Goal: Task Accomplishment & Management: Use online tool/utility

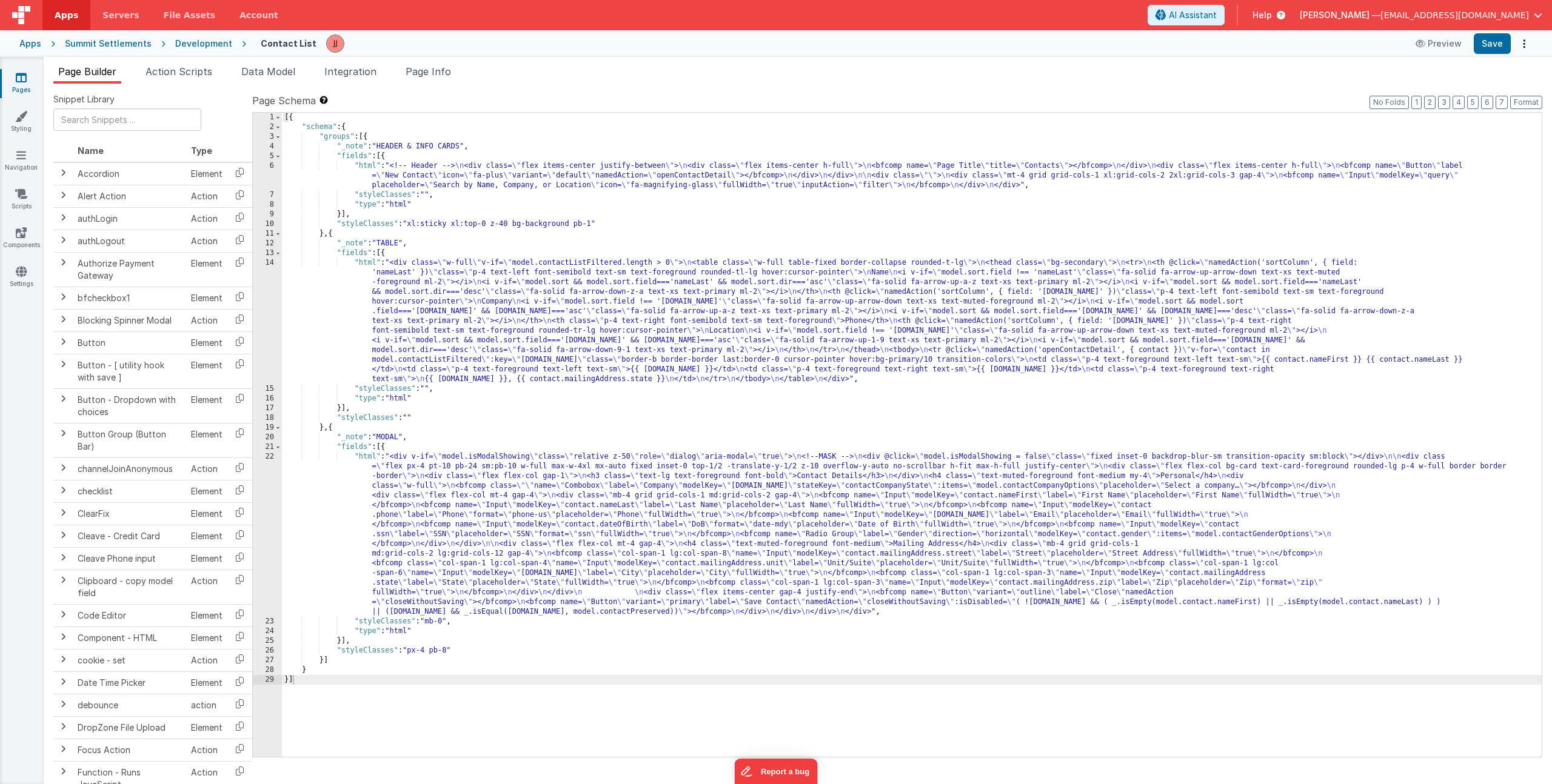
click at [468, 241] on div "[{ "schema" : { "groups" : [{ "_note" : "HEADER & INFO CARDS" , "fields" : [{ "…" at bounding box center [911, 444] width 1260 height 663
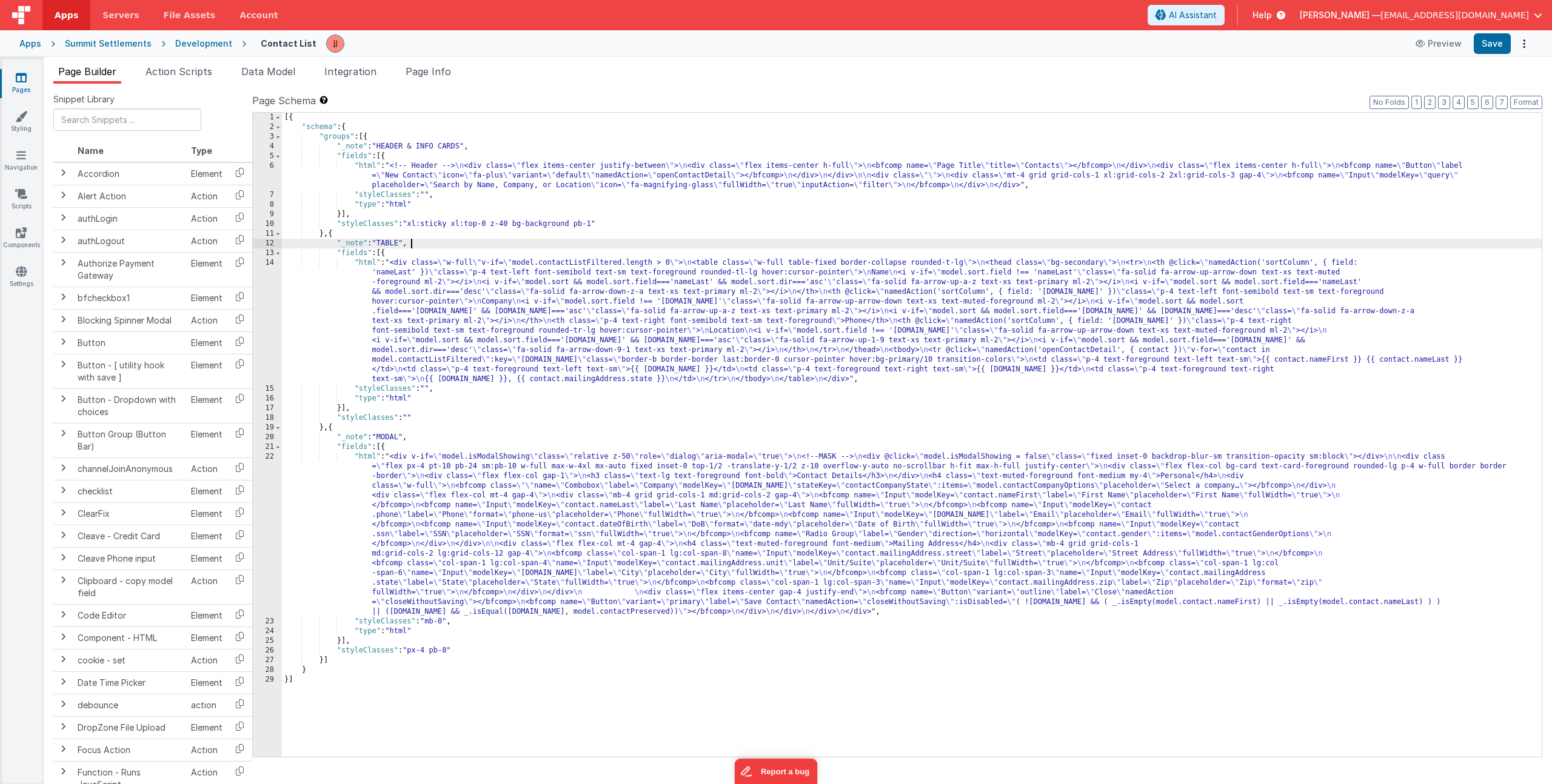
click at [375, 188] on div "[{ "schema" : { "groups" : [{ "_note" : "HEADER & INFO CARDS" , "fields" : [{ "…" at bounding box center [911, 444] width 1260 height 663
click at [291, 66] on span "Data Model" at bounding box center [268, 72] width 54 height 12
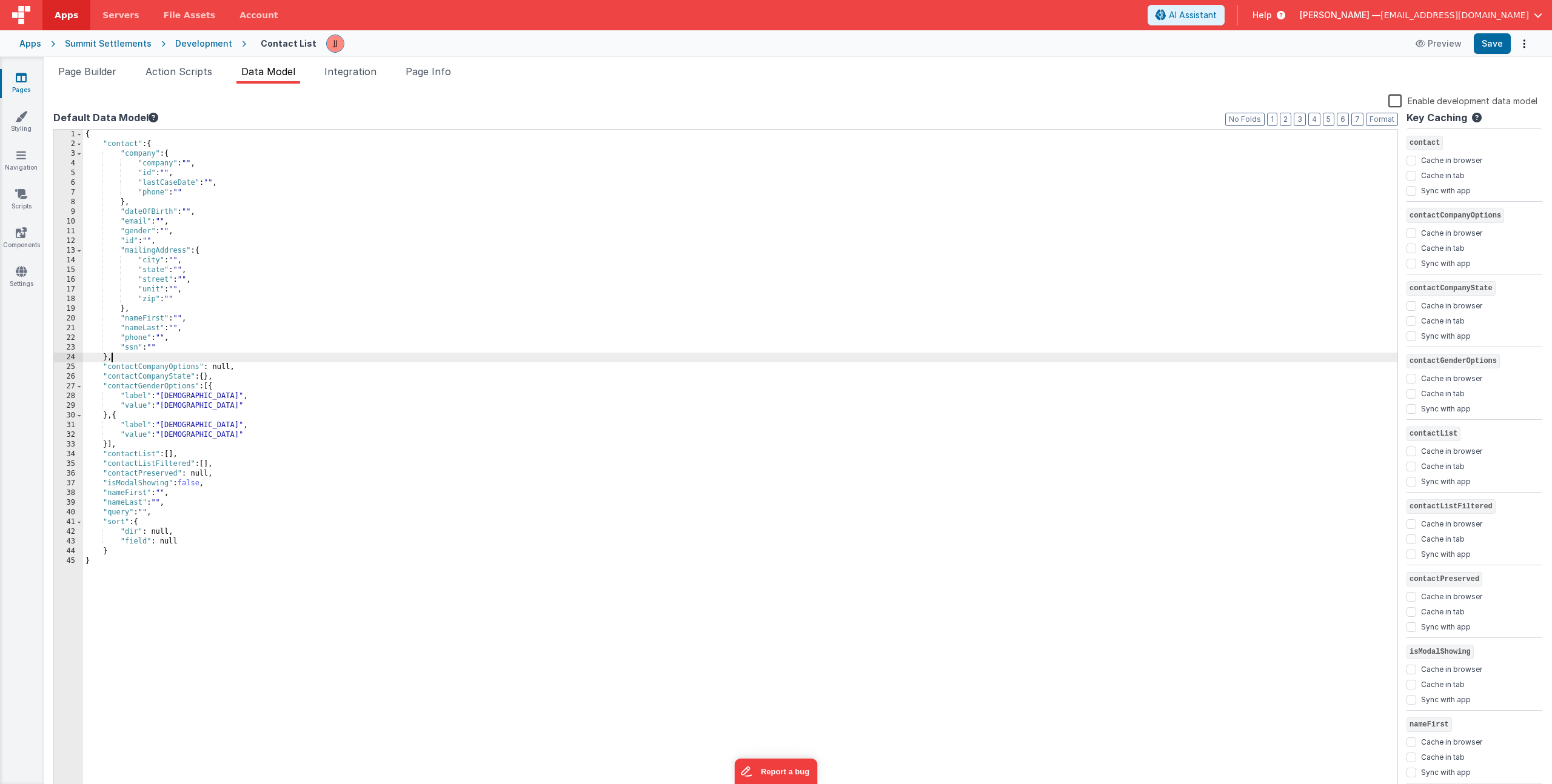
click at [125, 361] on div "{ "contact" : { "company" : { "company" : "" , "id" : "" , "lastCaseDate" : "" …" at bounding box center [740, 472] width 1314 height 684
click at [425, 68] on span "Page Info" at bounding box center [428, 72] width 45 height 12
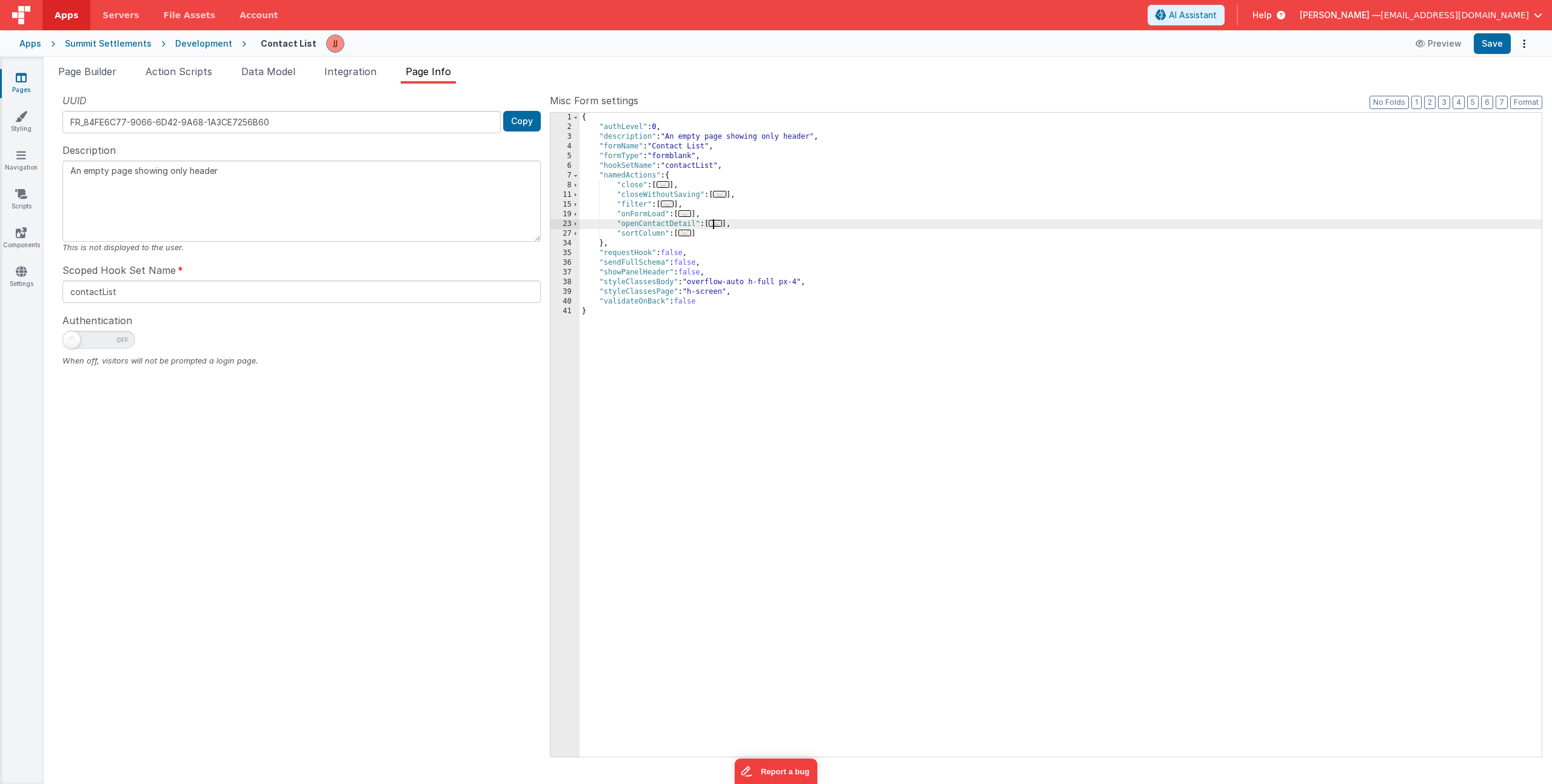
click at [718, 224] on span "..." at bounding box center [715, 223] width 13 height 6
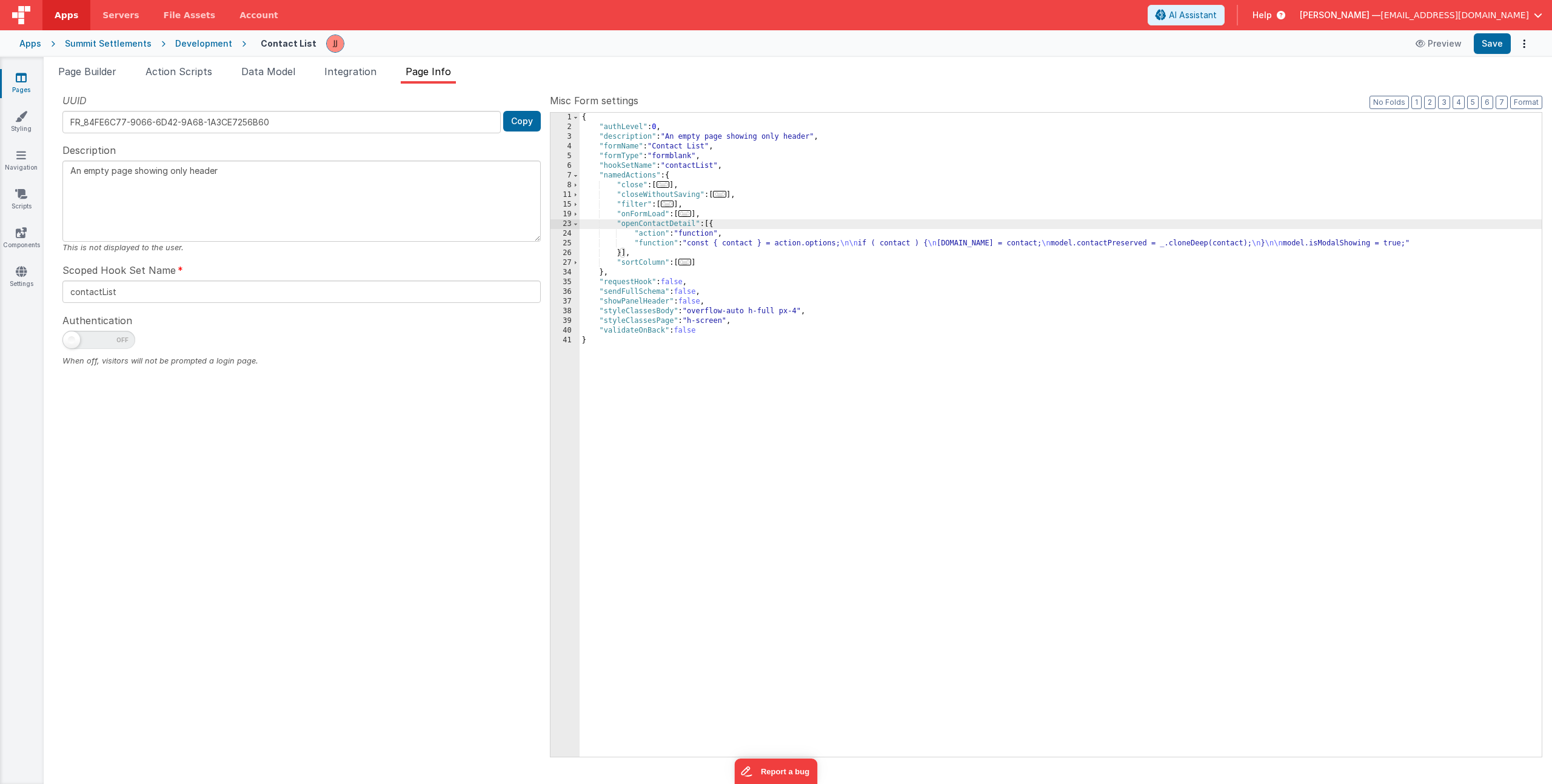
click at [709, 243] on div "{ "authLevel" : 0 , "description" : "An empty page showing only header" , "form…" at bounding box center [1060, 444] width 962 height 663
click at [556, 241] on div "25" at bounding box center [565, 243] width 29 height 10
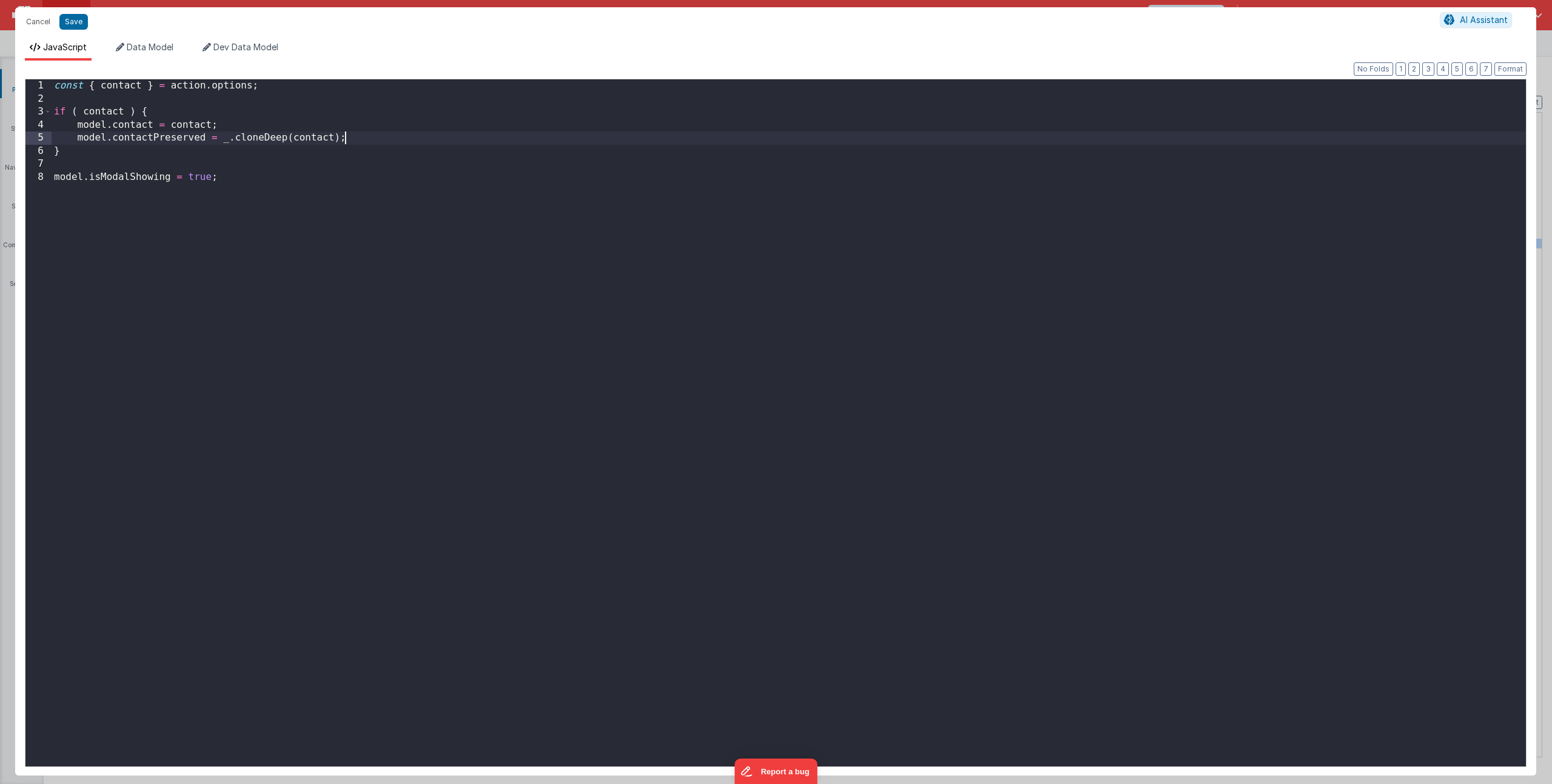
click at [376, 140] on div "const { contact } = action . options ; if ( contact ) { model . contact = conta…" at bounding box center [789, 435] width 1475 height 713
click at [151, 56] on li "Data Model" at bounding box center [144, 51] width 67 height 19
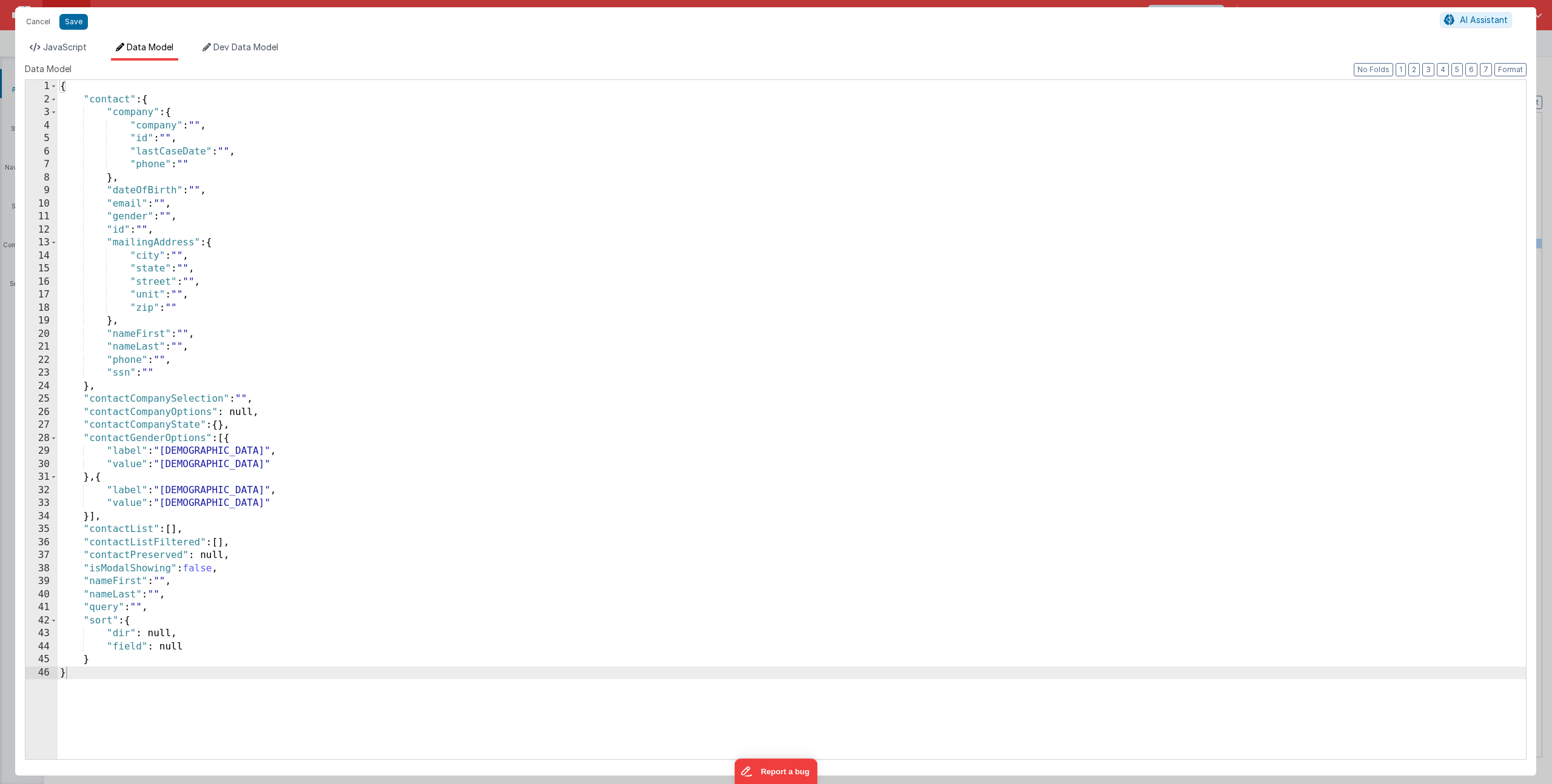
click at [164, 401] on div "{ "contact" : { "company" : { "company" : "" , "id" : "" , "lastCaseDate" : "" …" at bounding box center [791, 432] width 1468 height 705
click at [236, 52] on li "Dev Data Model" at bounding box center [240, 51] width 86 height 19
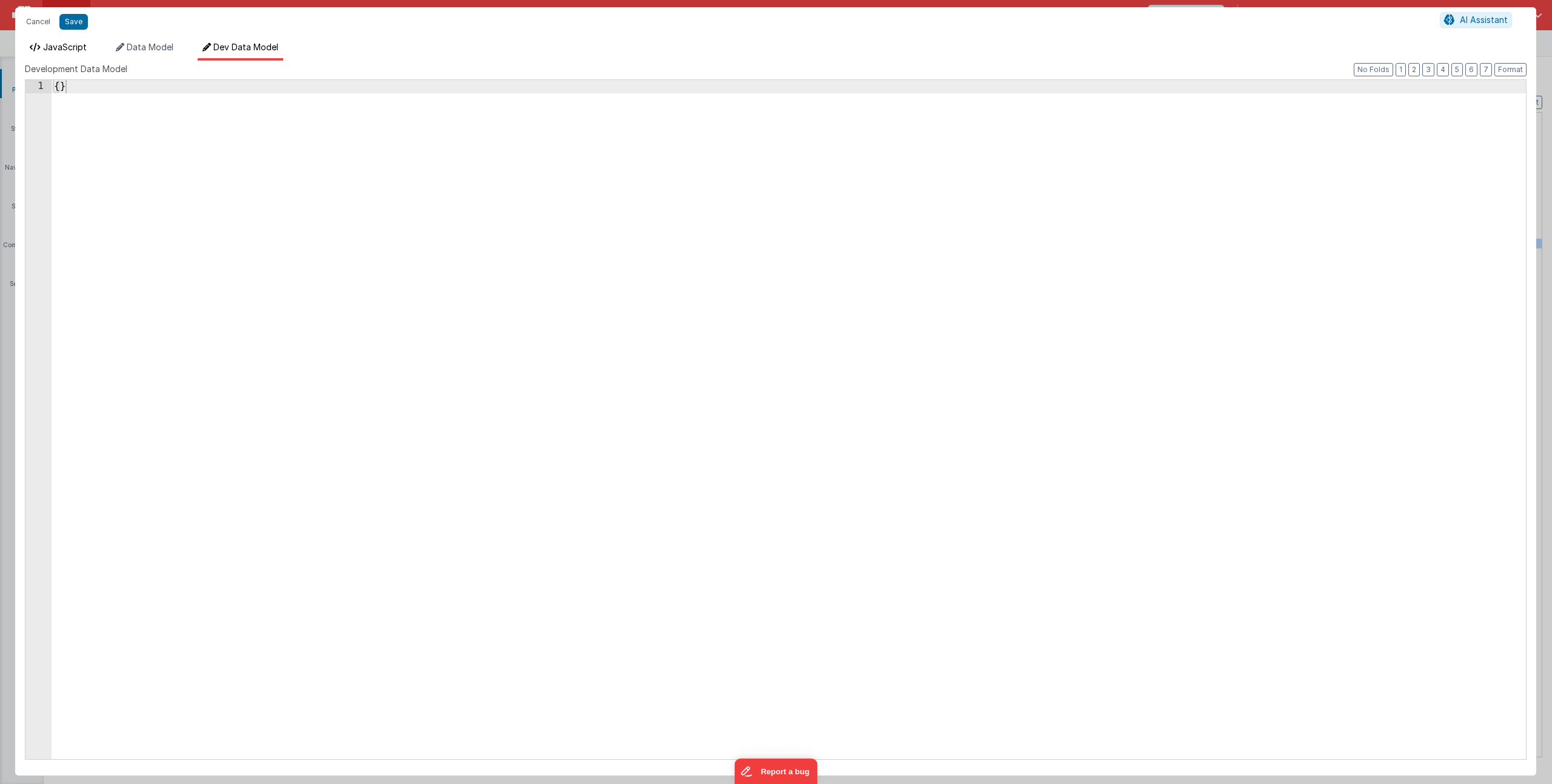
click at [63, 47] on span "JavaScript" at bounding box center [65, 47] width 43 height 10
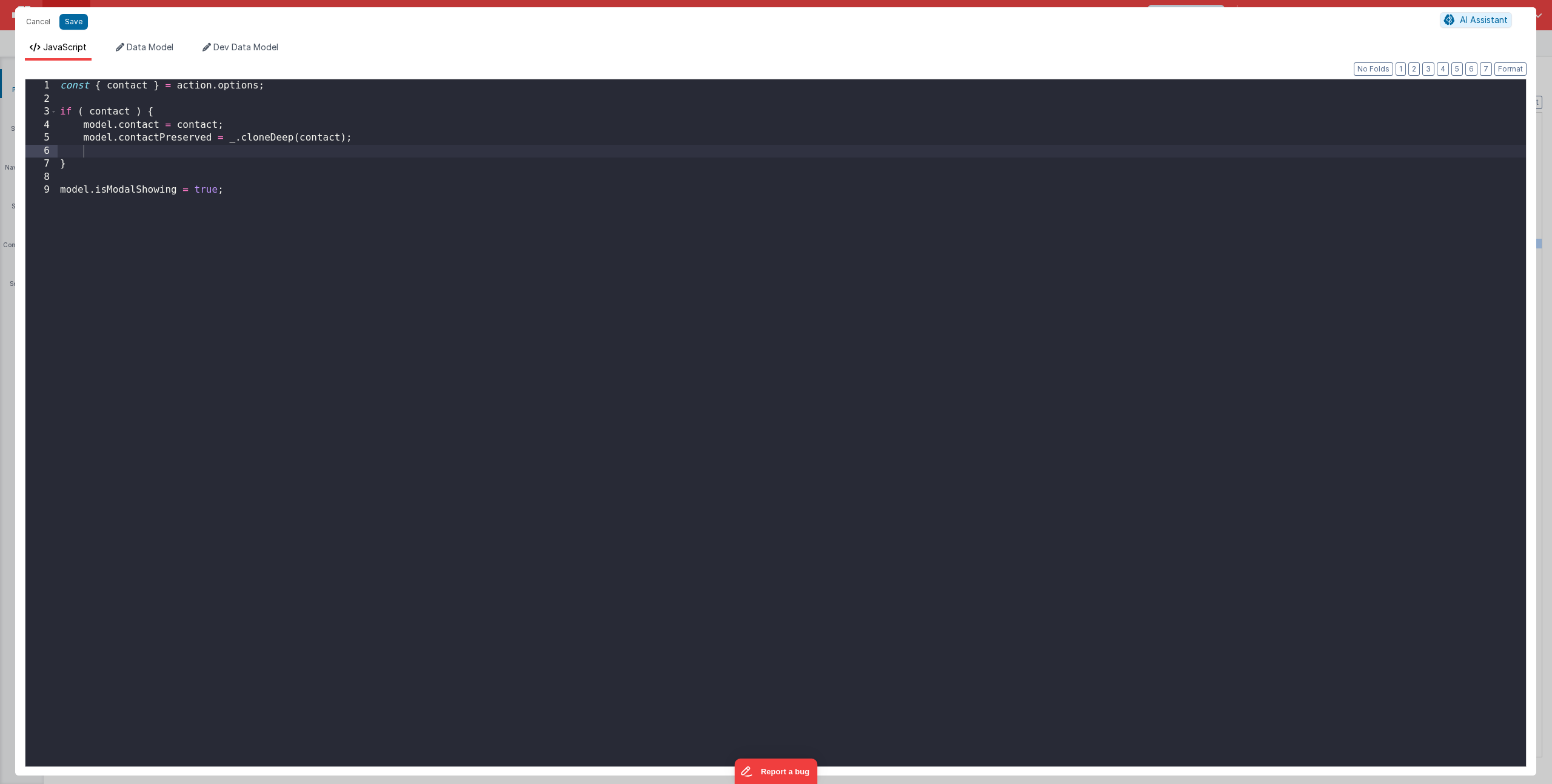
click at [107, 152] on div "const { contact } = action . options ; if ( contact ) { model . contact = conta…" at bounding box center [791, 435] width 1468 height 713
paste textarea
click at [75, 26] on button "Save" at bounding box center [73, 22] width 29 height 16
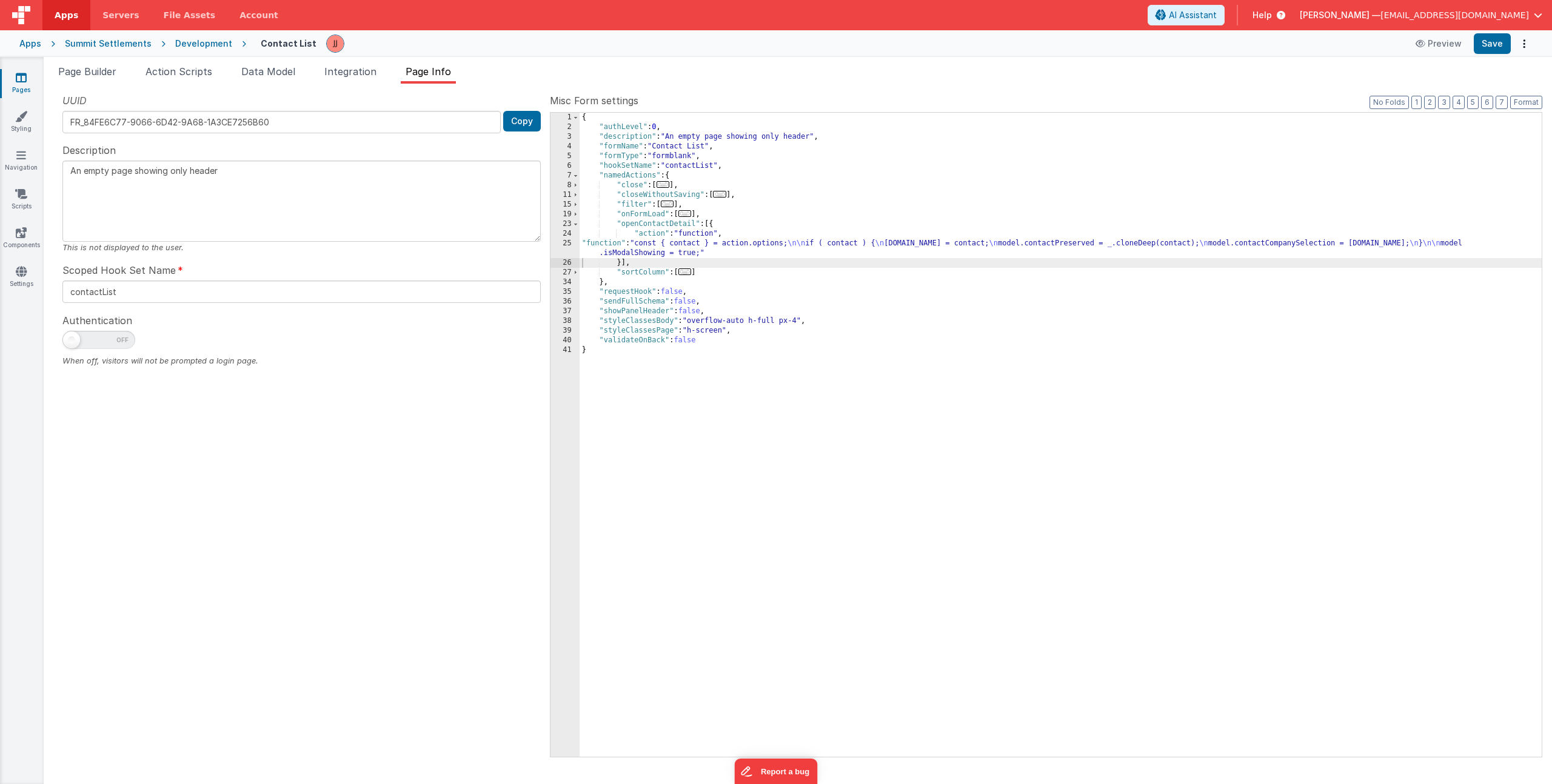
click at [110, 63] on div "Page Builder Action Scripts Data Model Integration Page Info Snippet Library Na…" at bounding box center [798, 420] width 1509 height 727
click at [109, 66] on span "Page Builder" at bounding box center [87, 72] width 58 height 12
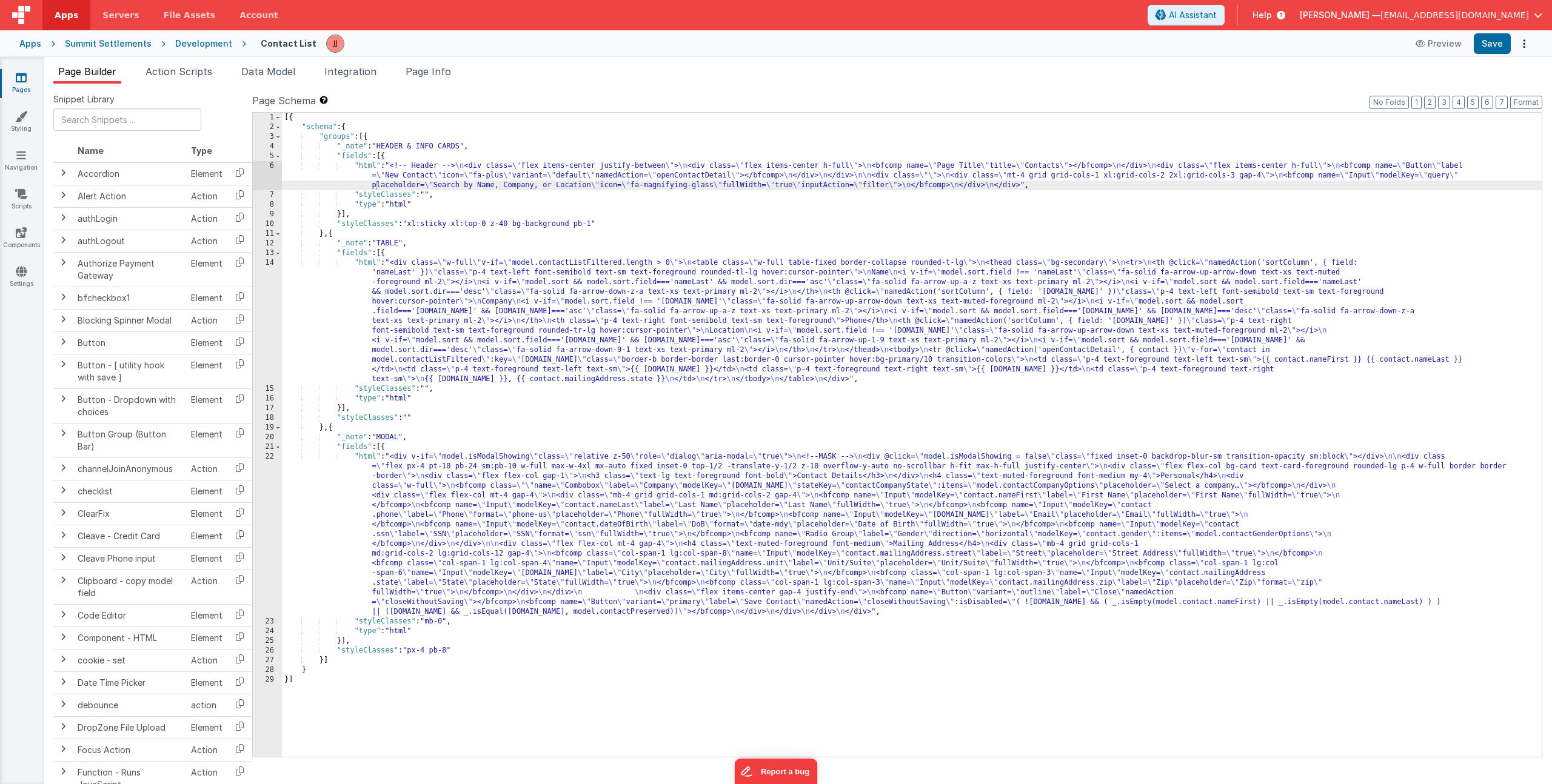
click at [445, 485] on div "[{ "schema" : { "groups" : [{ "_note" : "HEADER & INFO CARDS" , "fields" : [{ "…" at bounding box center [911, 444] width 1260 height 663
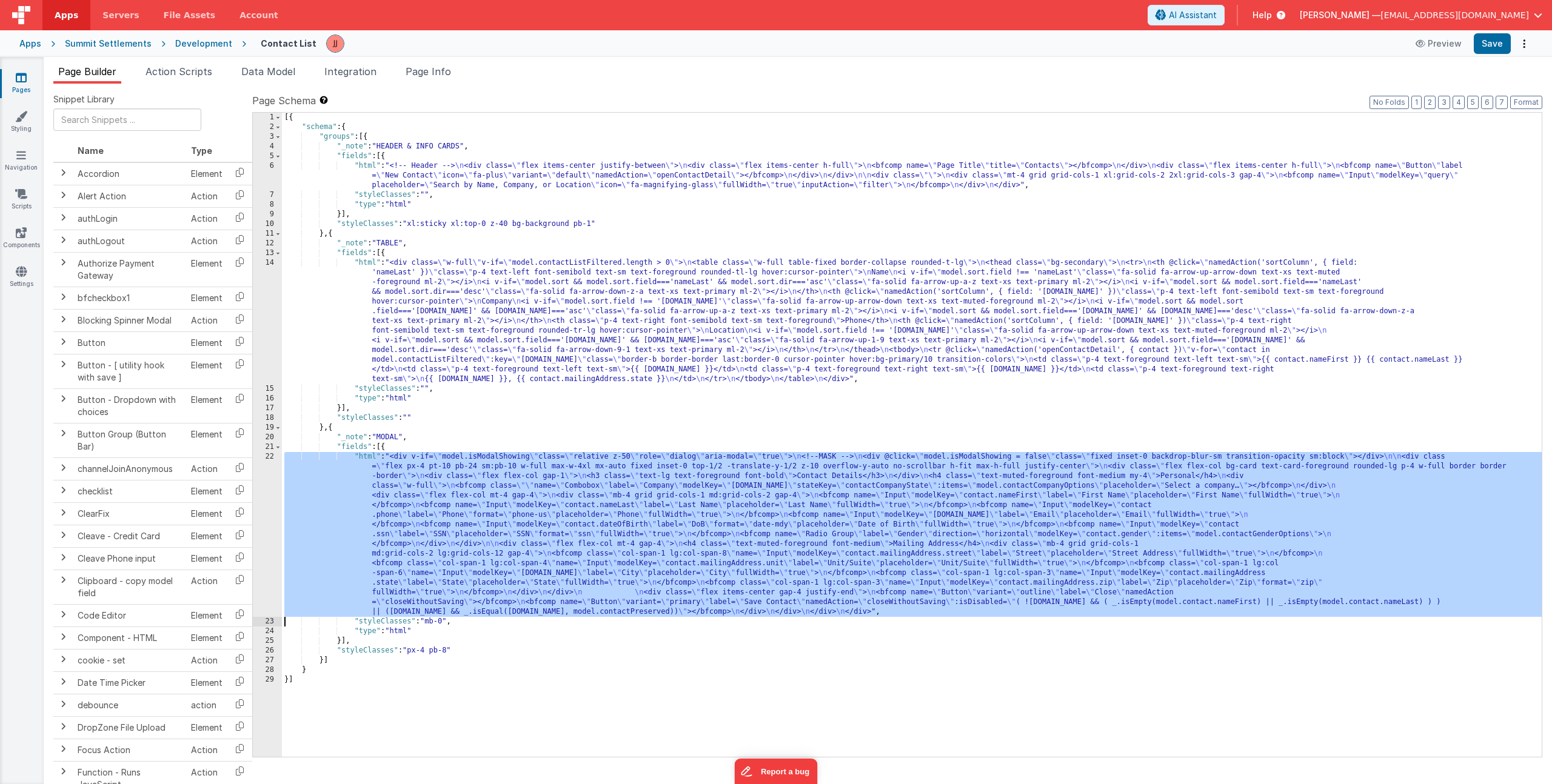
click at [254, 486] on div "22" at bounding box center [268, 534] width 29 height 165
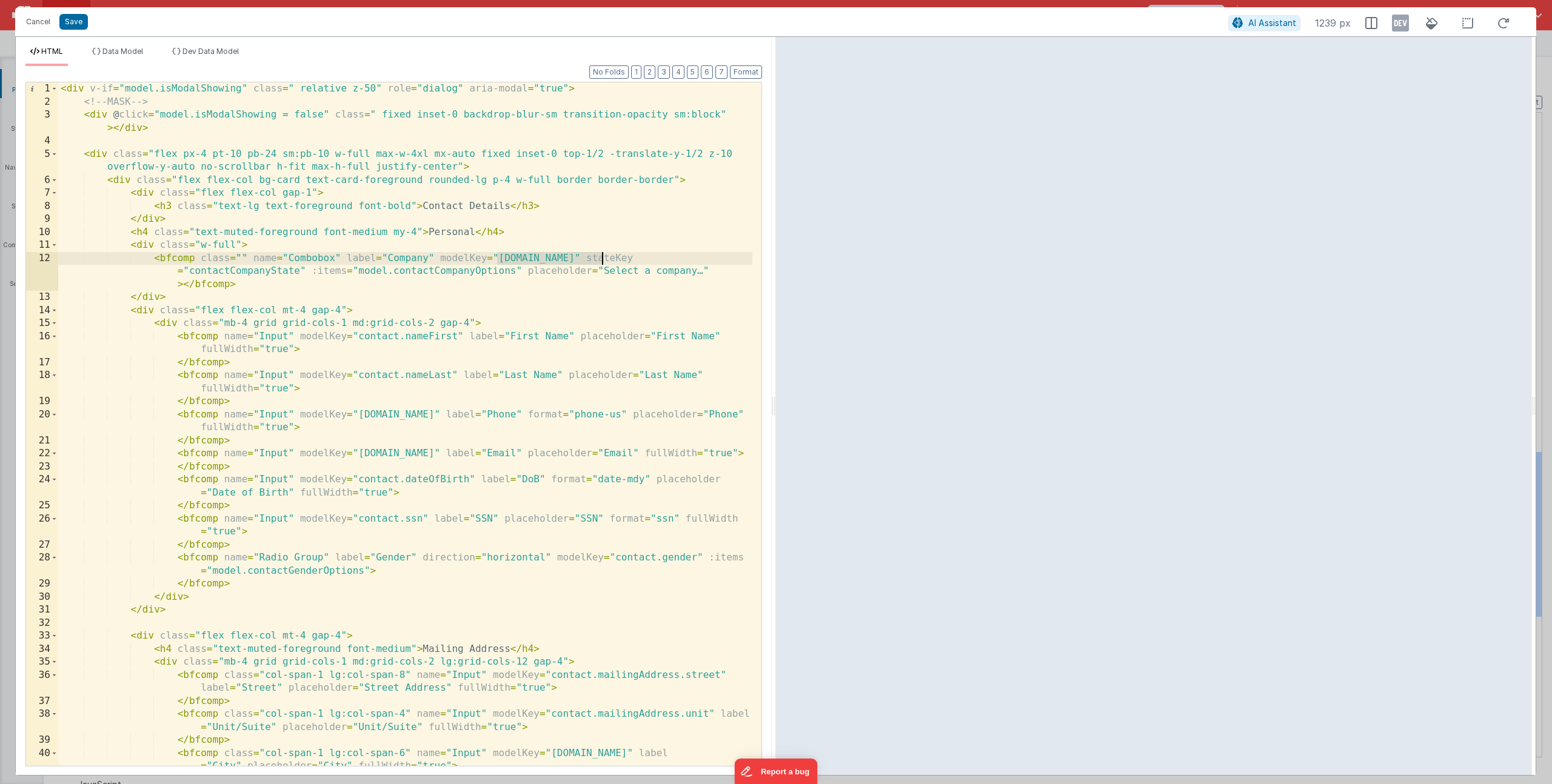
drag, startPoint x: 498, startPoint y: 257, endPoint x: 600, endPoint y: 258, distance: 102.0
click at [600, 258] on div "< div v-if = "model.isModalShowing" class = " relative z-50" role = "dialog" ar…" at bounding box center [405, 437] width 694 height 710
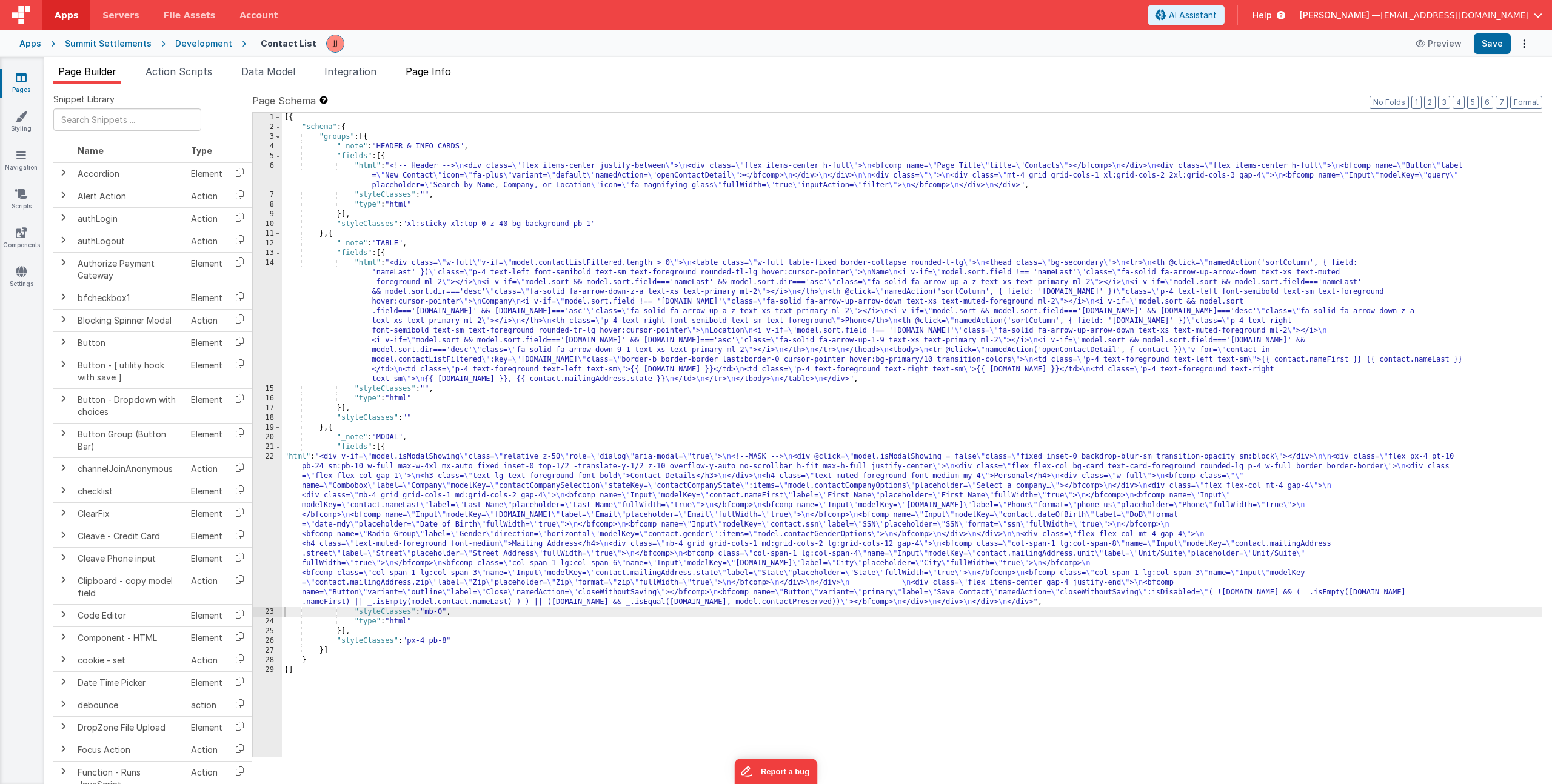
click at [428, 70] on span "Page Info" at bounding box center [428, 72] width 45 height 12
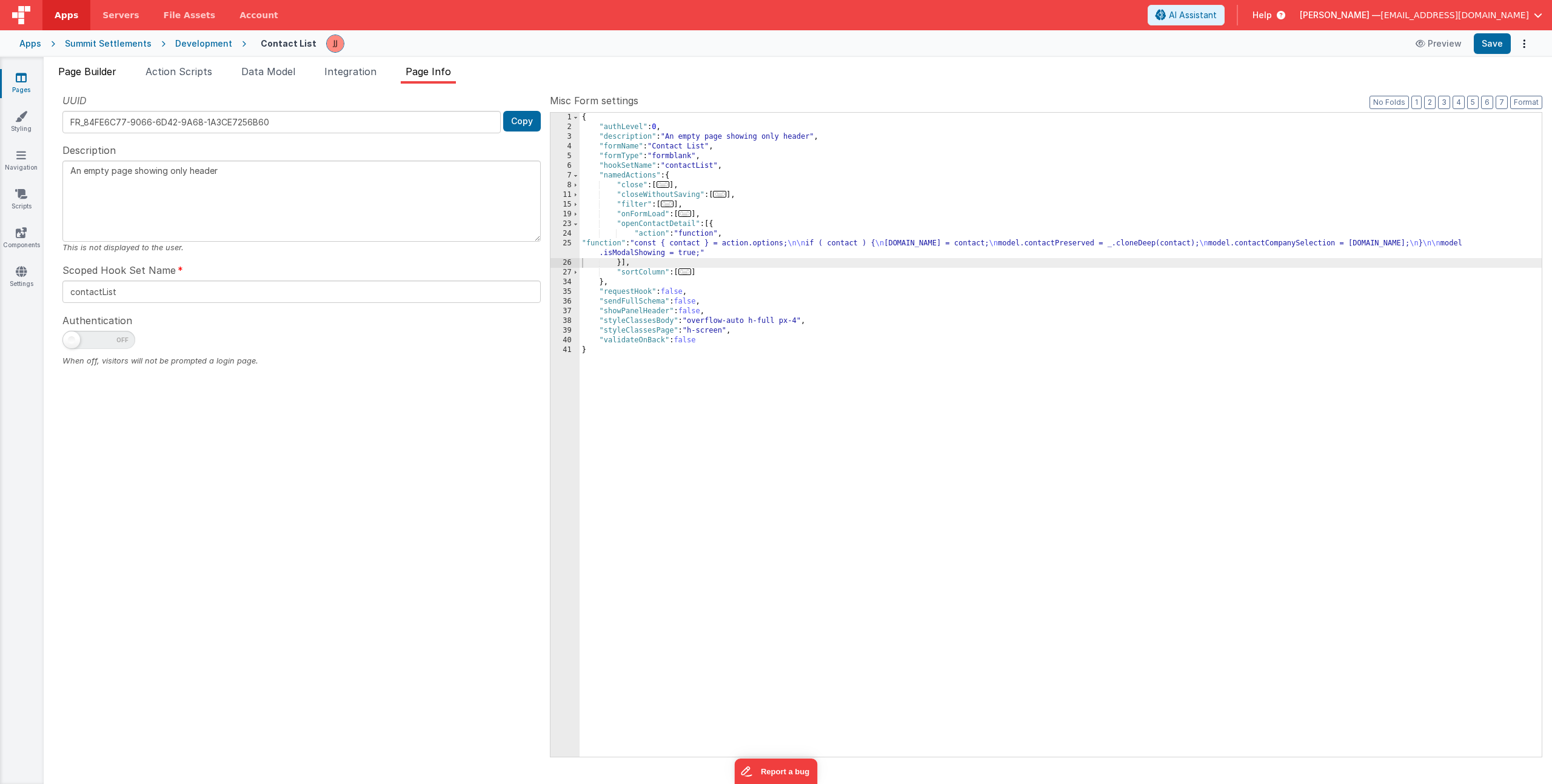
click at [77, 68] on span "Page Builder" at bounding box center [87, 72] width 58 height 12
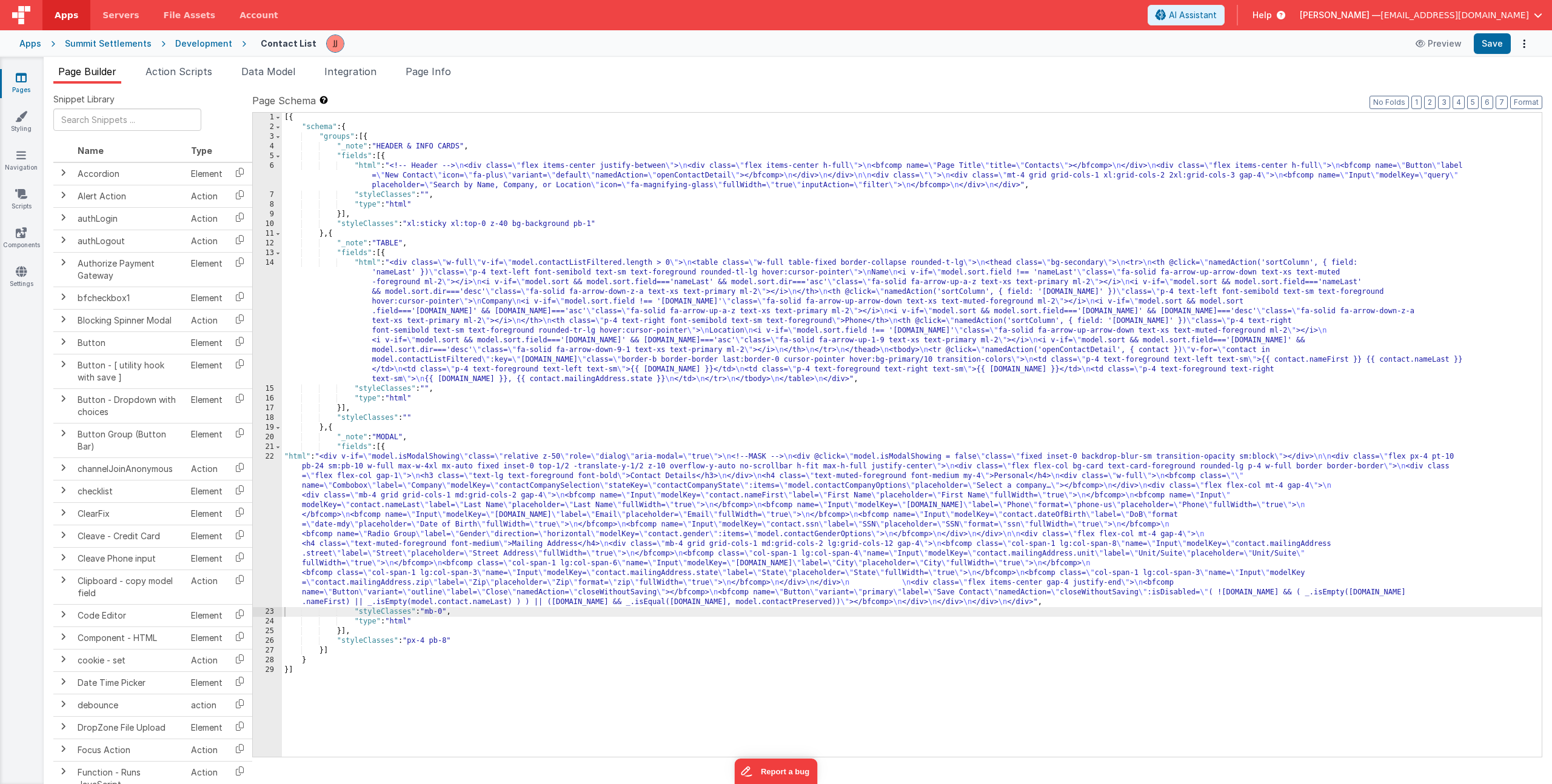
click at [544, 510] on div "[{ "schema" : { "groups" : [{ "_note" : "HEADER & INFO CARDS" , "fields" : [{ "…" at bounding box center [911, 444] width 1260 height 663
click at [379, 515] on div "[{ "schema" : { "groups" : [{ "_note" : "HEADER & INFO CARDS" , "fields" : [{ "…" at bounding box center [911, 444] width 1260 height 663
click at [262, 506] on div "22" at bounding box center [268, 529] width 29 height 155
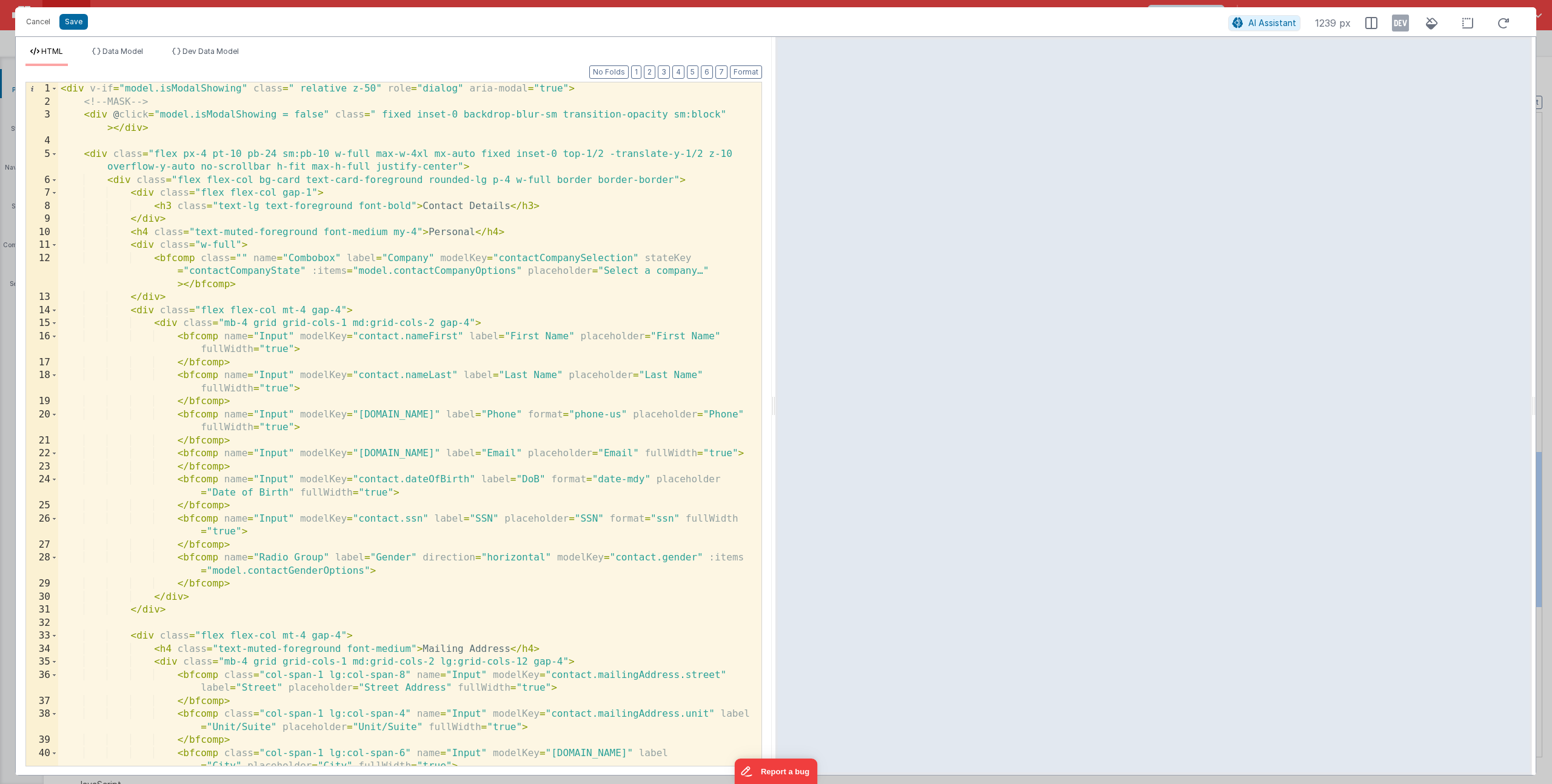
click at [428, 269] on div "< div v-if = "model.isModalShowing" class = " relative z-50" role = "dialog" ar…" at bounding box center [405, 437] width 694 height 710
click at [42, 24] on button "Cancel" at bounding box center [38, 22] width 36 height 17
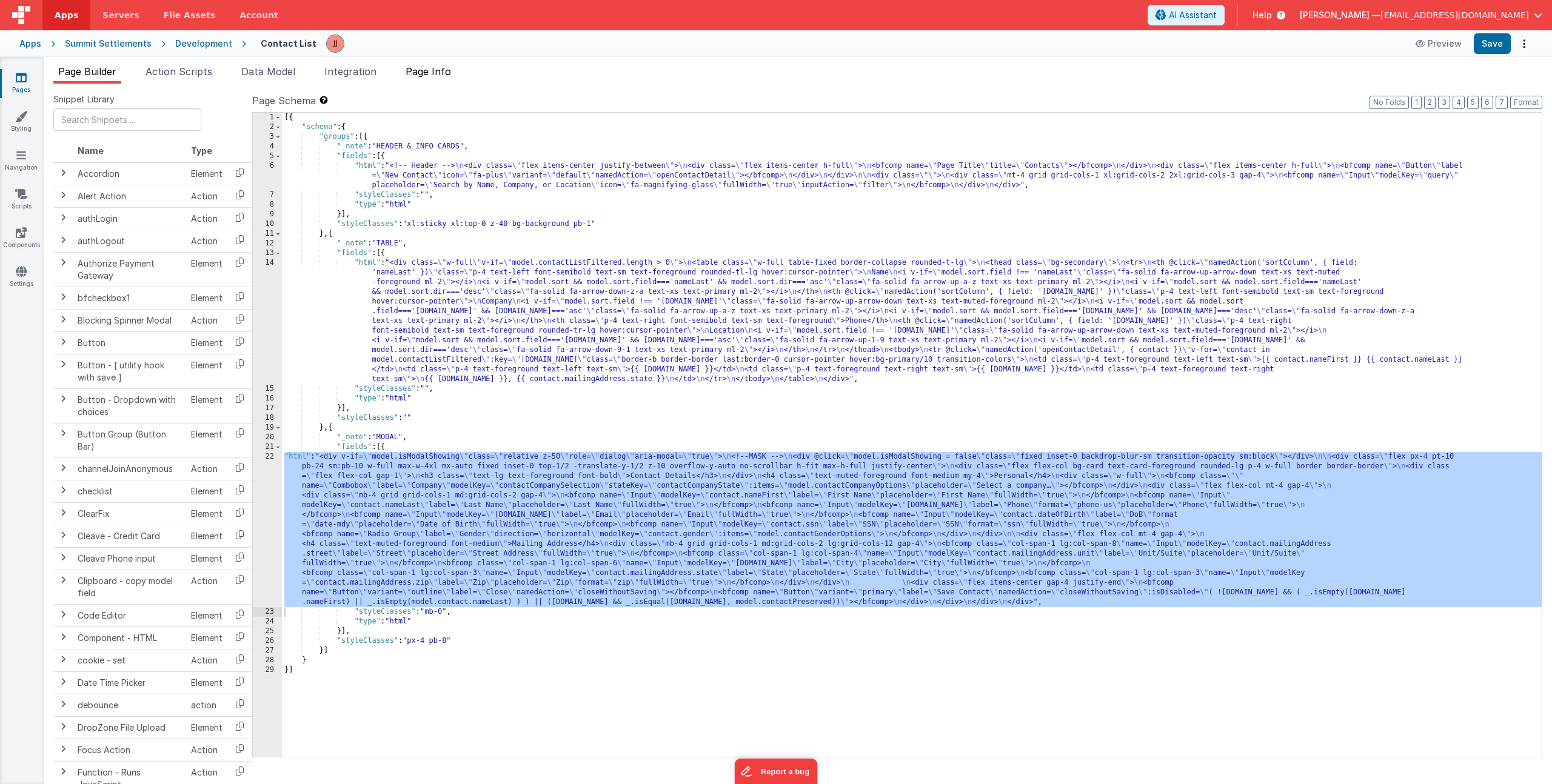
click at [436, 77] on span "Page Info" at bounding box center [428, 72] width 45 height 12
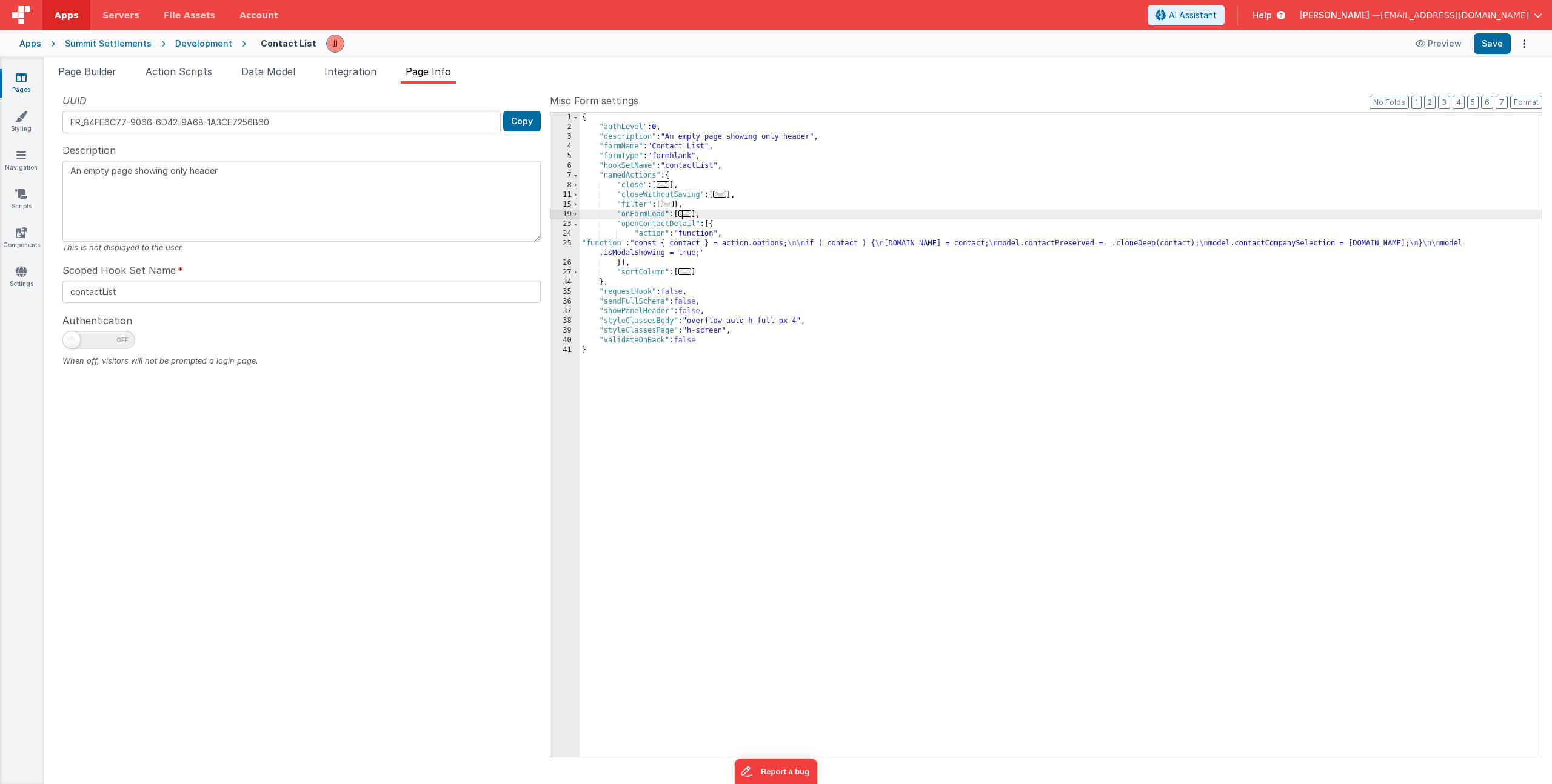
click at [692, 213] on span "..." at bounding box center [685, 213] width 13 height 6
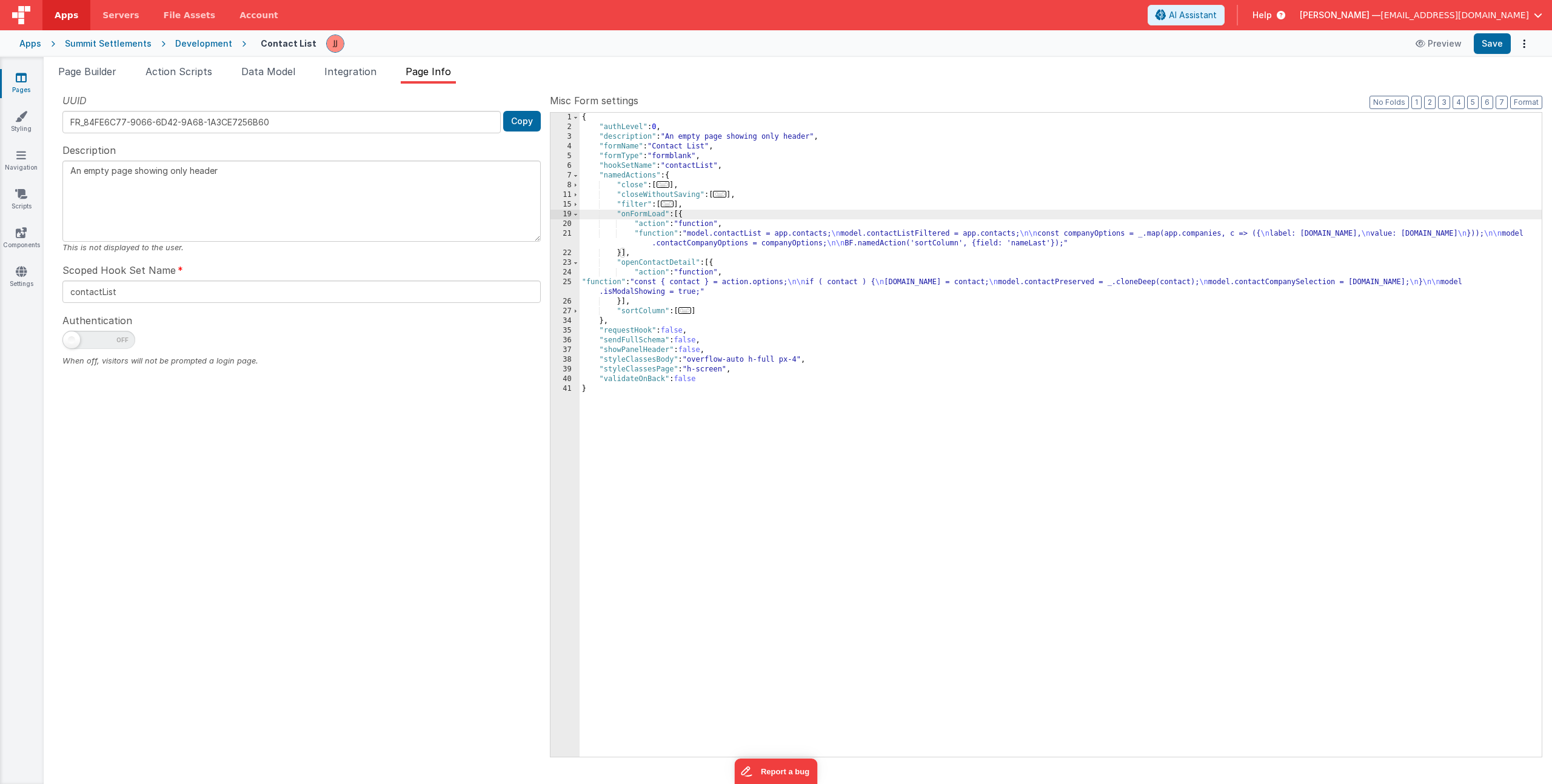
click at [676, 241] on div "{ "authLevel" : 0 , "description" : "An empty page showing only header" , "form…" at bounding box center [1060, 444] width 962 height 663
click at [555, 235] on div "21" at bounding box center [565, 239] width 29 height 19
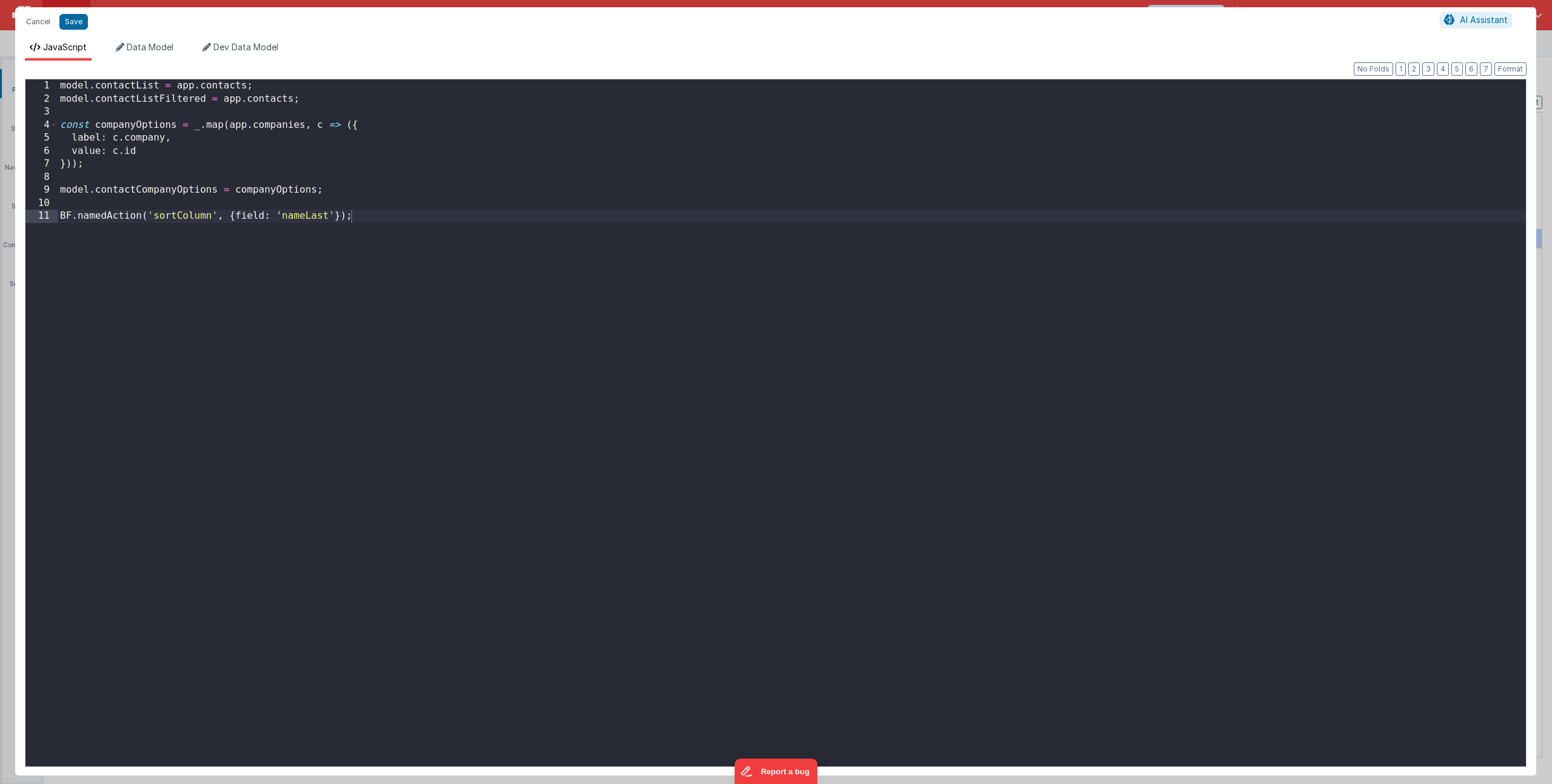
click at [247, 87] on div "model . contactList = app . contacts ; model . contactListFiltered = app . cont…" at bounding box center [791, 435] width 1468 height 713
drag, startPoint x: 175, startPoint y: 86, endPoint x: 310, endPoint y: 86, distance: 135.0
click at [310, 86] on div "model . contactList = app . contacts . map ( o => ) ; model . contactListFilter…" at bounding box center [791, 435] width 1468 height 713
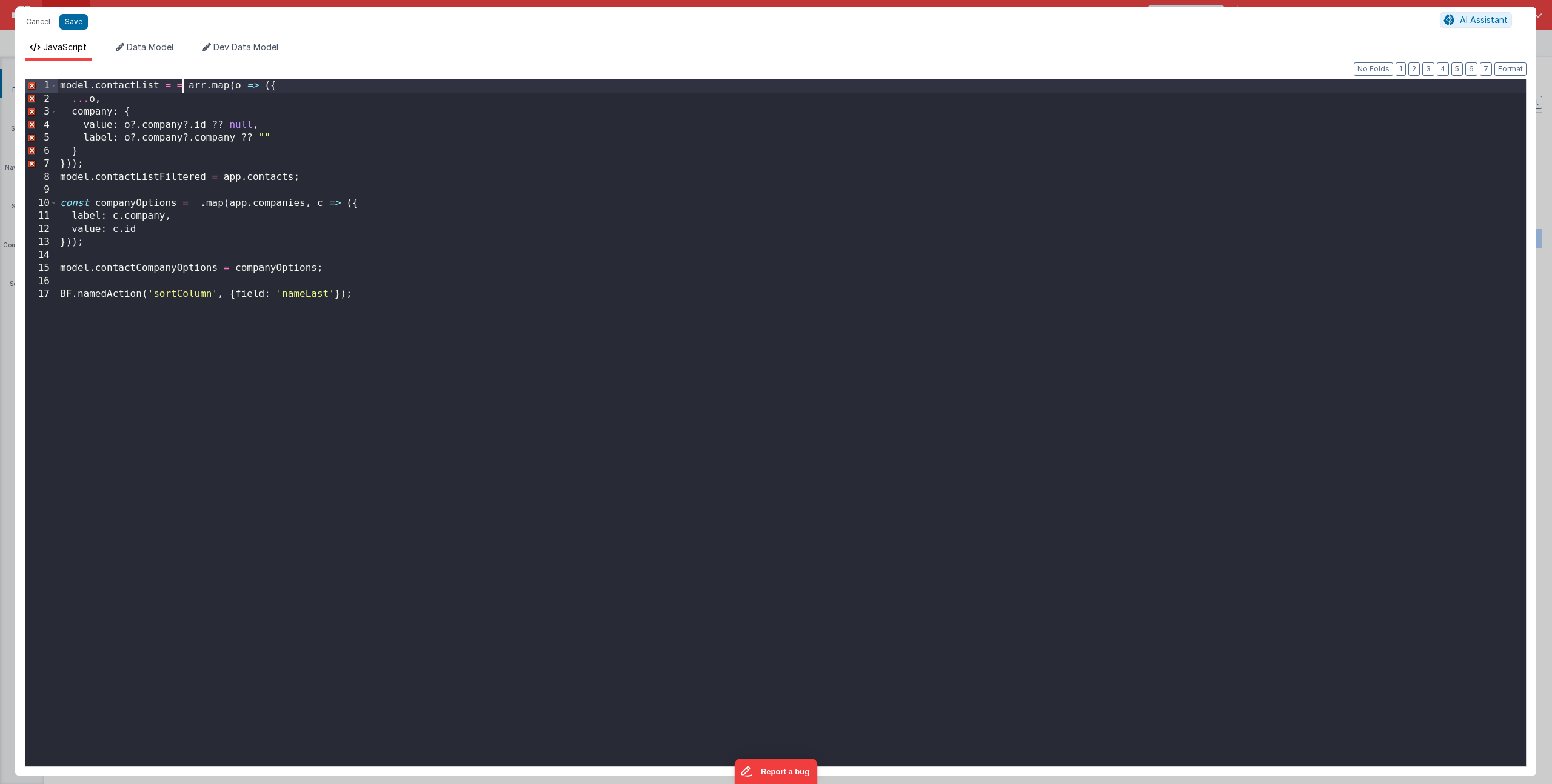
click at [181, 86] on div "model . contactList = = arr . map ( o => ({ ... o , company : { value : o ?. co…" at bounding box center [791, 435] width 1468 height 713
click at [257, 87] on div "model . contactList = arr . map ( o => ({ ... o , company : { value : o ?. comp…" at bounding box center [791, 435] width 1468 height 713
click at [72, 167] on div "model . contactList = arr . map ( o => { ... o , company : { value : o ?. compa…" at bounding box center [791, 435] width 1468 height 713
click at [263, 222] on div "model . contactList = arr . map ( o => { ... o , company : { value : o ?. compa…" at bounding box center [791, 435] width 1468 height 713
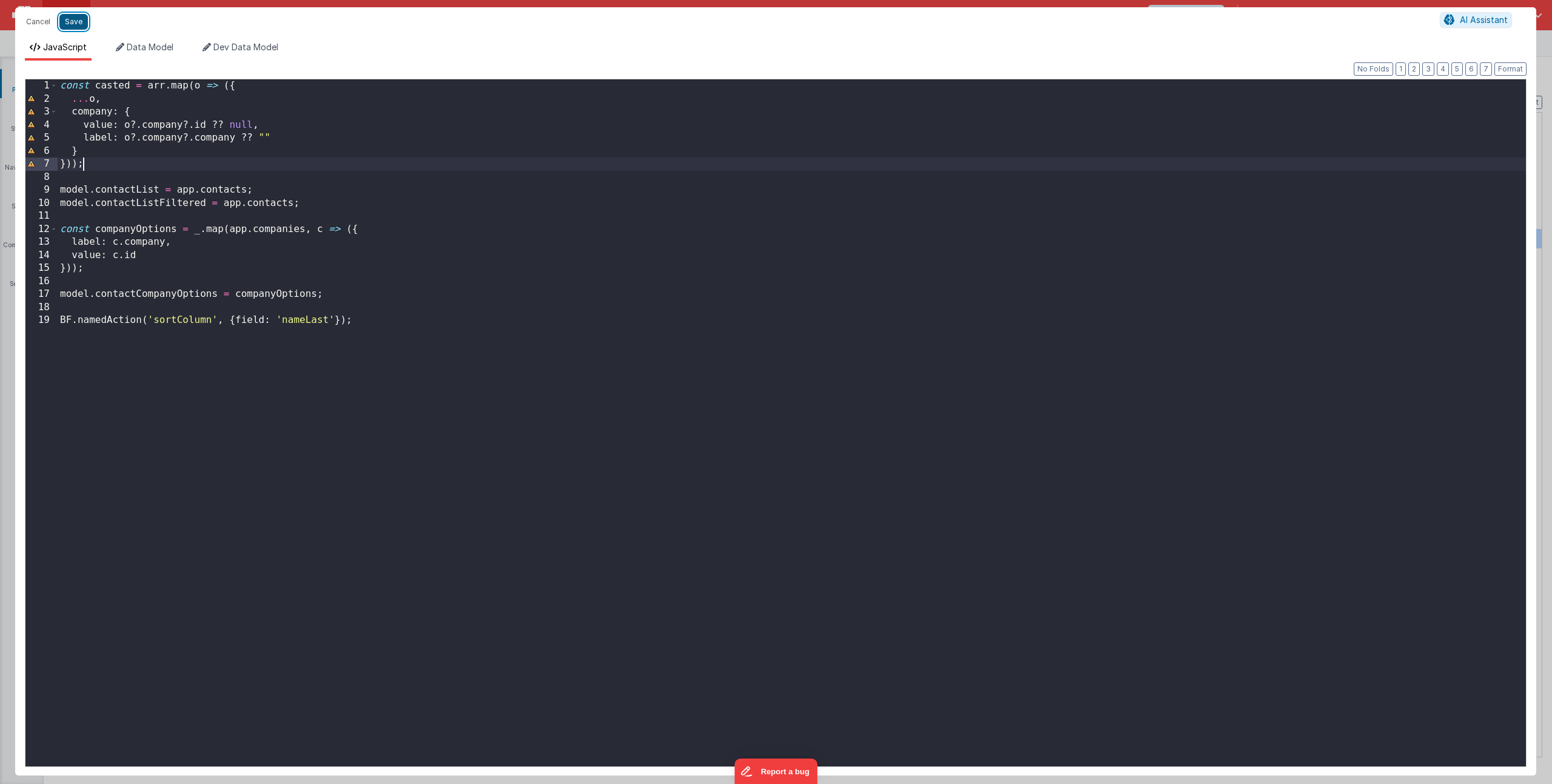
click at [75, 16] on button "Save" at bounding box center [73, 22] width 29 height 16
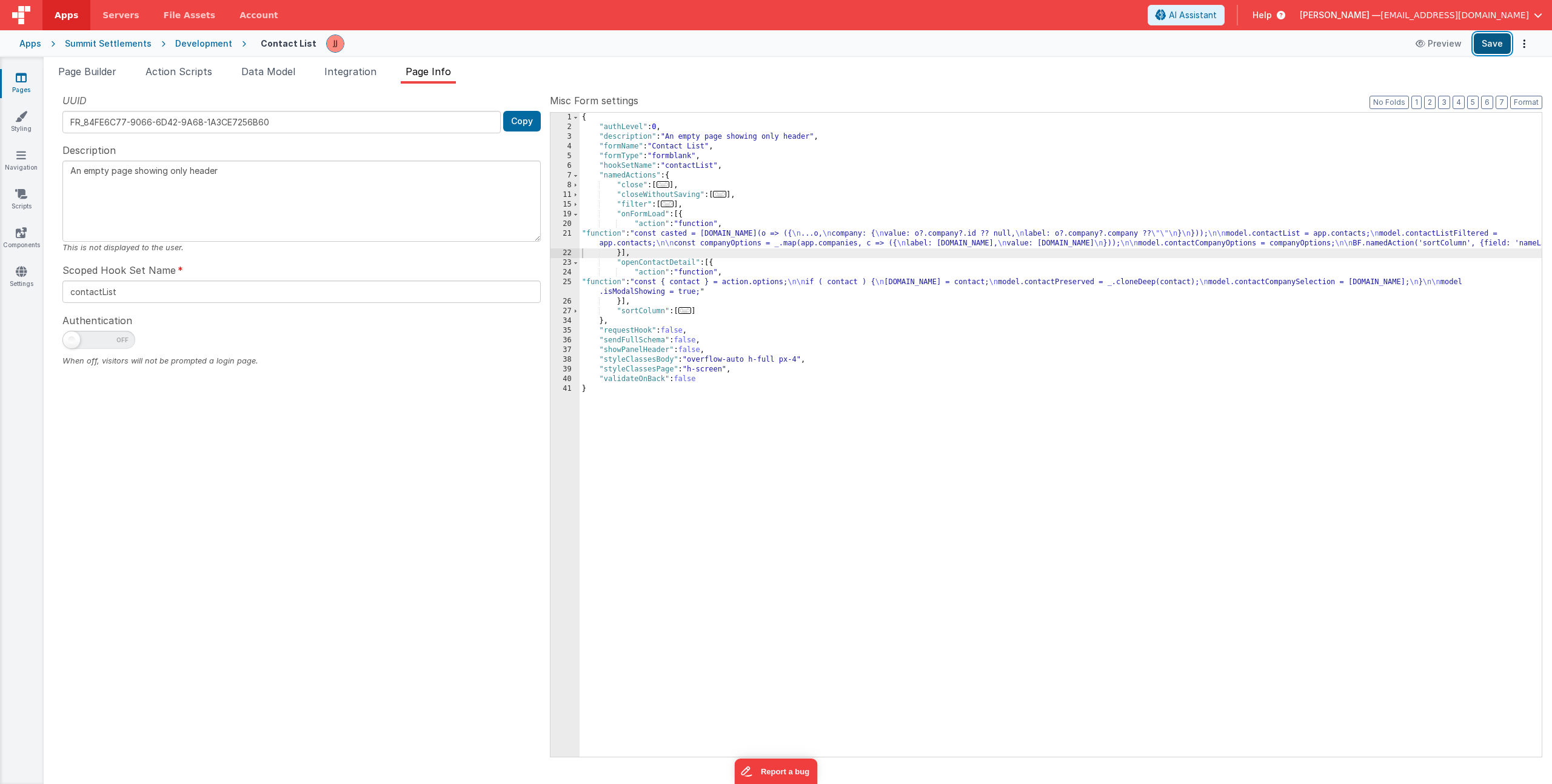
click at [1488, 38] on button "Save" at bounding box center [1493, 43] width 37 height 20
click at [1496, 46] on button "Save" at bounding box center [1493, 43] width 37 height 20
click at [675, 244] on div "{ "authLevel" : 0 , "description" : "An empty page showing only header" , "form…" at bounding box center [1060, 444] width 962 height 663
click at [567, 241] on div "21" at bounding box center [565, 239] width 29 height 19
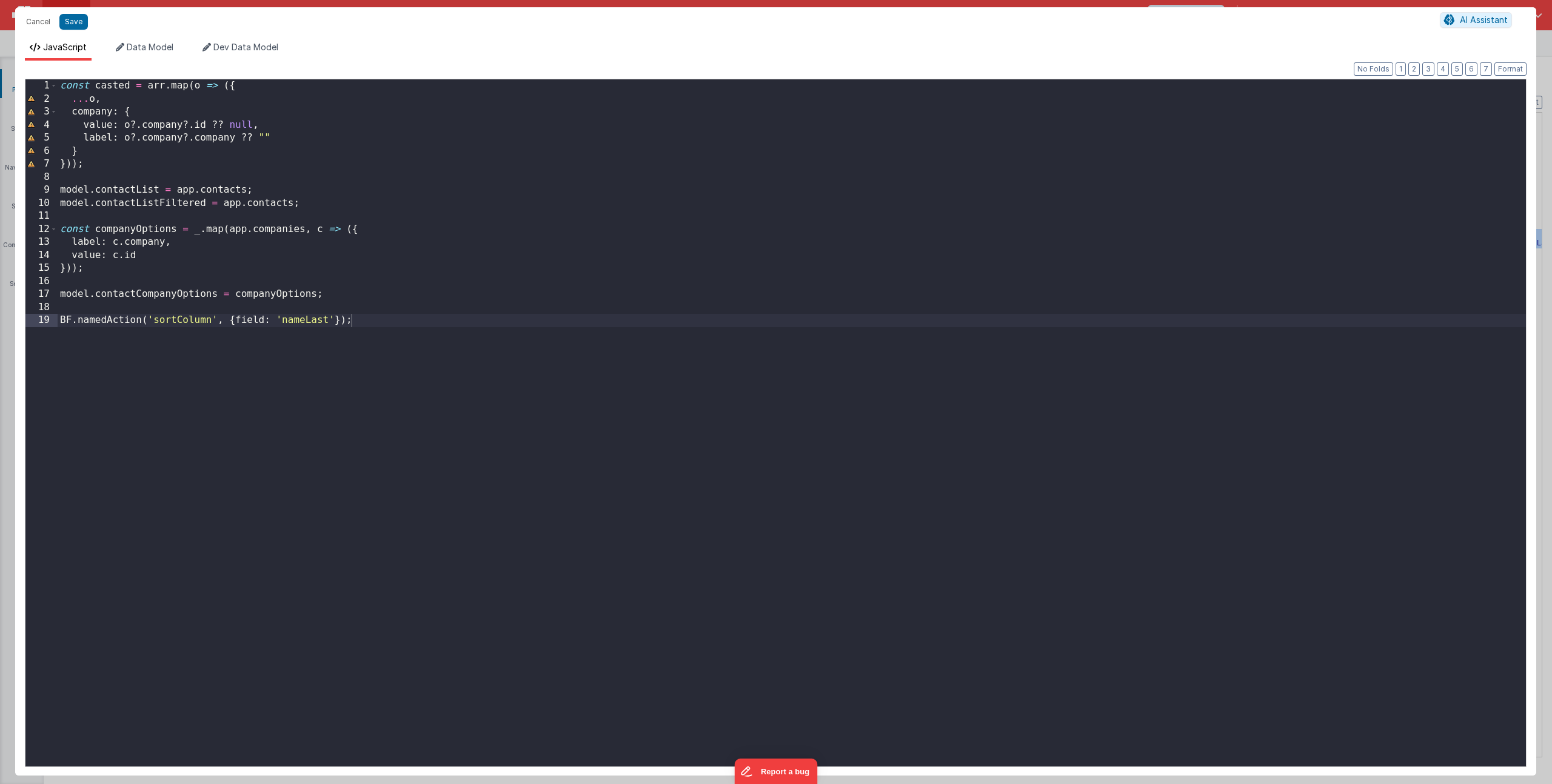
click at [135, 146] on div "const casted = arr . map ( o => ({ ... o , company : { value : o ?. company ?. …" at bounding box center [791, 435] width 1468 height 713
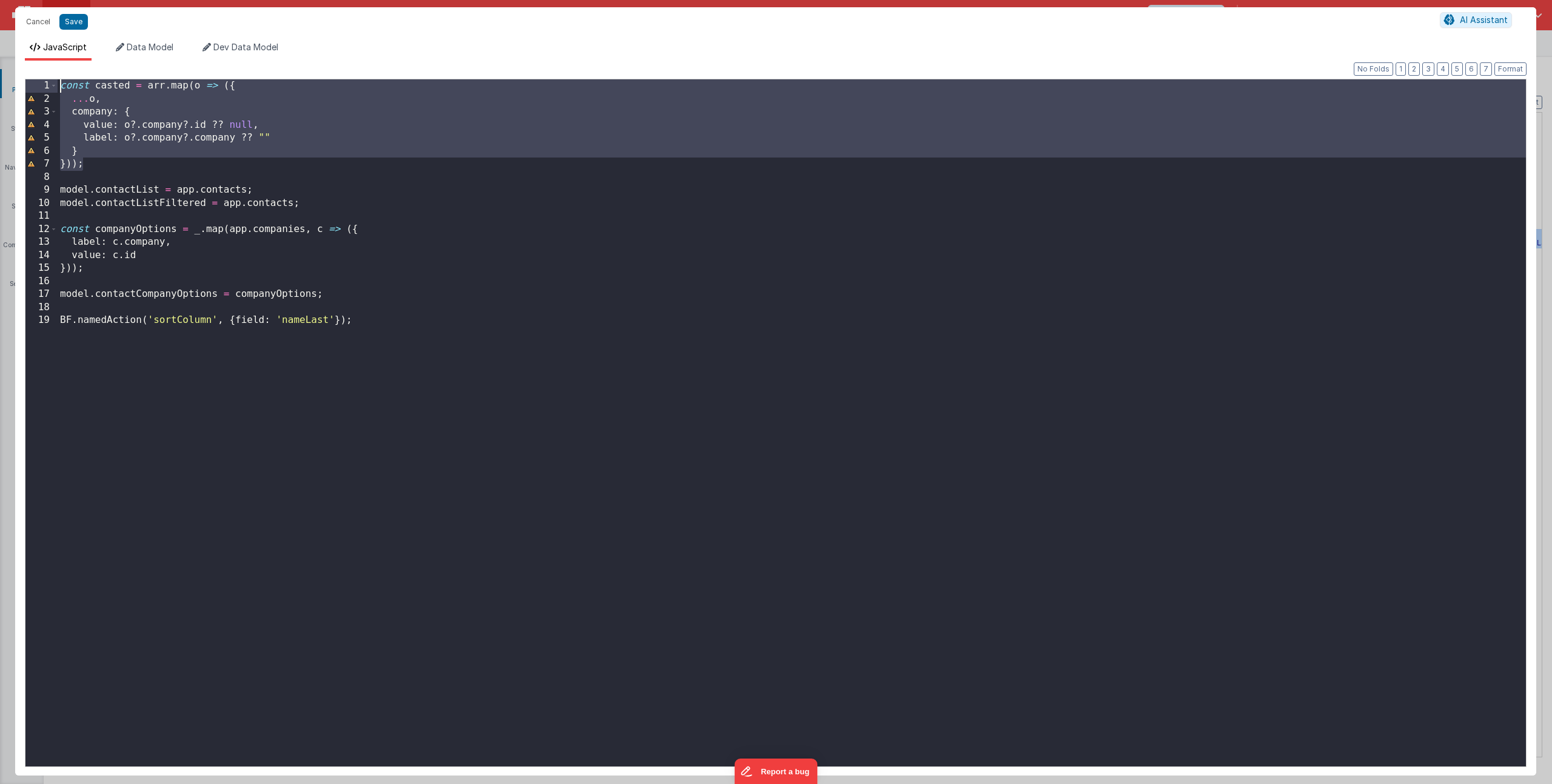
drag, startPoint x: 91, startPoint y: 164, endPoint x: -33, endPoint y: 54, distance: 165.8
click at [0, 54] on html "Cancel Save AI Assistant JavaScript Data Model Dev Data Model Format 7 6 5 4 3 …" at bounding box center [776, 392] width 1552 height 784
click at [86, 170] on div "const casted = arr . map ( o => ({ ... o , company : { value : o ?. company ?. …" at bounding box center [791, 435] width 1468 height 713
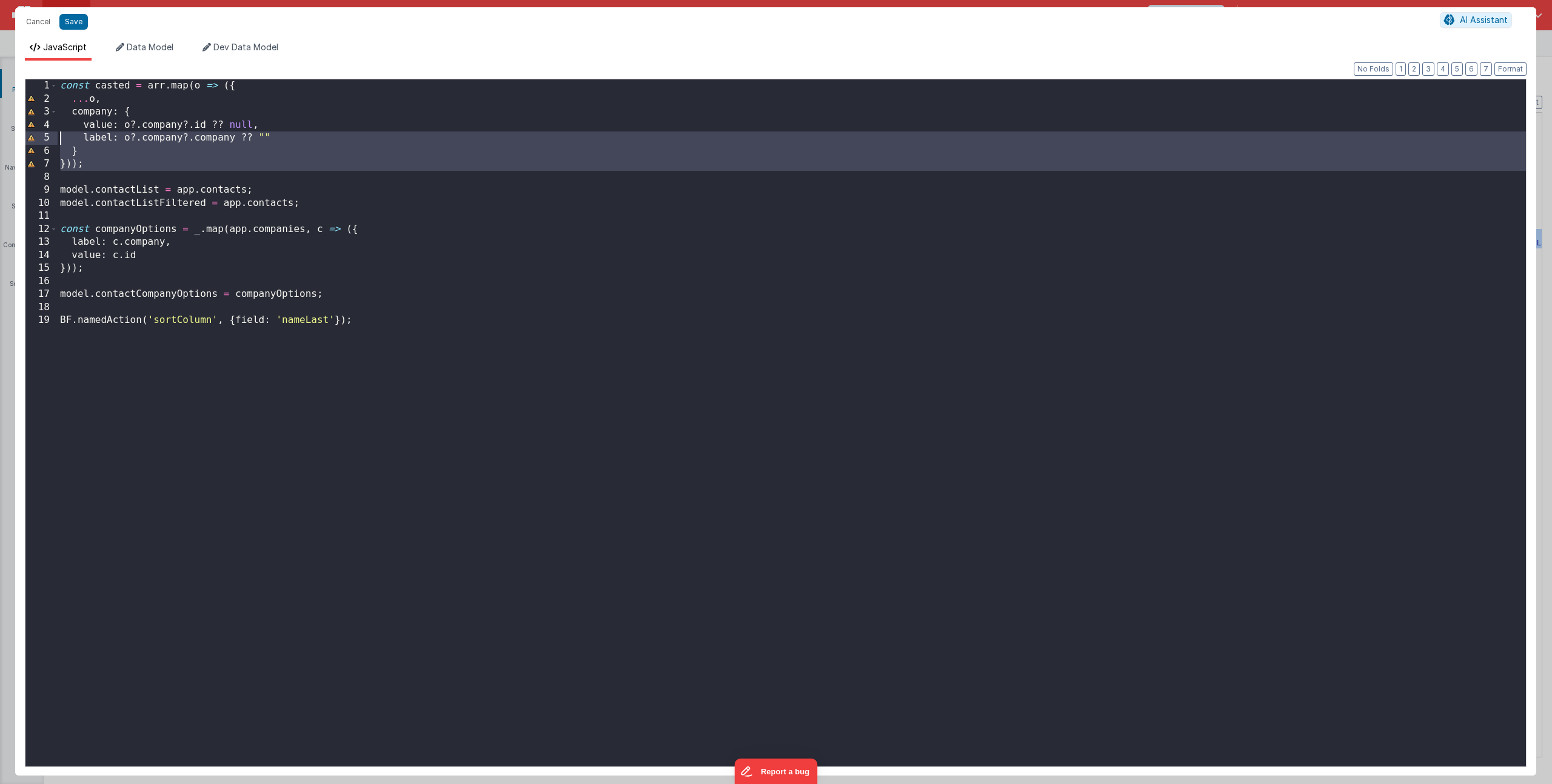
drag, startPoint x: 89, startPoint y: 171, endPoint x: -163, endPoint y: -10, distance: 310.3
click at [0, 0] on html "Cancel Save AI Assistant JavaScript Data Model Dev Data Model Format 7 6 5 4 3 …" at bounding box center [776, 392] width 1552 height 784
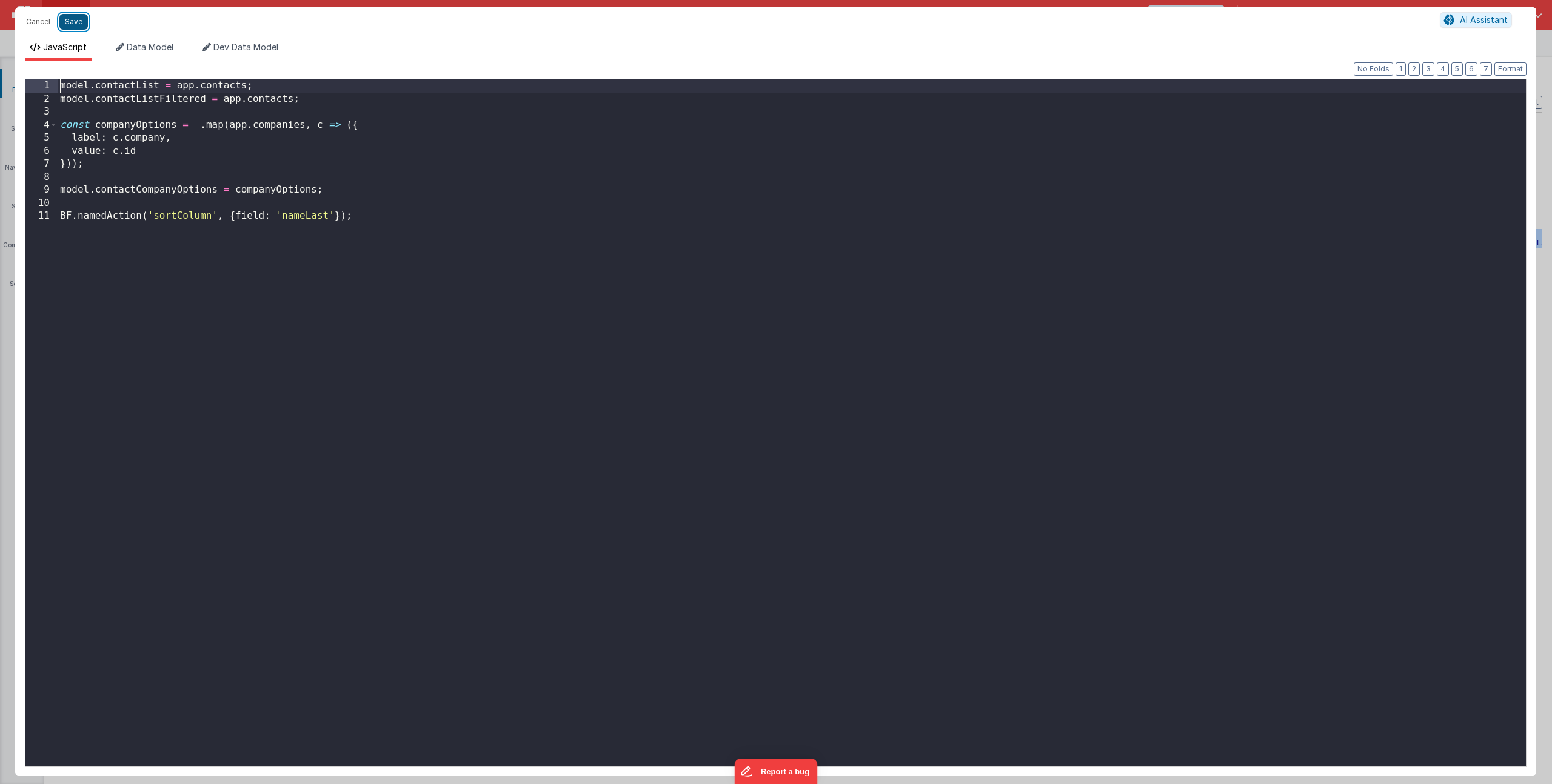
click at [68, 21] on button "Save" at bounding box center [73, 22] width 29 height 16
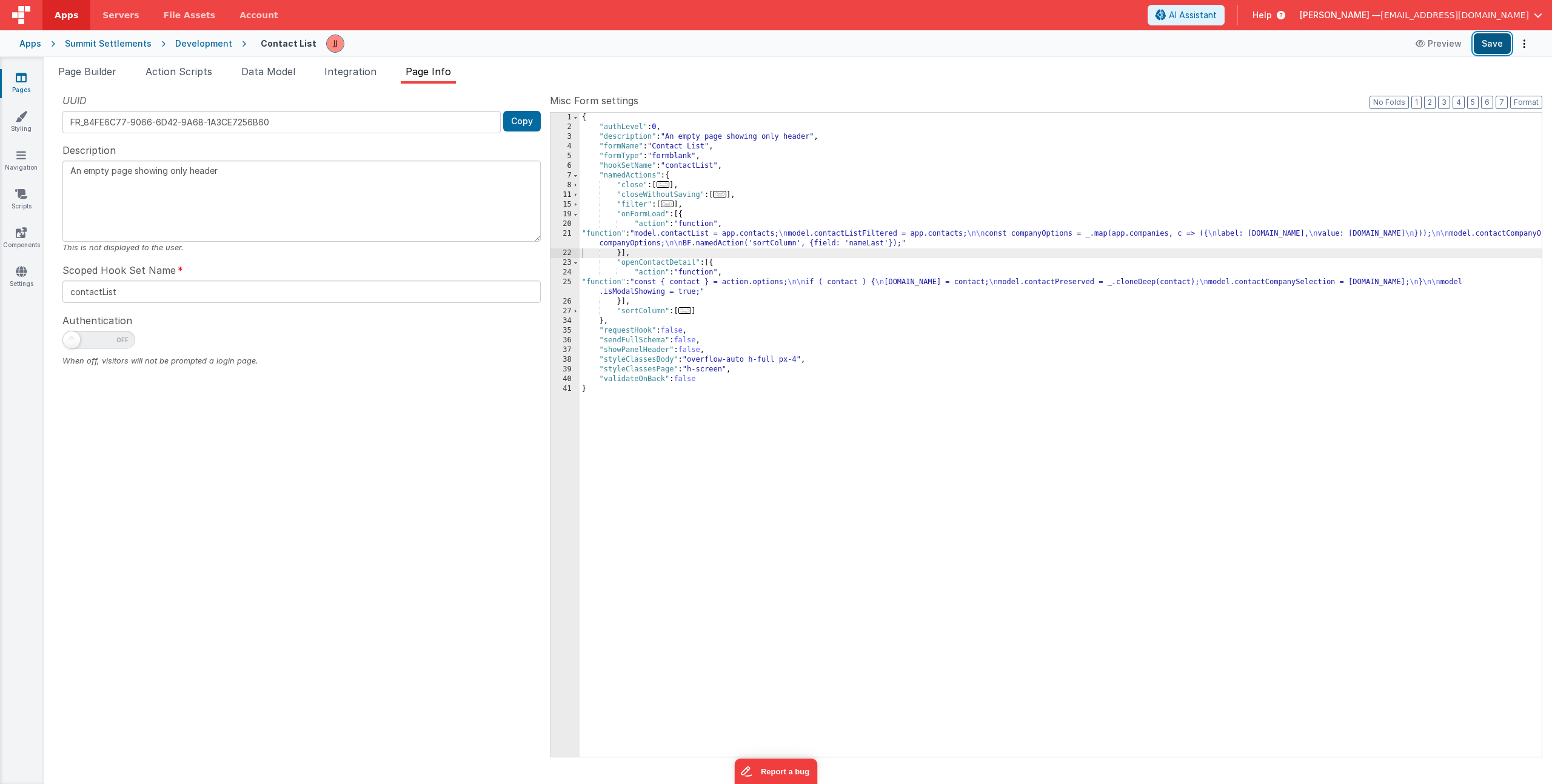
click at [1495, 43] on button "Save" at bounding box center [1493, 43] width 37 height 20
click at [646, 233] on div "{ "authLevel" : 0 , "description" : "An empty page showing only header" , "form…" at bounding box center [1060, 444] width 962 height 663
click at [572, 242] on div "21" at bounding box center [565, 239] width 29 height 19
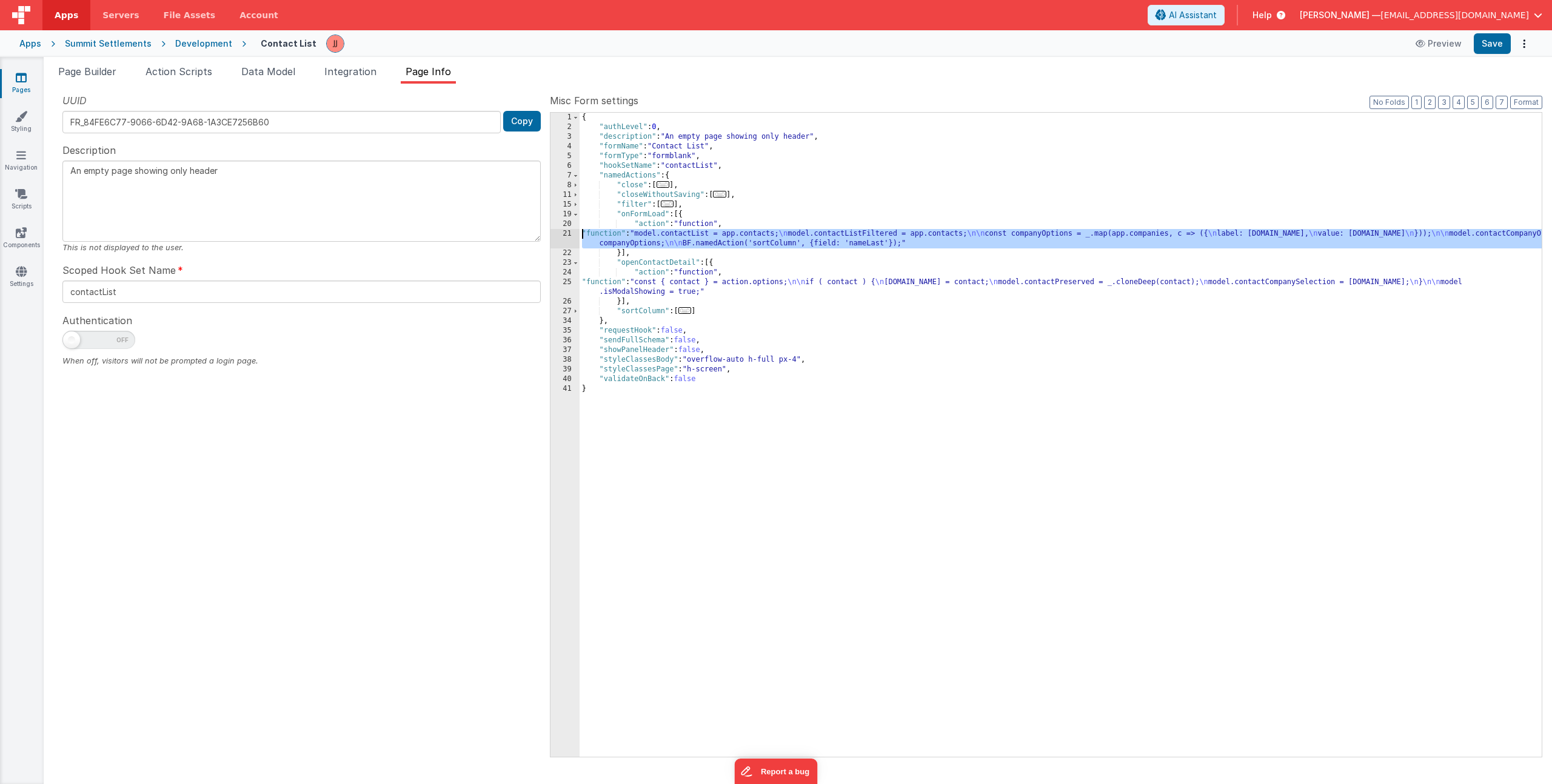
click at [561, 233] on div "21" at bounding box center [565, 239] width 29 height 19
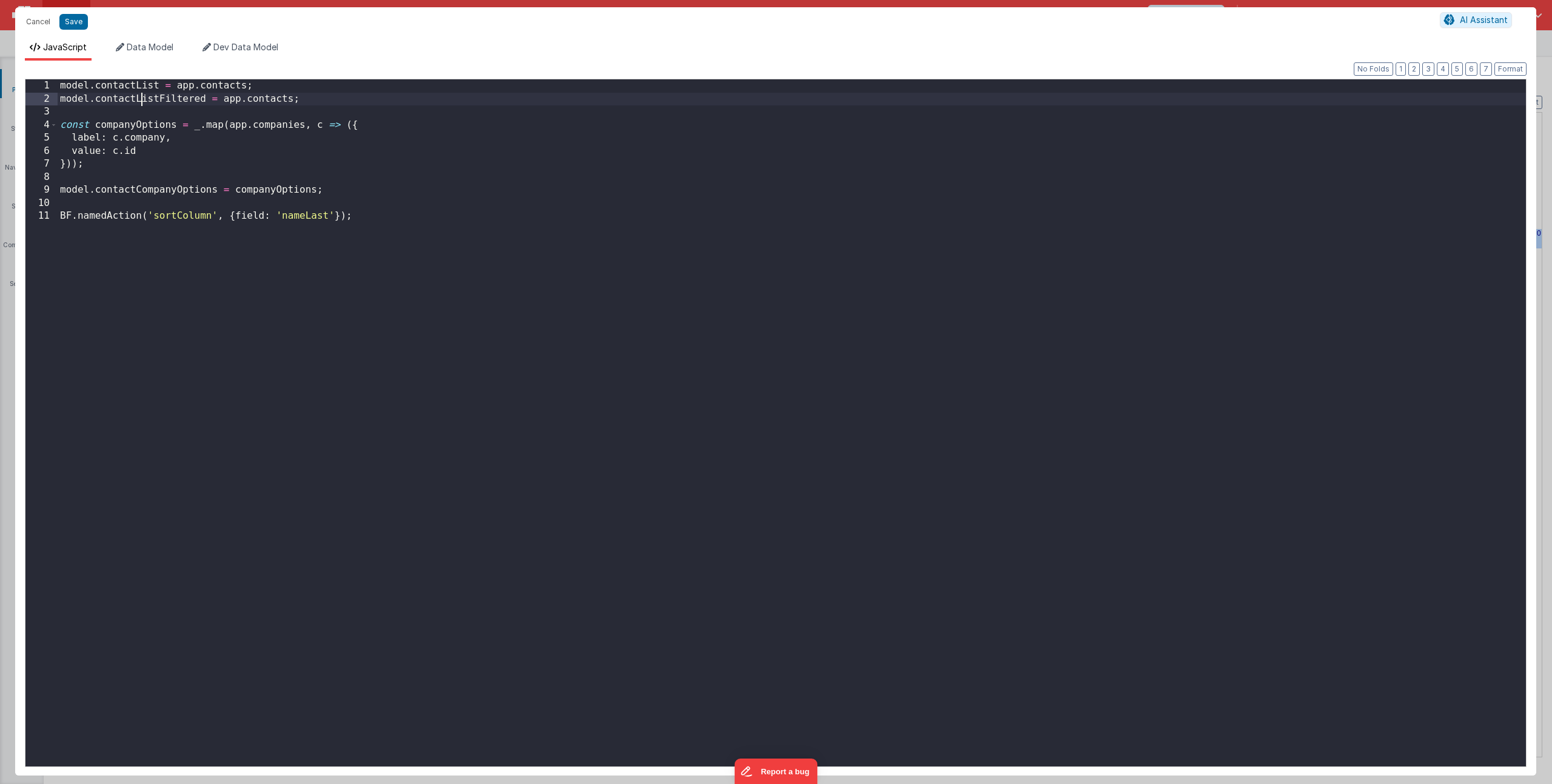
click at [140, 93] on div "model . contactList = app . contacts ; model . contactListFiltered = app . cont…" at bounding box center [791, 435] width 1468 height 713
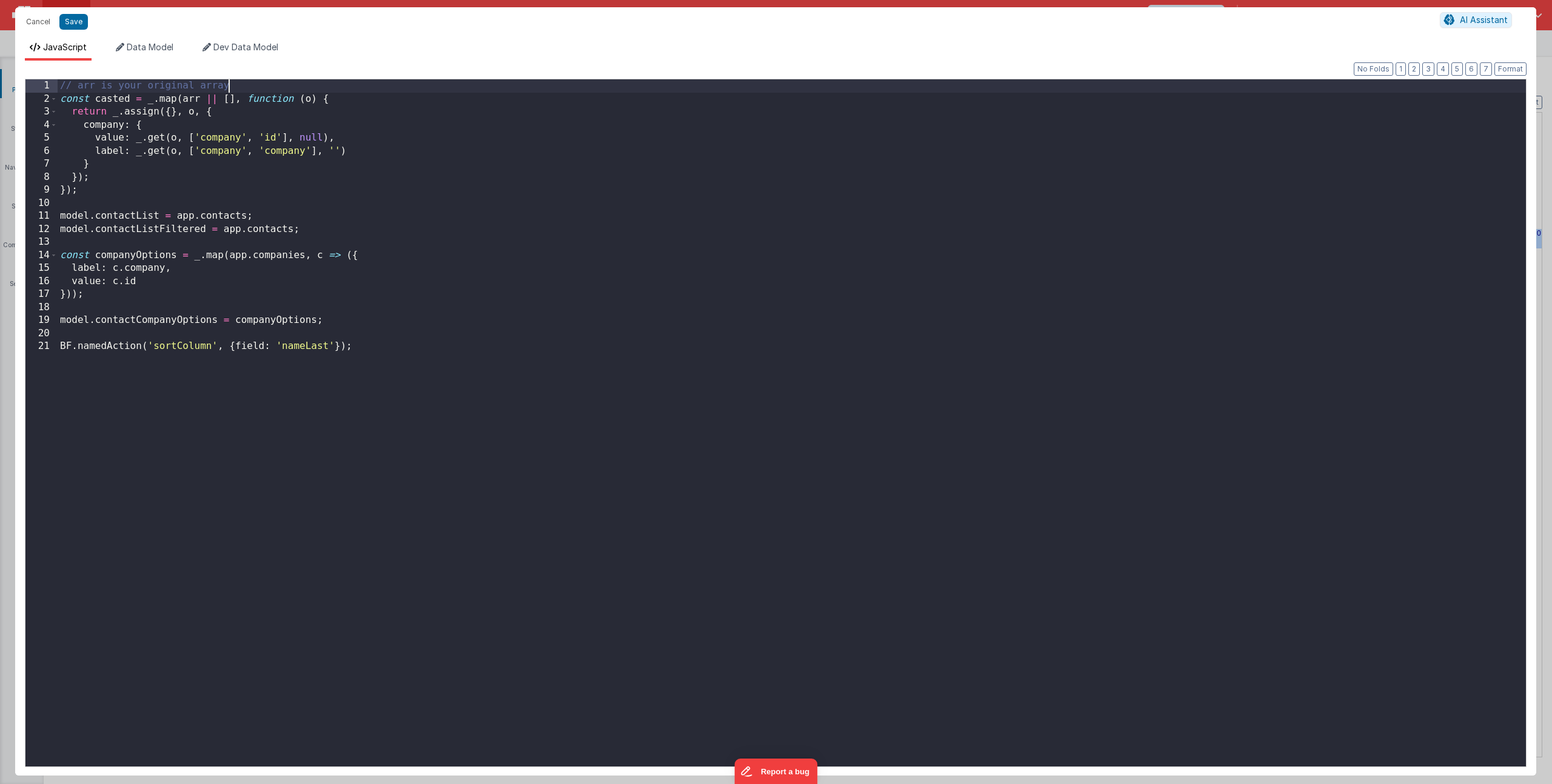
click at [261, 88] on div "// arr is your original array const casted = _ . map ( arr || [ ] , function ( …" at bounding box center [791, 435] width 1468 height 713
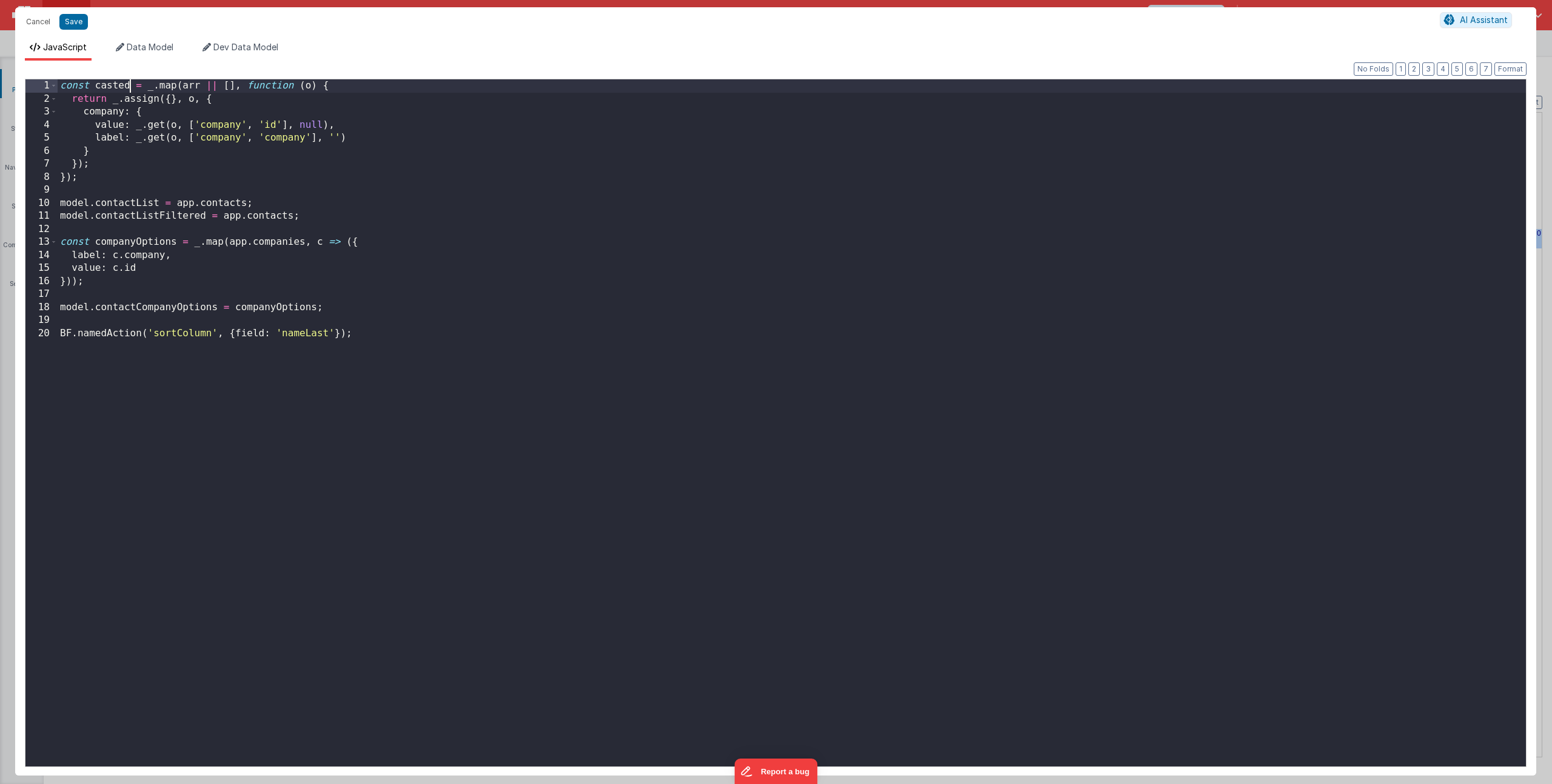
drag, startPoint x: 129, startPoint y: 89, endPoint x: 37, endPoint y: 84, distance: 92.1
click at [38, 84] on div "1 2 3 4 5 6 7 8 9 10 11 12 13 14 15 16 17 18 19 20 const casted = _ . map ( arr…" at bounding box center [775, 423] width 1502 height 688
click at [211, 82] on div "model . contacList = _ . map ( arr || [ ] , function ( o ) { return _ . assign …" at bounding box center [791, 435] width 1468 height 713
click at [214, 87] on div "model . contacList = _ . map ( arr || [ ] , function ( o ) { return _ . assign …" at bounding box center [791, 435] width 1468 height 713
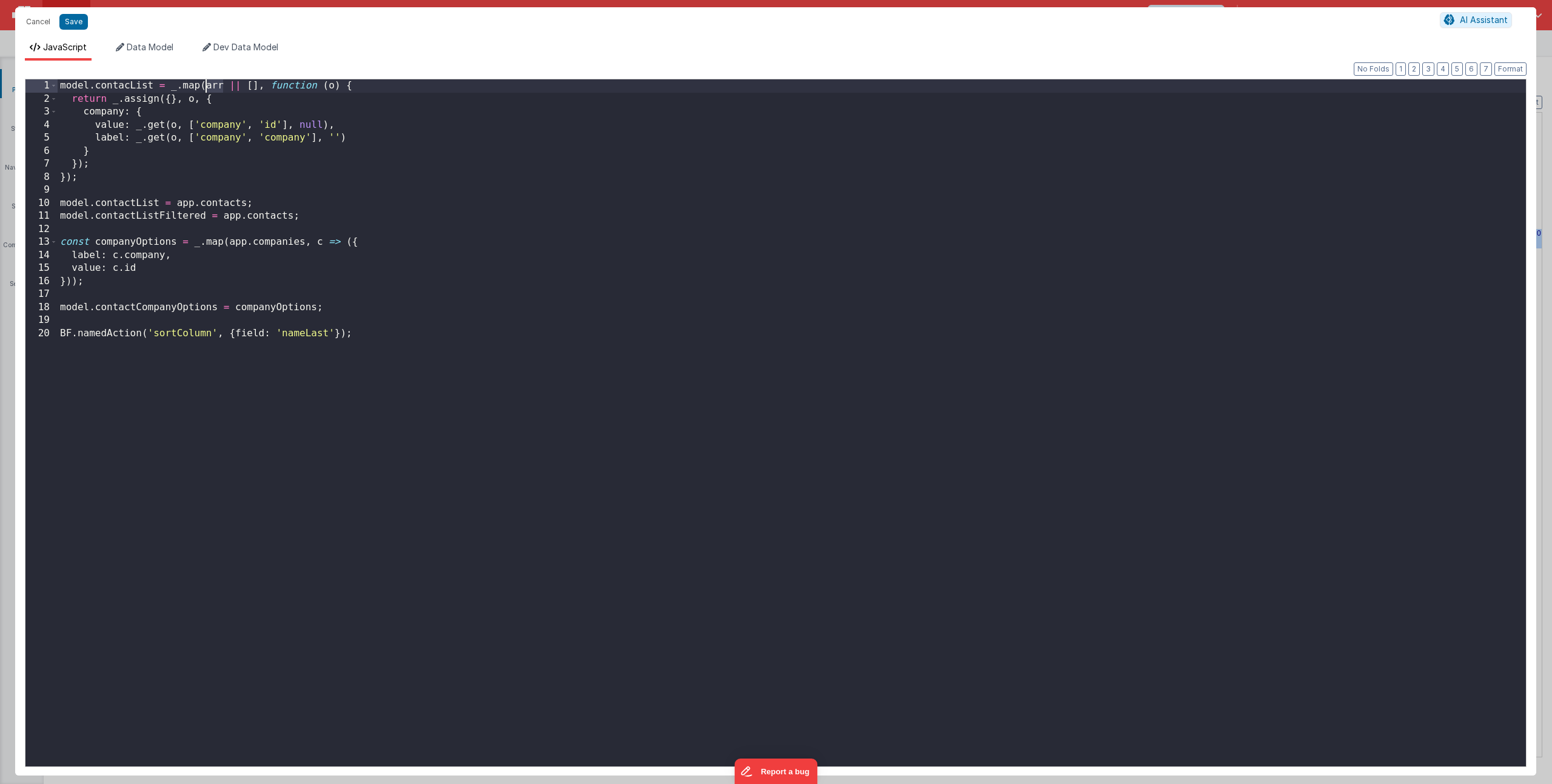
click at [214, 87] on div "model . contacList = _ . map ( arr || [ ] , function ( o ) { return _ . assign …" at bounding box center [791, 435] width 1468 height 713
click at [70, 20] on button "Save" at bounding box center [73, 22] width 29 height 16
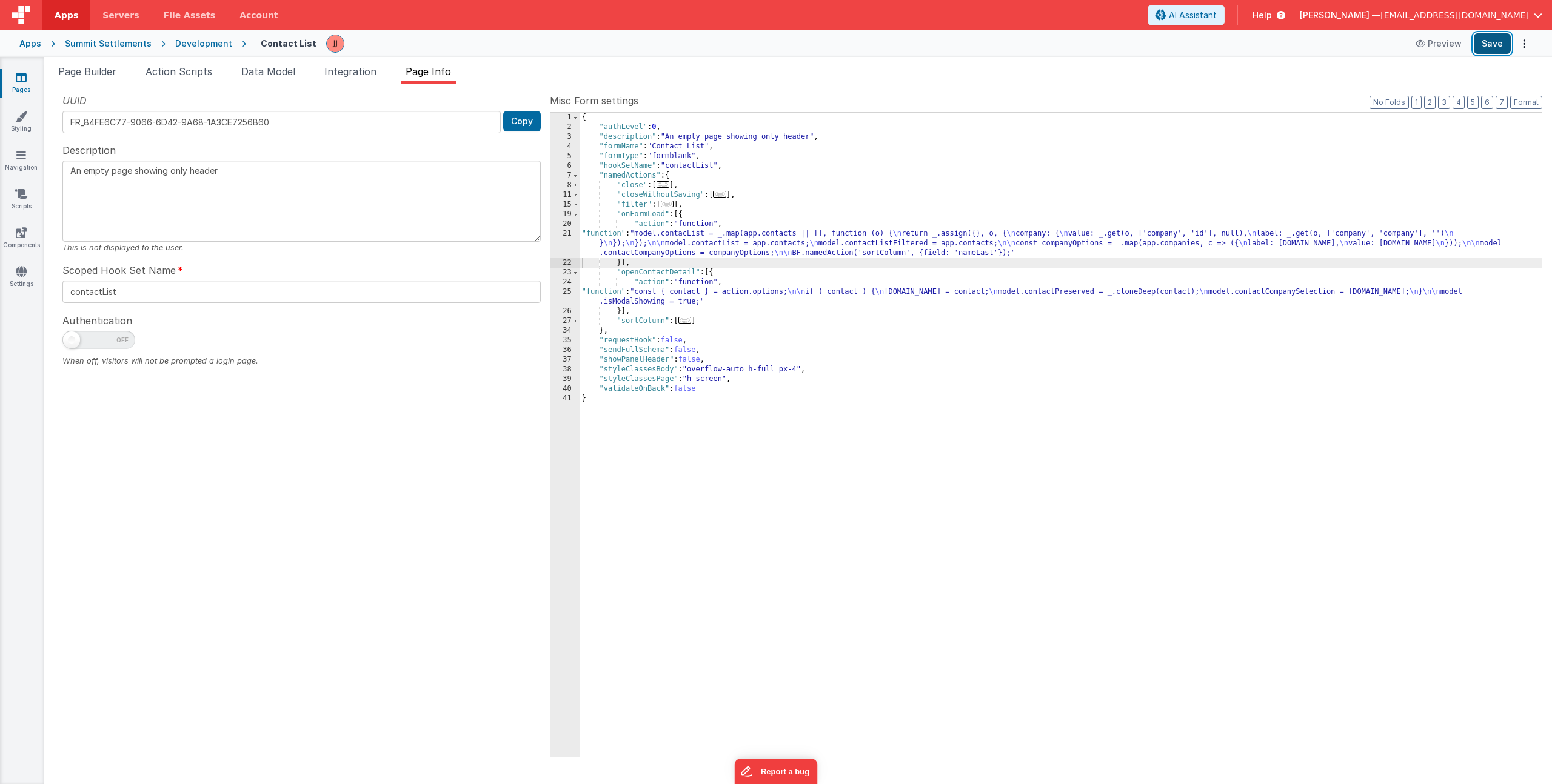
click at [1509, 45] on button "Save" at bounding box center [1493, 43] width 37 height 20
click at [685, 243] on div "{ "authLevel" : 0 , "description" : "An empty page showing only header" , "form…" at bounding box center [1060, 444] width 962 height 663
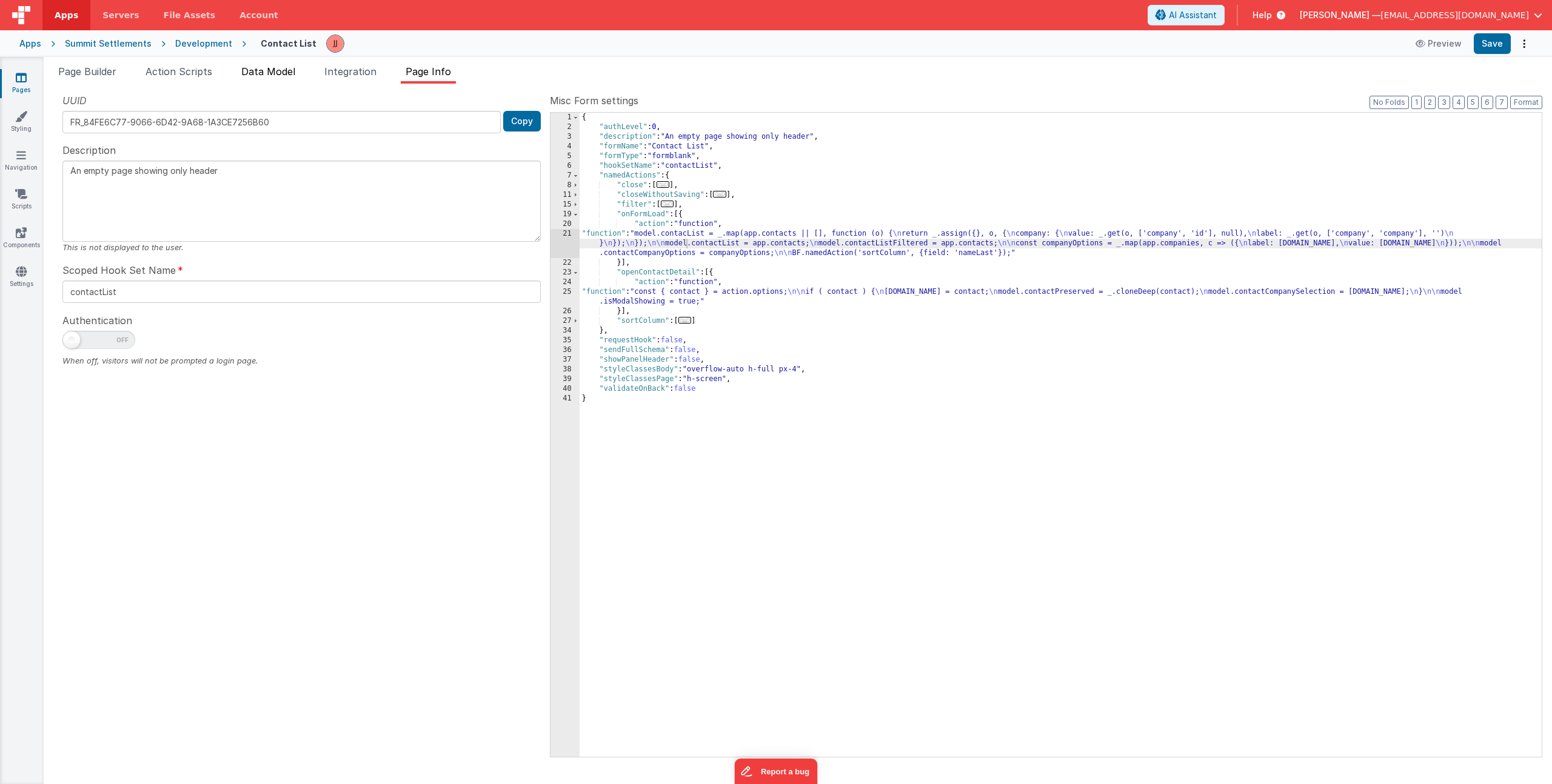
click at [277, 80] on li "Data Model" at bounding box center [268, 74] width 64 height 19
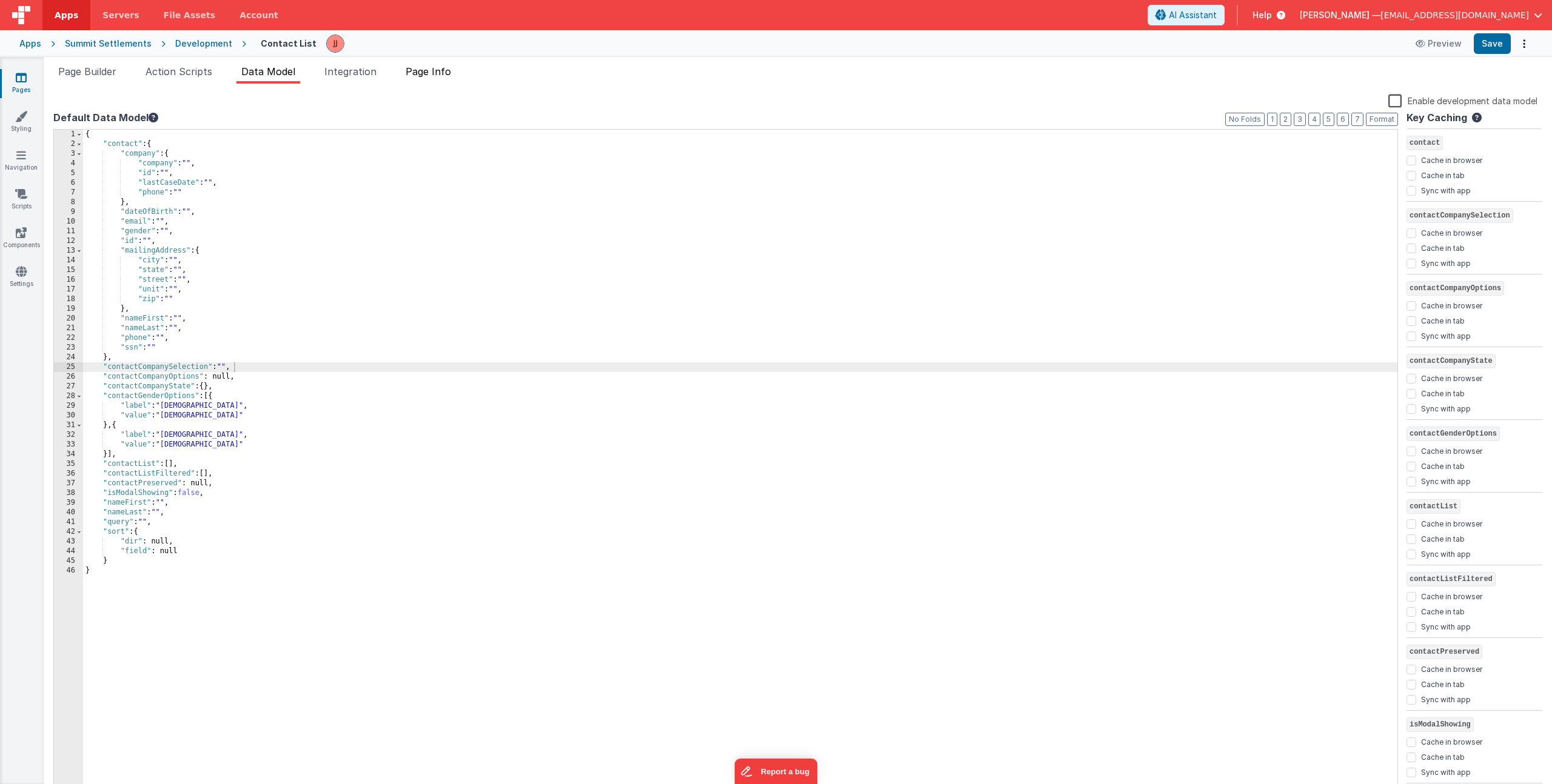
click at [440, 75] on span "Page Info" at bounding box center [428, 72] width 45 height 12
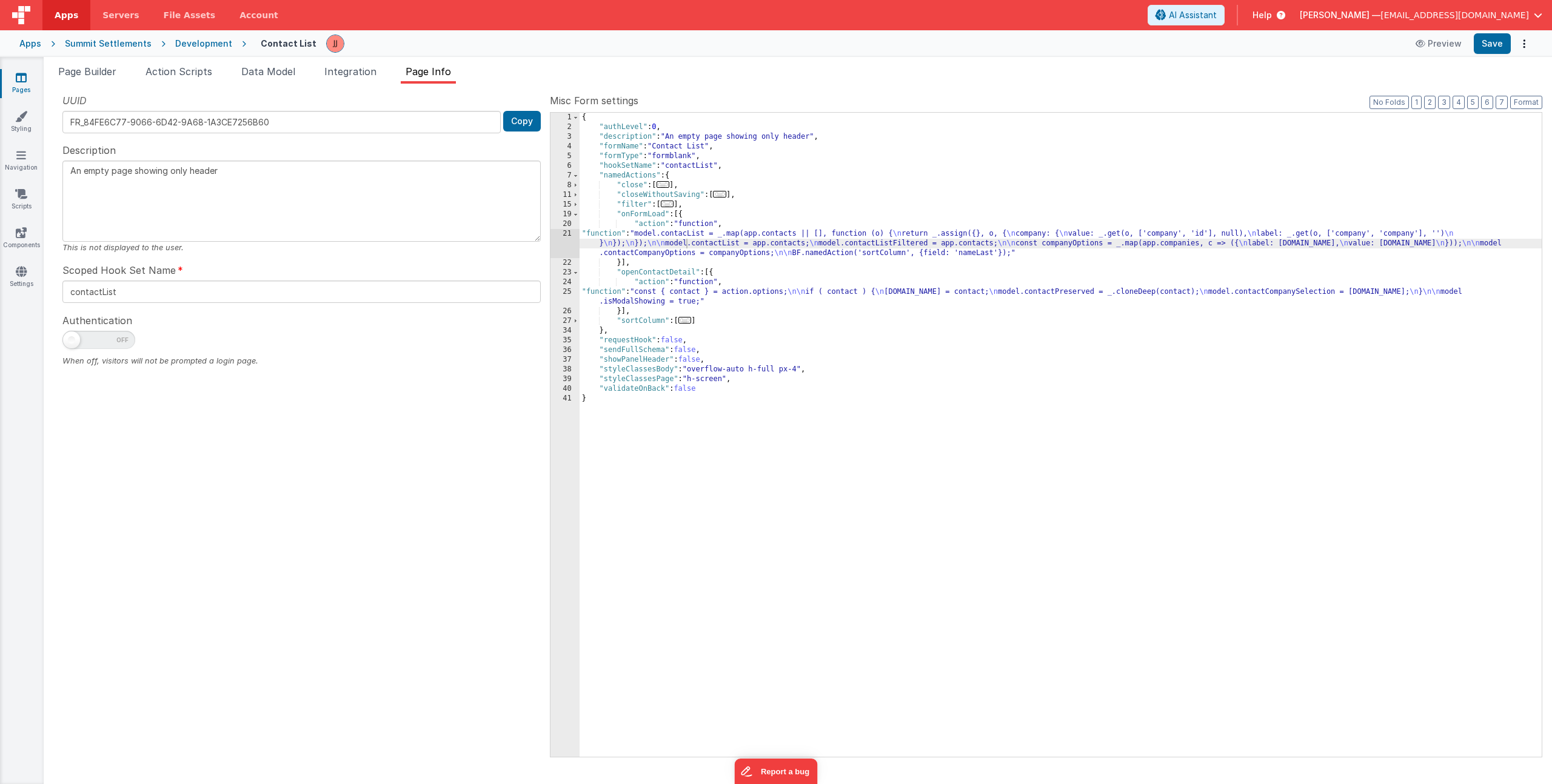
click at [675, 243] on div "{ "authLevel" : 0 , "description" : "An empty page showing only header" , "form…" at bounding box center [1060, 444] width 962 height 663
click at [553, 240] on div "21" at bounding box center [565, 244] width 29 height 29
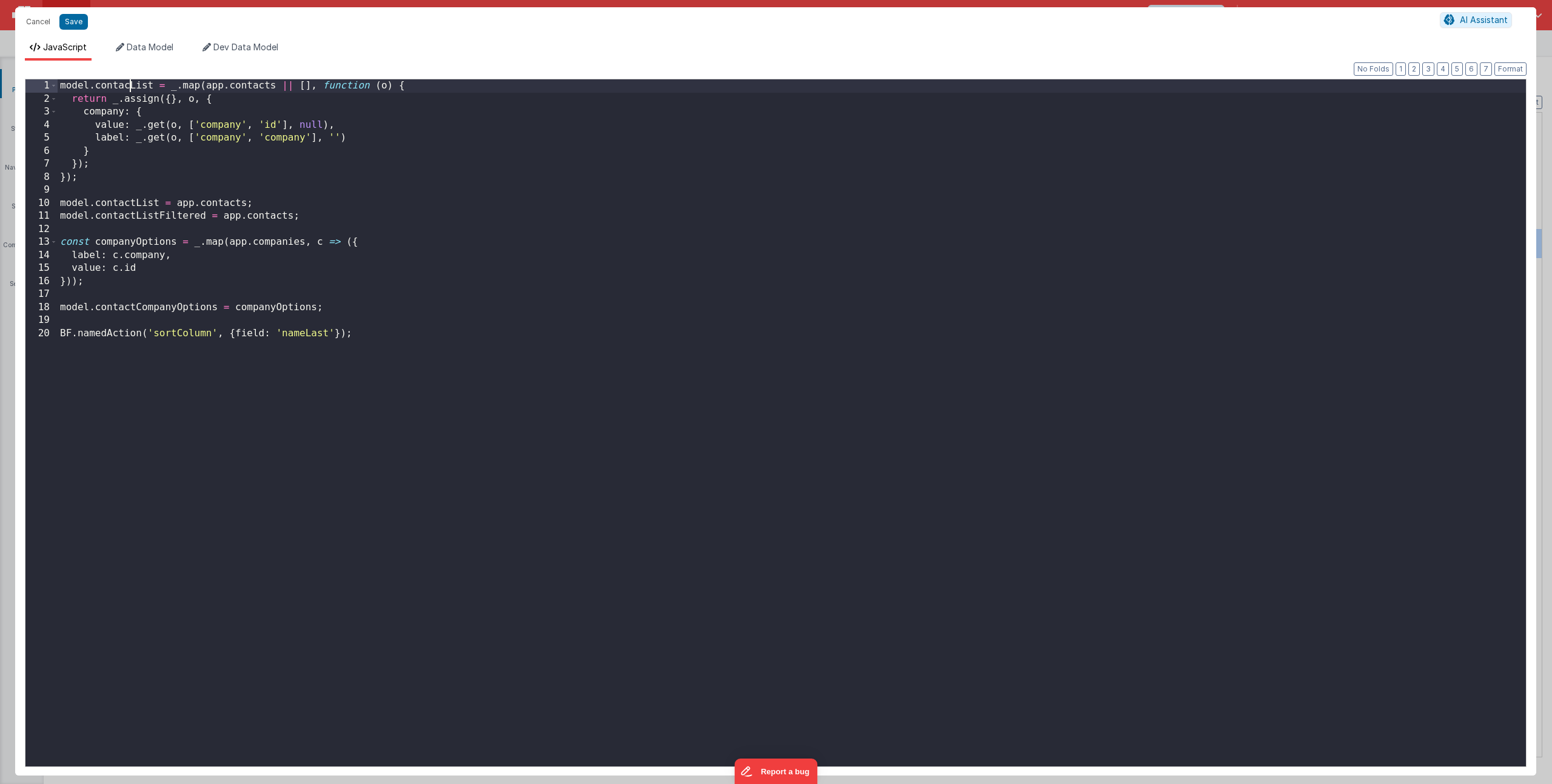
click at [131, 87] on div "model . contacList = _ . map ( app . contacts || [ ] , function ( o ) { return …" at bounding box center [791, 435] width 1468 height 713
click at [278, 207] on div "model . contactList = _ . map ( app . contacts || [ ] , function ( o ) { return…" at bounding box center [791, 435] width 1468 height 713
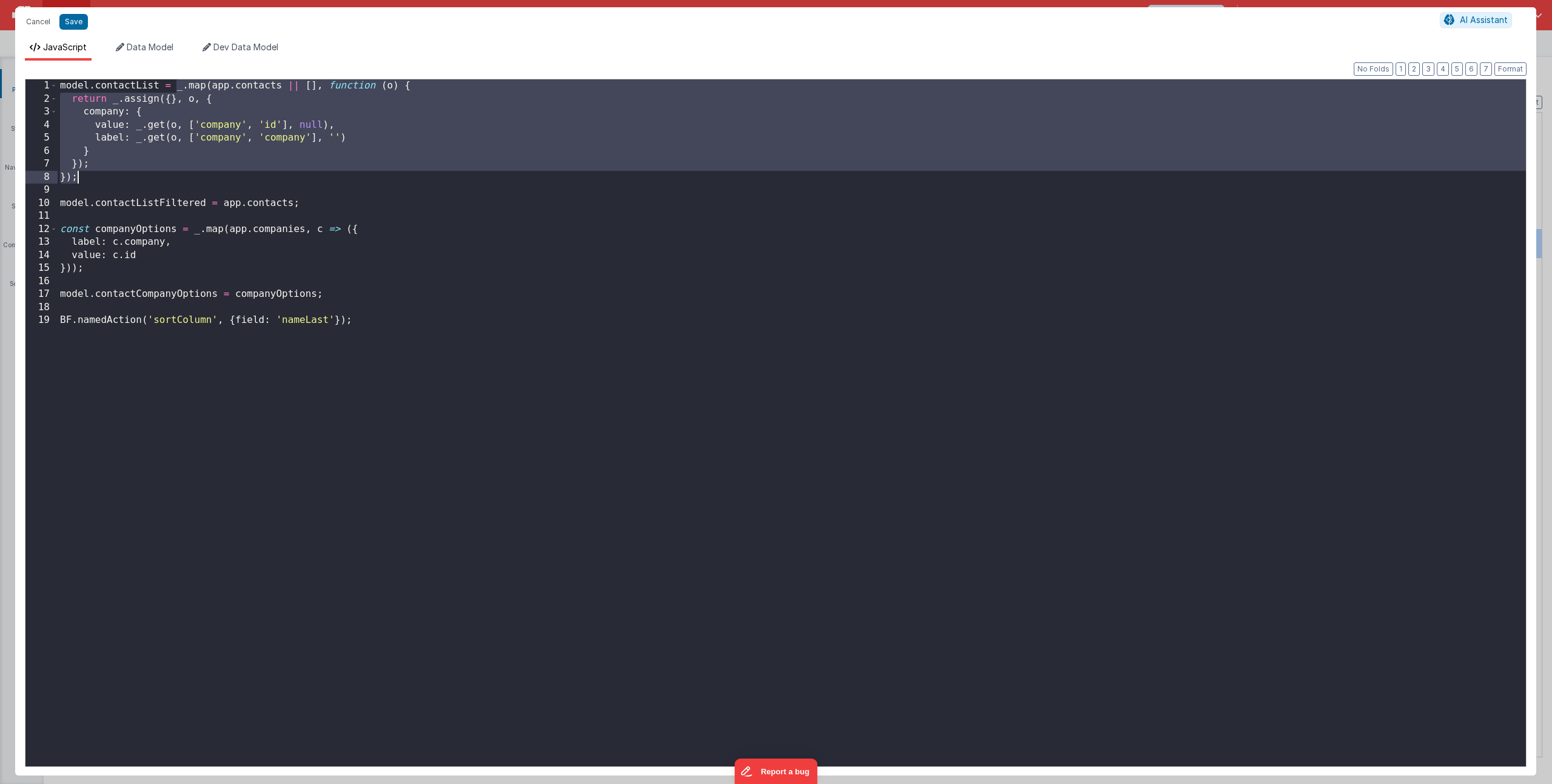
drag, startPoint x: 176, startPoint y: 86, endPoint x: 80, endPoint y: 178, distance: 133.0
click at [80, 178] on div "model . contactList = _ . map ( app . contacts || [ ] , function ( o ) { return…" at bounding box center [791, 435] width 1468 height 713
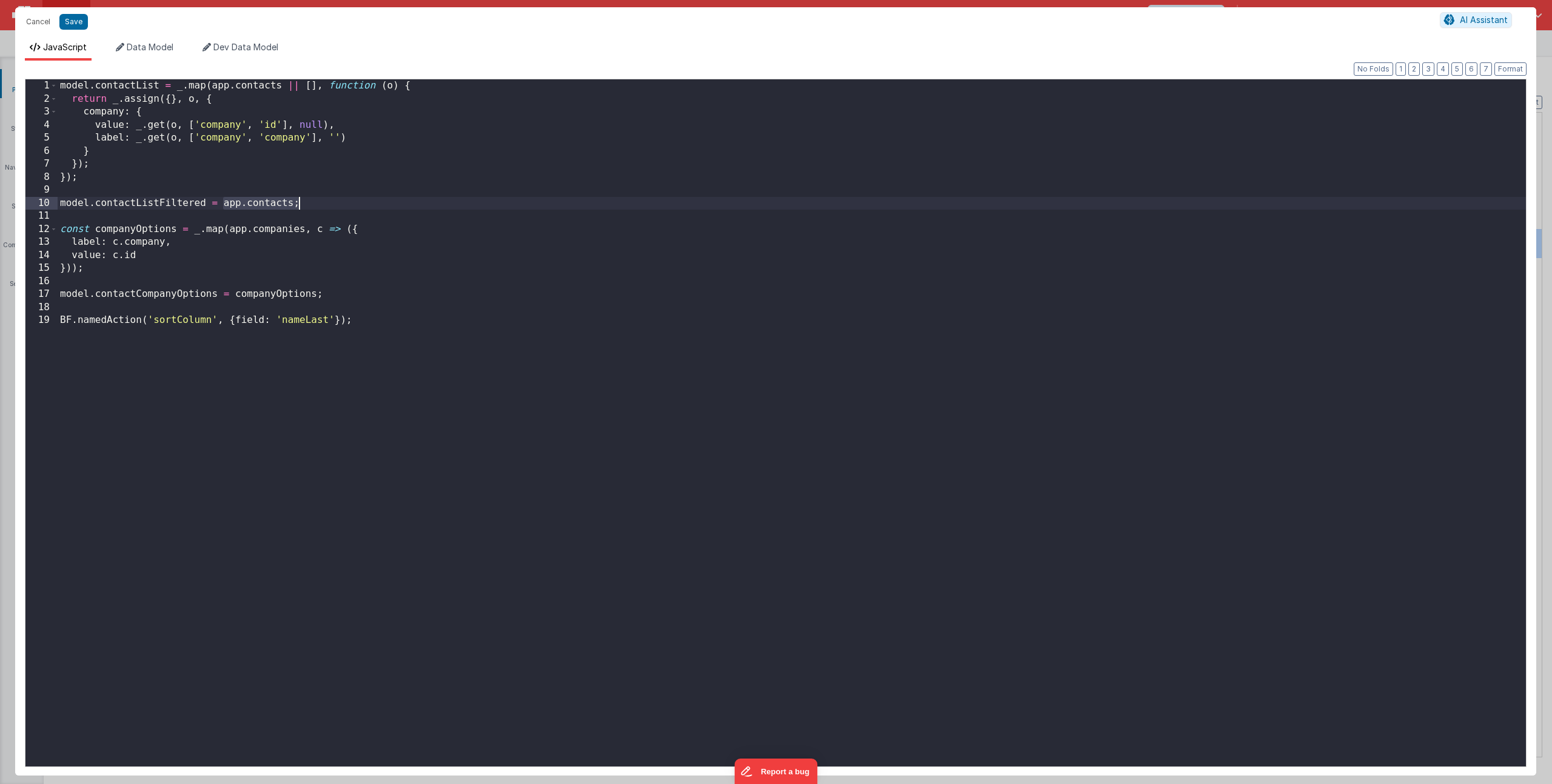
drag, startPoint x: 224, startPoint y: 206, endPoint x: 301, endPoint y: 203, distance: 77.1
click at [301, 203] on div "model . contactList = _ . map ( app . contacts || [ ] , function ( o ) { return…" at bounding box center [791, 435] width 1468 height 713
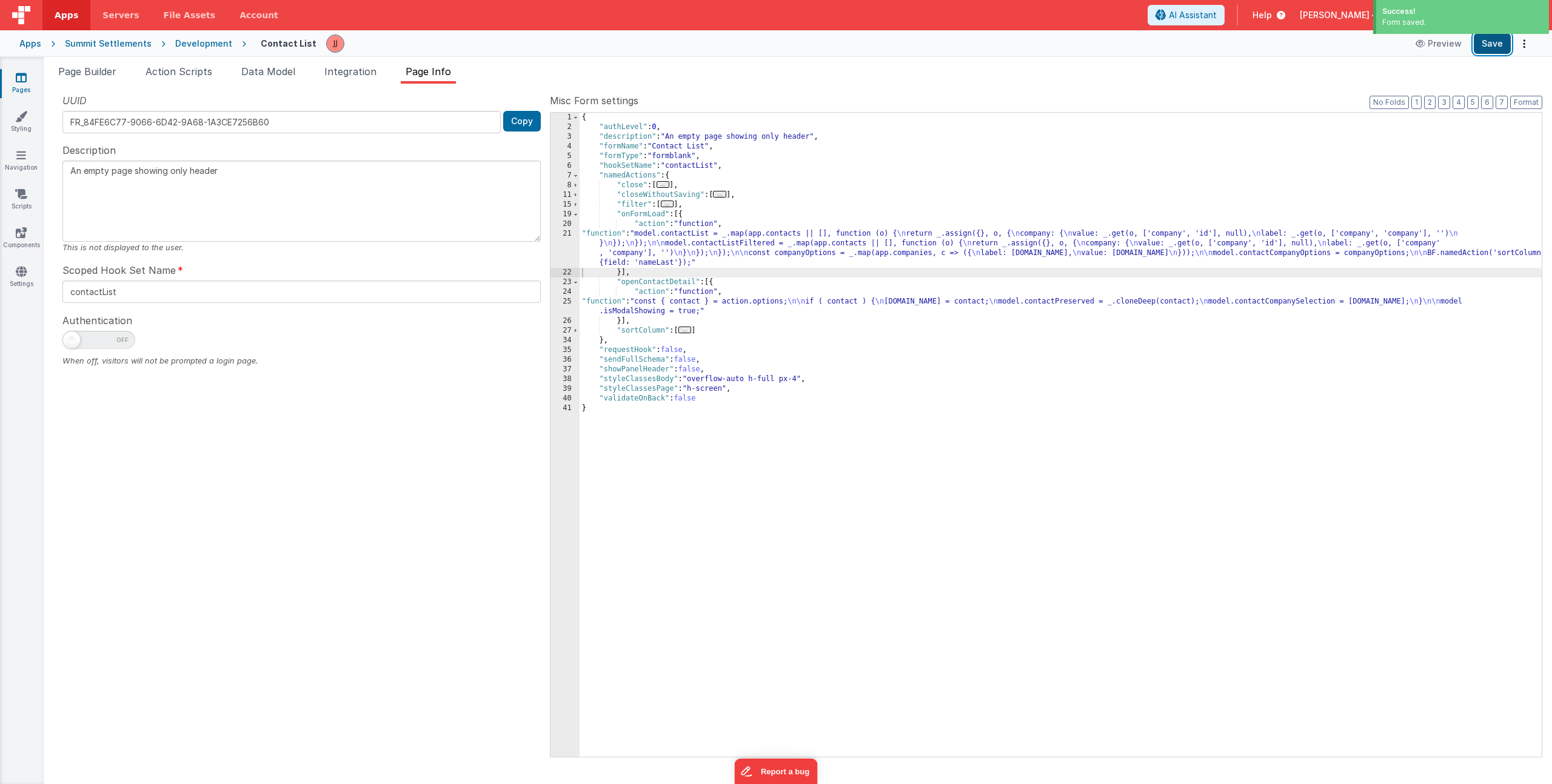
click at [1489, 45] on button "Save" at bounding box center [1493, 43] width 37 height 20
click at [740, 346] on div "{ "authLevel" : 0 , "description" : "An empty page showing only header" , "form…" at bounding box center [1060, 444] width 962 height 663
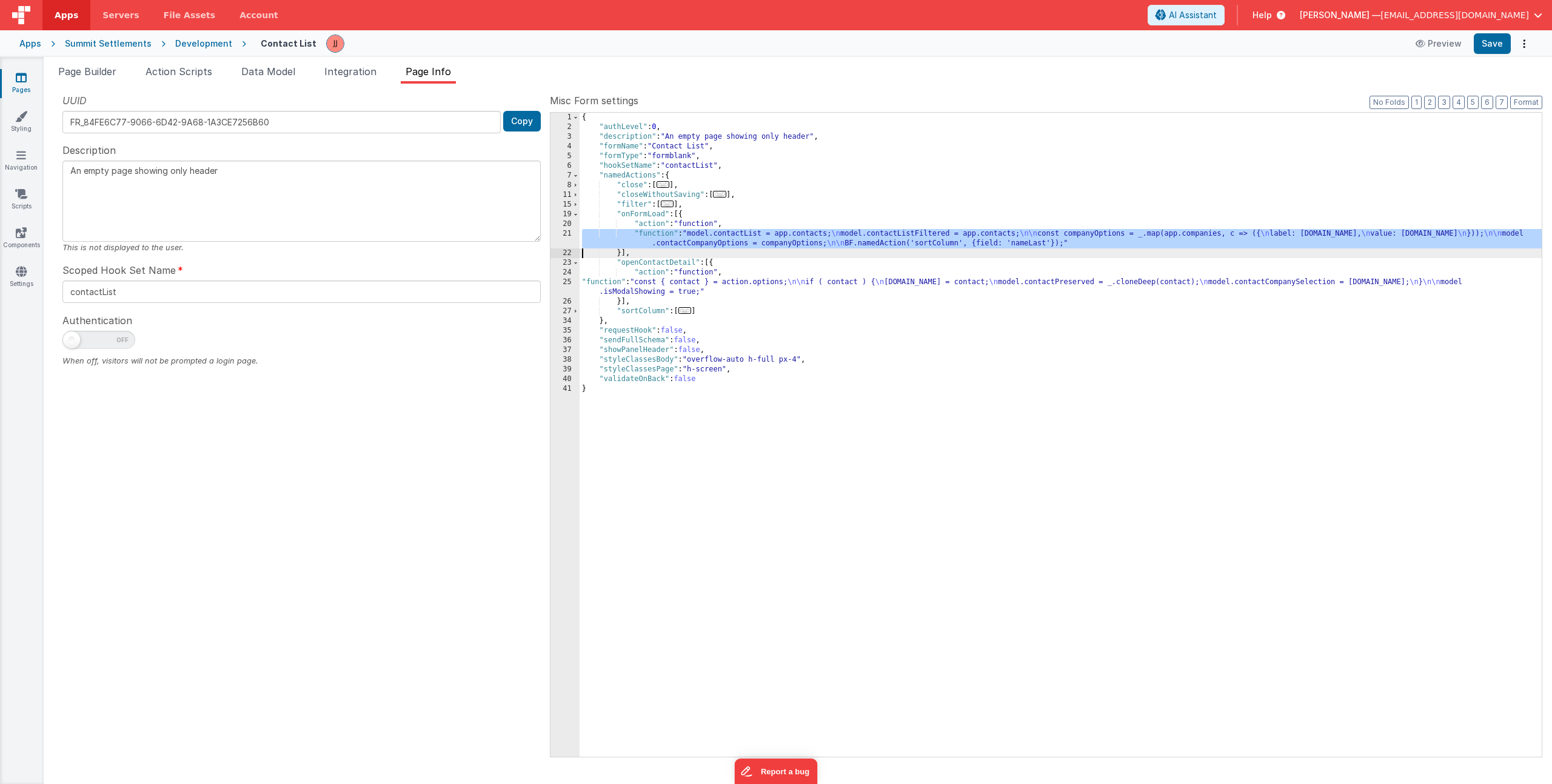
click at [566, 237] on div "21" at bounding box center [565, 239] width 29 height 19
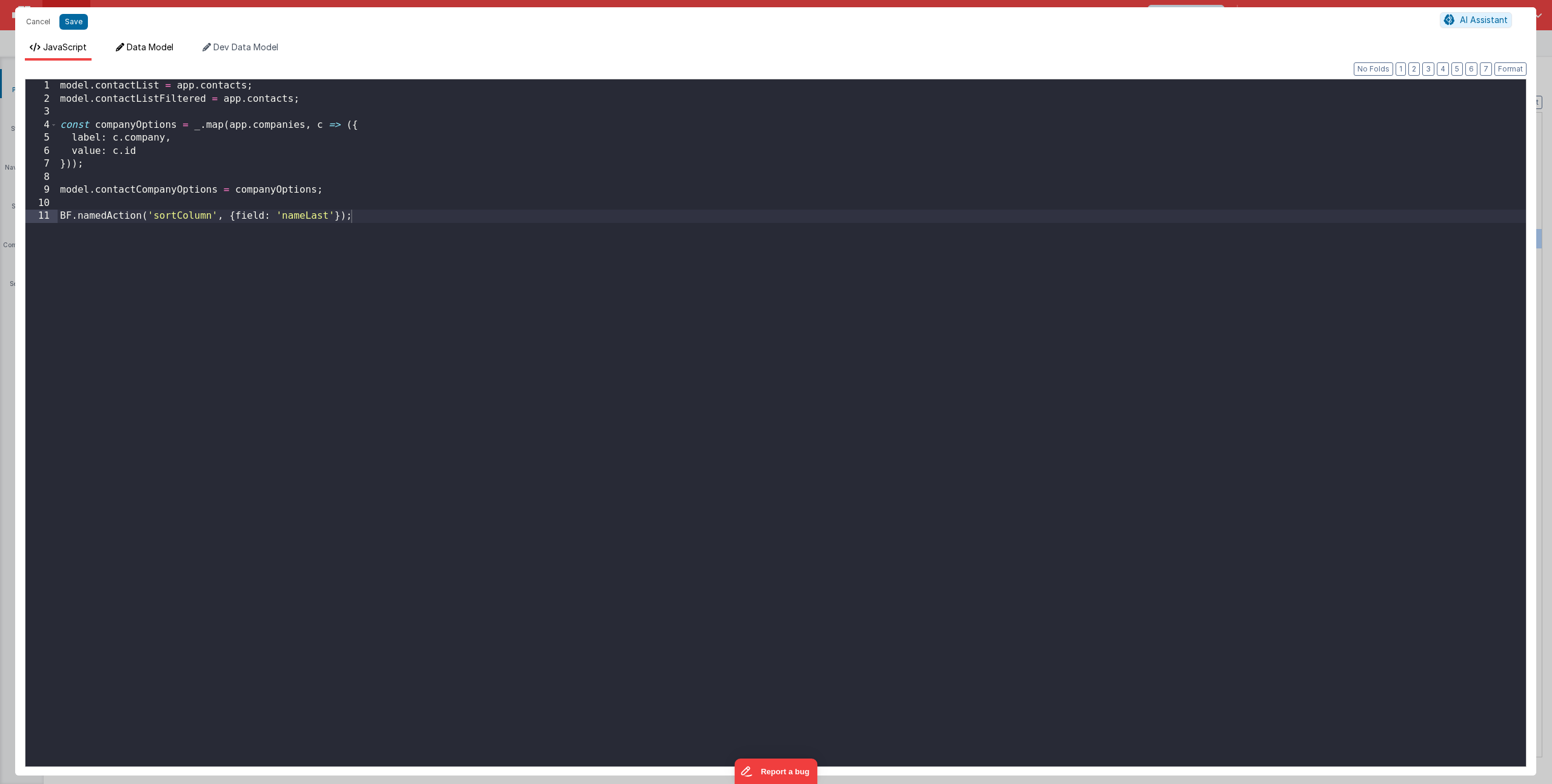
click at [156, 52] on span "Data Model" at bounding box center [149, 47] width 47 height 10
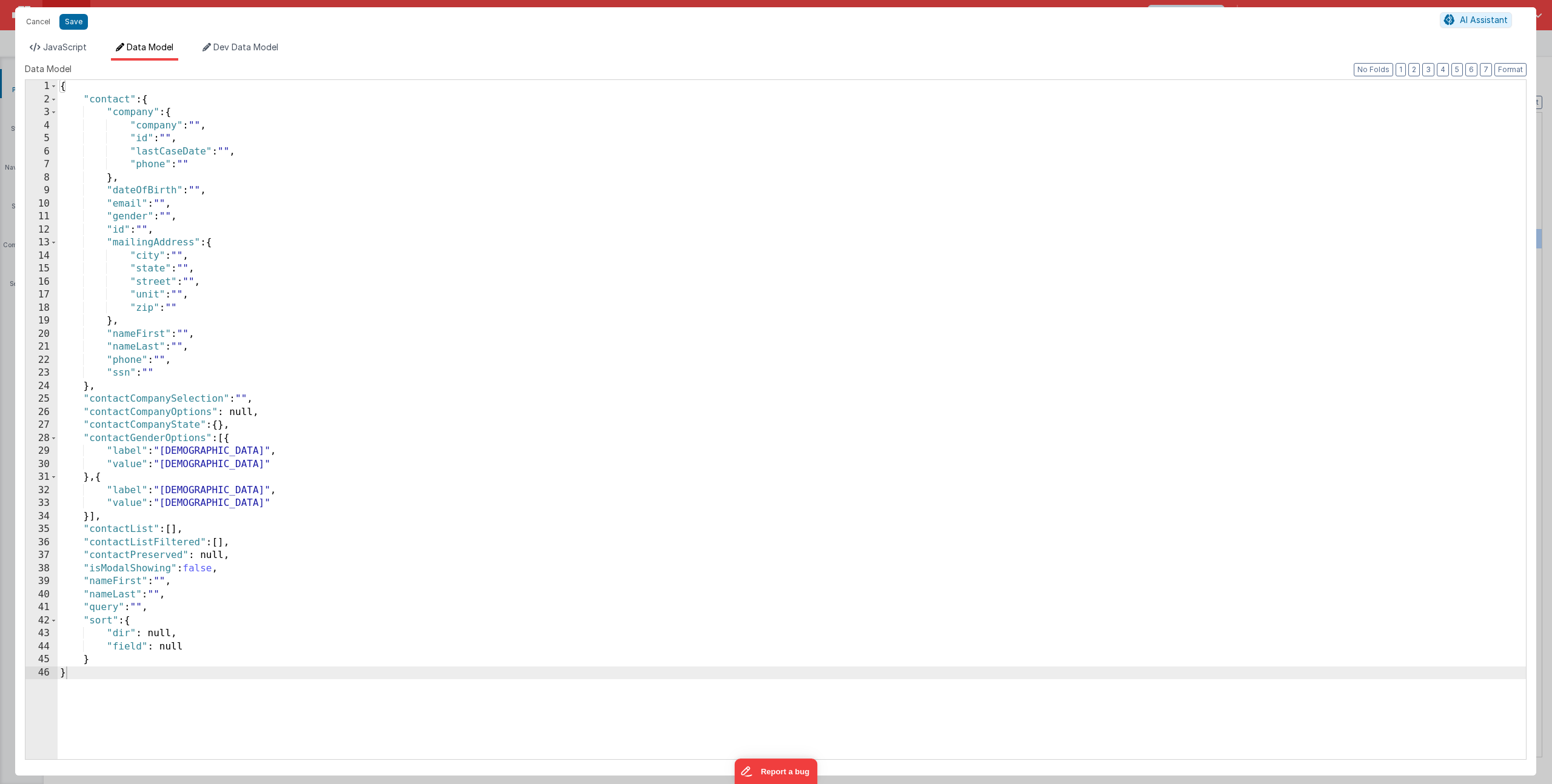
click at [83, 99] on div "{ "contact" : { "company" : { "company" : "" , "id" : "" , "lastCaseDate" : "" …" at bounding box center [791, 432] width 1468 height 705
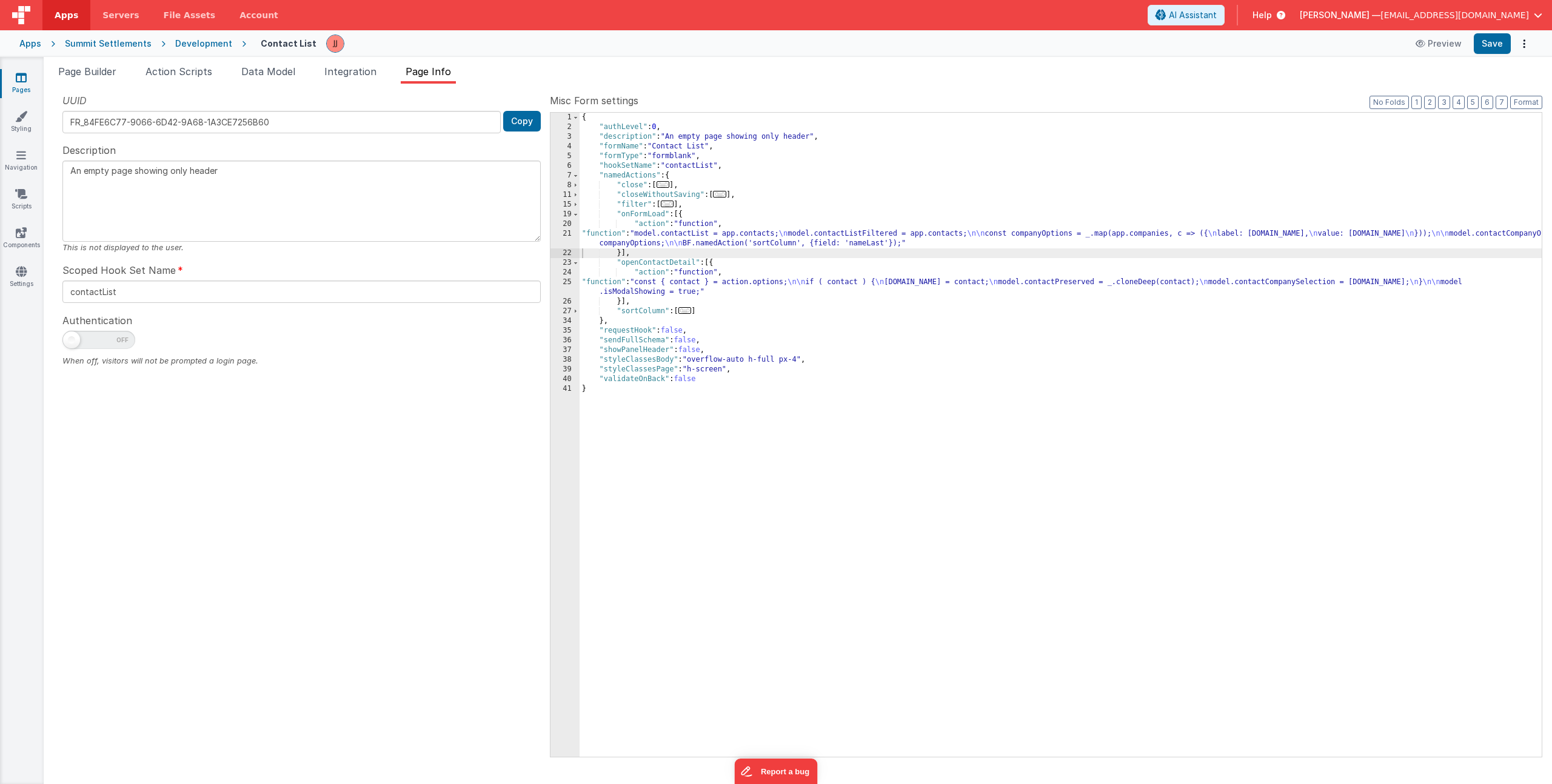
click at [644, 243] on div "{ "authLevel" : 0 , "description" : "An empty page showing only header" , "form…" at bounding box center [1060, 444] width 962 height 663
click at [571, 241] on div "21" at bounding box center [565, 239] width 29 height 19
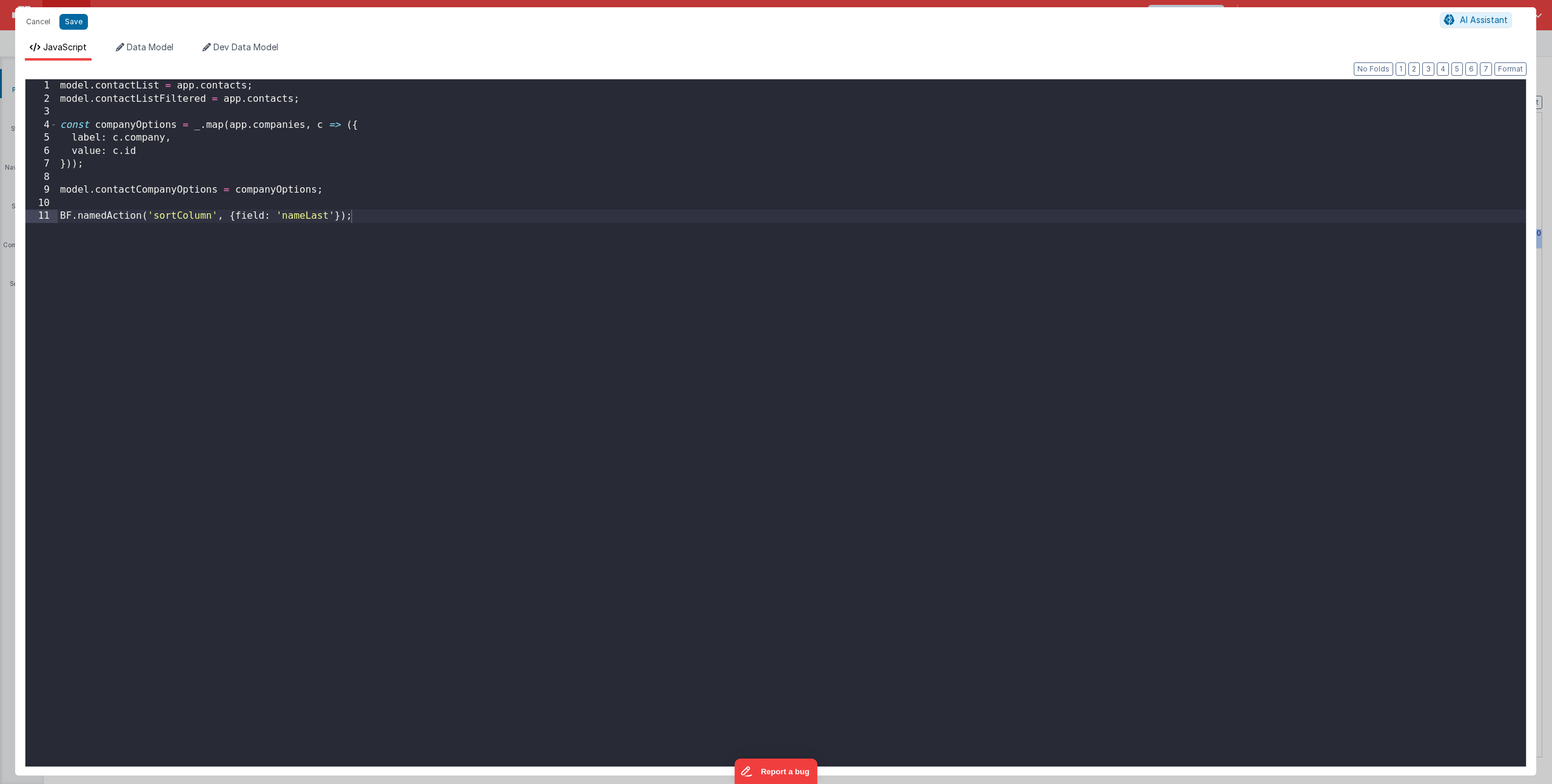
click at [194, 149] on div "model . contactList = app . contacts ; model . contactListFiltered = app . cont…" at bounding box center [791, 435] width 1468 height 713
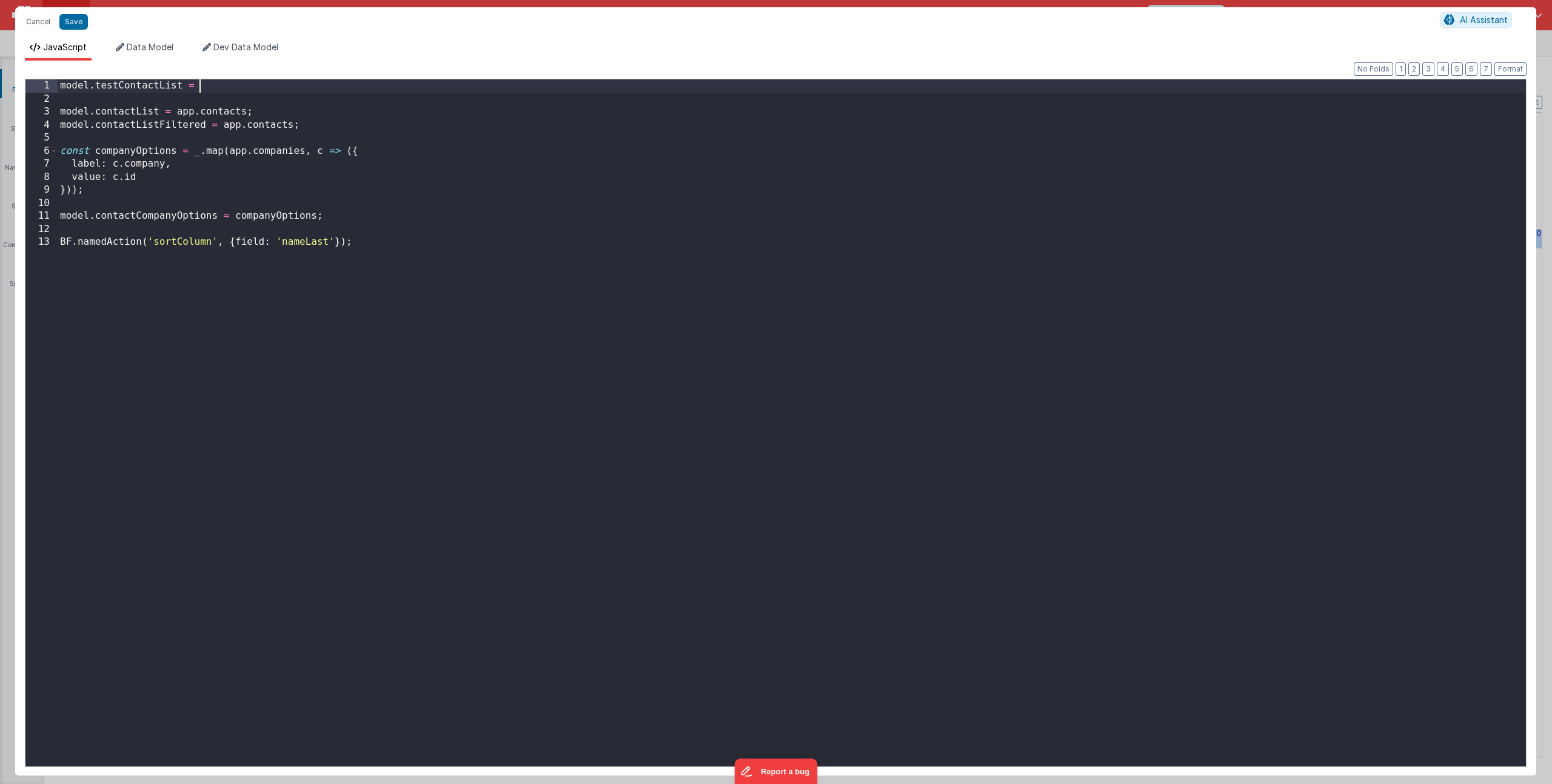
paste textarea
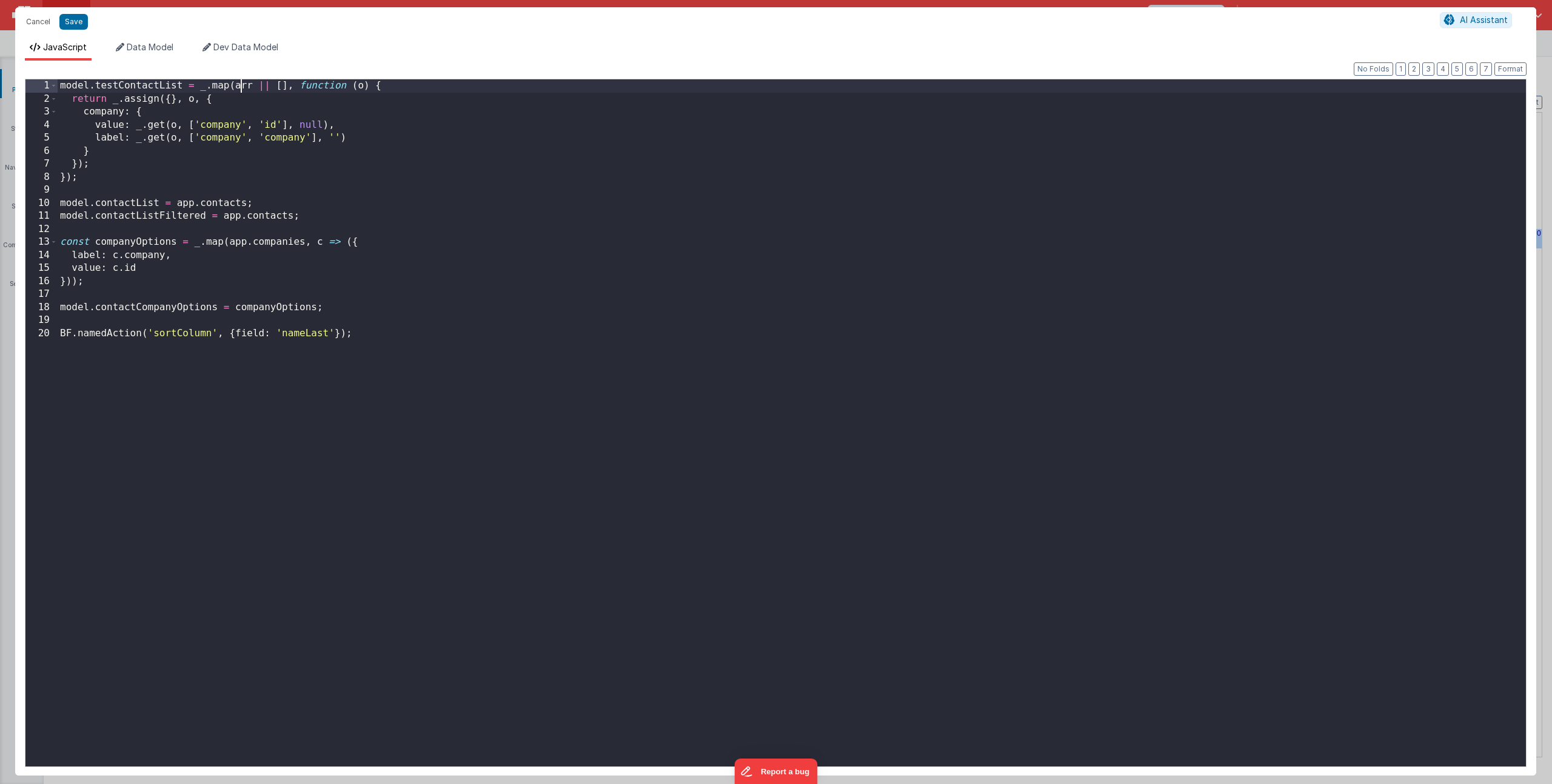
click at [238, 88] on div "model . testContactList = _ . map ( arr || [ ] , function ( o ) { return _ . as…" at bounding box center [791, 435] width 1468 height 713
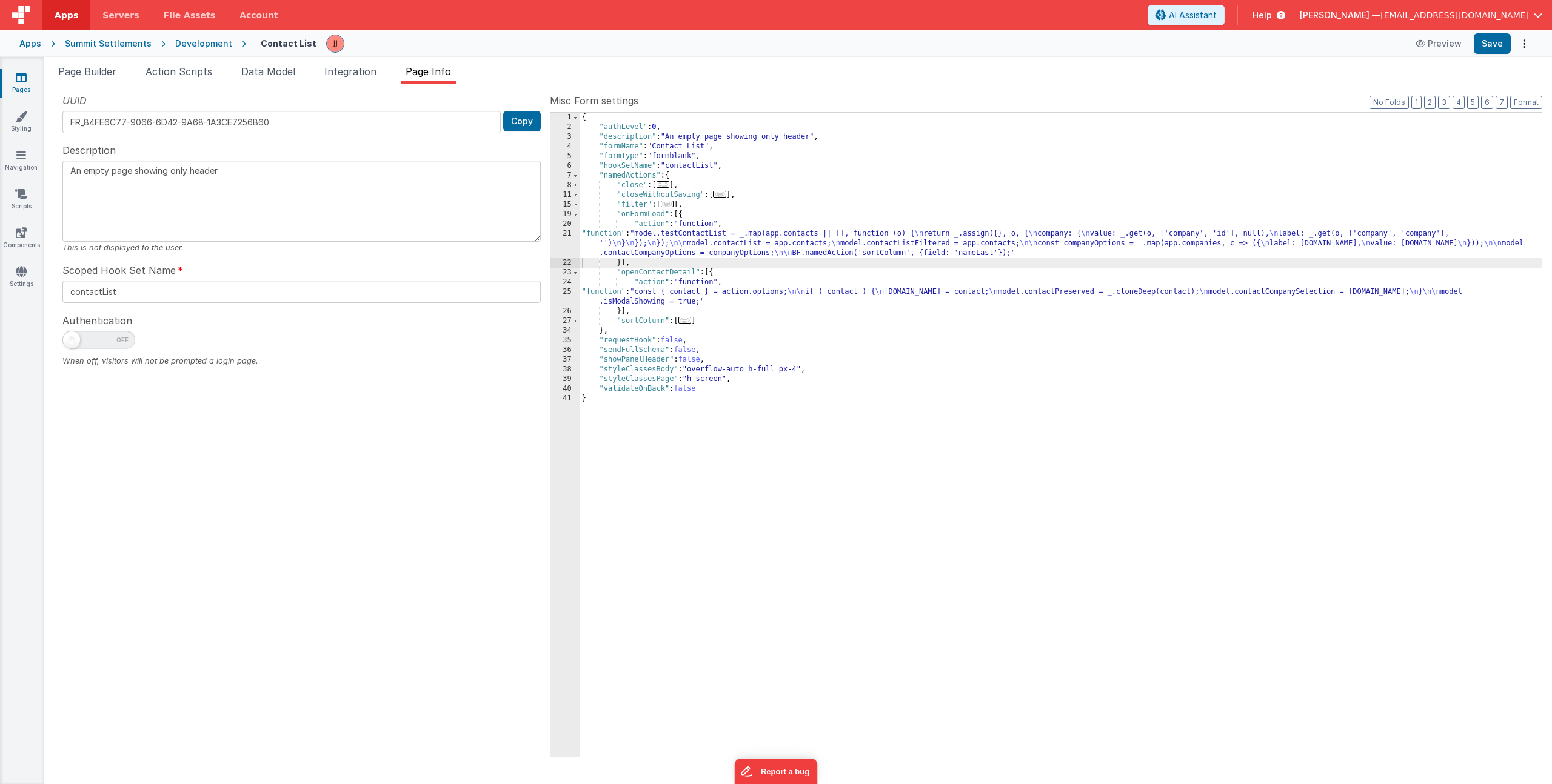
click at [689, 250] on div "{ "authLevel" : 0 , "description" : "An empty page showing only header" , "form…" at bounding box center [1060, 444] width 962 height 663
click at [560, 237] on div "21" at bounding box center [565, 244] width 29 height 29
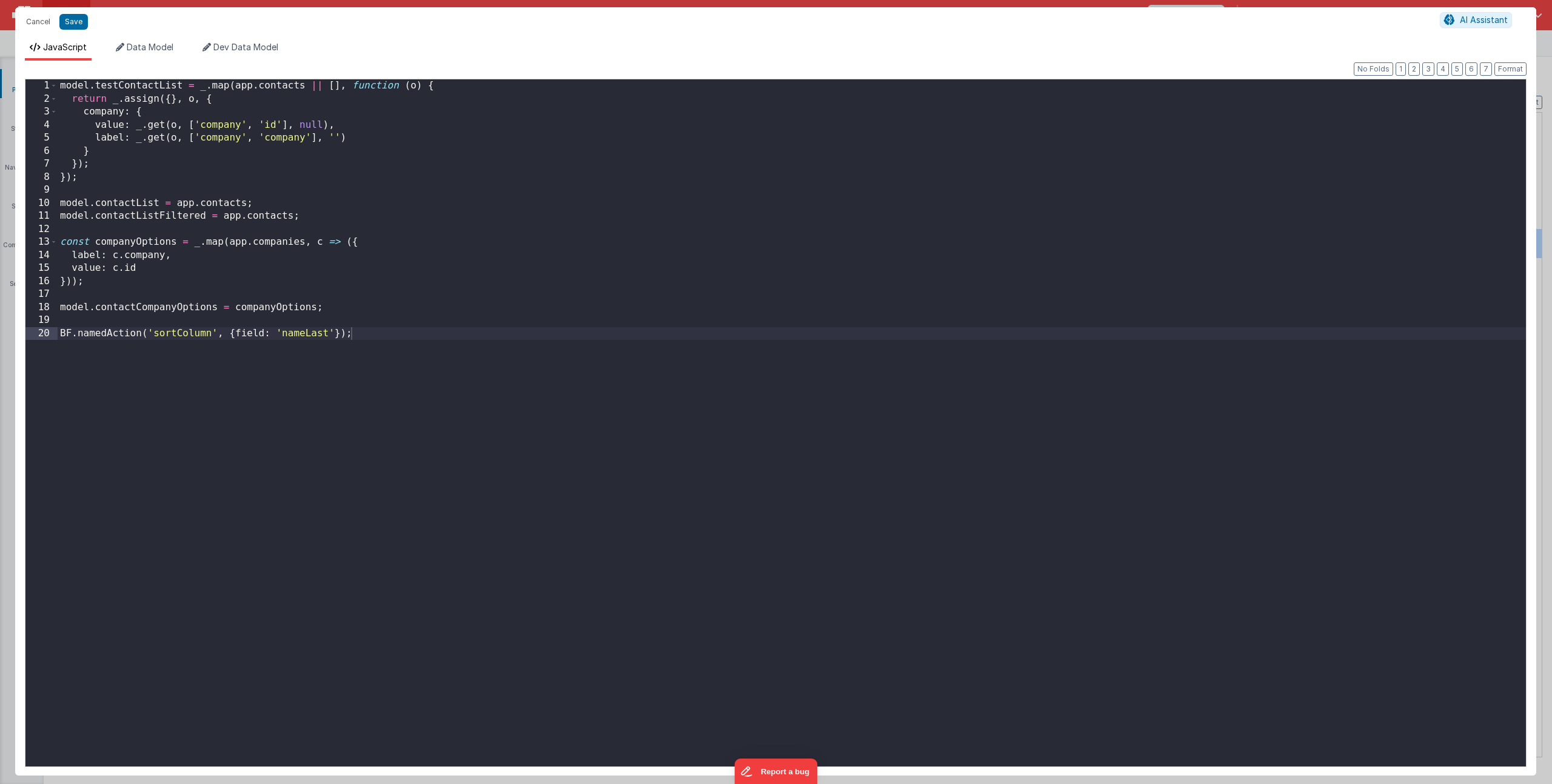
click at [165, 88] on div "model . testContactList = _ . map ( app . contacts || [ ] , function ( o ) { re…" at bounding box center [791, 435] width 1468 height 713
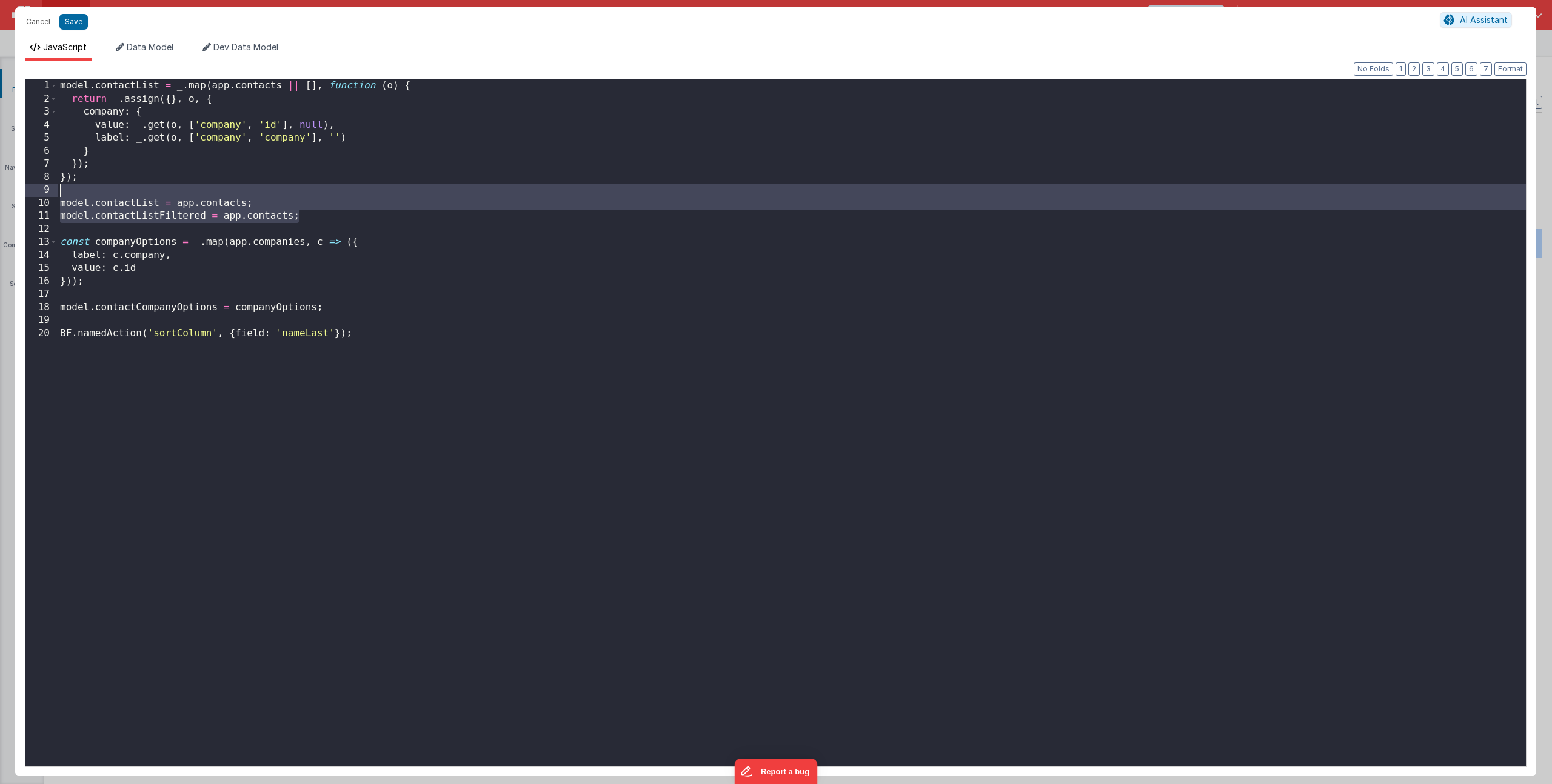
drag, startPoint x: 342, startPoint y: 221, endPoint x: -59, endPoint y: 186, distance: 402.5
click at [0, 186] on html "Cancel Save AI Assistant JavaScript Data Model Dev Data Model Format 7 6 5 4 3 …" at bounding box center [776, 392] width 1552 height 784
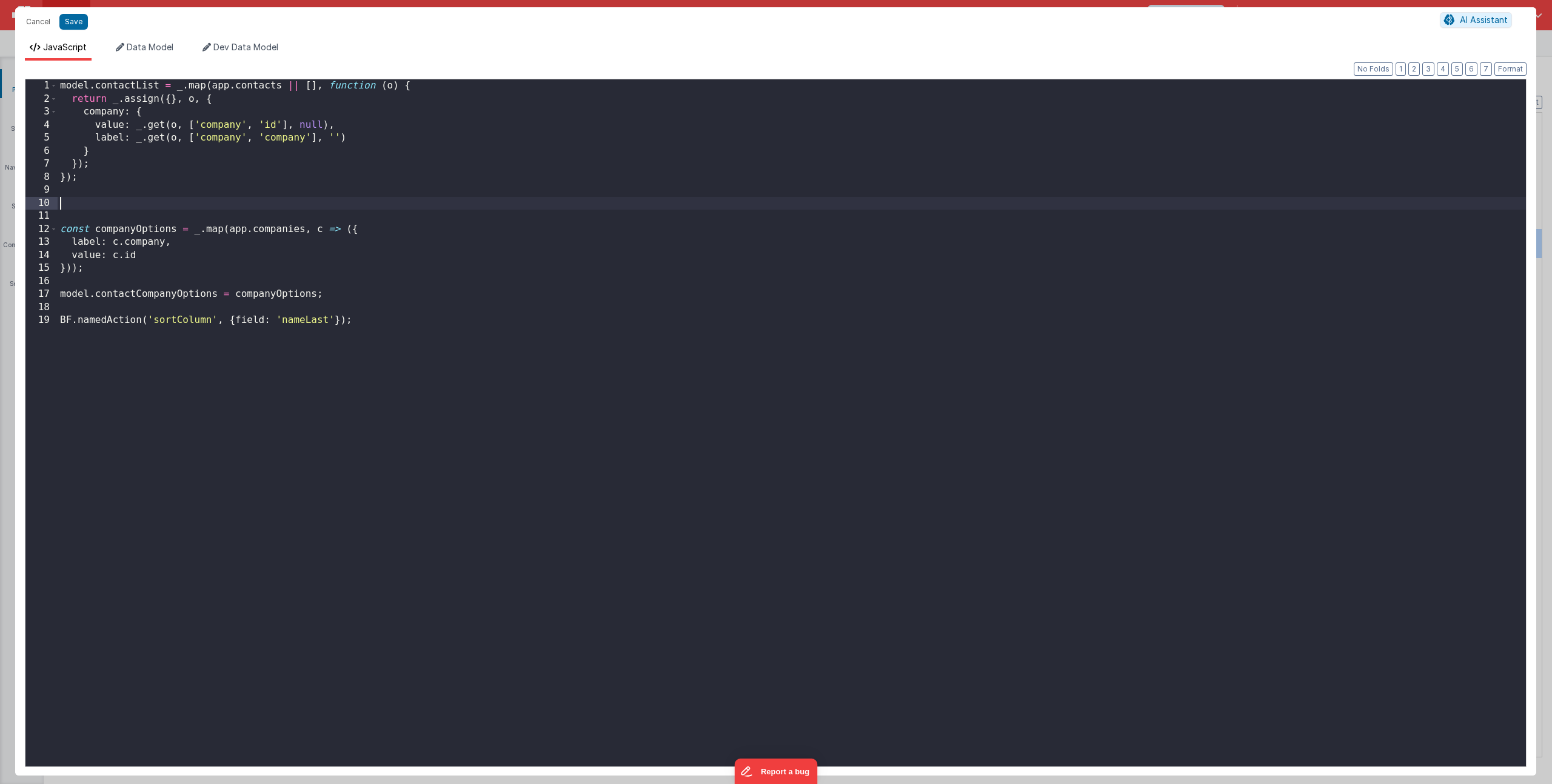
paste textarea
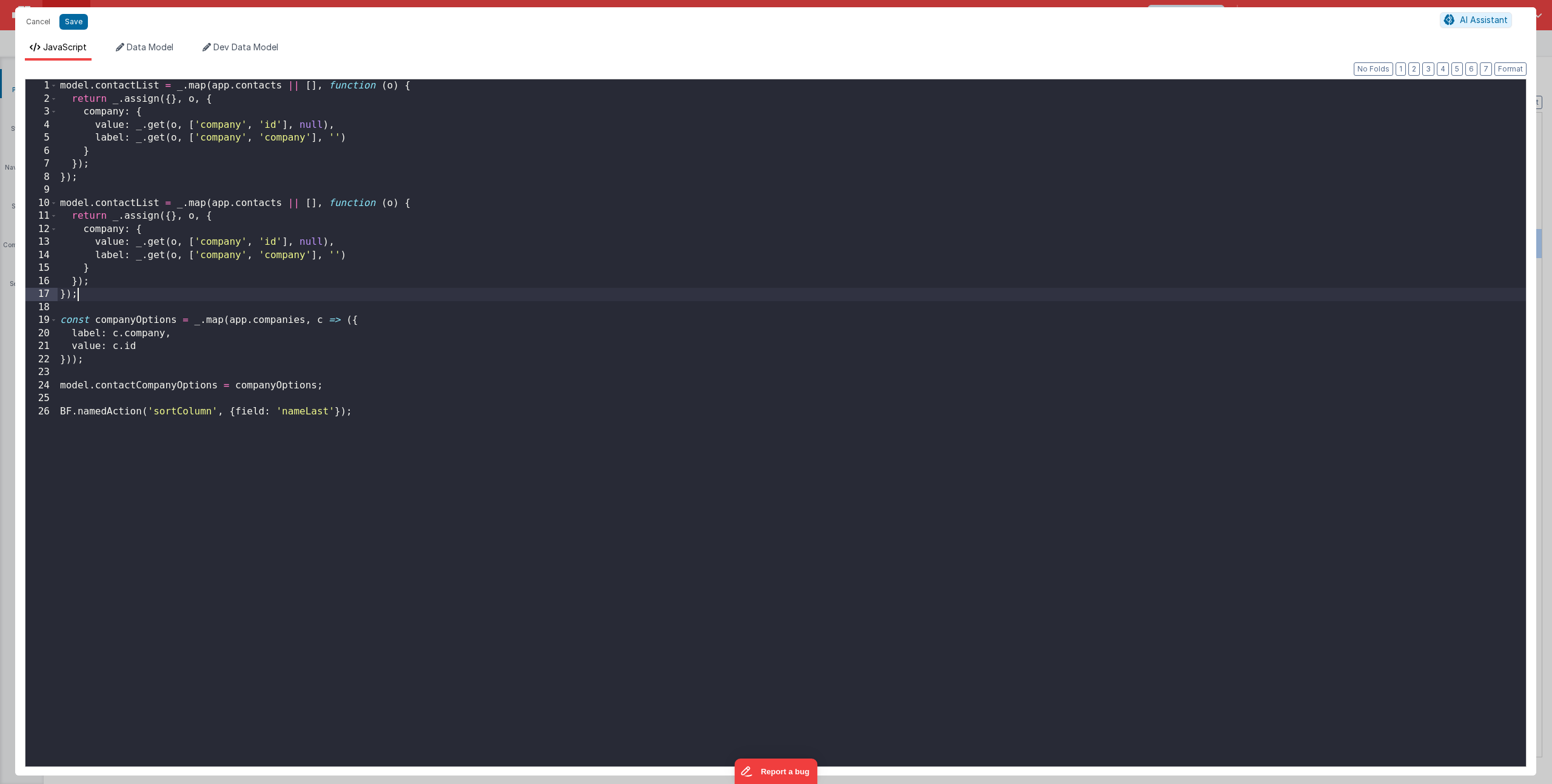
click at [160, 200] on div "model . contactList = _ . map ( app . contacts || [ ] , function ( o ) { return…" at bounding box center [791, 435] width 1468 height 713
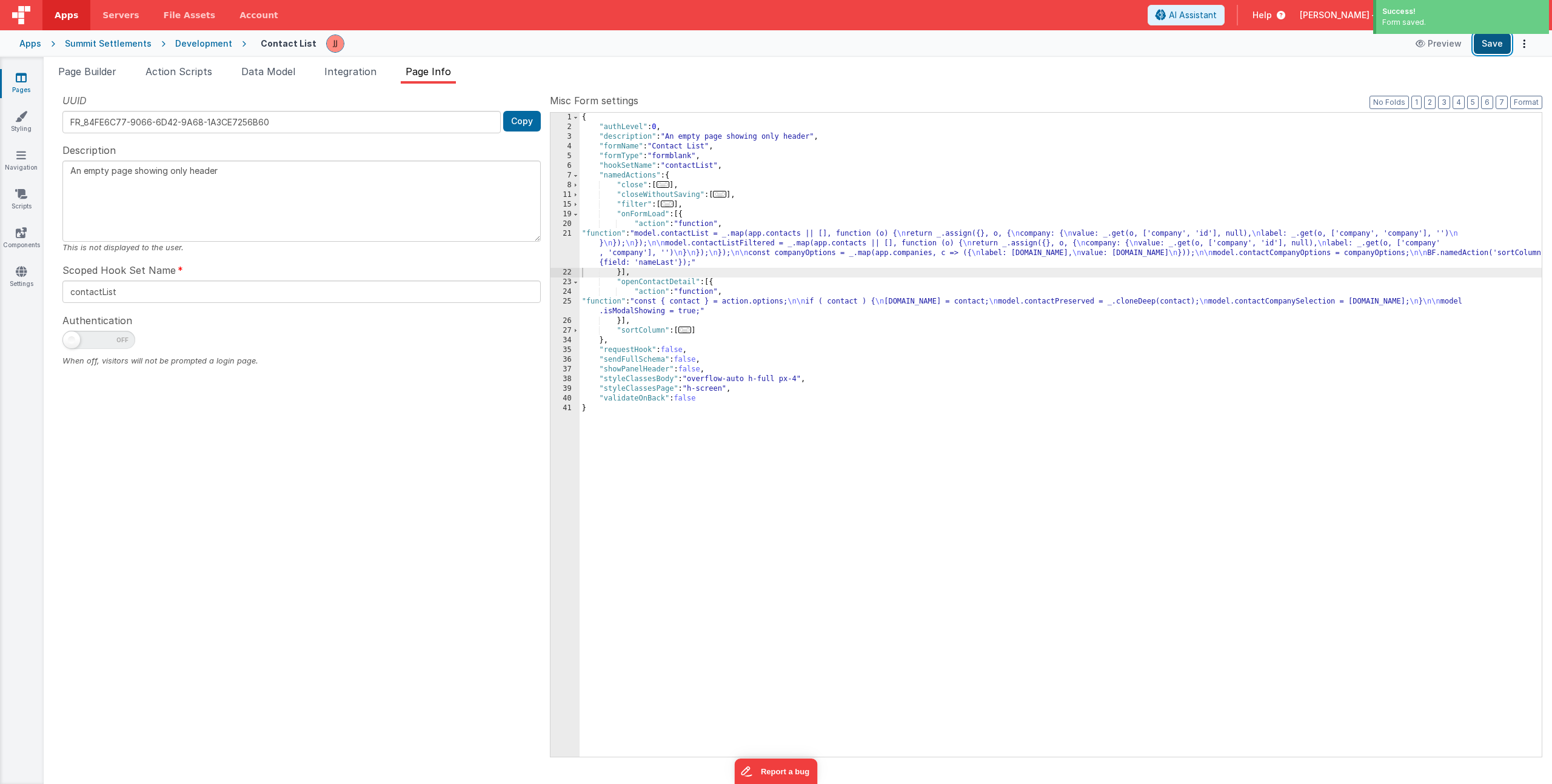
click at [1487, 46] on button "Save" at bounding box center [1493, 43] width 37 height 20
click at [114, 73] on span "Page Builder" at bounding box center [87, 72] width 58 height 12
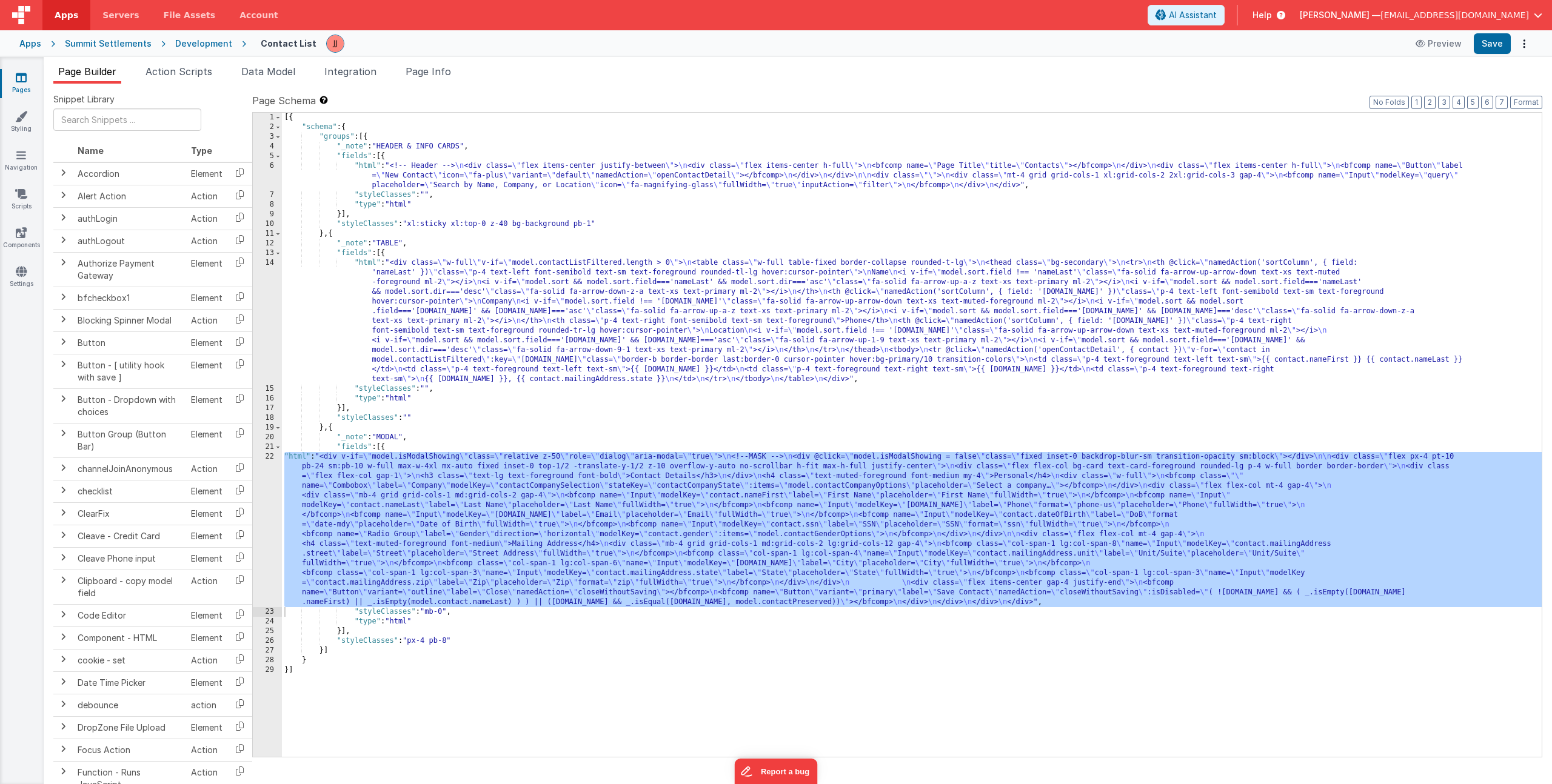
click at [398, 349] on div "[{ "schema" : { "groups" : [{ "_note" : "HEADER & INFO CARDS" , "fields" : [{ "…" at bounding box center [911, 444] width 1260 height 663
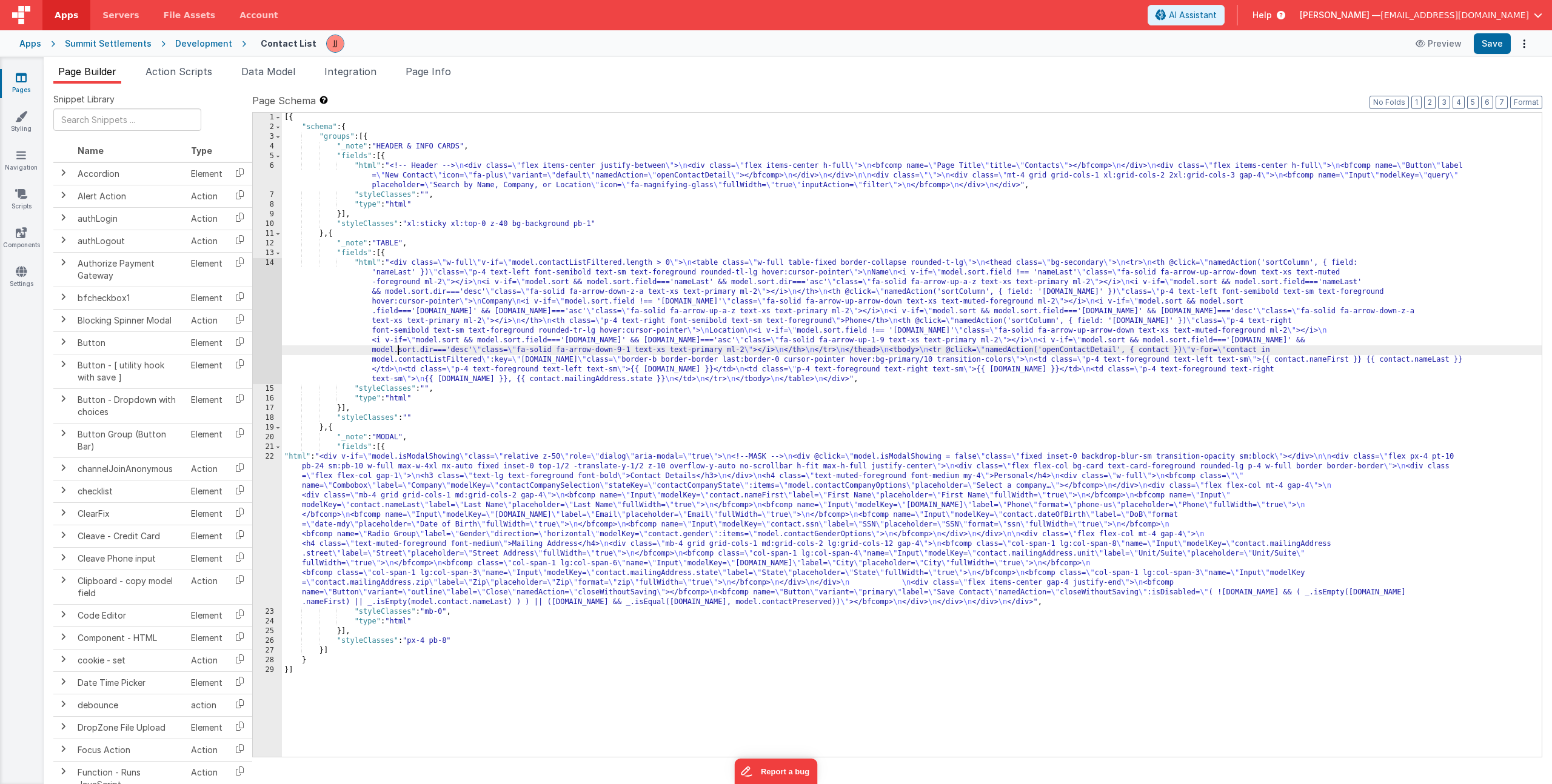
click at [268, 326] on div "14" at bounding box center [268, 320] width 29 height 126
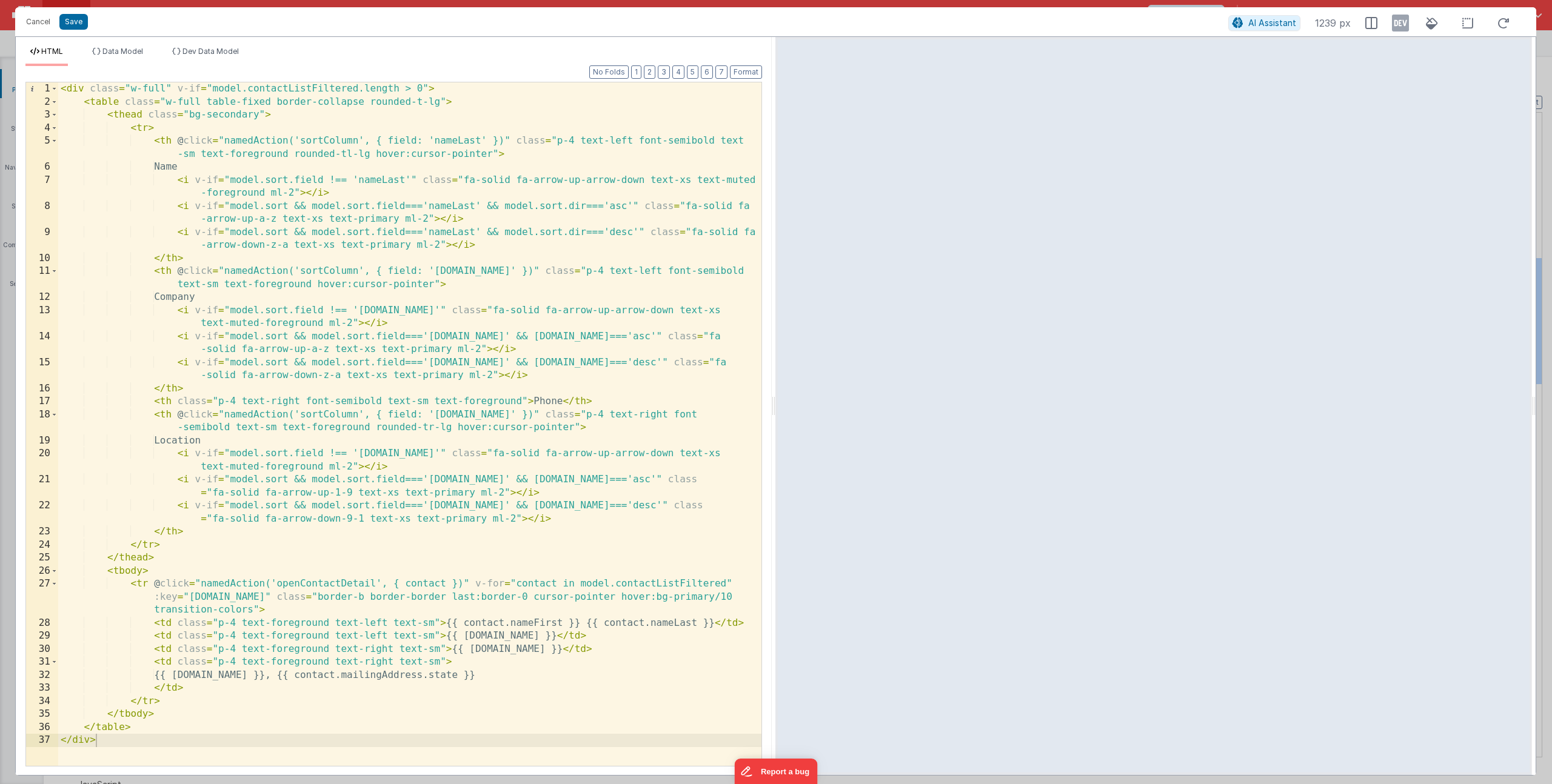
click at [372, 310] on div "< div class = "w-full" v-if = "model.contactListFiltered.length > 0" > < table …" at bounding box center [409, 437] width 703 height 710
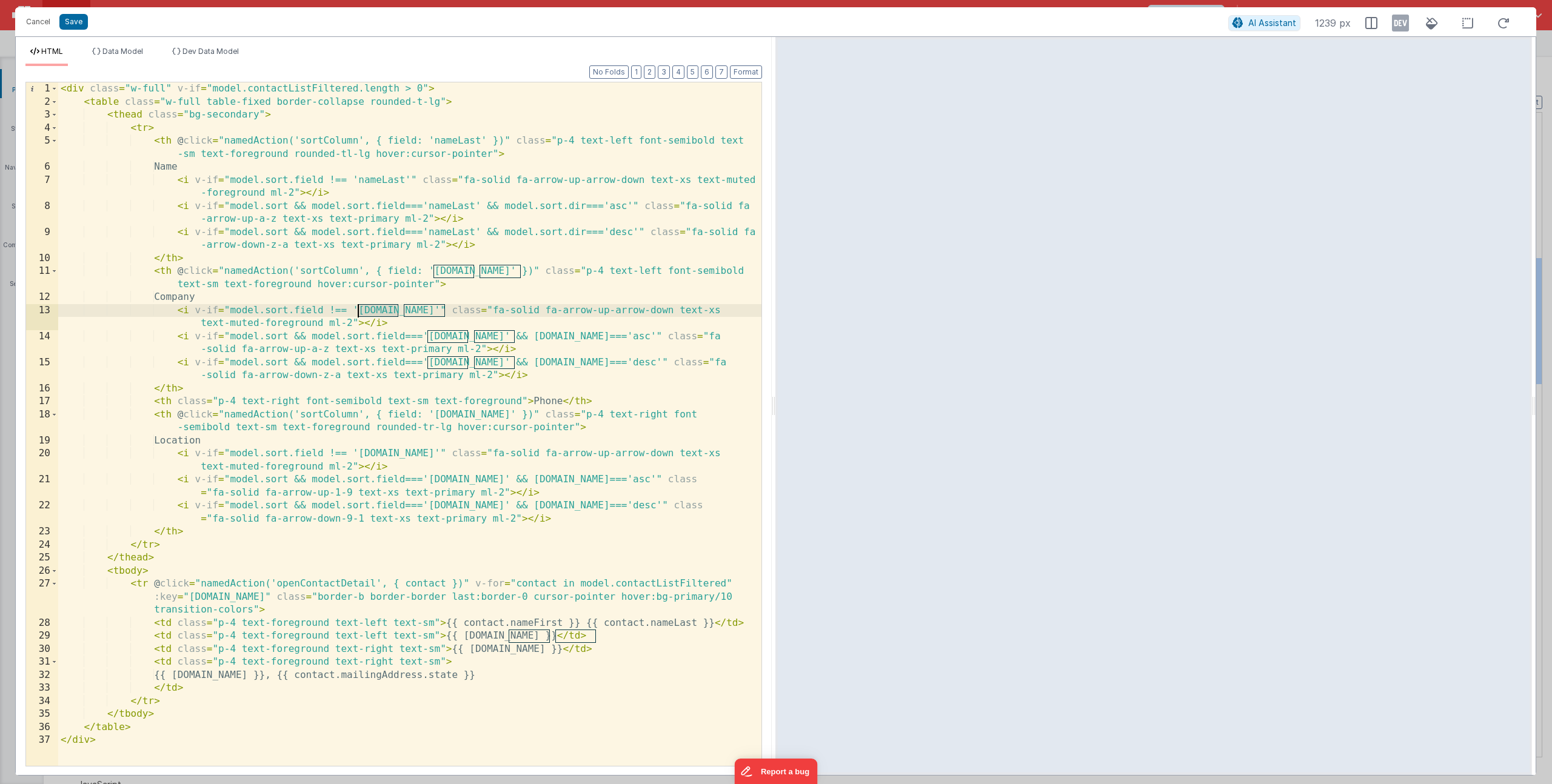
click at [372, 310] on div "< div class = "w-full" v-if = "model.contactListFiltered.length > 0" > < table …" at bounding box center [409, 437] width 703 height 710
click at [420, 308] on div "< div class = "w-full" v-if = "model.contactListFiltered.length > 0" > < table …" at bounding box center [409, 437] width 703 height 710
click at [413, 314] on div "< div class = "w-full" v-if = "model.contactListFiltered.length > 0" > < table …" at bounding box center [409, 437] width 703 height 710
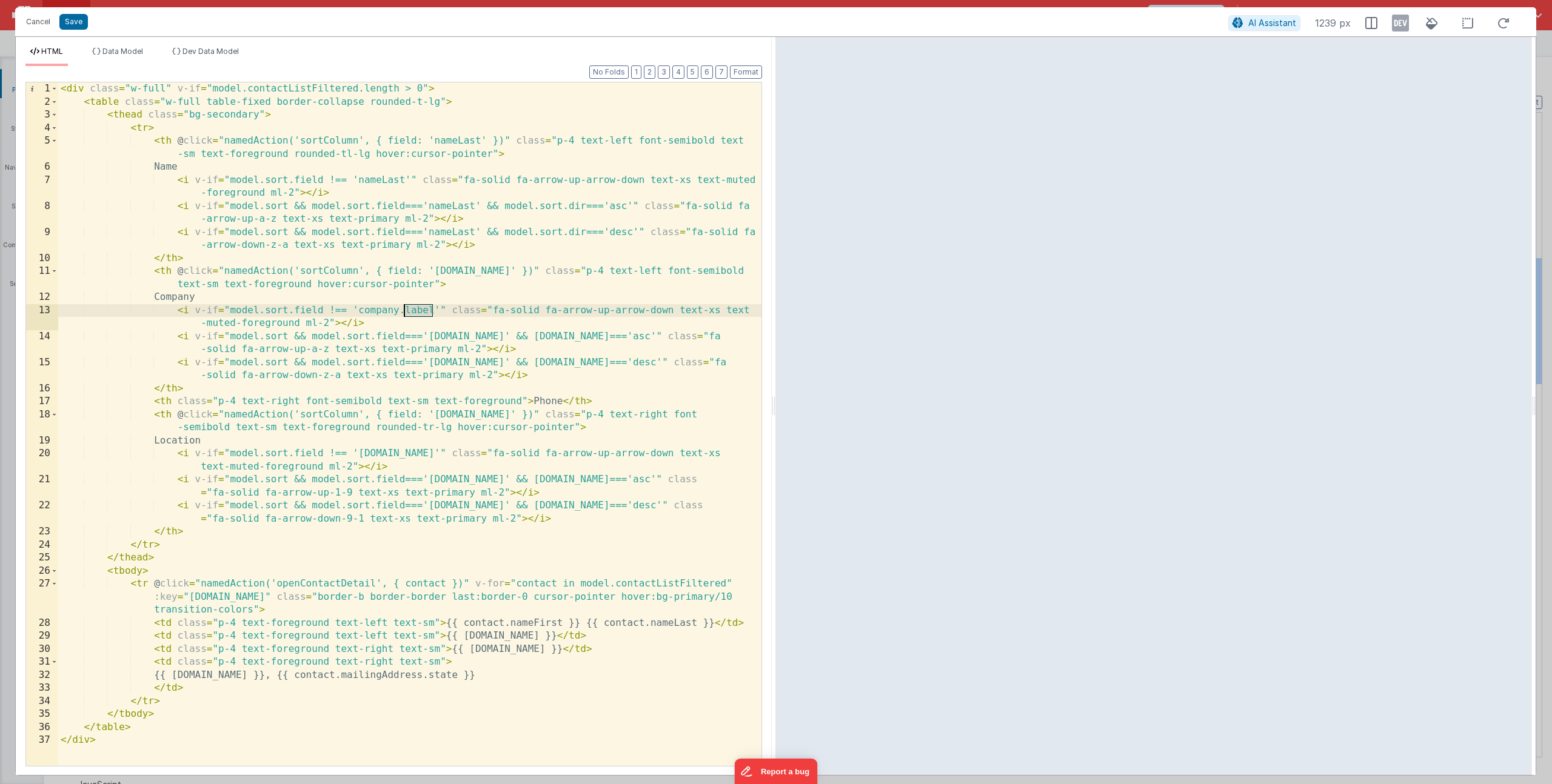
click at [505, 273] on div "< div class = "w-full" v-if = "model.contactListFiltered.length > 0" > < table …" at bounding box center [409, 437] width 703 height 710
click at [501, 336] on div "< div class = "w-full" v-if = "model.contactListFiltered.length > 0" > < table …" at bounding box center [409, 437] width 703 height 710
click at [499, 364] on div "< div class = "w-full" v-if = "model.contactListFiltered.length > 0" > < table …" at bounding box center [409, 437] width 703 height 710
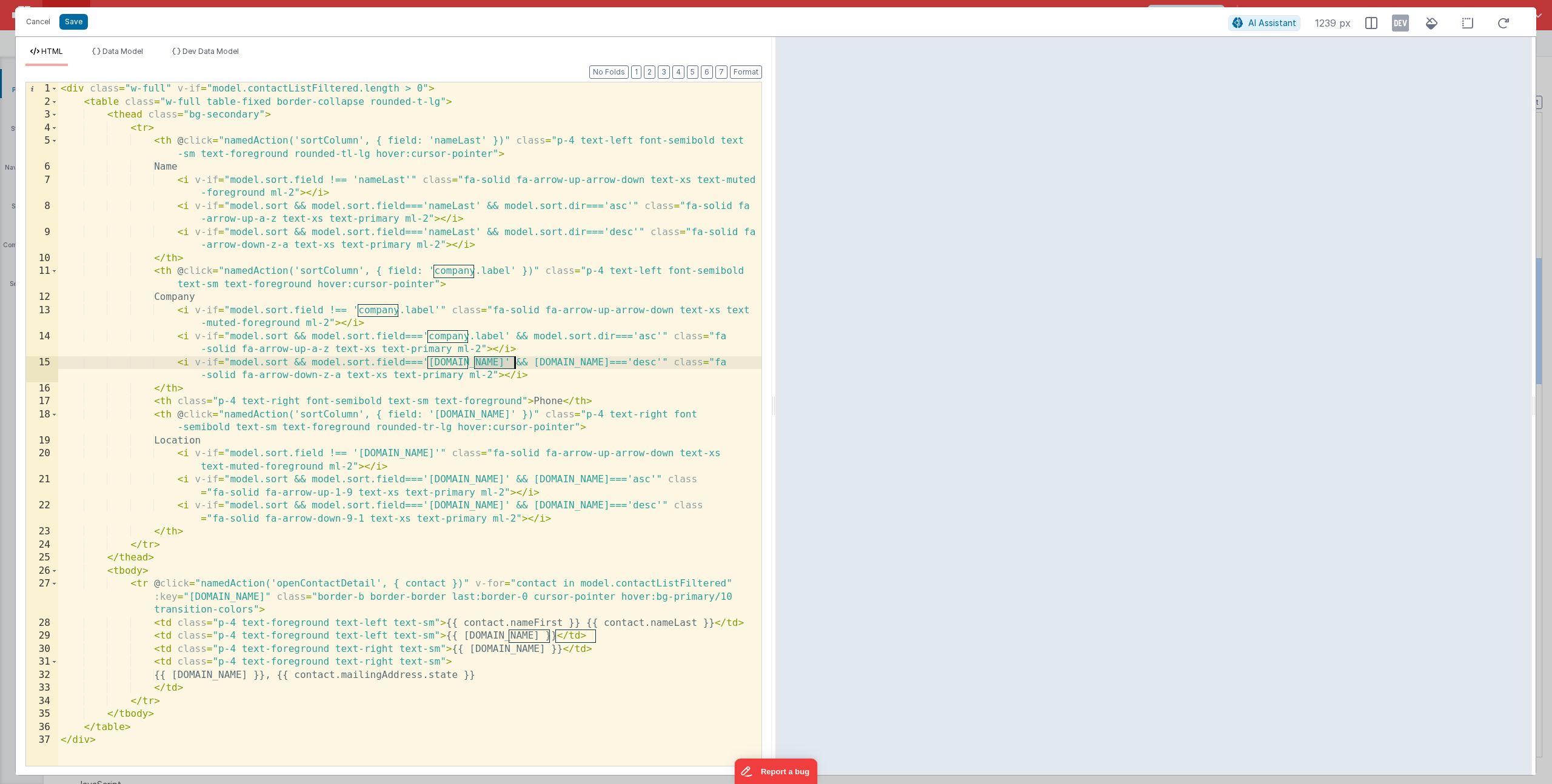
click at [499, 364] on div "< div class = "w-full" v-if = "model.contactListFiltered.length > 0" > < table …" at bounding box center [409, 437] width 703 height 710
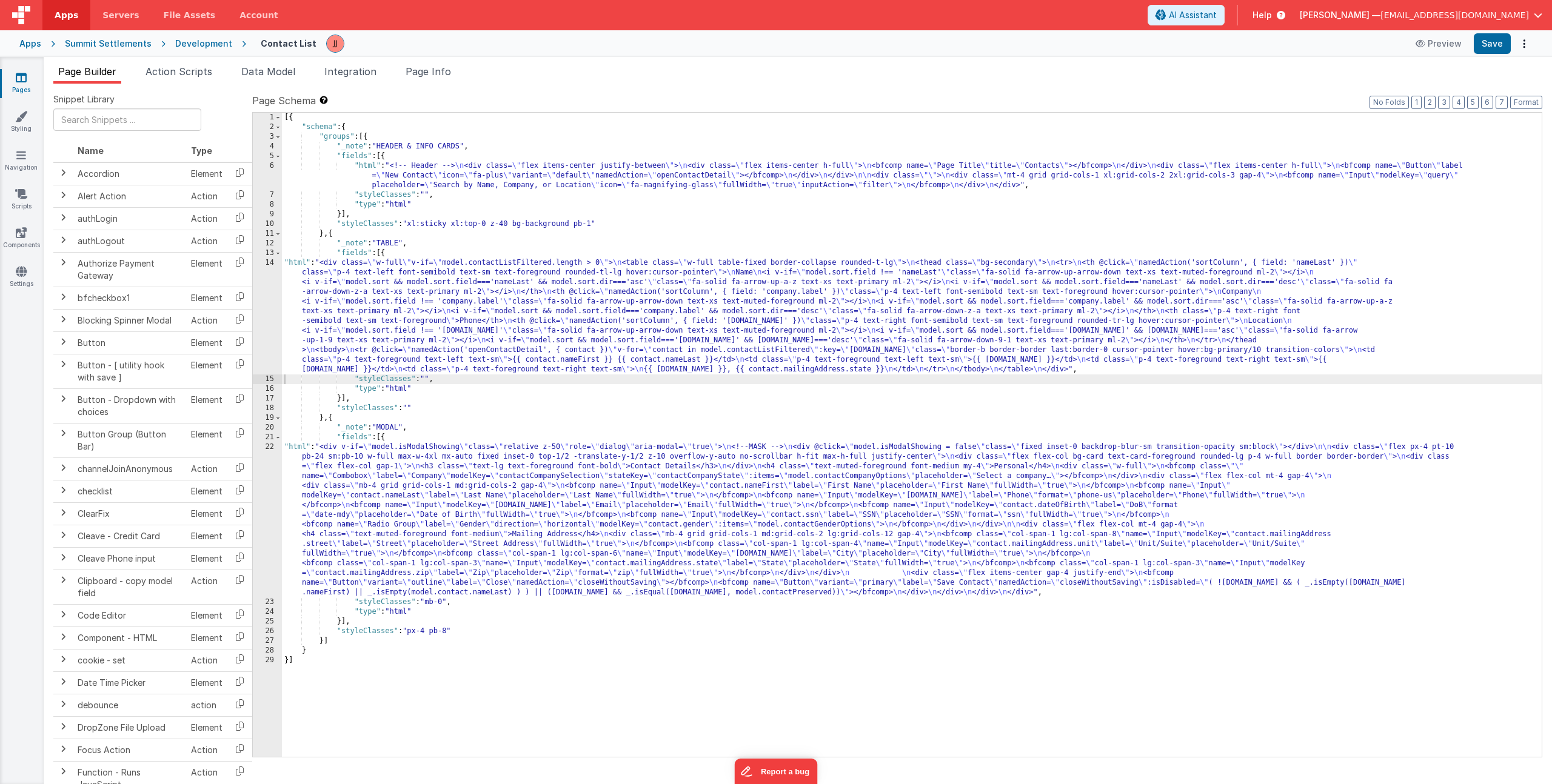
click at [413, 320] on div "[{ "schema" : { "groups" : [{ "_note" : "HEADER & INFO CARDS" , "fields" : [{ "…" at bounding box center [911, 444] width 1260 height 663
click at [261, 310] on div "14" at bounding box center [268, 316] width 29 height 116
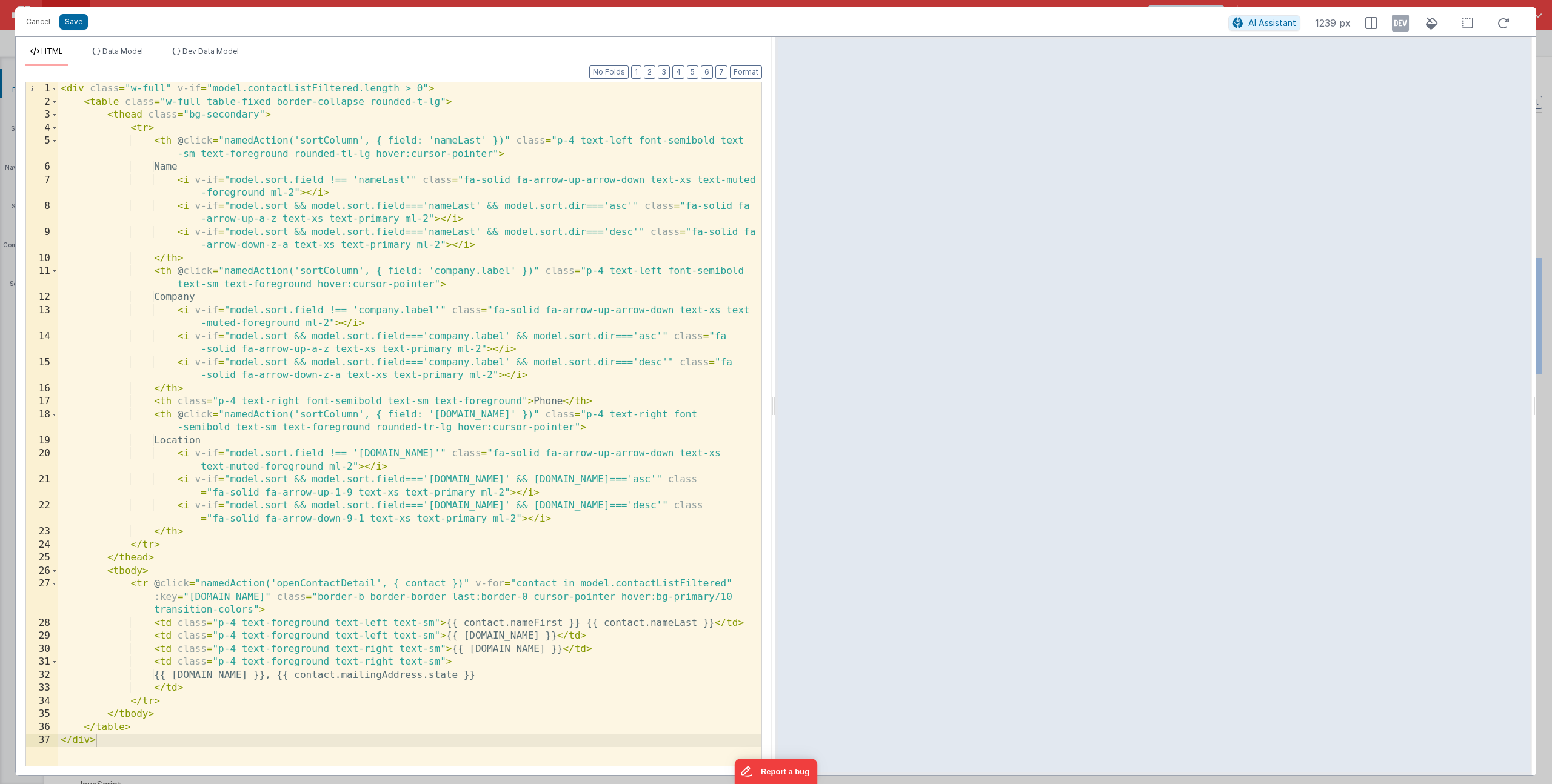
click at [577, 631] on div "< div class = "w-full" v-if = "model.contactListFiltered.length > 0" > < table …" at bounding box center [409, 437] width 703 height 710
click at [577, 631] on div "< div class = "w-full" v-if = "model.contactListFiltered.length > 0" > < table …" at bounding box center [409, 437] width 703 height 710
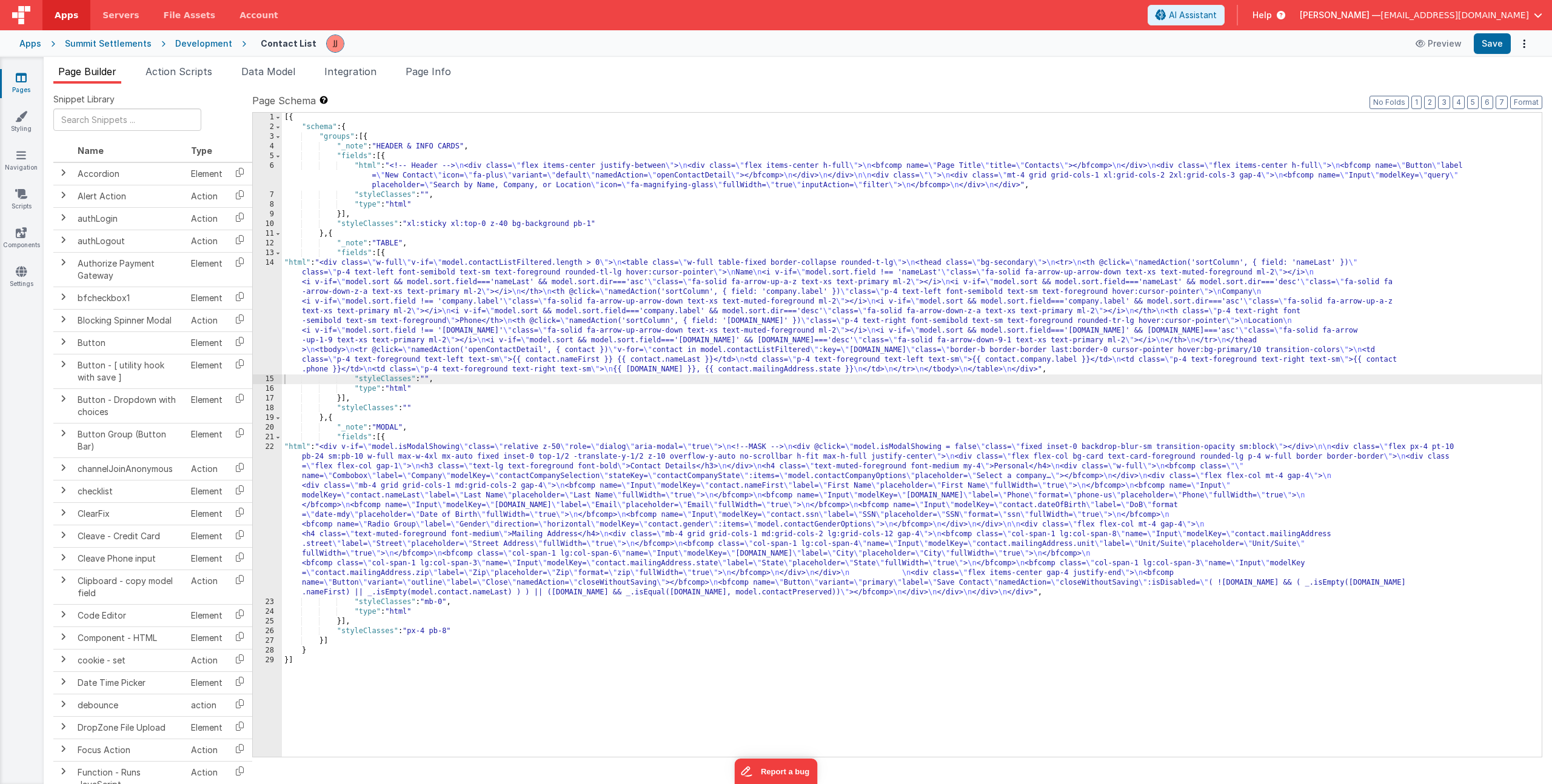
click at [420, 526] on div "[{ "schema" : { "groups" : [{ "_note" : "HEADER & INFO CARDS" , "fields" : [{ "…" at bounding box center [911, 444] width 1260 height 663
click at [254, 502] on div "22" at bounding box center [268, 520] width 29 height 155
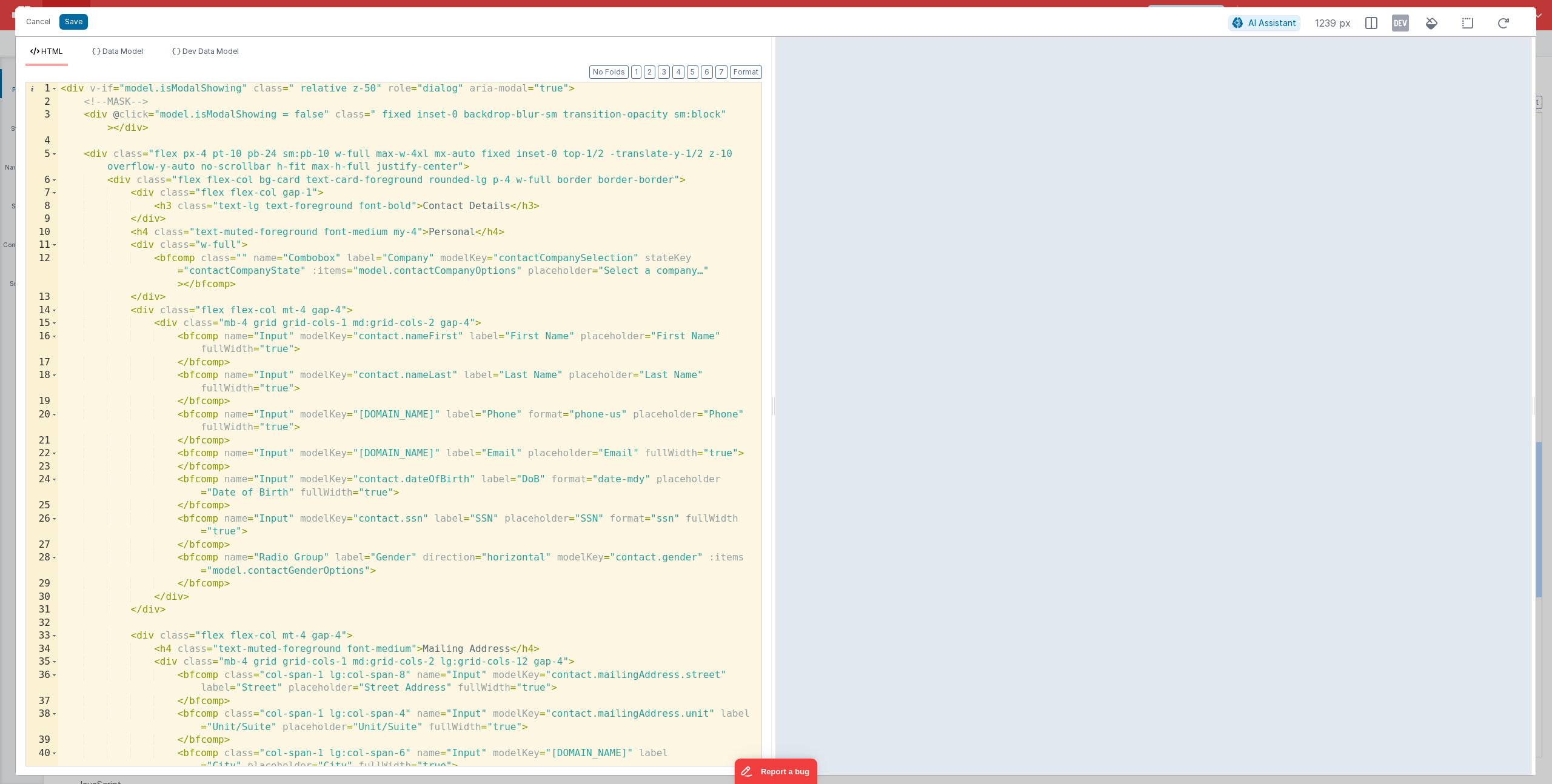
click at [479, 276] on div "< div v-if = "model.isModalShowing" class = " relative z-50" role = "dialog" ar…" at bounding box center [405, 437] width 694 height 710
click at [561, 255] on div "< div v-if = "model.isModalShowing" class = " relative z-50" role = "dialog" ar…" at bounding box center [405, 437] width 694 height 710
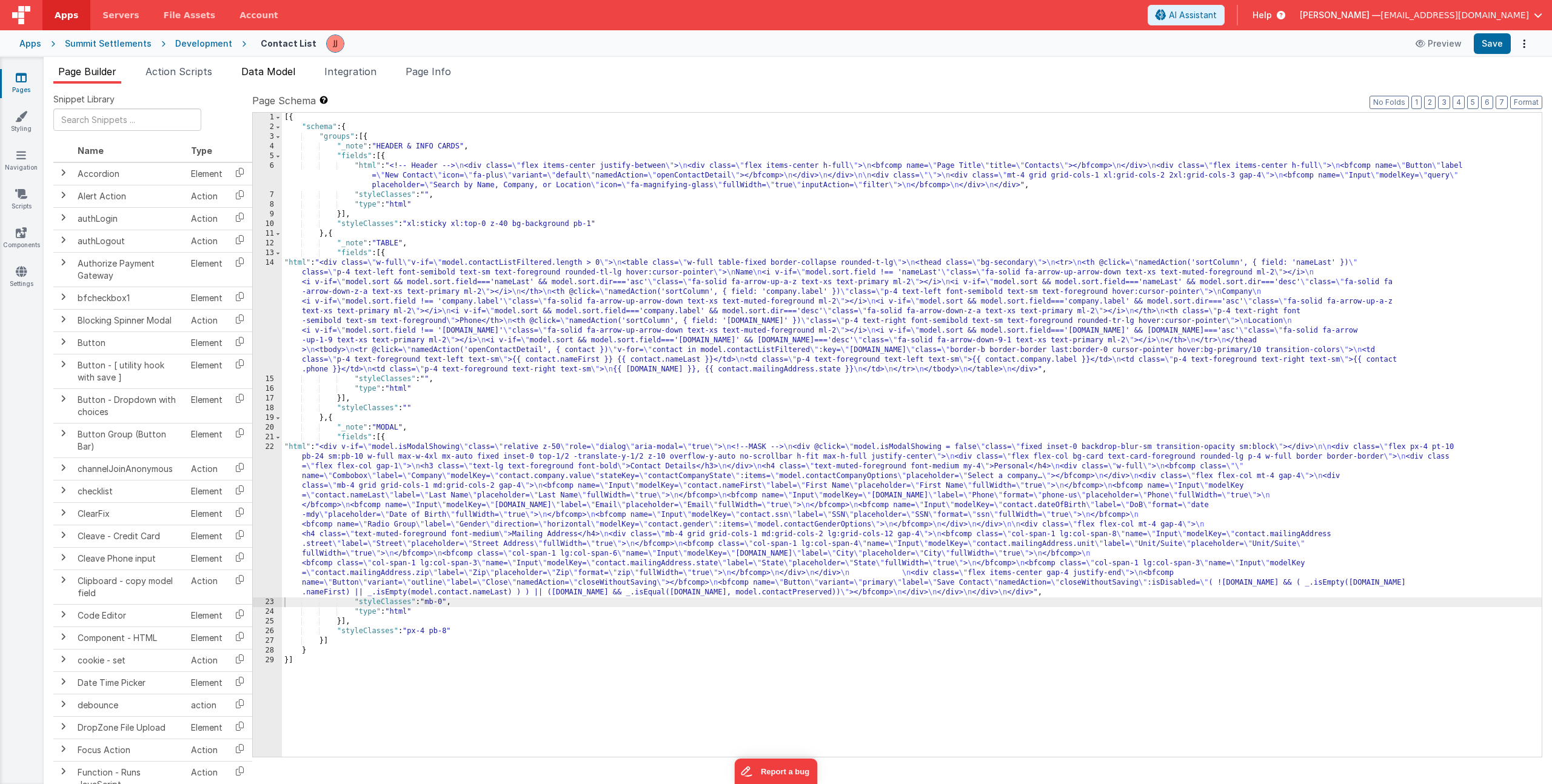
click at [268, 72] on span "Data Model" at bounding box center [268, 72] width 54 height 12
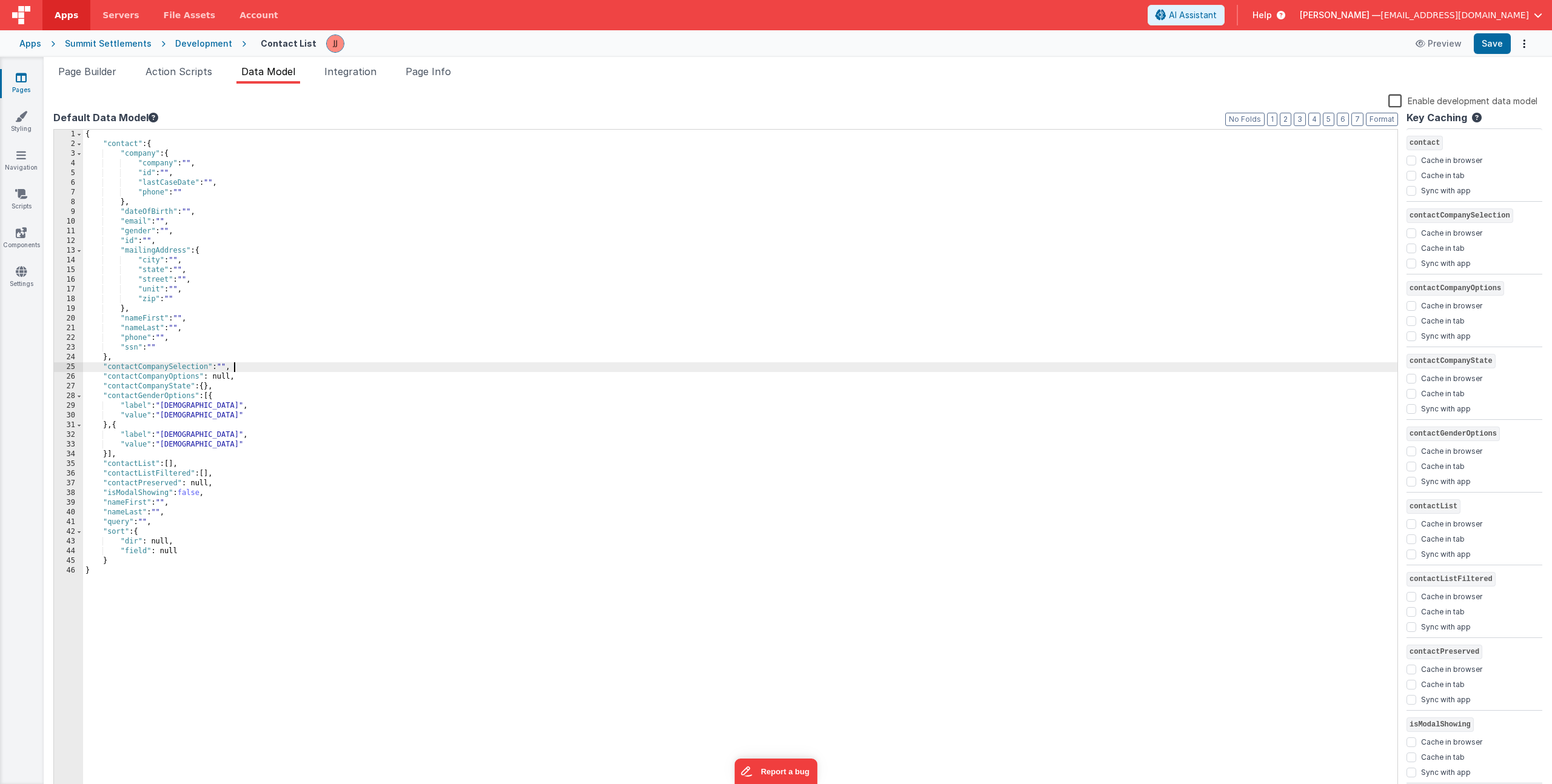
click at [243, 365] on div "{ "contact" : { "company" : { "company" : "" , "id" : "" , "lastCaseDate" : "" …" at bounding box center [740, 472] width 1314 height 684
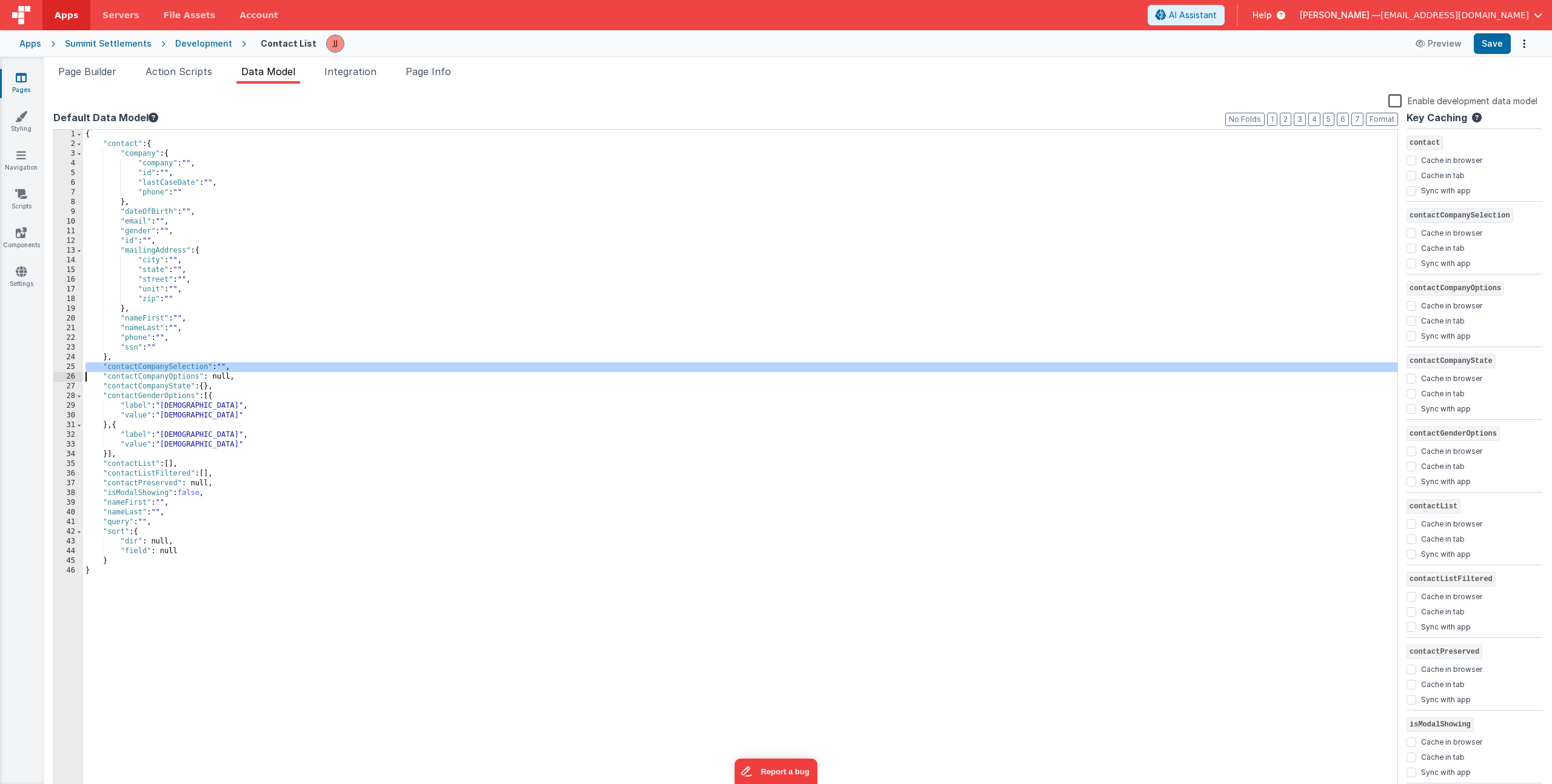
click at [243, 365] on div "{ "contact" : { "company" : { "company" : "" , "id" : "" , "lastCaseDate" : "" …" at bounding box center [740, 472] width 1314 height 684
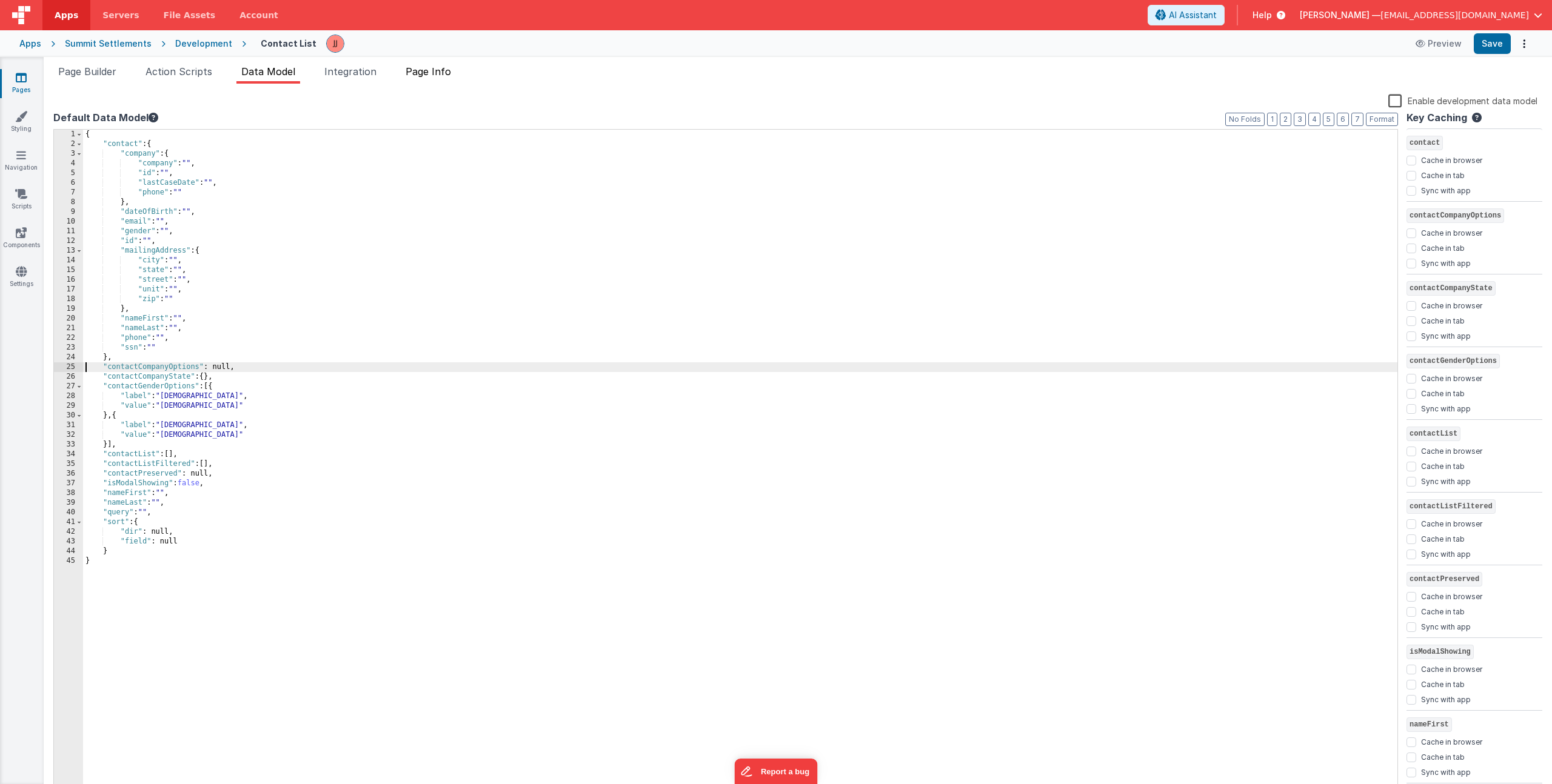
click at [443, 73] on span "Page Info" at bounding box center [428, 72] width 45 height 12
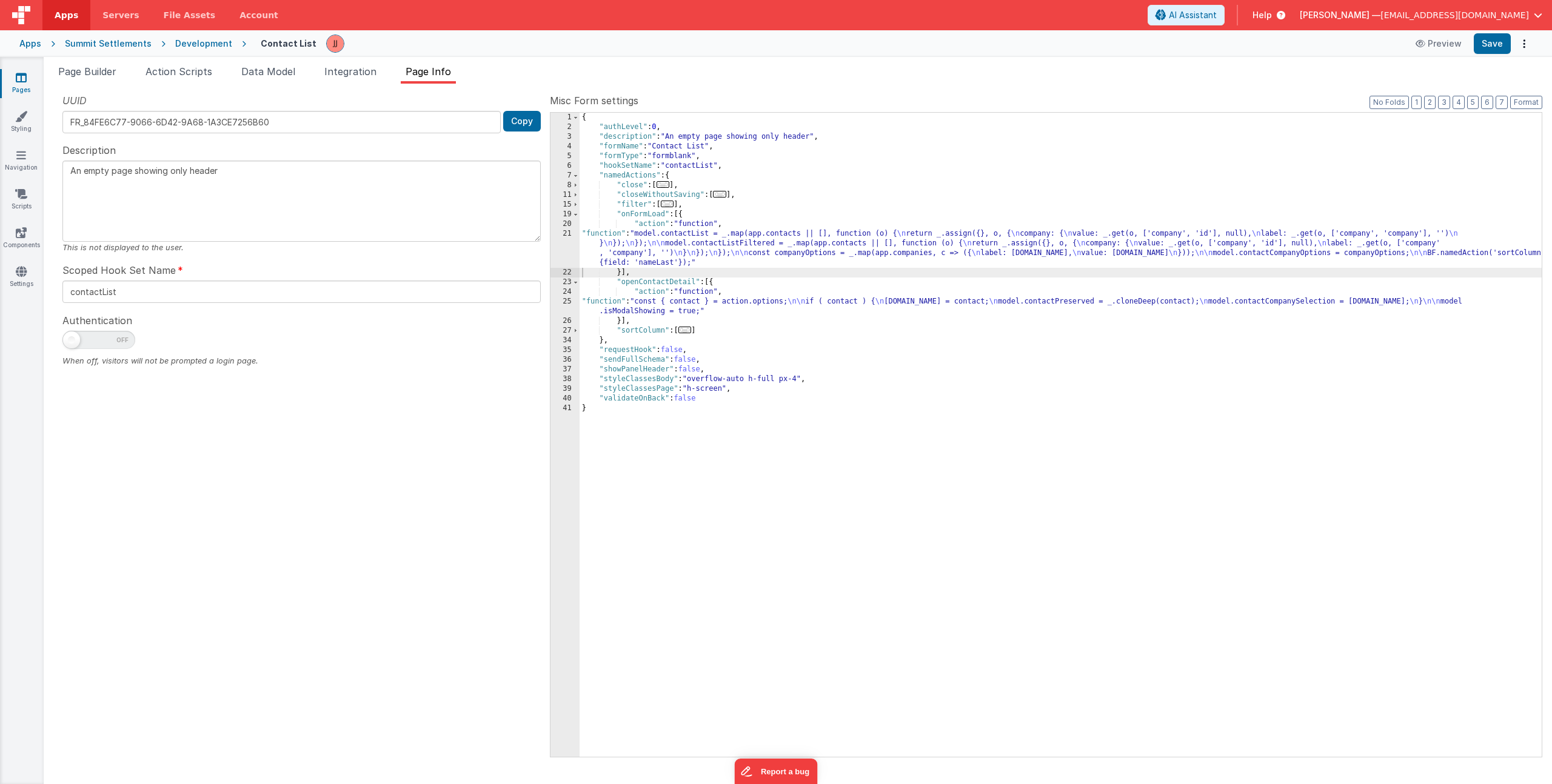
click at [659, 246] on div "{ "authLevel" : 0 , "description" : "An empty page showing only header" , "form…" at bounding box center [1060, 444] width 962 height 663
click at [564, 255] on div "21" at bounding box center [565, 248] width 29 height 39
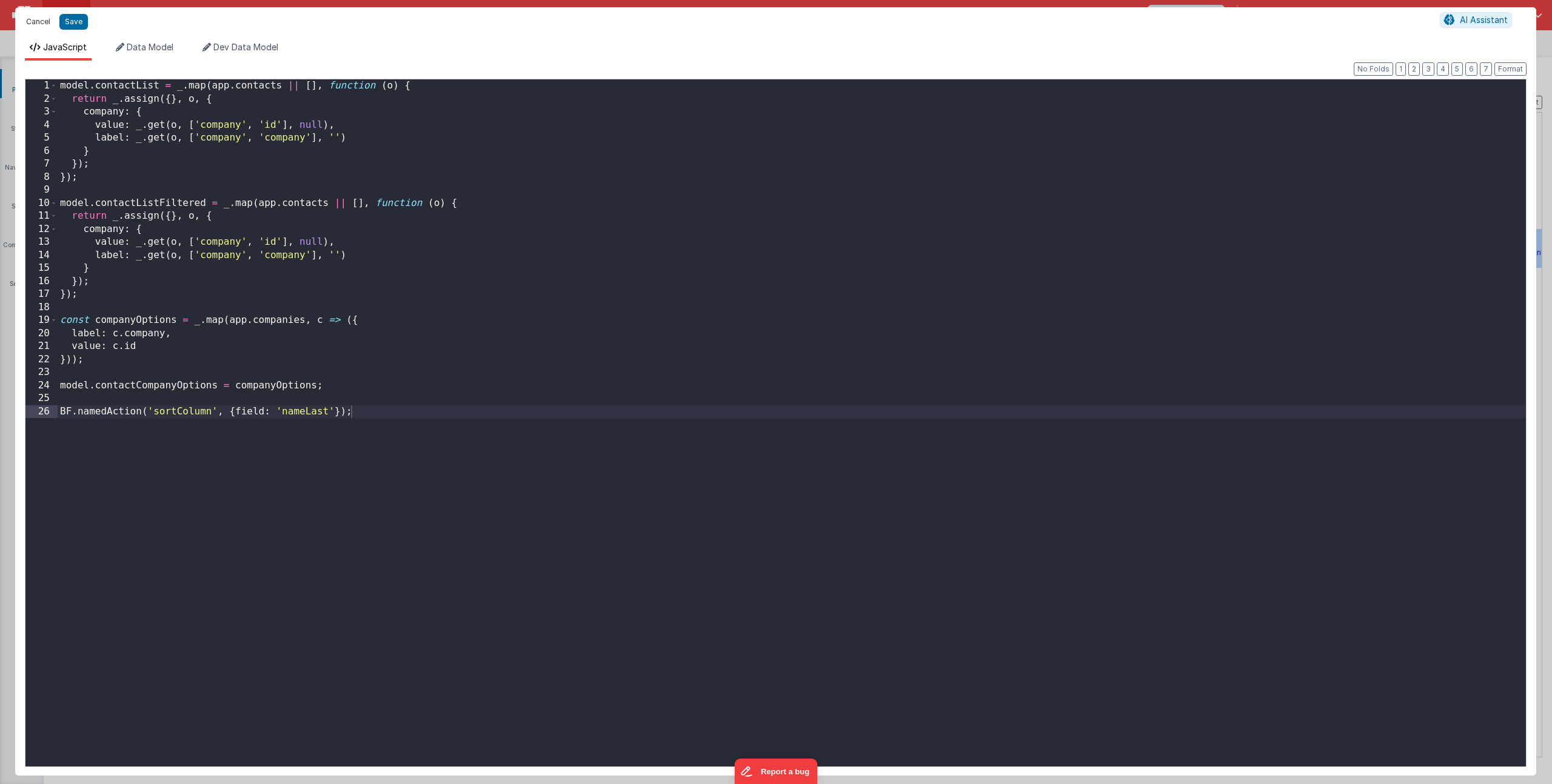
click at [33, 20] on button "Cancel" at bounding box center [38, 22] width 36 height 17
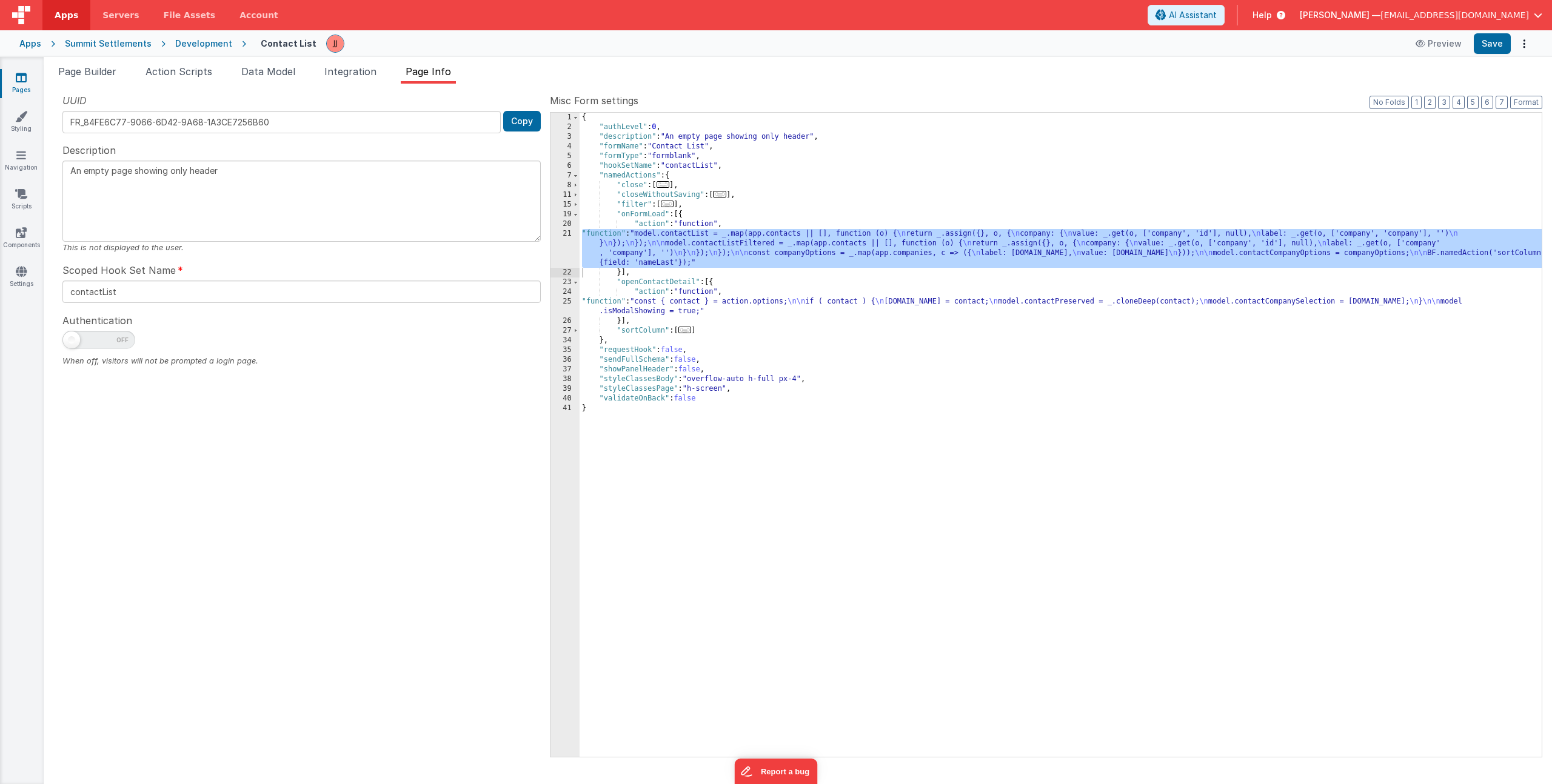
click at [663, 306] on div "{ "authLevel" : 0 , "description" : "An empty page showing only header" , "form…" at bounding box center [1060, 444] width 962 height 663
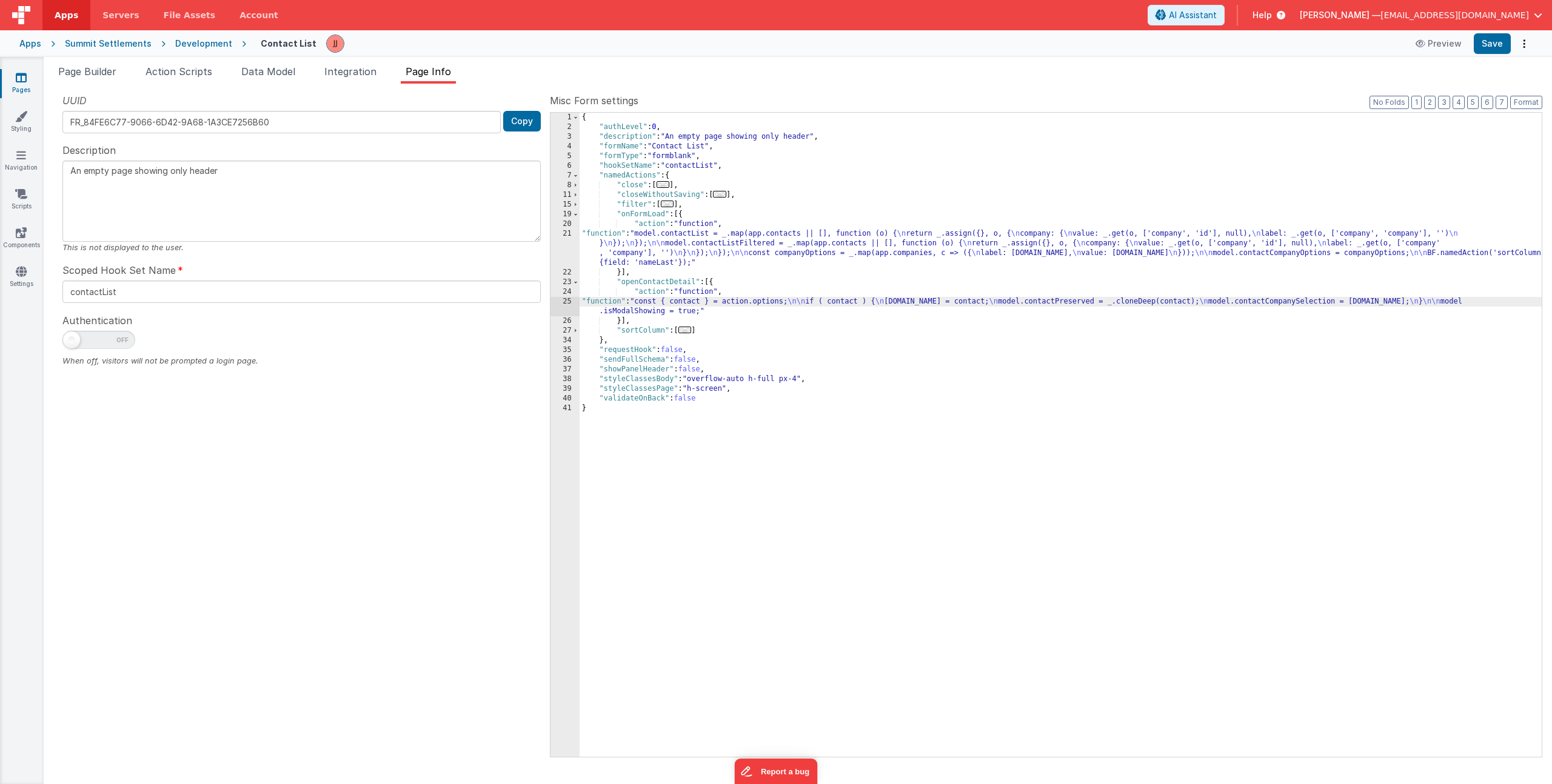
click at [570, 305] on div "25" at bounding box center [565, 306] width 29 height 19
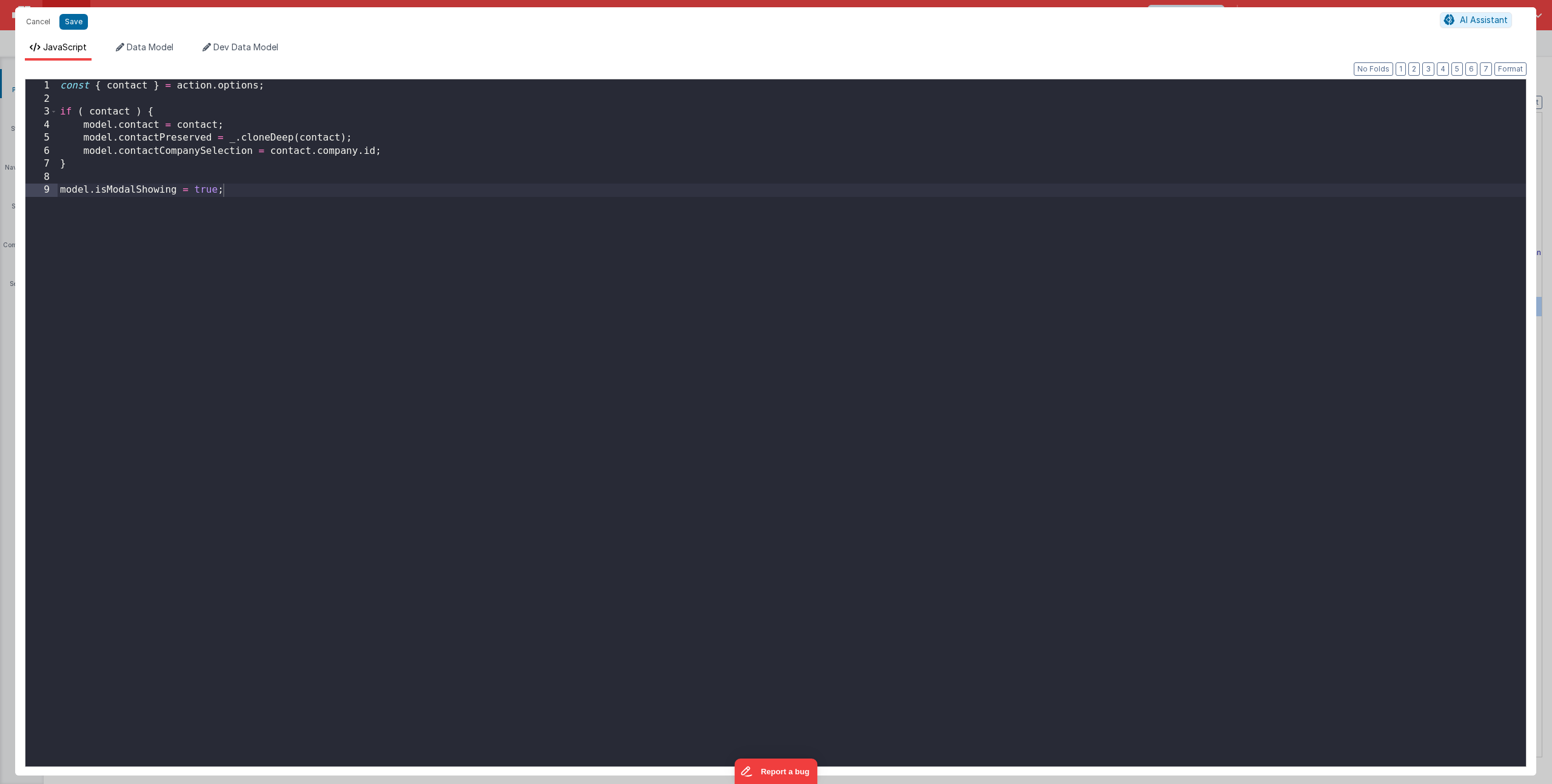
click at [392, 153] on div "const { contact } = action . options ; if ( contact ) { model . contact = conta…" at bounding box center [791, 435] width 1468 height 713
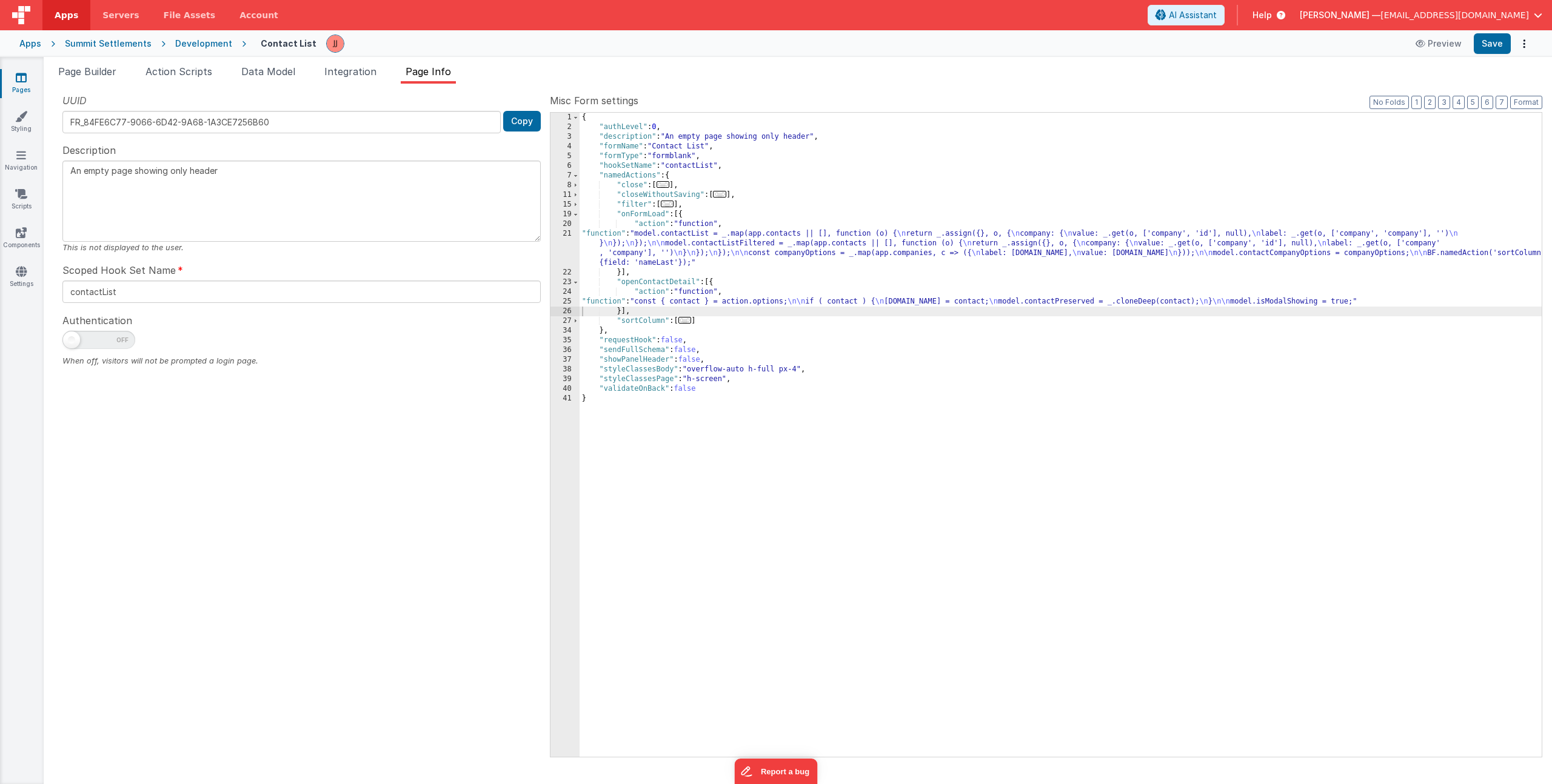
click at [485, 458] on div "UUID FR_84FE6C77-9066-6D42-9A68-1A3CE7256B60 Copy Description An empty page sho…" at bounding box center [301, 425] width 496 height 663
click at [116, 76] on span "Page Builder" at bounding box center [87, 72] width 58 height 12
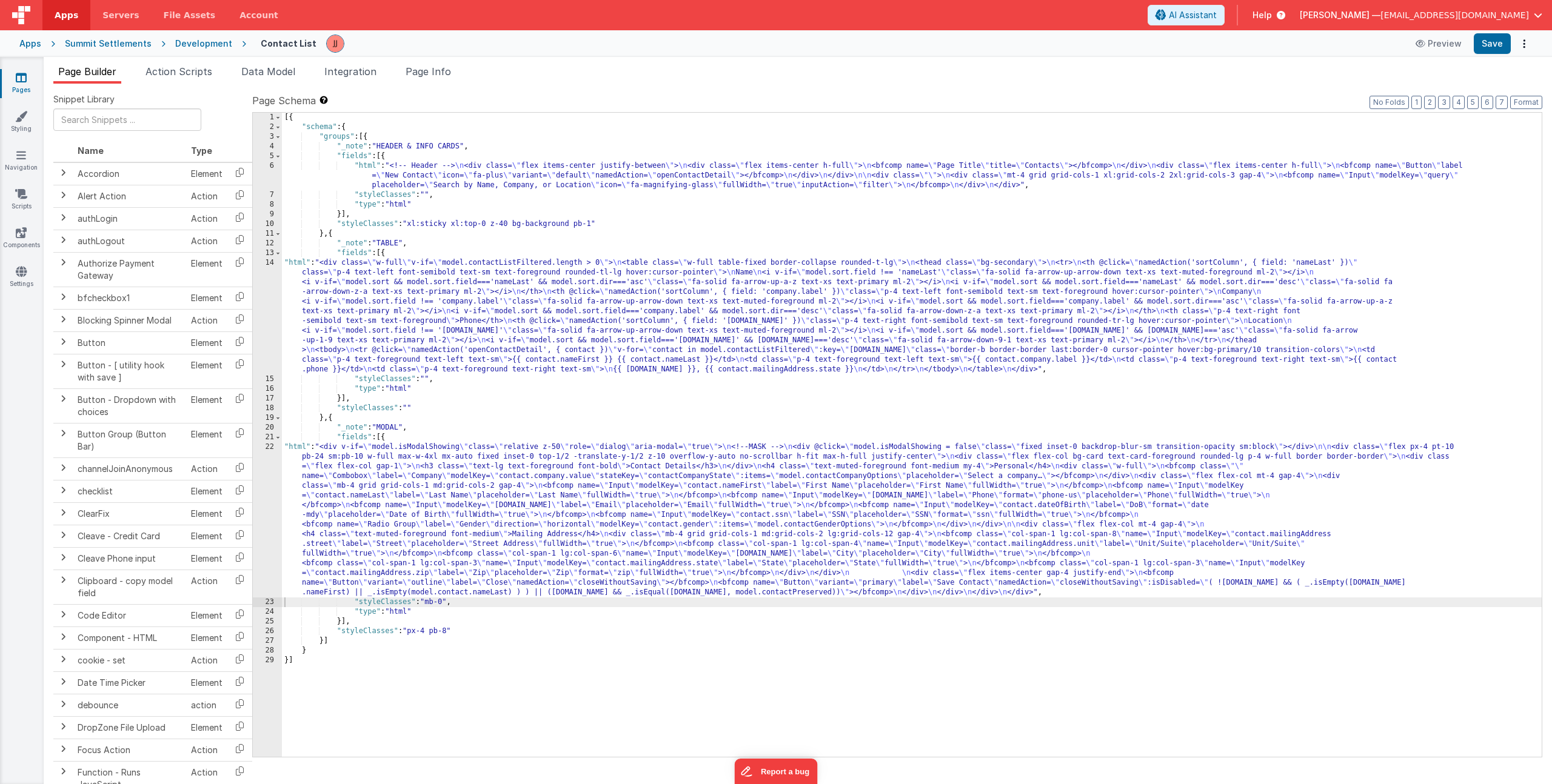
click at [345, 479] on div "[{ "schema" : { "groups" : [{ "_note" : "HEADER & INFO CARDS" , "fields" : [{ "…" at bounding box center [911, 444] width 1260 height 663
click at [428, 379] on div "[{ "schema" : { "groups" : [{ "_note" : "HEADER & INFO CARDS" , "fields" : [{ "…" at bounding box center [911, 444] width 1260 height 663
click at [21, 79] on icon at bounding box center [21, 77] width 11 height 12
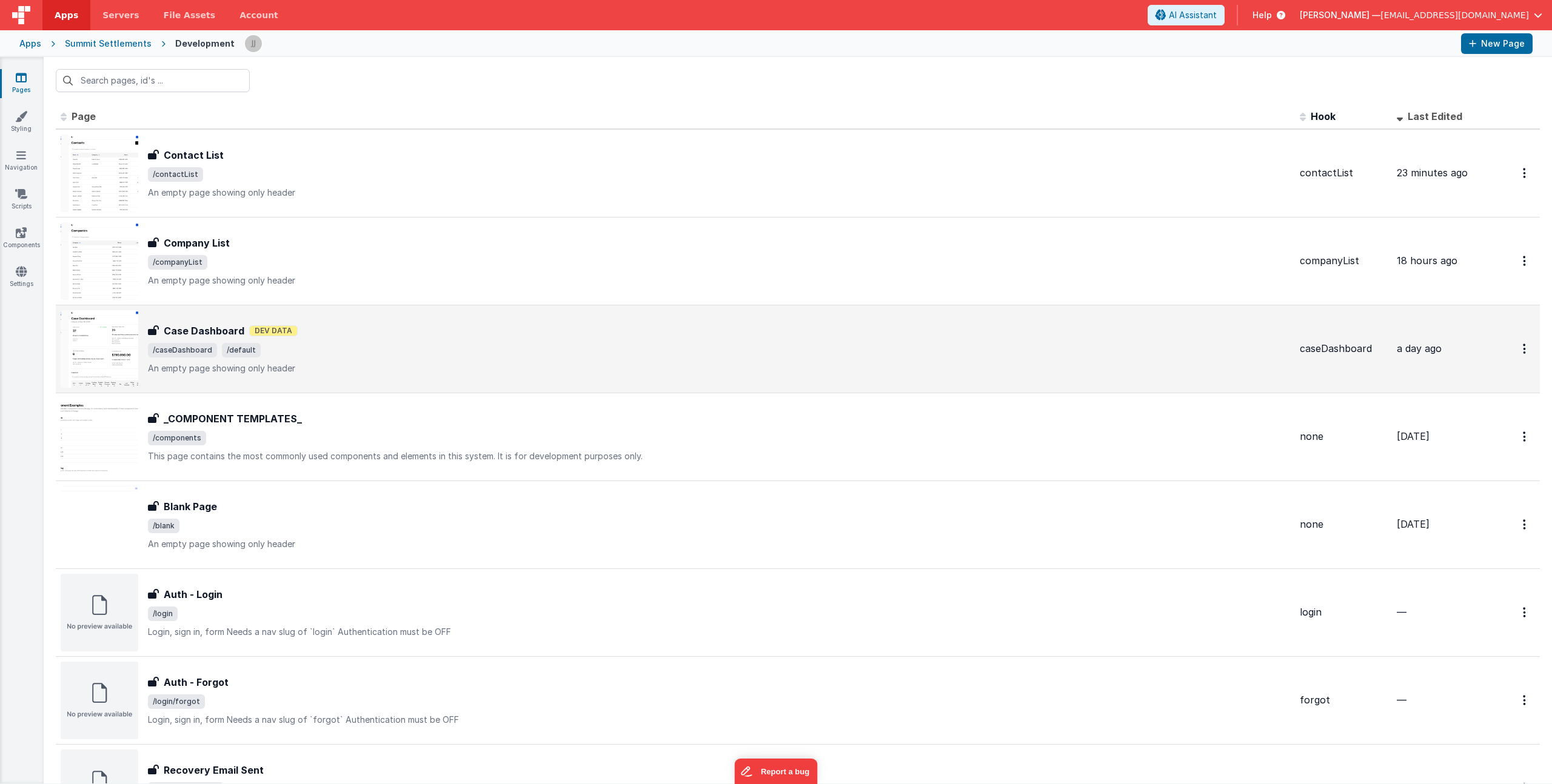
click at [353, 357] on span "/caseDashboard /default" at bounding box center [719, 350] width 1142 height 15
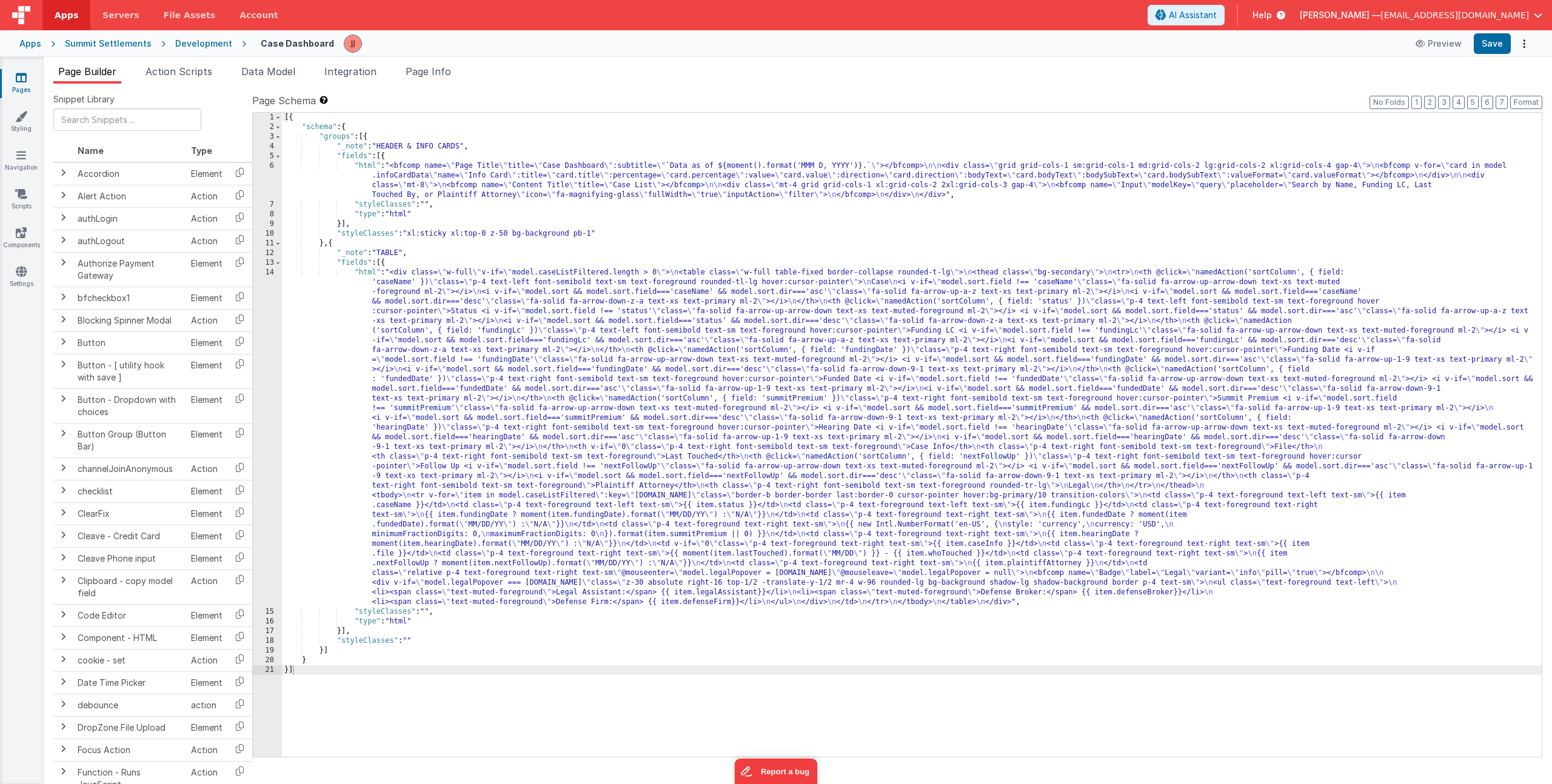
click at [424, 177] on div "[{ "schema" : { "groups" : [{ "_note" : "HEADER & INFO CARDS" , "fields" : [{ "…" at bounding box center [911, 444] width 1260 height 663
click at [257, 183] on div "6" at bounding box center [268, 181] width 29 height 39
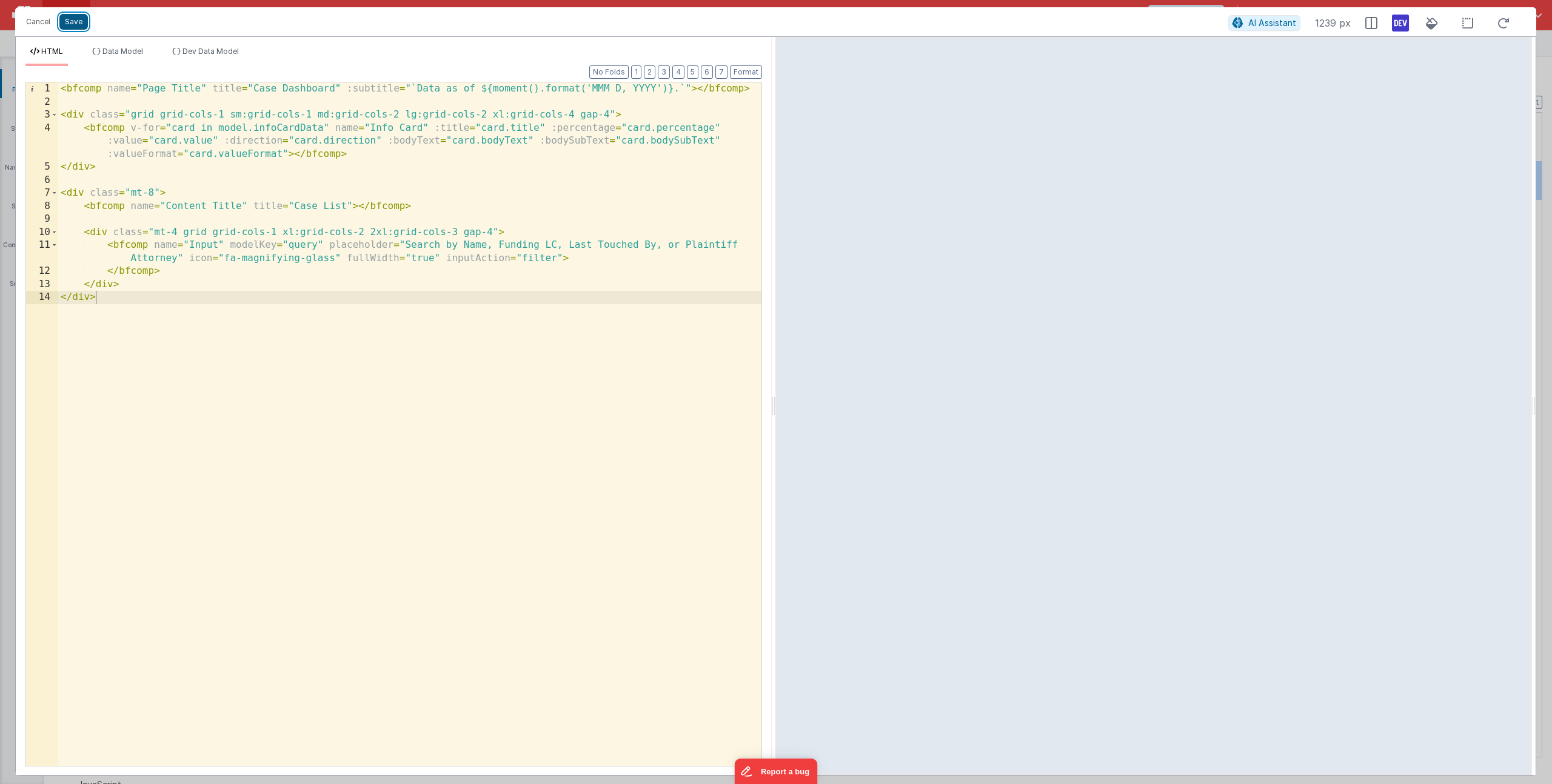
click at [86, 22] on button "Save" at bounding box center [73, 22] width 29 height 16
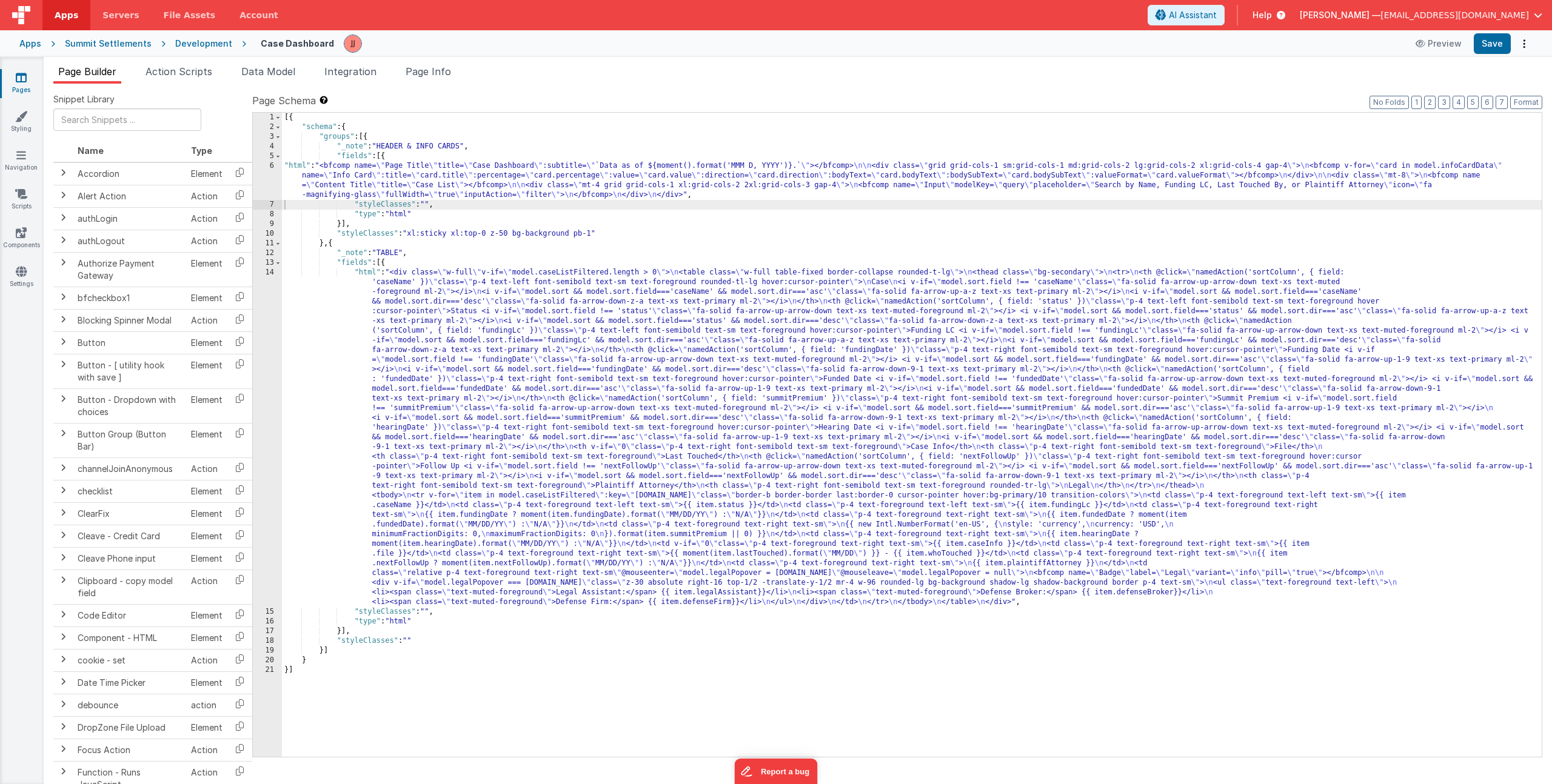
click at [15, 87] on link "Pages" at bounding box center [21, 84] width 43 height 24
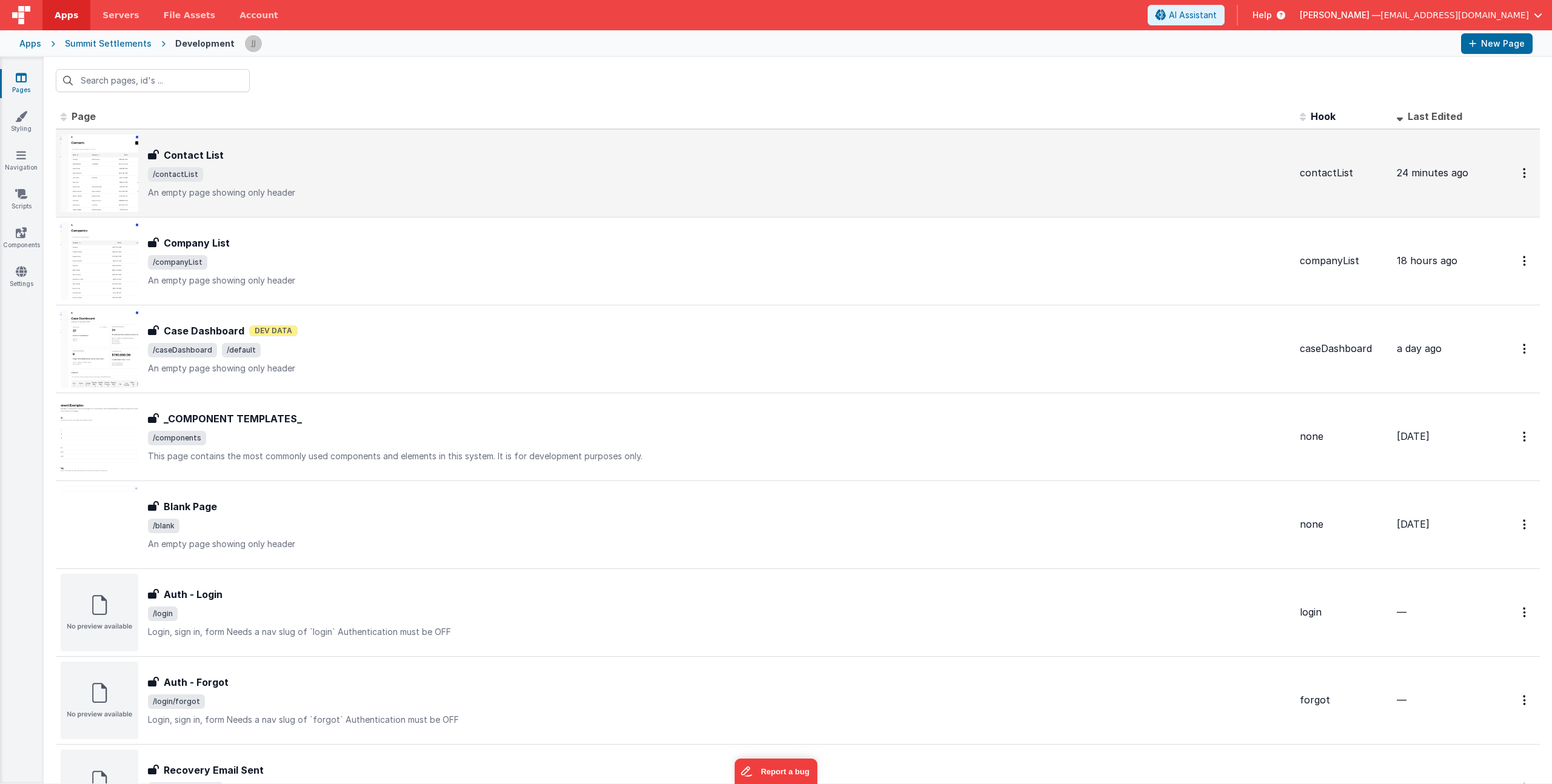
click at [331, 184] on div "Contact List Contact List /contactList An empty page showing only header" at bounding box center [719, 174] width 1142 height 51
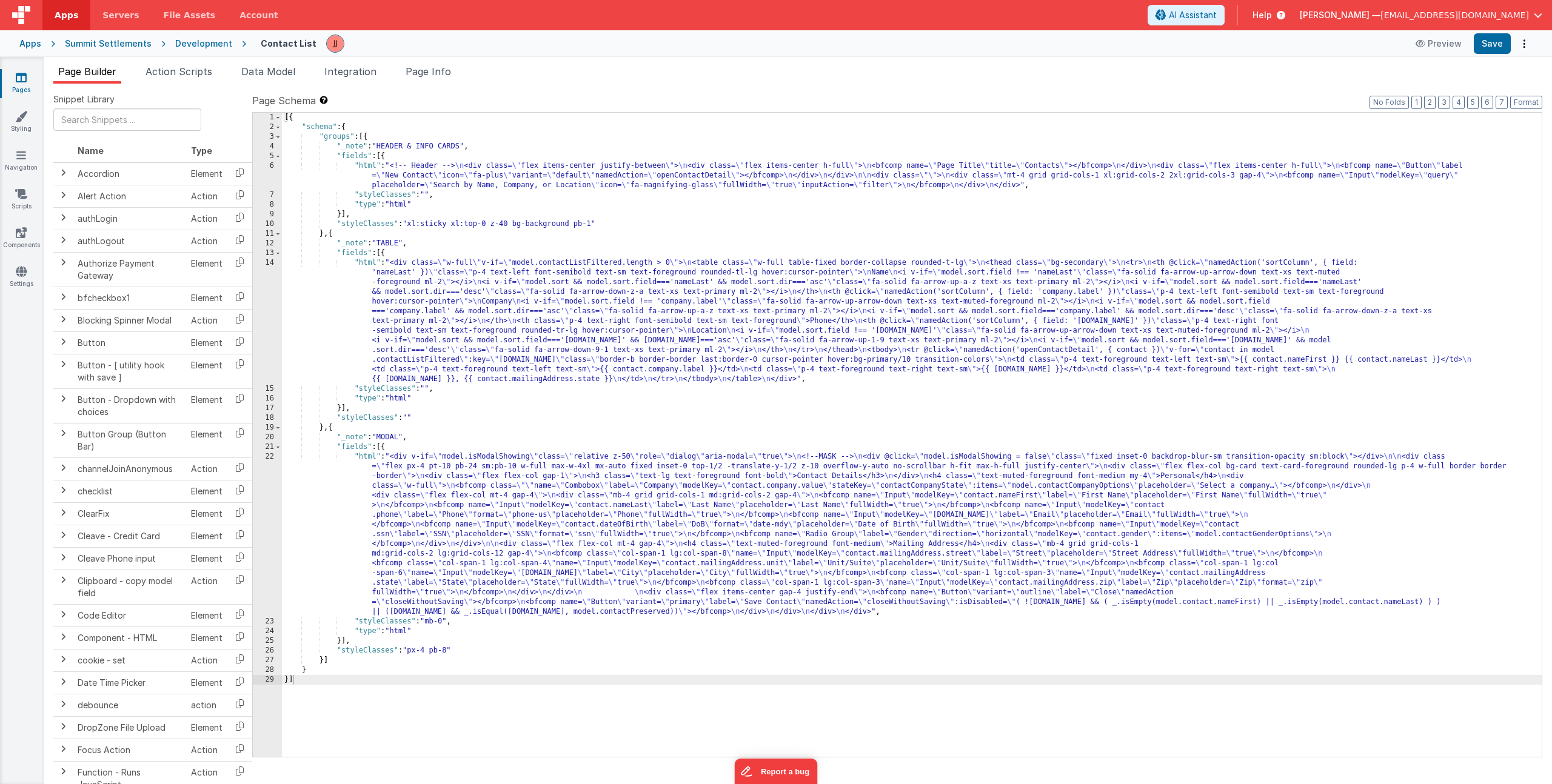
click at [433, 337] on div "[{ "schema" : { "groups" : [{ "_note" : "HEADER & INFO CARDS" , "fields" : [{ "…" at bounding box center [911, 444] width 1260 height 663
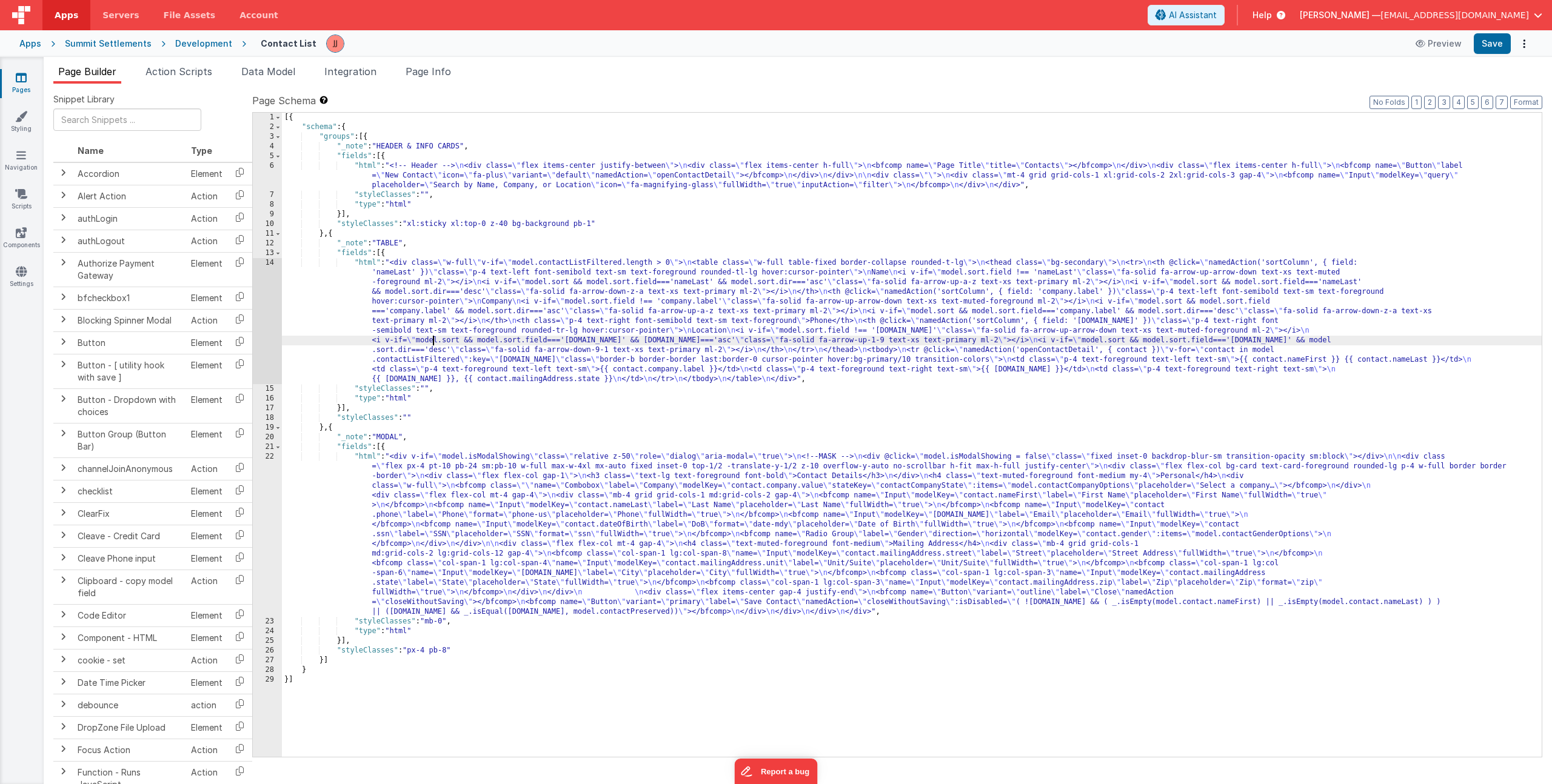
click at [431, 387] on div "[{ "schema" : { "groups" : [{ "_note" : "HEADER & INFO CARDS" , "fields" : [{ "…" at bounding box center [911, 444] width 1260 height 663
click at [430, 389] on div "[{ "schema" : { "groups" : [{ "_note" : "HEADER & INFO CARDS" , "fields" : [{ "…" at bounding box center [911, 444] width 1260 height 663
click at [486, 386] on div "[{ "schema" : { "groups" : [{ "_note" : "HEADER & INFO CARDS" , "fields" : [{ "…" at bounding box center [911, 444] width 1260 height 663
click at [476, 388] on div "[{ "schema" : { "groups" : [{ "_note" : "HEADER & INFO CARDS" , "fields" : [{ "…" at bounding box center [911, 444] width 1260 height 663
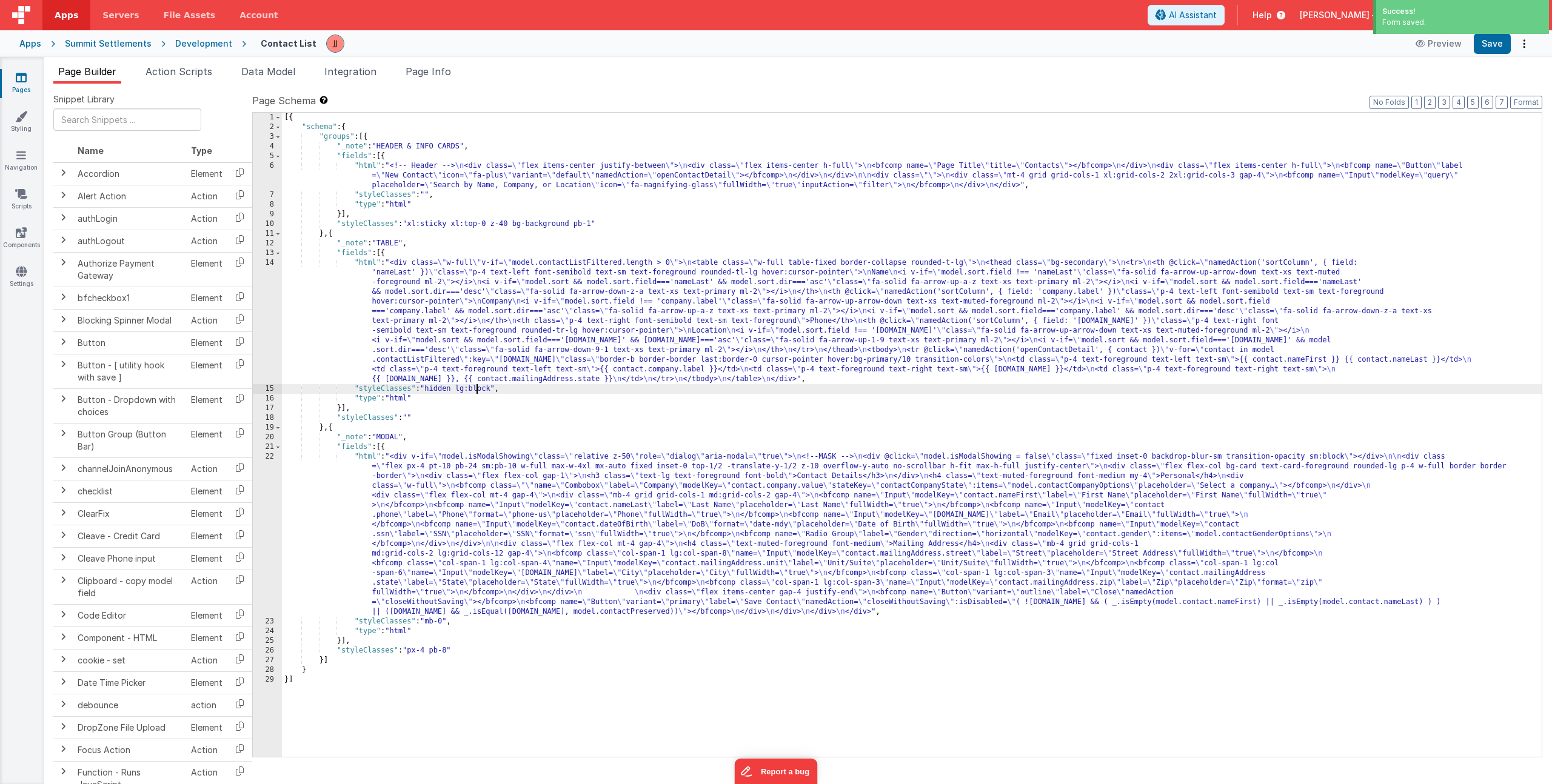
click at [476, 388] on div "[{ "schema" : { "groups" : [{ "_note" : "HEADER & INFO CARDS" , "fields" : [{ "…" at bounding box center [911, 444] width 1260 height 663
click at [529, 396] on div "[{ "schema" : { "groups" : [{ "_note" : "HEADER & INFO CARDS" , "fields" : [{ "…" at bounding box center [911, 444] width 1260 height 663
drag, startPoint x: 508, startPoint y: 389, endPoint x: 429, endPoint y: 388, distance: 79.0
click at [429, 388] on div "[{ "schema" : { "groups" : [{ "_note" : "HEADER & INFO CARDS" , "fields" : [{ "…" at bounding box center [911, 444] width 1260 height 663
click at [462, 388] on div "[{ "schema" : { "groups" : [{ "_note" : "HEADER & INFO CARDS" , "fields" : [{ "…" at bounding box center [911, 444] width 1260 height 663
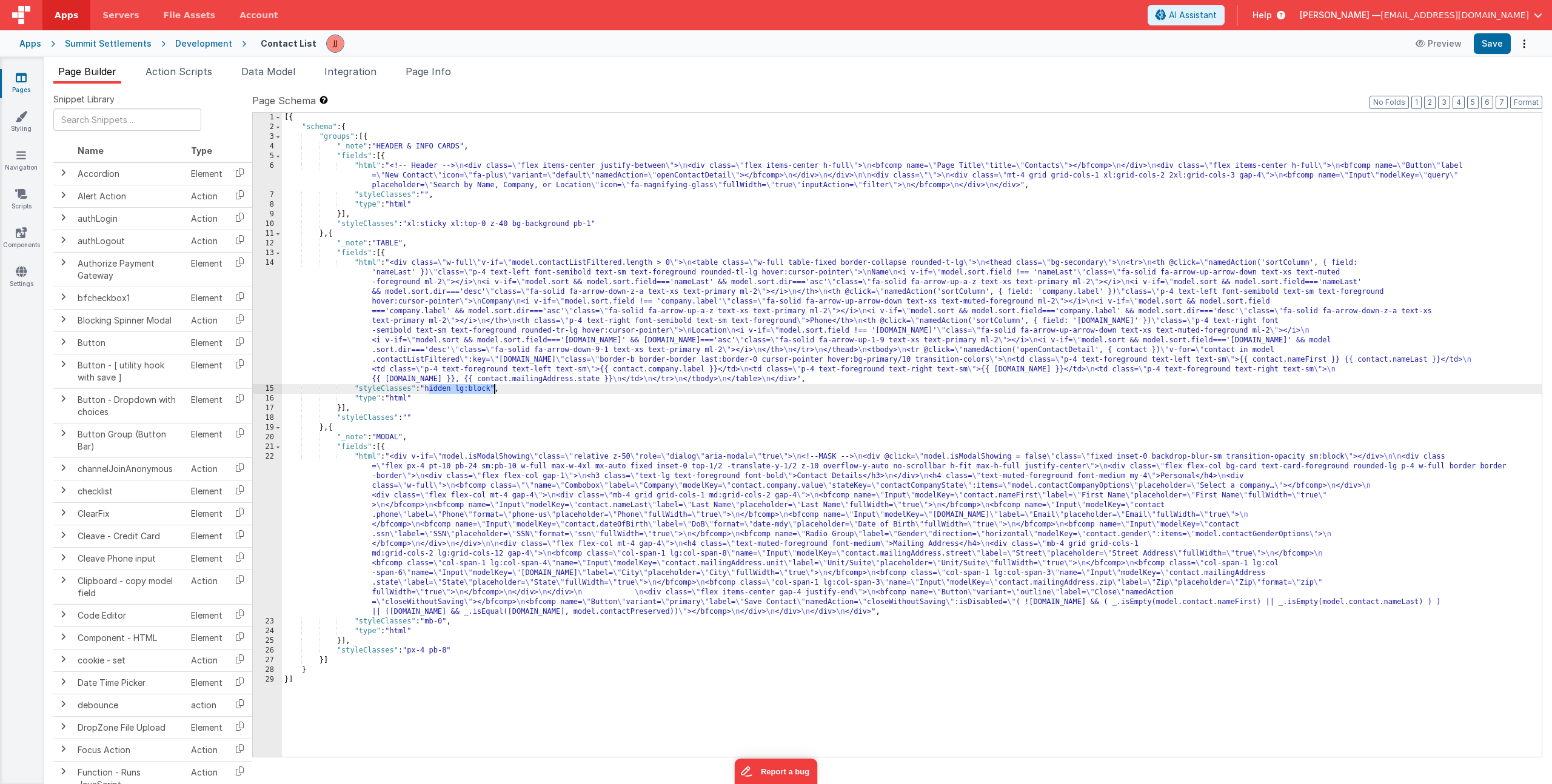
drag, startPoint x: 428, startPoint y: 390, endPoint x: 494, endPoint y: 386, distance: 66.1
click at [494, 386] on div "[{ "schema" : { "groups" : [{ "_note" : "HEADER & INFO CARDS" , "fields" : [{ "…" at bounding box center [911, 444] width 1260 height 663
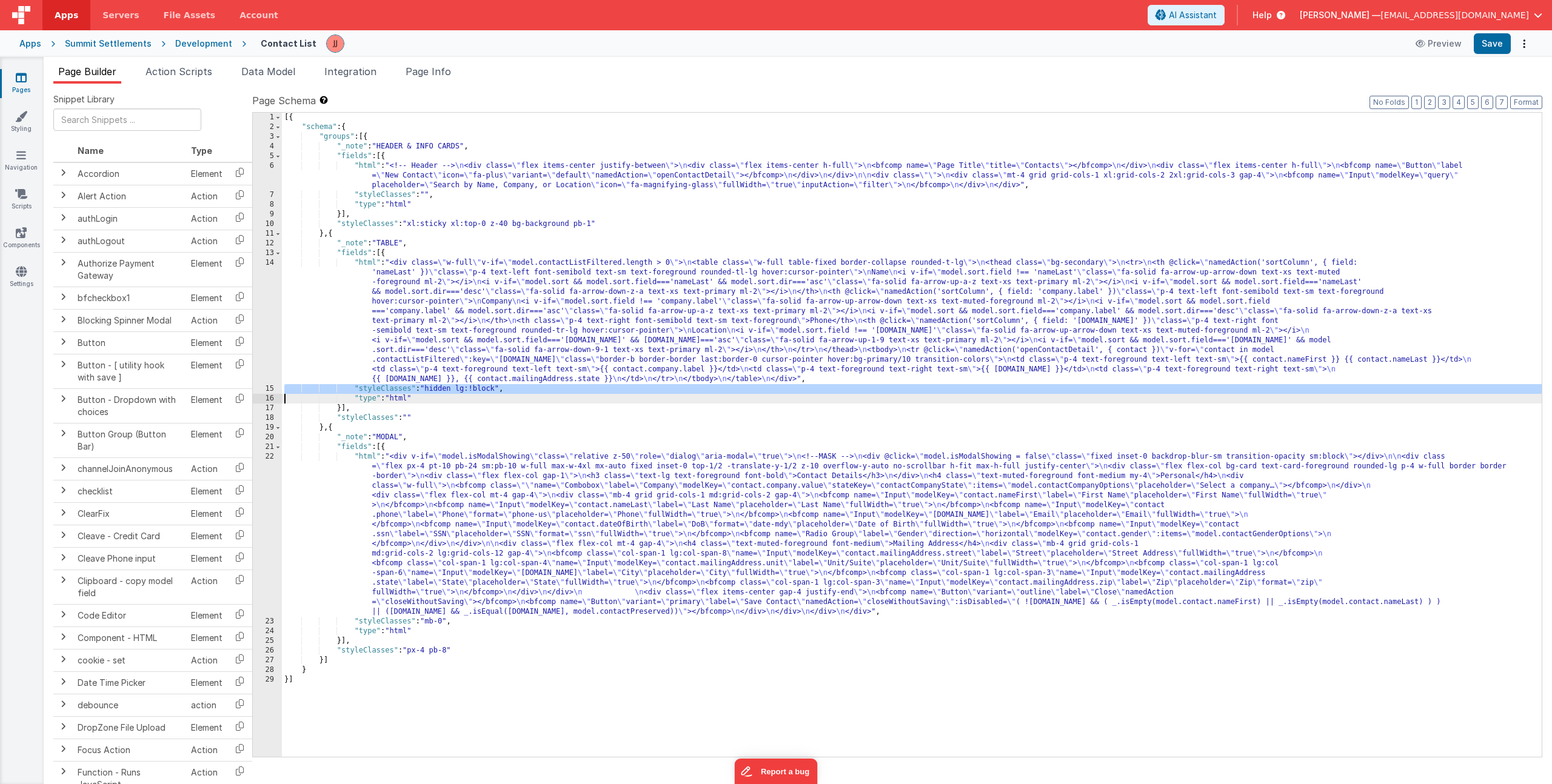
click at [447, 620] on div "[{ "schema" : { "groups" : [{ "_note" : "HEADER & INFO CARDS" , "fields" : [{ "…" at bounding box center [911, 444] width 1260 height 663
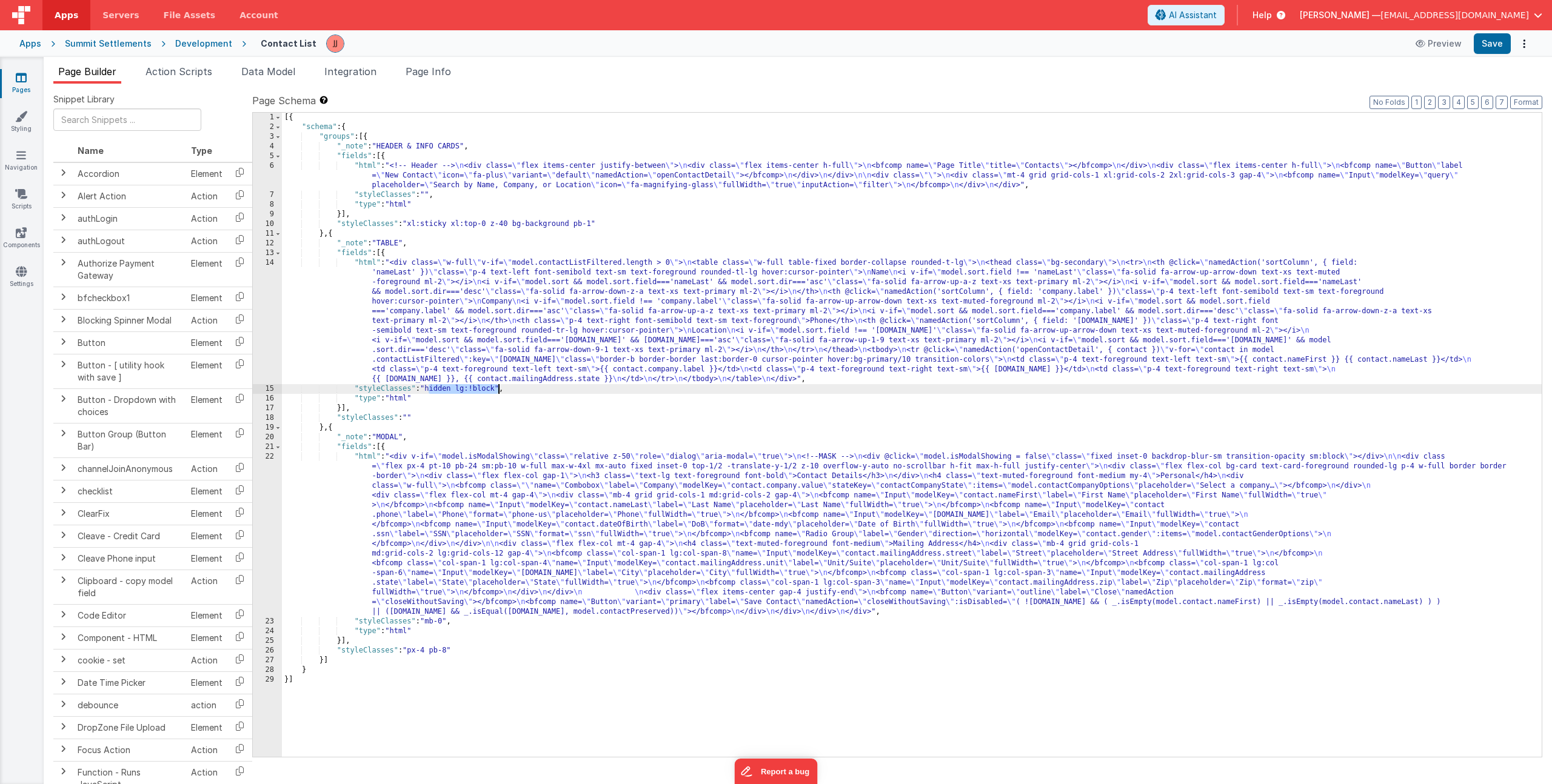
drag, startPoint x: 428, startPoint y: 388, endPoint x: 500, endPoint y: 384, distance: 72.1
click at [500, 384] on div "[{ "schema" : { "groups" : [{ "_note" : "HEADER & INFO CARDS" , "fields" : [{ "…" at bounding box center [911, 444] width 1260 height 663
click at [446, 621] on div "[{ "schema" : { "groups" : [{ "_note" : "HEADER & INFO CARDS" , "fields" : [{ "…" at bounding box center [911, 444] width 1260 height 663
click at [487, 371] on div "[{ "schema" : { "groups" : [{ "_note" : "HEADER & INFO CARDS" , "fields" : [{ "…" at bounding box center [911, 444] width 1260 height 663
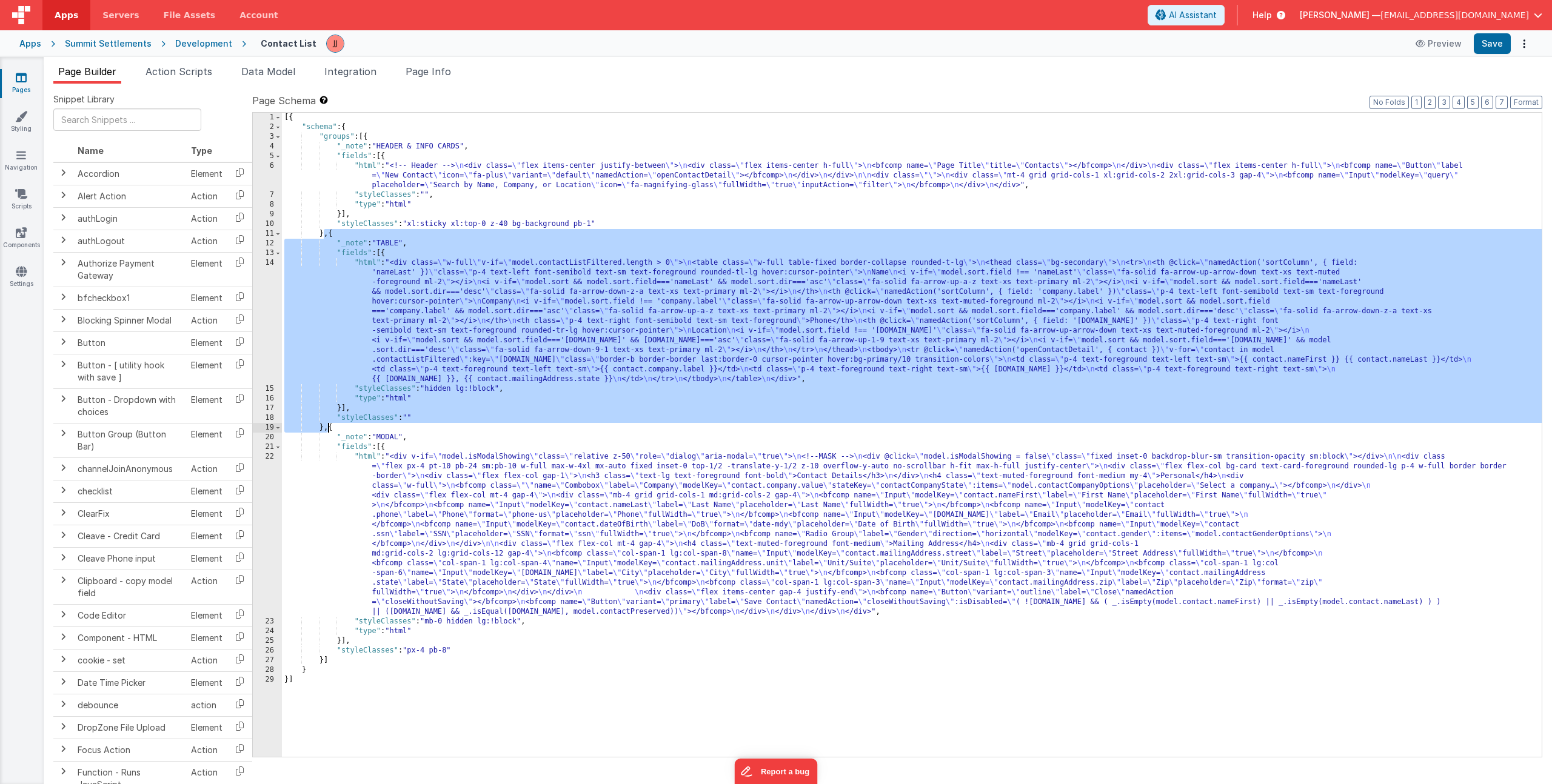
drag, startPoint x: 323, startPoint y: 235, endPoint x: 327, endPoint y: 425, distance: 190.0
click at [327, 425] on div "[{ "schema" : { "groups" : [{ "_note" : "HEADER & INFO CARDS" , "fields" : [{ "…" at bounding box center [911, 444] width 1260 height 663
click at [324, 429] on div "[{ "schema" : { "groups" : [{ "_note" : "HEADER & INFO CARDS" , "fields" : [{ "…" at bounding box center [911, 444] width 1260 height 663
click at [300, 219] on div "[{ "schema" : { "groups" : [{ "_note" : "HEADER & INFO CARDS" , "fields" : [{ "…" at bounding box center [911, 444] width 1260 height 663
drag, startPoint x: 328, startPoint y: 237, endPoint x: 328, endPoint y: 425, distance: 188.0
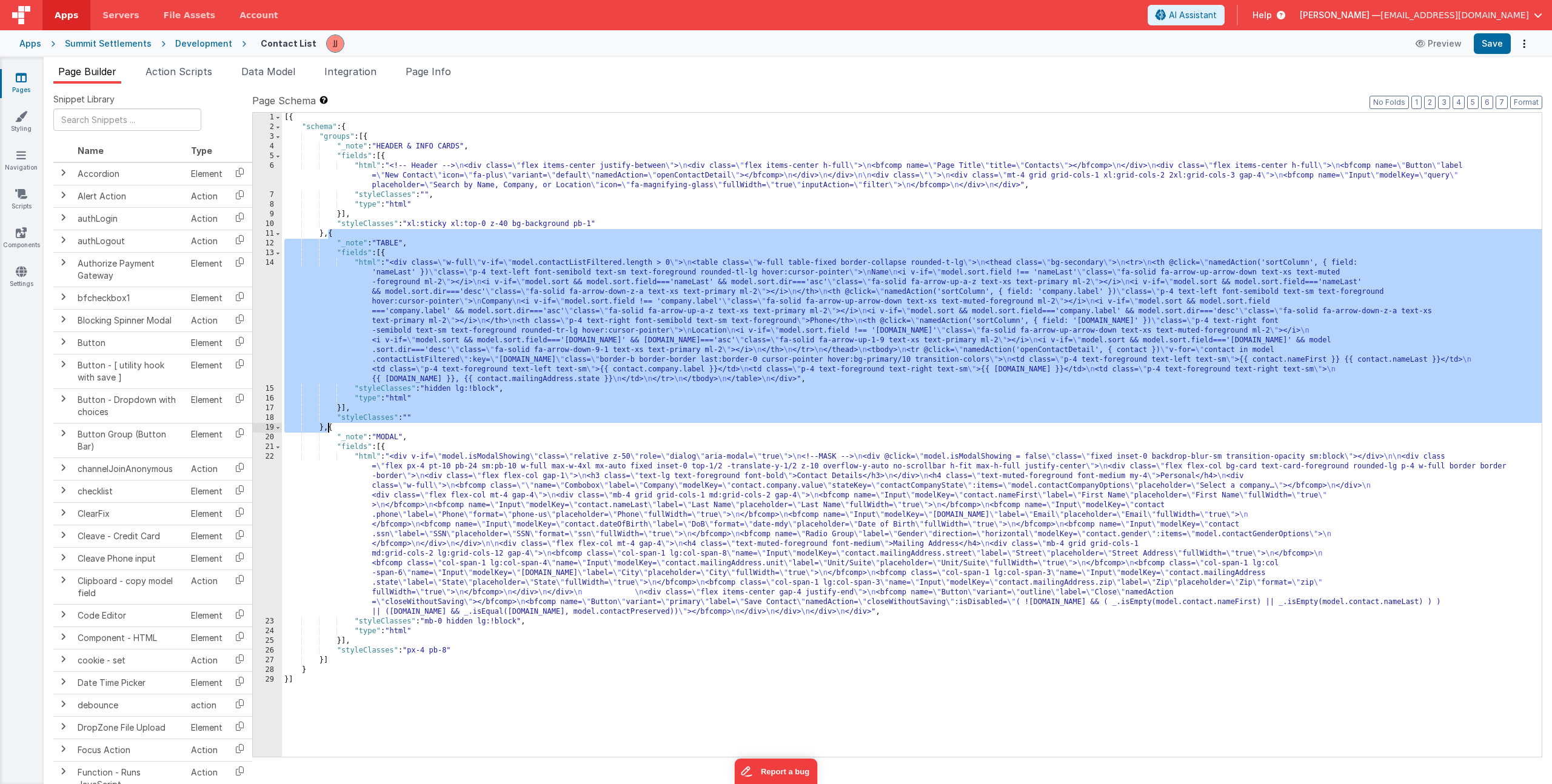
click at [328, 425] on div "[{ "schema" : { "groups" : [{ "_note" : "HEADER & INFO CARDS" , "fields" : [{ "…" at bounding box center [911, 444] width 1260 height 663
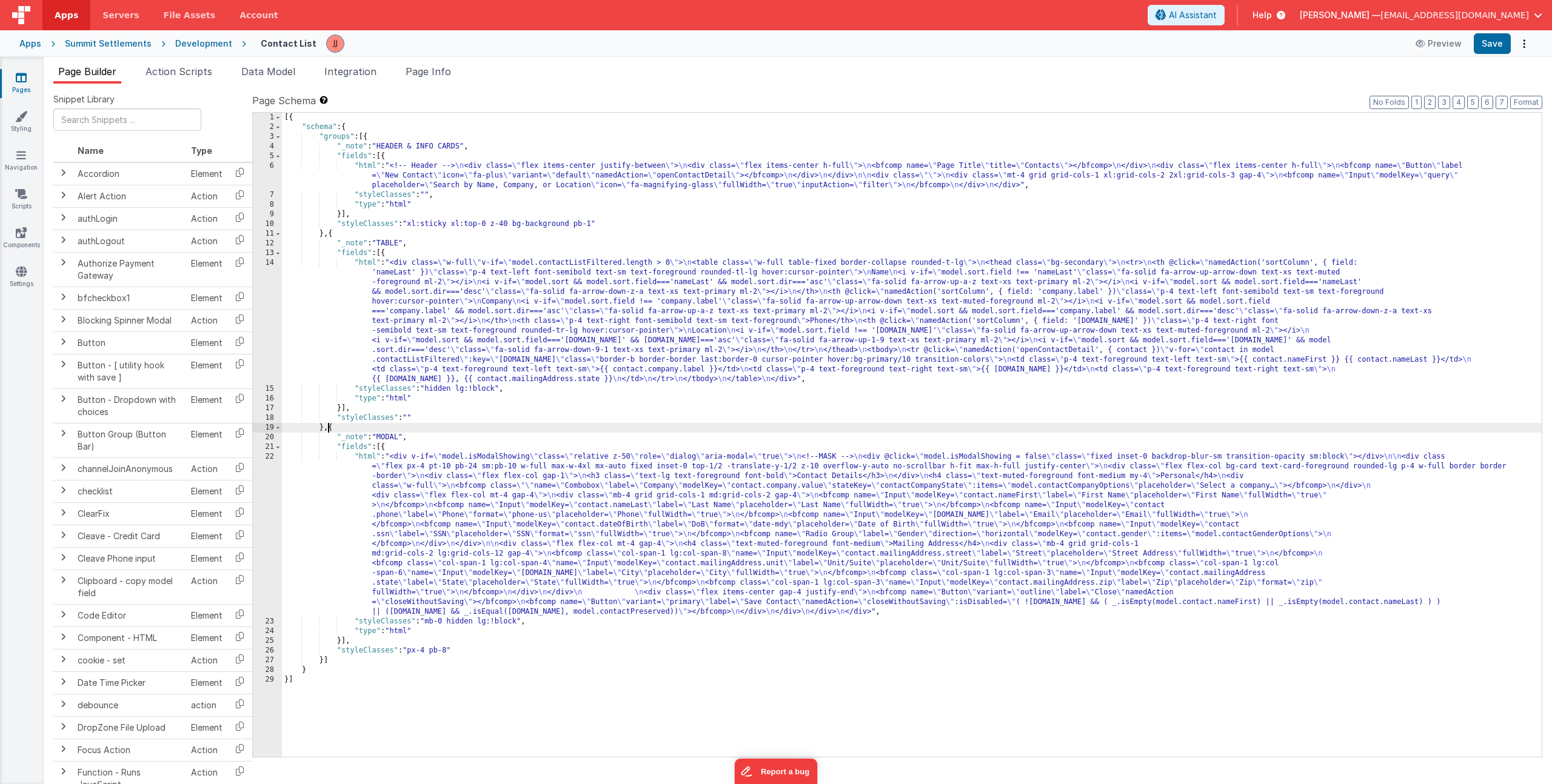
paste textarea
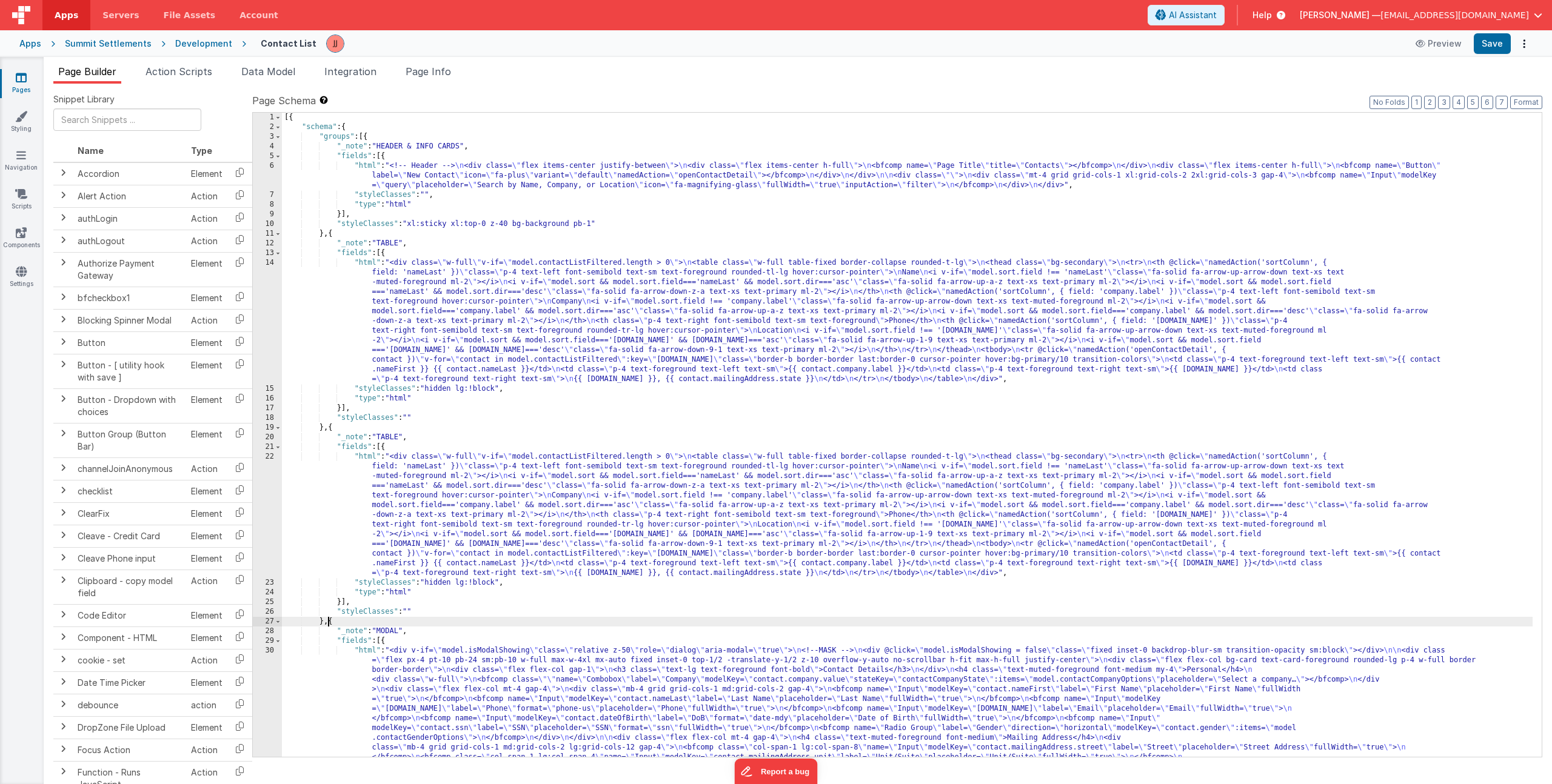
click at [392, 436] on div "[{ "schema" : { "groups" : [{ "_note" : "HEADER & INFO CARDS" , "fields" : [{ "…" at bounding box center [907, 522] width 1251 height 818
click at [480, 482] on div "[{ "schema" : { "groups" : [{ "_note" : "HEADER & INFO CARDS" , "fields" : [{ "…" at bounding box center [907, 522] width 1251 height 818
click at [468, 511] on div "[{ "schema" : { "groups" : [{ "_note" : "HEADER & INFO CARDS" , "fields" : [{ "…" at bounding box center [907, 522] width 1251 height 818
click at [438, 583] on div "[{ "schema" : { "groups" : [{ "_note" : "HEADER & INFO CARDS" , "fields" : [{ "…" at bounding box center [907, 522] width 1251 height 818
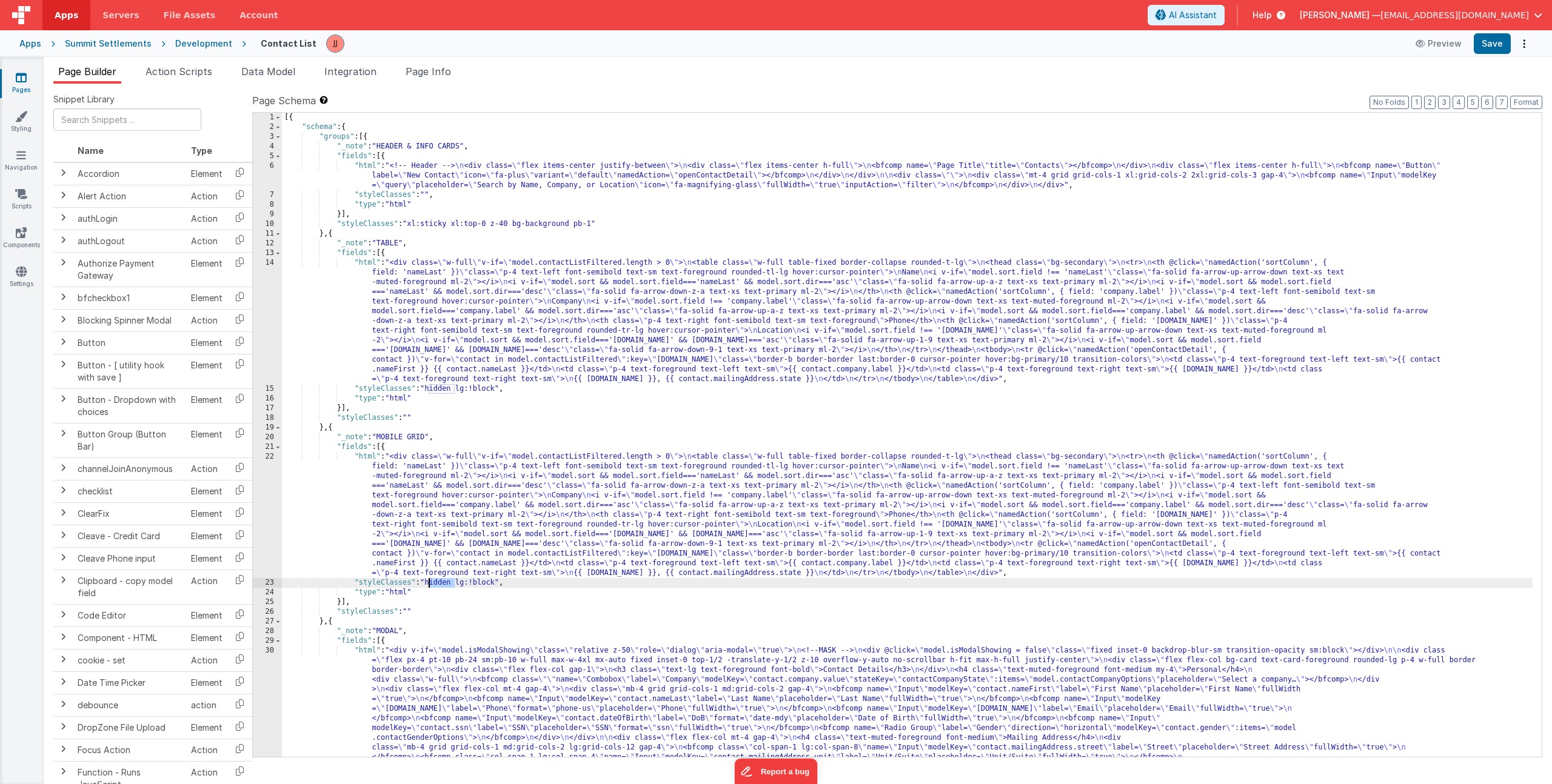
click at [438, 583] on div "[{ "schema" : { "groups" : [{ "_note" : "HEADER & INFO CARDS" , "fields" : [{ "…" at bounding box center [907, 522] width 1251 height 818
click at [429, 486] on div "[{ "schema" : { "groups" : [{ "_note" : "HEADER & INFO CARDS" , "fields" : [{ "…" at bounding box center [907, 522] width 1251 height 818
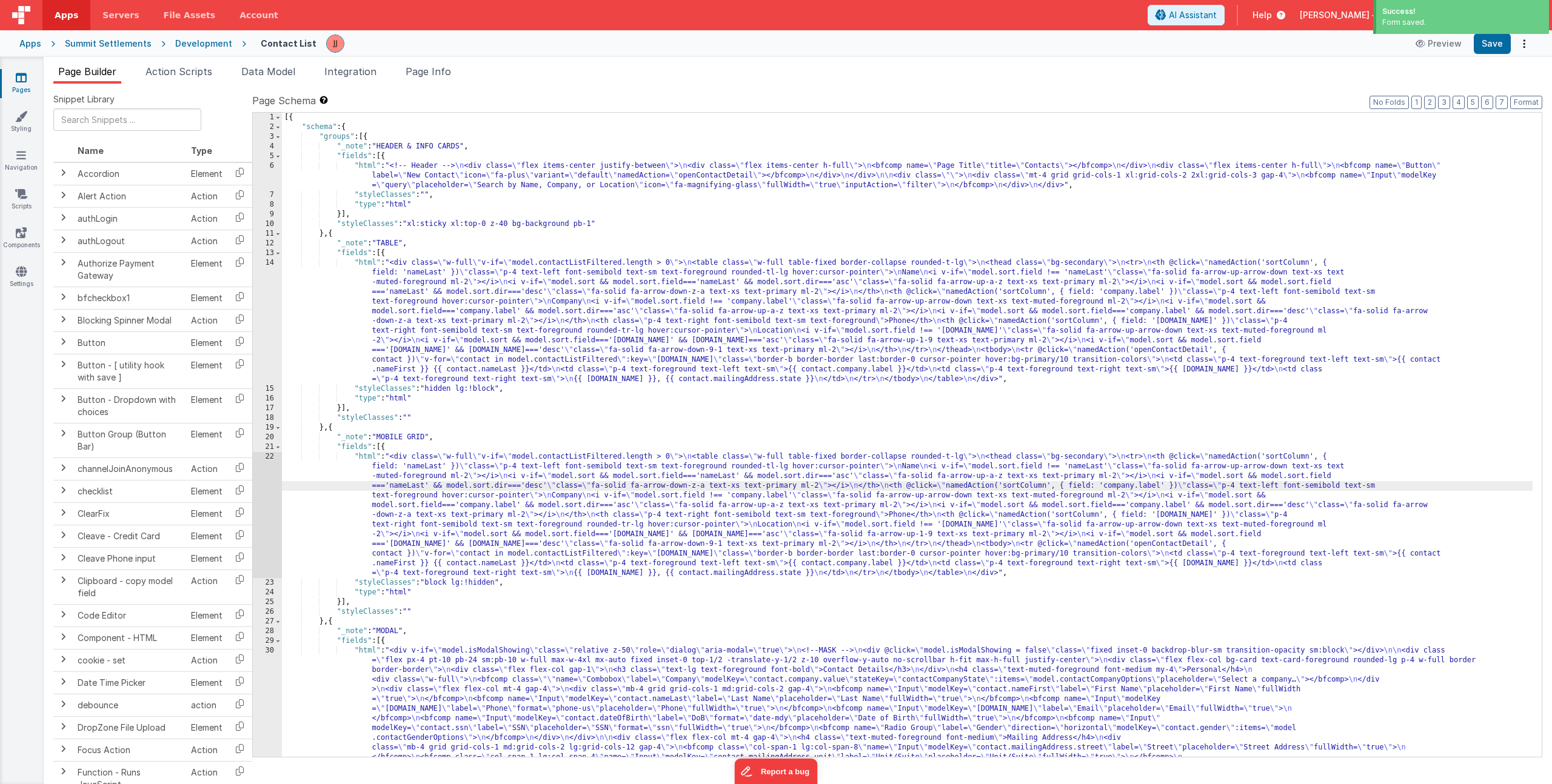
click at [253, 484] on div "22" at bounding box center [268, 515] width 29 height 126
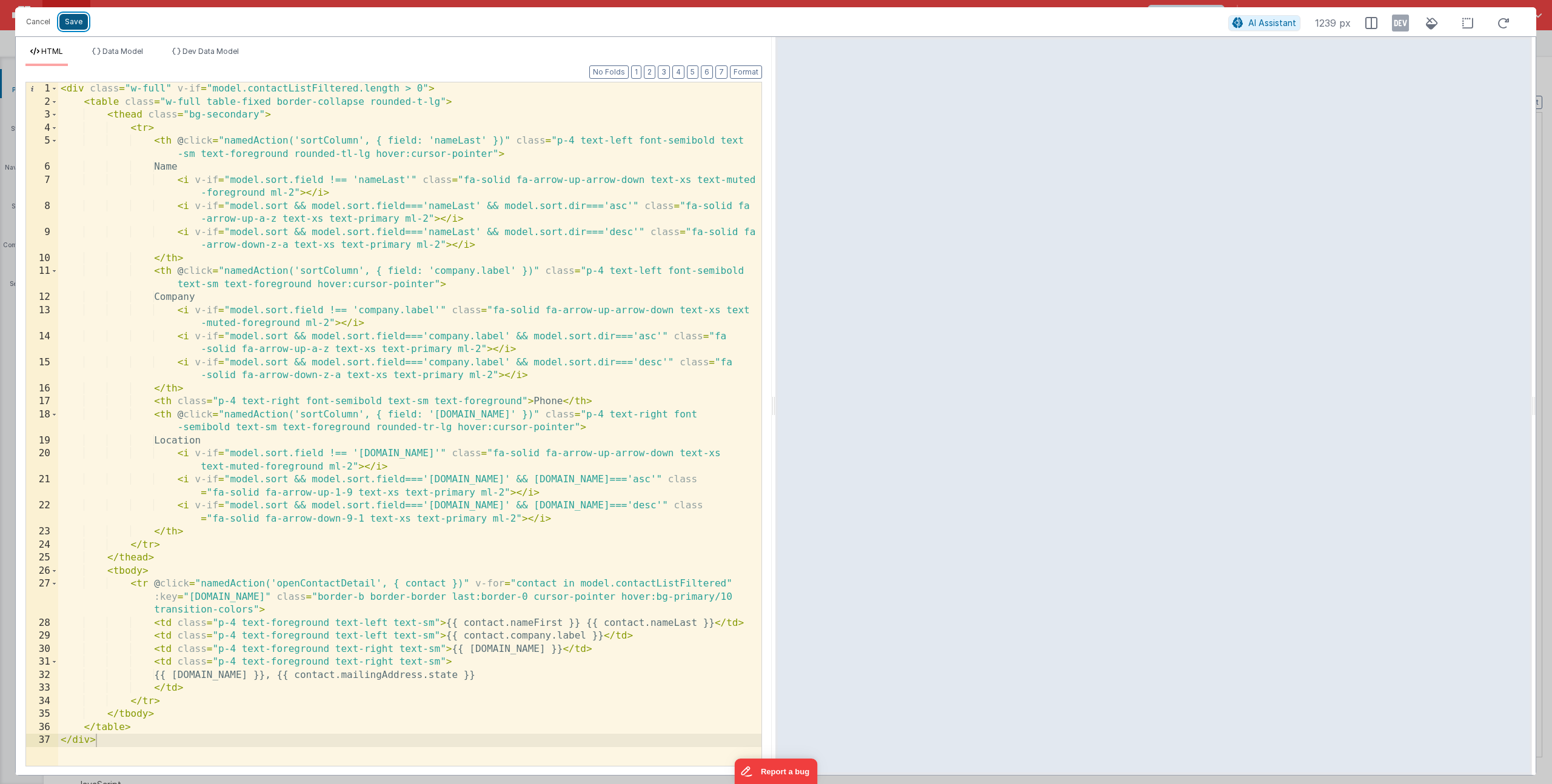
click at [80, 23] on button "Save" at bounding box center [73, 22] width 29 height 16
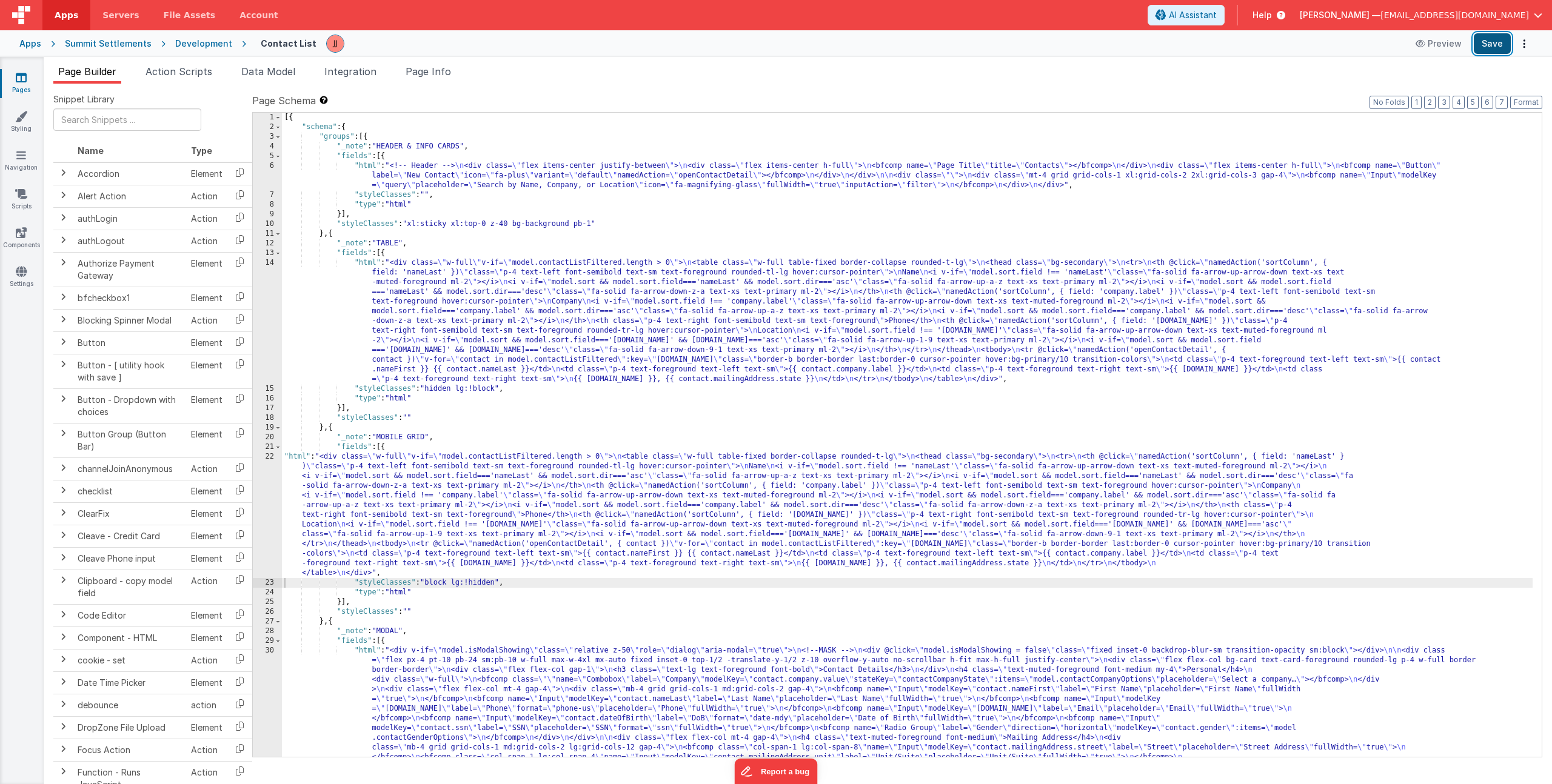
click at [1498, 45] on button "Save" at bounding box center [1493, 43] width 37 height 20
click at [33, 241] on link "Components" at bounding box center [21, 239] width 43 height 24
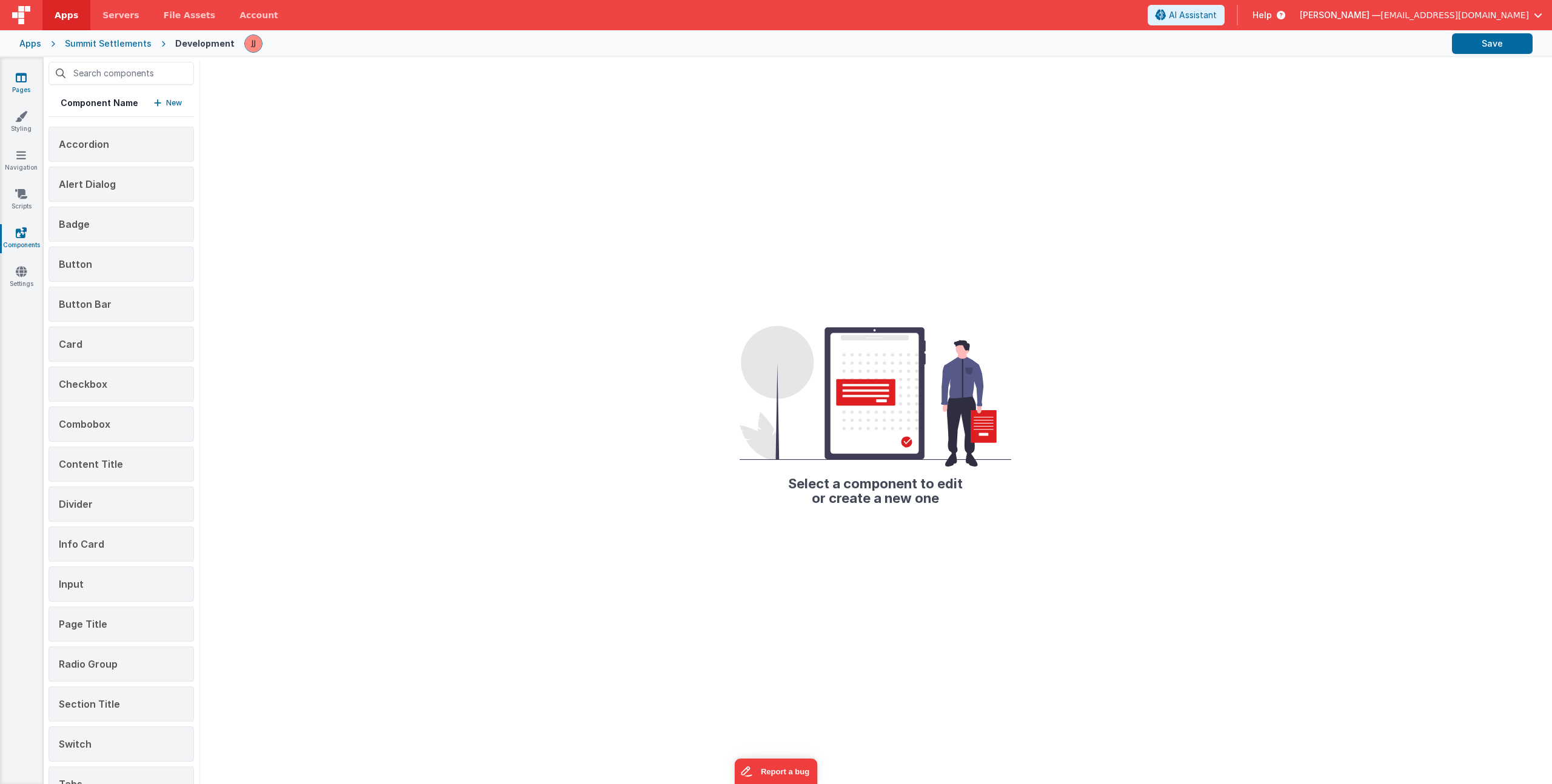
click at [28, 89] on link "Pages" at bounding box center [21, 84] width 43 height 24
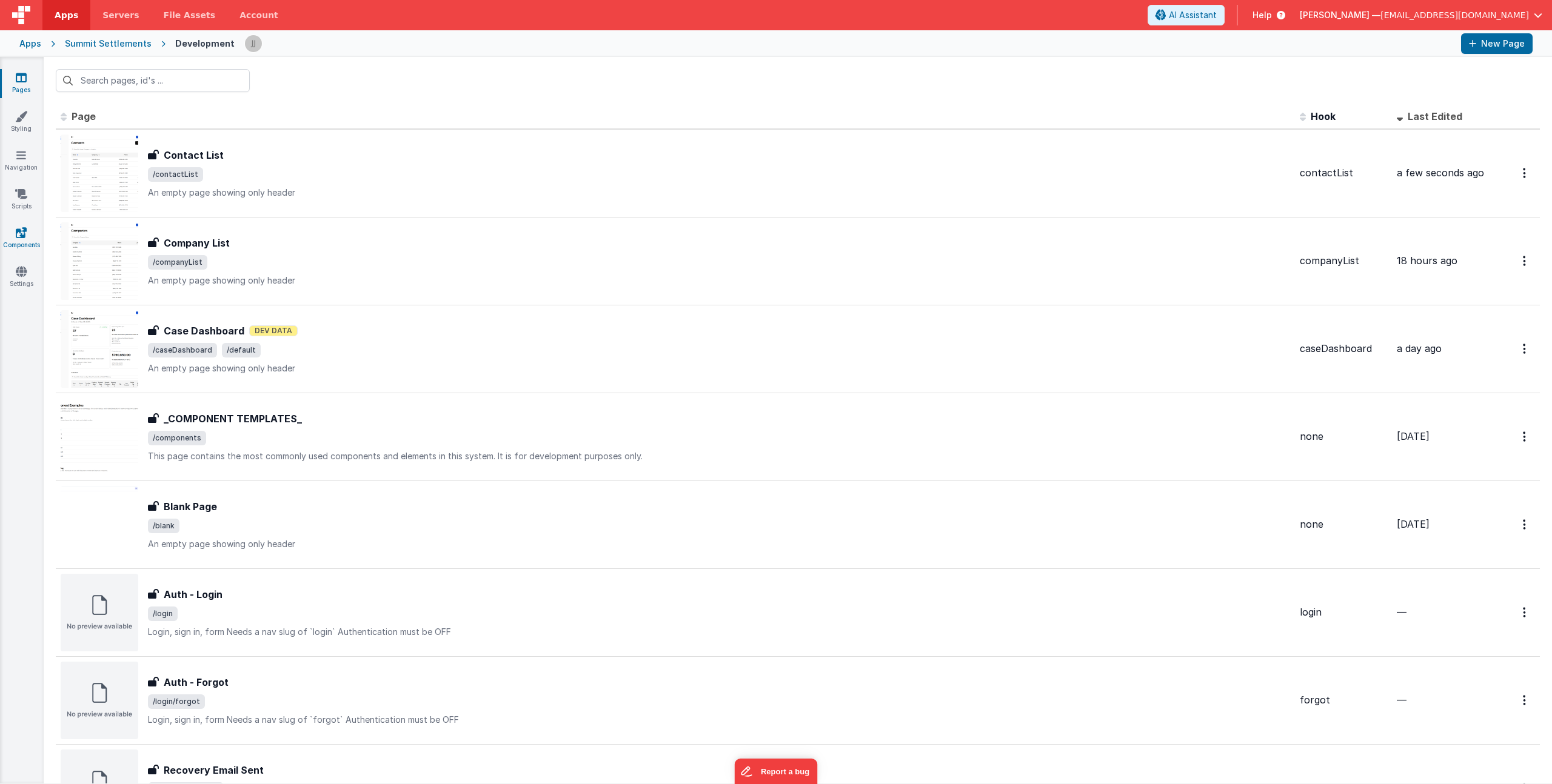
click at [34, 242] on link "Components" at bounding box center [21, 239] width 43 height 24
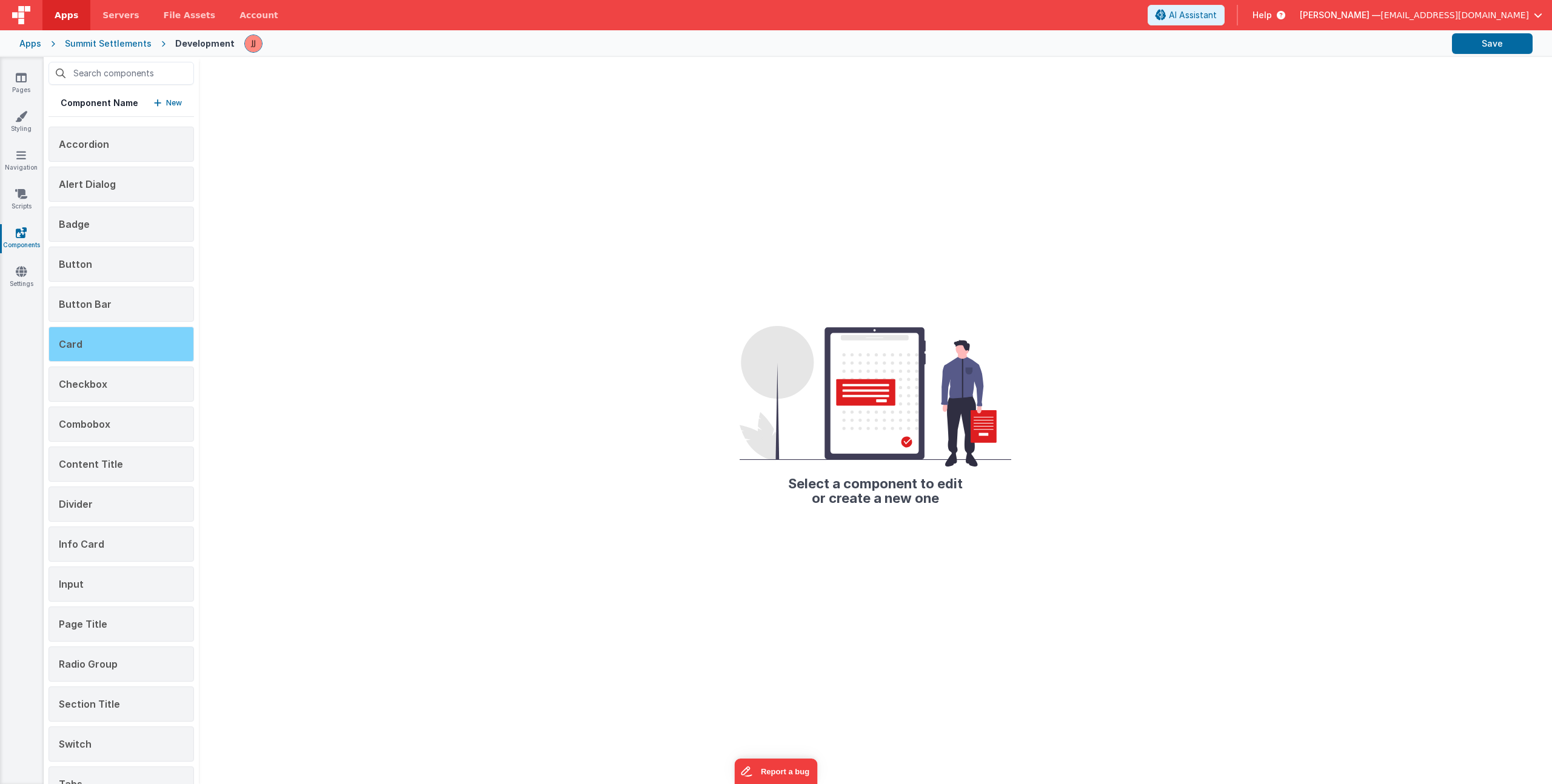
click at [129, 335] on div "Card" at bounding box center [121, 344] width 146 height 35
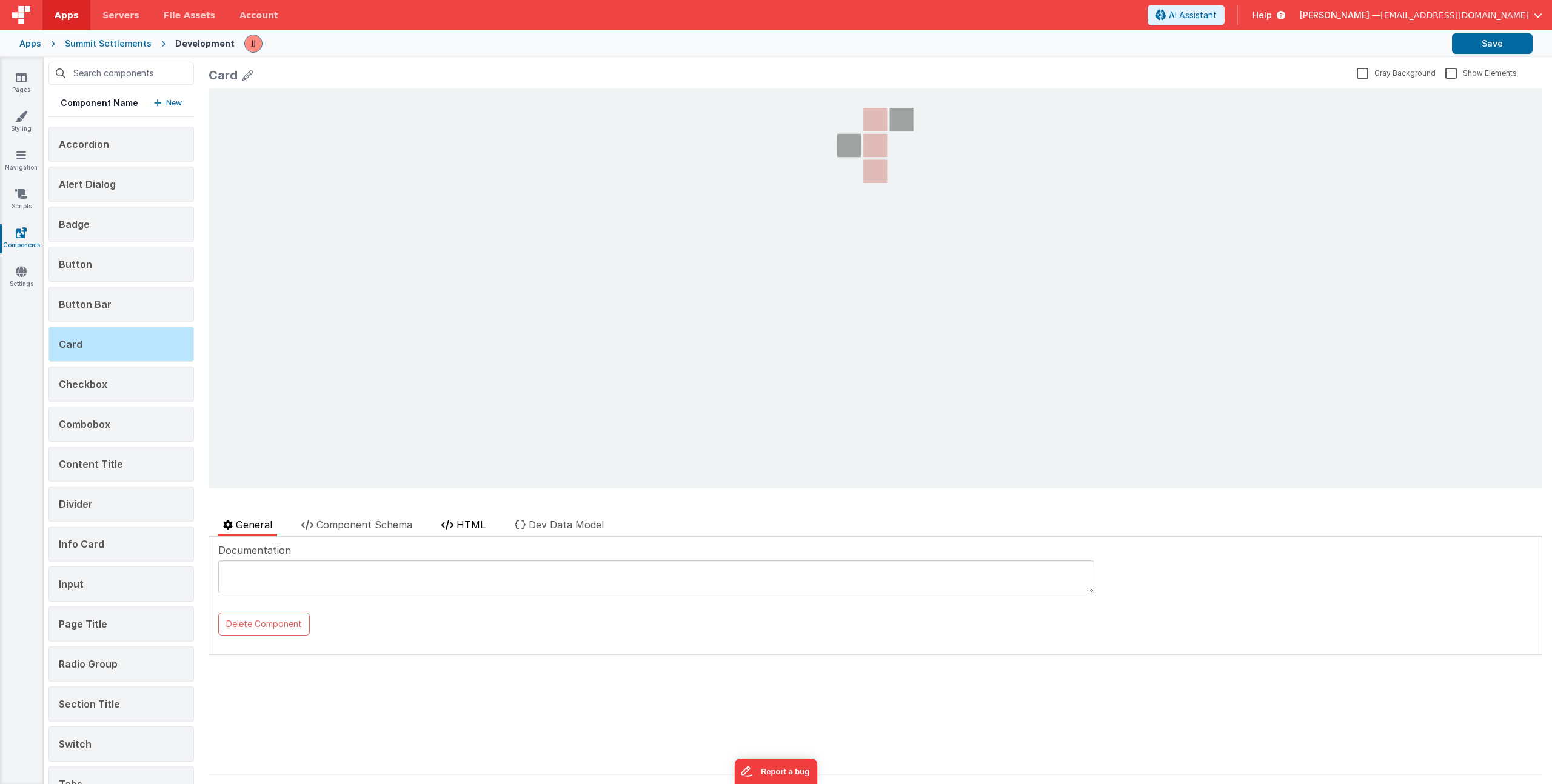
click at [450, 518] on li "HTML" at bounding box center [463, 527] width 54 height 19
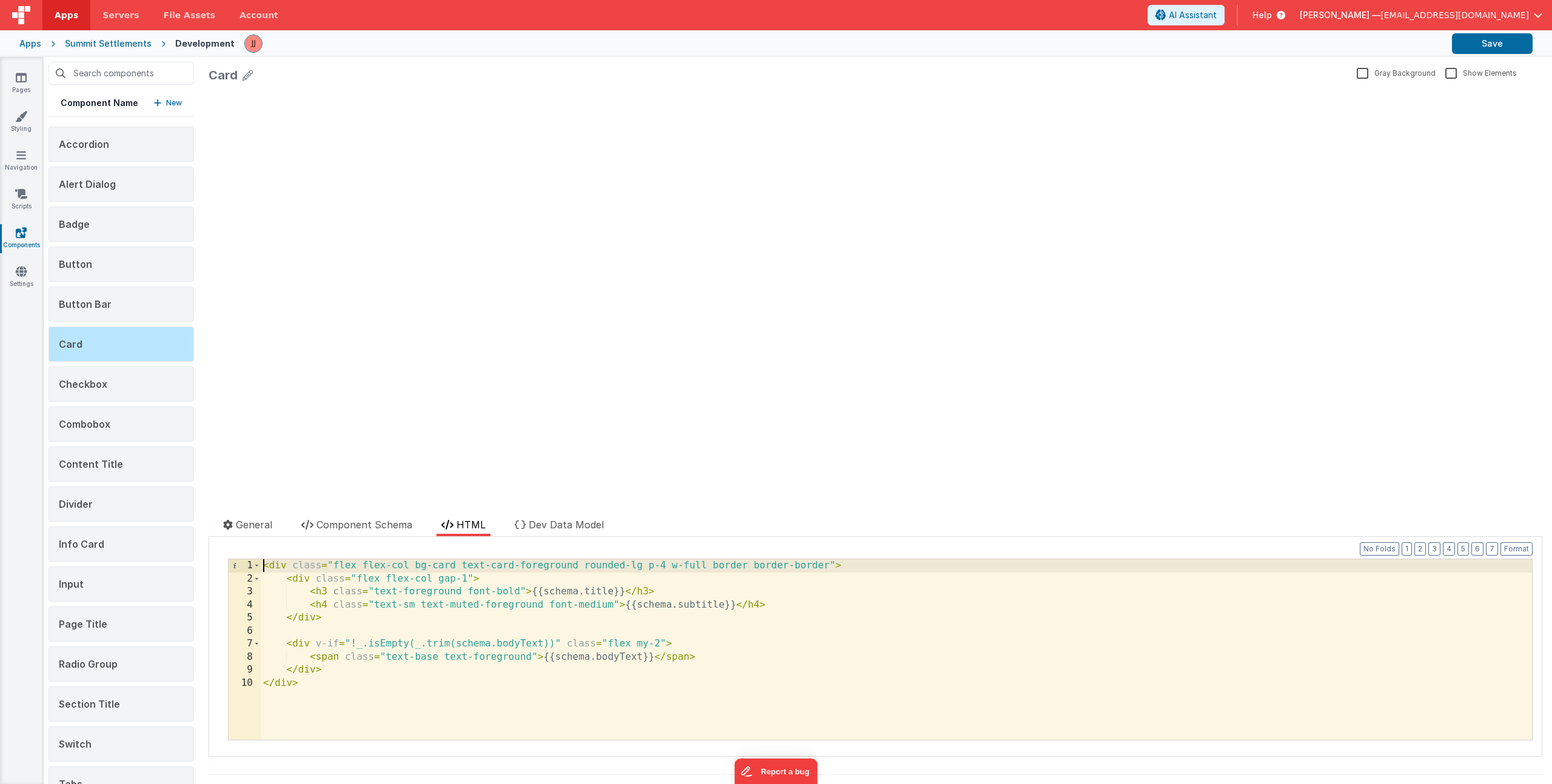
click at [264, 564] on div "< div class = "flex flex-col bg-card text-card-foreground rounded-lg p-4 w-full…" at bounding box center [896, 663] width 1272 height 207
click at [36, 82] on link "Pages" at bounding box center [21, 84] width 43 height 24
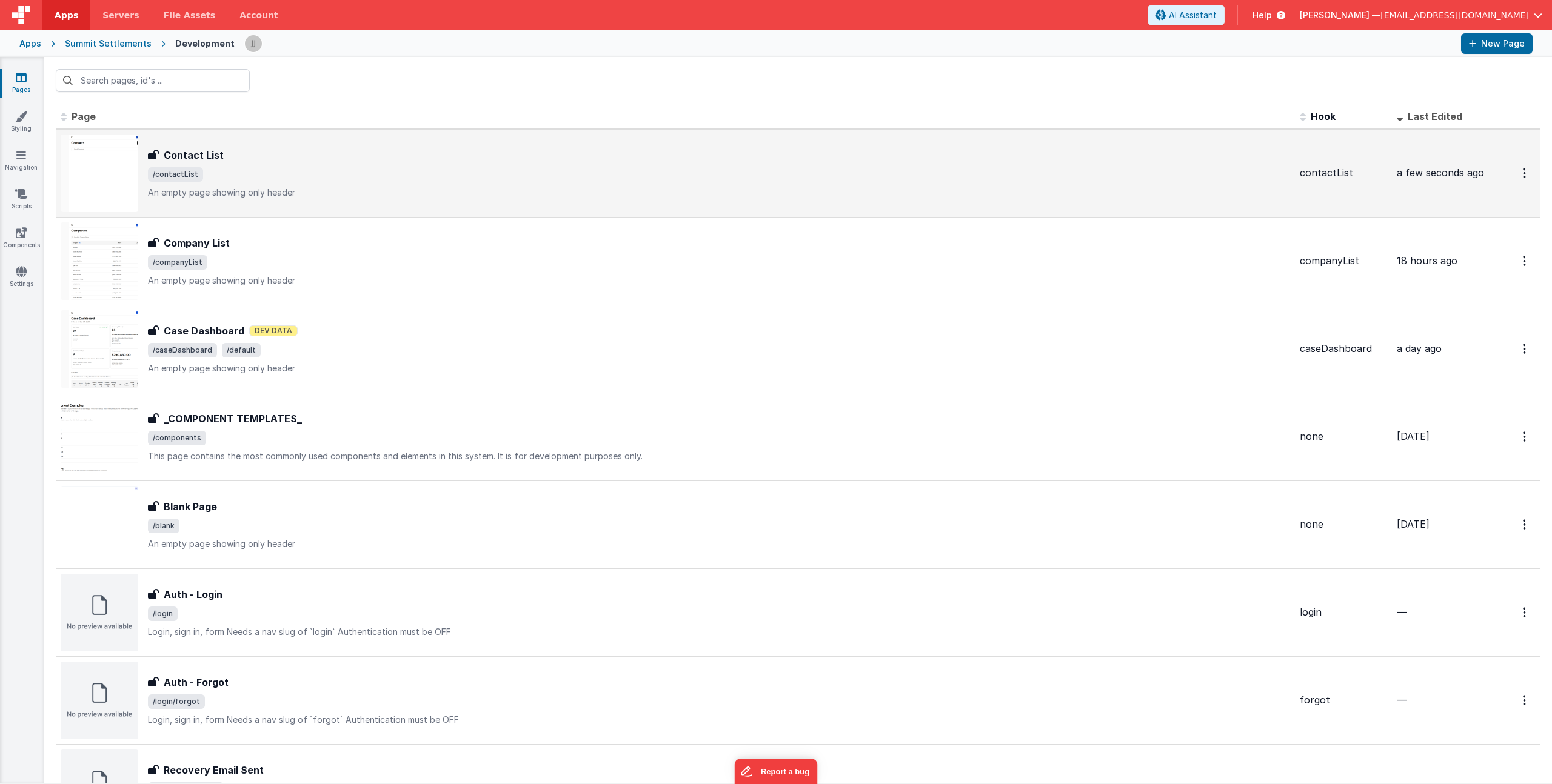
click at [289, 167] on span "/contactList" at bounding box center [719, 174] width 1142 height 15
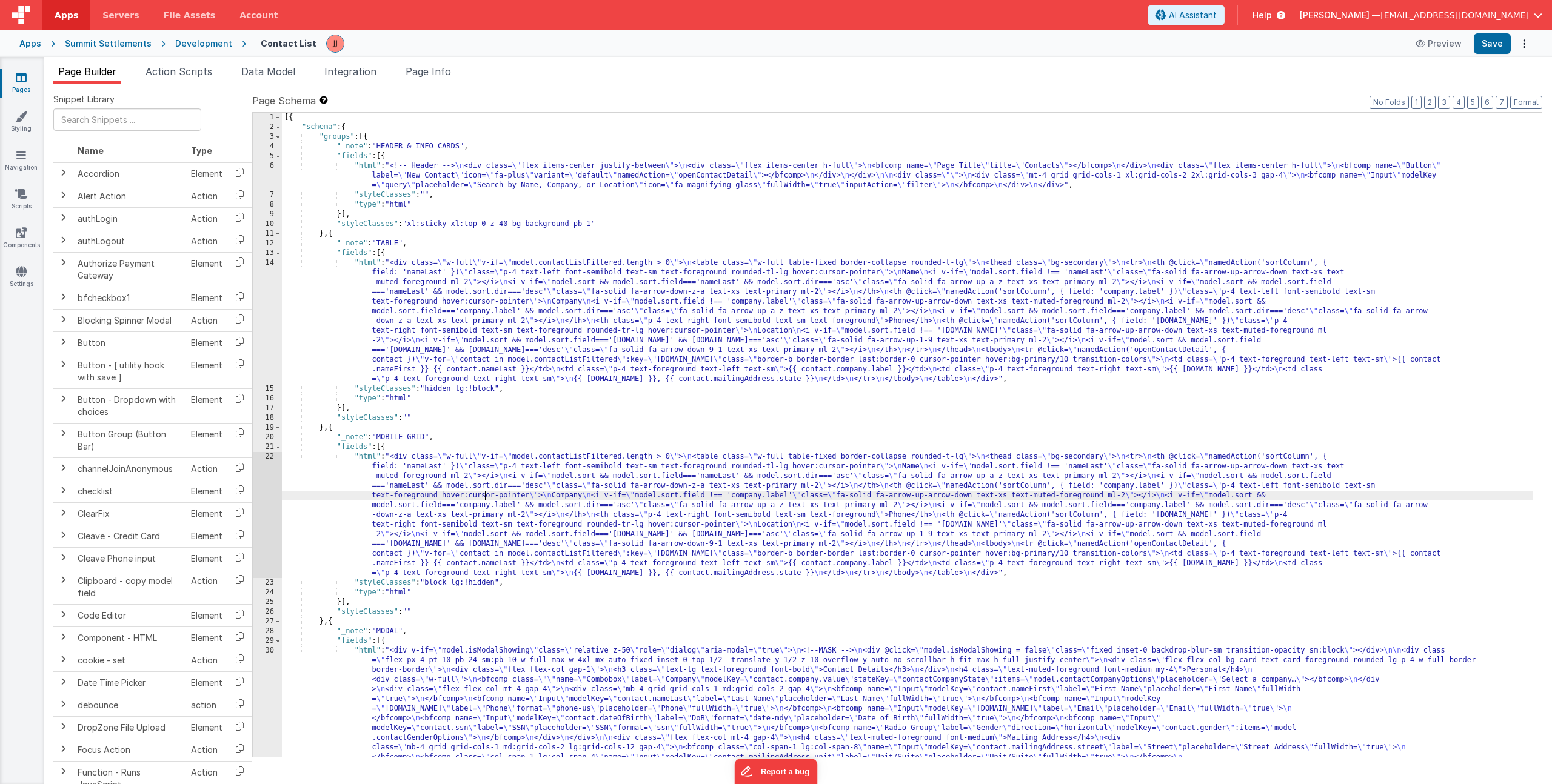
click at [483, 495] on div "[{ "schema" : { "groups" : [{ "_note" : "HEADER & INFO CARDS" , "fields" : [{ "…" at bounding box center [907, 522] width 1251 height 818
click at [252, 497] on div "1 2 3 4 5 6 7 8 9 10 11 12 13 14 15 16 17 18 19 20 21 22 23 24 25 26 27 28 29 3…" at bounding box center [897, 435] width 1290 height 645
click at [257, 497] on div "22" at bounding box center [268, 515] width 29 height 126
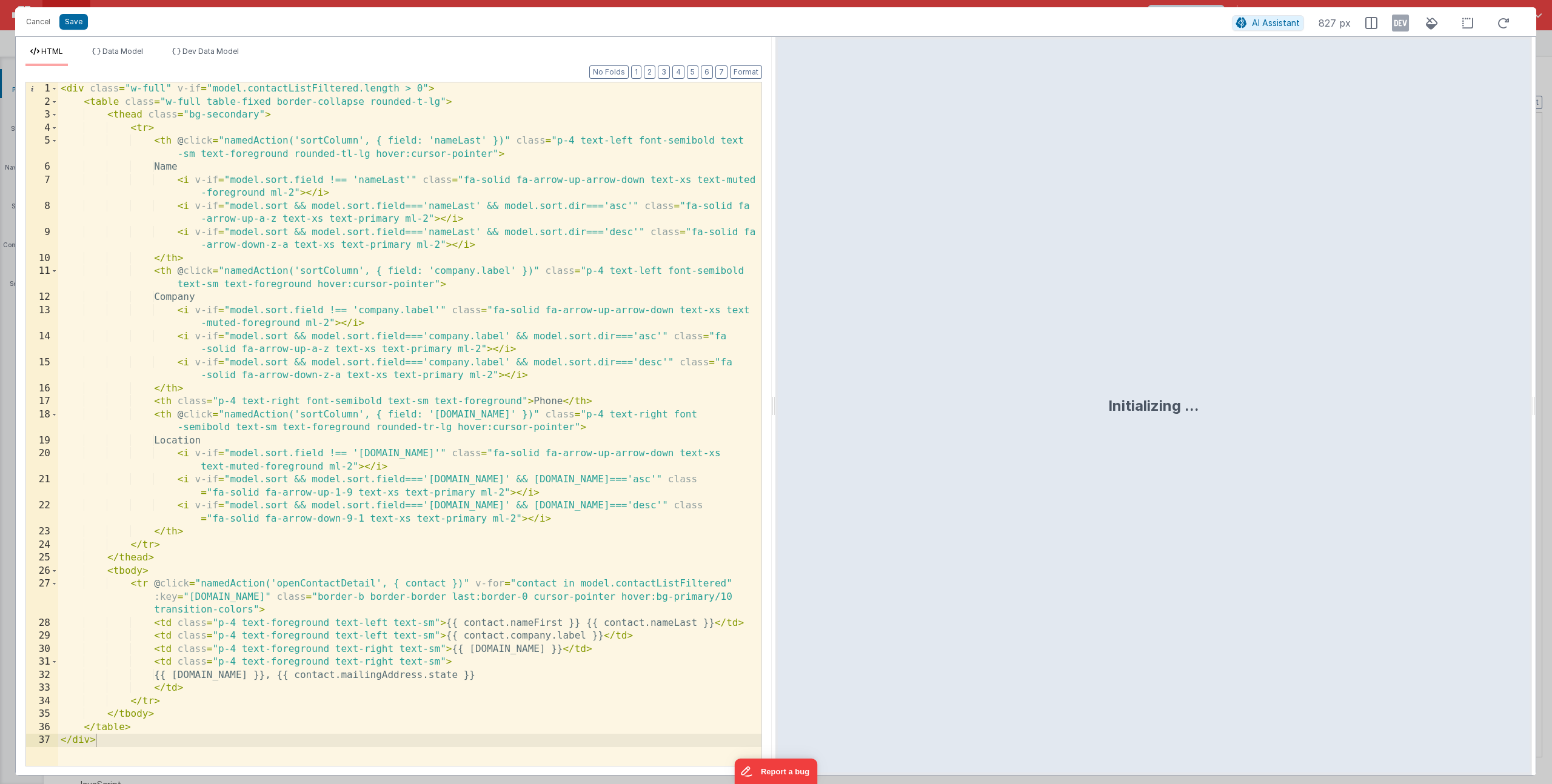
click at [255, 486] on div "< div class = "w-full" v-if = "model.contactListFiltered.length > 0" > < table …" at bounding box center [409, 437] width 703 height 710
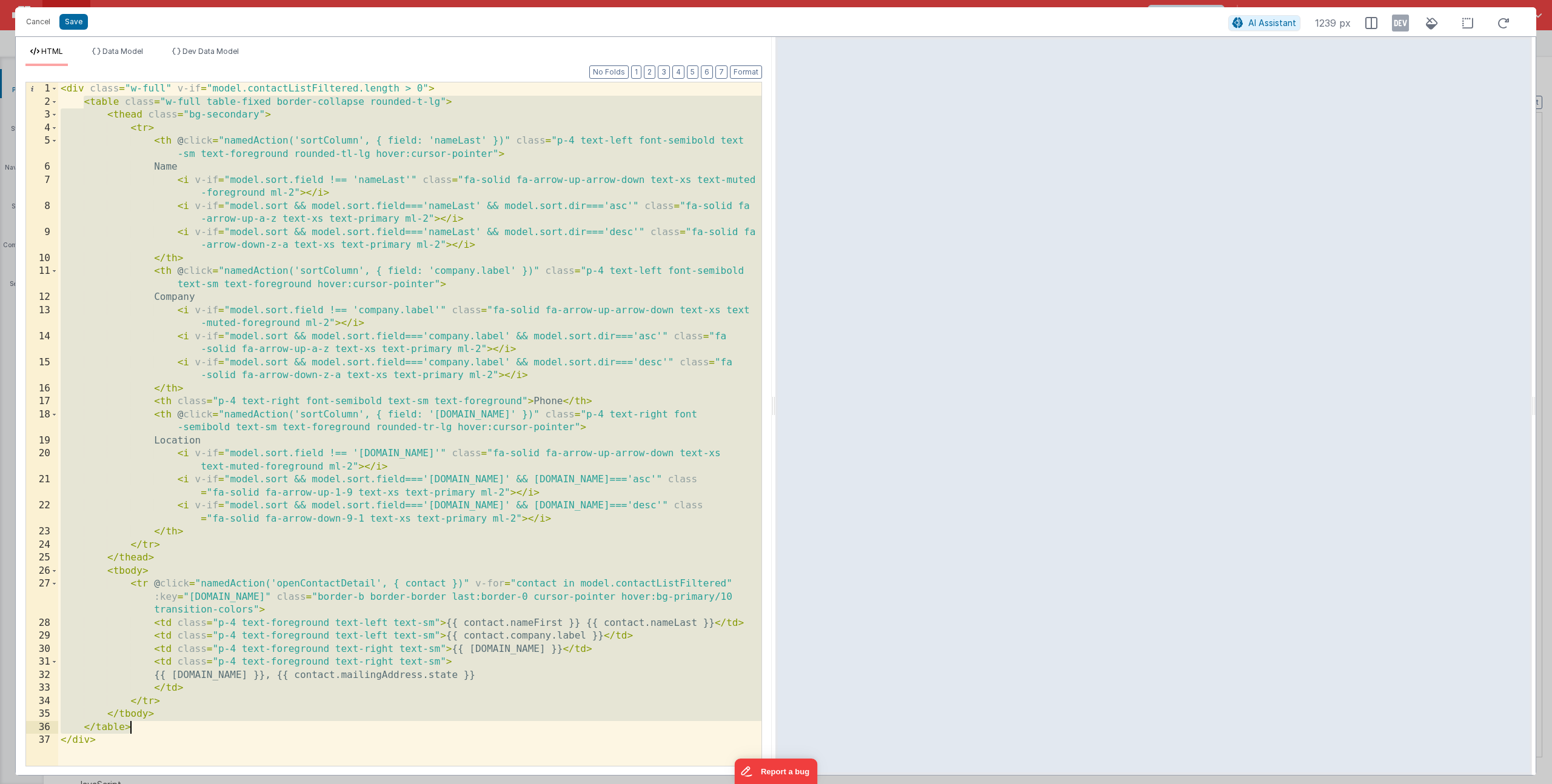
drag, startPoint x: 86, startPoint y: 101, endPoint x: 149, endPoint y: 727, distance: 629.2
click at [149, 727] on div "< div class = "w-full" v-if = "model.contactListFiltered.length > 0" > < table …" at bounding box center [409, 437] width 703 height 710
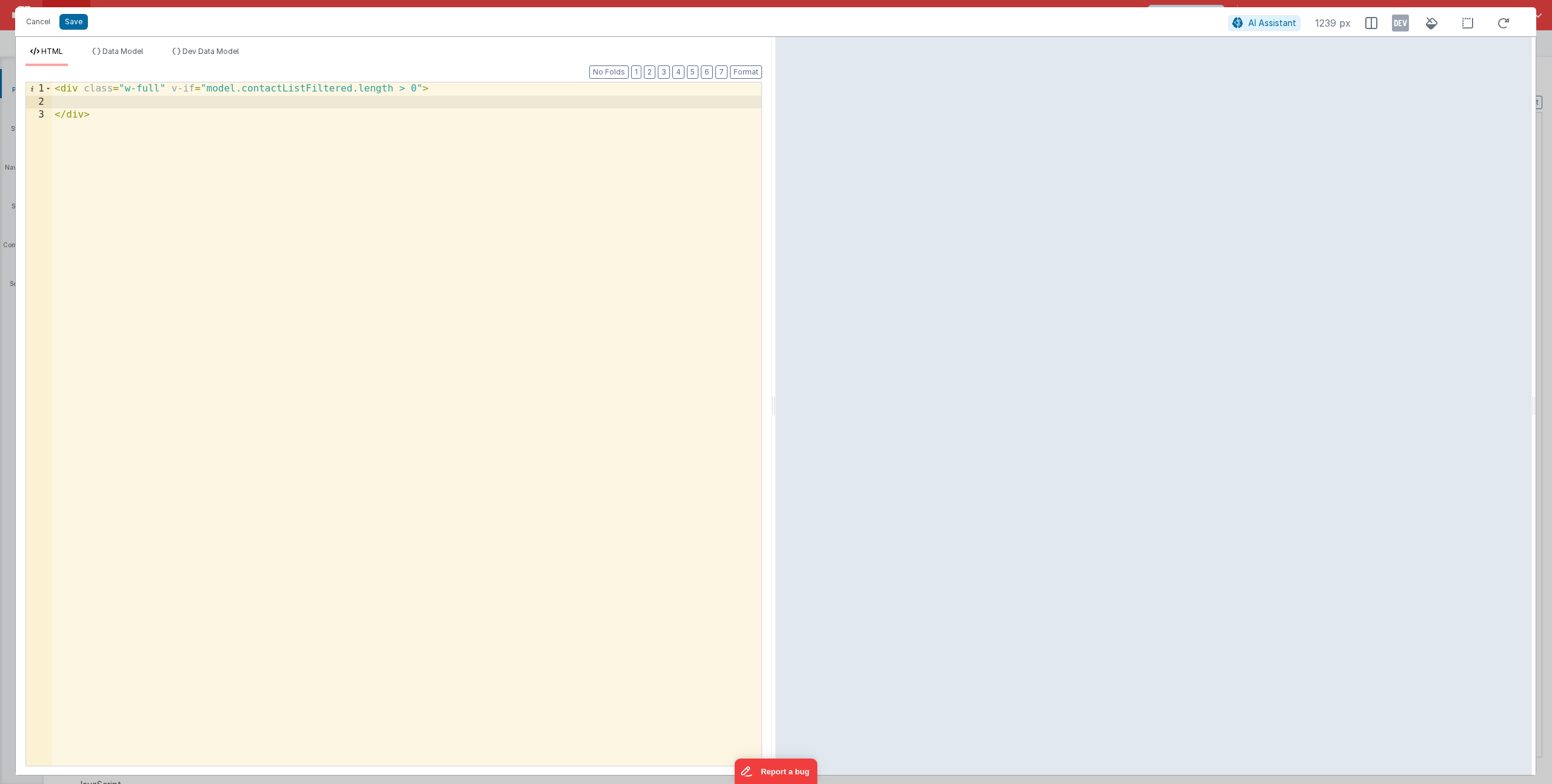
paste textarea
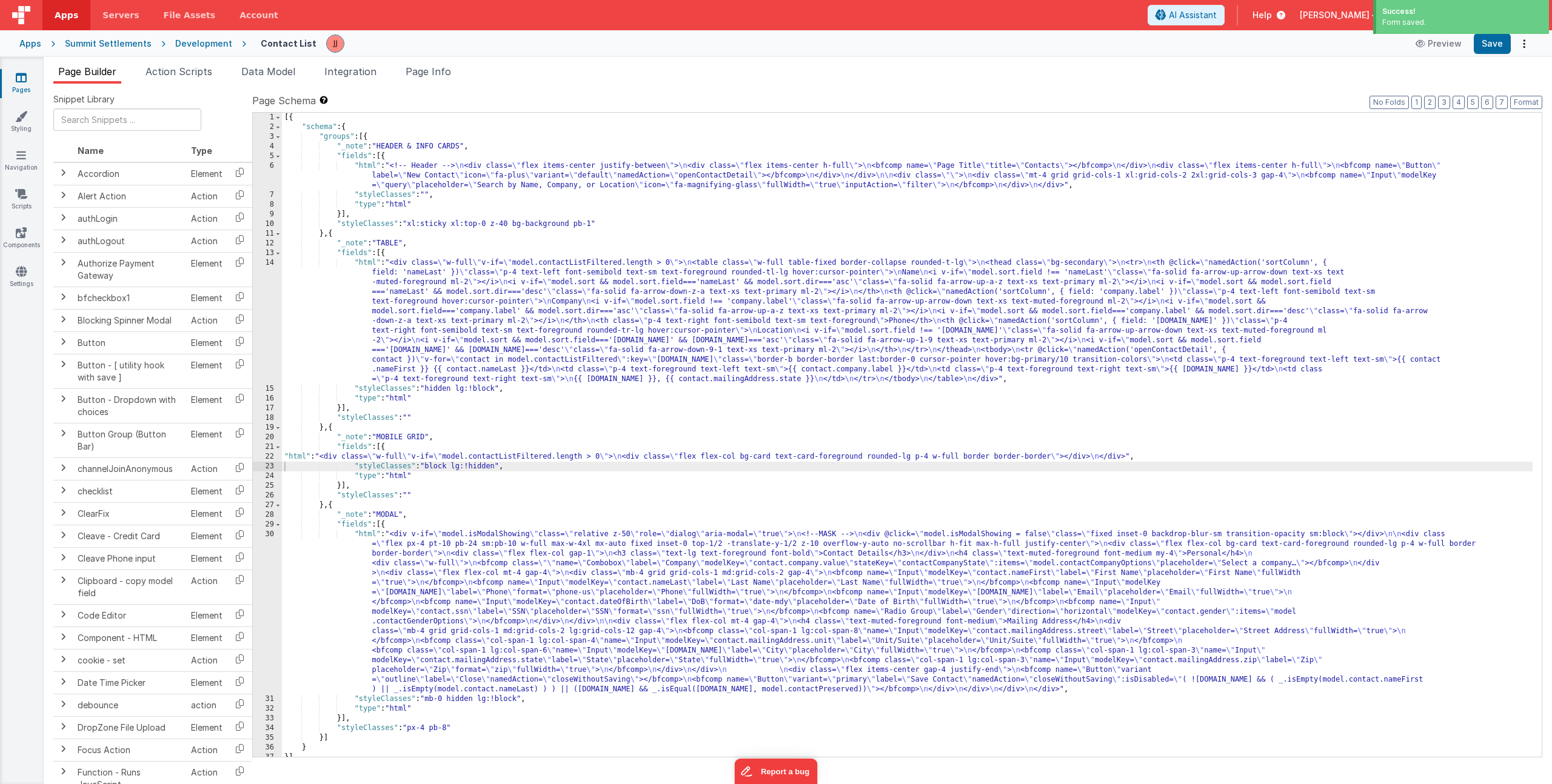
click at [390, 458] on div "[{ "schema" : { "groups" : [{ "_note" : "HEADER & INFO CARDS" , "fields" : [{ "…" at bounding box center [907, 444] width 1251 height 663
click at [1517, 98] on button "Format" at bounding box center [1526, 102] width 32 height 13
click at [351, 456] on div "[{ "schema" : { "groups" : [{ "_note" : "HEADER & INFO CARDS" , "fields" : [{ "…" at bounding box center [907, 444] width 1251 height 663
click at [270, 458] on div "22" at bounding box center [268, 456] width 29 height 10
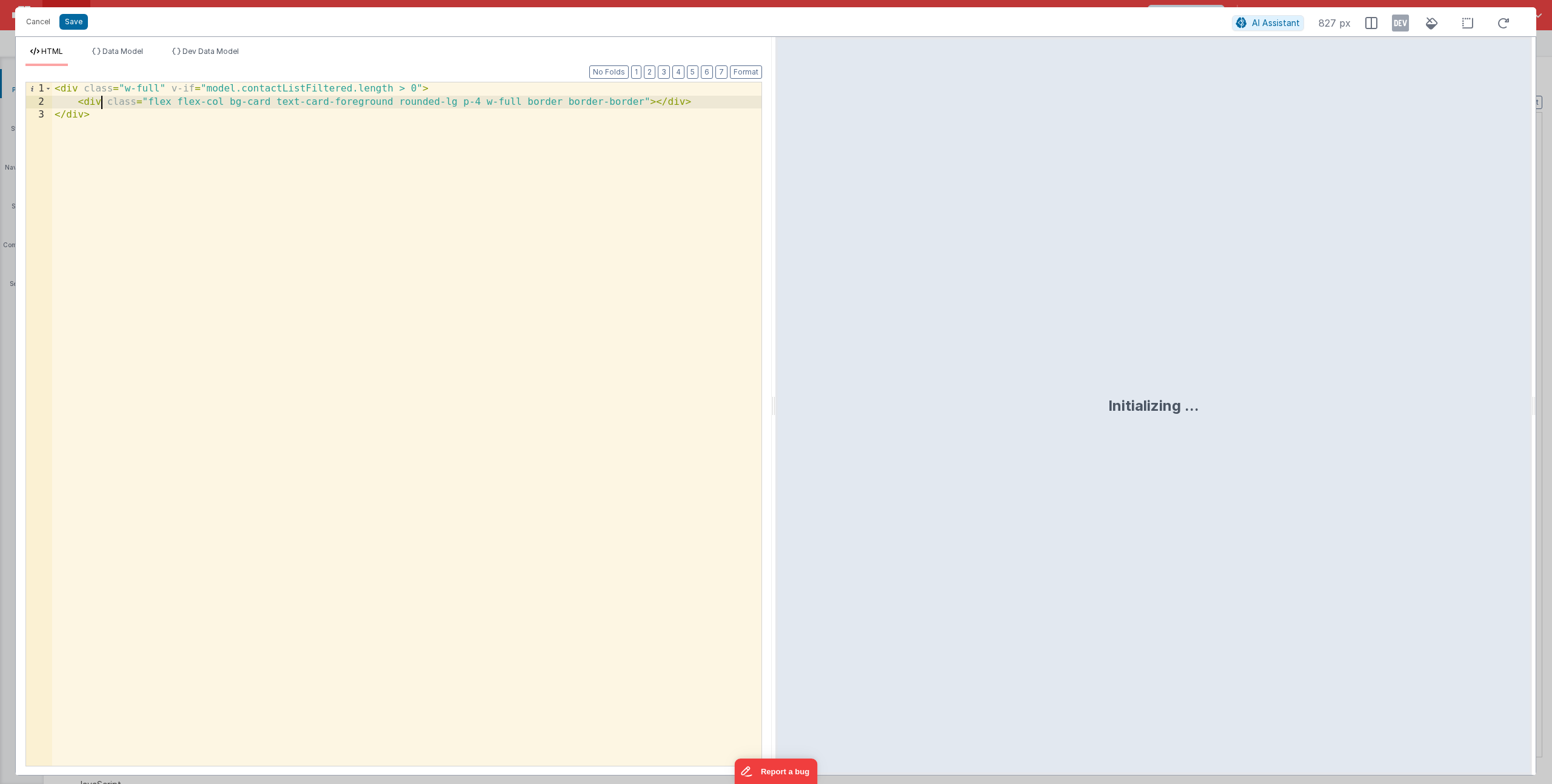
click at [103, 100] on div "< div class = "w-full" v-if = "model.contactListFiltered.length > 0" > < div cl…" at bounding box center [407, 437] width 710 height 710
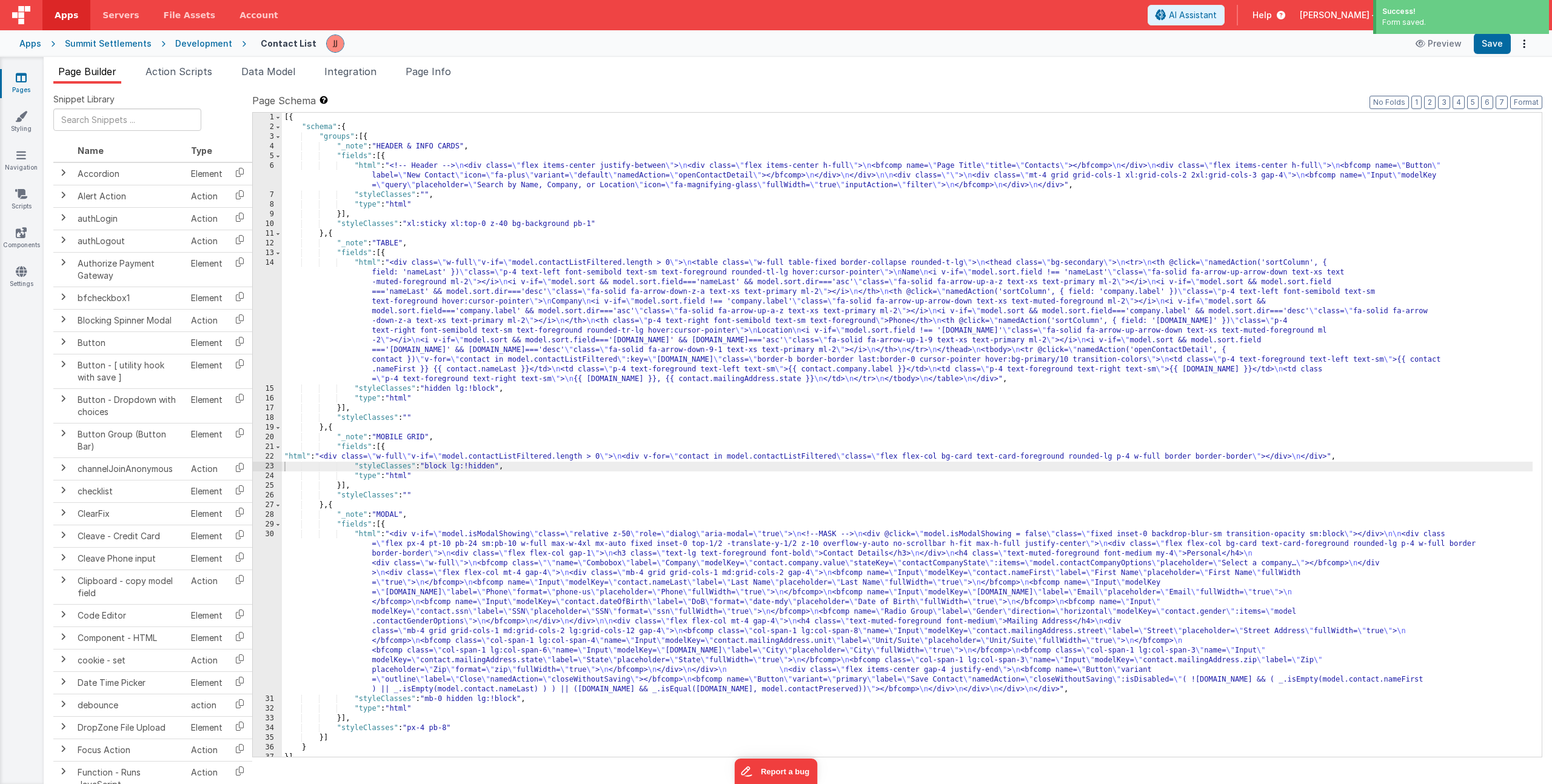
click at [416, 461] on div "[{ "schema" : { "groups" : [{ "_note" : "HEADER & INFO CARDS" , "fields" : [{ "…" at bounding box center [907, 444] width 1251 height 663
click at [258, 455] on div "22" at bounding box center [268, 456] width 29 height 10
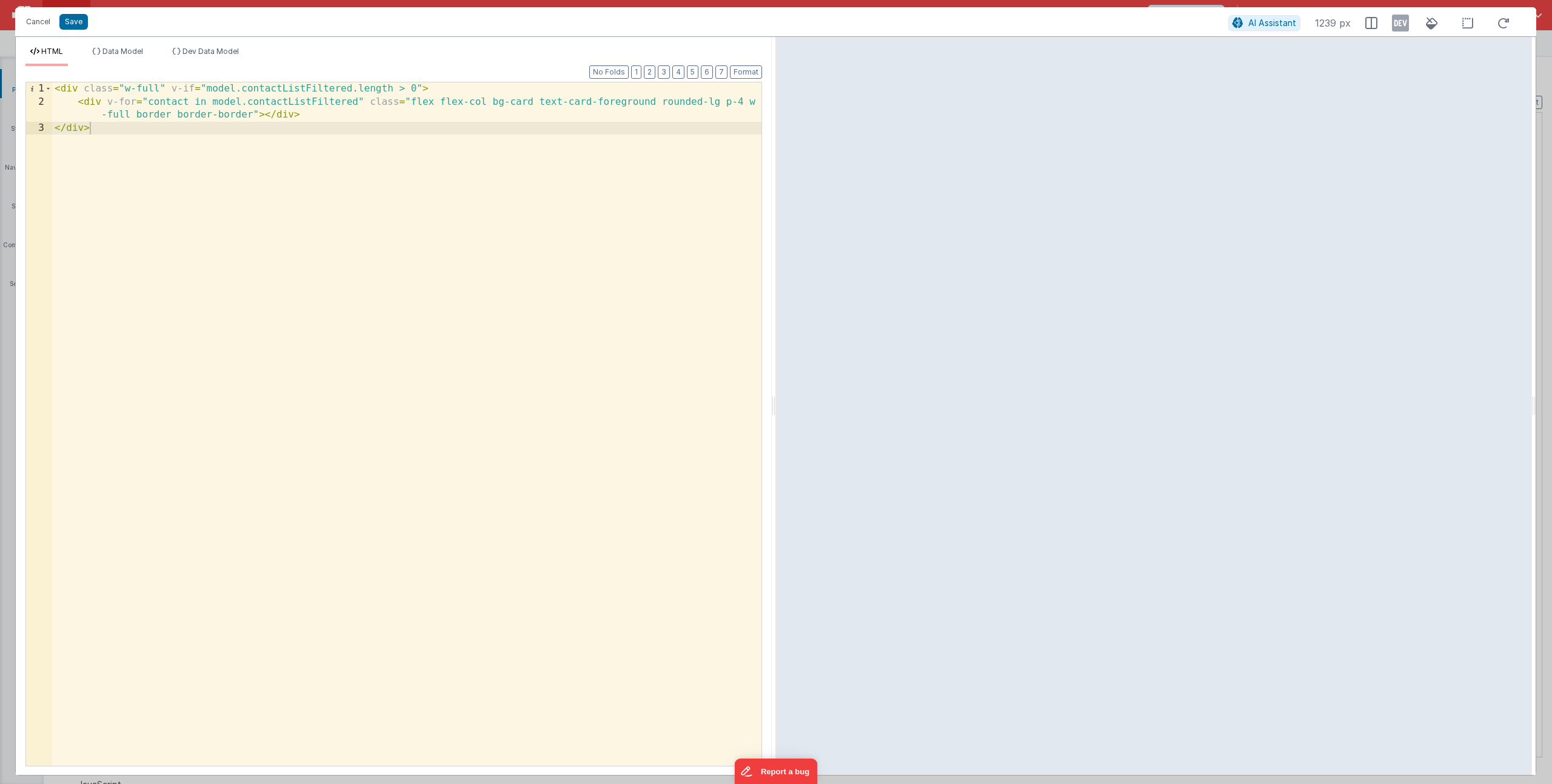
click at [158, 89] on div "< div class = "w-full" v-if = "model.contactListFiltered.length > 0" > < div v-…" at bounding box center [407, 437] width 710 height 710
click at [125, 88] on div "< div class = "w-full" v-if = "model.contactListFiltered.length > 0" > < div v-…" at bounding box center [407, 437] width 710 height 710
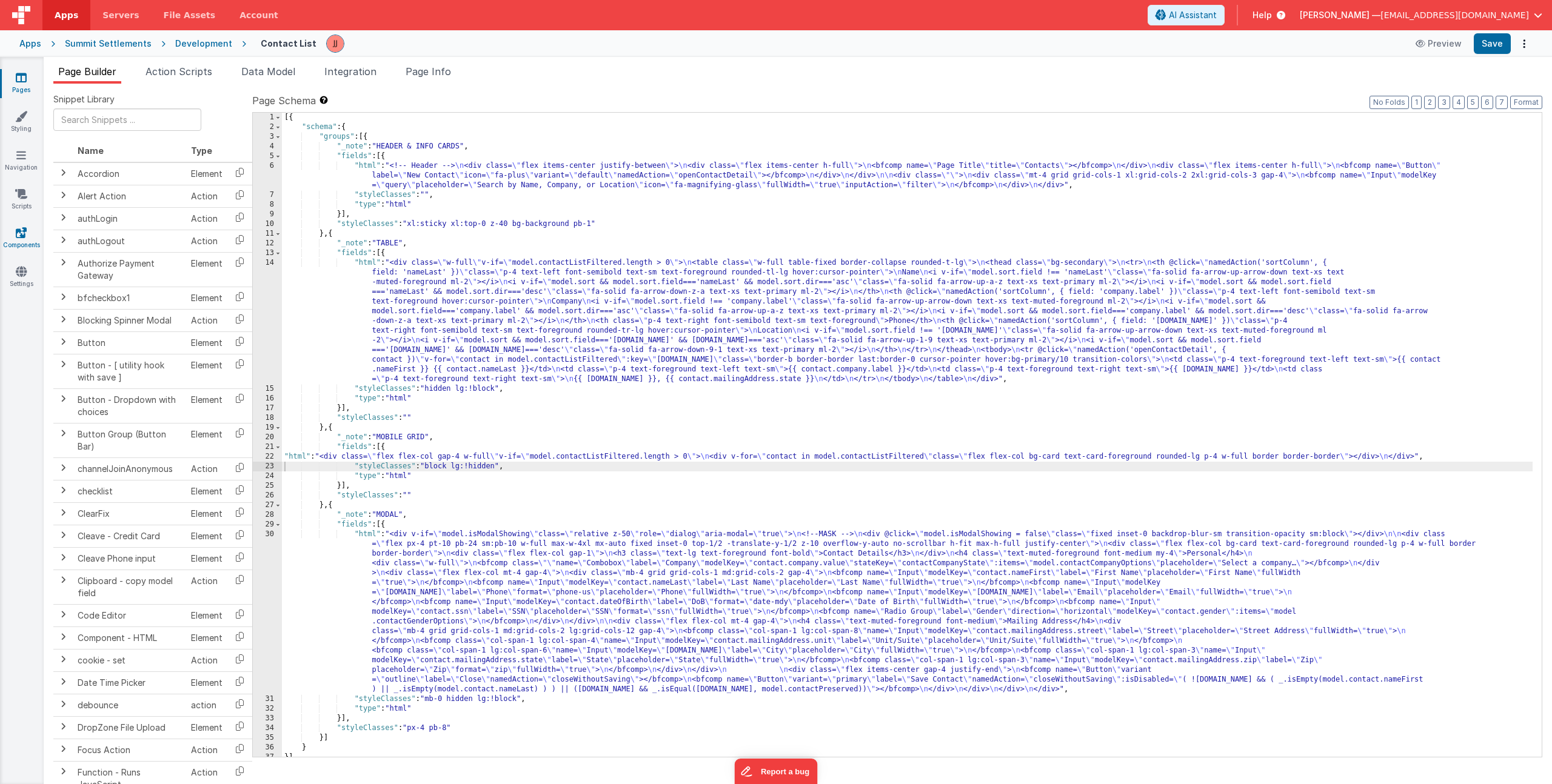
click at [27, 245] on link "Components" at bounding box center [21, 239] width 43 height 24
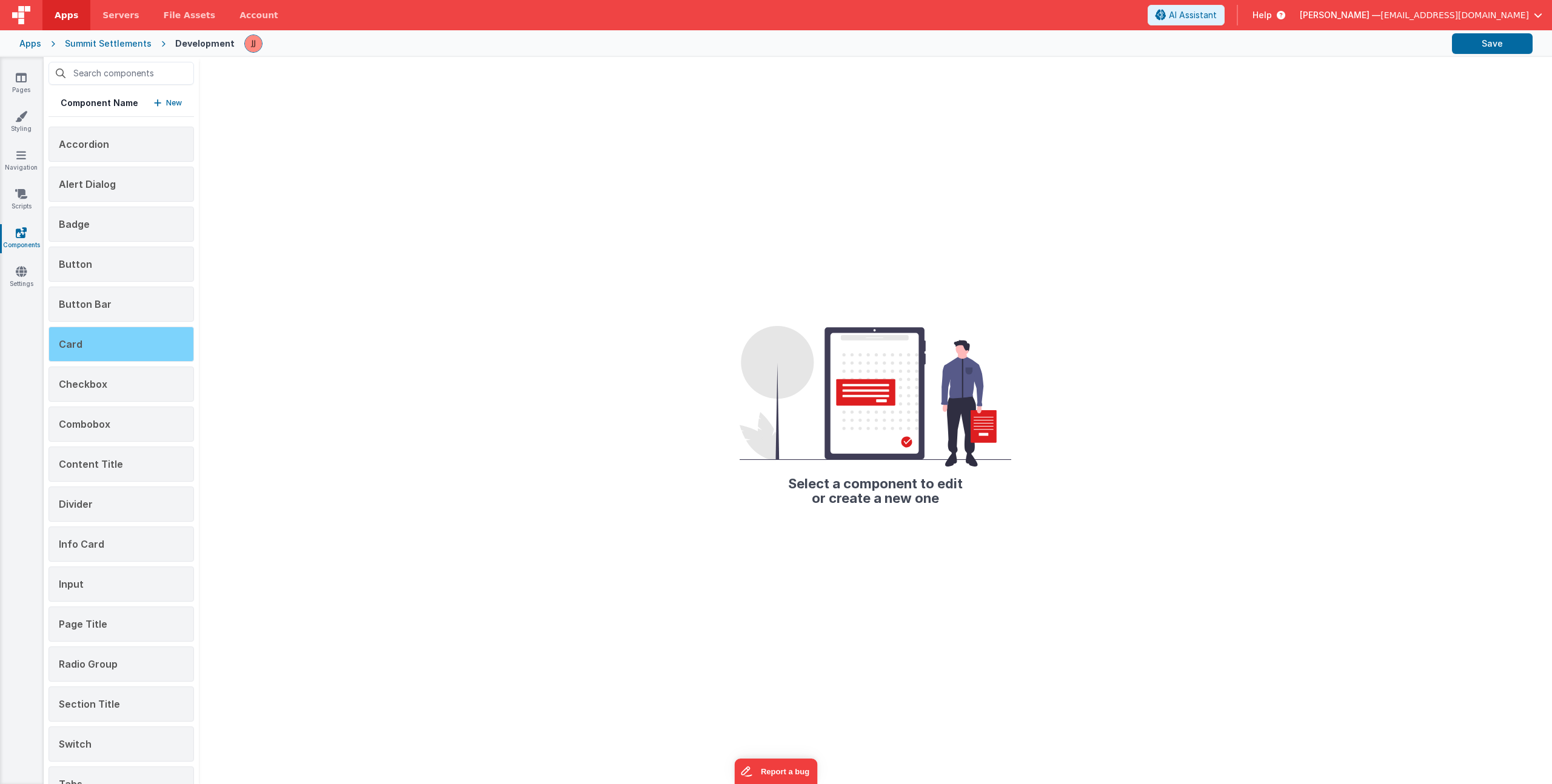
click at [137, 350] on div "Card" at bounding box center [121, 344] width 146 height 35
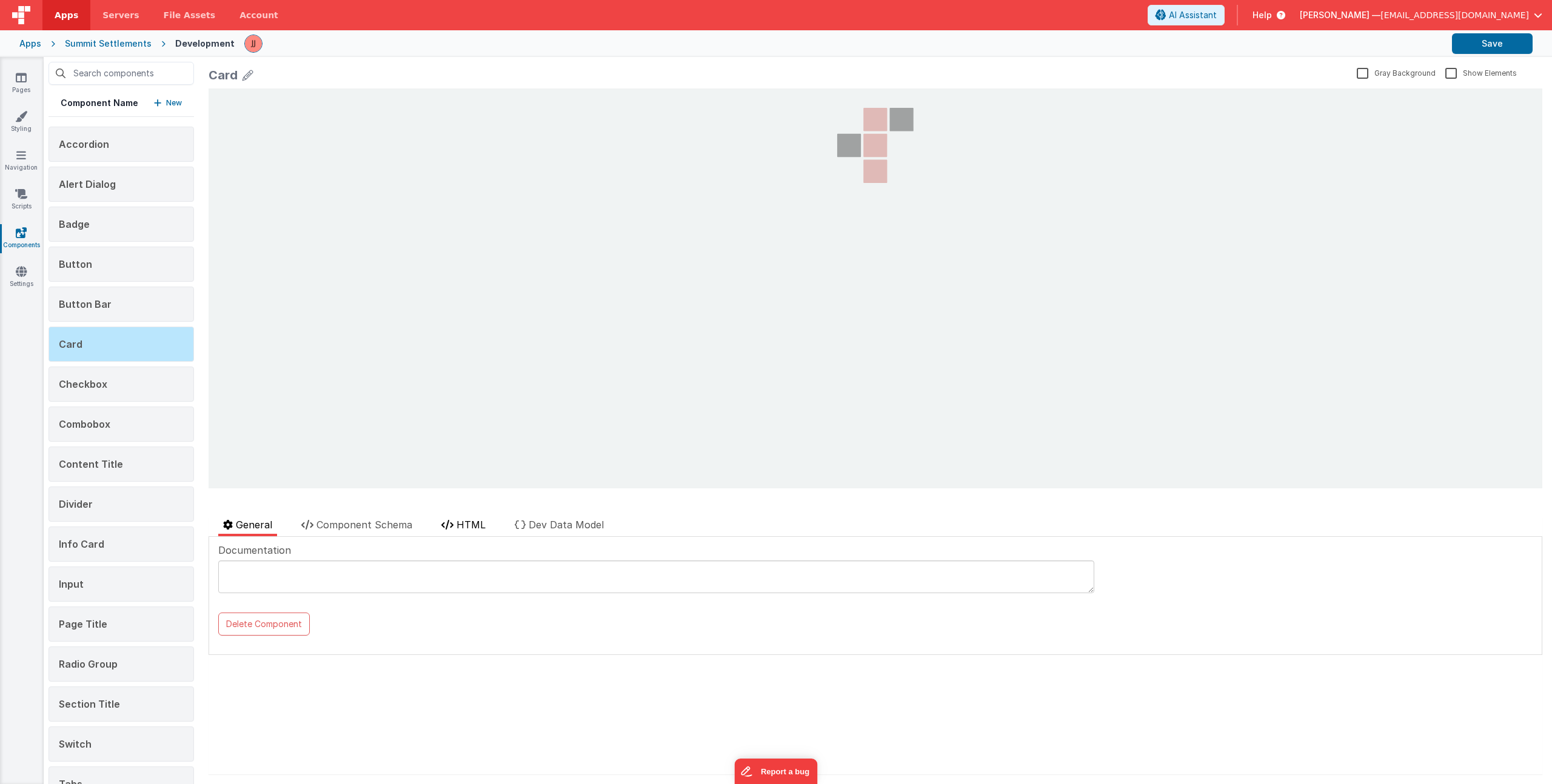
click at [459, 518] on li "HTML" at bounding box center [463, 527] width 54 height 19
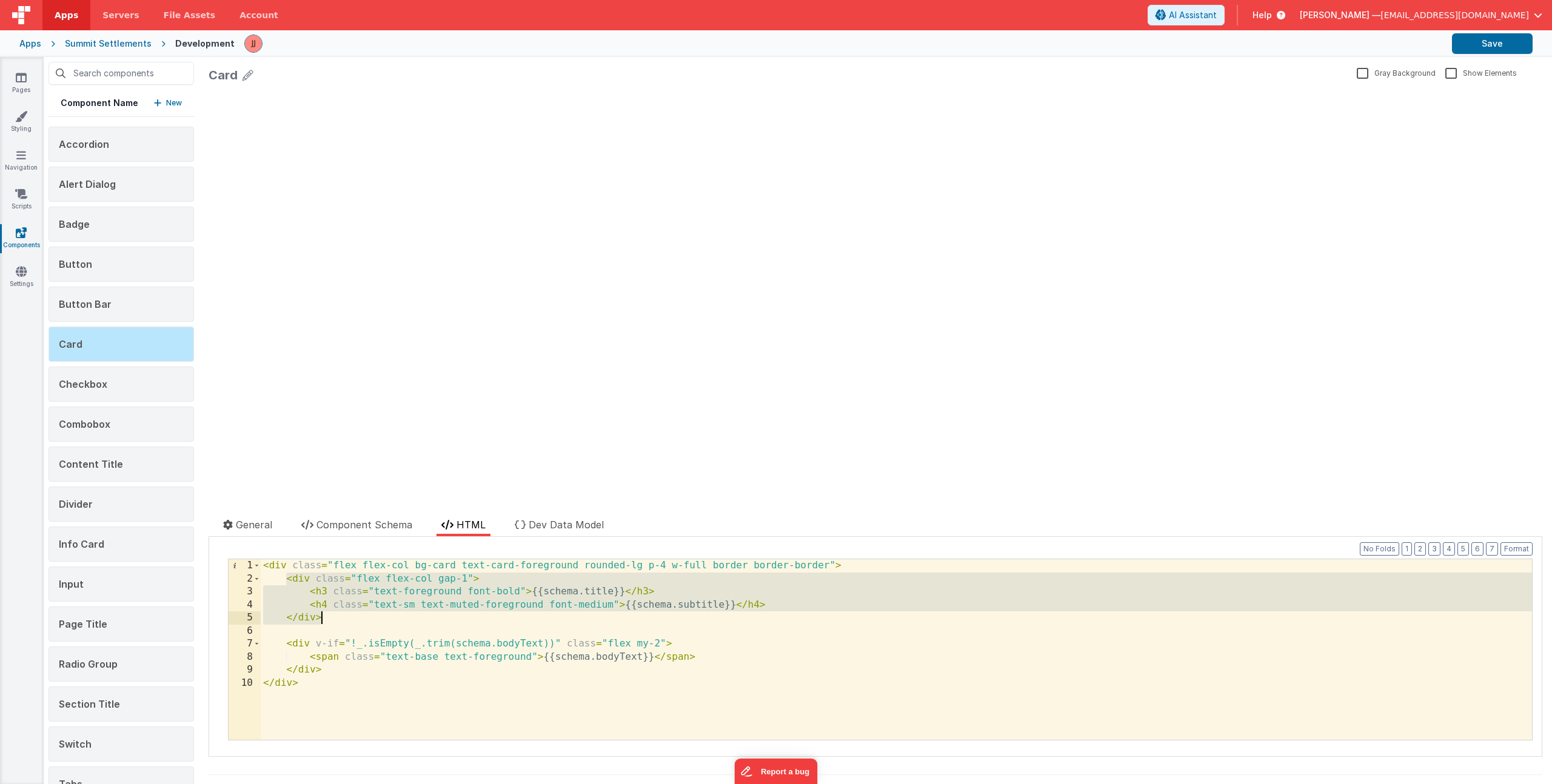
drag, startPoint x: 285, startPoint y: 580, endPoint x: 330, endPoint y: 615, distance: 57.0
click at [330, 615] on div "< div class = "flex flex-col bg-card text-card-foreground rounded-lg p-4 w-full…" at bounding box center [896, 663] width 1272 height 207
click at [23, 74] on icon at bounding box center [21, 77] width 11 height 12
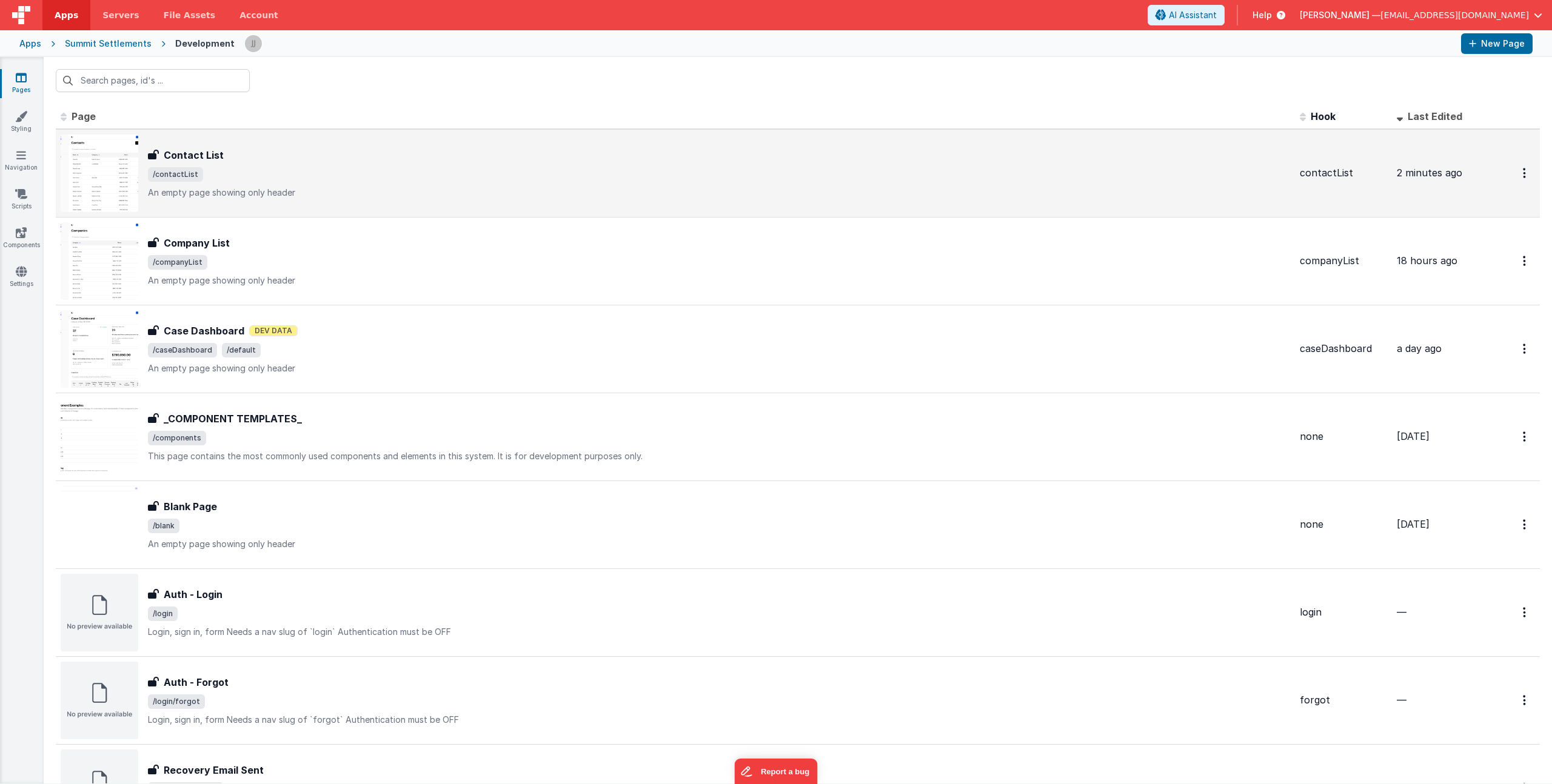
click at [305, 169] on span "/contactList" at bounding box center [719, 174] width 1142 height 15
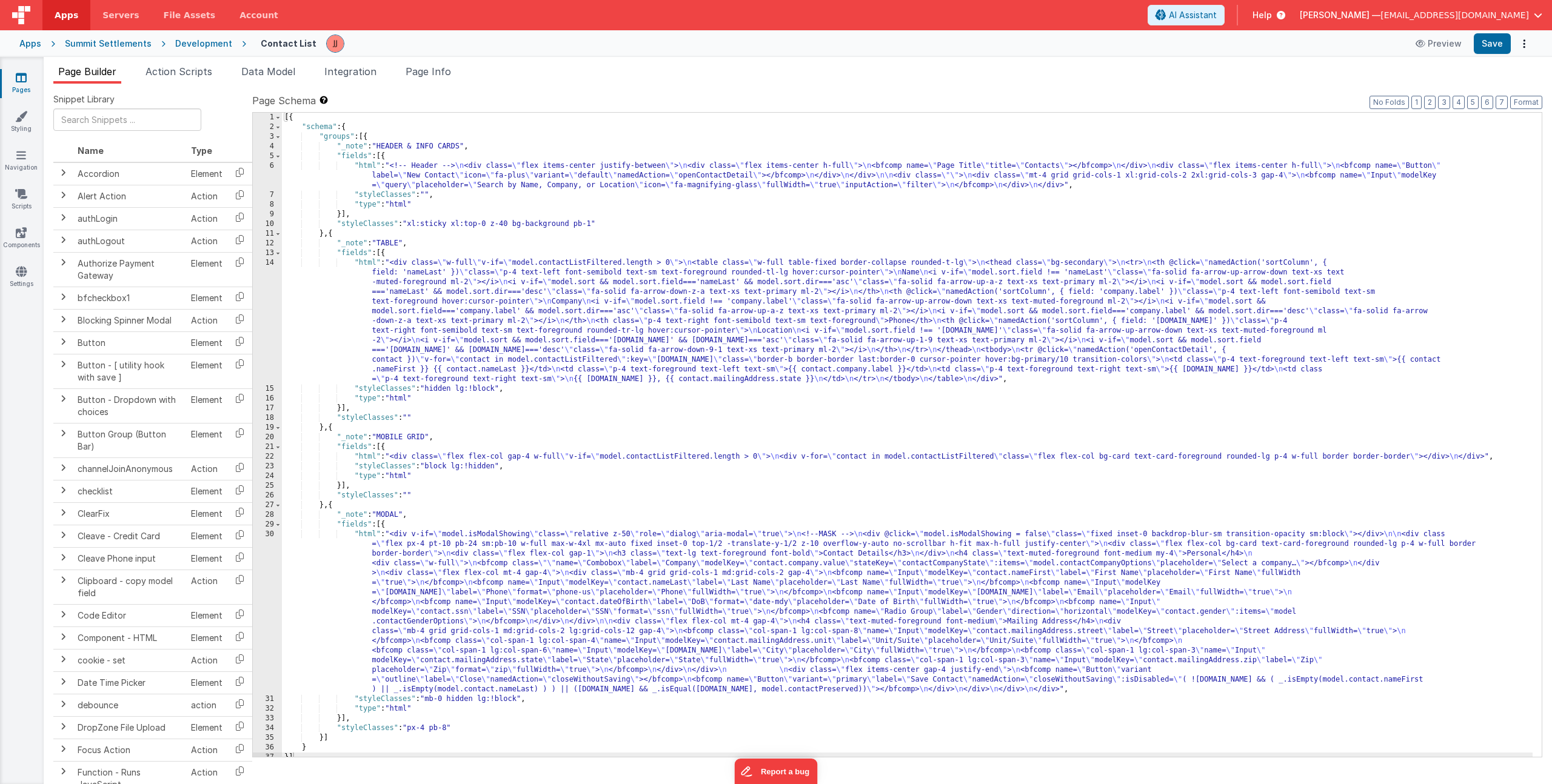
click at [429, 460] on div "[{ "schema" : { "groups" : [{ "_note" : "HEADER & INFO CARDS" , "fields" : [{ "…" at bounding box center [907, 444] width 1251 height 663
click at [265, 460] on div "22" at bounding box center [268, 456] width 29 height 10
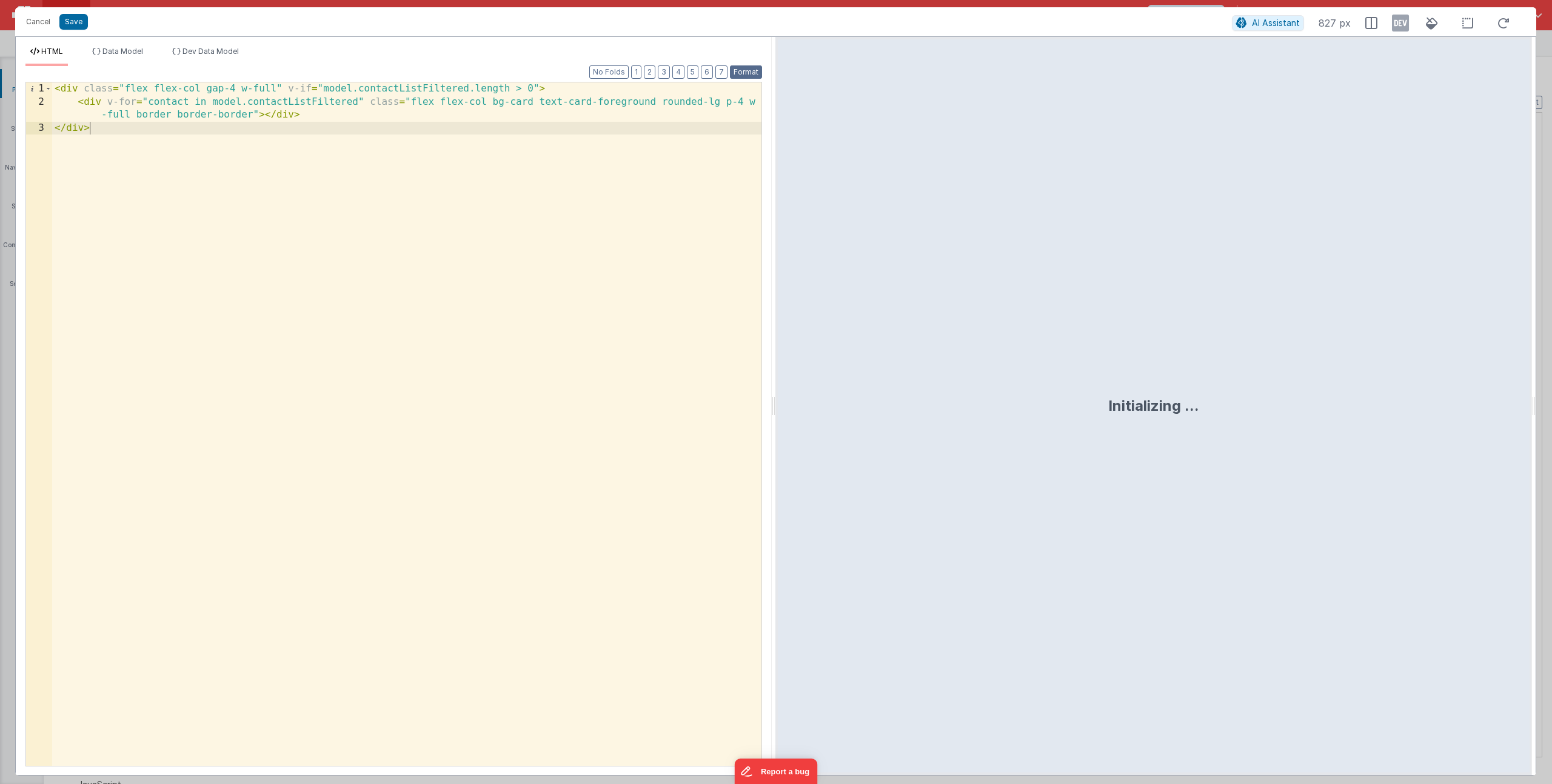
click at [742, 72] on button "Format" at bounding box center [746, 72] width 32 height 13
click at [266, 114] on div "< div class = "flex flex-col gap-4 w-full" v-if = "model.contactListFiltered.le…" at bounding box center [407, 437] width 710 height 710
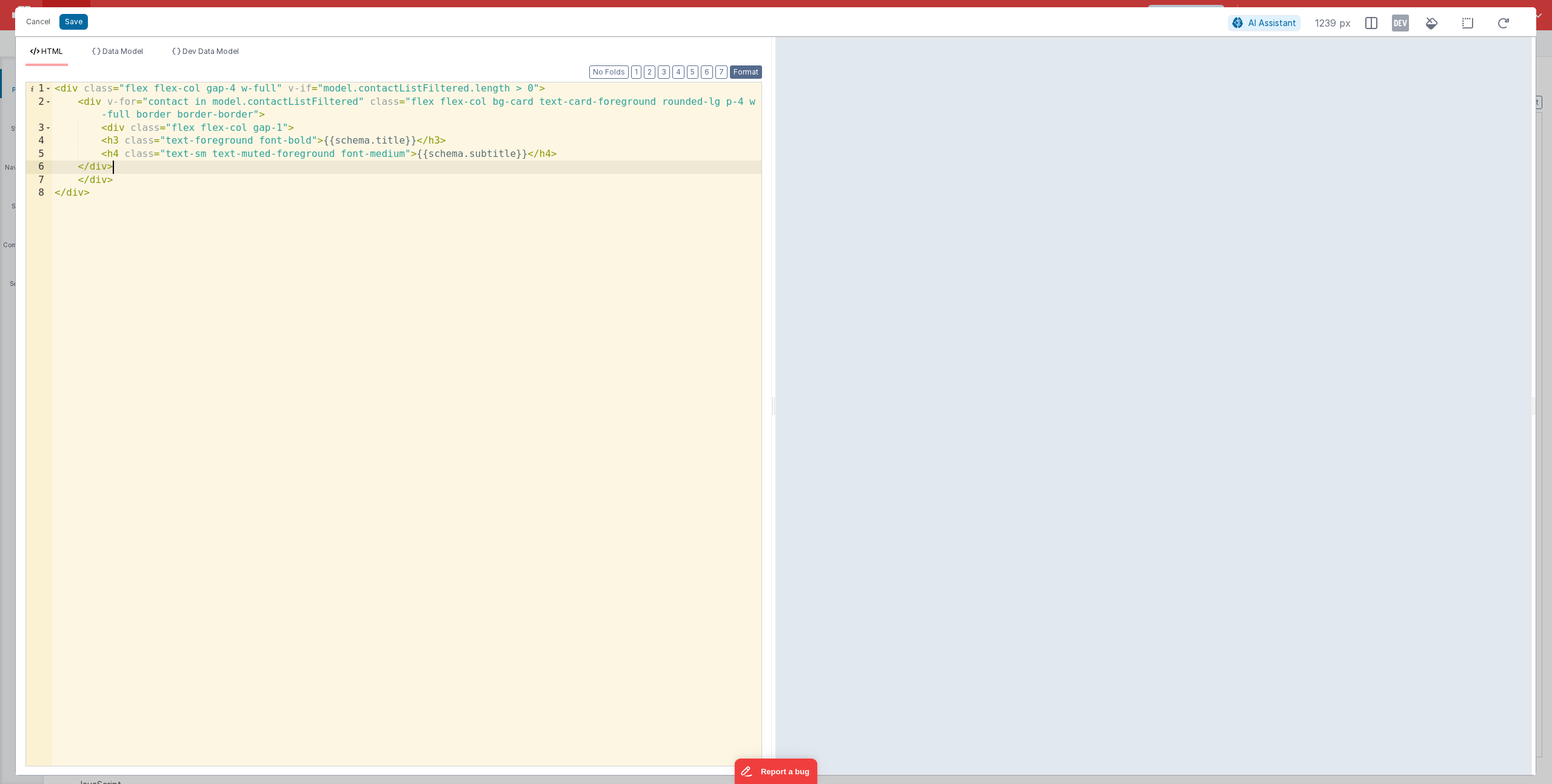
click at [750, 72] on button "Format" at bounding box center [746, 72] width 32 height 13
click at [375, 140] on div "< div class = "flex flex-col gap-4 w-full" v-if = "model.contactListFiltered.le…" at bounding box center [407, 437] width 710 height 710
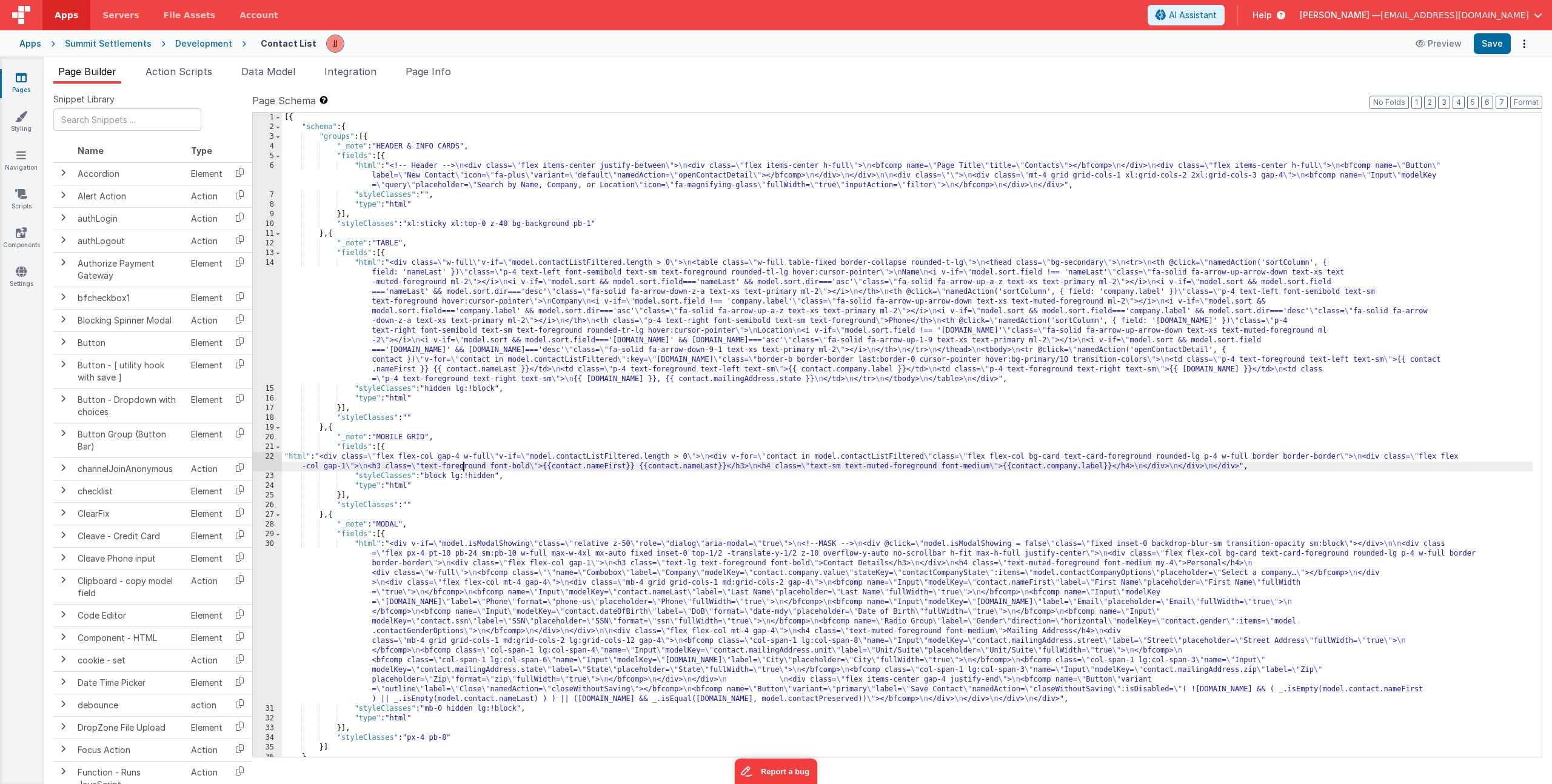
click at [463, 467] on div "[{ "schema" : { "groups" : [{ "_note" : "HEADER & INFO CARDS" , "fields" : [{ "…" at bounding box center [907, 444] width 1251 height 663
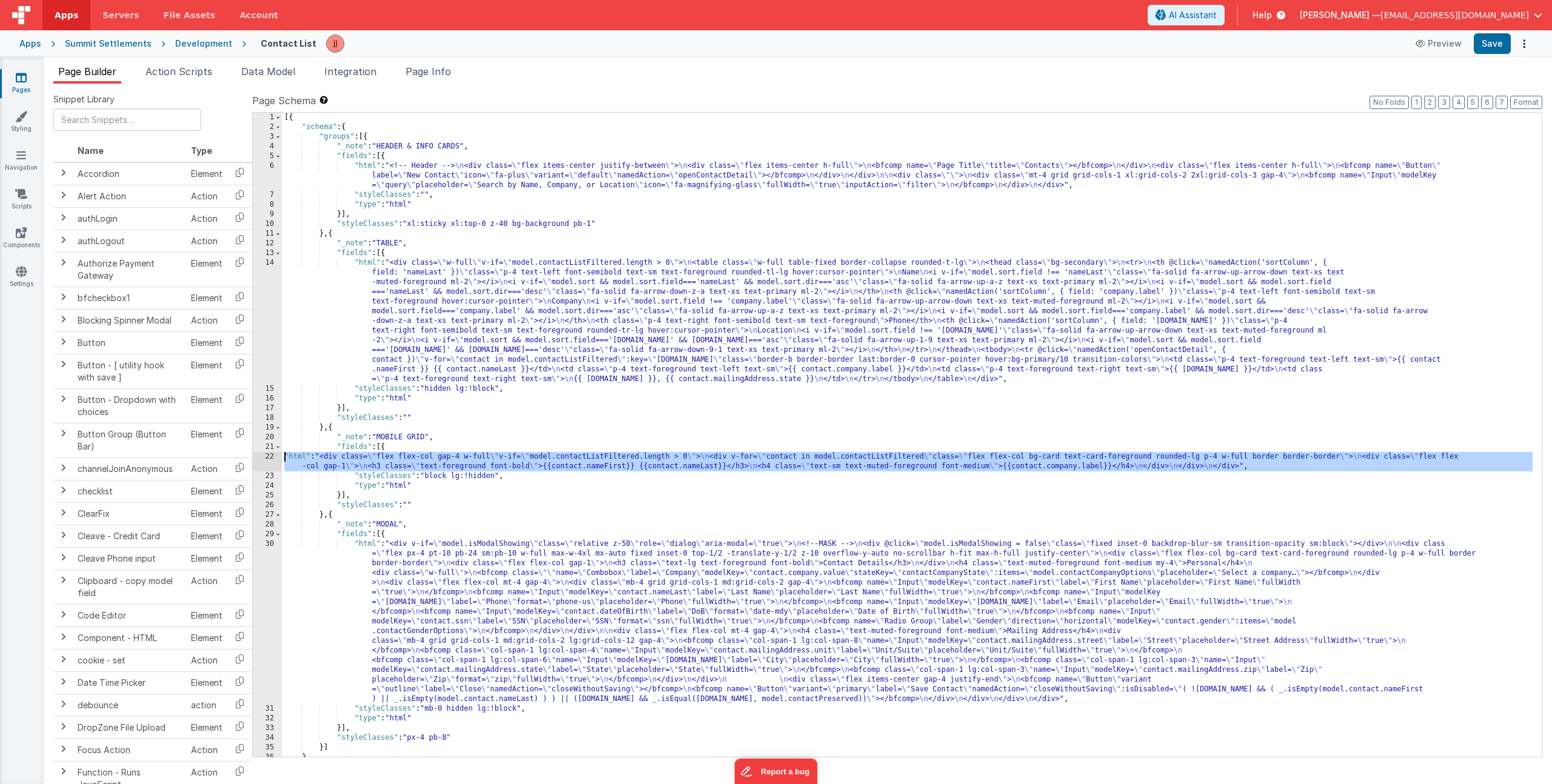
click at [265, 460] on div "22" at bounding box center [268, 462] width 29 height 19
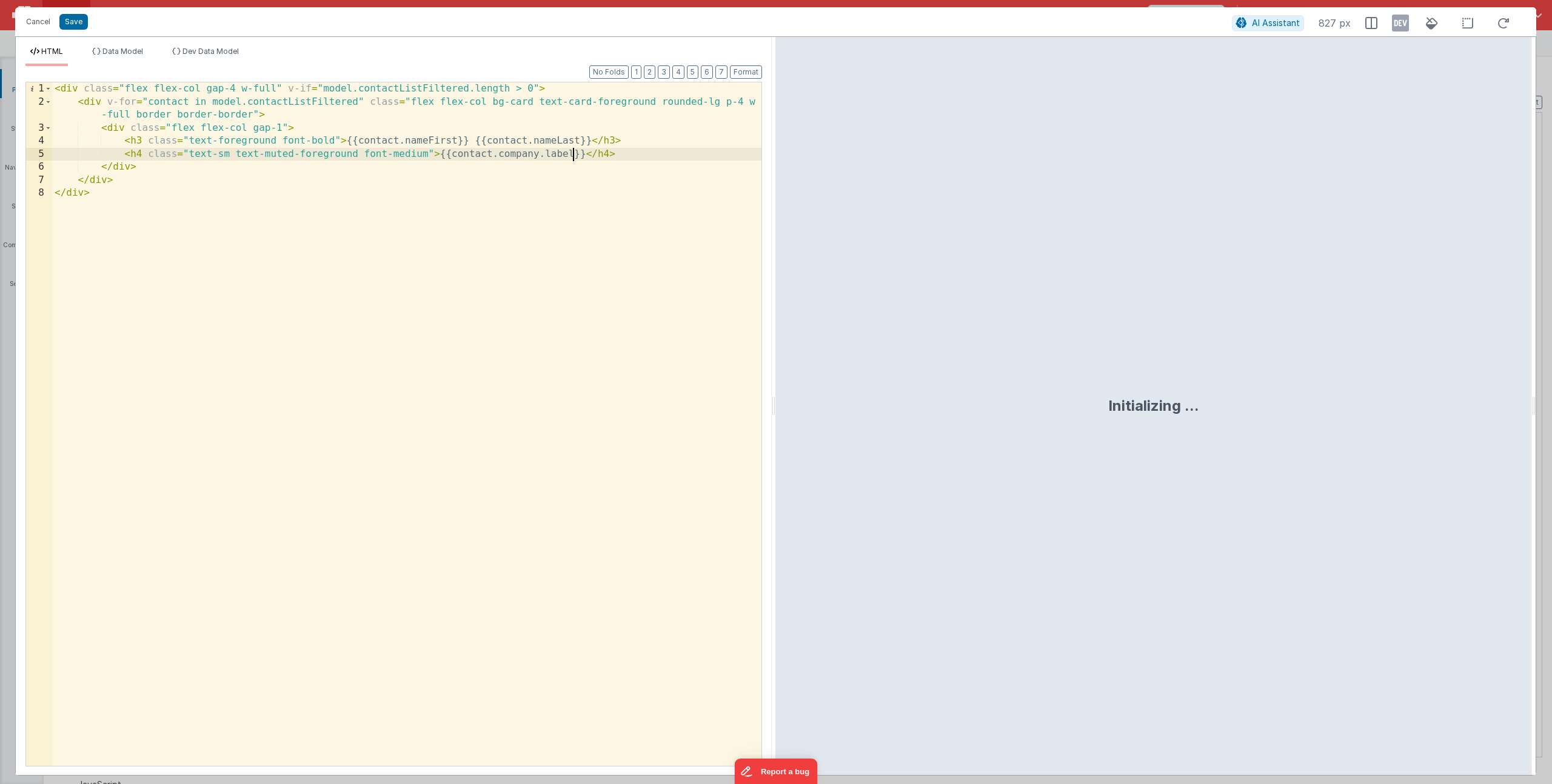
click at [570, 155] on div "< div class = "flex flex-col gap-4 w-full" v-if = "model.contactListFiltered.le…" at bounding box center [407, 437] width 710 height 710
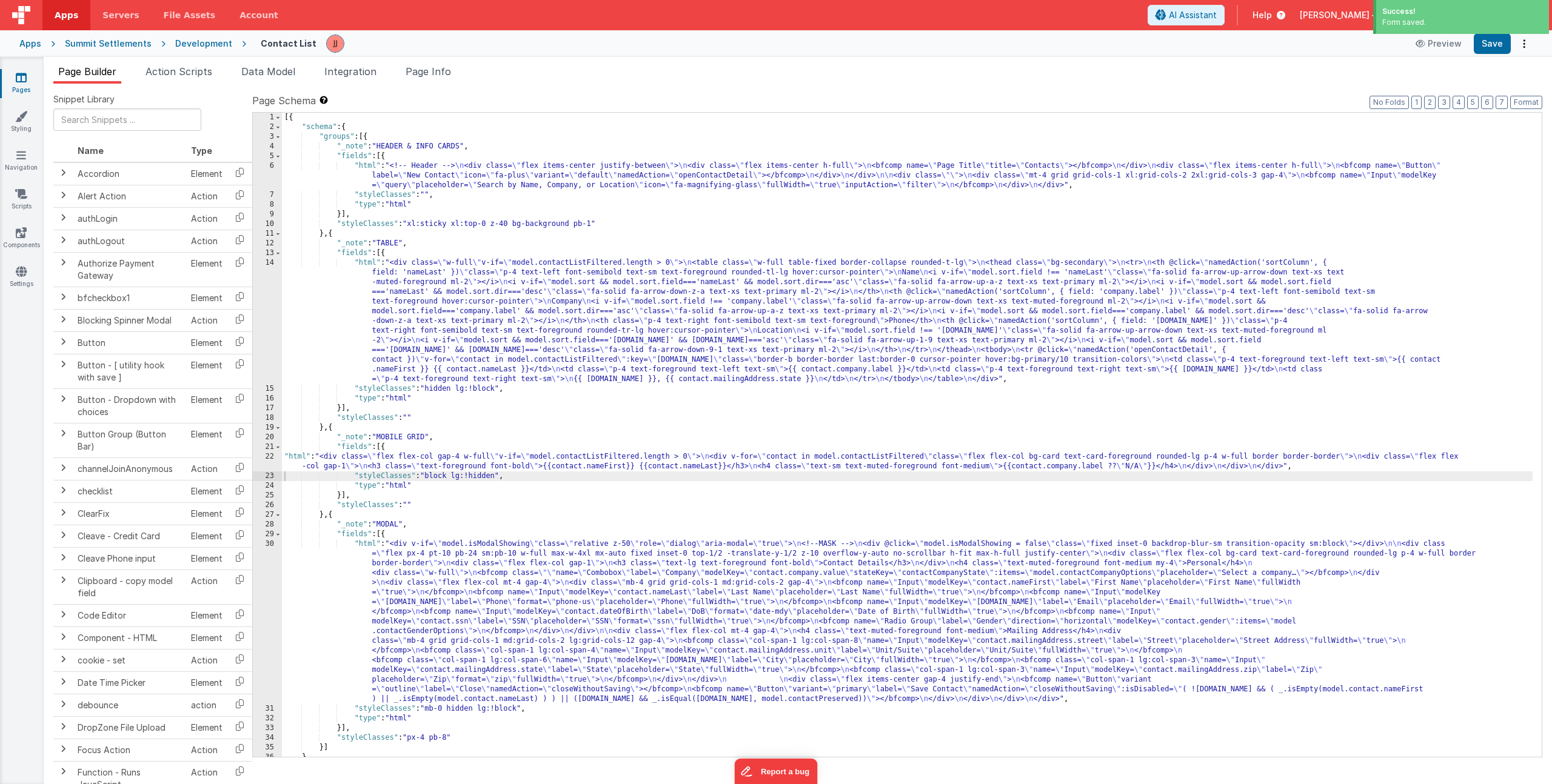
click at [441, 461] on div "[{ "schema" : { "groups" : [{ "_note" : "HEADER & INFO CARDS" , "fields" : [{ "…" at bounding box center [907, 444] width 1251 height 663
click at [255, 457] on div "22" at bounding box center [268, 462] width 29 height 19
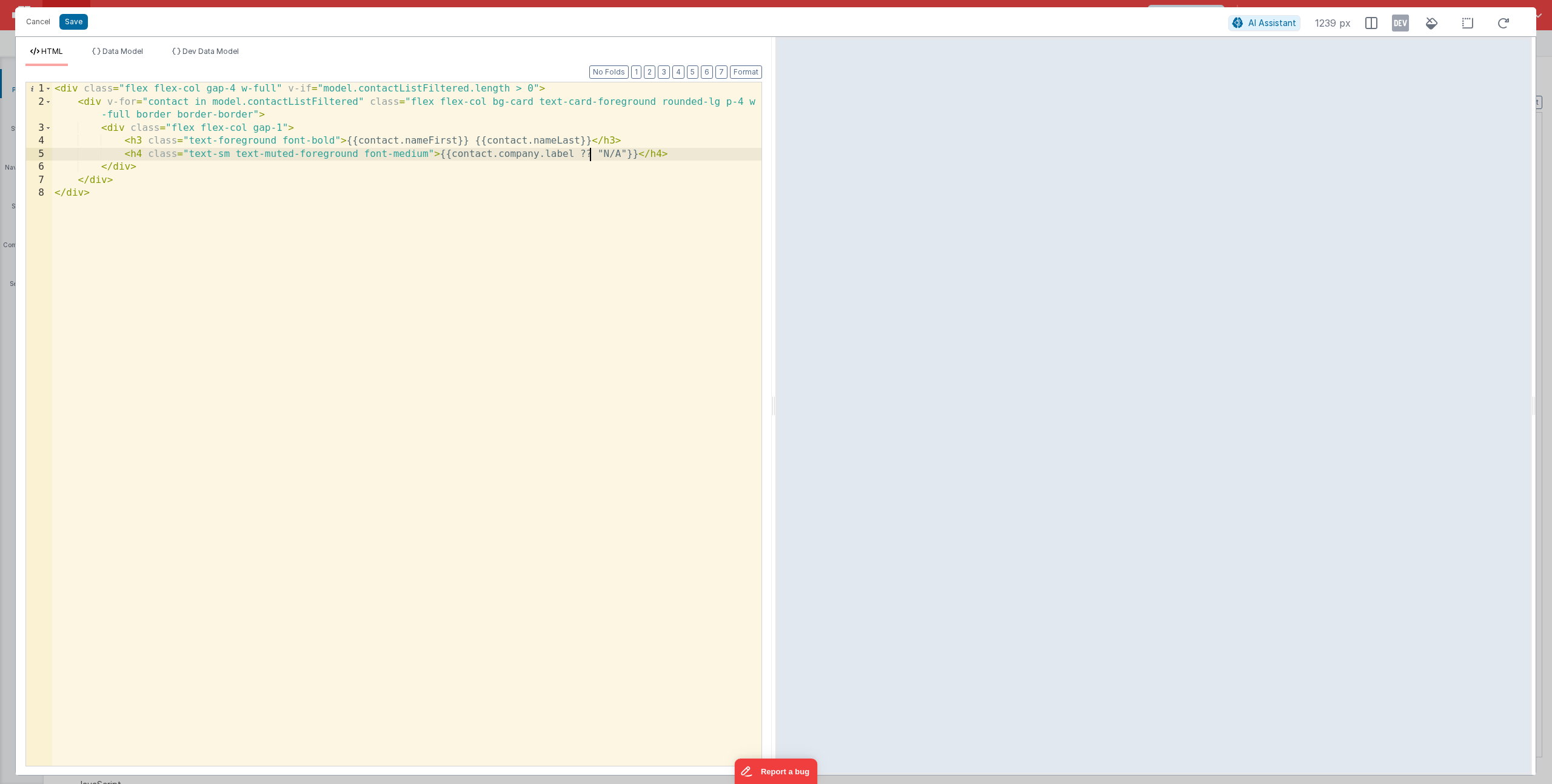
click at [590, 156] on div "< div class = "flex flex-col gap-4 w-full" v-if = "model.contactListFiltered.le…" at bounding box center [407, 437] width 710 height 710
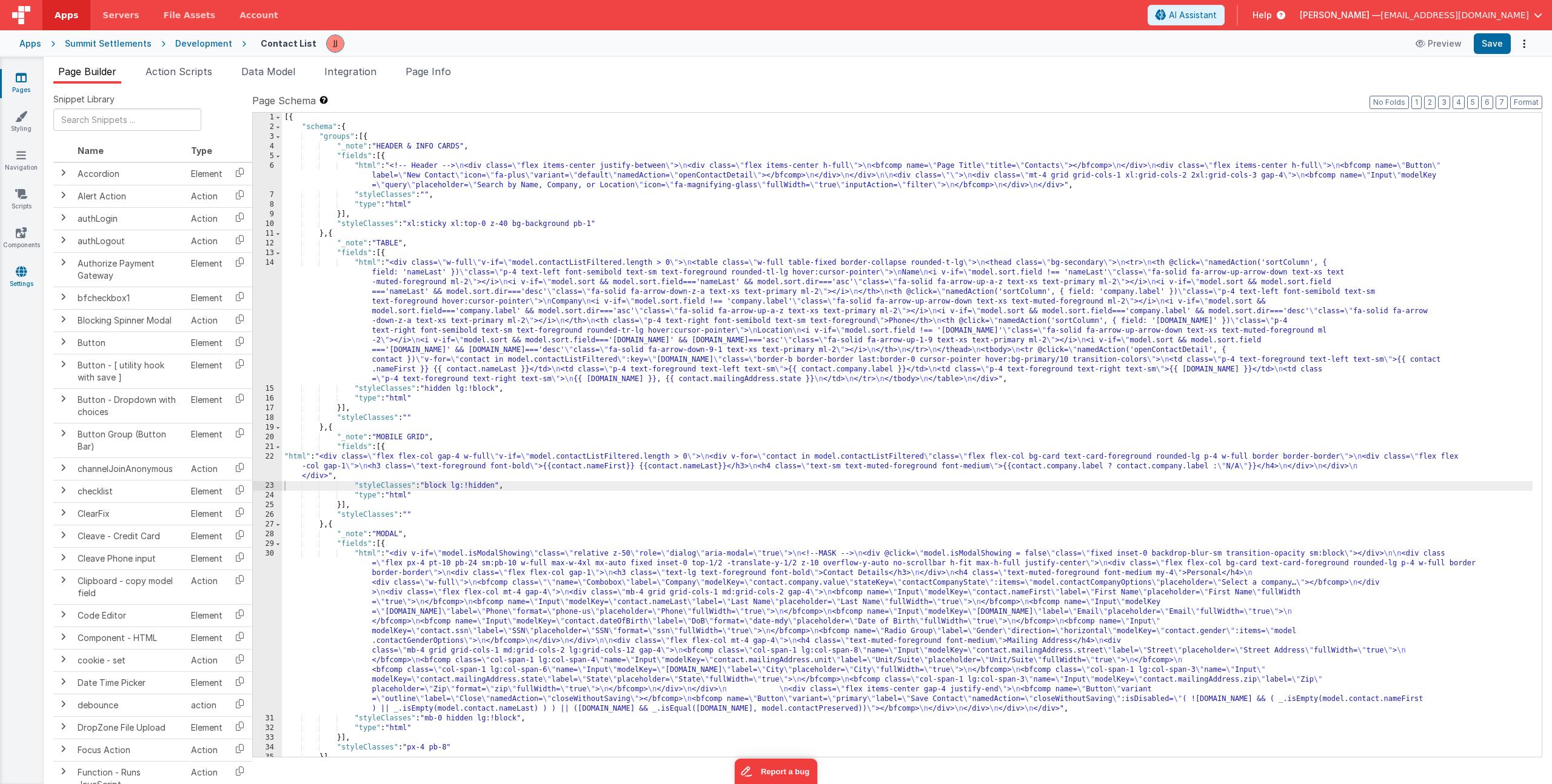
click at [20, 270] on icon at bounding box center [21, 271] width 11 height 12
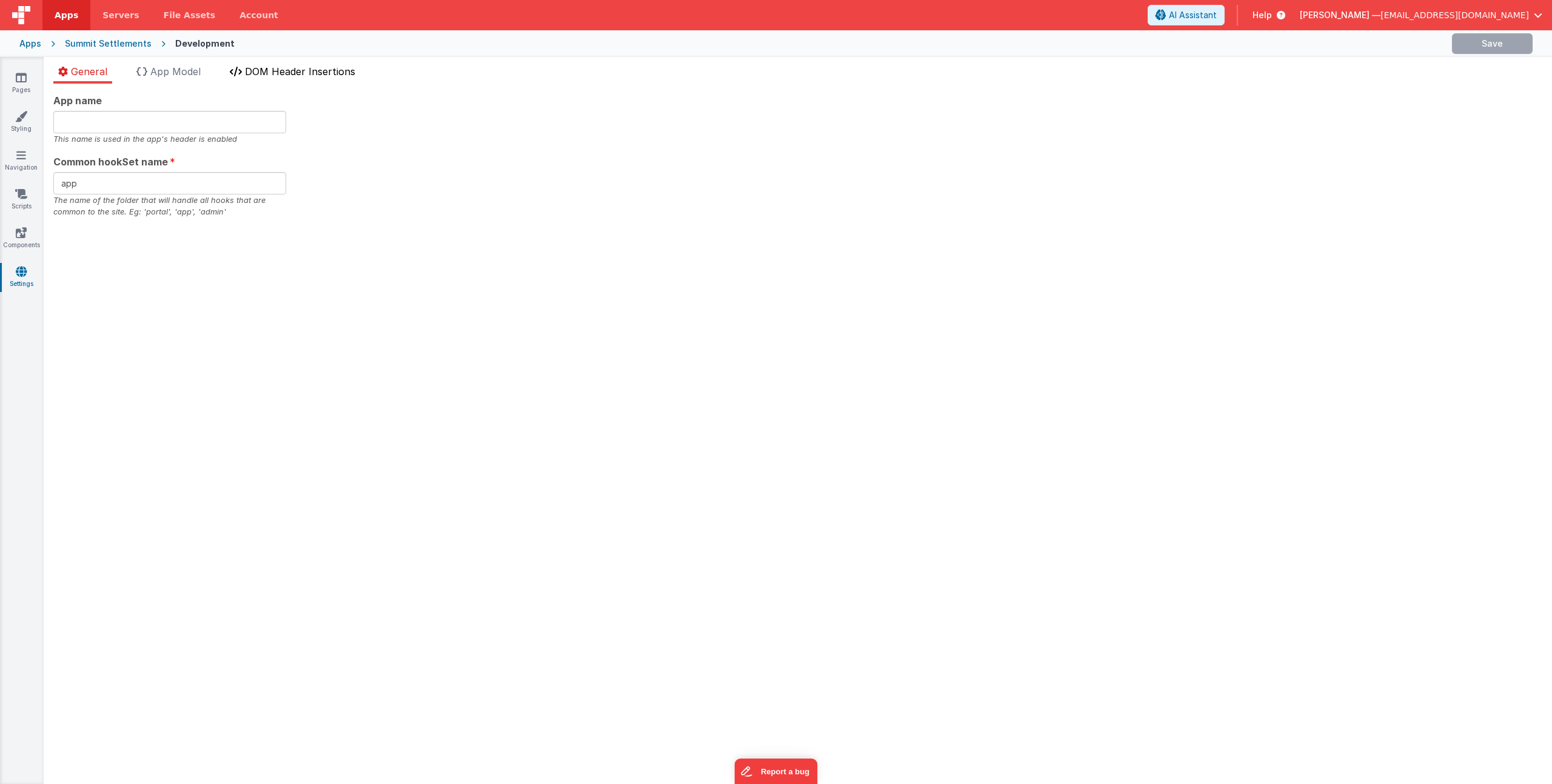
click at [352, 75] on span "DOM Header Insertions" at bounding box center [300, 72] width 110 height 12
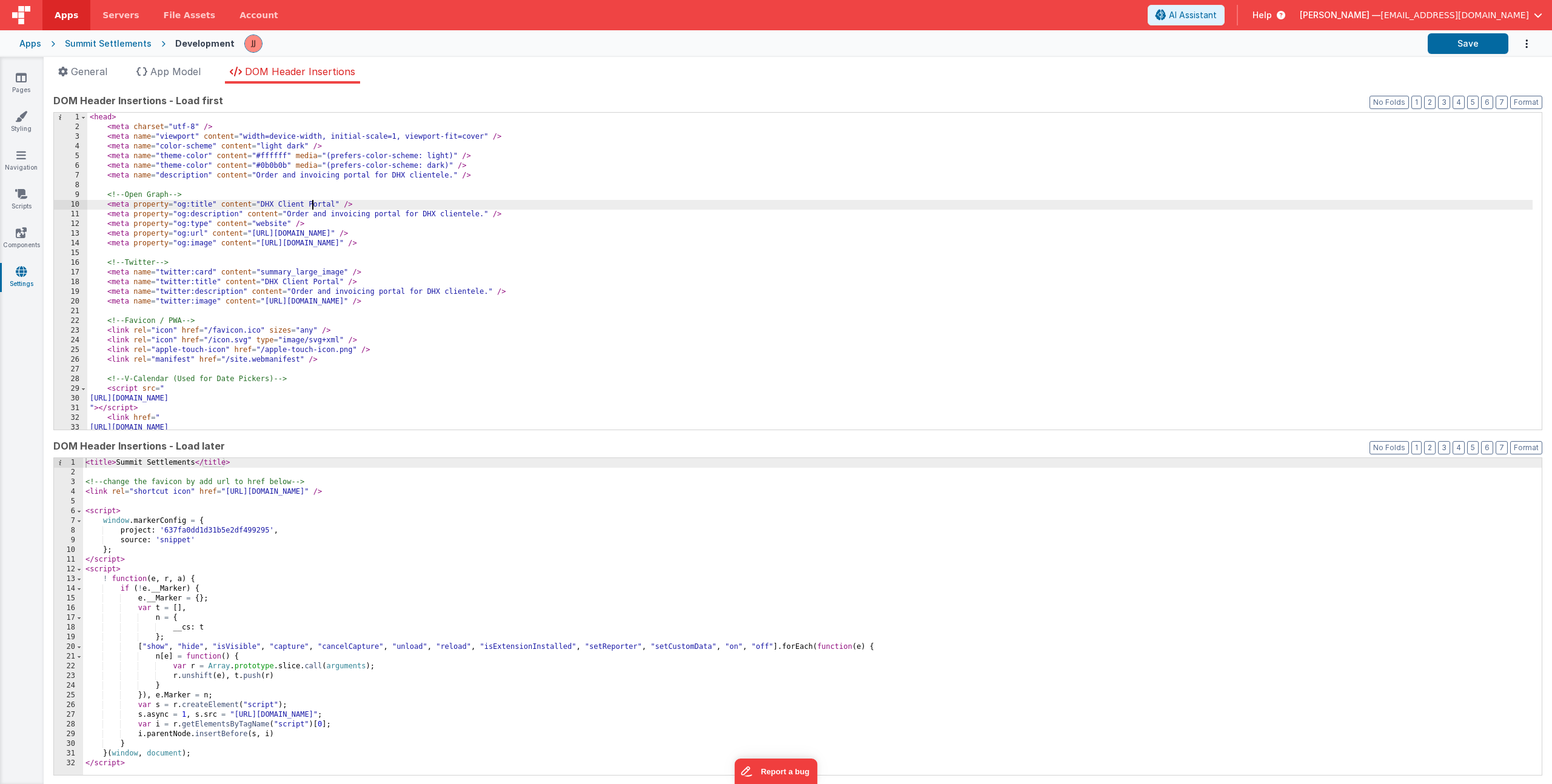
click at [311, 206] on div "< head > < meta charset = "utf-8" /> < meta name = "viewport" content = "width=…" at bounding box center [810, 281] width 1445 height 336
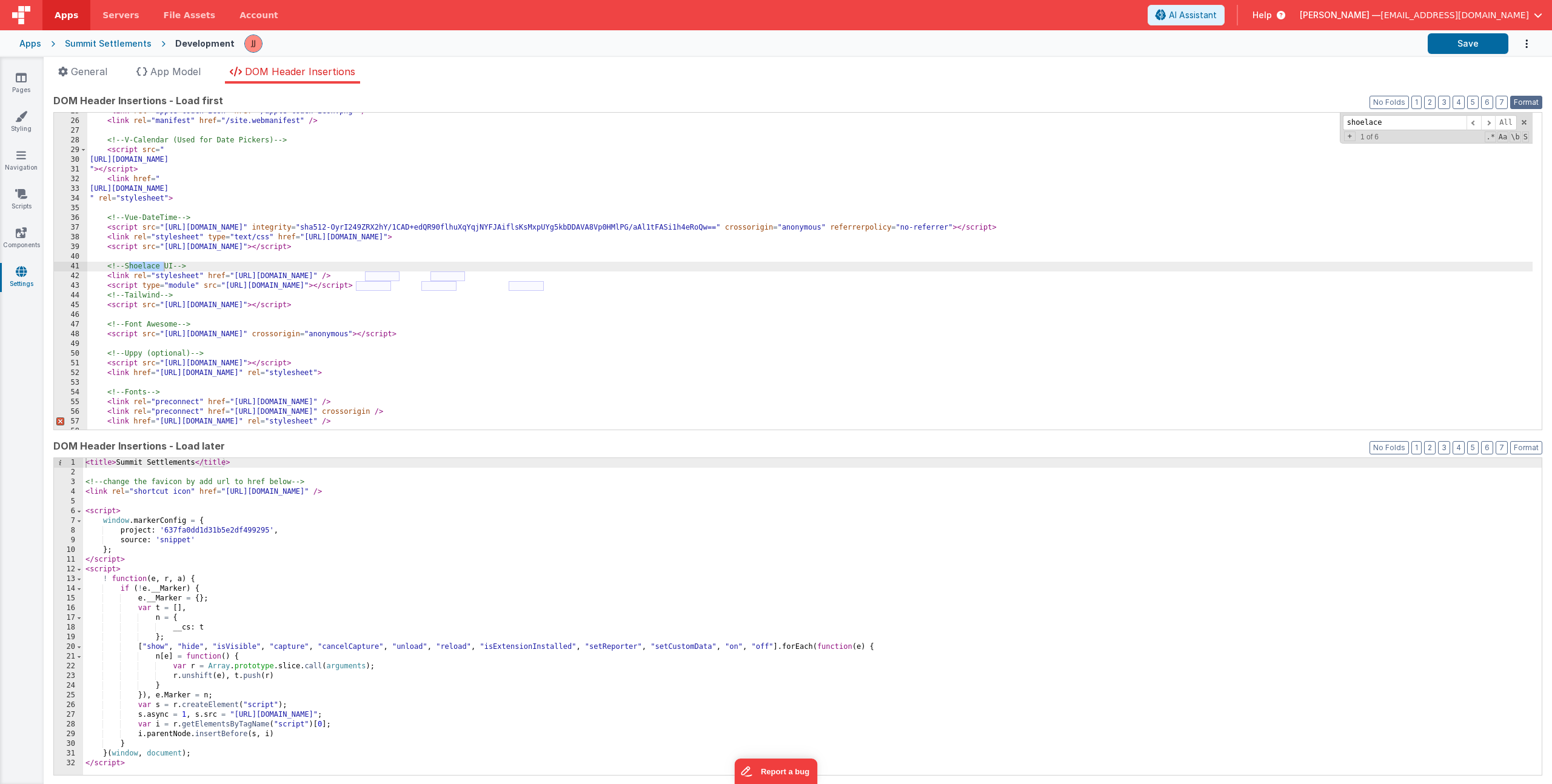
type input "shoelace"
click at [1511, 103] on button "Format" at bounding box center [1526, 102] width 32 height 13
click at [28, 79] on link "Pages" at bounding box center [21, 84] width 43 height 24
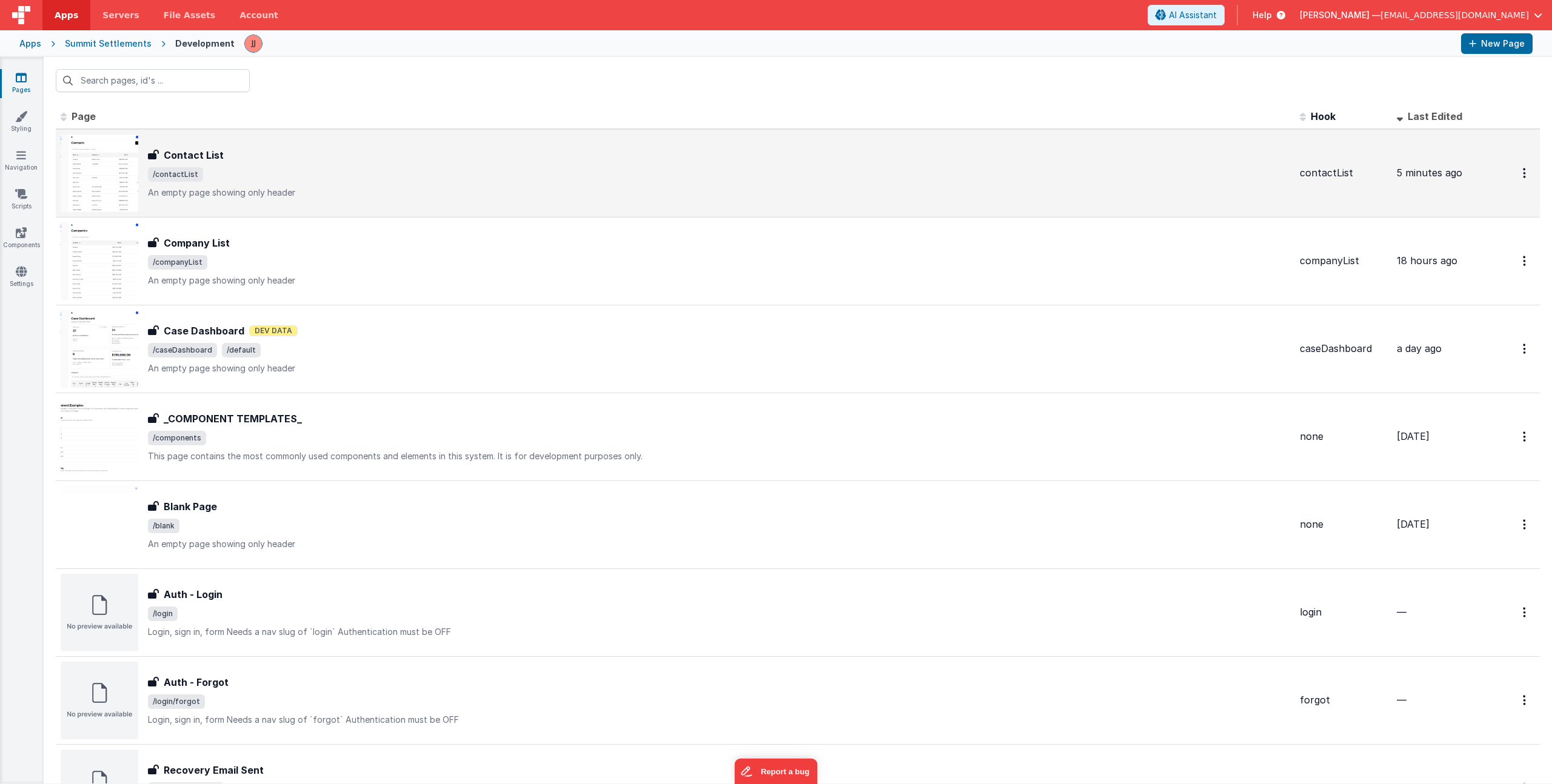
click at [269, 169] on span "/contactList" at bounding box center [719, 174] width 1142 height 15
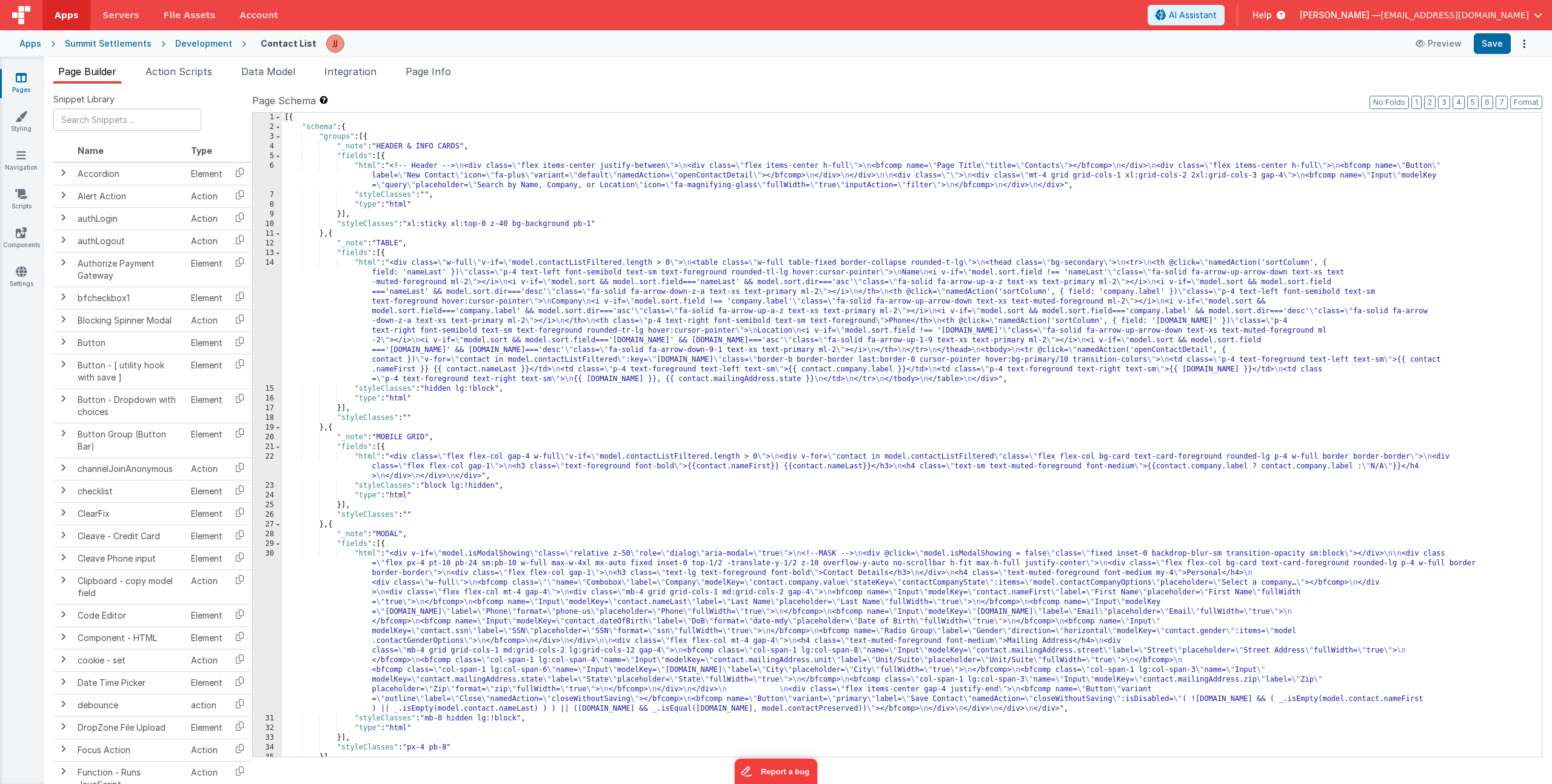
click at [1523, 20] on span "[EMAIL_ADDRESS][DOMAIN_NAME]" at bounding box center [1454, 15] width 149 height 12
click at [1096, 82] on button at bounding box center [776, 392] width 1552 height 784
click at [414, 463] on div "[{ "schema" : { "groups" : [{ "_note" : "HEADER & INFO CARDS" , "fields" : [{ "…" at bounding box center [907, 444] width 1251 height 663
click at [399, 472] on div "[{ "schema" : { "groups" : [{ "_note" : "HEADER & INFO CARDS" , "fields" : [{ "…" at bounding box center [907, 444] width 1251 height 663
click at [276, 461] on div "22" at bounding box center [268, 467] width 29 height 29
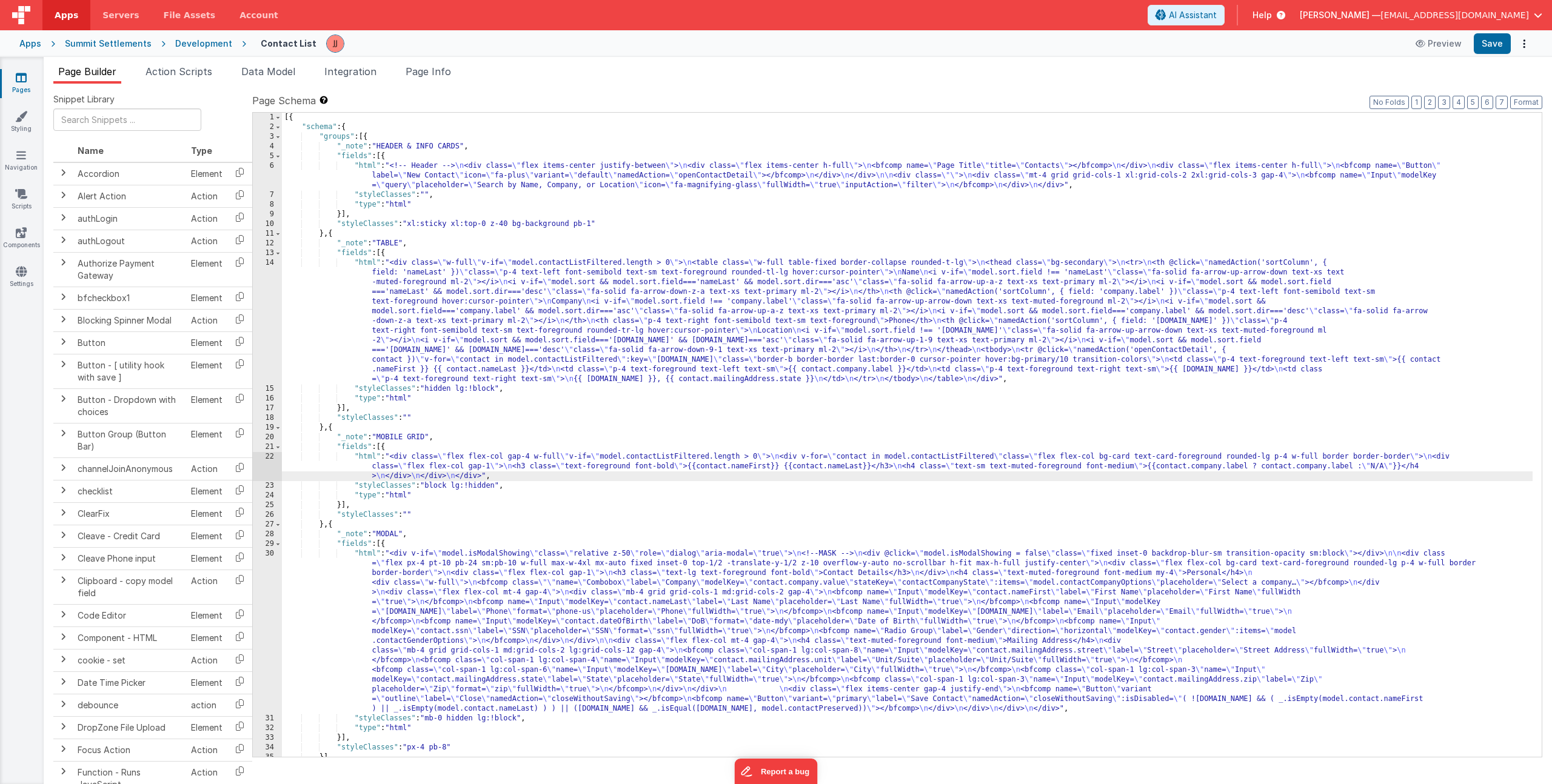
click at [271, 460] on div "22" at bounding box center [268, 467] width 29 height 29
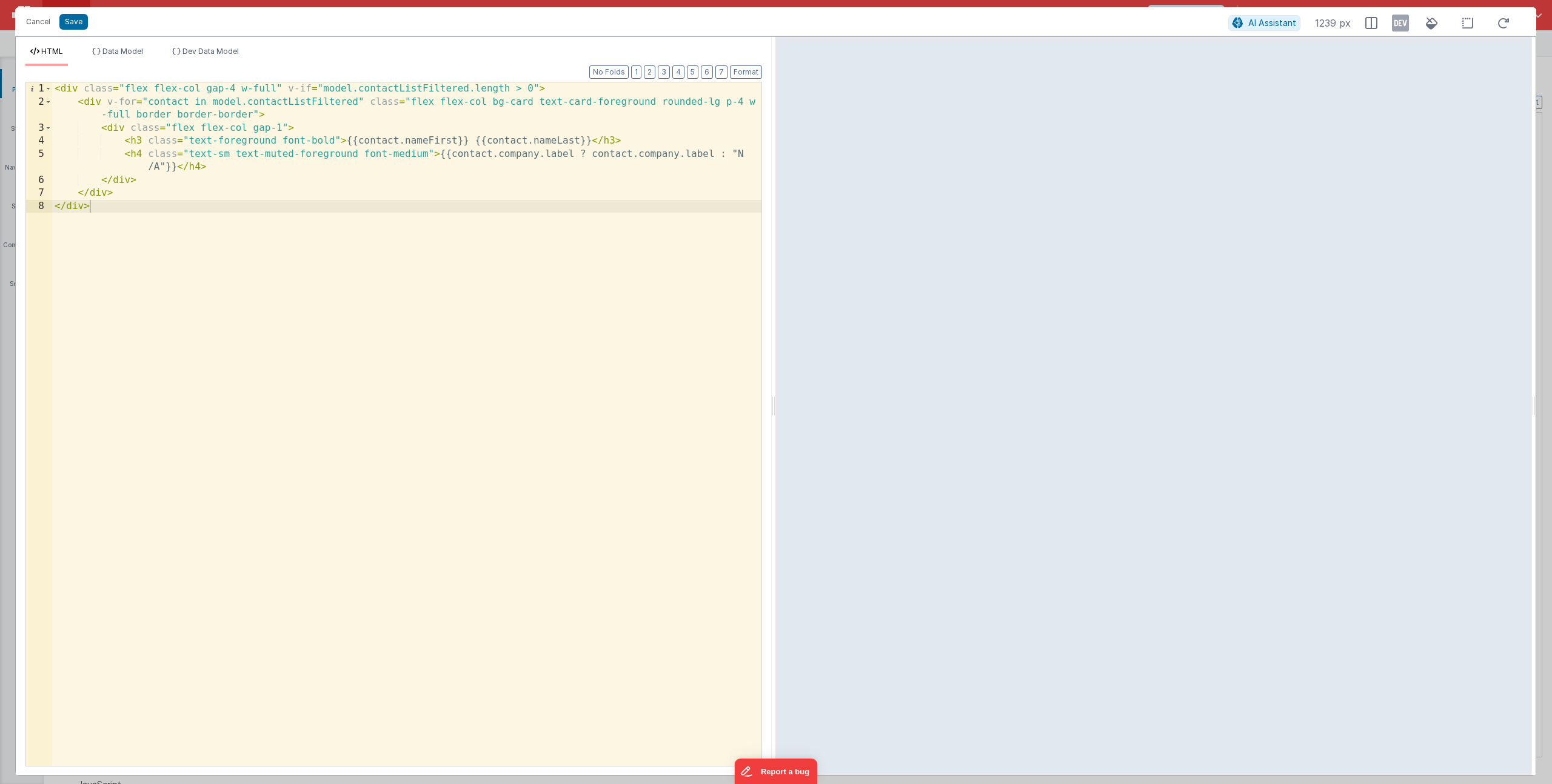
click at [473, 103] on div "< div class = "flex flex-col gap-4 w-full" v-if = "model.contactListFiltered.le…" at bounding box center [407, 437] width 710 height 710
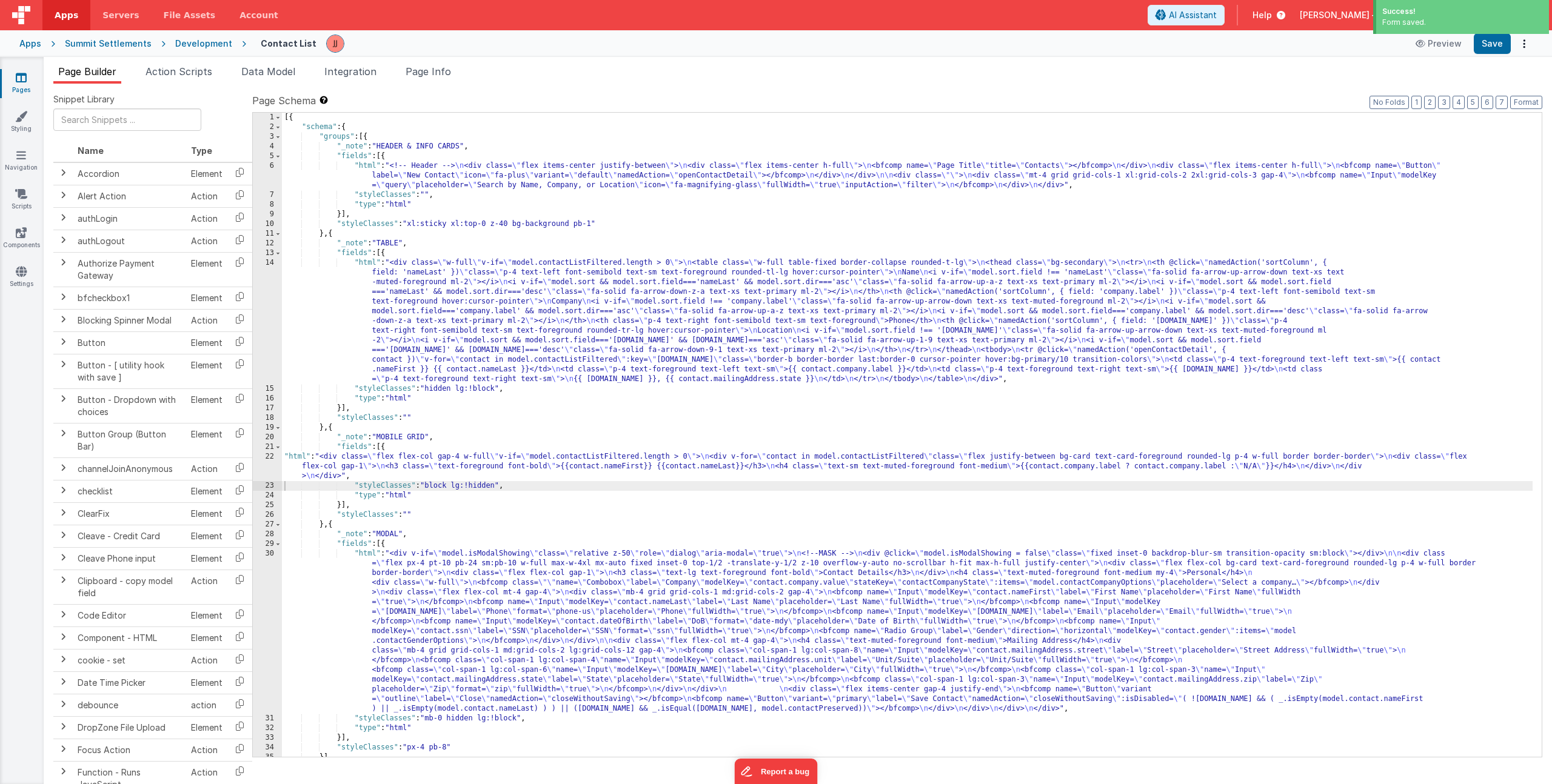
click at [440, 342] on div "[{ "schema" : { "groups" : [{ "_note" : "HEADER & INFO CARDS" , "fields" : [{ "…" at bounding box center [907, 444] width 1251 height 663
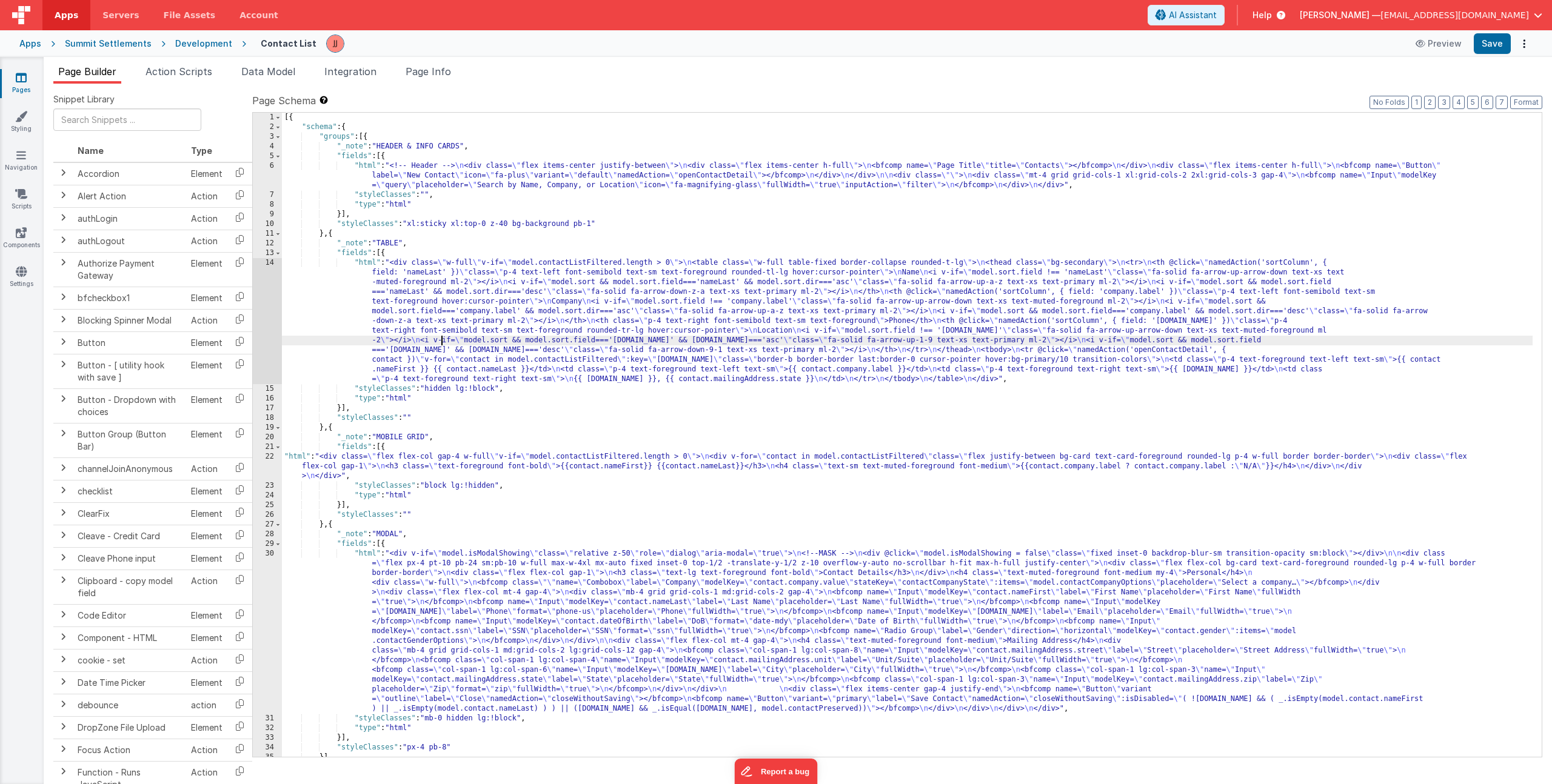
click at [255, 306] on div "14" at bounding box center [268, 320] width 29 height 126
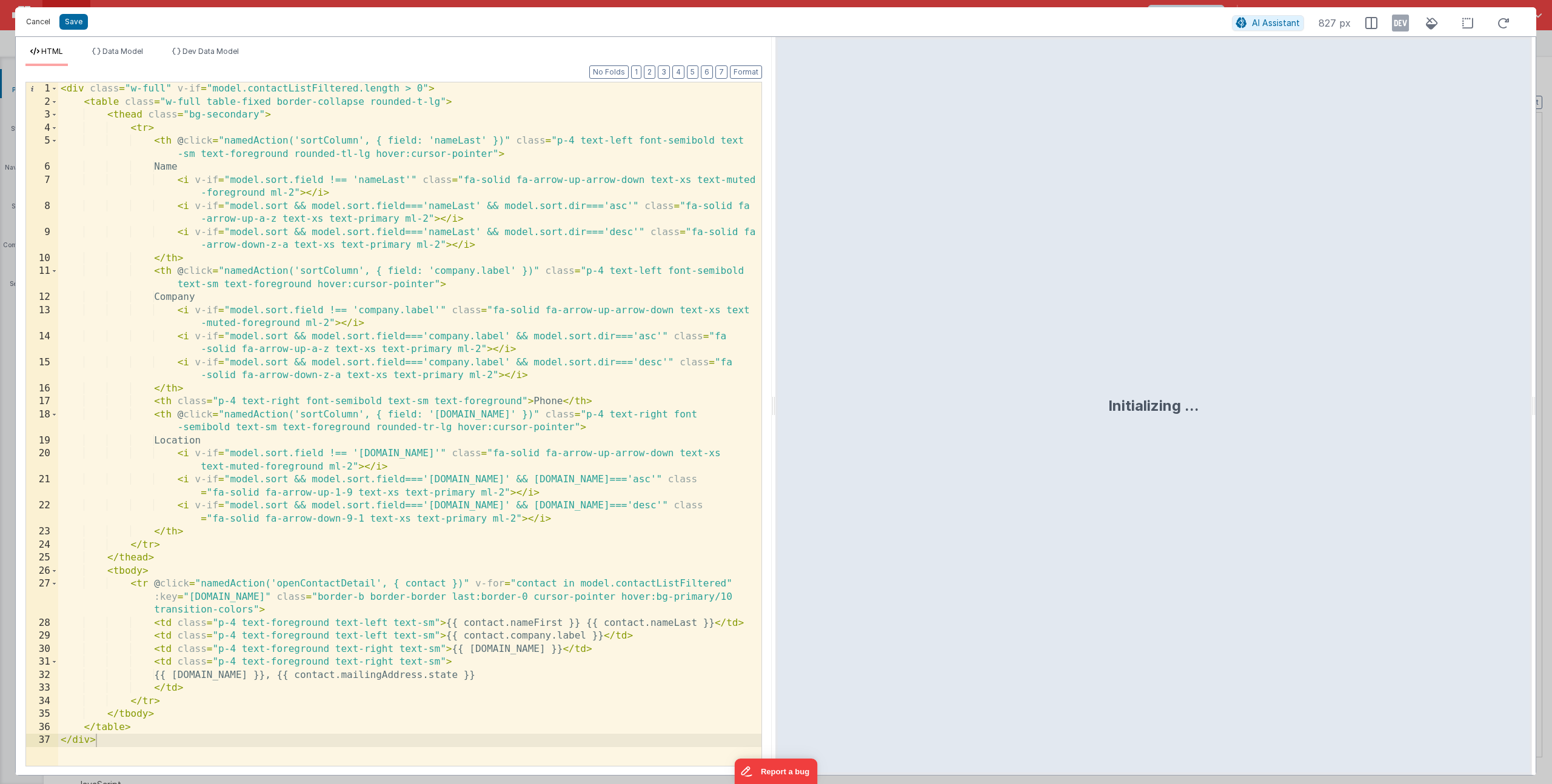
click at [32, 23] on button "Cancel" at bounding box center [38, 22] width 36 height 17
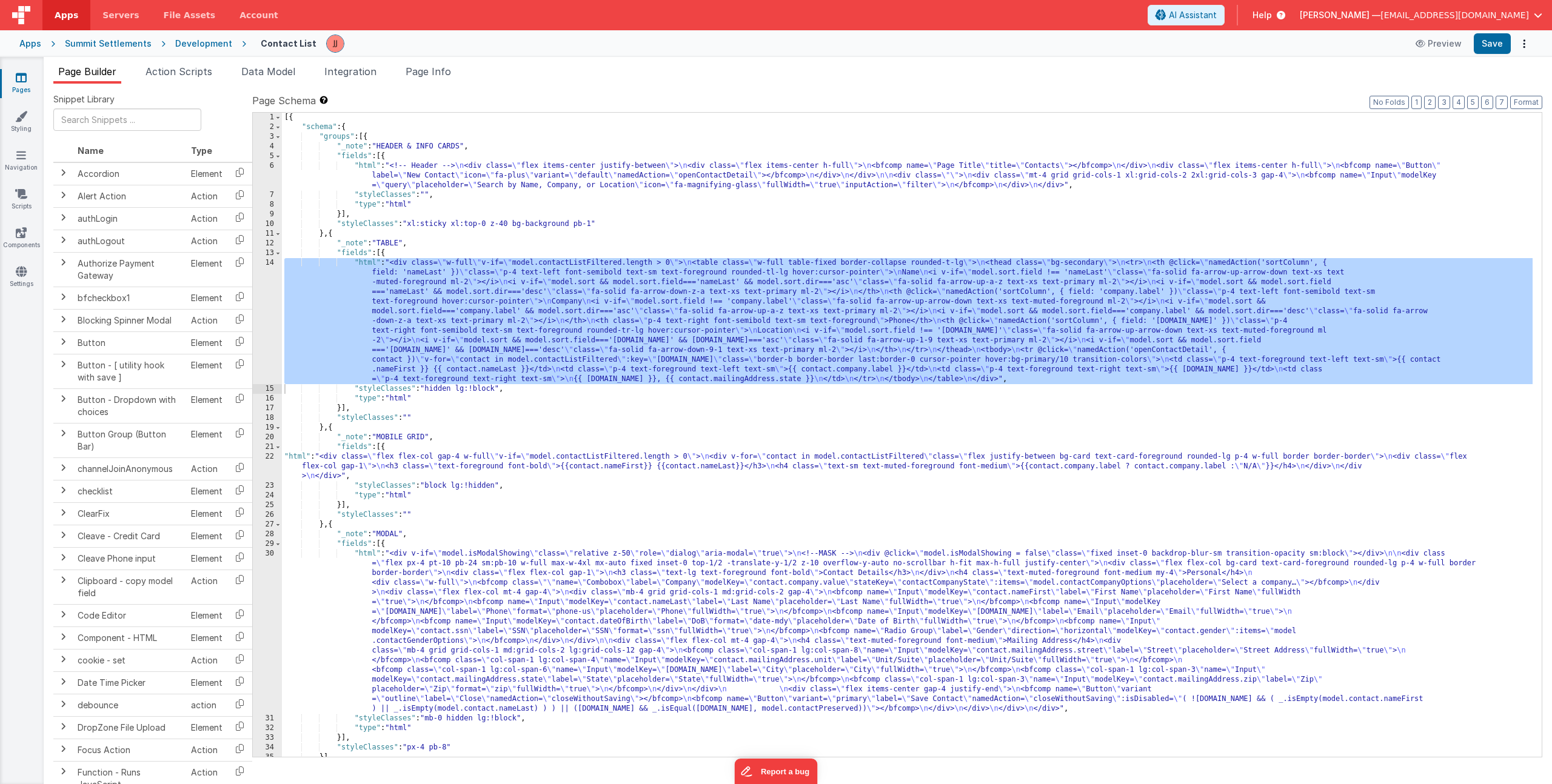
click at [435, 469] on div "[{ "schema" : { "groups" : [{ "_note" : "HEADER & INFO CARDS" , "fields" : [{ "…" at bounding box center [907, 444] width 1251 height 663
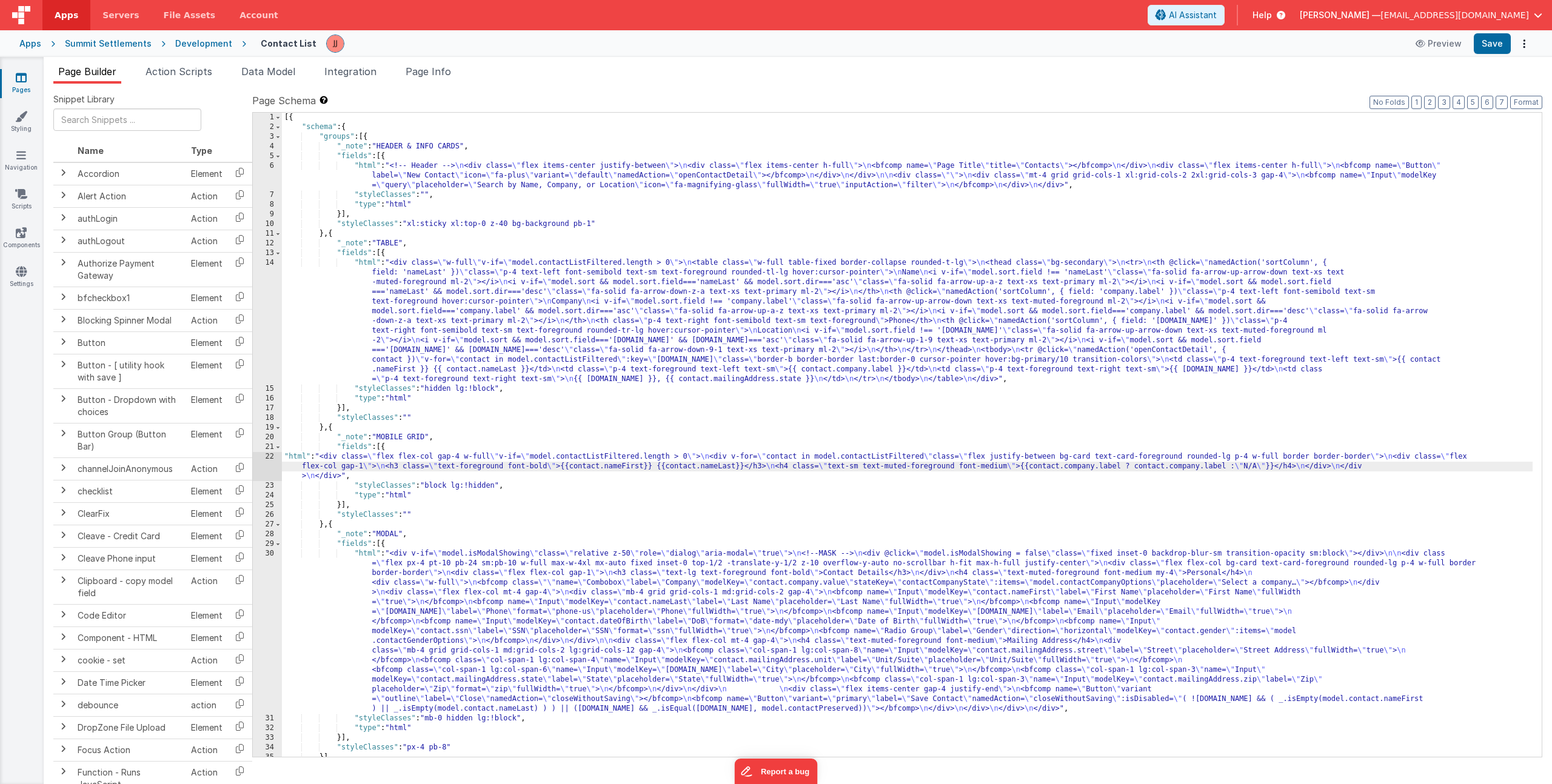
click at [271, 467] on div "22" at bounding box center [268, 467] width 29 height 29
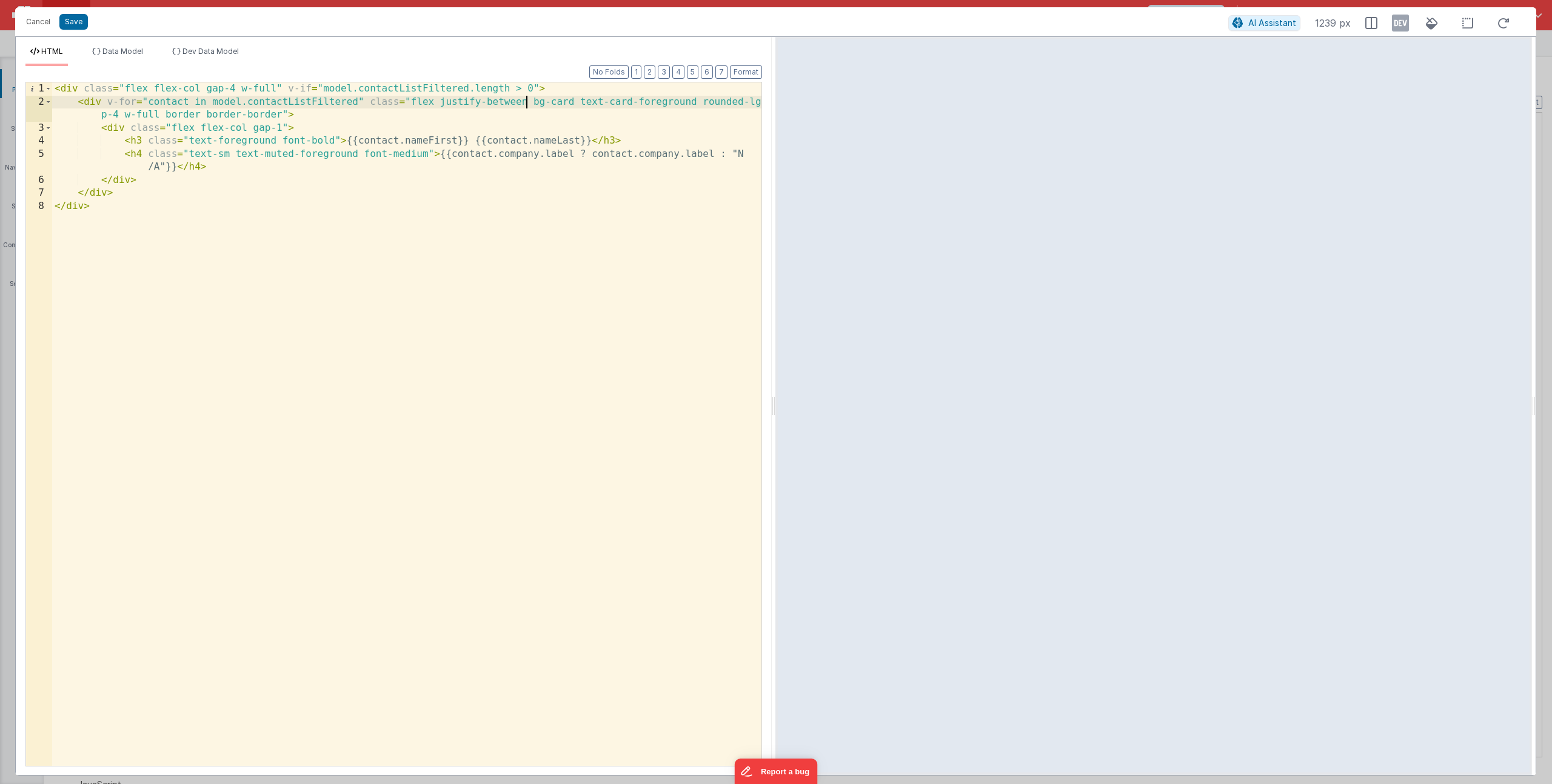
click at [525, 102] on div "< div class = "flex flex-col gap-4 w-full" v-if = "model.contactListFiltered.le…" at bounding box center [407, 437] width 710 height 710
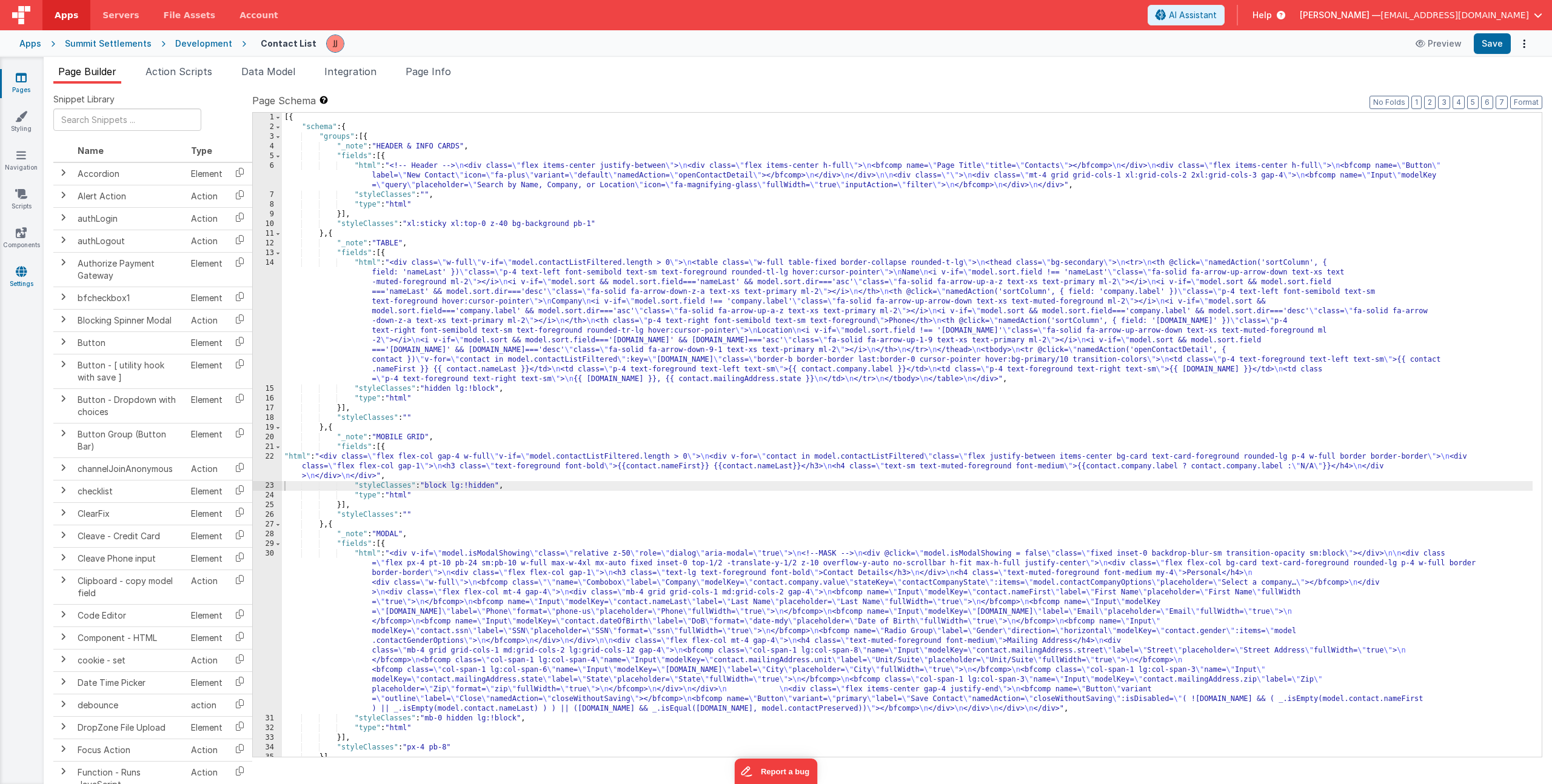
click at [29, 280] on link "Settings" at bounding box center [21, 278] width 43 height 24
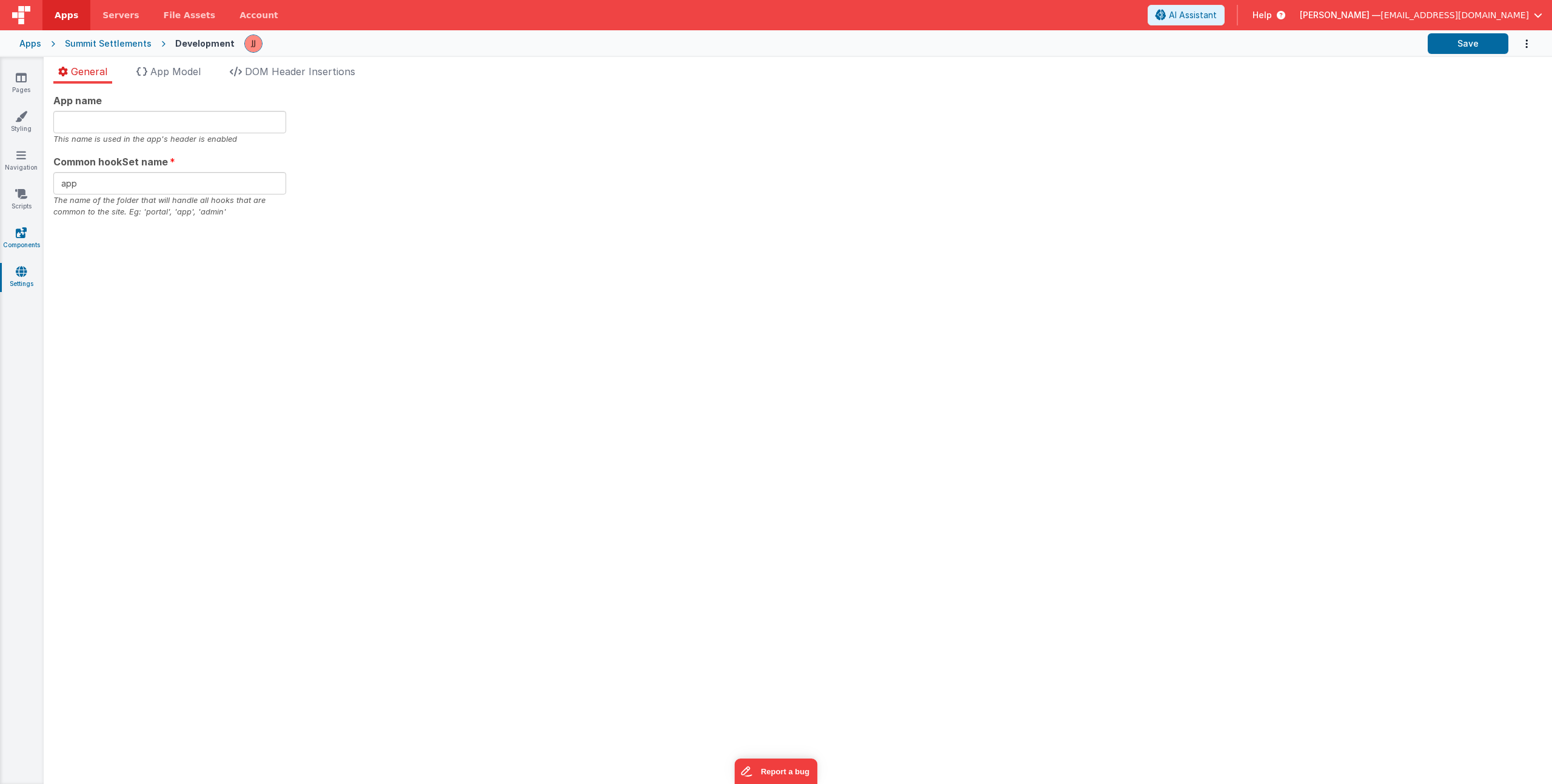
click at [20, 235] on icon at bounding box center [21, 232] width 11 height 12
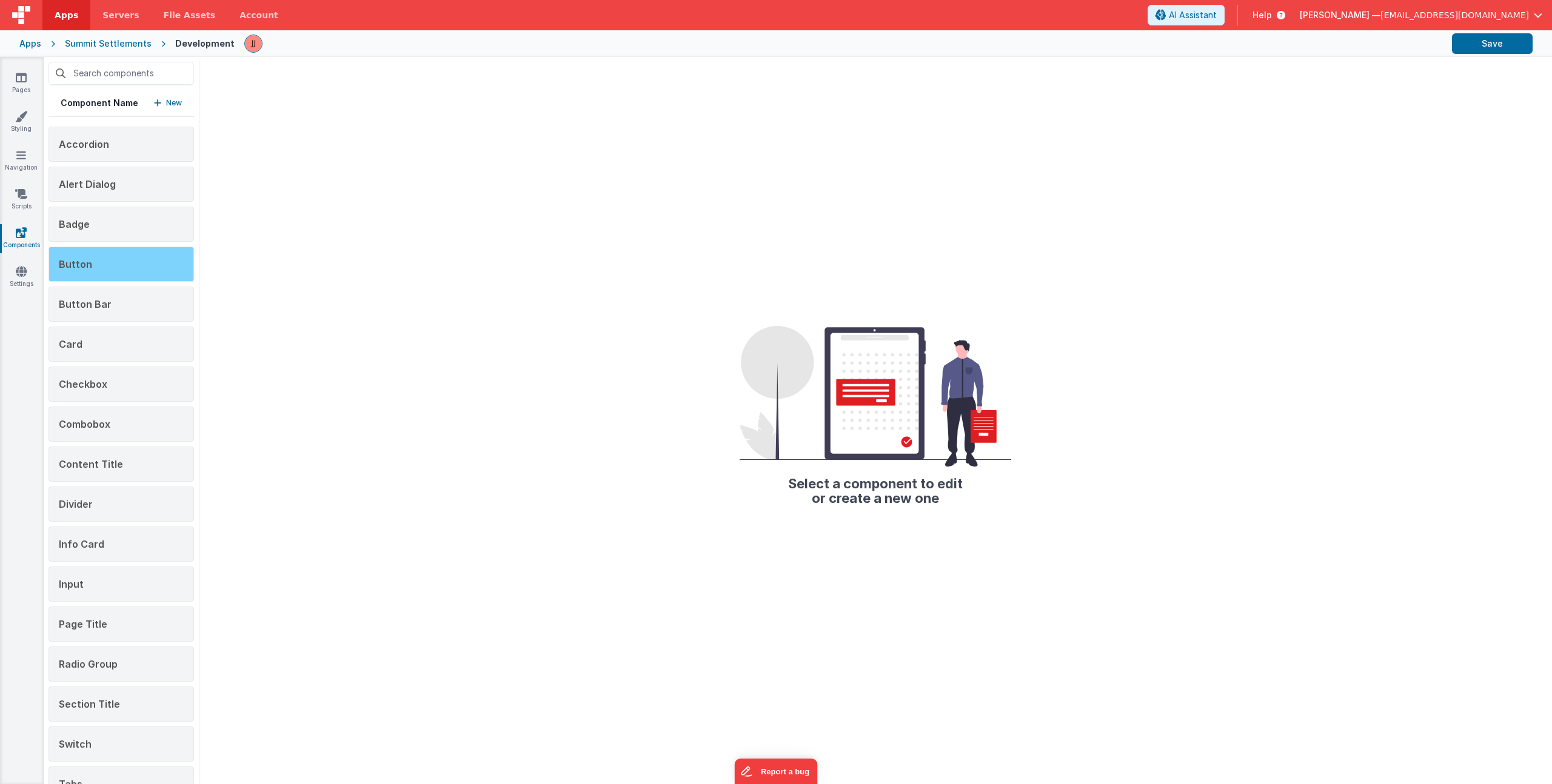
click at [89, 265] on span "Button" at bounding box center [75, 264] width 33 height 12
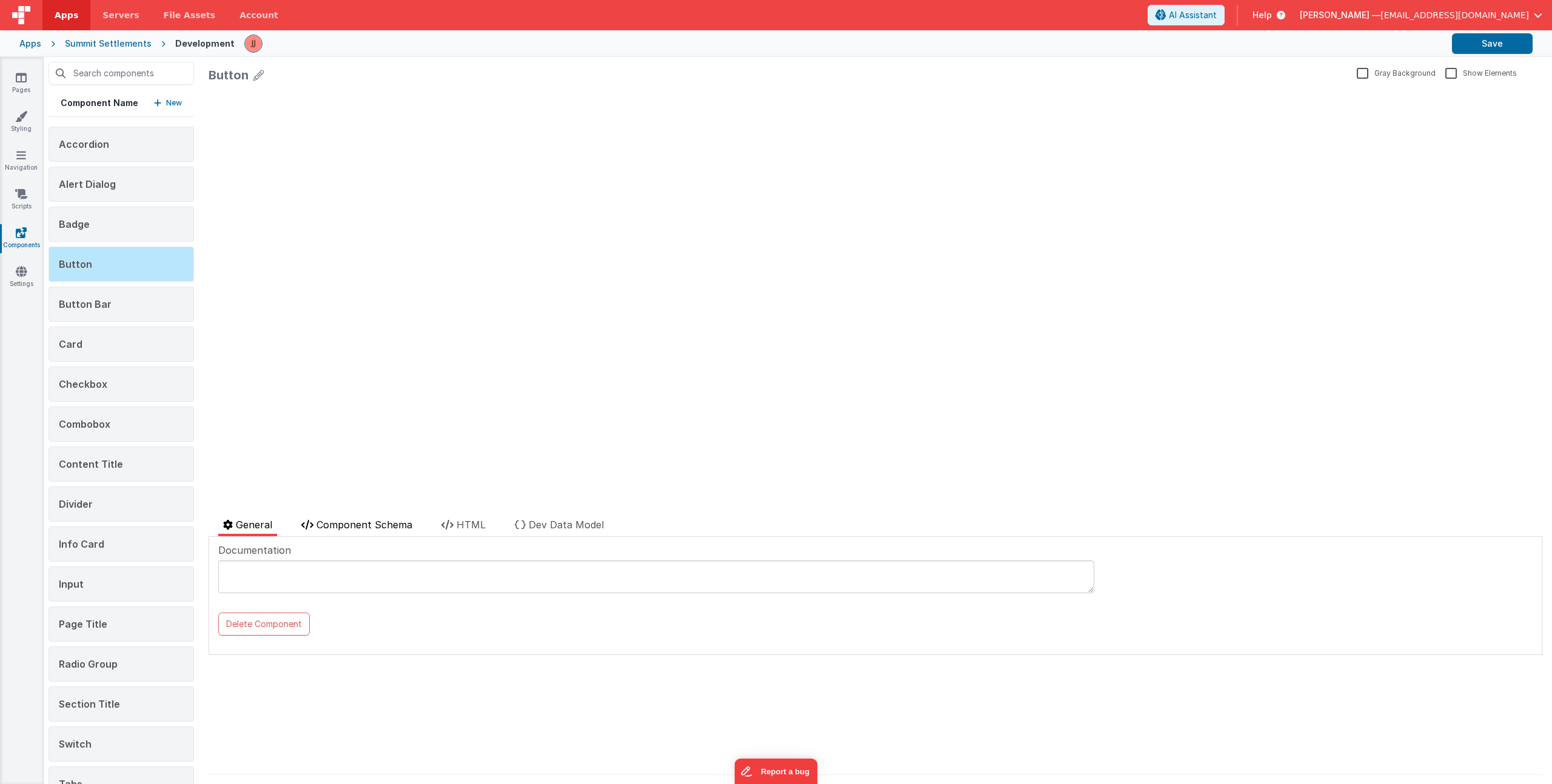
click at [378, 521] on span "Component Schema" at bounding box center [365, 525] width 96 height 12
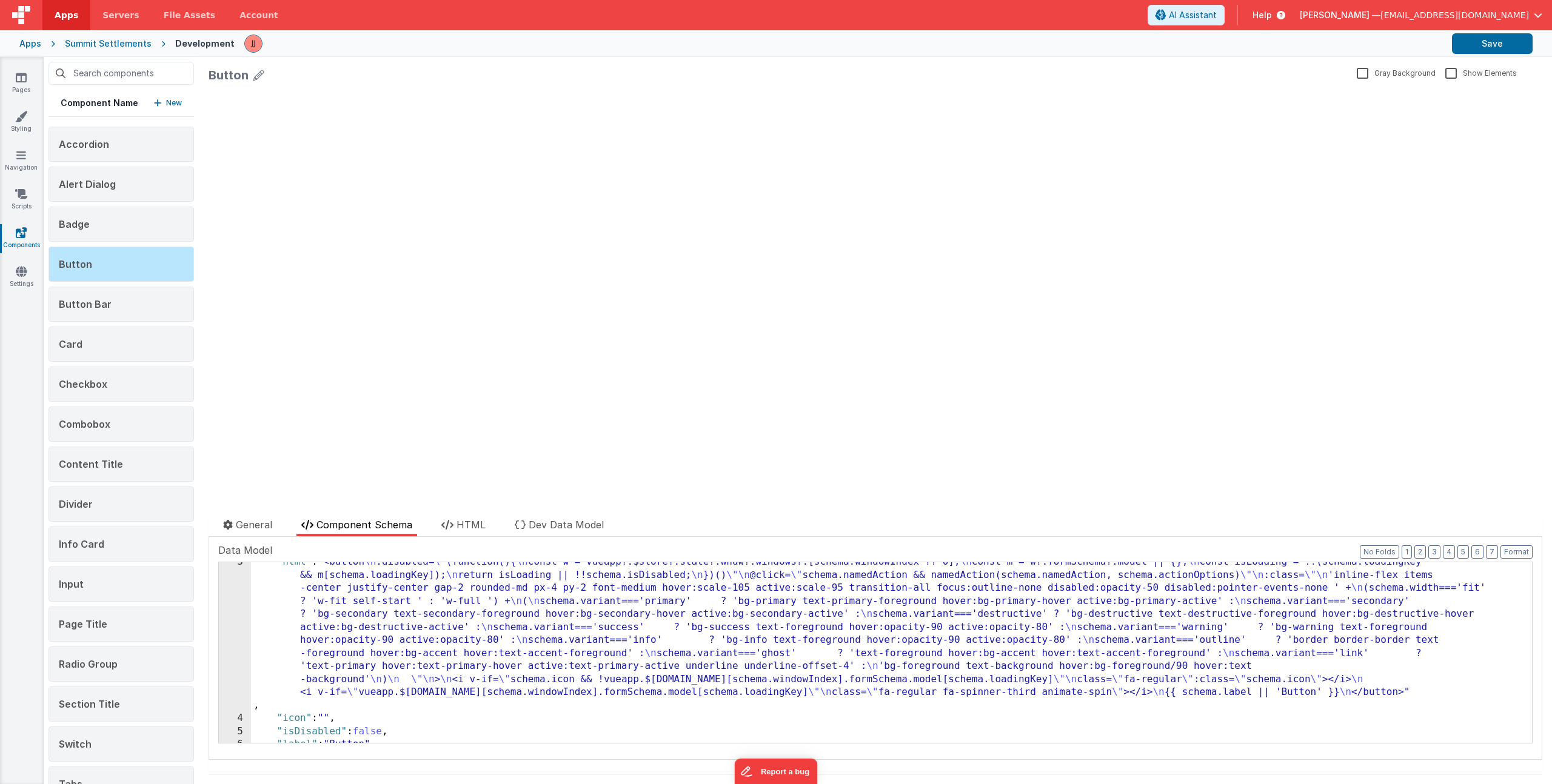
scroll to position [119, 0]
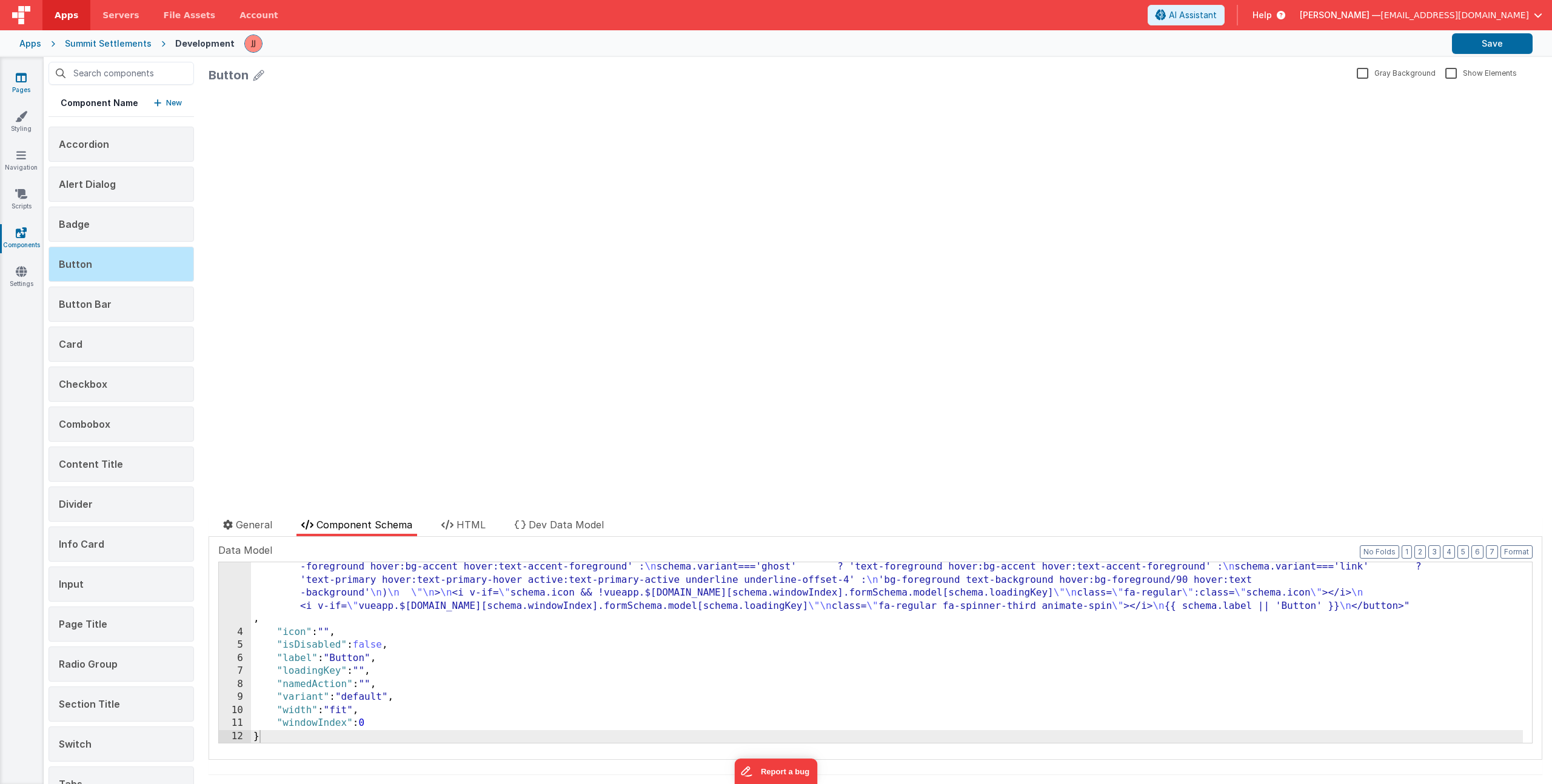
click at [23, 74] on icon at bounding box center [21, 77] width 11 height 12
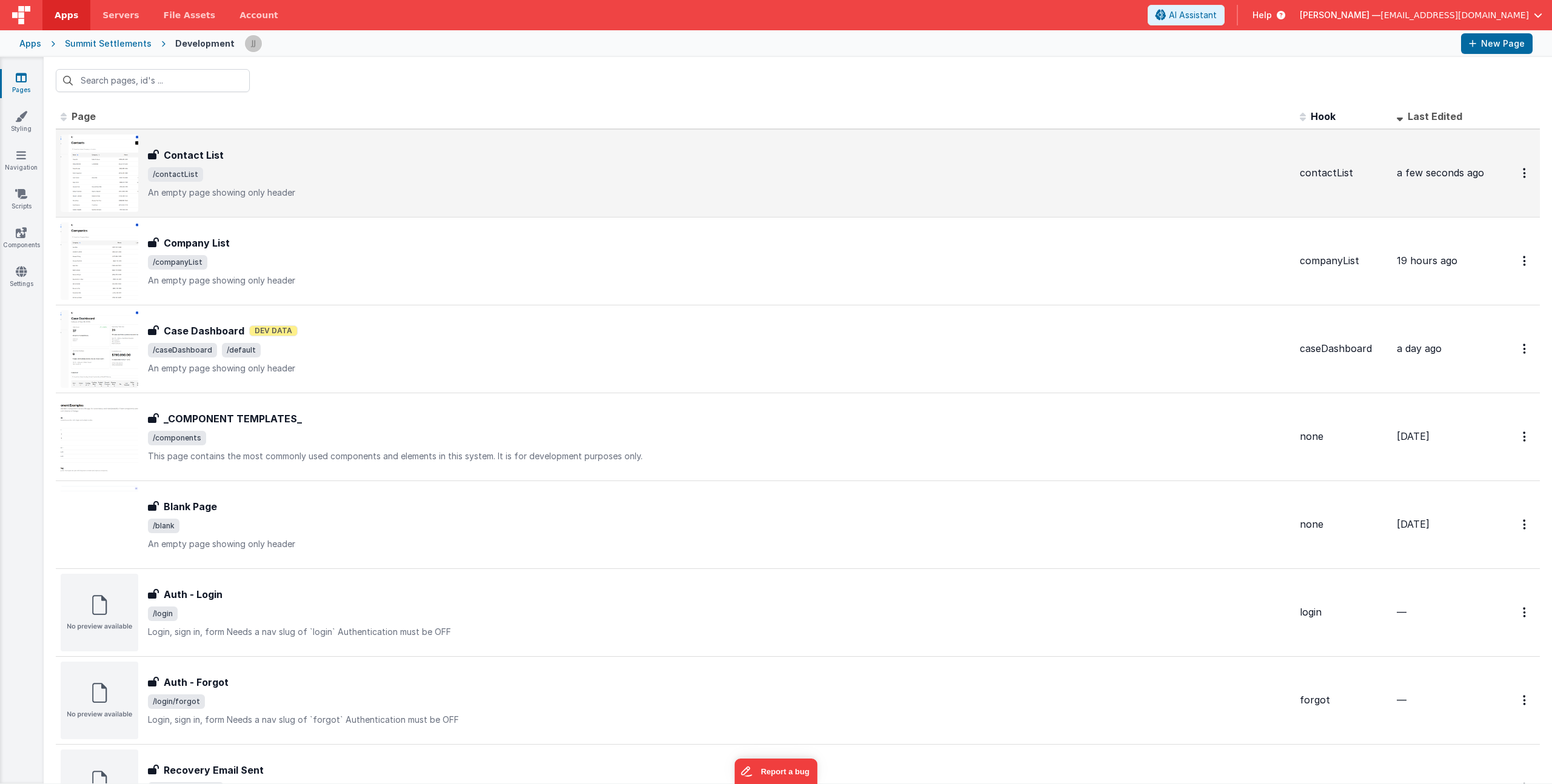
click at [336, 192] on p "An empty page showing only header" at bounding box center [719, 192] width 1142 height 12
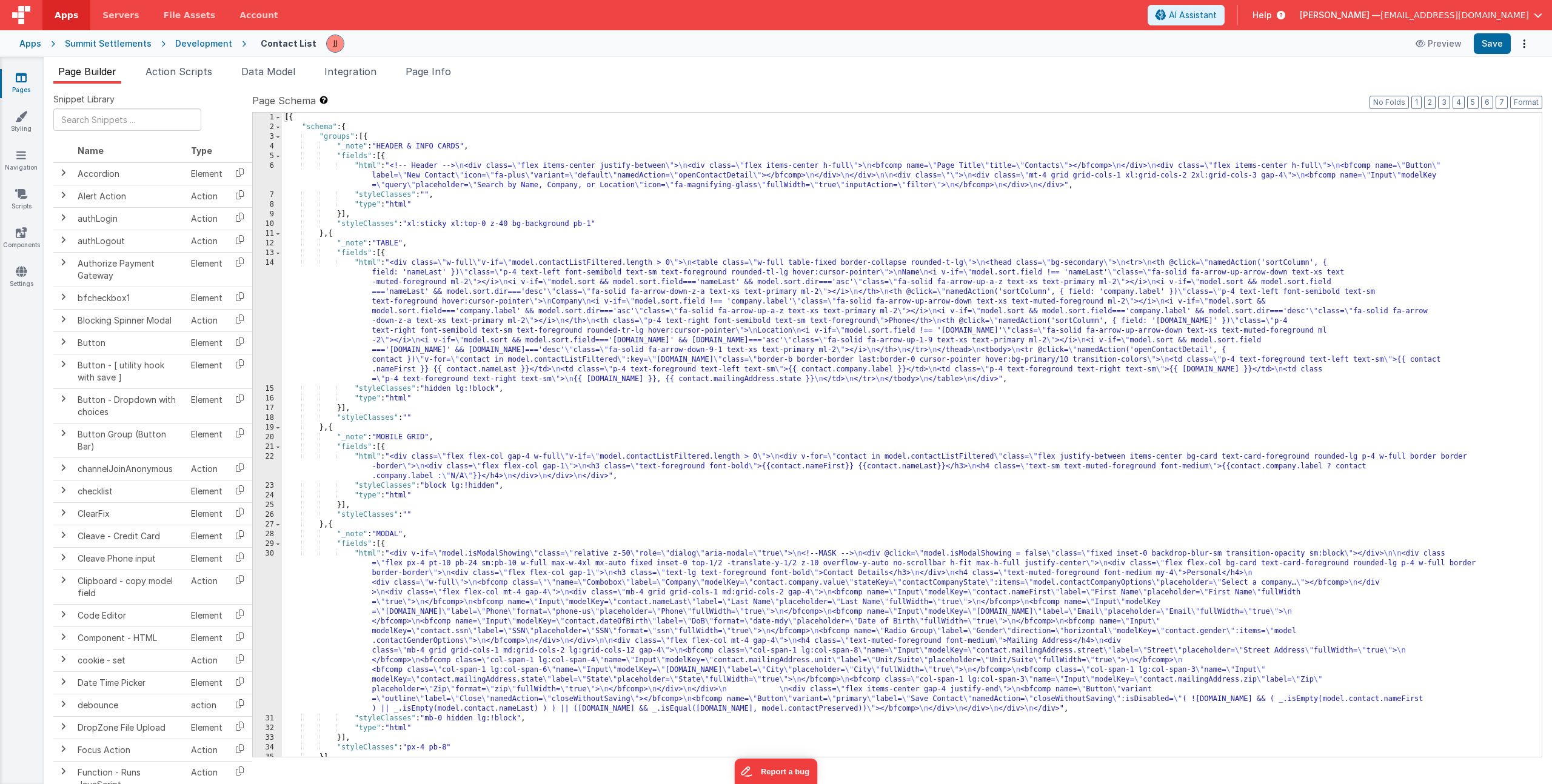
click at [458, 574] on div "[{ "schema" : { "groups" : [{ "_note" : "HEADER & INFO CARDS" , "fields" : [{ "…" at bounding box center [907, 444] width 1251 height 663
click at [400, 460] on div "[{ "schema" : { "groups" : [{ "_note" : "HEADER & INFO CARDS" , "fields" : [{ "…" at bounding box center [907, 444] width 1251 height 663
click at [266, 469] on div "22" at bounding box center [268, 467] width 29 height 29
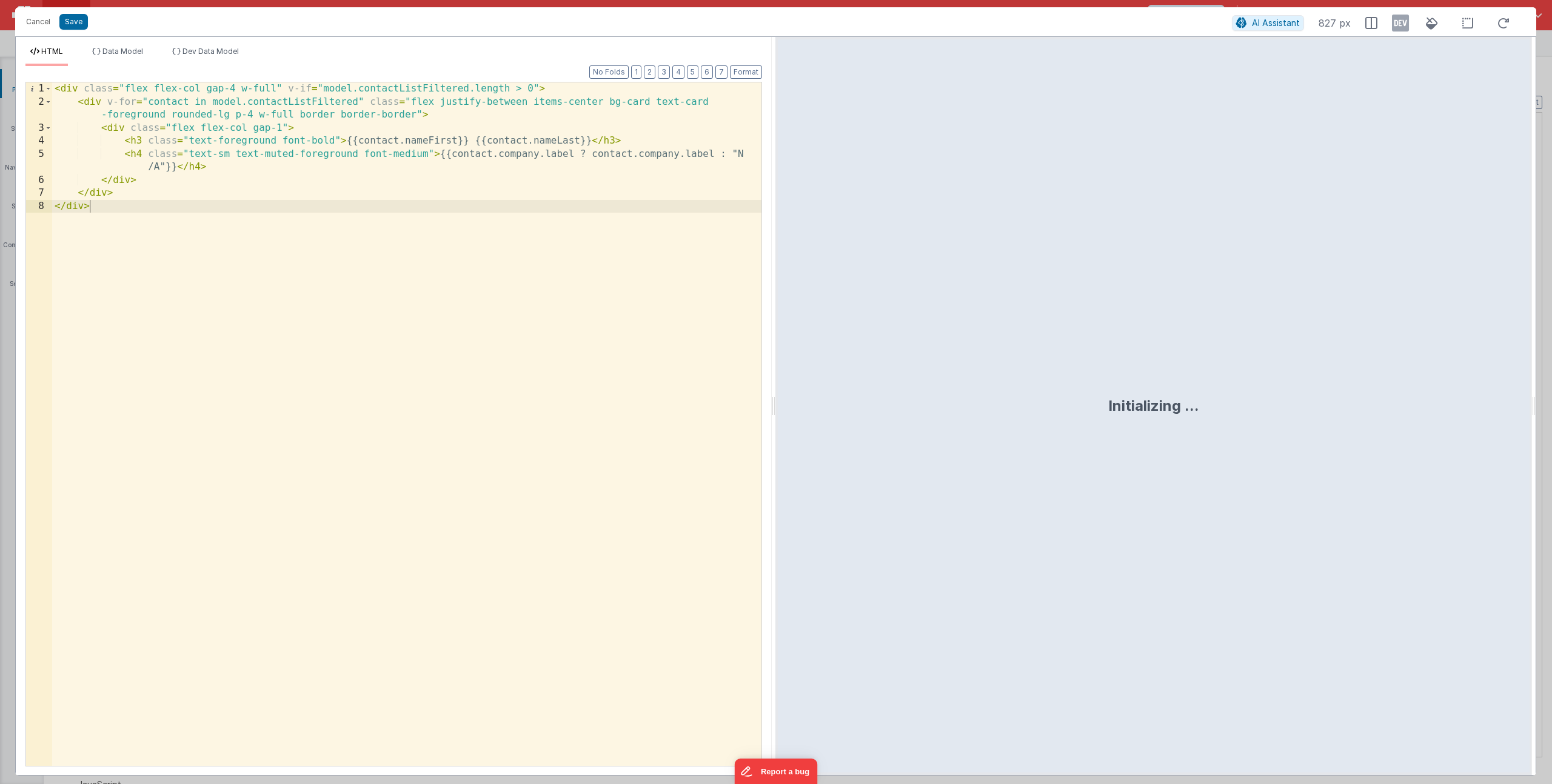
click at [155, 179] on div "< div class = "flex flex-col gap-4 w-full" v-if = "model.contactListFiltered.le…" at bounding box center [407, 437] width 710 height 710
click at [370, 216] on div "< div class = "flex flex-col gap-4 w-full" v-if = "model.contactListFiltered.le…" at bounding box center [409, 437] width 703 height 710
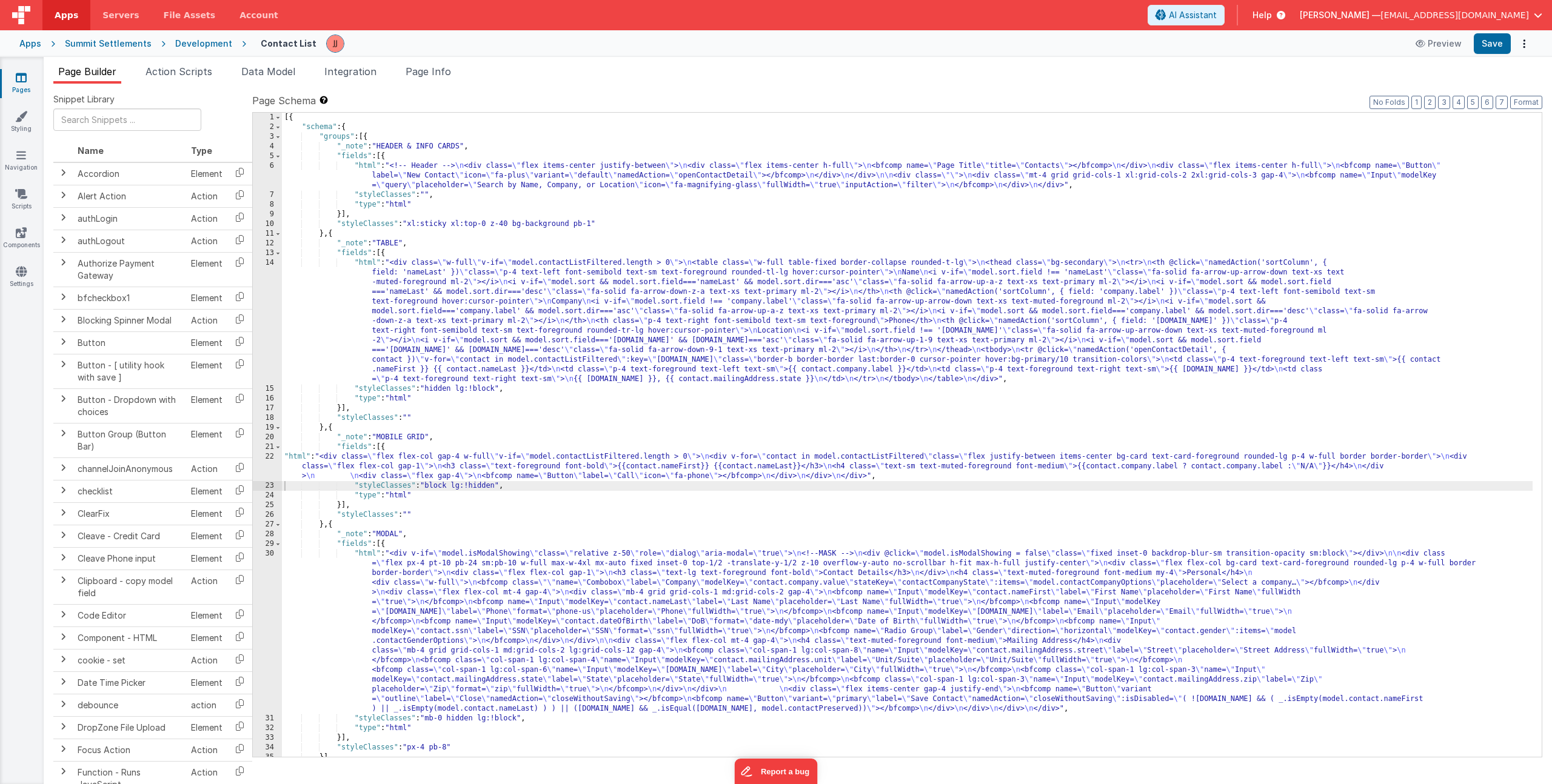
click at [475, 465] on div "[{ "schema" : { "groups" : [{ "_note" : "HEADER & INFO CARDS" , "fields" : [{ "…" at bounding box center [907, 444] width 1251 height 663
click at [270, 463] on div "22" at bounding box center [268, 467] width 29 height 29
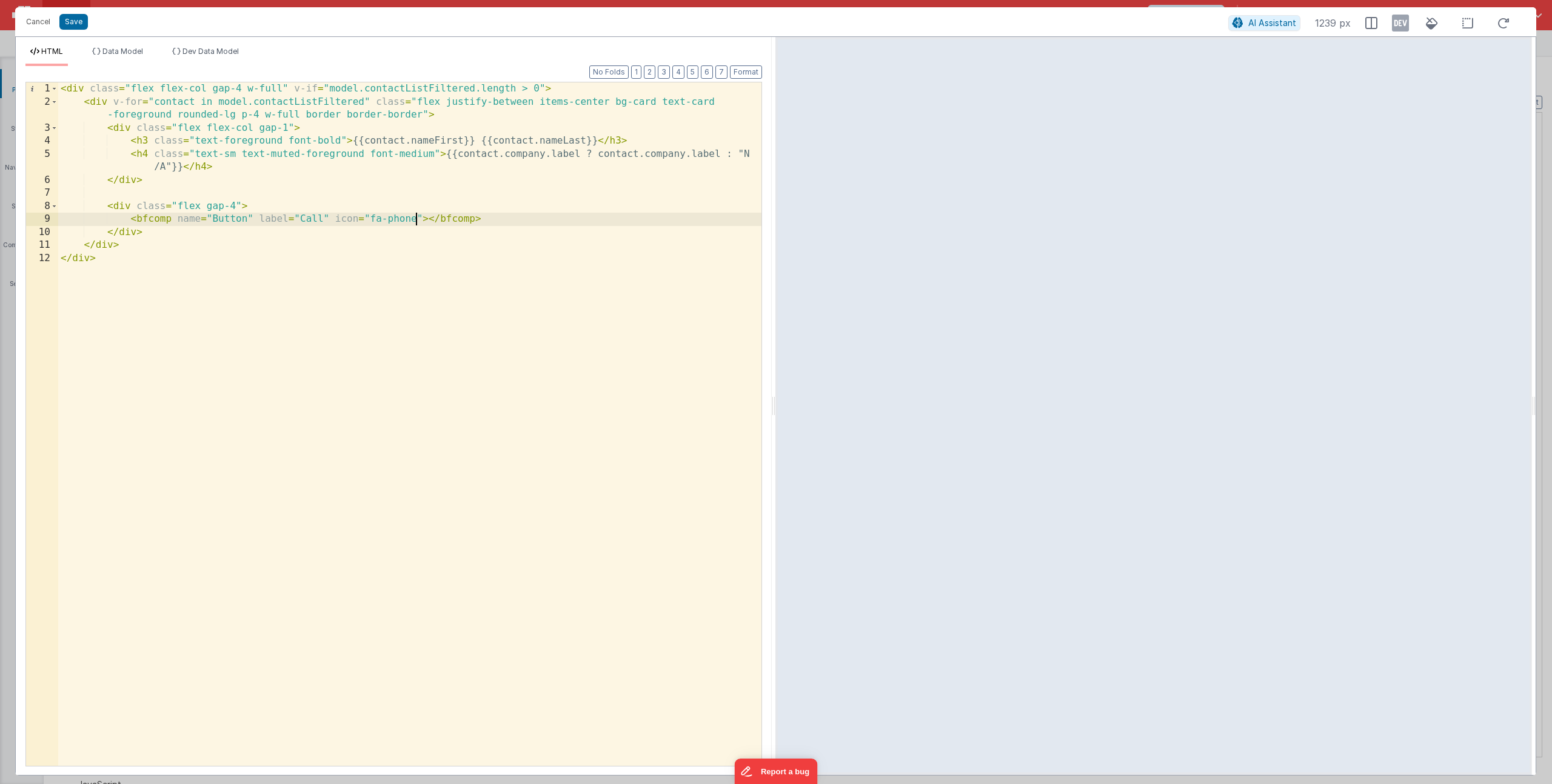
click at [413, 218] on div "< div class = "flex flex-col gap-4 w-full" v-if = "model.contactListFiltered.le…" at bounding box center [409, 437] width 703 height 710
drag, startPoint x: 422, startPoint y: 216, endPoint x: 444, endPoint y: 217, distance: 22.0
click at [422, 216] on div "< div class = "flex flex-col gap-4 w-full" v-if = "model.contactListFiltered.le…" at bounding box center [409, 437] width 703 height 710
click at [598, 218] on div "< div class = "flex flex-col gap-4 w-full" v-if = "model.contactListFiltered.le…" at bounding box center [409, 437] width 703 height 710
paste textarea
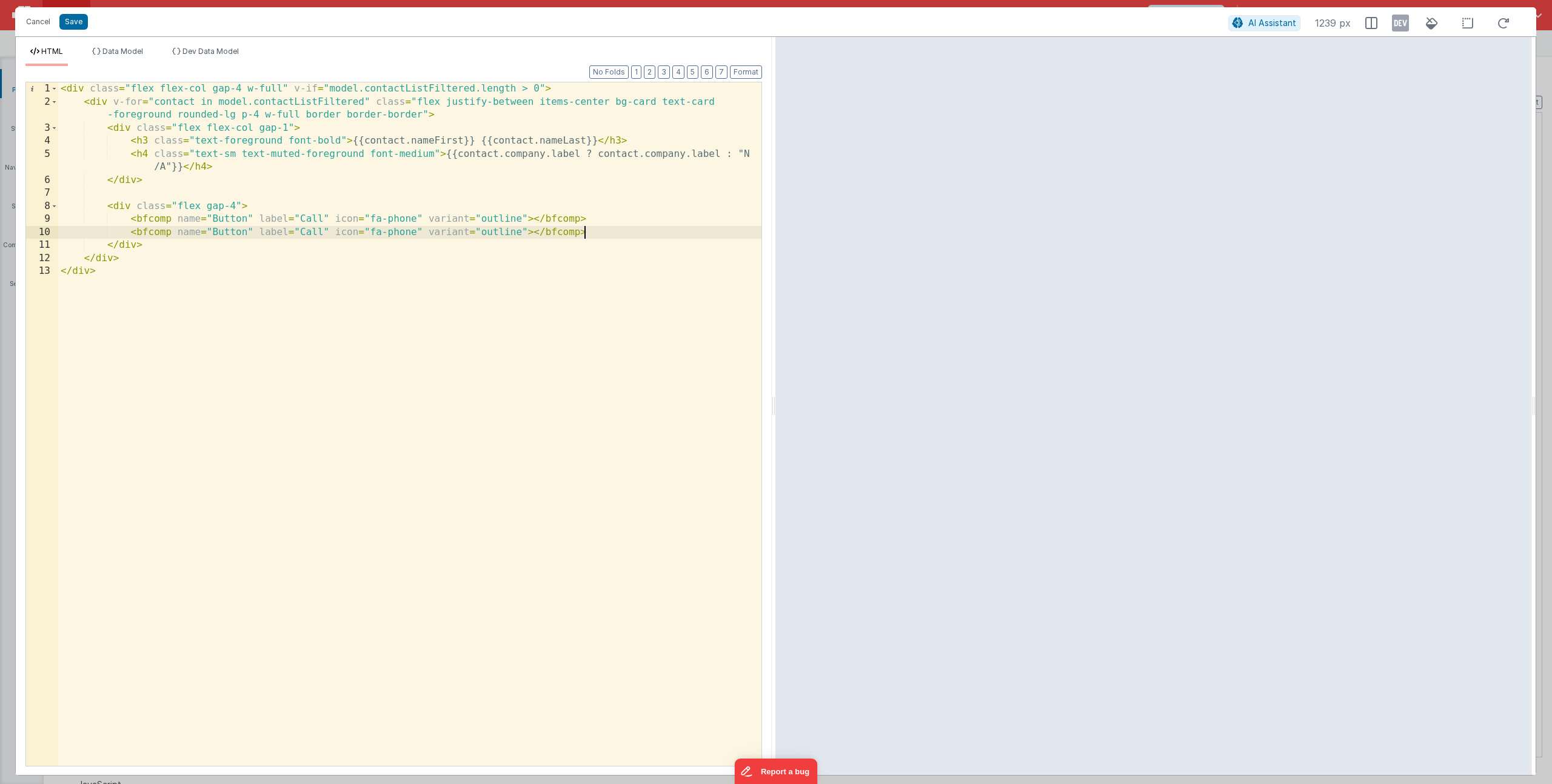
click at [311, 236] on div "< div class = "flex flex-col gap-4 w-full" v-if = "model.contactListFiltered.le…" at bounding box center [409, 437] width 703 height 710
click at [401, 230] on div "< div class = "flex flex-col gap-4 w-full" v-if = "model.contactListFiltered.le…" at bounding box center [409, 437] width 703 height 710
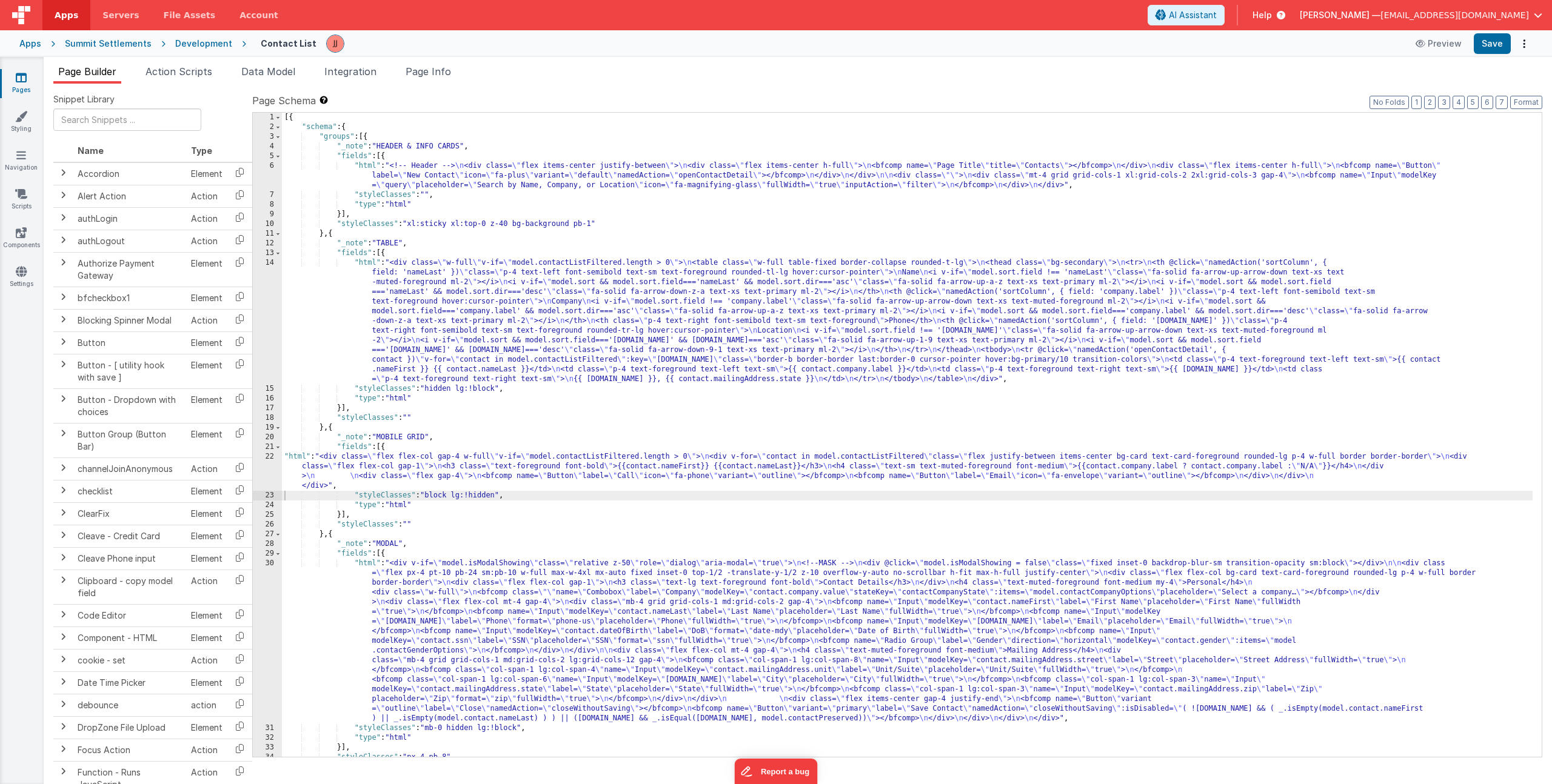
click at [358, 471] on div "[{ "schema" : { "groups" : [{ "_note" : "HEADER & INFO CARDS" , "fields" : [{ "…" at bounding box center [907, 444] width 1251 height 663
click at [267, 470] on div "22" at bounding box center [268, 471] width 29 height 39
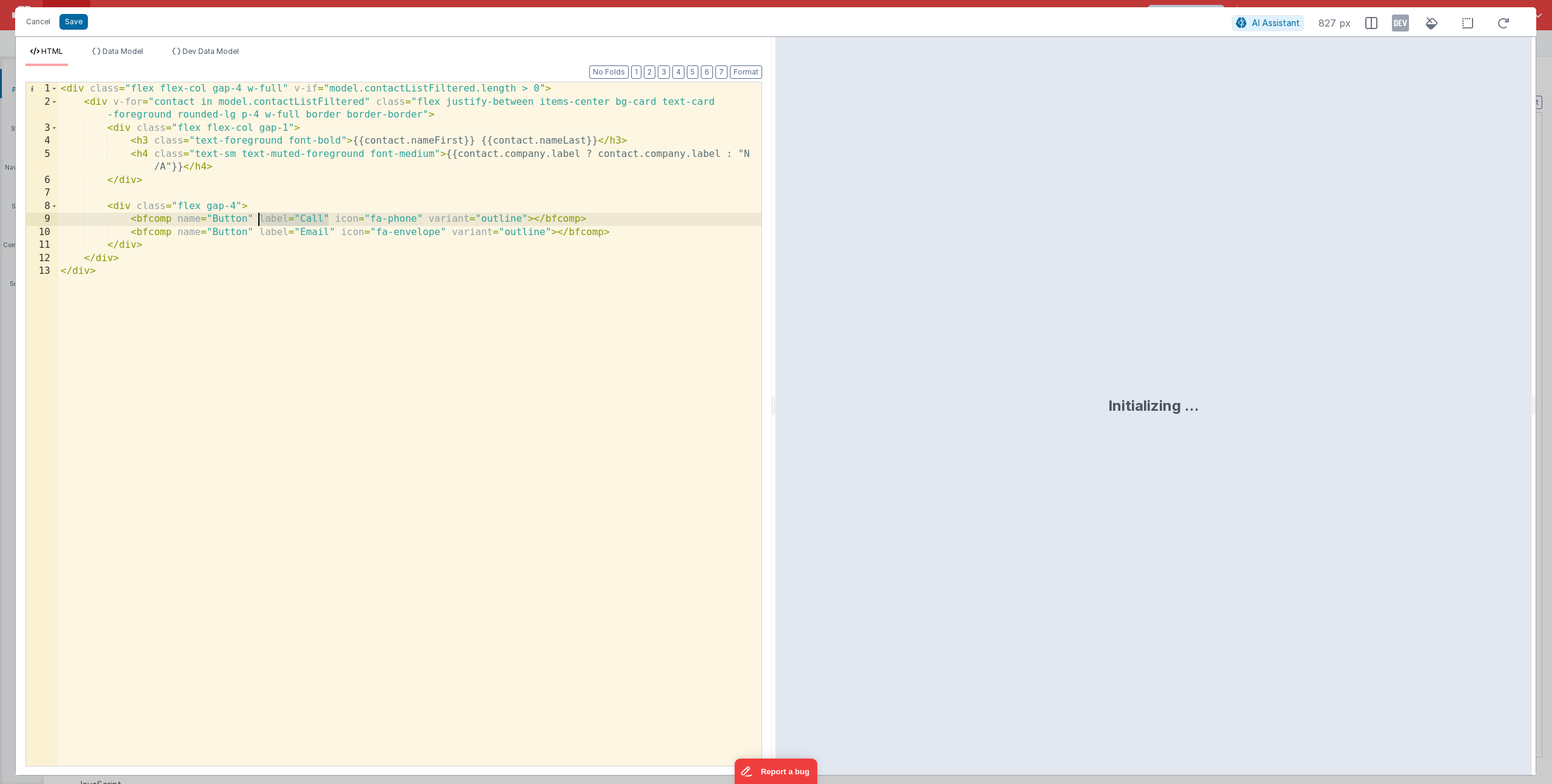
drag, startPoint x: 328, startPoint y: 218, endPoint x: 292, endPoint y: 215, distance: 36.1
click at [291, 215] on div "< div class = "flex flex-col gap-4 w-full" v-if = "model.contactListFiltered.le…" at bounding box center [409, 437] width 703 height 710
click at [310, 218] on div "< div class = "flex flex-col gap-4 w-full" v-if = "model.contactListFiltered.le…" at bounding box center [409, 437] width 703 height 710
click at [317, 233] on div "< div class = "flex flex-col gap-4 w-full" v-if = "model.contactListFiltered.le…" at bounding box center [409, 437] width 703 height 710
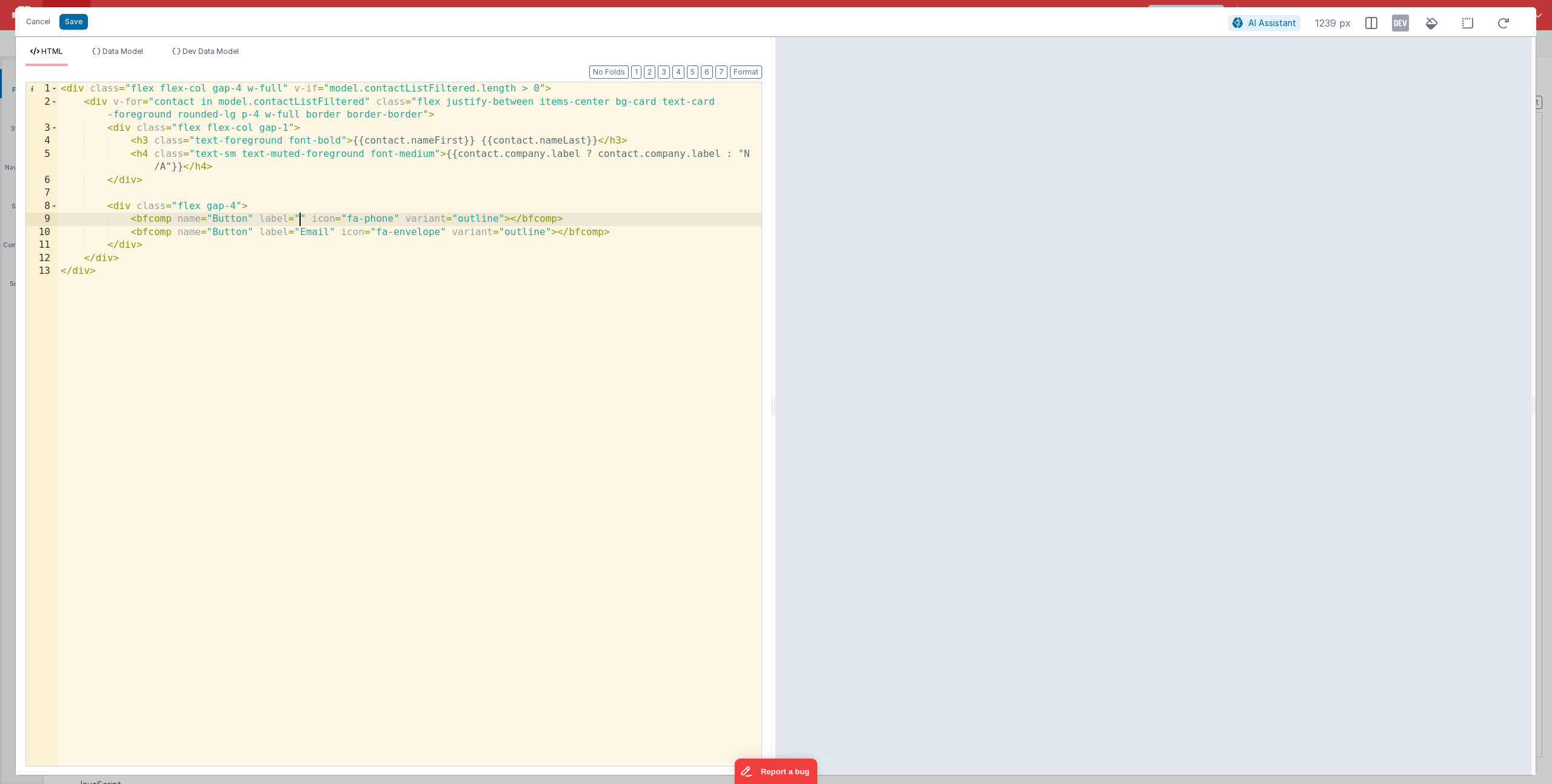
click at [317, 233] on div "< div class = "flex flex-col gap-4 w-full" v-if = "model.contactListFiltered.le…" at bounding box center [409, 437] width 703 height 710
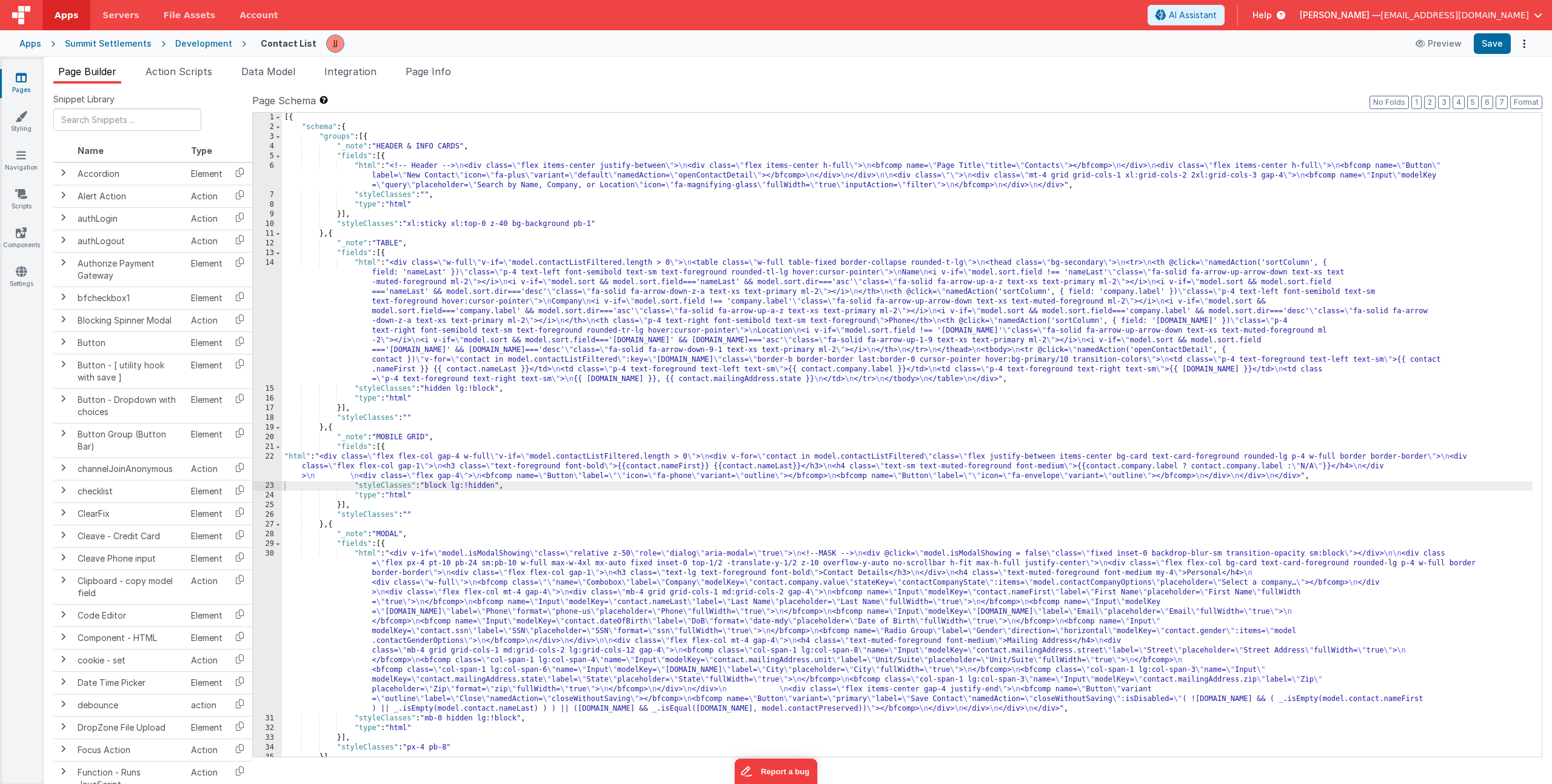
click at [409, 476] on div "[{ "schema" : { "groups" : [{ "_note" : "HEADER & INFO CARDS" , "fields" : [{ "…" at bounding box center [907, 444] width 1251 height 663
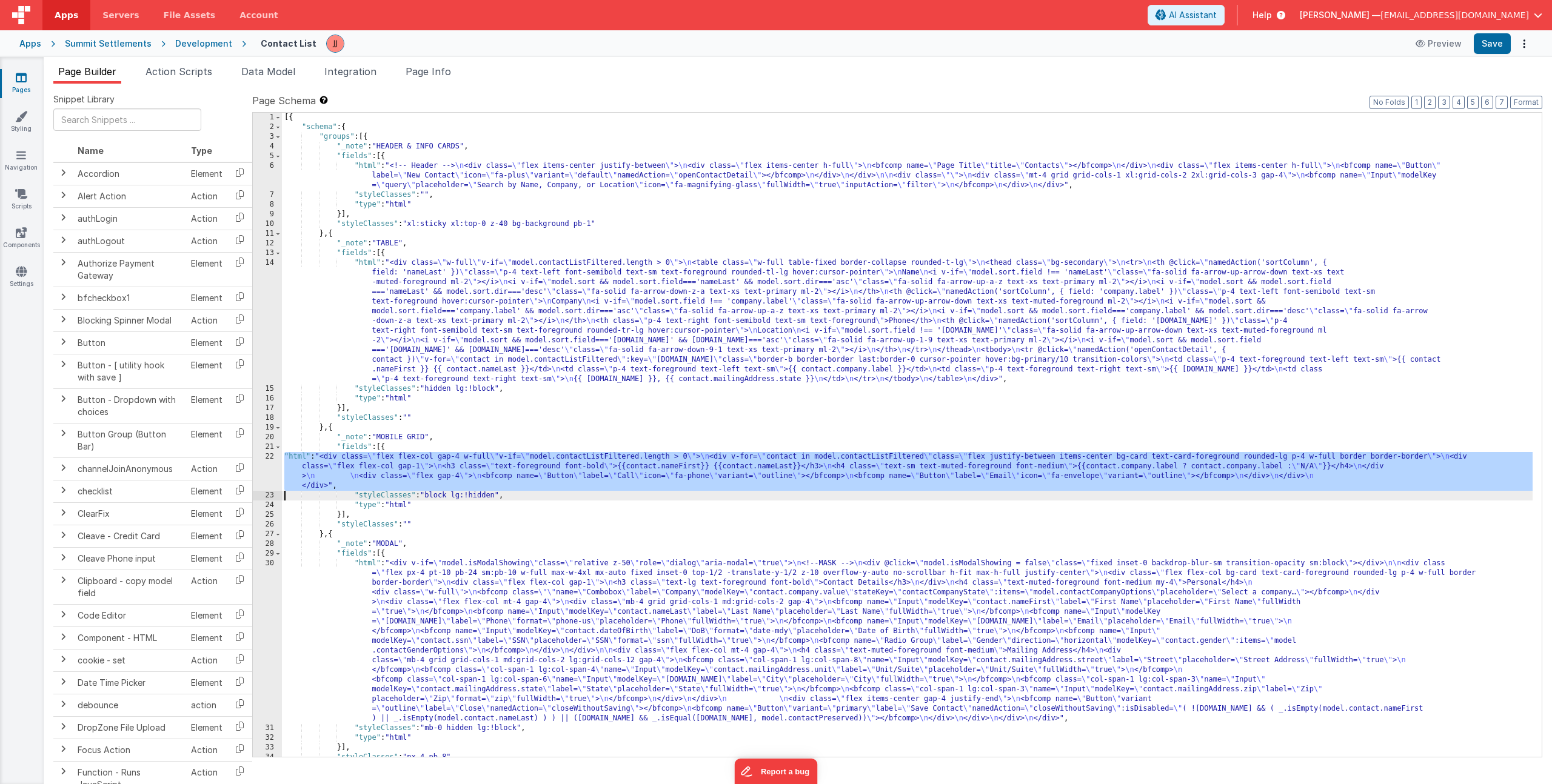
click at [393, 475] on div "[{ "schema" : { "groups" : [{ "_note" : "HEADER & INFO CARDS" , "fields" : [{ "…" at bounding box center [907, 444] width 1251 height 663
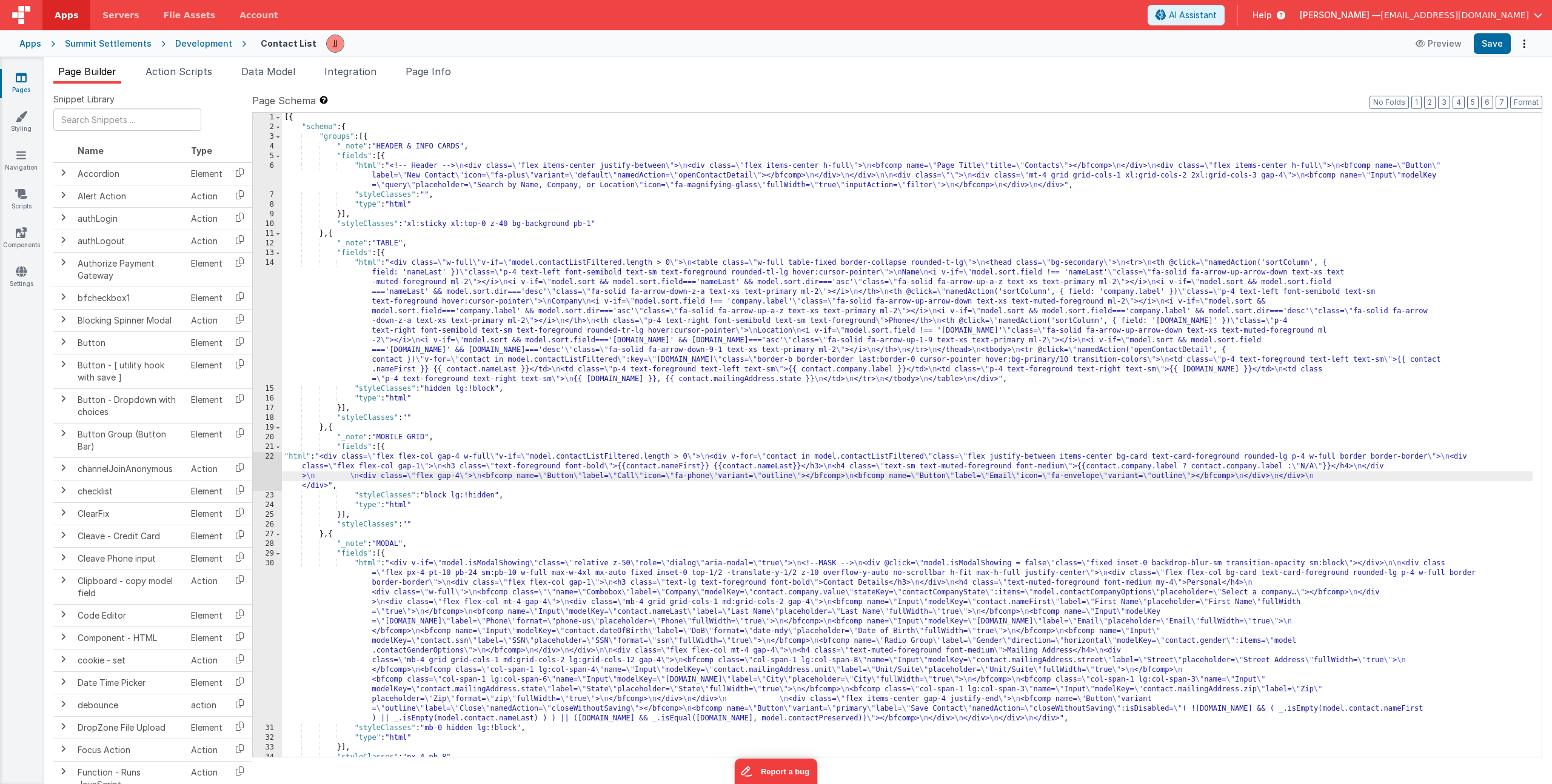
click at [270, 466] on div "22" at bounding box center [268, 471] width 29 height 39
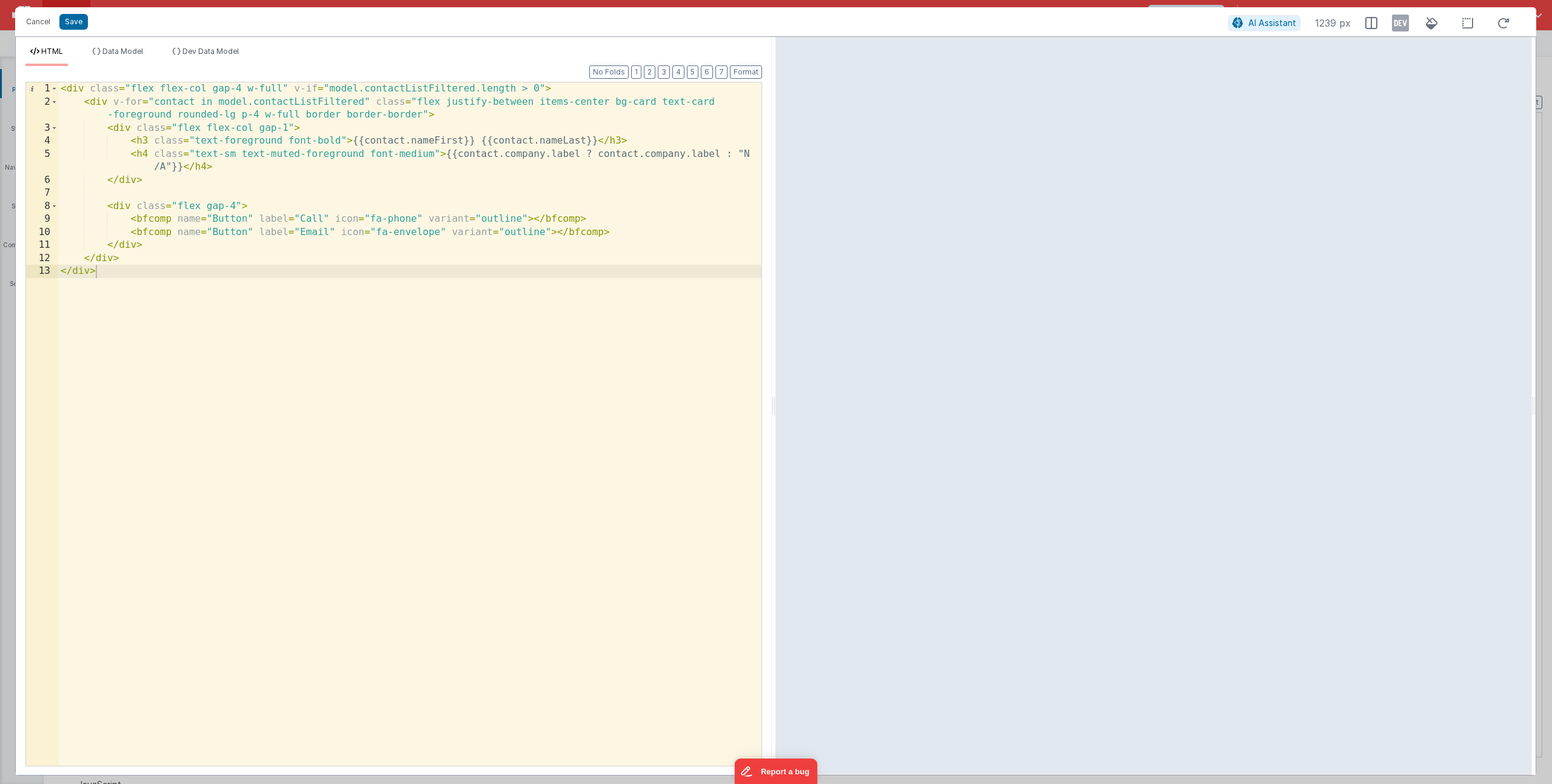
click at [439, 105] on div "< div class = "flex flex-col gap-4 w-full" v-if = "model.contactListFiltered.le…" at bounding box center [409, 437] width 703 height 710
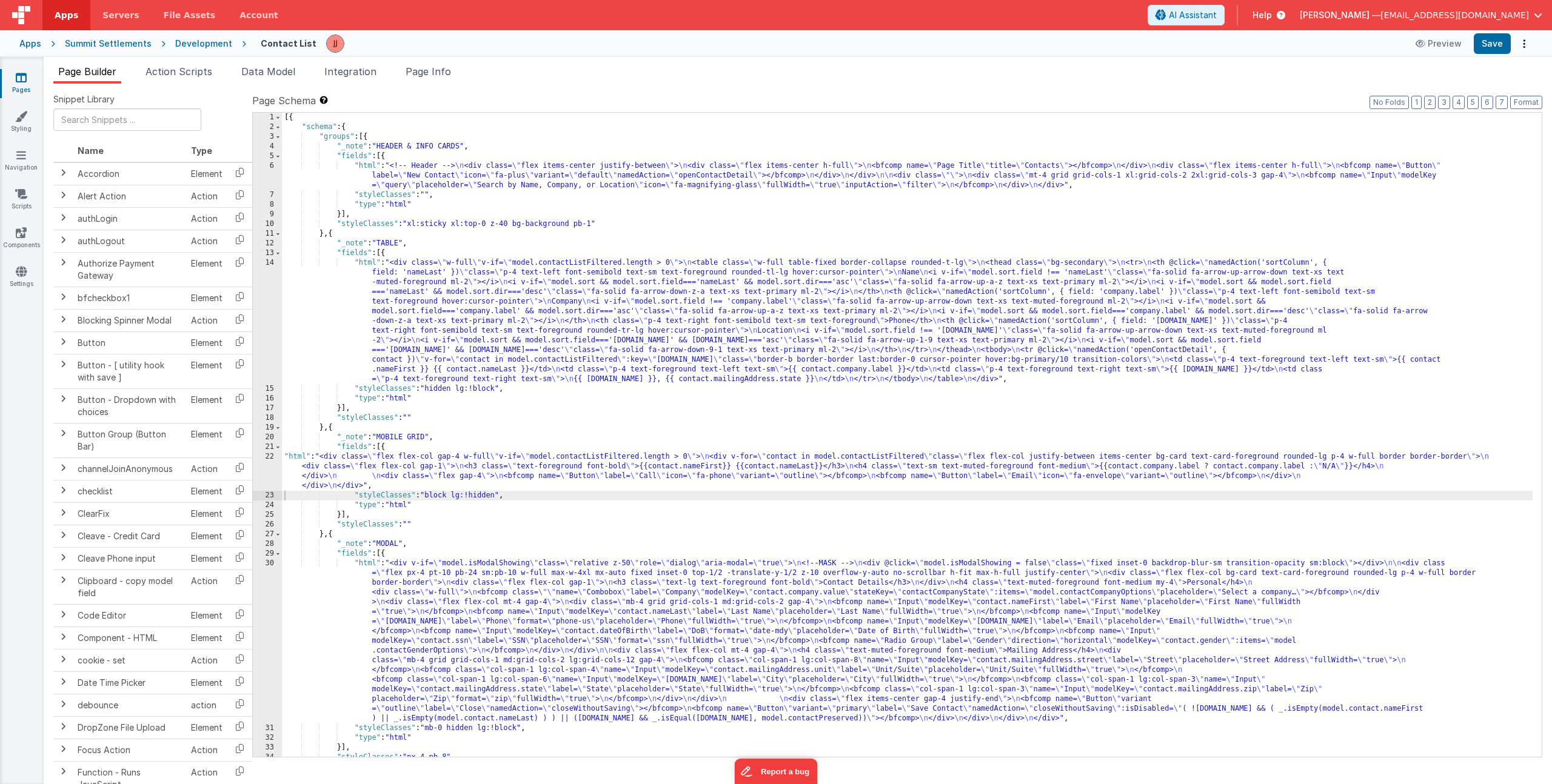
click at [400, 478] on div "[{ "schema" : { "groups" : [{ "_note" : "HEADER & INFO CARDS" , "fields" : [{ "…" at bounding box center [907, 444] width 1251 height 663
click at [260, 467] on div "22" at bounding box center [268, 471] width 29 height 39
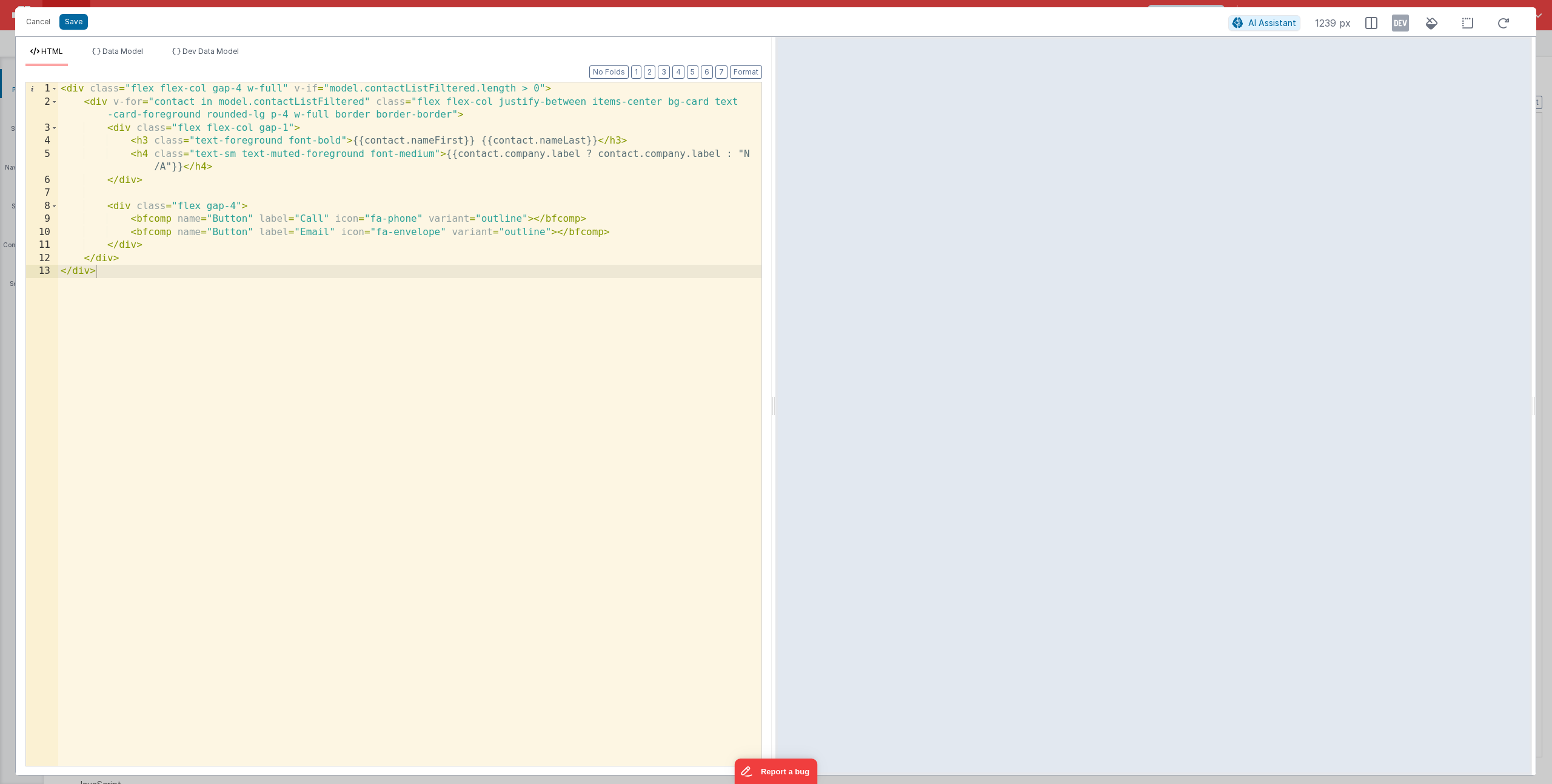
click at [630, 102] on div "< div class = "flex flex-col gap-4 w-full" v-if = "model.contactListFiltered.le…" at bounding box center [409, 437] width 703 height 710
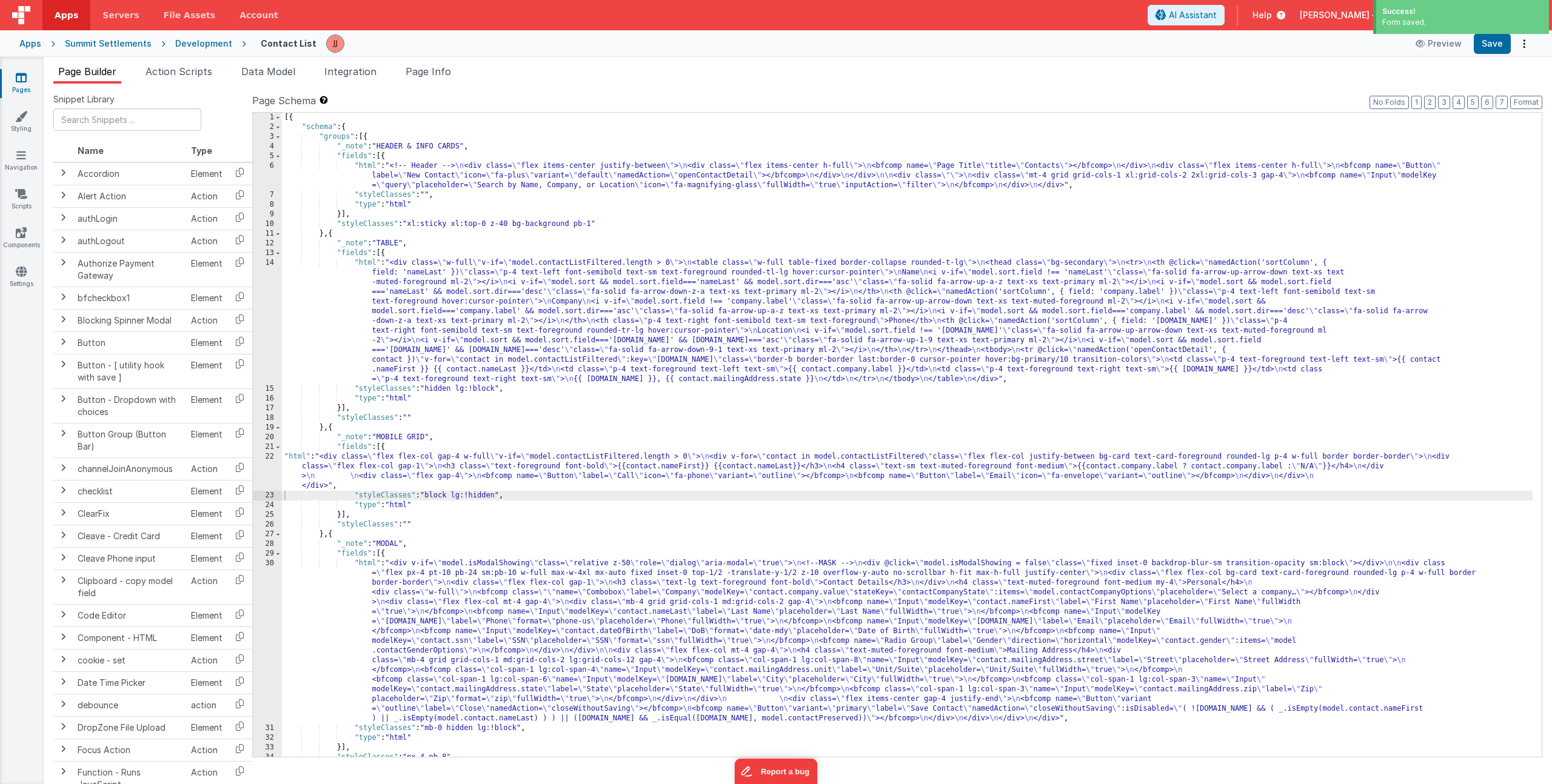
click at [418, 475] on div "[{ "schema" : { "groups" : [{ "_note" : "HEADER & INFO CARDS" , "fields" : [{ "…" at bounding box center [907, 444] width 1251 height 663
click at [275, 470] on div "22" at bounding box center [268, 471] width 29 height 39
click at [273, 471] on div "22" at bounding box center [268, 471] width 29 height 39
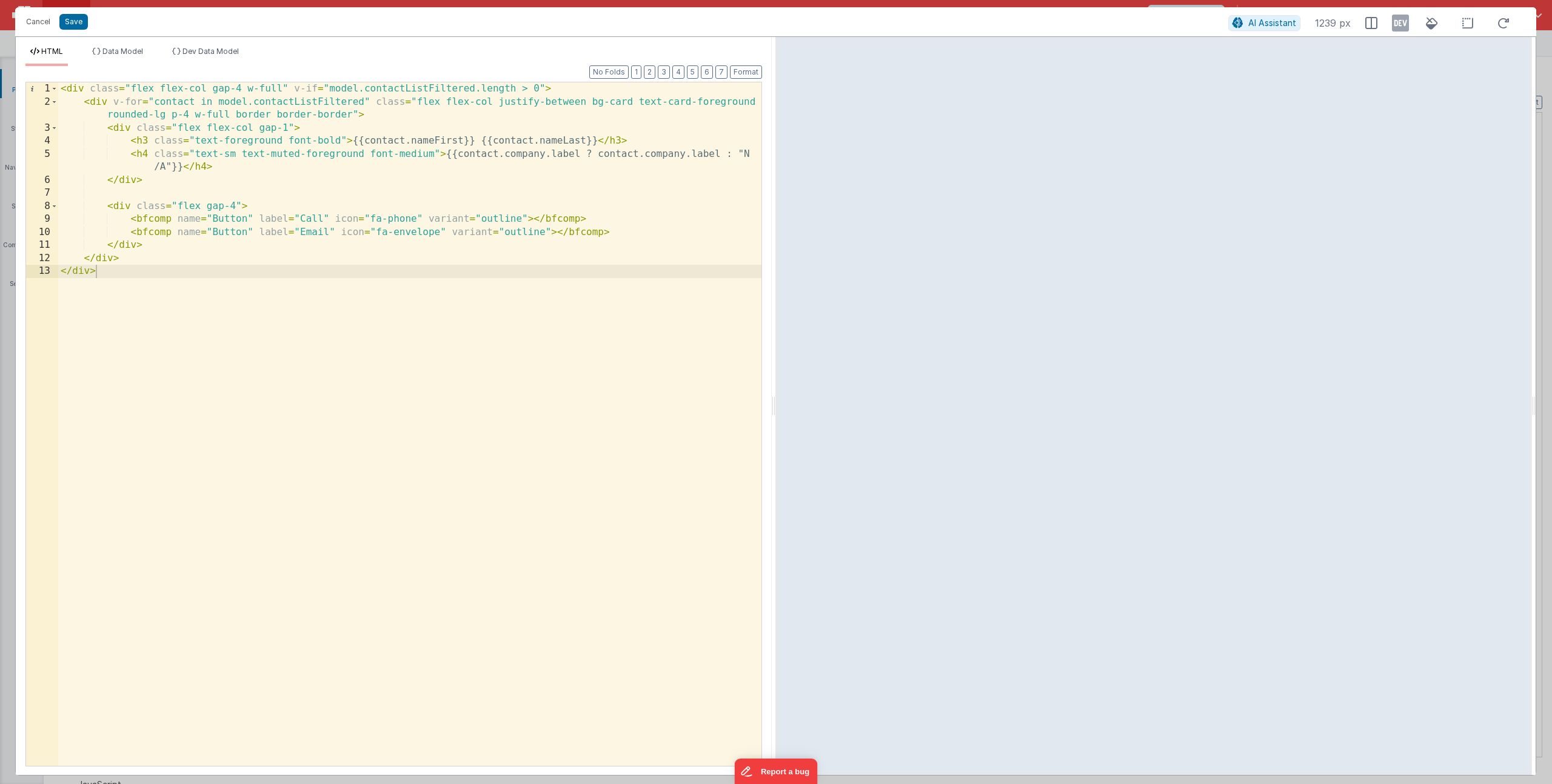
click at [572, 104] on div "< div class = "flex flex-col gap-4 w-full" v-if = "model.contactListFiltered.le…" at bounding box center [409, 437] width 703 height 710
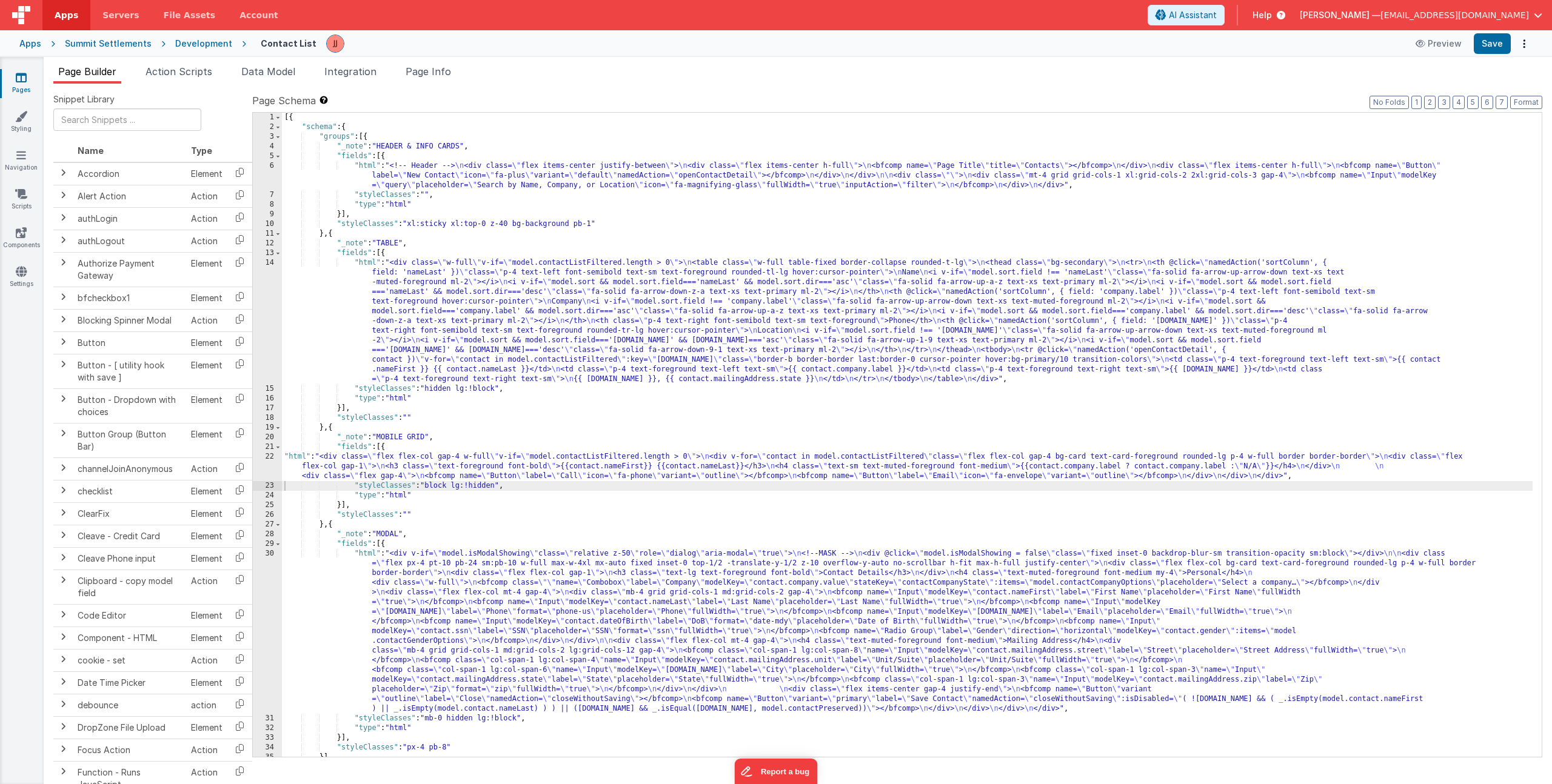
click at [362, 473] on div "[{ "schema" : { "groups" : [{ "_note" : "HEADER & INFO CARDS" , "fields" : [{ "…" at bounding box center [907, 444] width 1251 height 663
click at [266, 466] on div "22" at bounding box center [268, 467] width 29 height 29
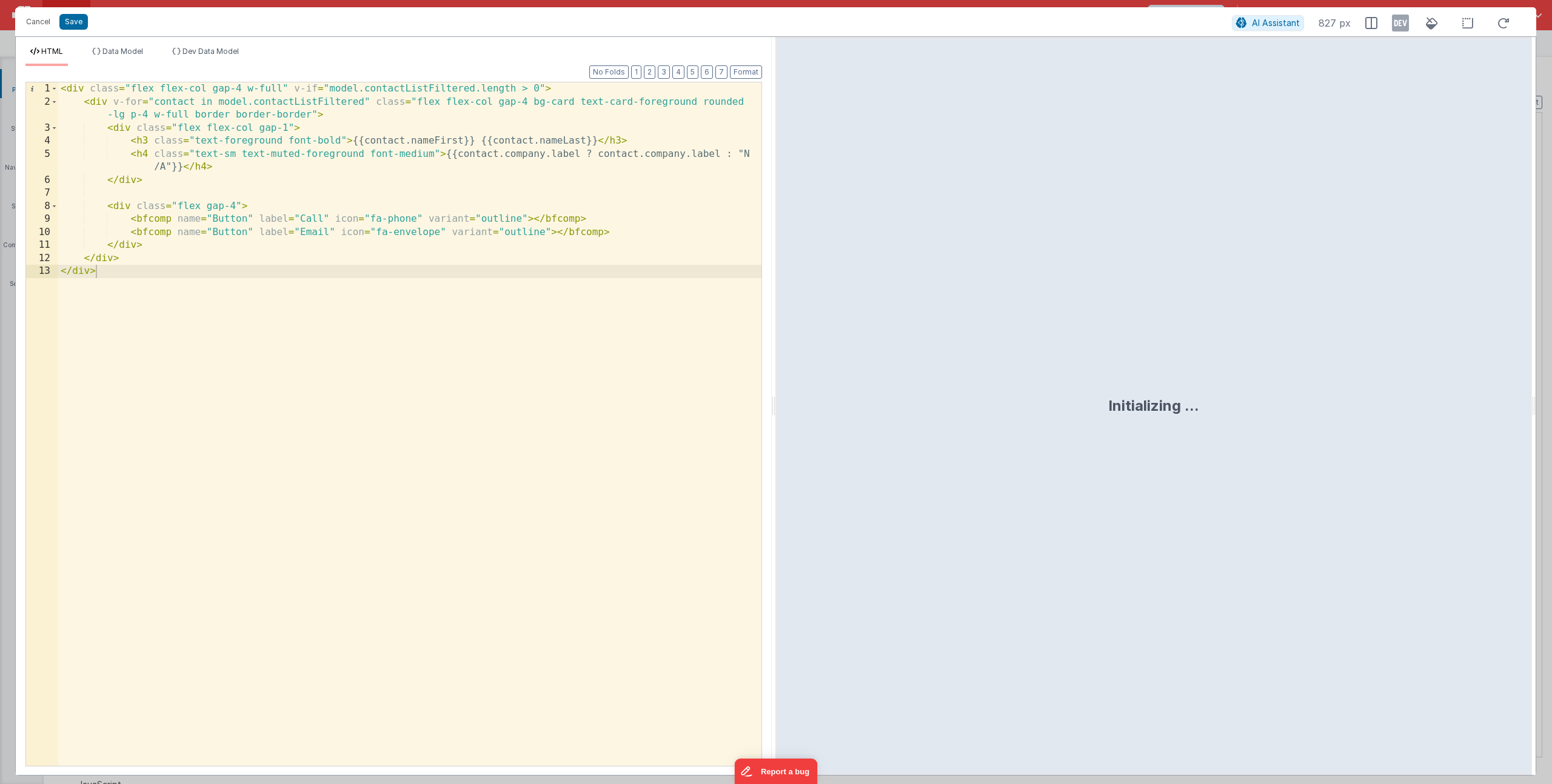
click at [234, 204] on div "< div class = "flex flex-col gap-4 w-full" v-if = "model.contactListFiltered.le…" at bounding box center [409, 437] width 703 height 710
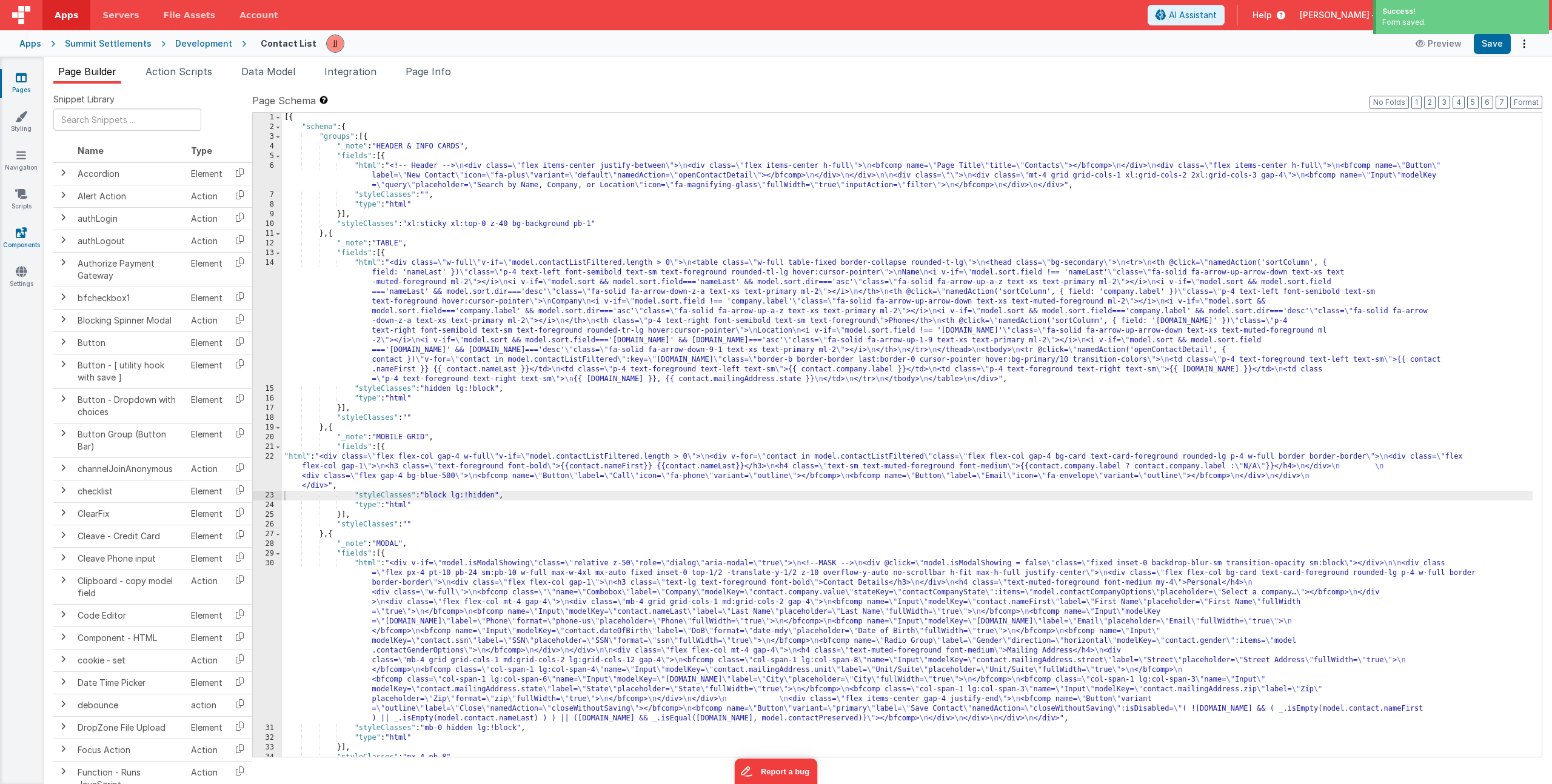
click at [18, 237] on icon at bounding box center [21, 232] width 11 height 12
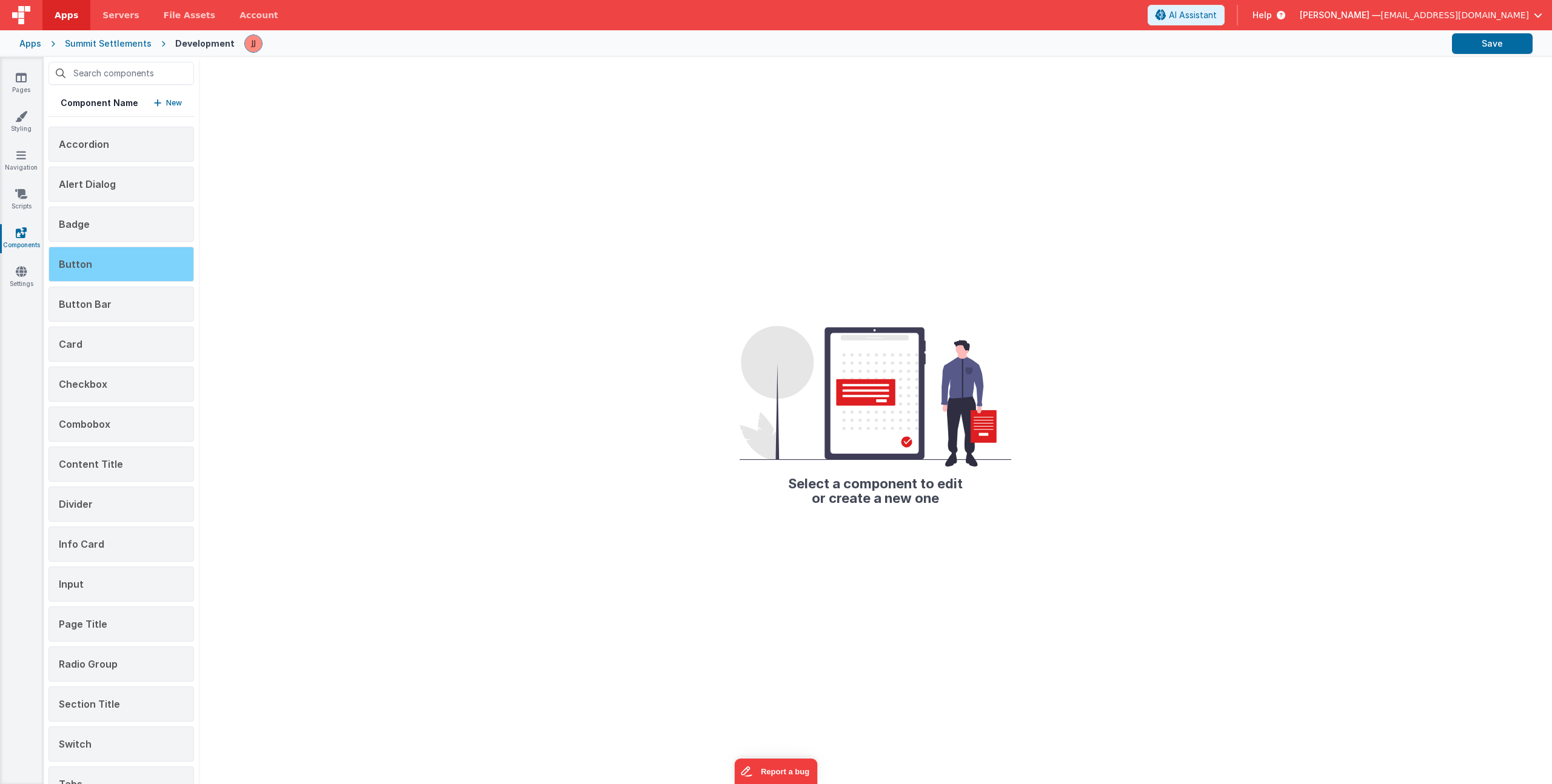
click at [100, 265] on div "Button" at bounding box center [121, 264] width 146 height 35
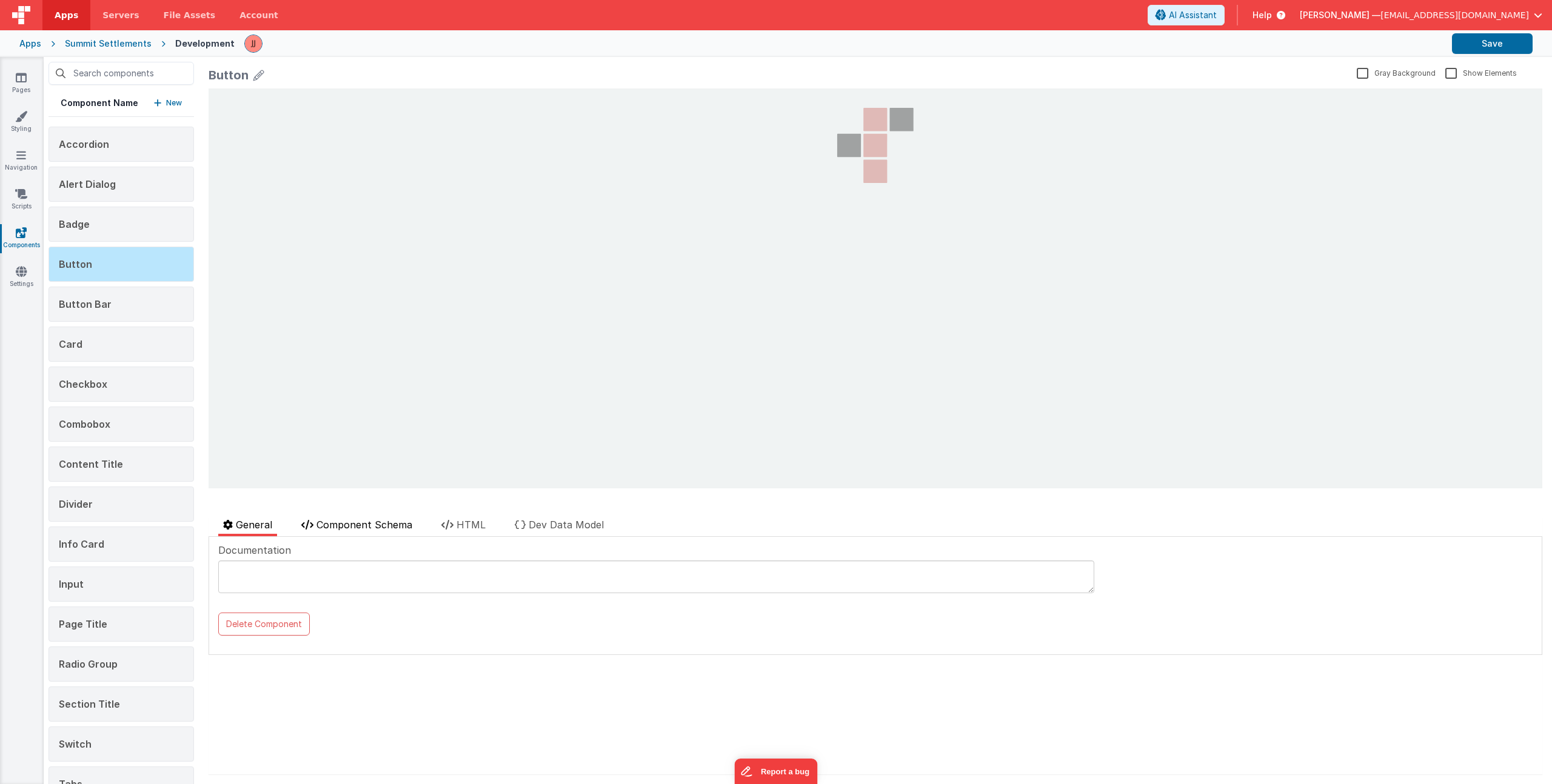
click at [360, 526] on span "Component Schema" at bounding box center [365, 525] width 96 height 12
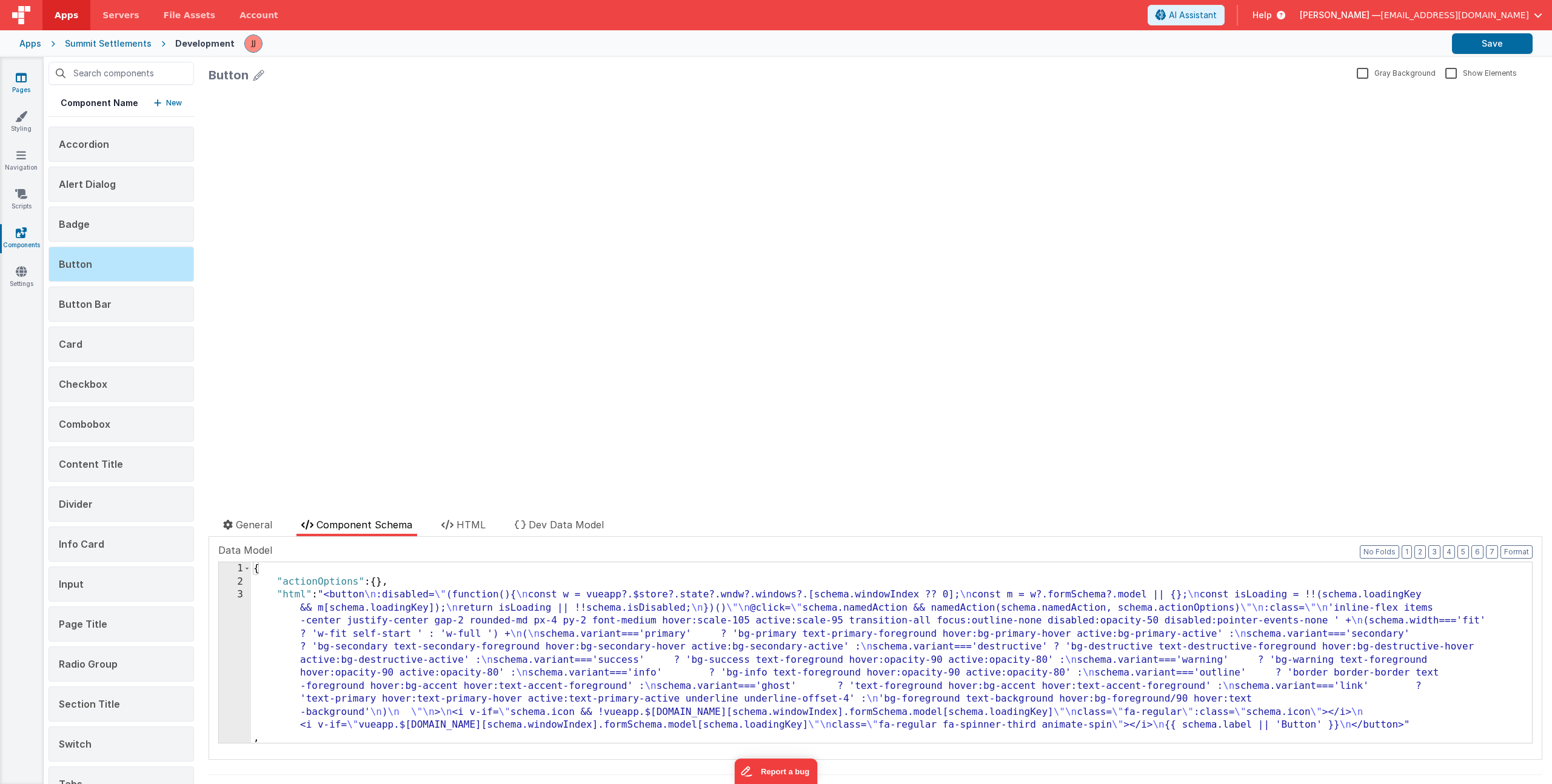
click at [15, 82] on link "Pages" at bounding box center [21, 84] width 43 height 24
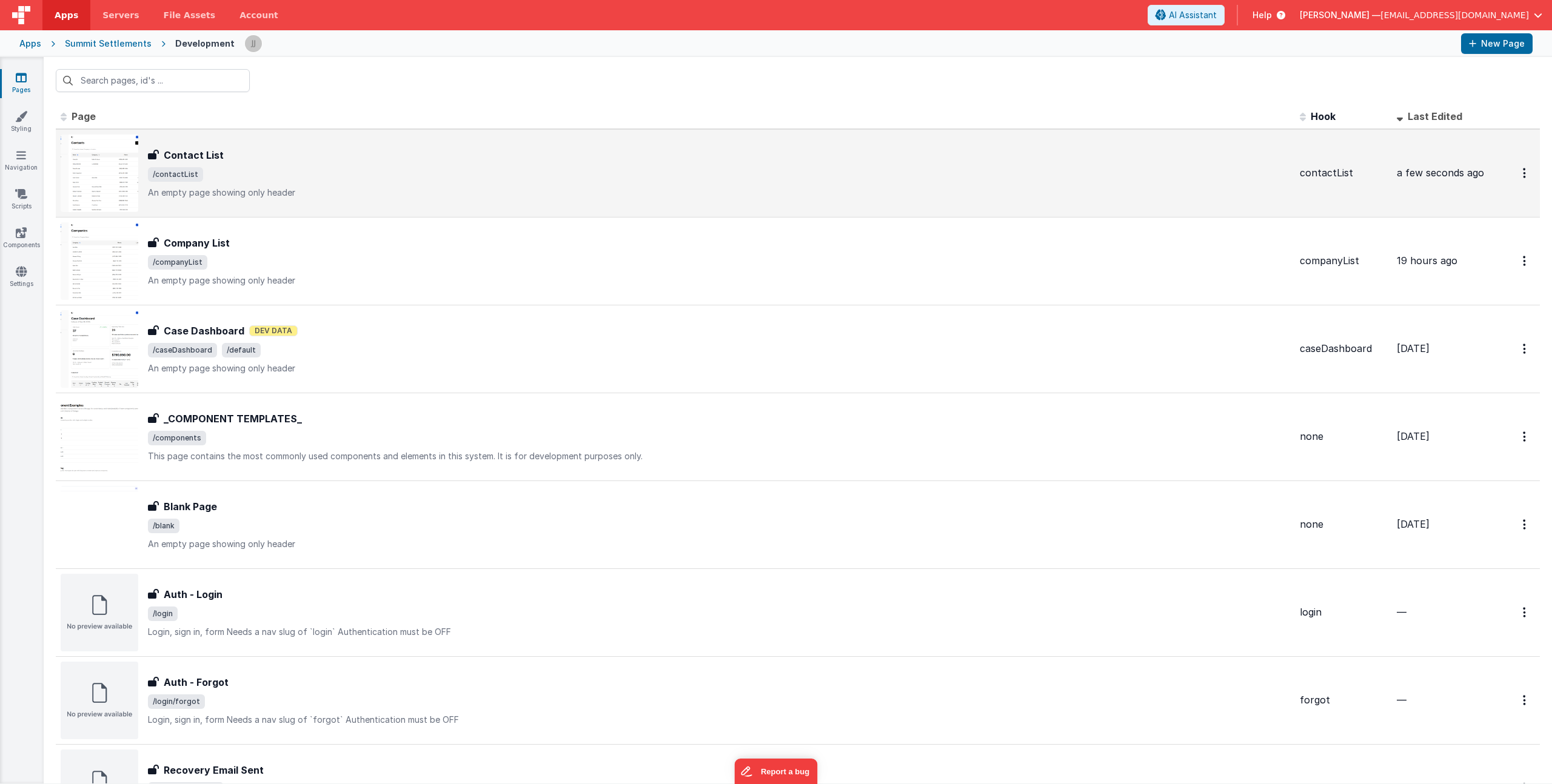
click at [262, 165] on div "Contact List Contact List /contactList An empty page showing only header" at bounding box center [719, 174] width 1142 height 51
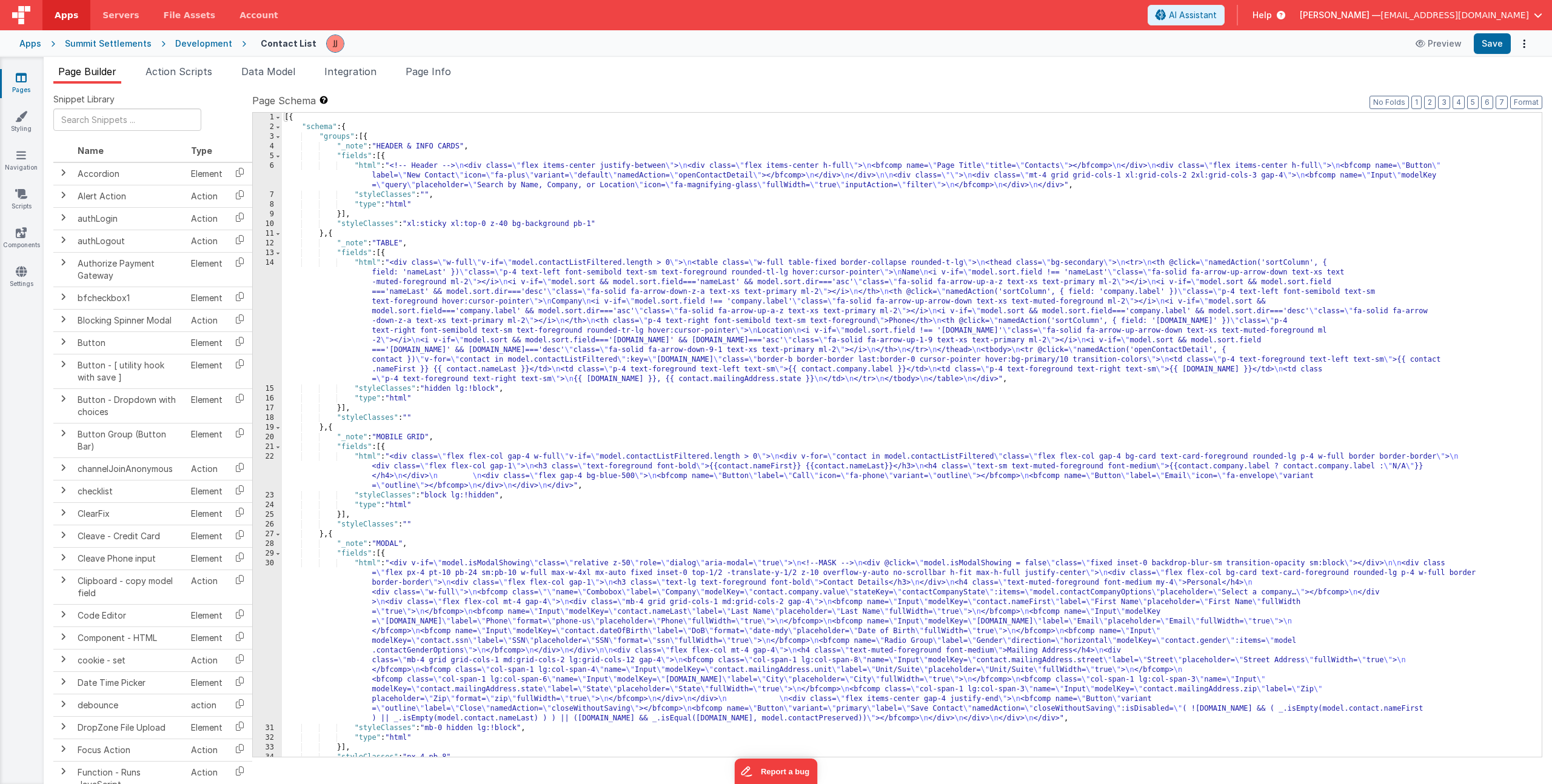
click at [455, 484] on div "[{ "schema" : { "groups" : [{ "_note" : "HEADER & INFO CARDS" , "fields" : [{ "…" at bounding box center [907, 444] width 1251 height 663
click at [255, 469] on div "22" at bounding box center [268, 471] width 29 height 39
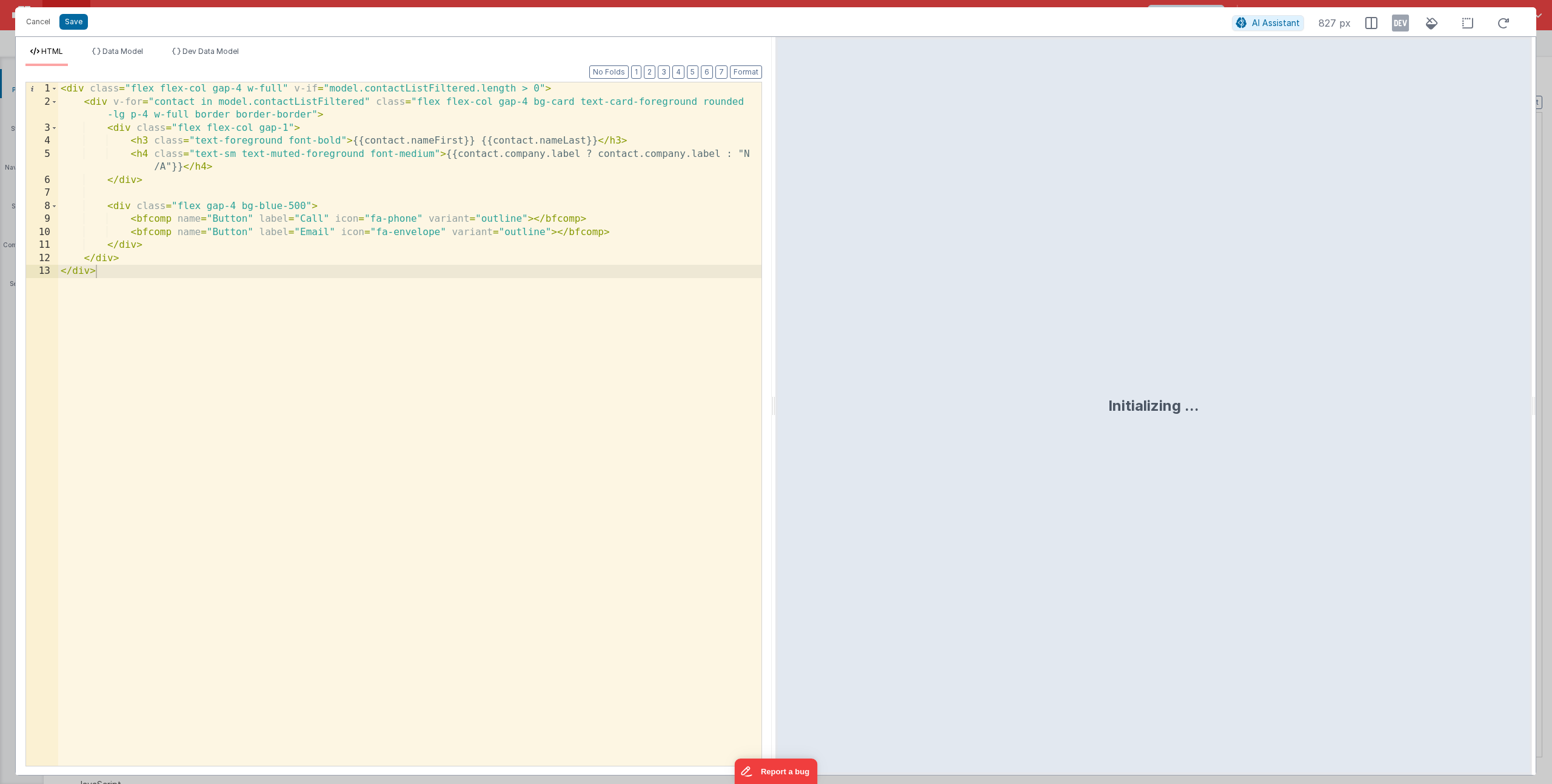
click at [173, 223] on div "< div class = "flex flex-col gap-4 w-full" v-if = "model.contactListFiltered.le…" at bounding box center [409, 437] width 703 height 710
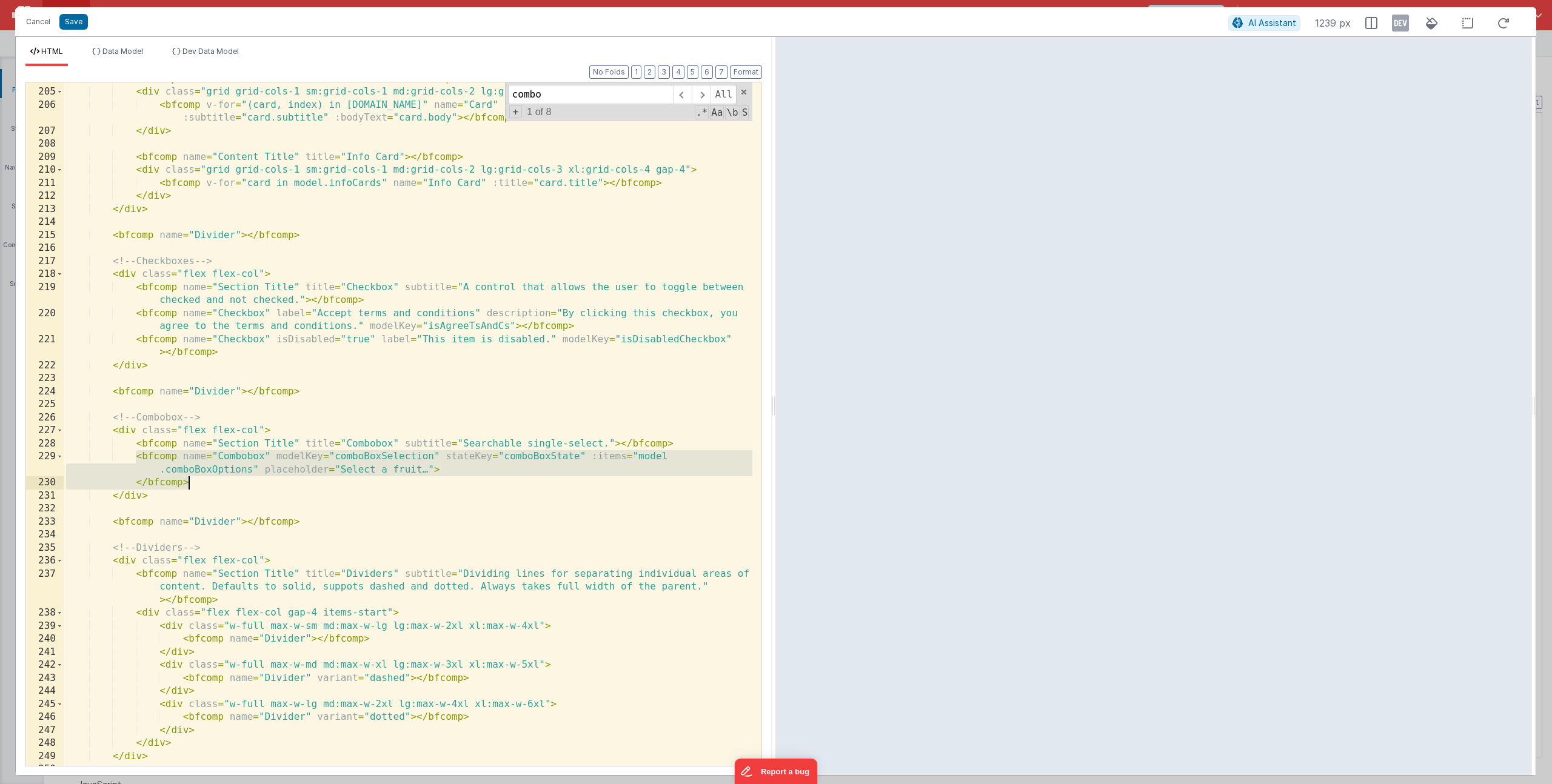
scroll to position [316, 0]
click at [40, 20] on button "Cancel" at bounding box center [38, 22] width 36 height 17
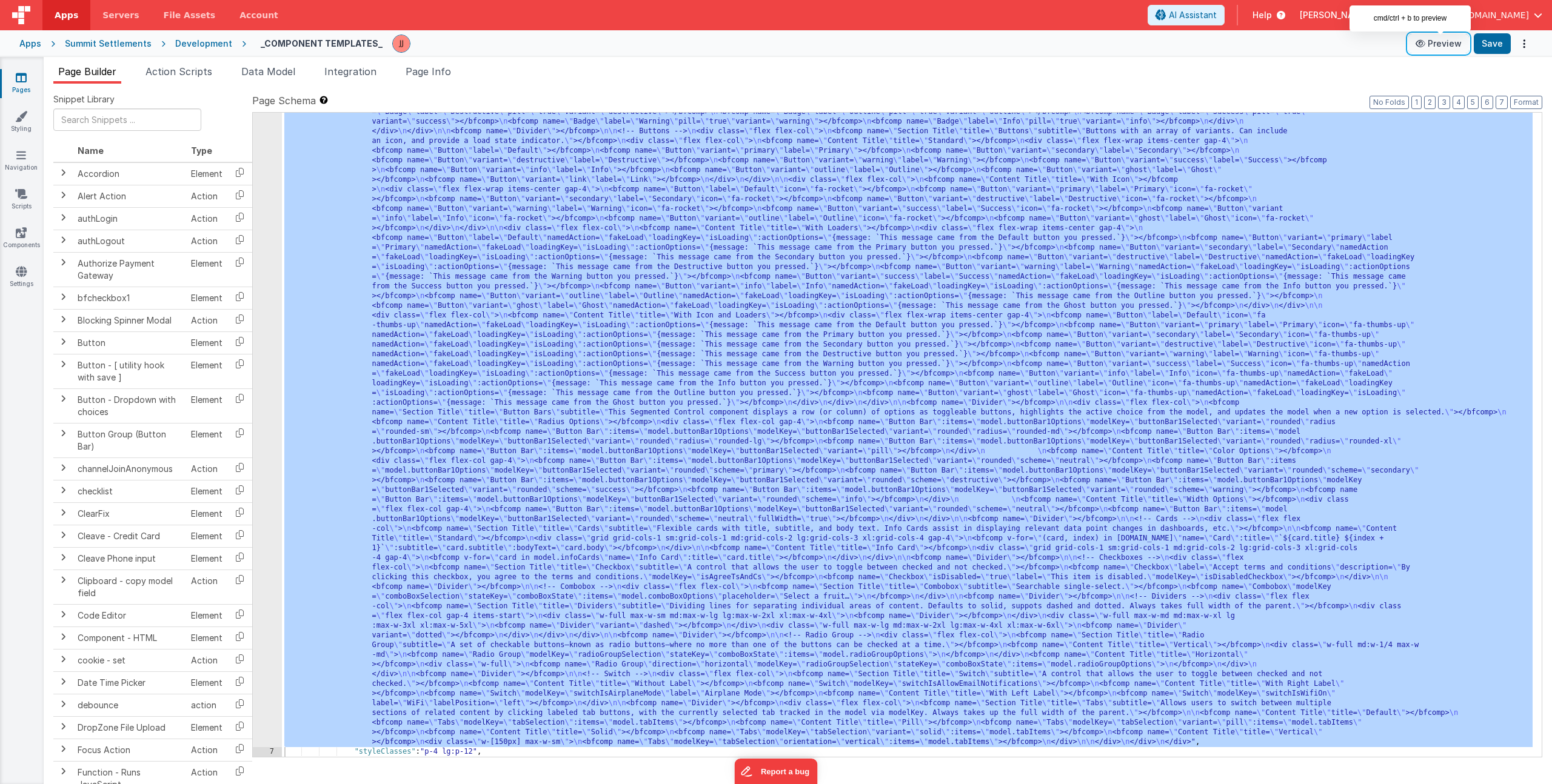
click at [1432, 41] on button "Preview" at bounding box center [1438, 43] width 61 height 19
click at [474, 269] on div ""html" : "<div> \n <bfcomp name= \" Page Title \" title= \" Component Examples …" at bounding box center [907, 623] width 1251 height 1556
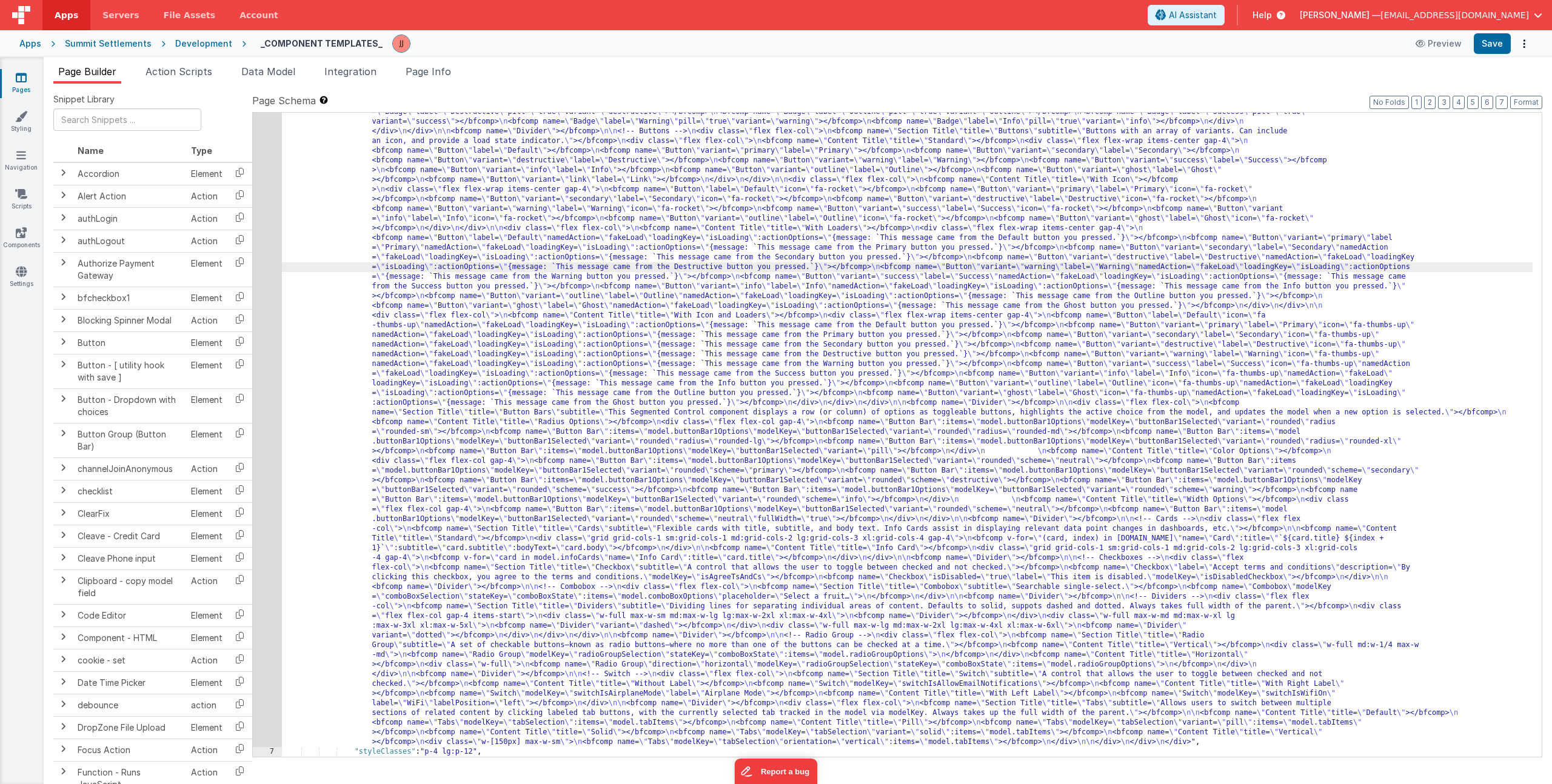
click at [269, 338] on div "6" at bounding box center [268, 296] width 29 height 901
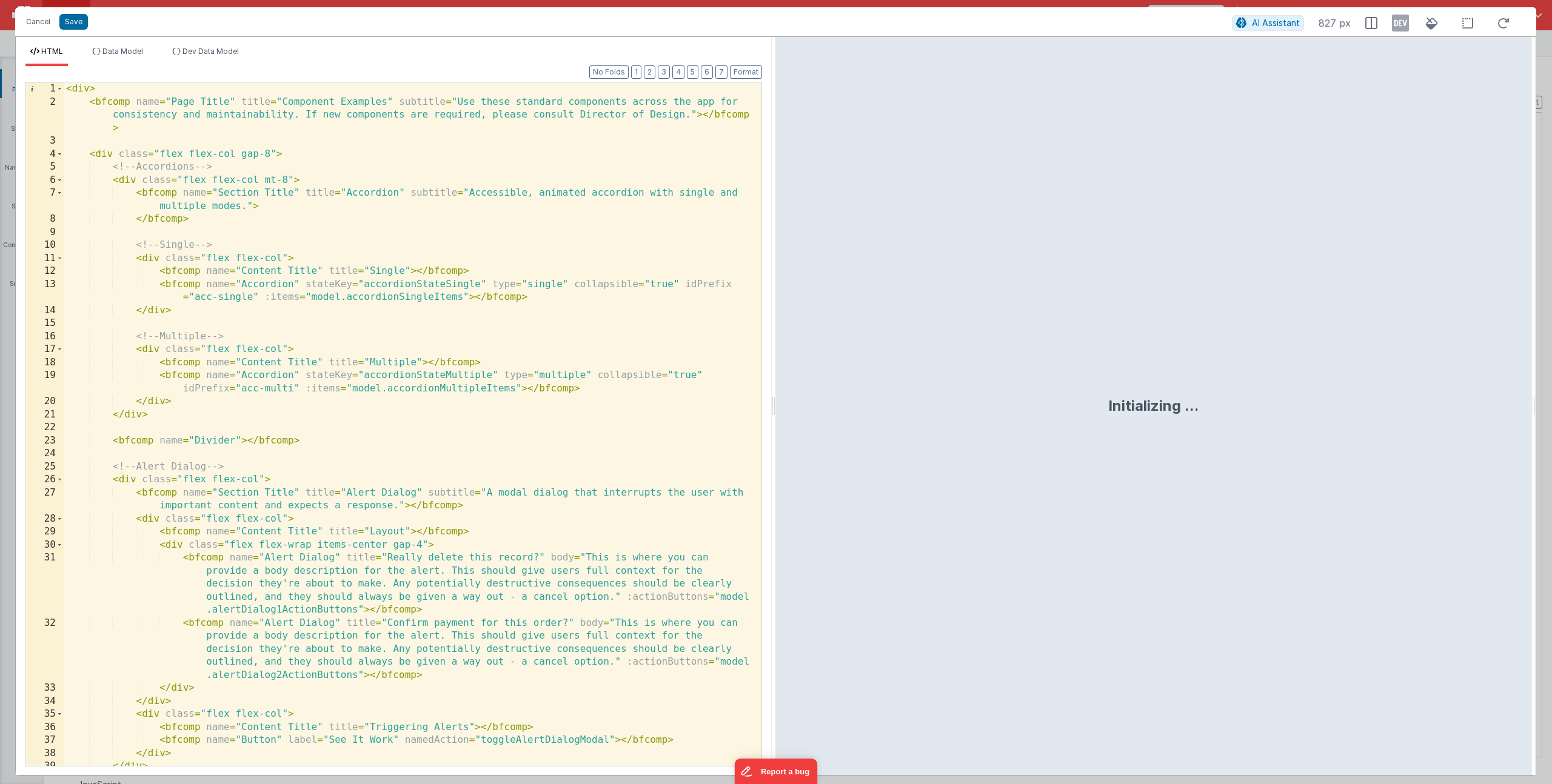
click at [301, 332] on div "< div > < bfcomp name = "Page Title" title = "Component Examples" subtitle = "U…" at bounding box center [408, 437] width 689 height 710
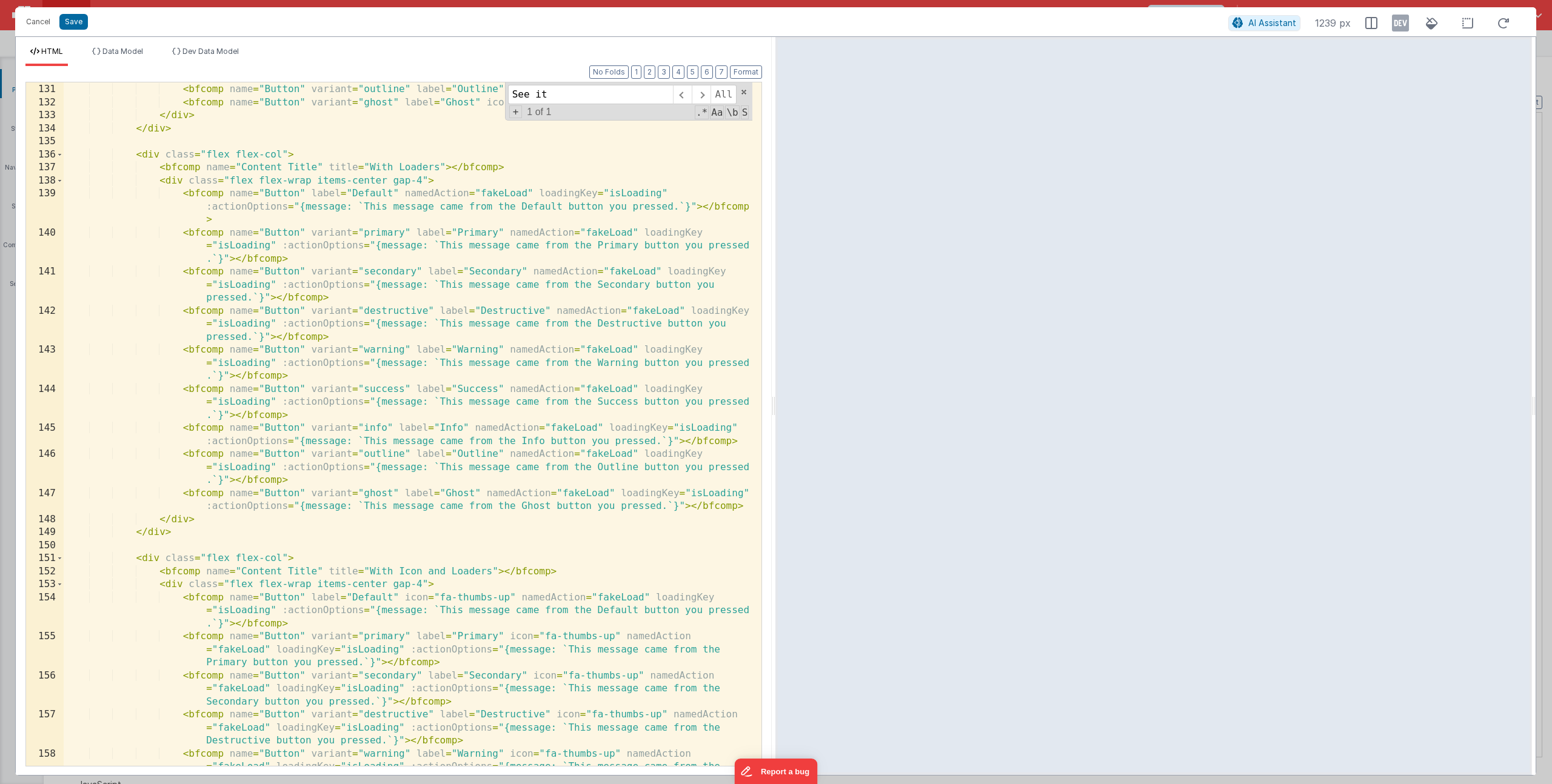
scroll to position [1902, 0]
type input "See it"
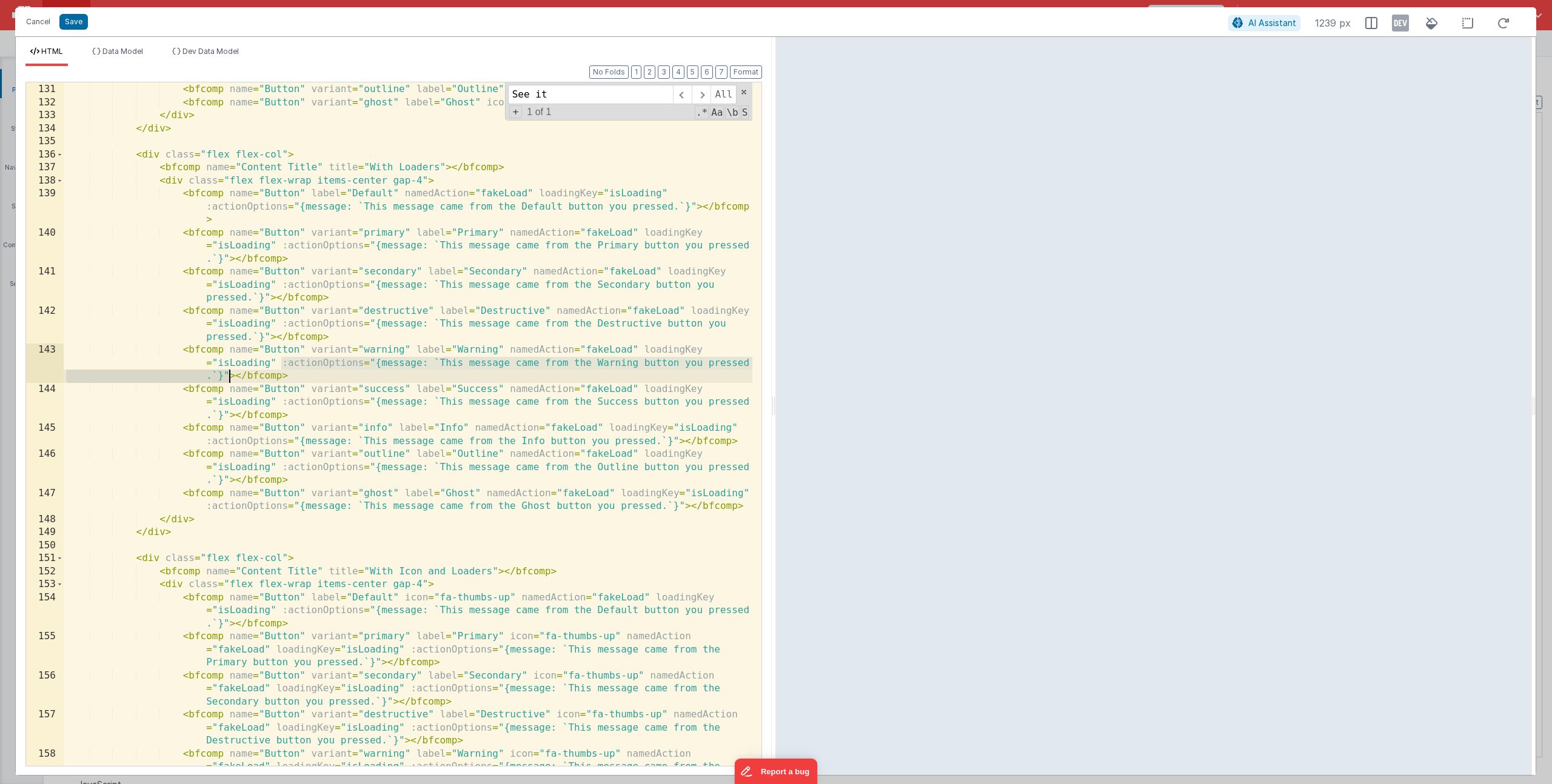
drag, startPoint x: 282, startPoint y: 364, endPoint x: 229, endPoint y: 379, distance: 55.1
click at [229, 379] on div "< bfcomp name = "Button" variant = "info" label = "Info" icon = "fa-rocket" > <…" at bounding box center [408, 438] width 689 height 735
click at [34, 18] on button "Cancel" at bounding box center [38, 22] width 36 height 17
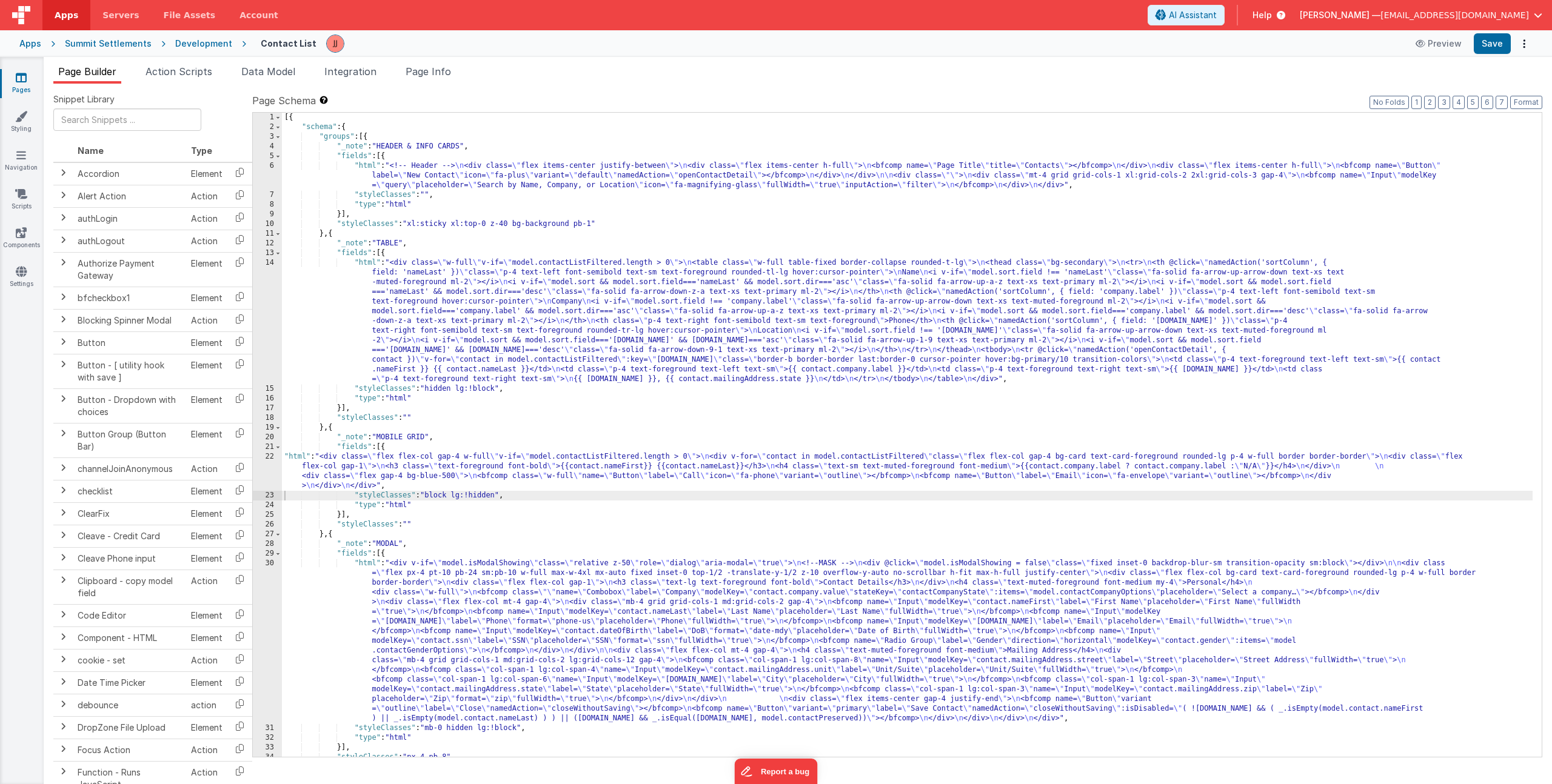
click at [401, 469] on div "[{ "schema" : { "groups" : [{ "_note" : "HEADER & INFO CARDS" , "fields" : [{ "…" at bounding box center [907, 444] width 1251 height 663
click at [263, 468] on div "22" at bounding box center [268, 471] width 29 height 39
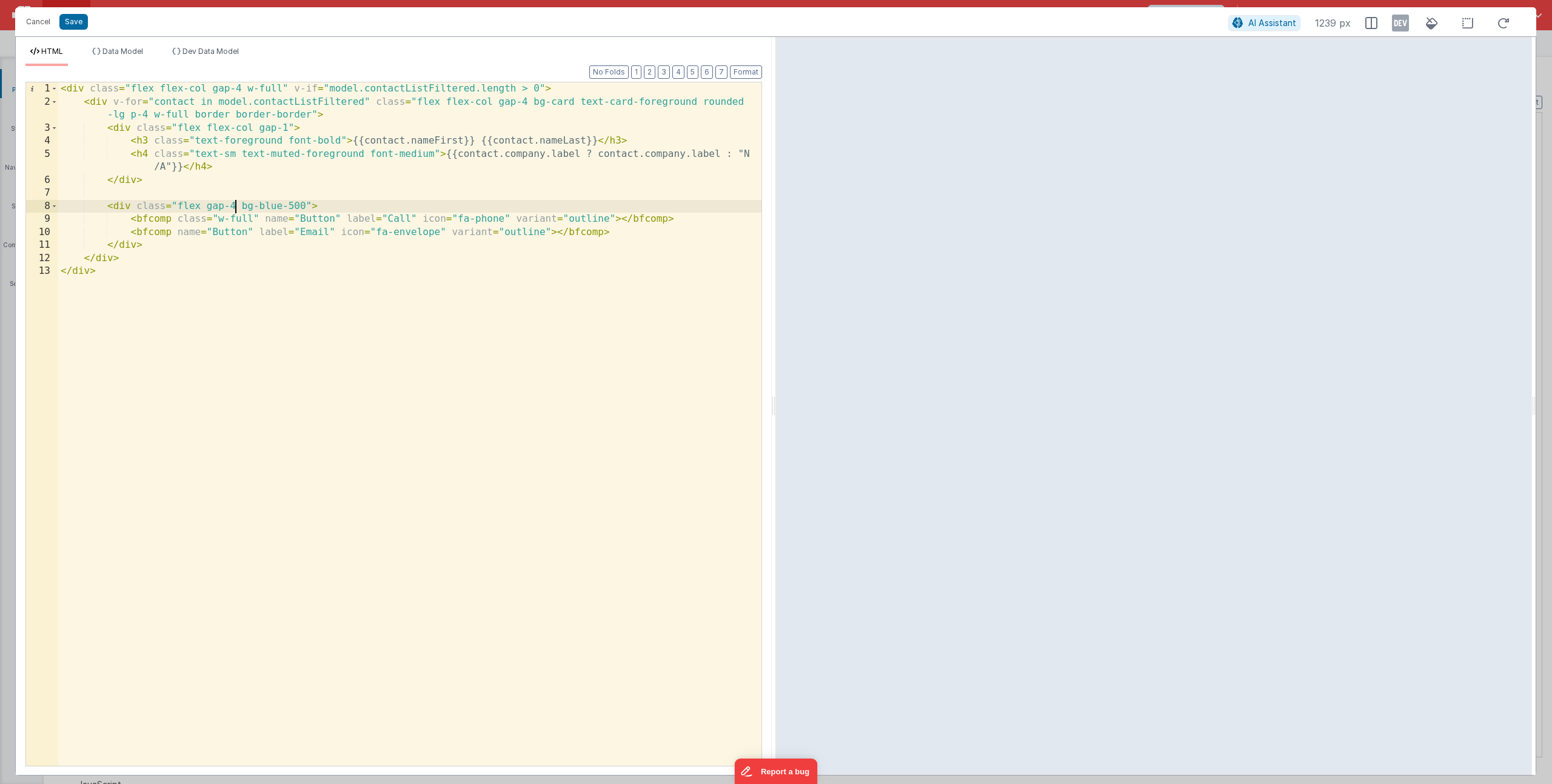
click at [235, 202] on div "< div class = "flex flex-col gap-4 w-full" v-if = "model.contactListFiltered.le…" at bounding box center [409, 437] width 703 height 710
drag, startPoint x: 425, startPoint y: 89, endPoint x: 476, endPoint y: 87, distance: 51.0
click at [476, 87] on div "< div class = "flex flex-col gap-4 w-full" v-if = "model.contactListFiltered.le…" at bounding box center [409, 437] width 703 height 710
drag, startPoint x: 318, startPoint y: 100, endPoint x: 363, endPoint y: 101, distance: 45.0
click at [363, 101] on div "< div class = "flex flex-col gap-4 w-full" v-if = "model.contactList.length > 0…" at bounding box center [409, 437] width 703 height 710
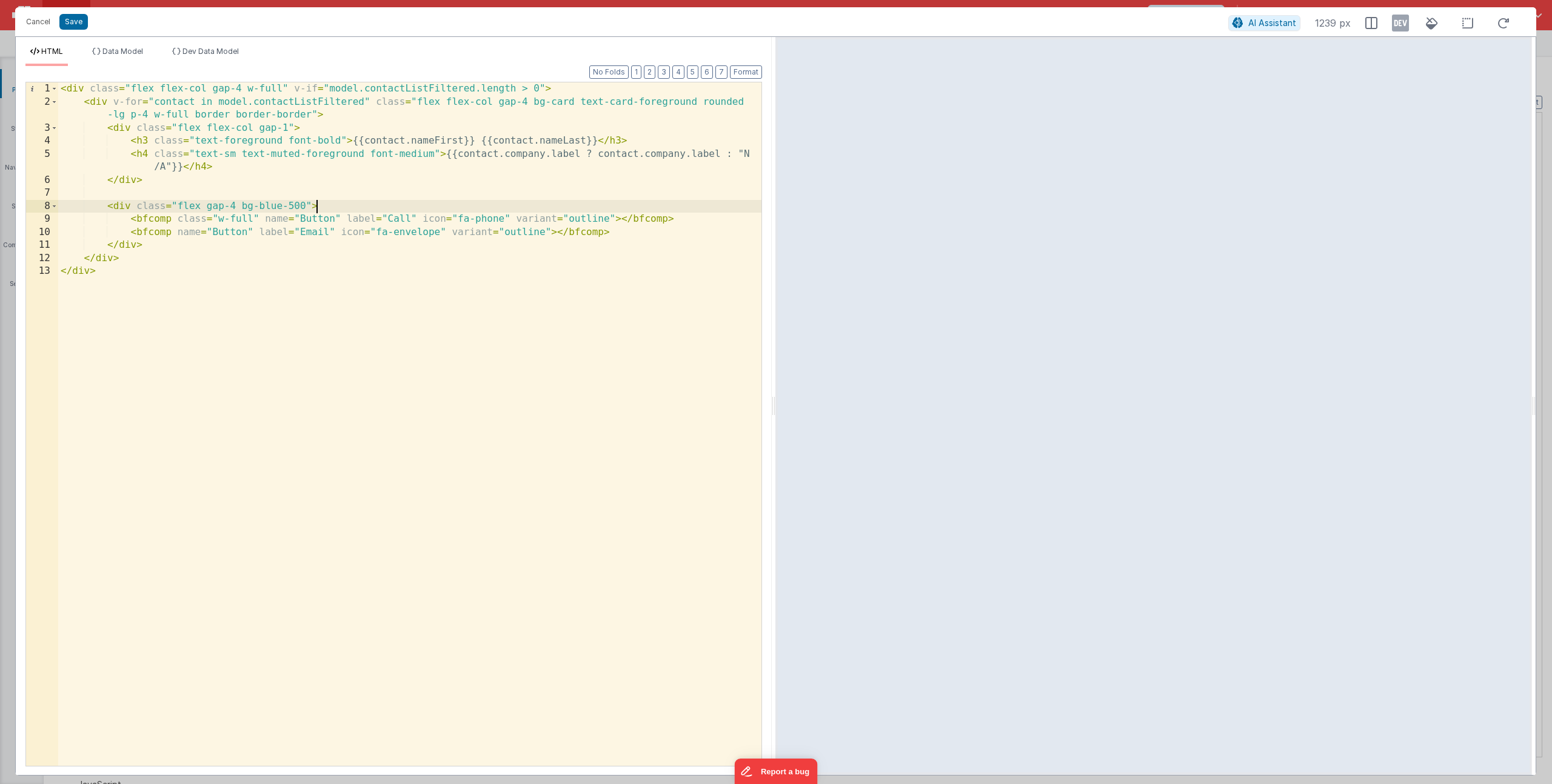
click at [354, 207] on div "< div class = "flex flex-col gap-4 w-full" v-if = "model.contactListFiltered.le…" at bounding box center [409, 437] width 703 height 710
click at [209, 210] on div "< div class = "flex flex-col gap-4 w-full" v-if = "model.contactListFiltered.le…" at bounding box center [409, 437] width 703 height 710
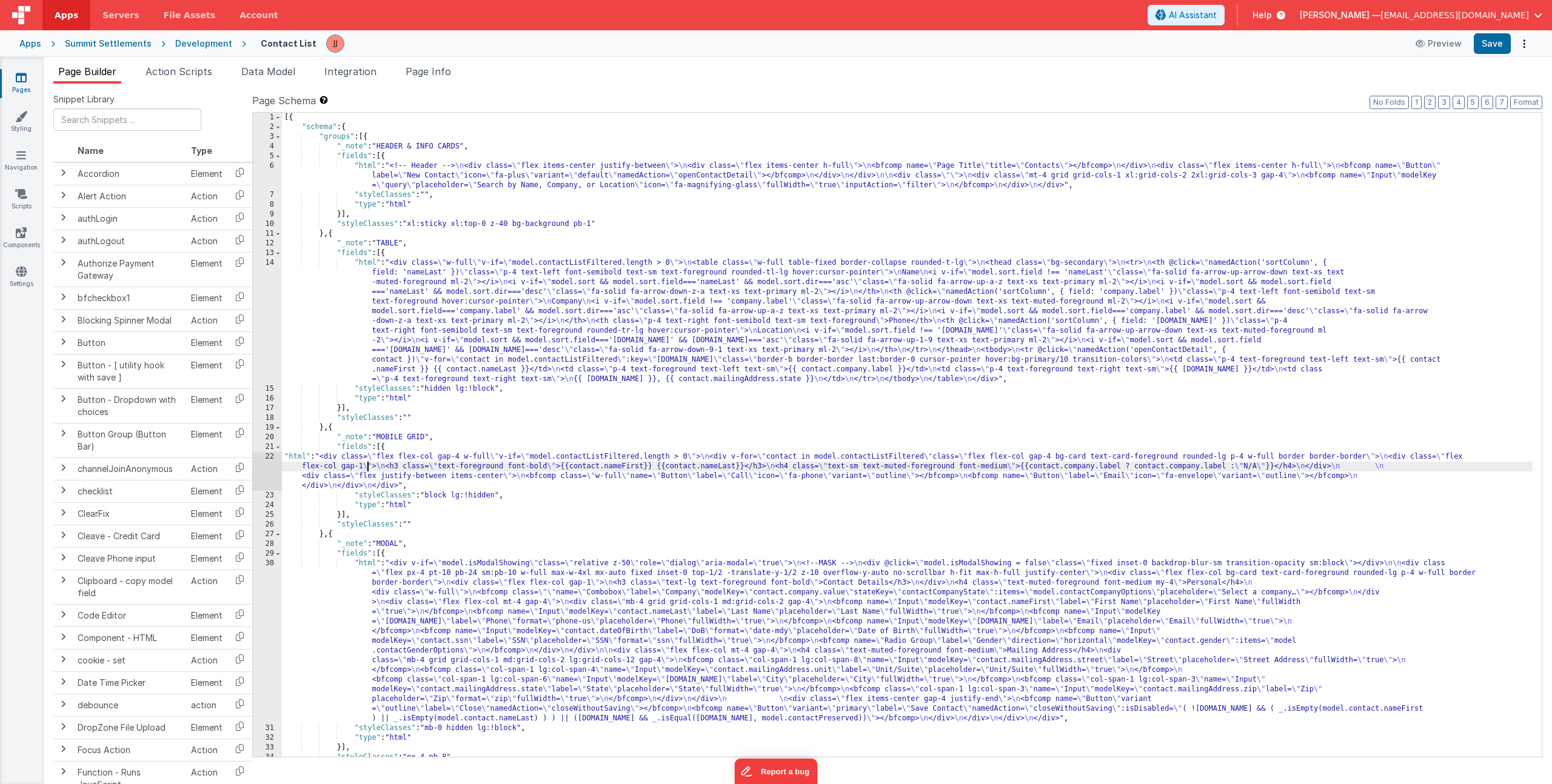
click at [365, 471] on div "[{ "schema" : { "groups" : [{ "_note" : "HEADER & INFO CARDS" , "fields" : [{ "…" at bounding box center [907, 444] width 1251 height 663
click at [266, 465] on div "22" at bounding box center [268, 471] width 29 height 39
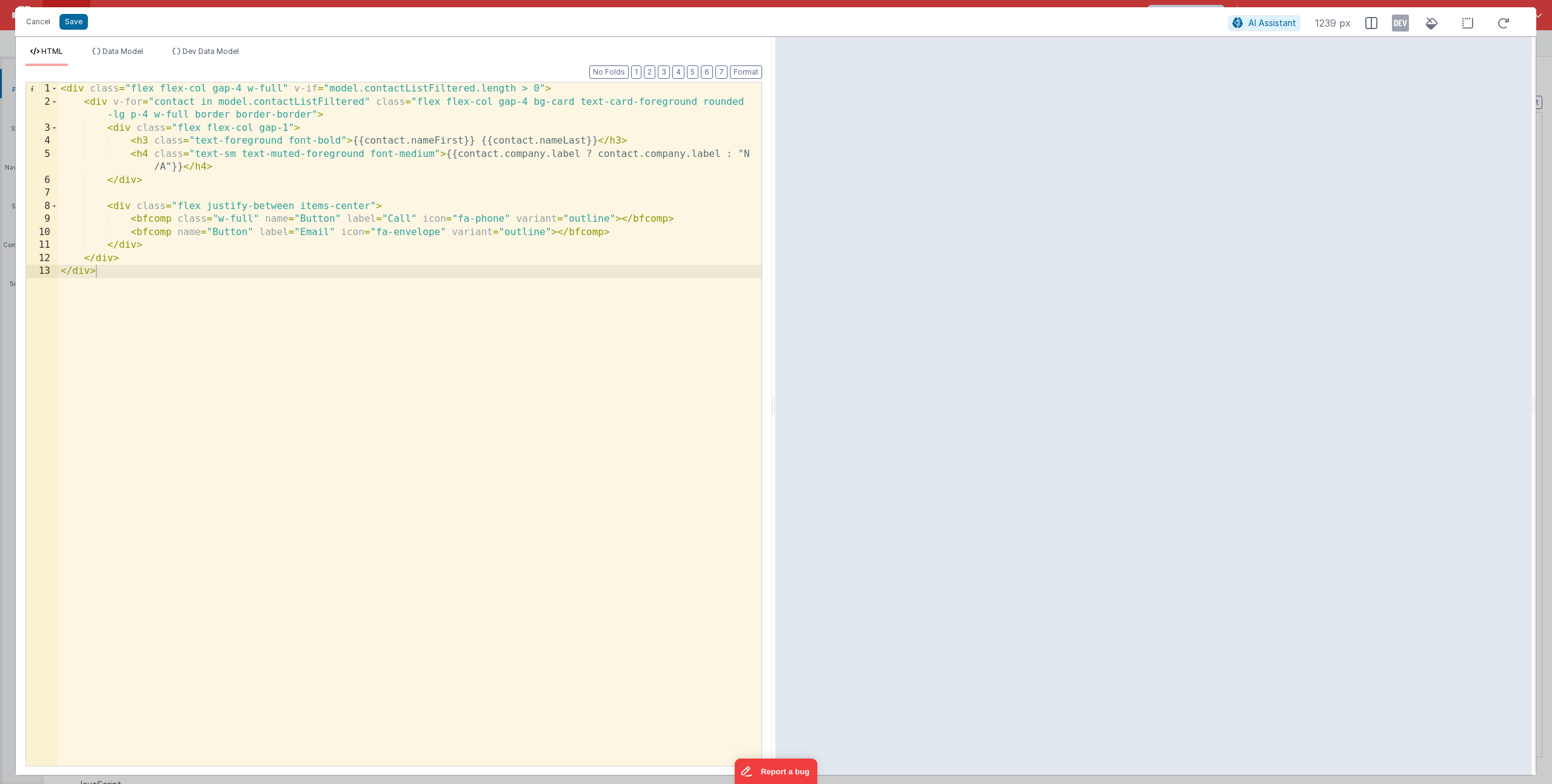
click at [195, 143] on div "< div class = "flex flex-col gap-4 w-full" v-if = "model.contactListFiltered.le…" at bounding box center [409, 437] width 703 height 710
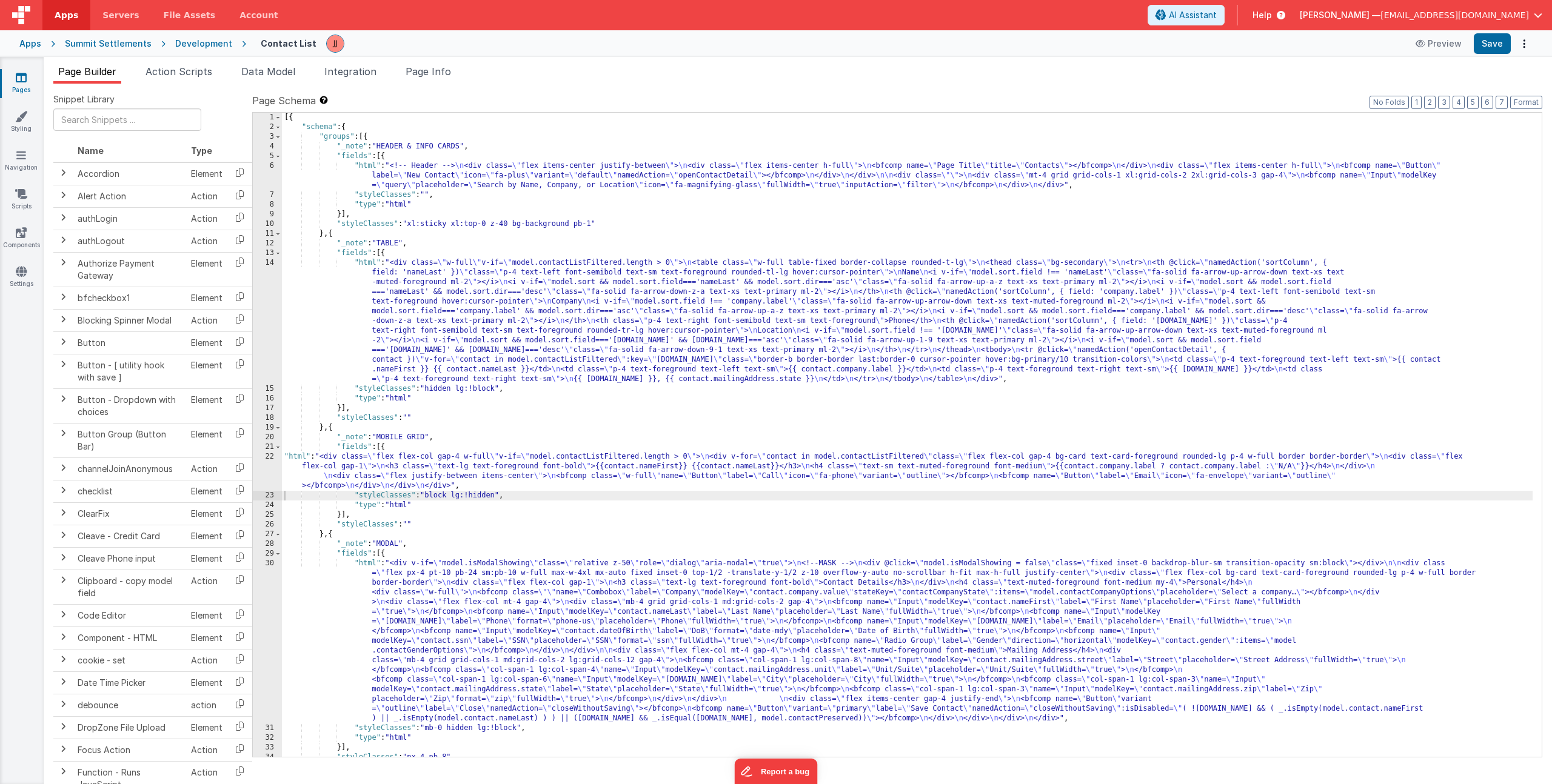
click at [869, 108] on div "Page Schema Shortcuts: Find: command-f Fold: command-option-L Unfold: command-o…" at bounding box center [897, 425] width 1290 height 663
click at [430, 477] on div "[{ "schema" : { "groups" : [{ "_note" : "HEADER & INFO CARDS" , "fields" : [{ "…" at bounding box center [907, 444] width 1251 height 663
click at [262, 464] on div "22" at bounding box center [268, 471] width 29 height 39
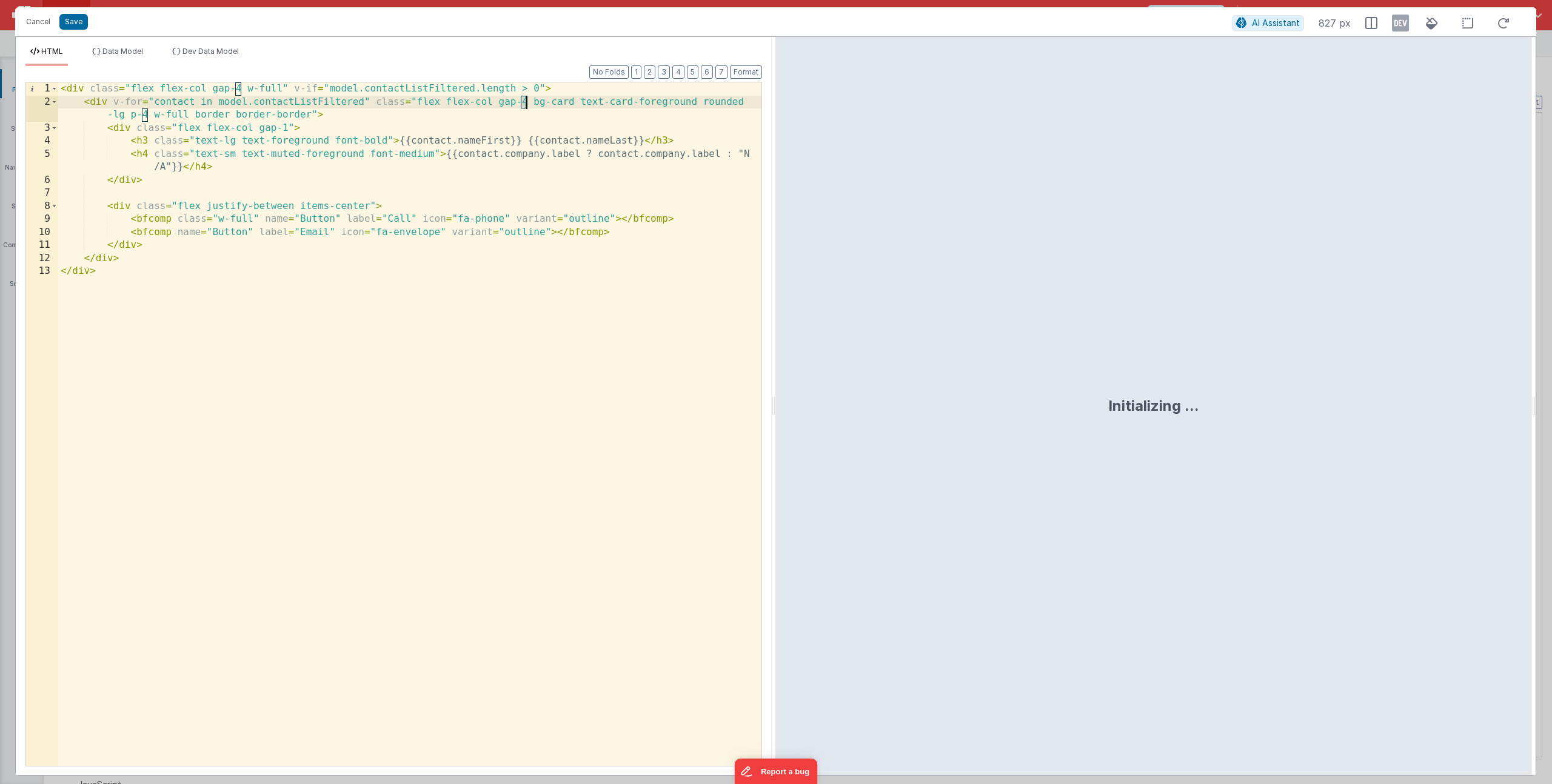
click at [526, 102] on div "< div class = "flex flex-col gap-4 w-full" v-if = "model.contactListFiltered.le…" at bounding box center [409, 437] width 703 height 710
click at [160, 183] on div "< div class = "flex flex-col gap-4 w-full" v-if = "model.contactListFiltered.le…" at bounding box center [409, 437] width 703 height 710
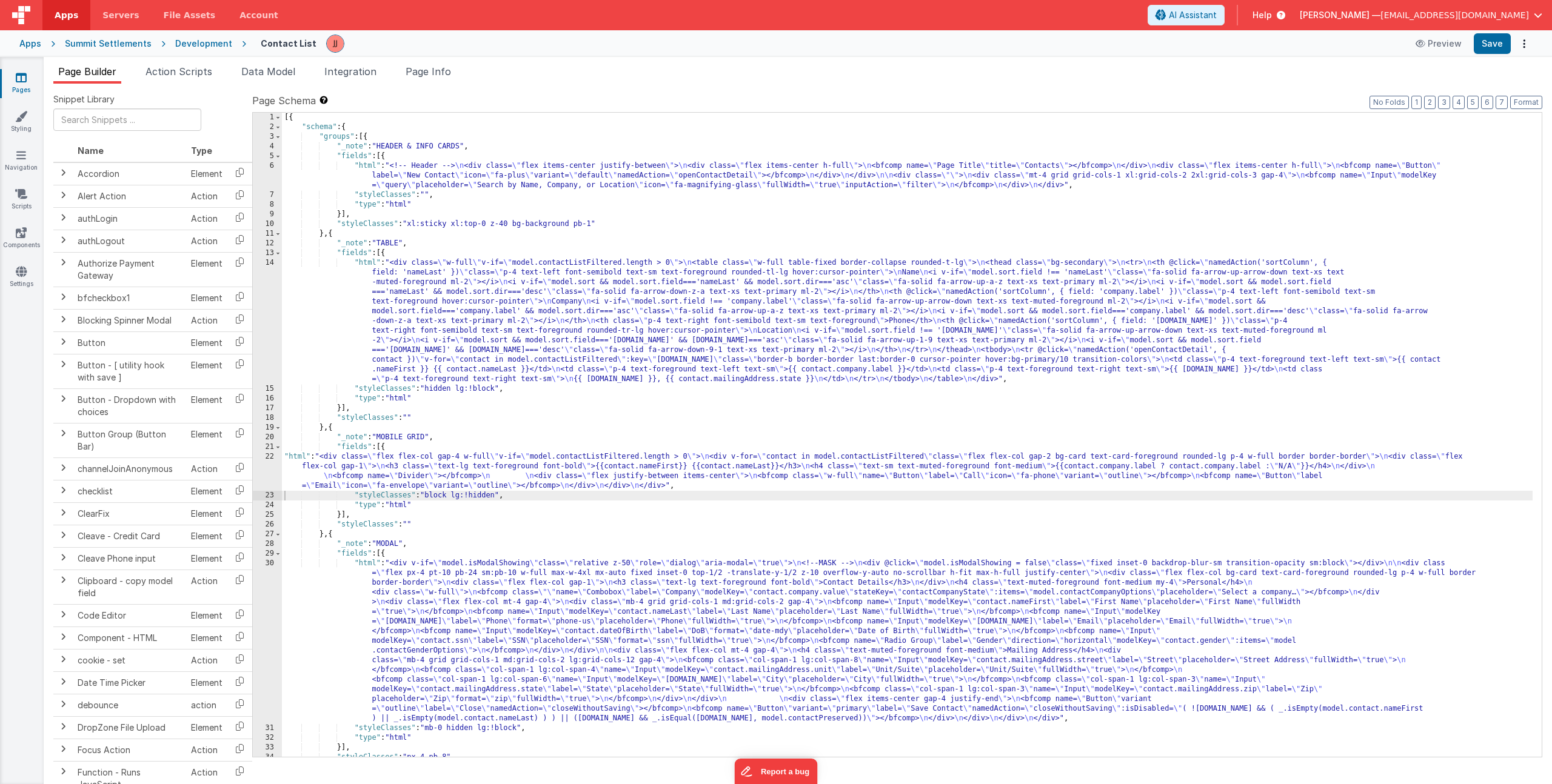
click at [455, 337] on div "[{ "schema" : { "groups" : [{ "_note" : "HEADER & INFO CARDS" , "fields" : [{ "…" at bounding box center [907, 444] width 1251 height 663
click at [491, 359] on div "[{ "schema" : { "groups" : [{ "_note" : "HEADER & INFO CARDS" , "fields" : [{ "…" at bounding box center [907, 444] width 1251 height 663
click at [19, 227] on icon at bounding box center [21, 232] width 11 height 12
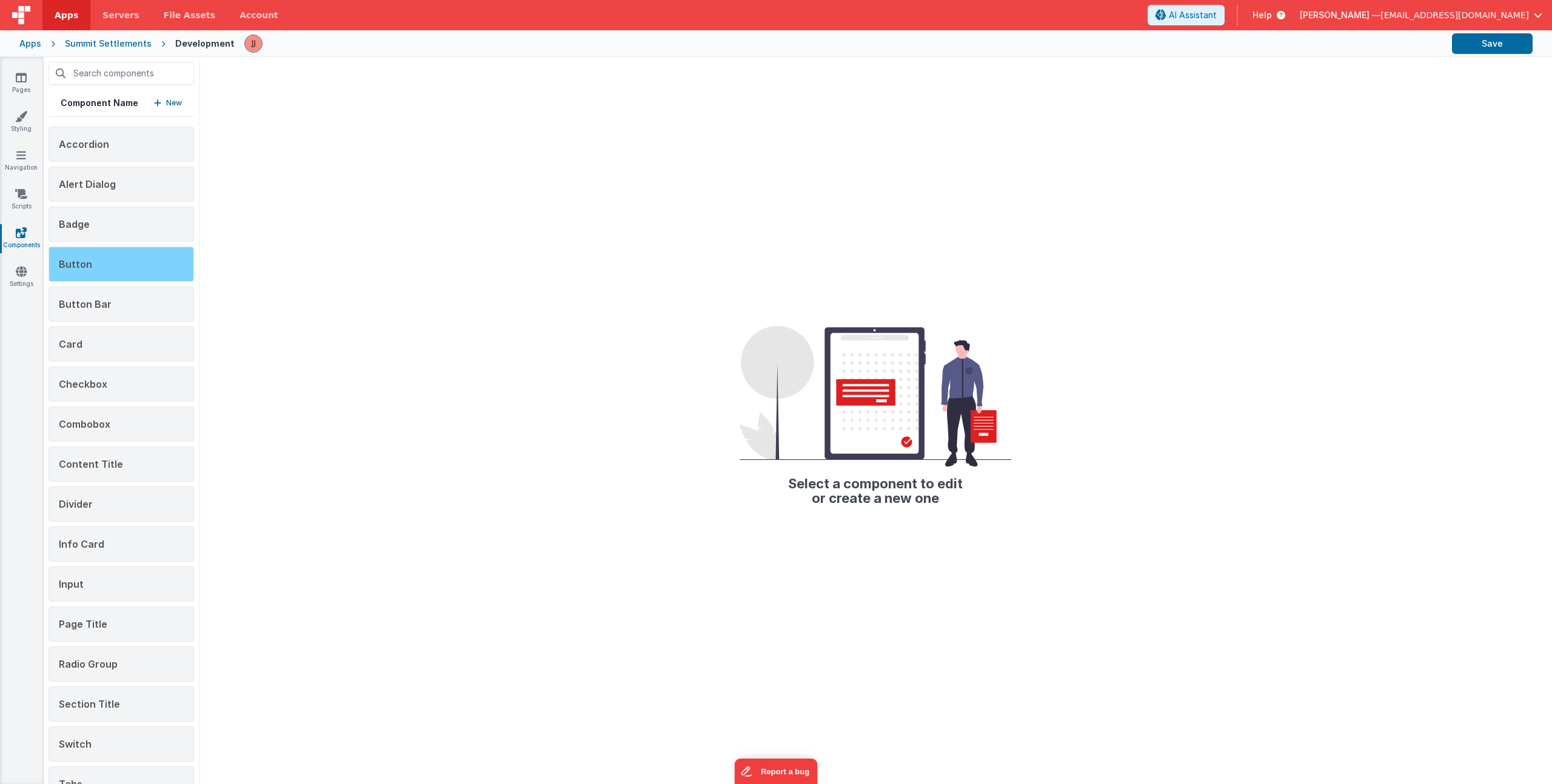
click at [98, 257] on div "Button" at bounding box center [121, 264] width 146 height 35
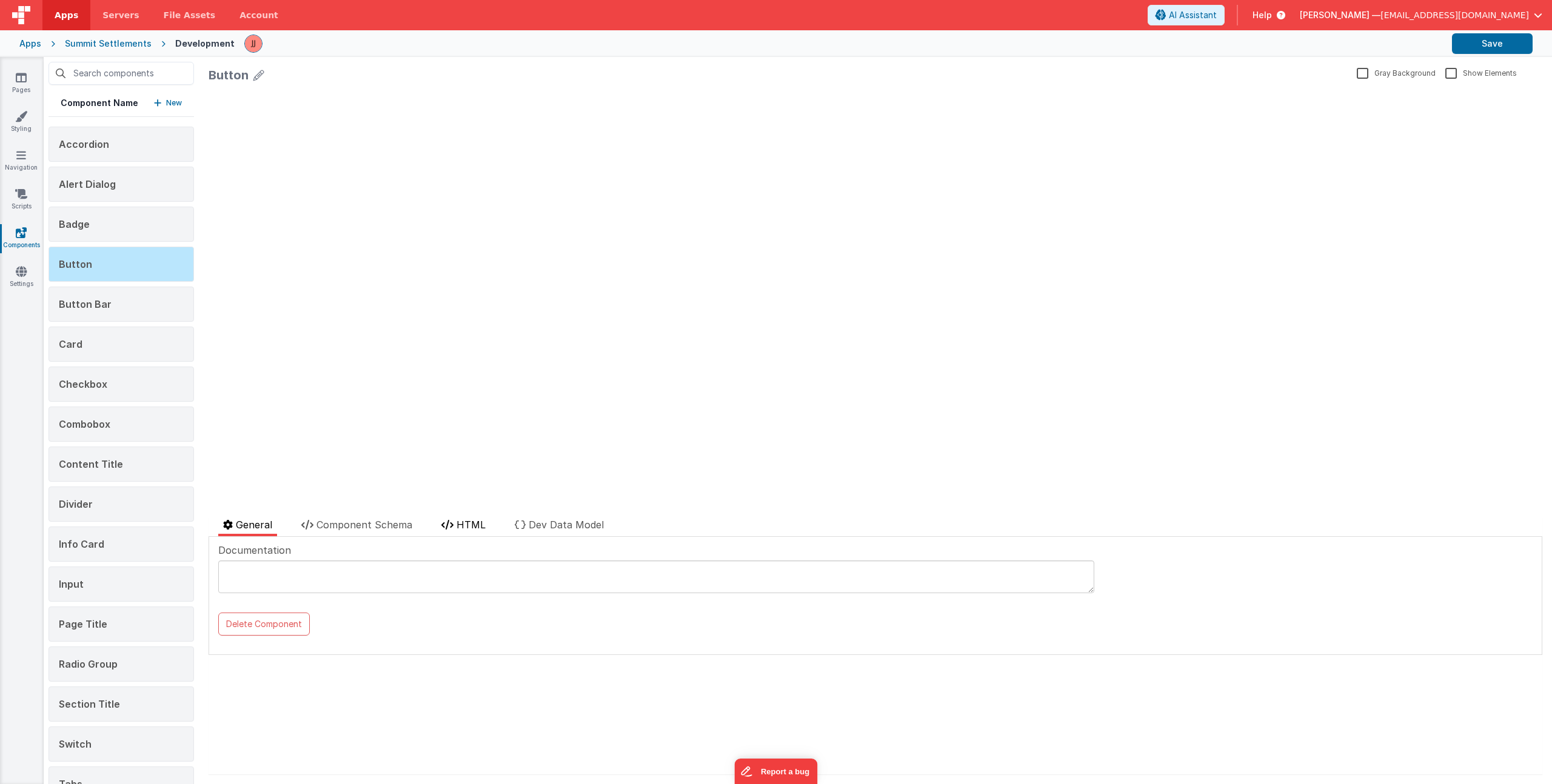
click at [469, 521] on span "HTML" at bounding box center [471, 525] width 29 height 12
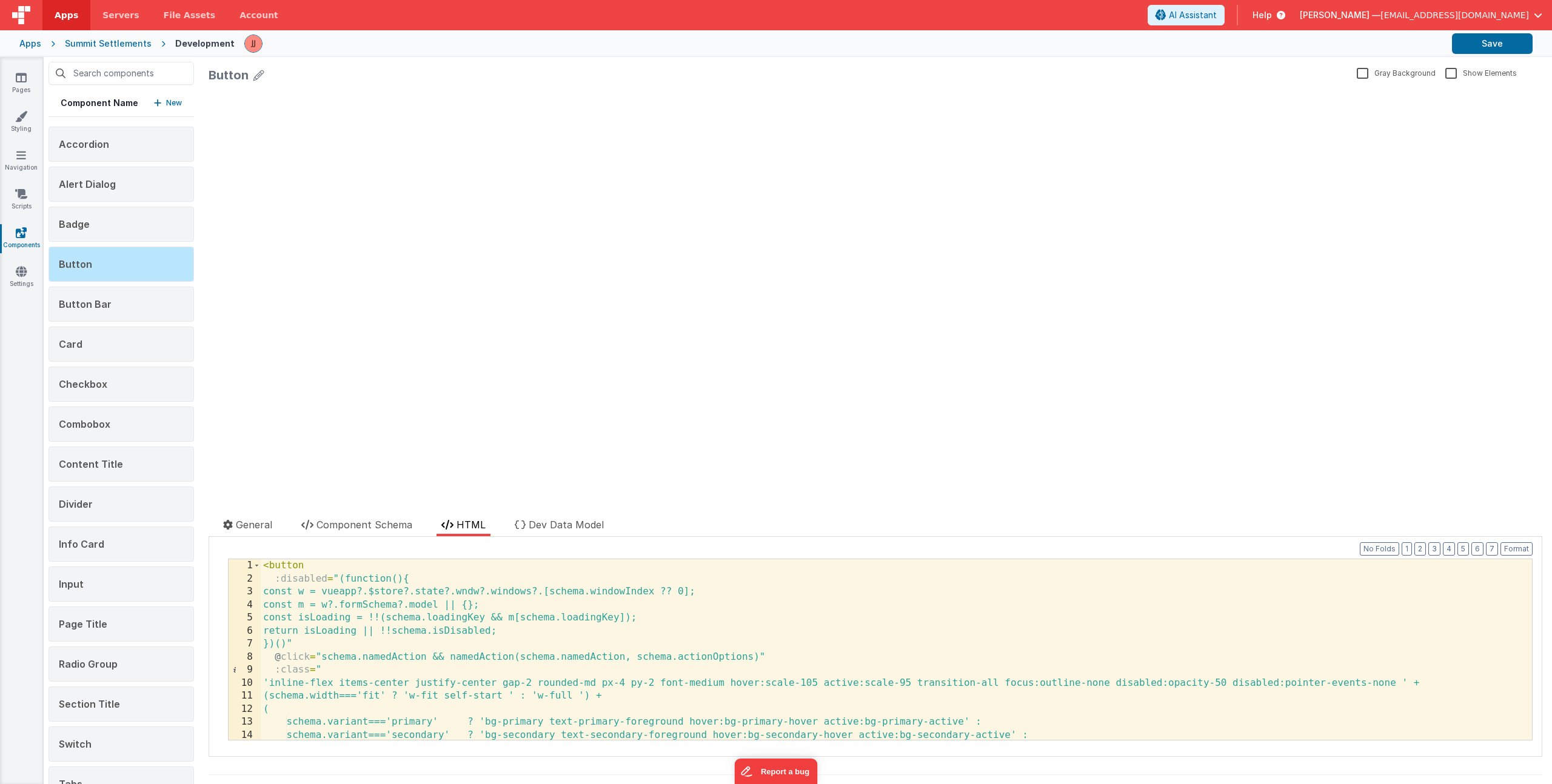
click at [515, 594] on div "< button :disabled = "(function(){ const w = vueapp?.$store?.state?.wndw?.windo…" at bounding box center [892, 663] width 1262 height 207
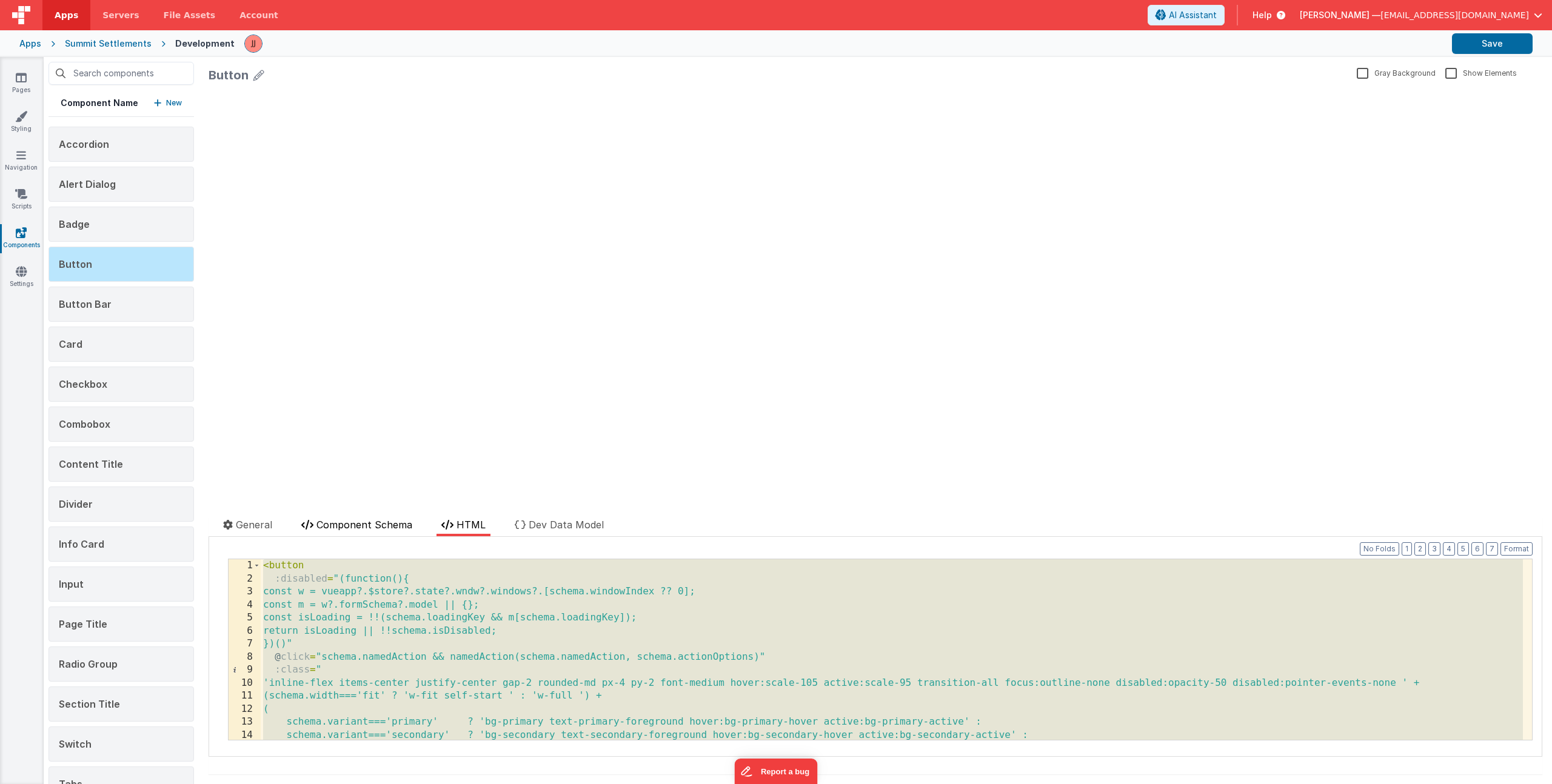
click at [383, 526] on span "Component Schema" at bounding box center [365, 525] width 96 height 12
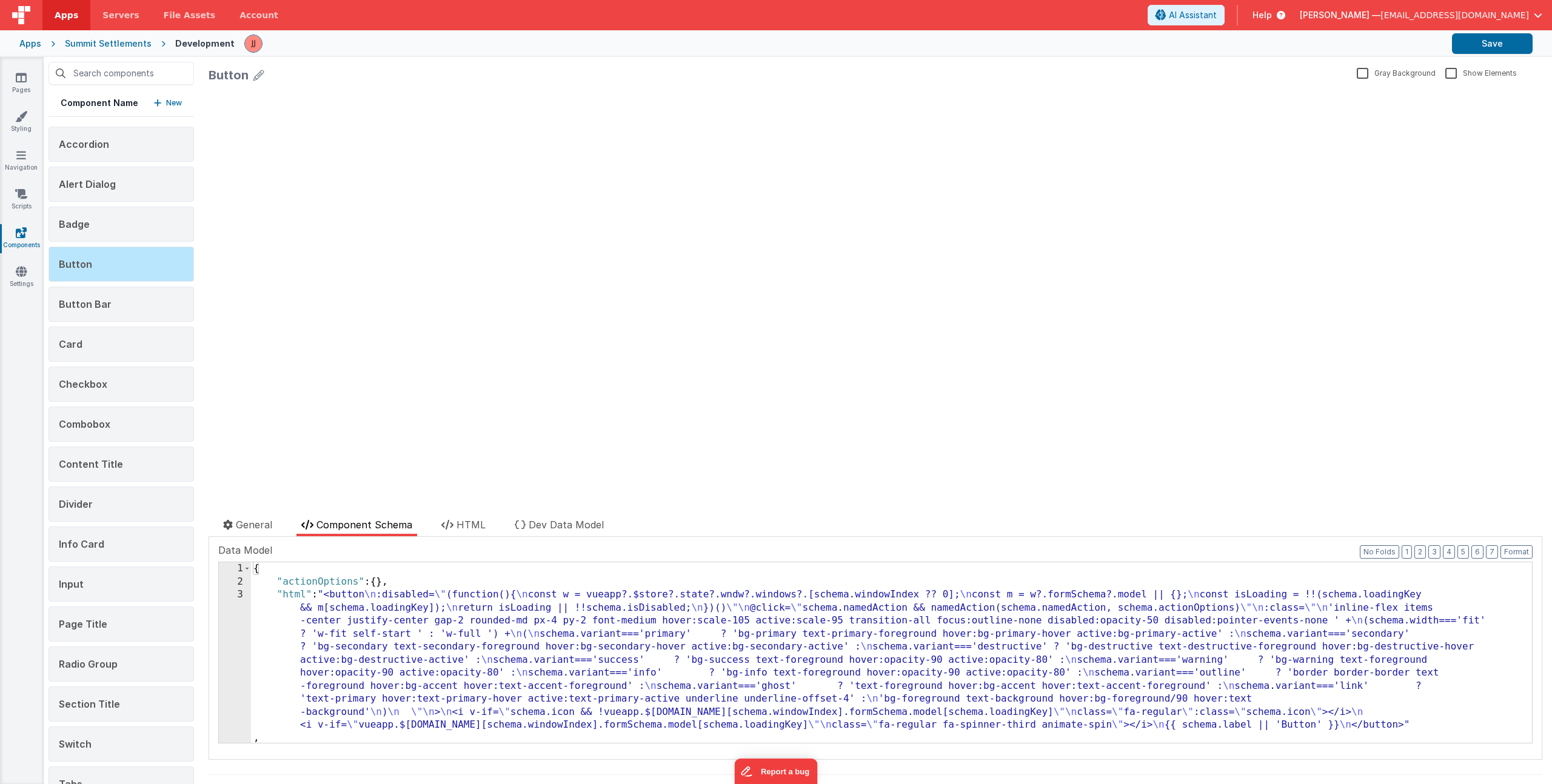
scroll to position [119, 0]
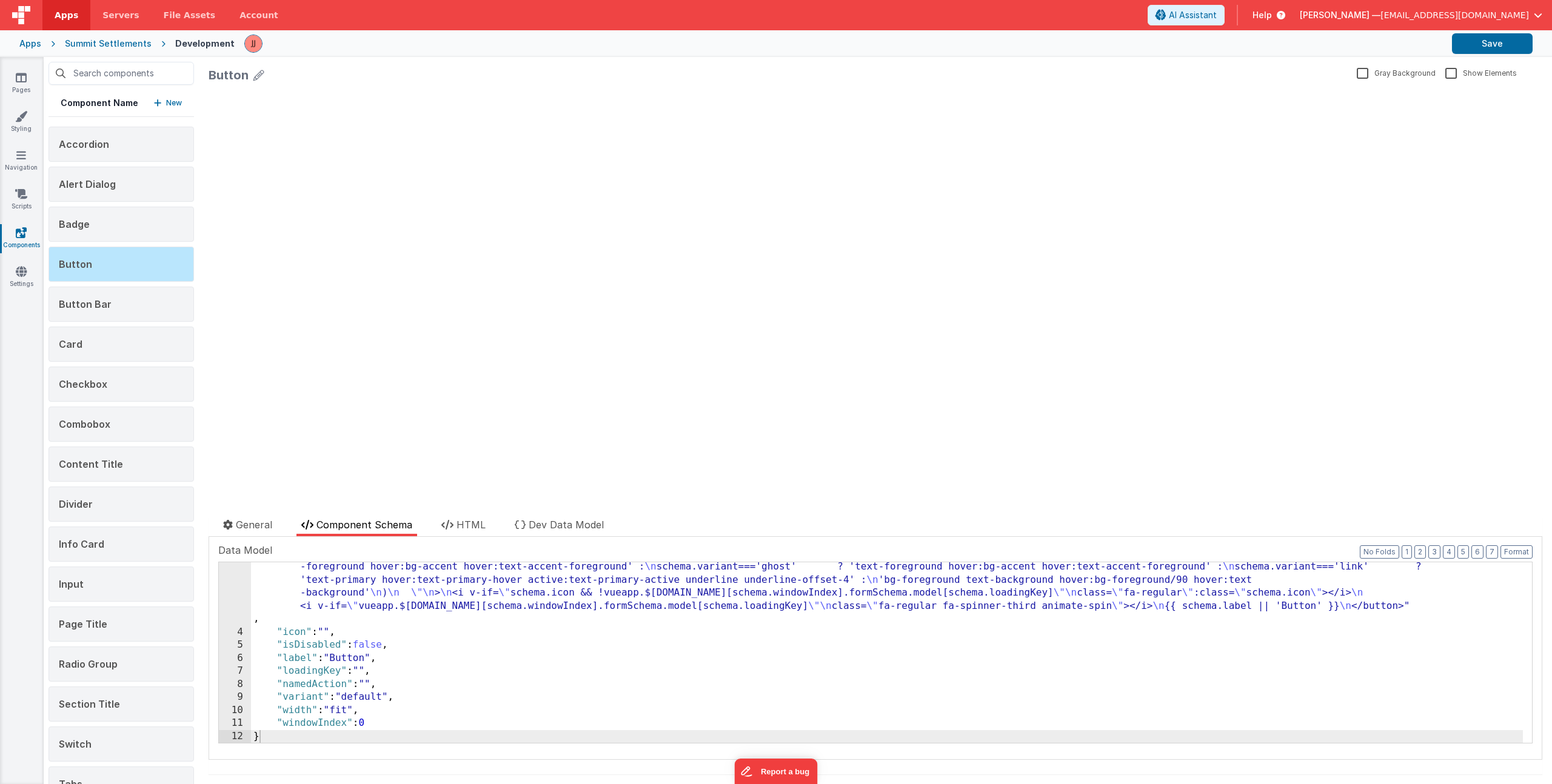
click at [382, 720] on div ""html" : "<button \n :disabled= \" (function(){ \n const w = vueapp?.$store?.st…" at bounding box center [887, 645] width 1272 height 351
drag, startPoint x: 482, startPoint y: 525, endPoint x: 465, endPoint y: 530, distance: 17.7
click at [482, 524] on span "HTML" at bounding box center [471, 525] width 29 height 12
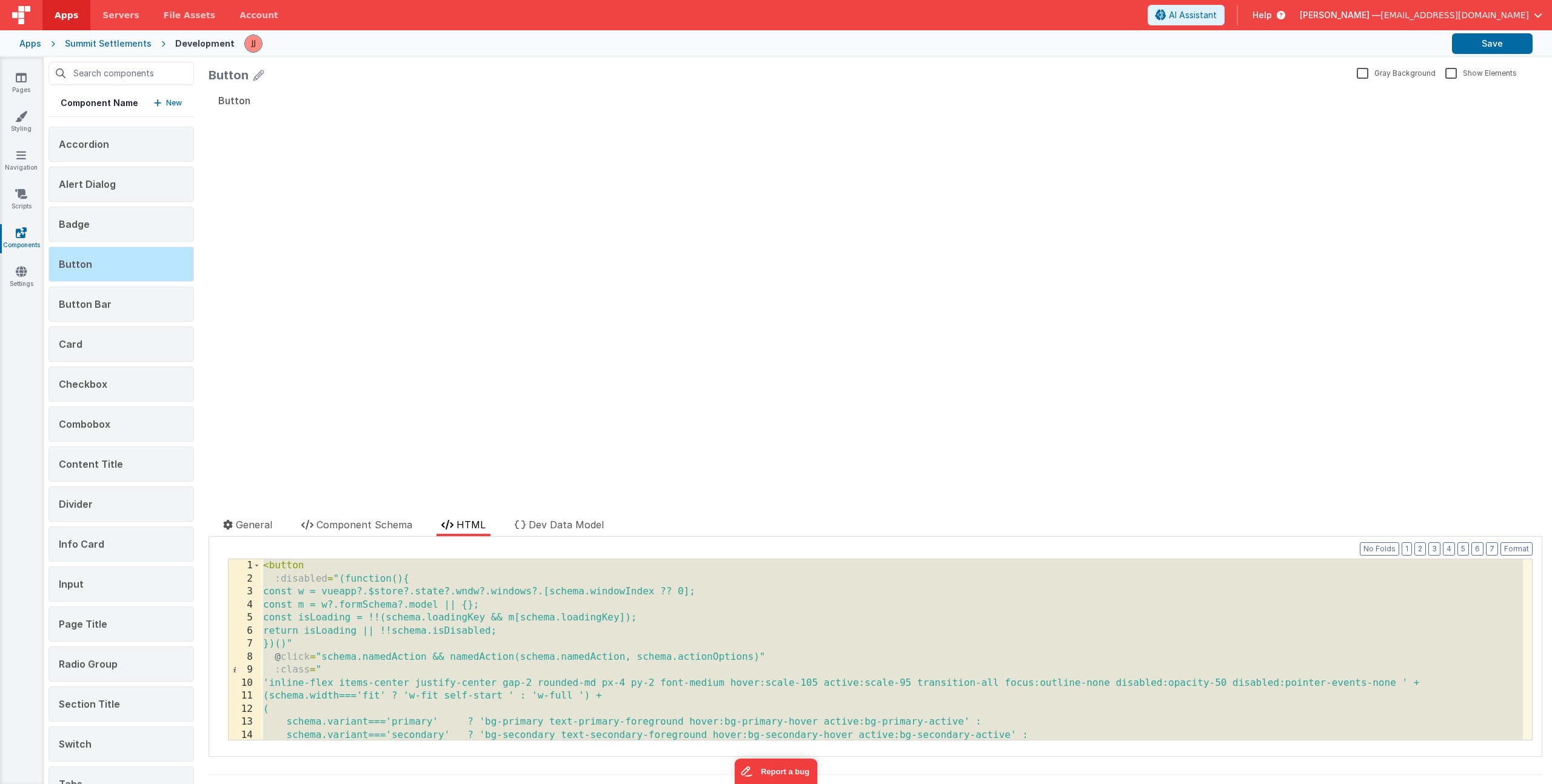
click at [362, 620] on div "< button :disabled = "(function(){ const w = vueapp?.$store?.state?.wndw?.windo…" at bounding box center [892, 663] width 1262 height 207
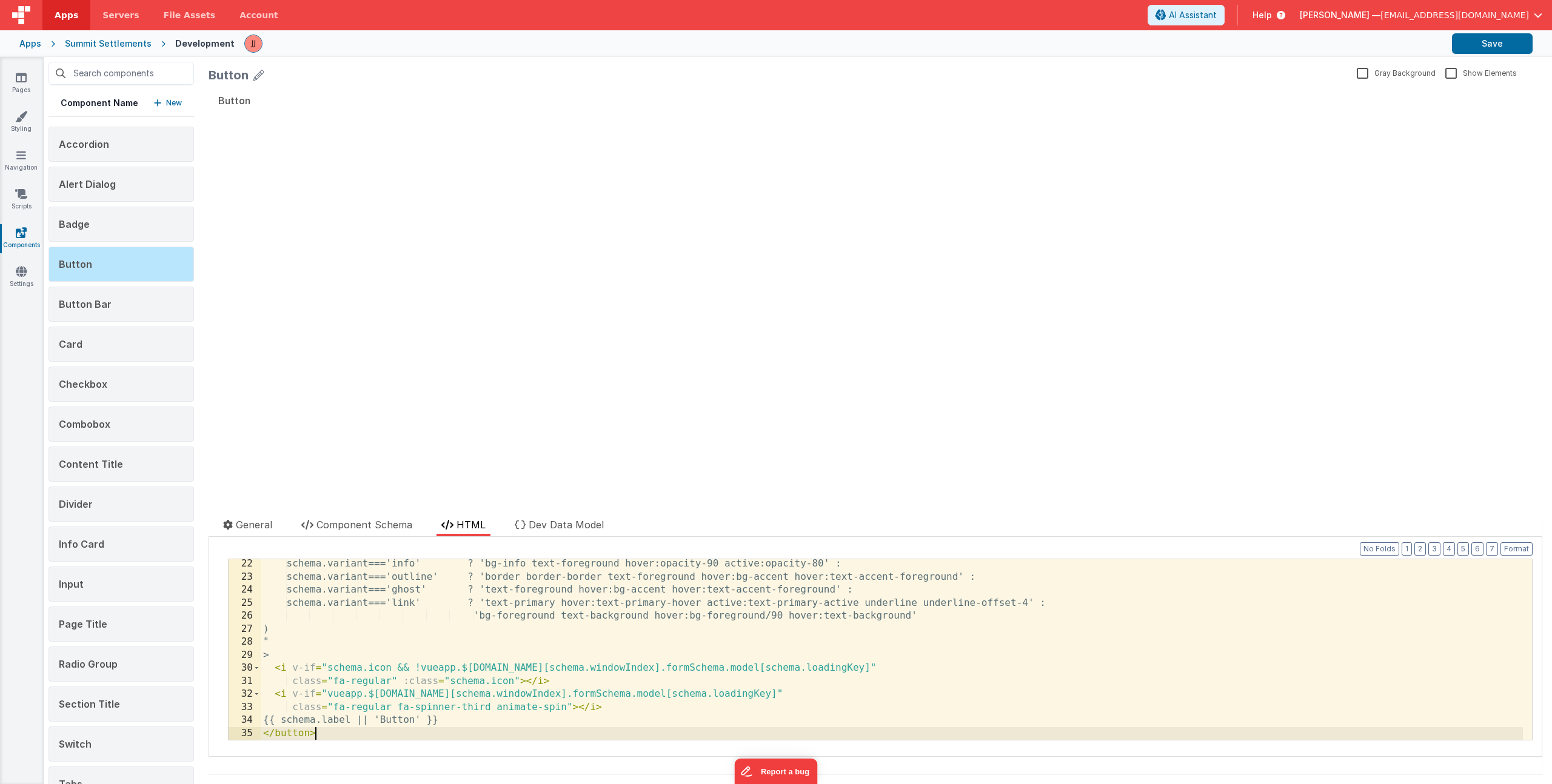
scroll to position [275, 0]
click at [1468, 44] on button "Save" at bounding box center [1492, 43] width 80 height 20
click at [26, 69] on div "Pages Styling Navigation Scripts Components Settings" at bounding box center [22, 420] width 43 height 727
click at [33, 73] on link "Pages" at bounding box center [21, 84] width 43 height 24
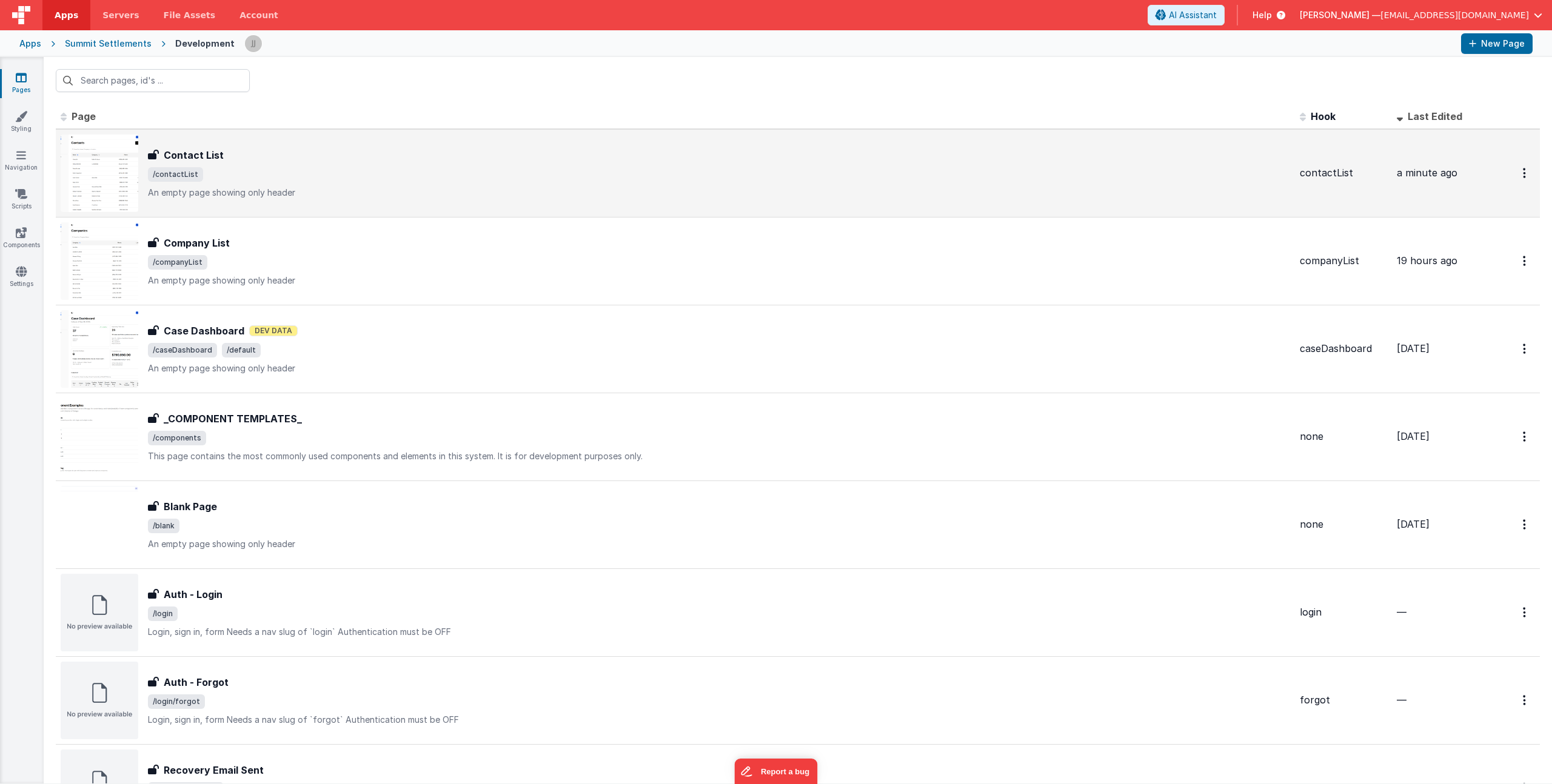
click at [317, 185] on div "Contact List Contact List /contactList An empty page showing only header" at bounding box center [719, 174] width 1142 height 51
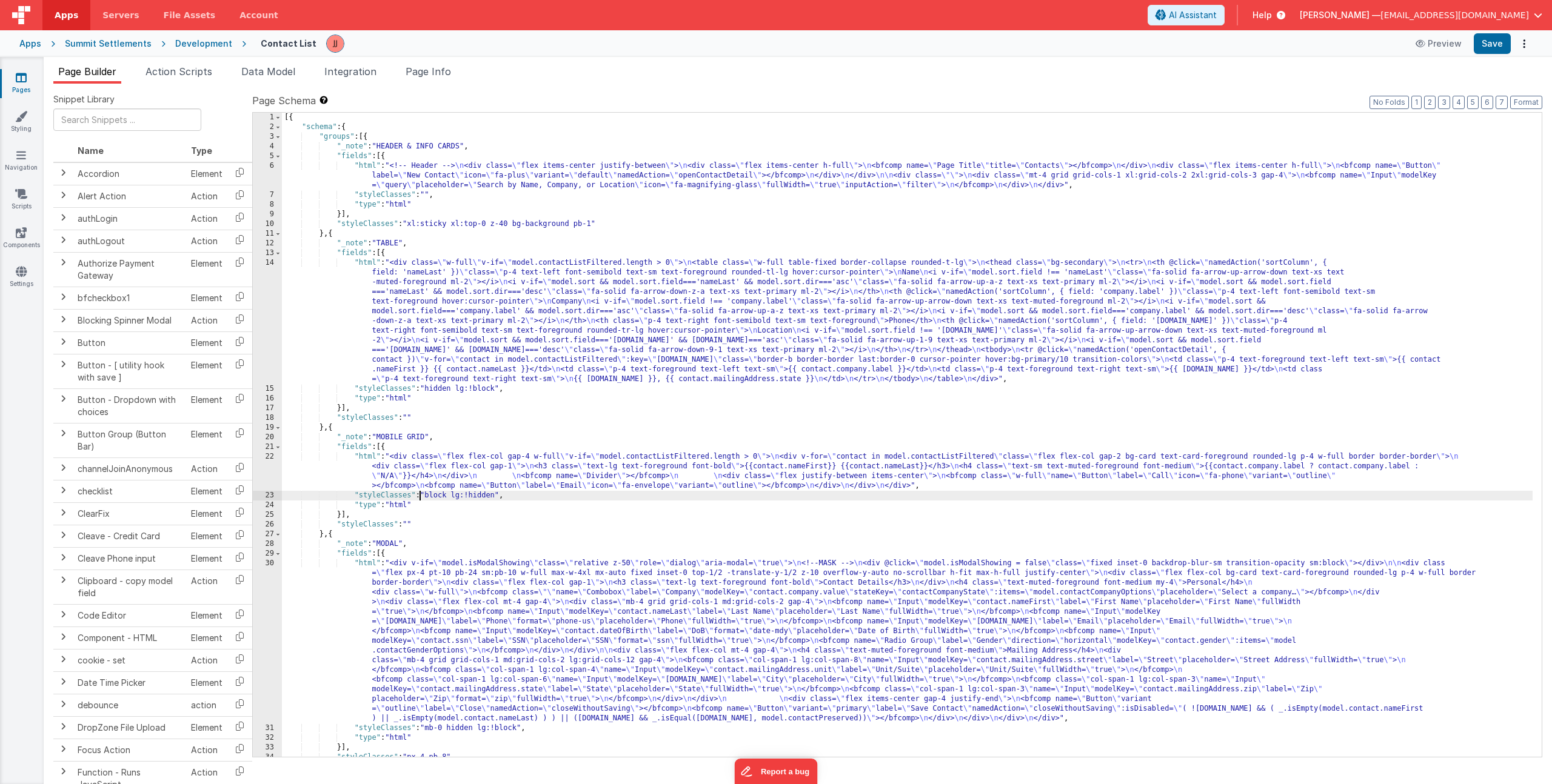
drag, startPoint x: 420, startPoint y: 491, endPoint x: 361, endPoint y: 485, distance: 59.3
click at [420, 491] on div "[{ "schema" : { "groups" : [{ "_note" : "HEADER & INFO CARDS" , "fields" : [{ "…" at bounding box center [907, 444] width 1251 height 663
click at [277, 472] on div "22" at bounding box center [268, 471] width 29 height 39
click at [270, 471] on div "22" at bounding box center [268, 471] width 29 height 39
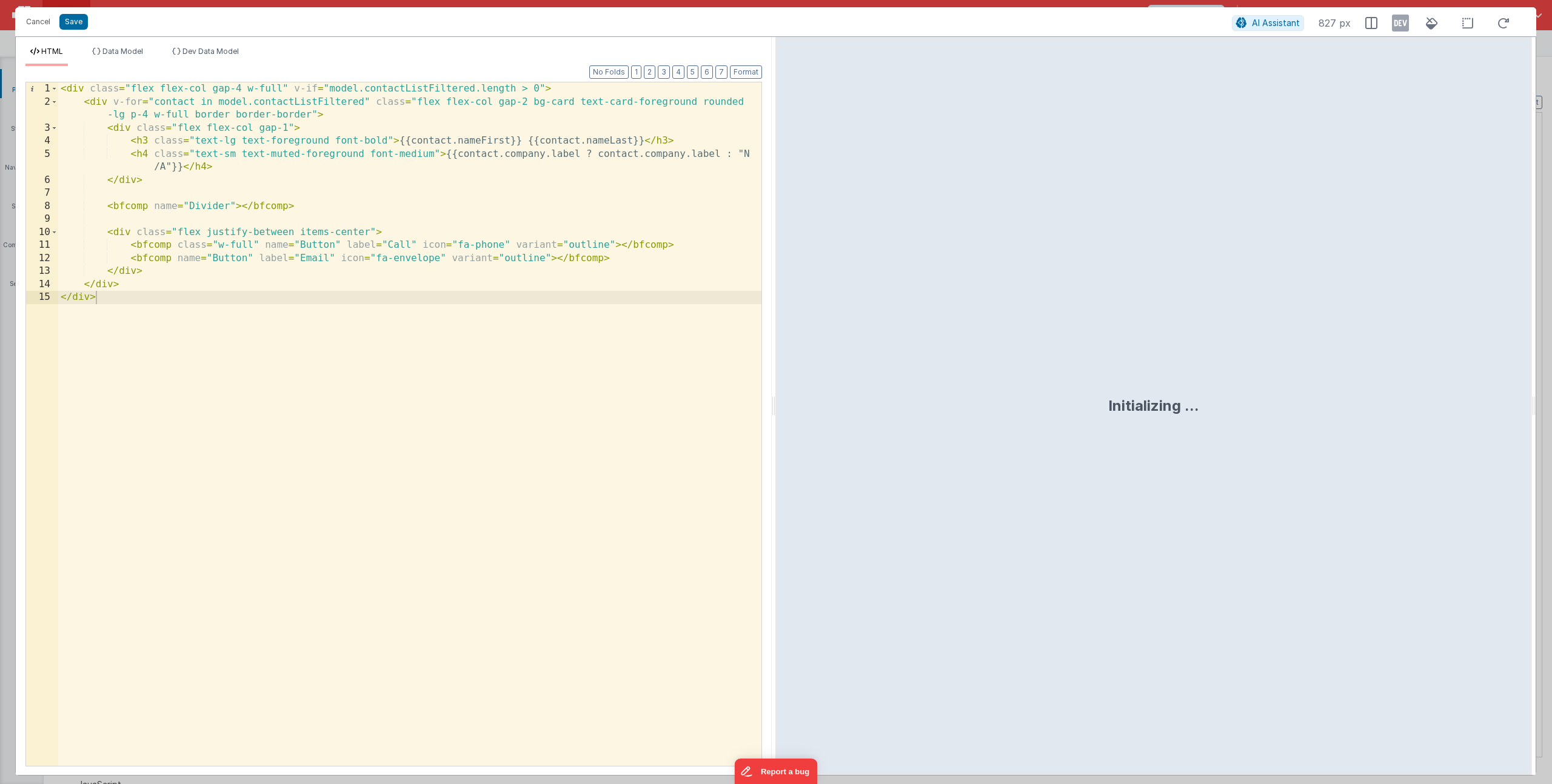
click at [547, 257] on div "< div class = "flex flex-col gap-4 w-full" v-if = "model.contactListFiltered.le…" at bounding box center [409, 437] width 703 height 710
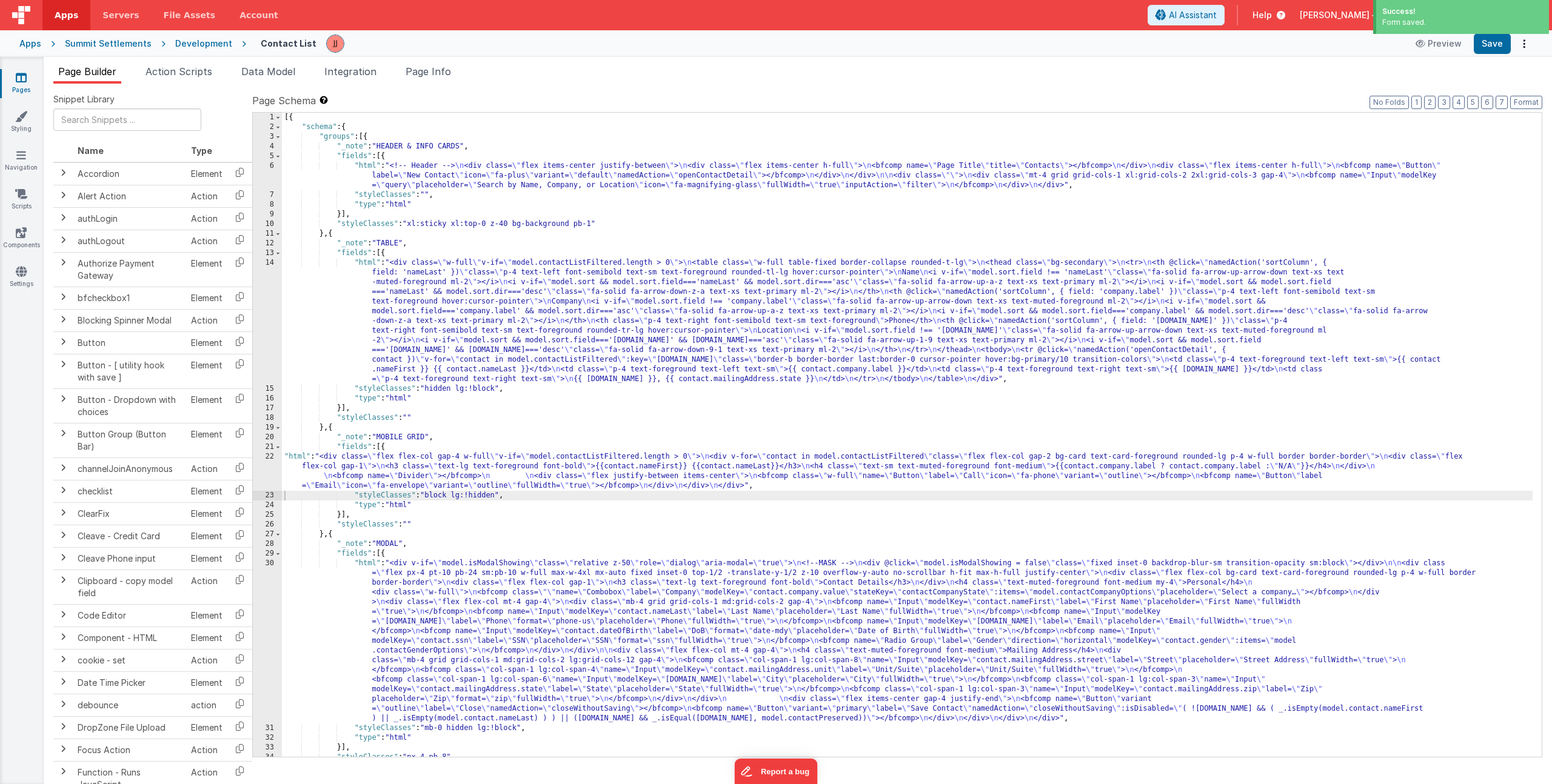
click at [388, 481] on div "[{ "schema" : { "groups" : [{ "_note" : "HEADER & INFO CARDS" , "fields" : [{ "…" at bounding box center [907, 444] width 1251 height 663
click at [274, 469] on div "22" at bounding box center [268, 471] width 29 height 39
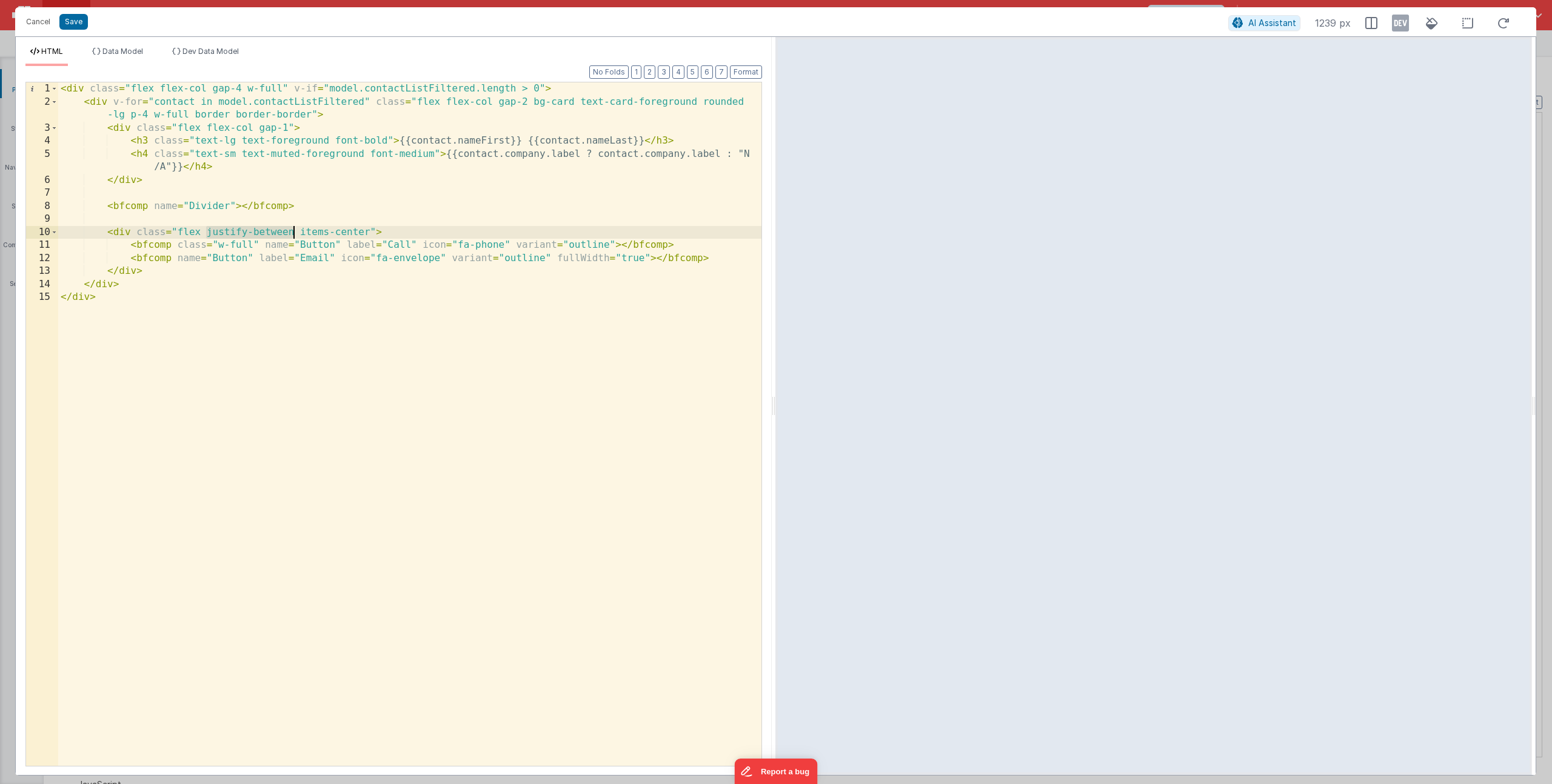
drag, startPoint x: 207, startPoint y: 232, endPoint x: 294, endPoint y: 232, distance: 87.0
click at [294, 232] on div "< div class = "flex flex-col gap-4 w-full" v-if = "model.contactListFiltered.le…" at bounding box center [409, 437] width 703 height 710
click at [611, 242] on div "< div class = "flex flex-col gap-4 w-full" v-if = "model.contactListFiltered.le…" at bounding box center [409, 437] width 703 height 710
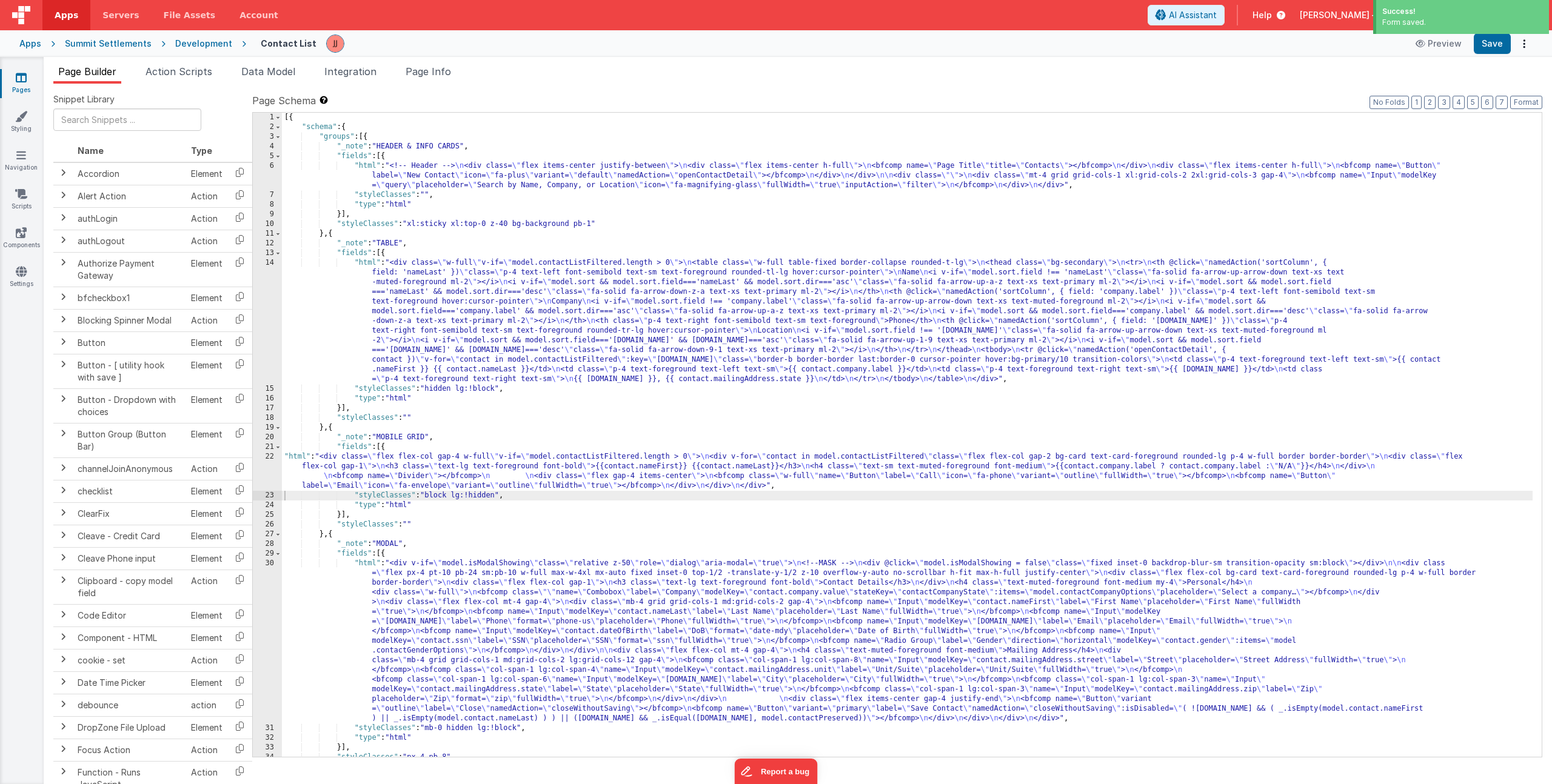
click at [491, 486] on div "[{ "schema" : { "groups" : [{ "_note" : "HEADER & INFO CARDS" , "fields" : [{ "…" at bounding box center [907, 444] width 1251 height 663
click at [271, 467] on div "22" at bounding box center [268, 471] width 29 height 39
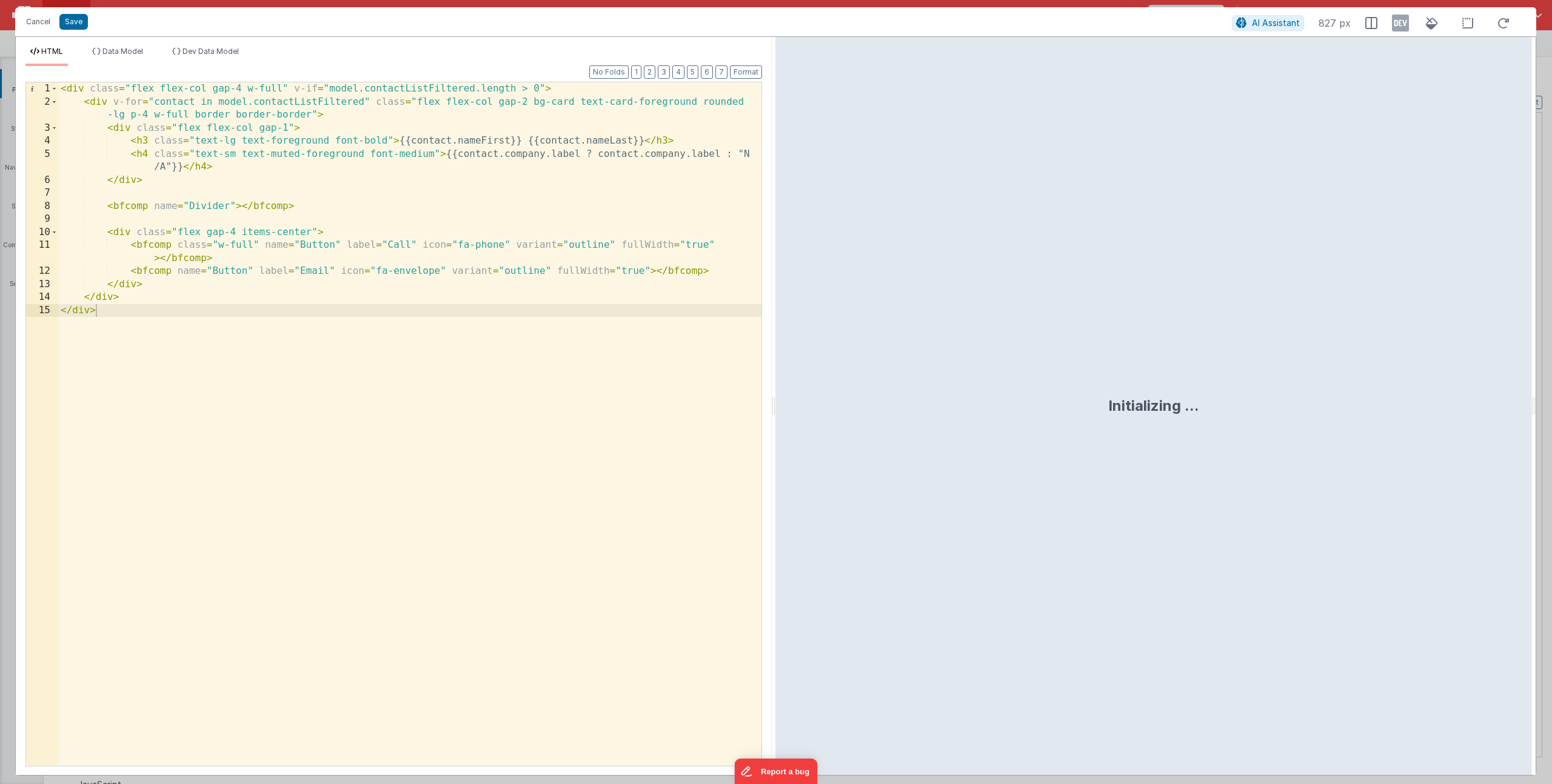
click at [314, 206] on div "< div class = "flex flex-col gap-4 w-full" v-if = "model.contactListFiltered.le…" at bounding box center [409, 437] width 703 height 710
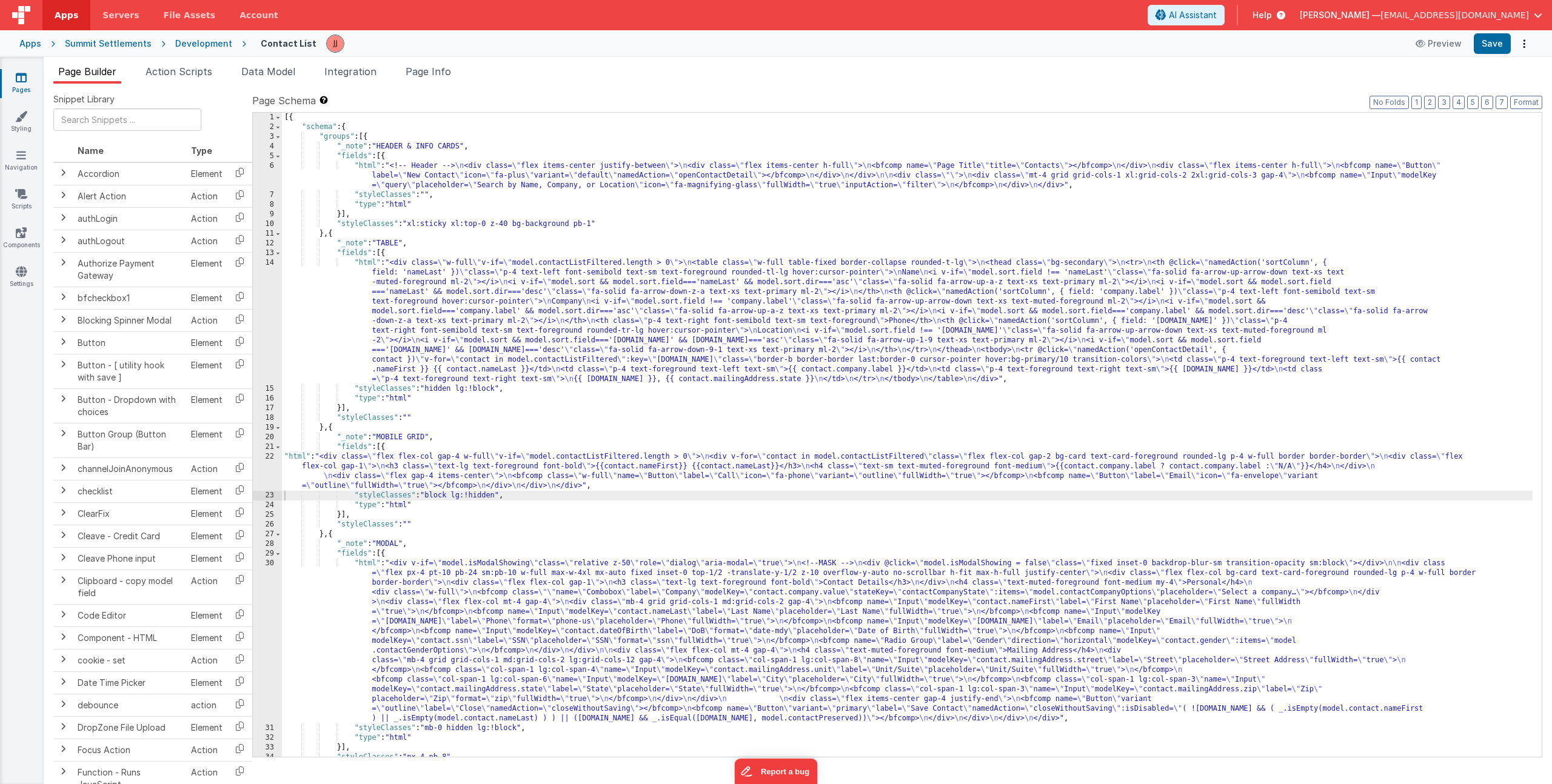
click at [418, 472] on div "[{ "schema" : { "groups" : [{ "_note" : "HEADER & INFO CARDS" , "fields" : [{ "…" at bounding box center [907, 444] width 1251 height 663
click at [1078, 457] on div "[{ "schema" : { "groups" : [{ "_note" : "HEADER & INFO CARDS" , "fields" : [{ "…" at bounding box center [907, 444] width 1251 height 663
click at [439, 472] on div "[{ "schema" : { "groups" : [{ "_note" : "HEADER & INFO CARDS" , "fields" : [{ "…" at bounding box center [907, 444] width 1251 height 663
click at [279, 467] on div "22" at bounding box center [268, 471] width 29 height 39
click at [257, 469] on div "22" at bounding box center [268, 471] width 29 height 39
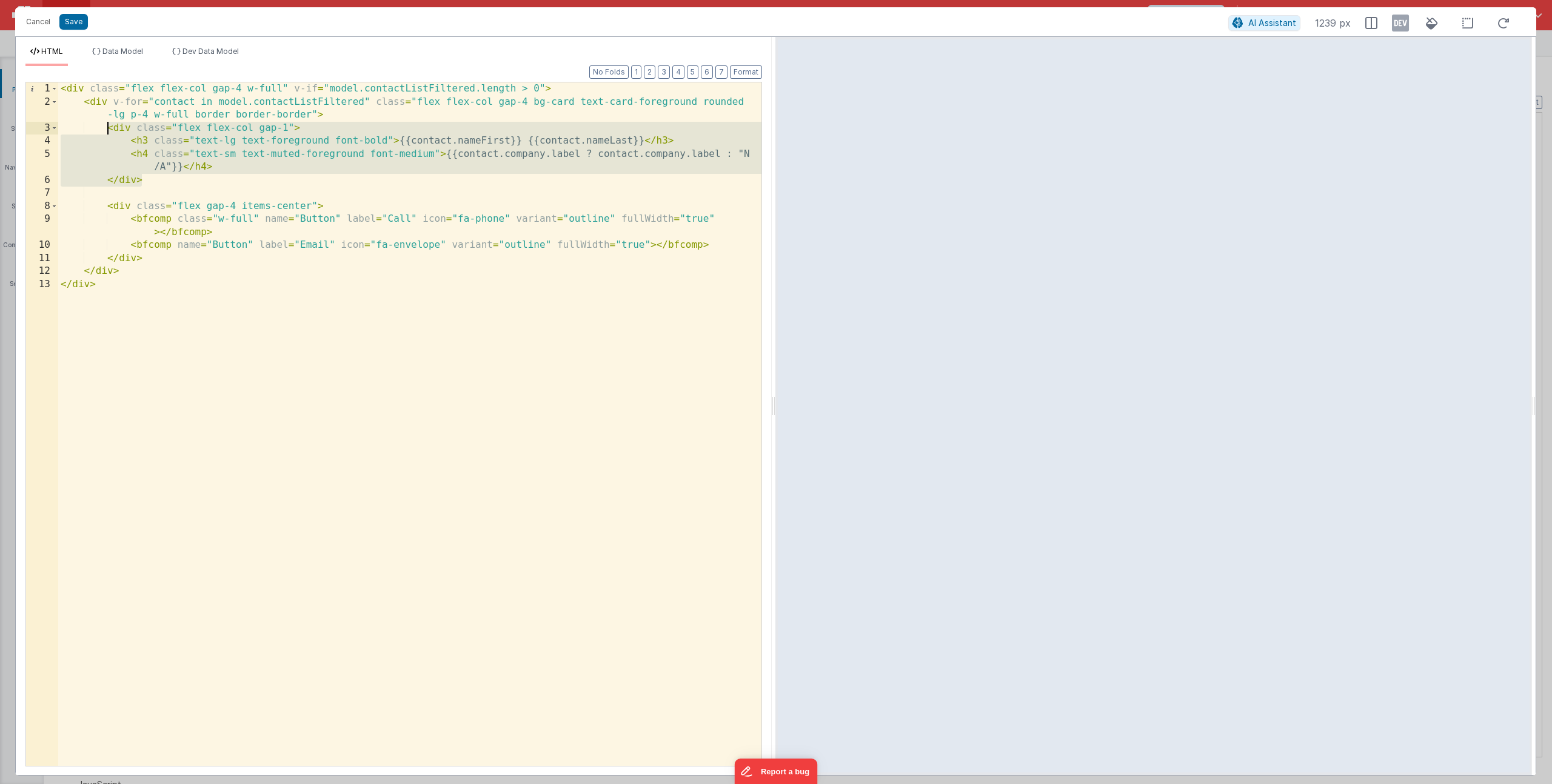
drag, startPoint x: 156, startPoint y: 182, endPoint x: 107, endPoint y: 130, distance: 71.4
click at [107, 130] on div "< div class = "flex flex-col gap-4 w-full" v-if = "model.contactListFiltered.le…" at bounding box center [409, 437] width 703 height 710
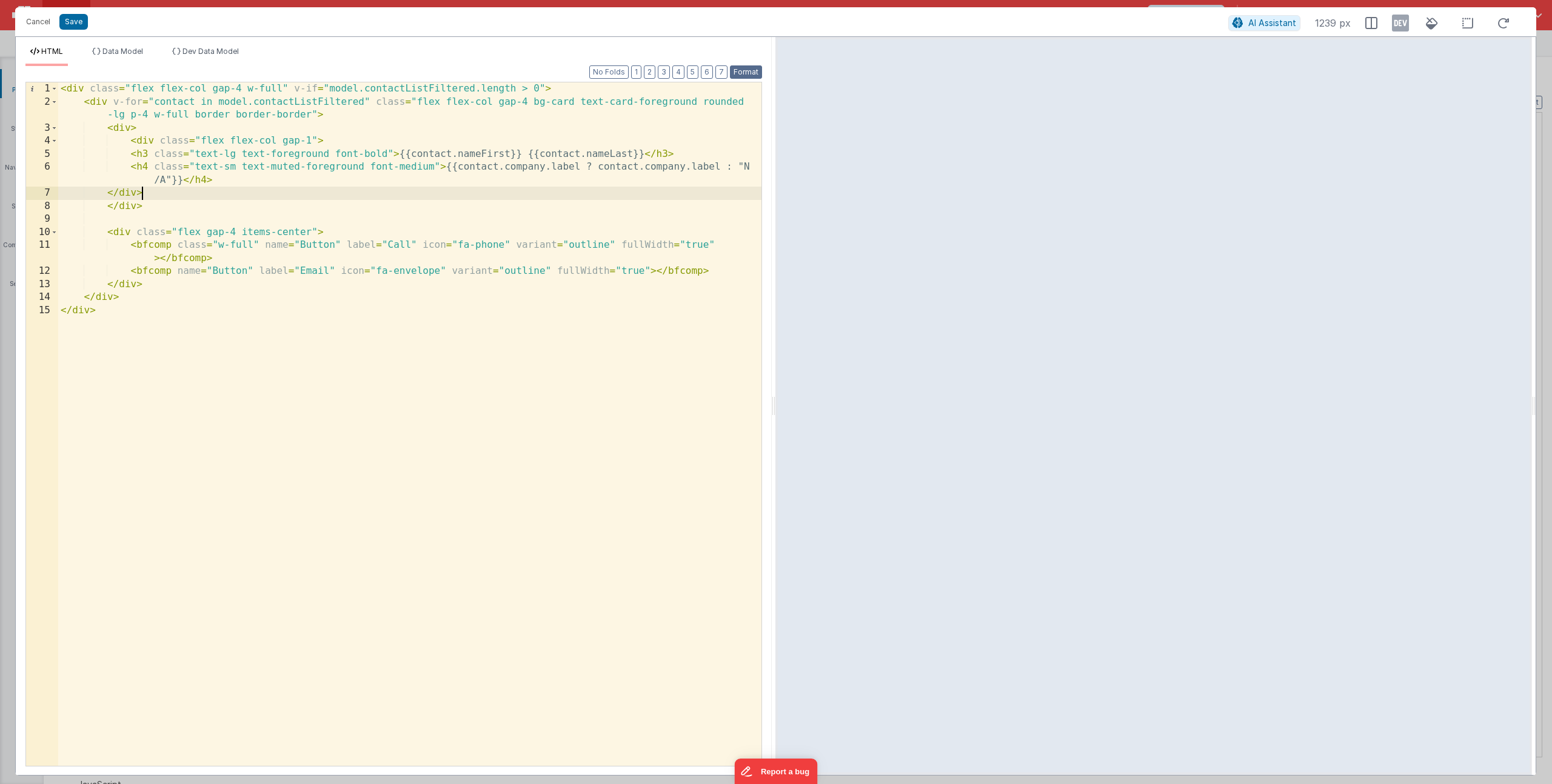
drag, startPoint x: 748, startPoint y: 68, endPoint x: 510, endPoint y: 86, distance: 238.7
click at [747, 68] on button "Format" at bounding box center [746, 72] width 32 height 13
click at [131, 128] on div "< div class = "flex flex-col gap-4 w-full" v-if = "model.contactListFiltered.le…" at bounding box center [409, 437] width 703 height 710
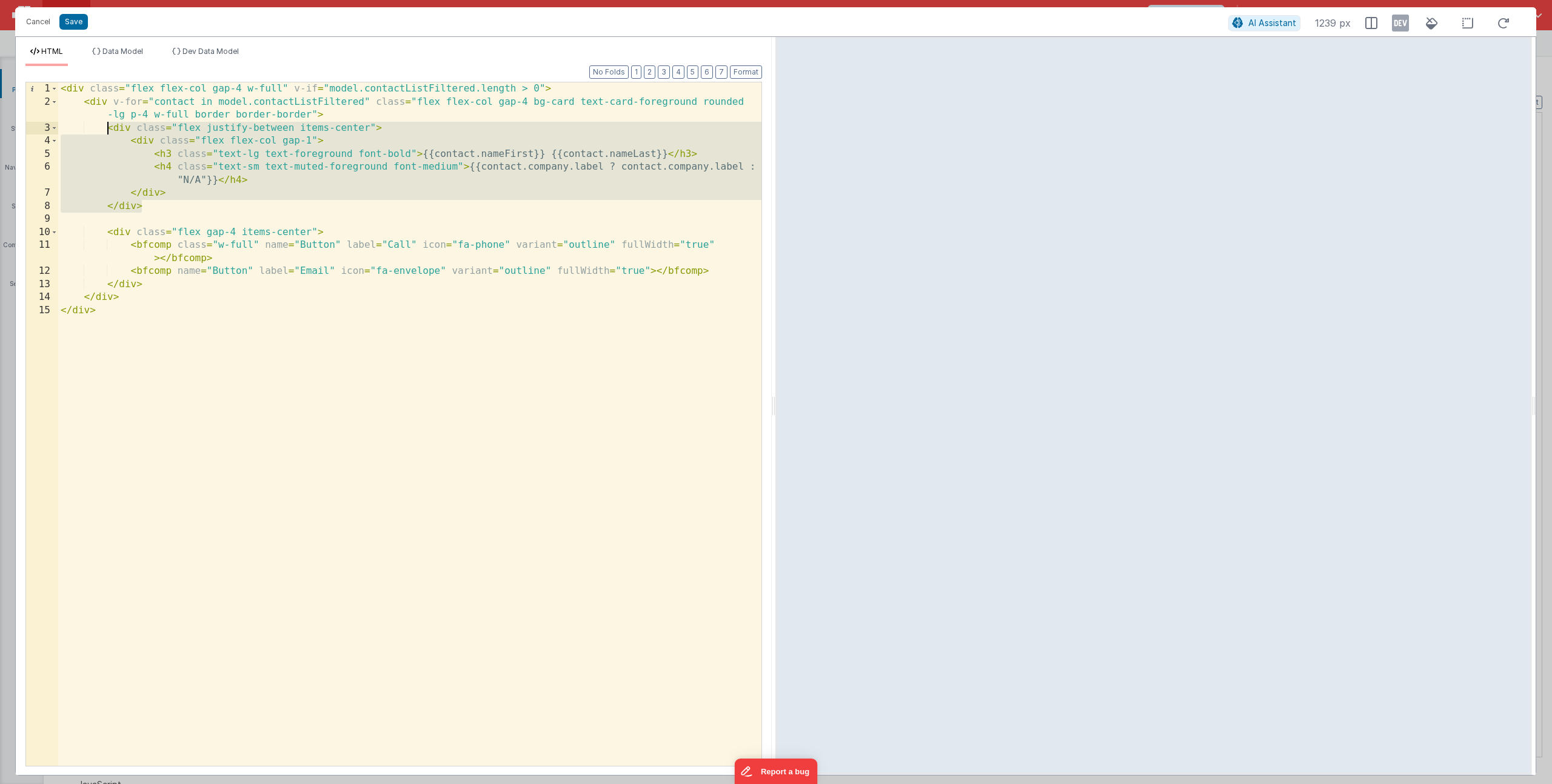
drag, startPoint x: 165, startPoint y: 206, endPoint x: 107, endPoint y: 127, distance: 98.0
click at [107, 127] on div "< div class = "flex flex-col gap-4 w-full" v-if = "model.contactListFiltered.le…" at bounding box center [409, 437] width 703 height 710
click at [173, 190] on div "< div class = "flex flex-col gap-4 w-full" v-if = "model.contactListFiltered.le…" at bounding box center [409, 437] width 703 height 710
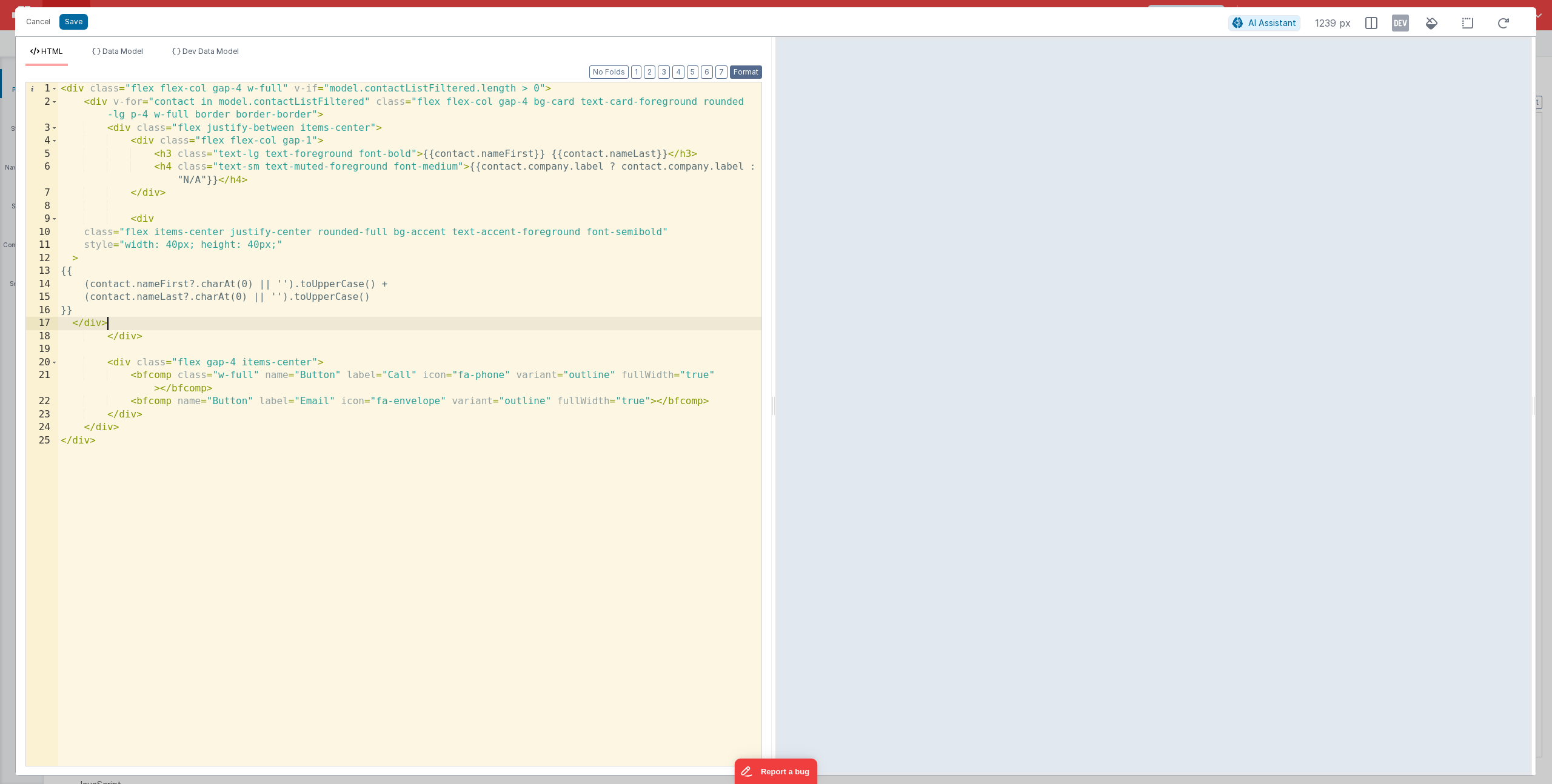
click at [750, 68] on button "Format" at bounding box center [746, 72] width 32 height 13
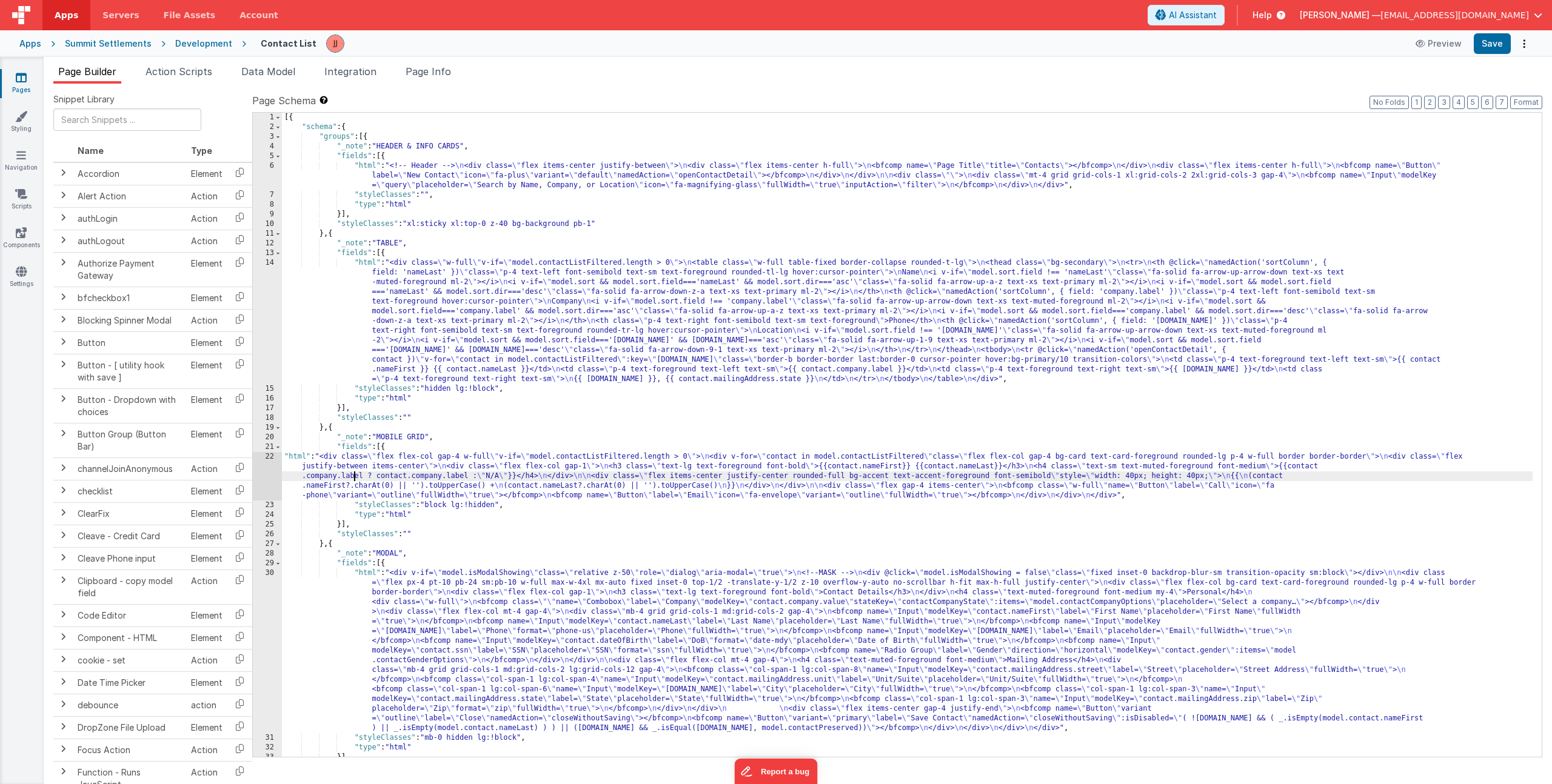
click at [354, 472] on div "[{ "schema" : { "groups" : [{ "_note" : "HEADER & INFO CARDS" , "fields" : [{ "…" at bounding box center [907, 444] width 1251 height 663
click at [272, 467] on div "22" at bounding box center [268, 476] width 29 height 49
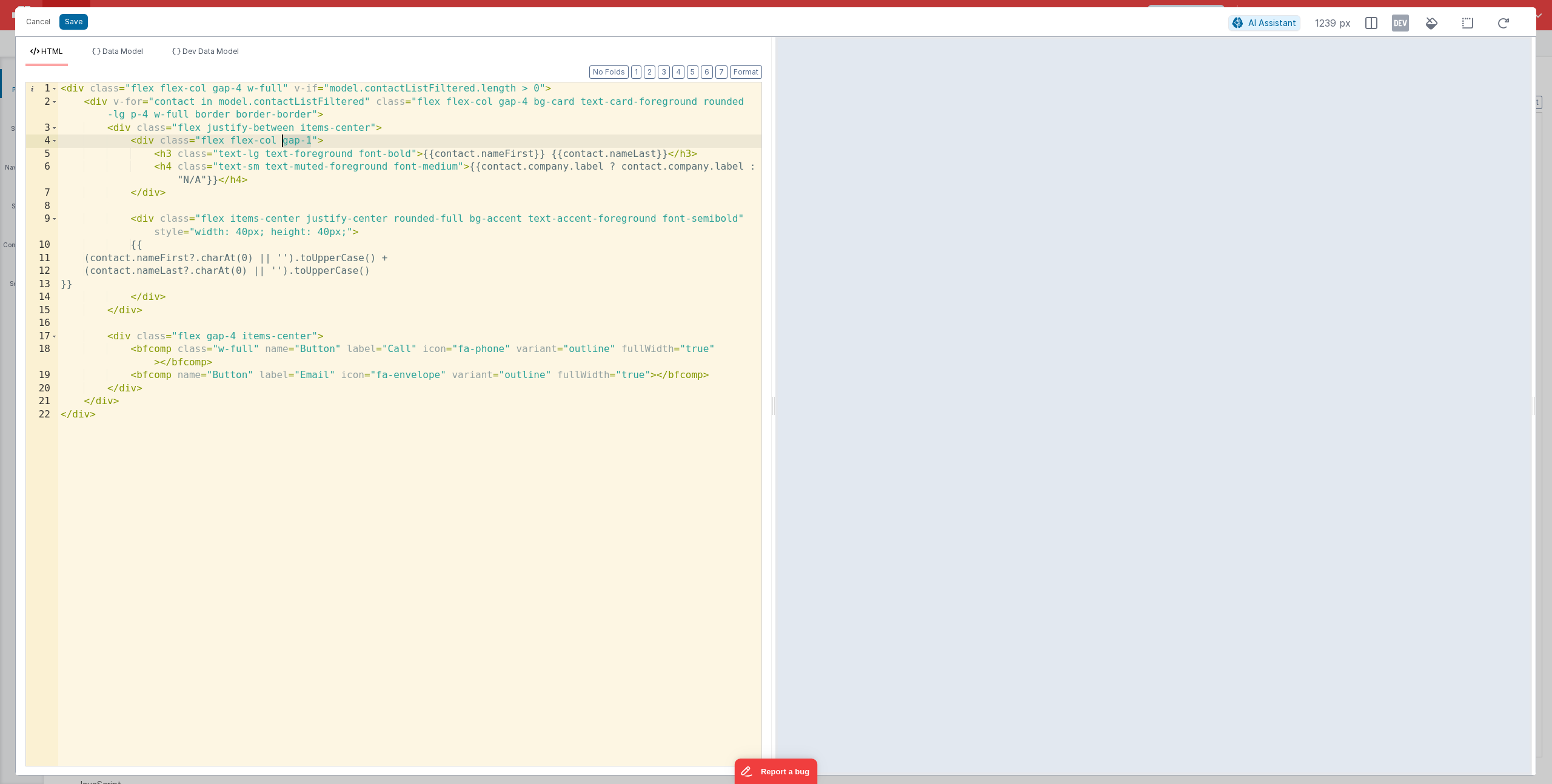
drag, startPoint x: 310, startPoint y: 139, endPoint x: 281, endPoint y: 142, distance: 29.2
click at [281, 142] on div "< div class = "flex flex-col gap-4 w-full" v-if = "model.contactListFiltered.le…" at bounding box center [409, 437] width 703 height 710
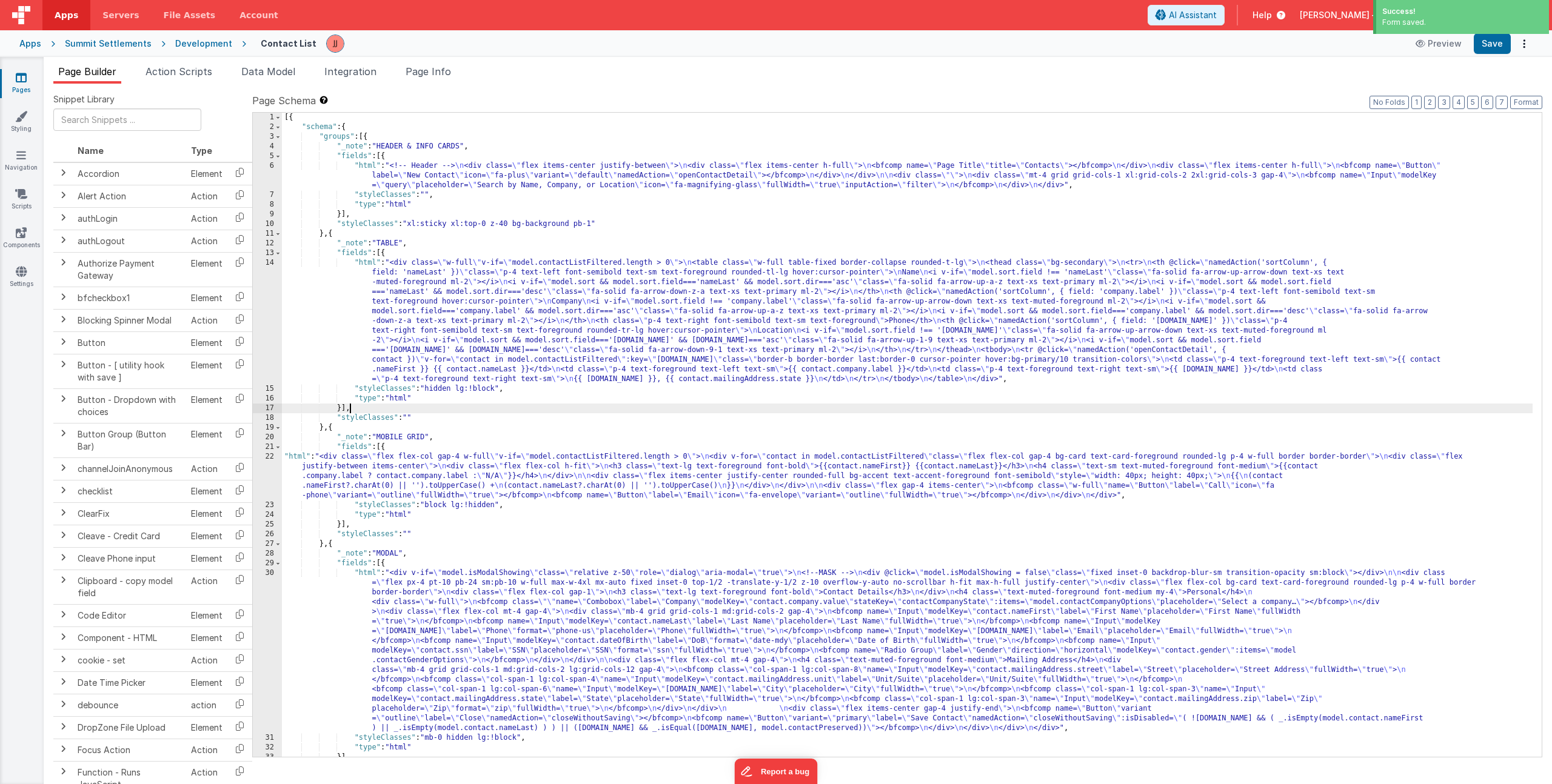
click at [402, 405] on div "[{ "schema" : { "groups" : [{ "_note" : "HEADER & INFO CARDS" , "fields" : [{ "…" at bounding box center [907, 444] width 1251 height 663
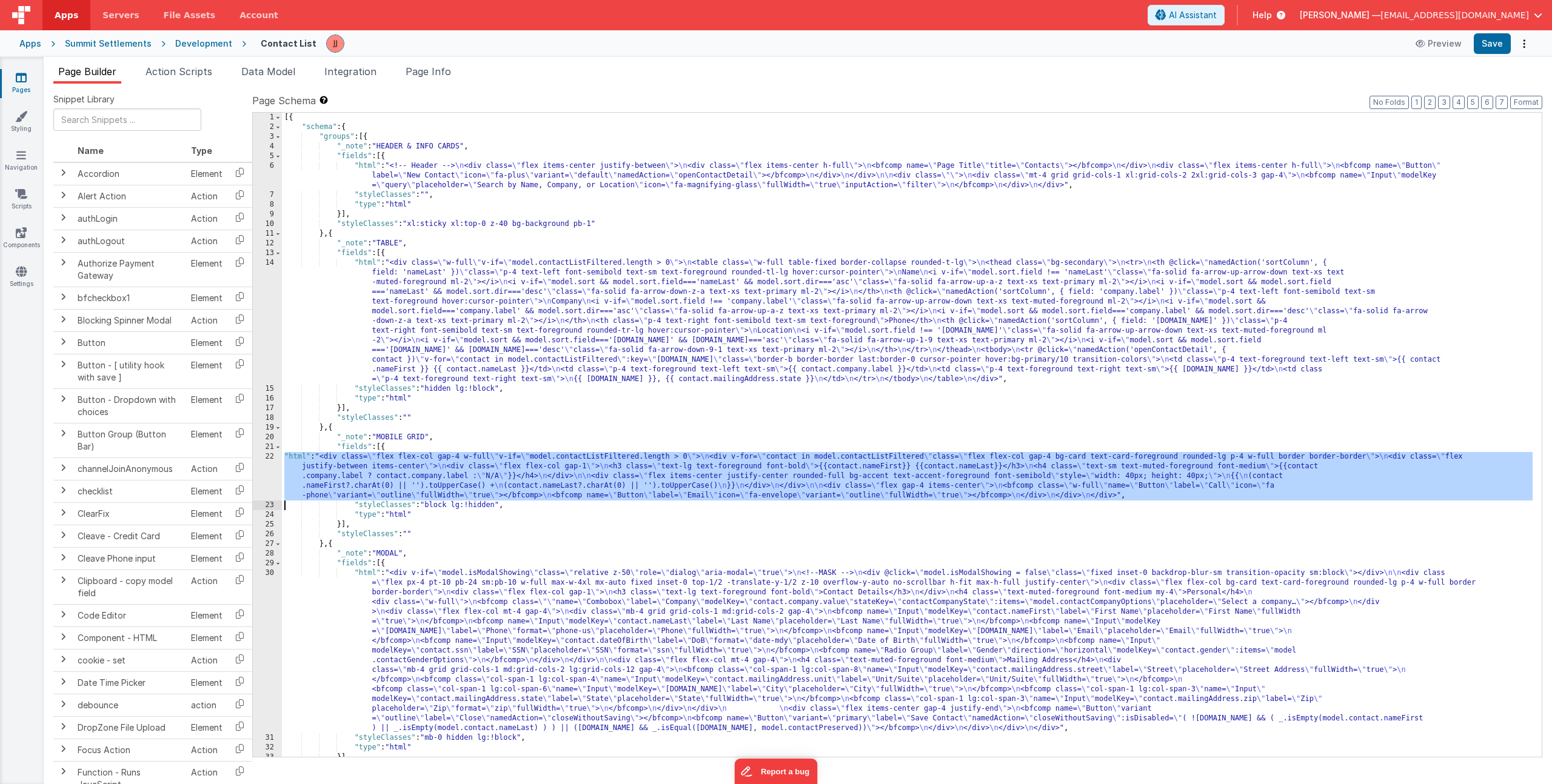
click at [337, 476] on div "[{ "schema" : { "groups" : [{ "_note" : "HEADER & INFO CARDS" , "fields" : [{ "…" at bounding box center [907, 444] width 1251 height 663
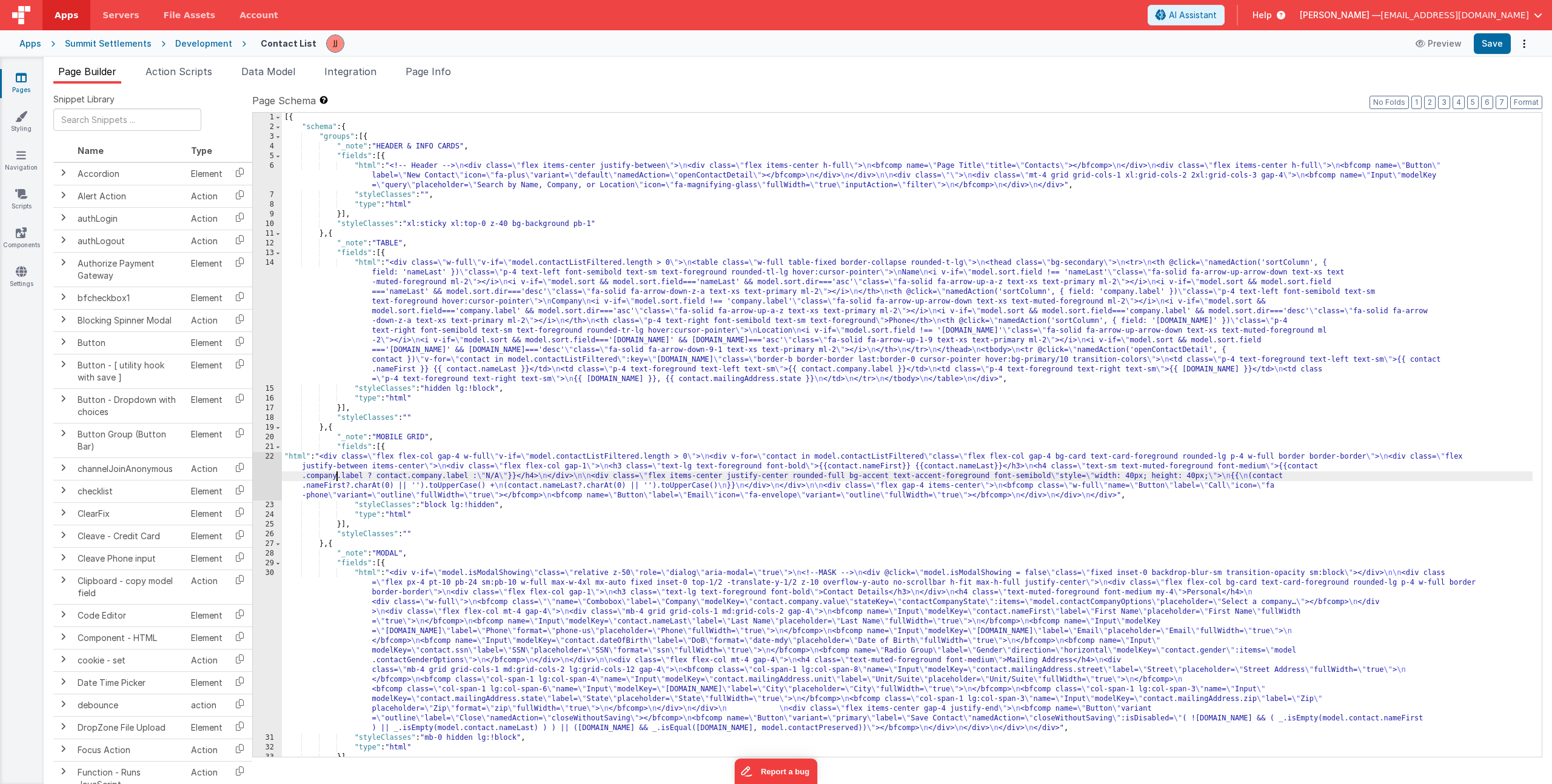
click at [260, 475] on div "22" at bounding box center [268, 476] width 29 height 49
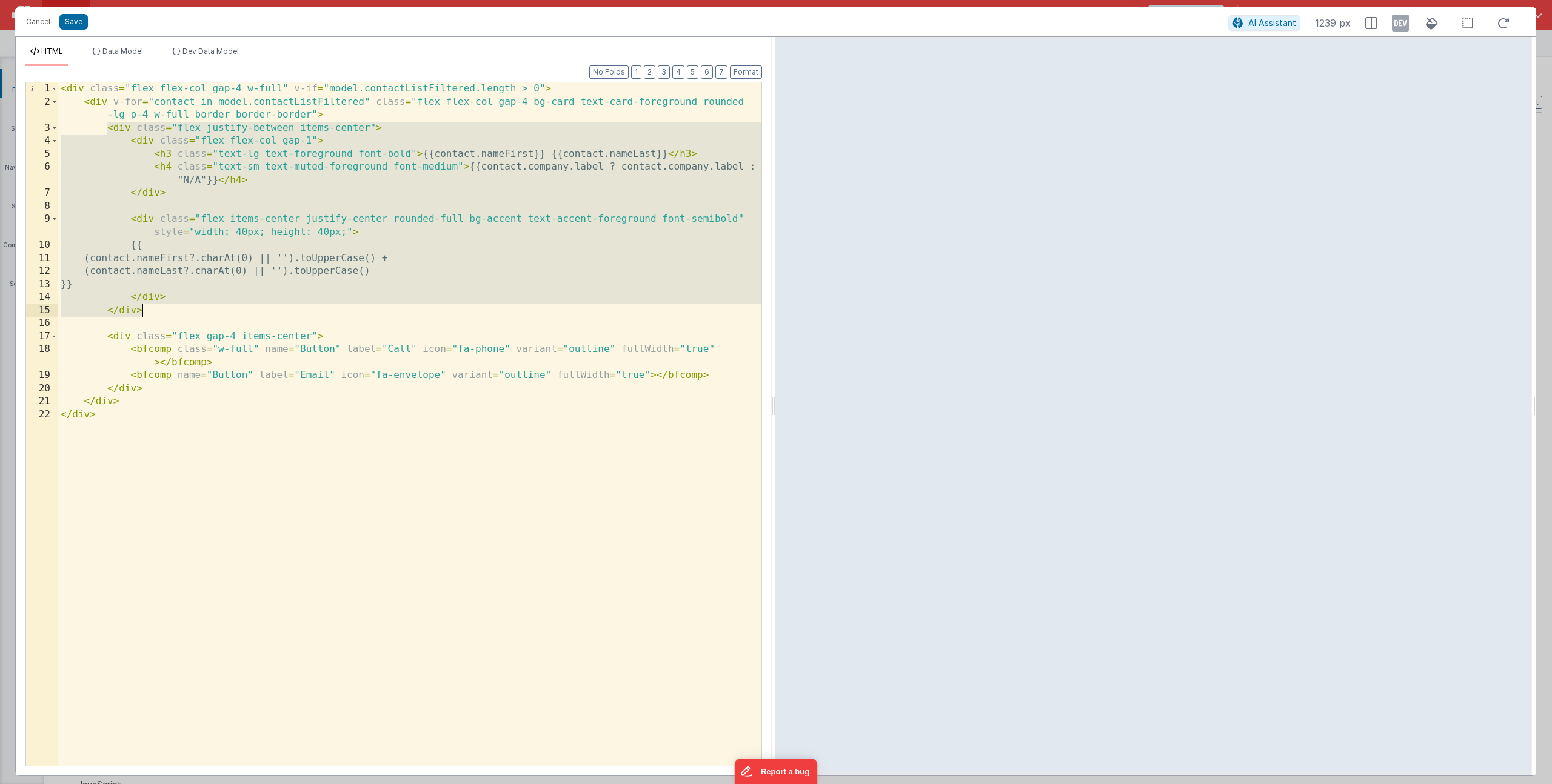
drag, startPoint x: 107, startPoint y: 128, endPoint x: 149, endPoint y: 308, distance: 184.8
click at [149, 308] on div "< div class = "flex flex-col gap-4 w-full" v-if = "model.contactListFiltered.le…" at bounding box center [409, 437] width 703 height 710
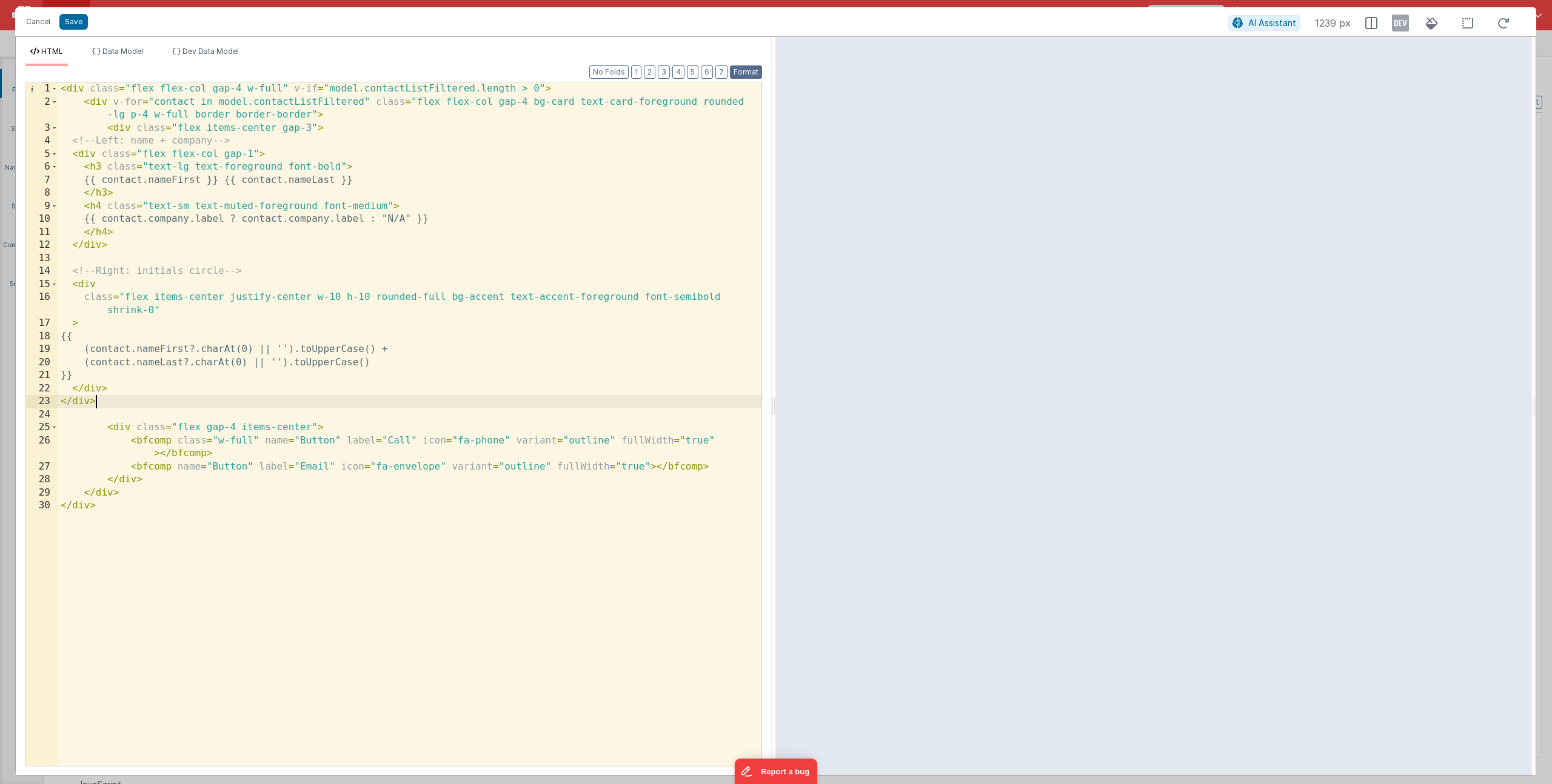
click at [745, 75] on button "Format" at bounding box center [746, 72] width 32 height 13
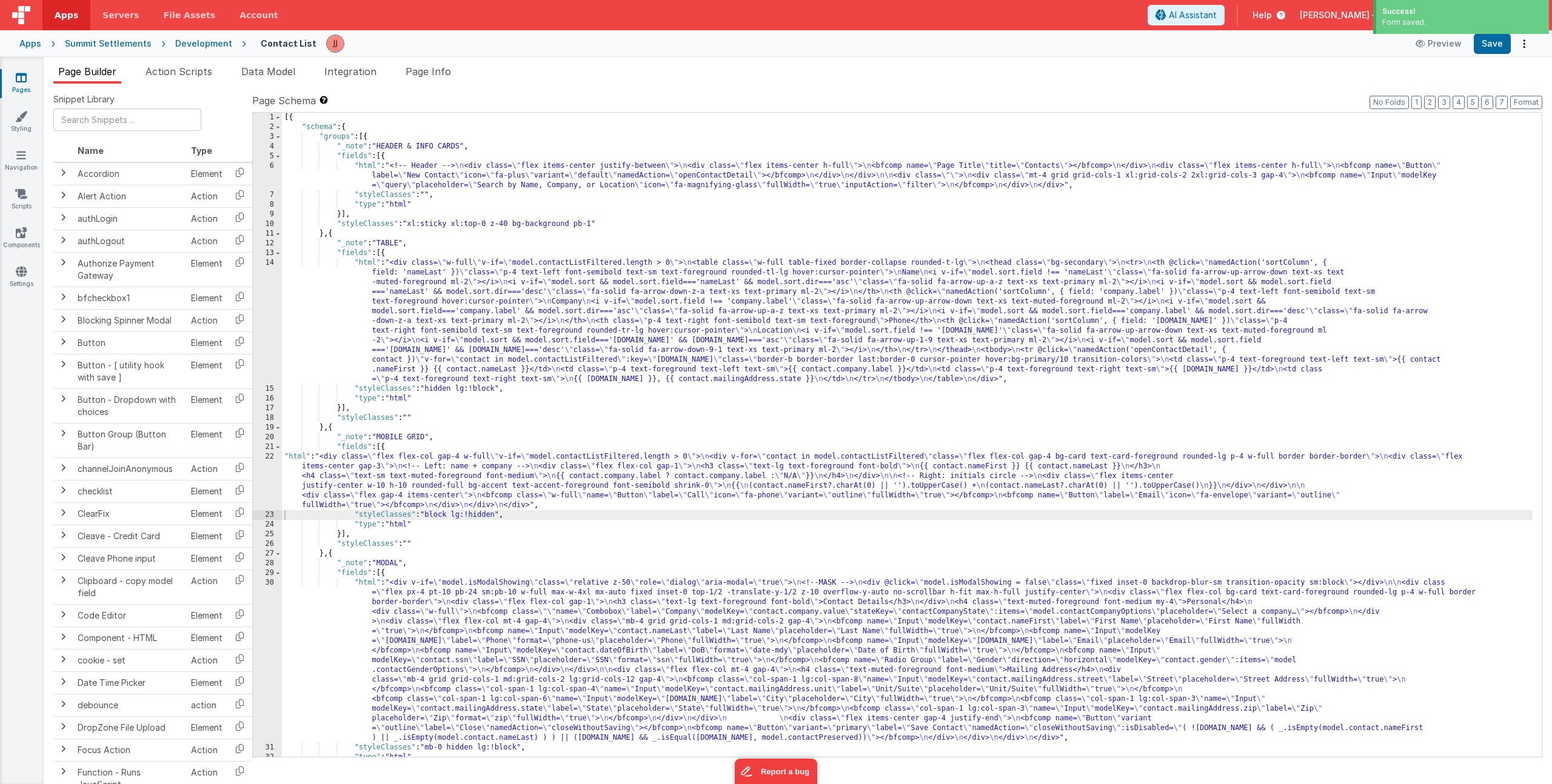
click at [572, 358] on div "[{ "schema" : { "groups" : [{ "_note" : "HEADER & INFO CARDS" , "fields" : [{ "…" at bounding box center [907, 444] width 1251 height 663
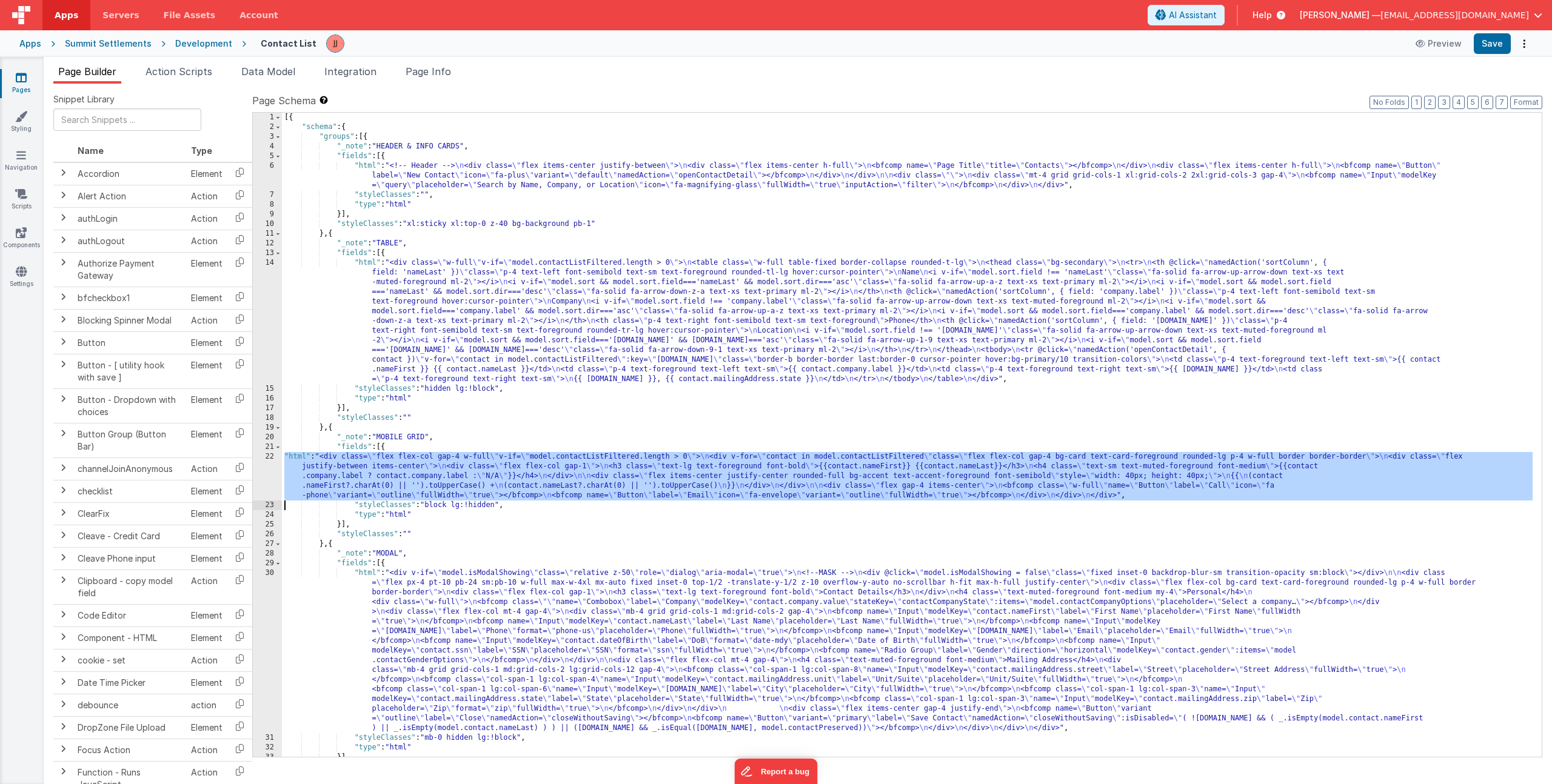
click at [412, 475] on div "[{ "schema" : { "groups" : [{ "_note" : "HEADER & INFO CARDS" , "fields" : [{ "…" at bounding box center [907, 444] width 1251 height 663
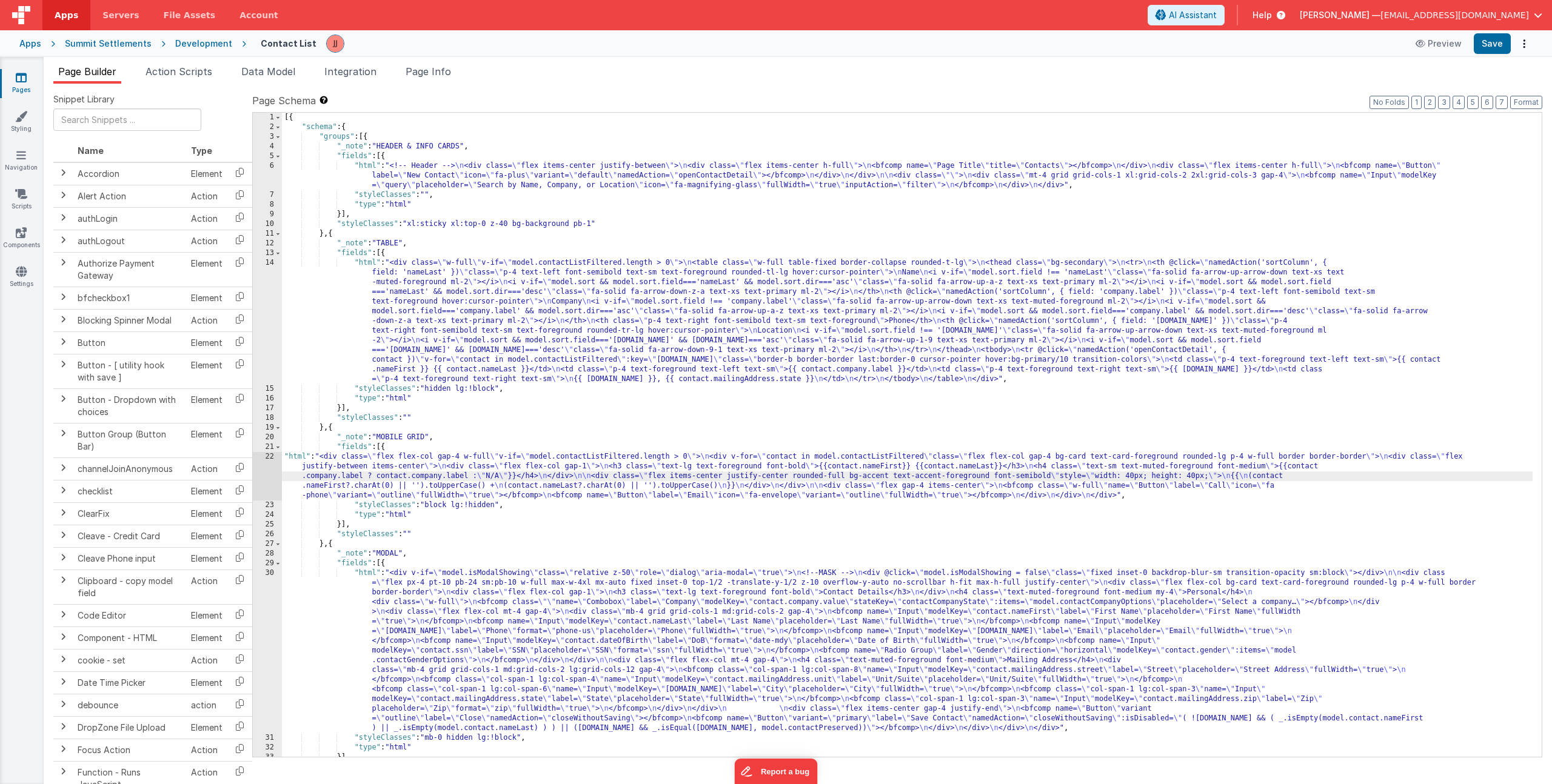
click at [264, 476] on div "22" at bounding box center [268, 476] width 29 height 49
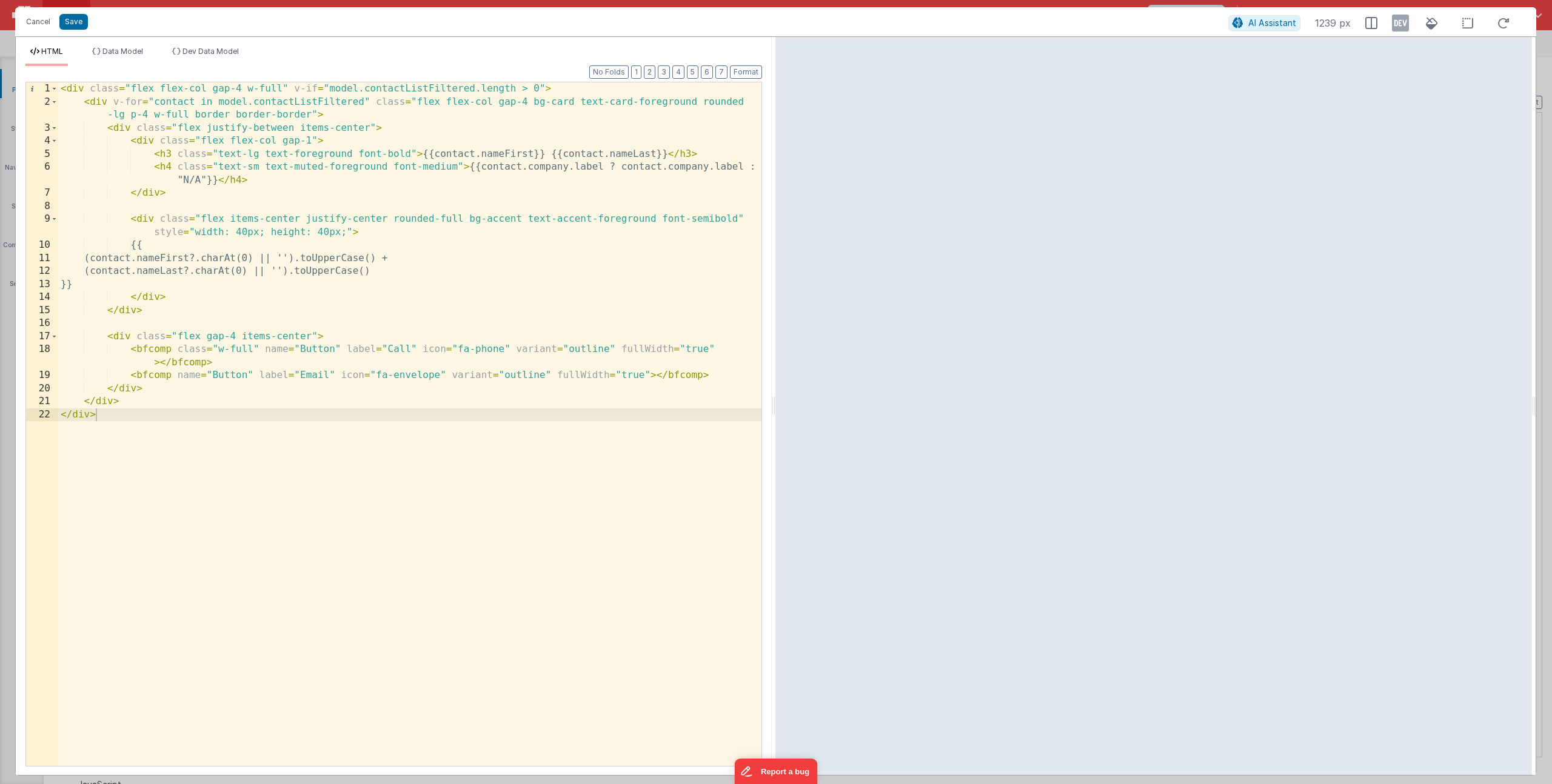
click at [241, 269] on div "< div class = "flex flex-col gap-4 w-full" v-if = "model.contactListFiltered.le…" at bounding box center [409, 437] width 703 height 710
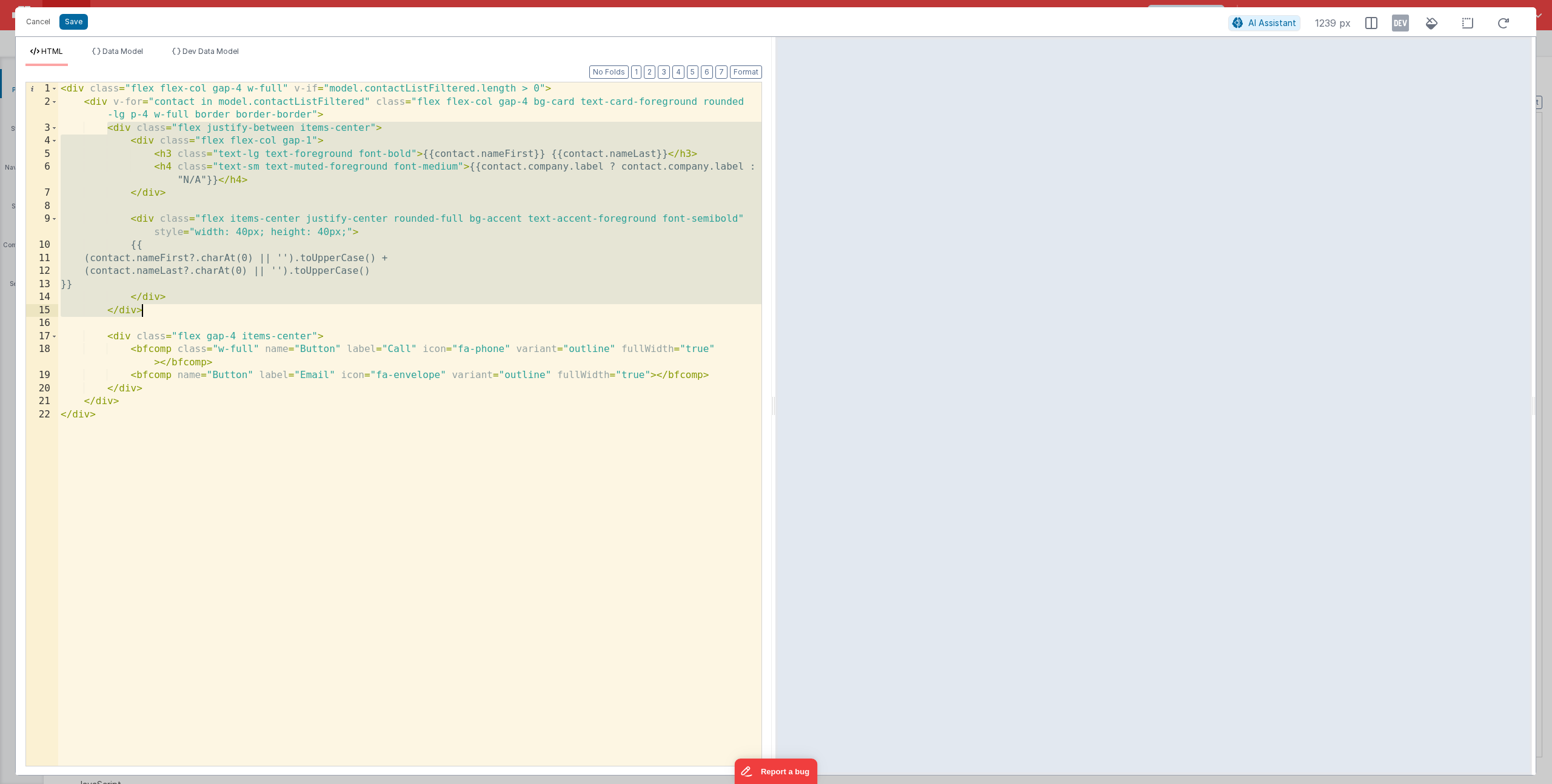
drag, startPoint x: 108, startPoint y: 128, endPoint x: 153, endPoint y: 315, distance: 192.3
click at [153, 315] on div "< div class = "flex flex-col gap-4 w-full" v-if = "model.contactListFiltered.le…" at bounding box center [409, 437] width 703 height 710
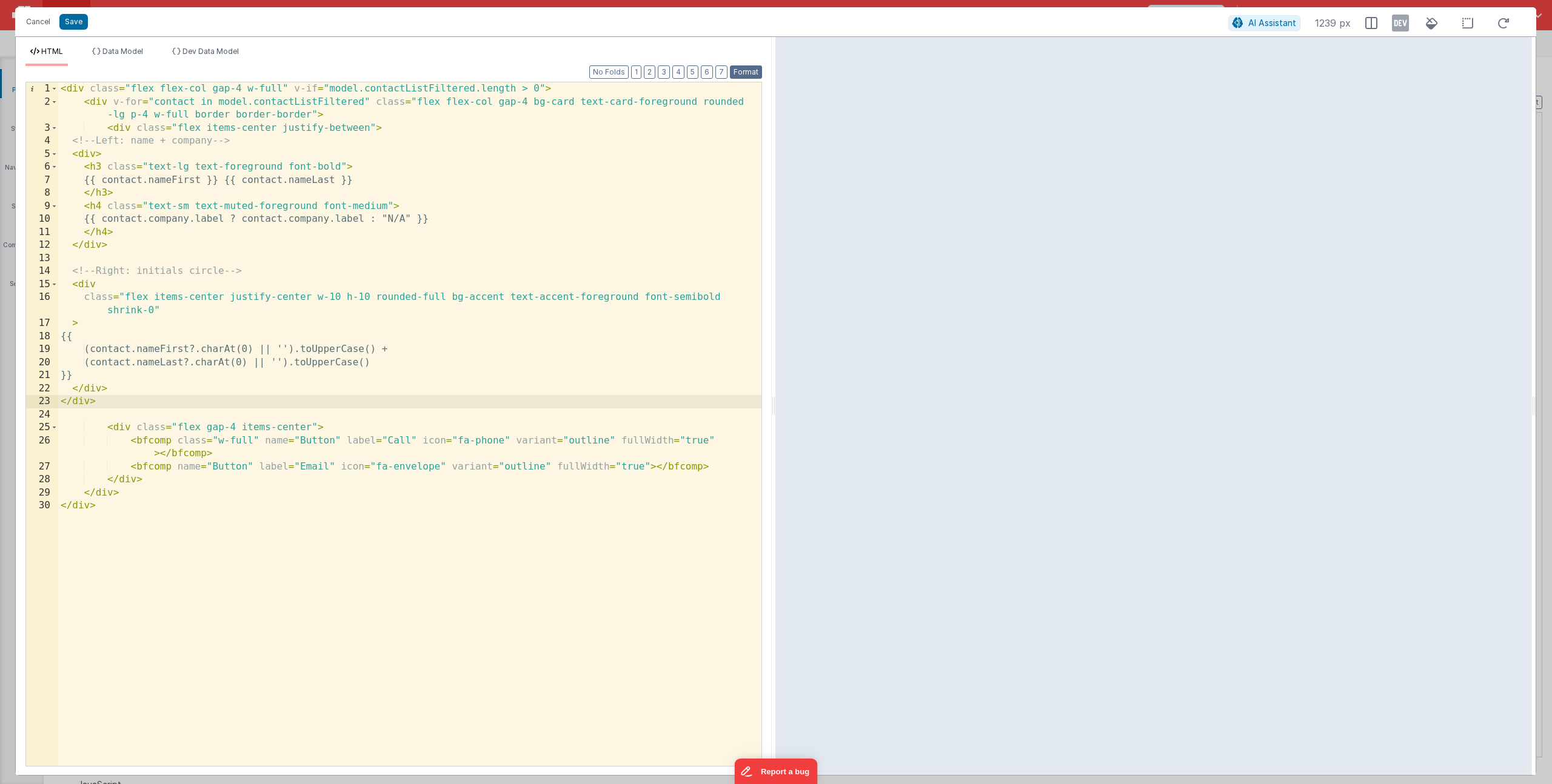
click at [752, 70] on button "Format" at bounding box center [746, 72] width 32 height 13
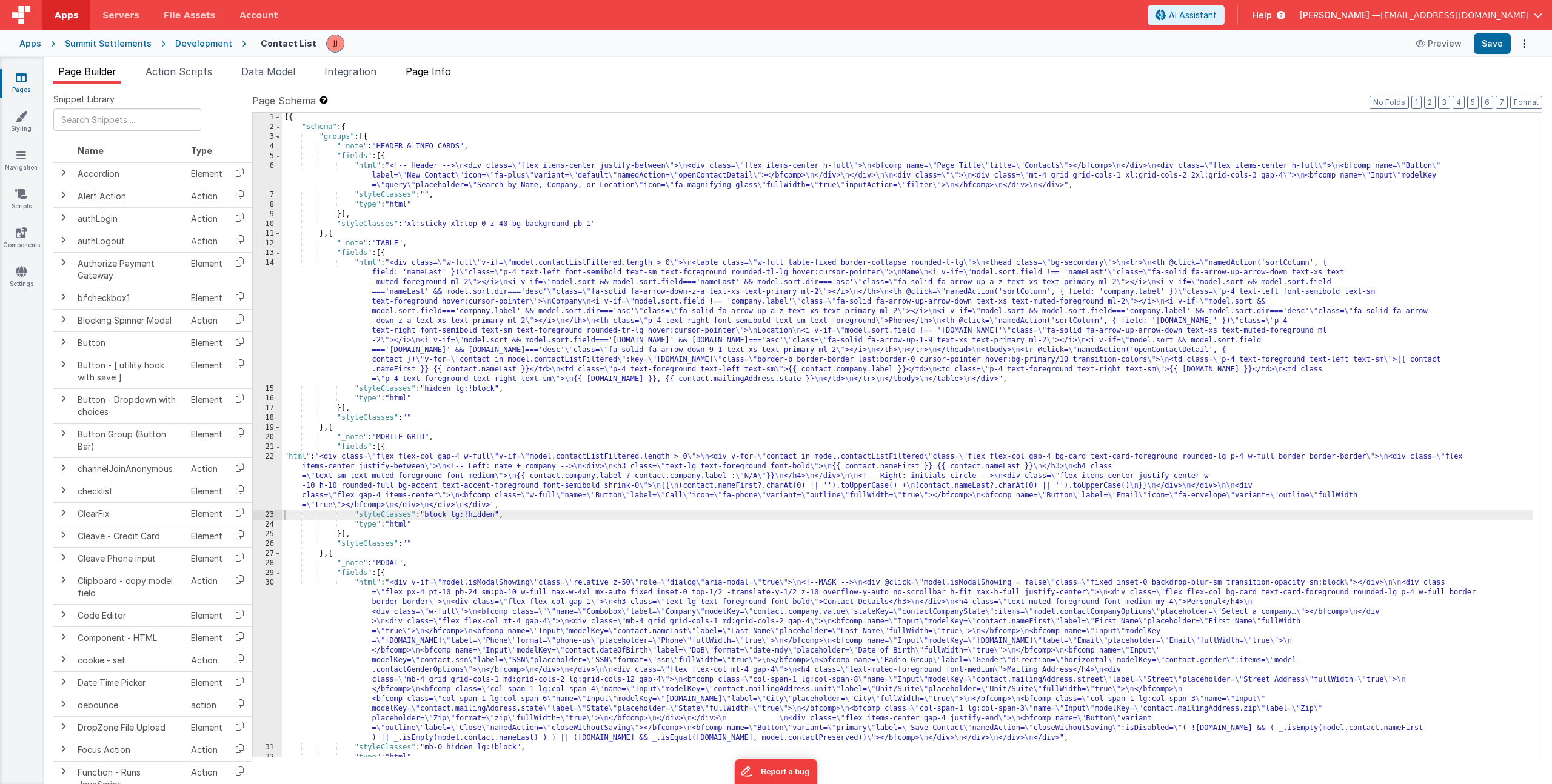
click at [443, 75] on span "Page Info" at bounding box center [428, 72] width 45 height 12
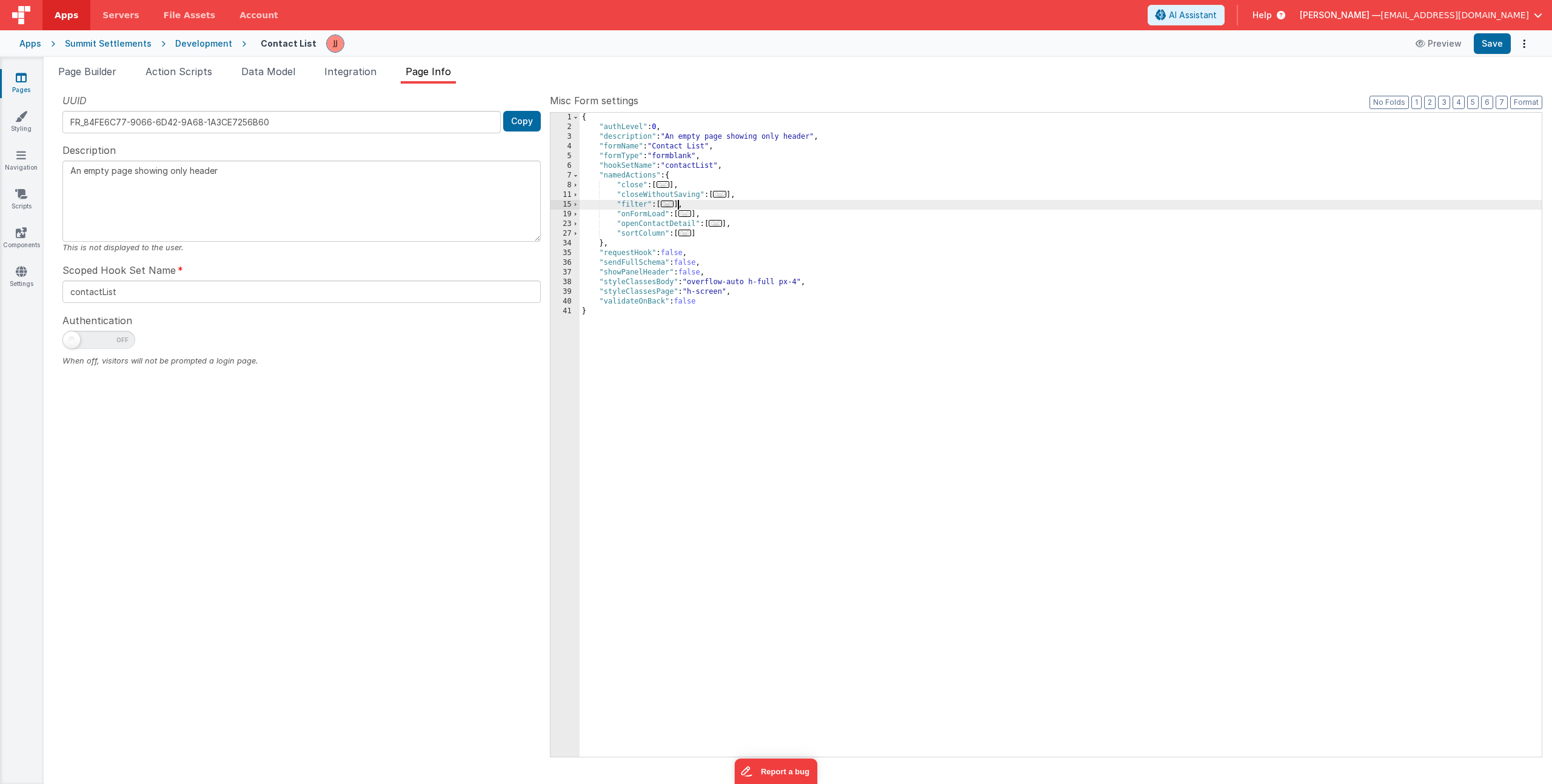
click at [674, 202] on span "..." at bounding box center [667, 204] width 13 height 6
drag, startPoint x: 673, startPoint y: 206, endPoint x: 674, endPoint y: 229, distance: 23.0
click at [672, 206] on span "..." at bounding box center [667, 204] width 13 height 6
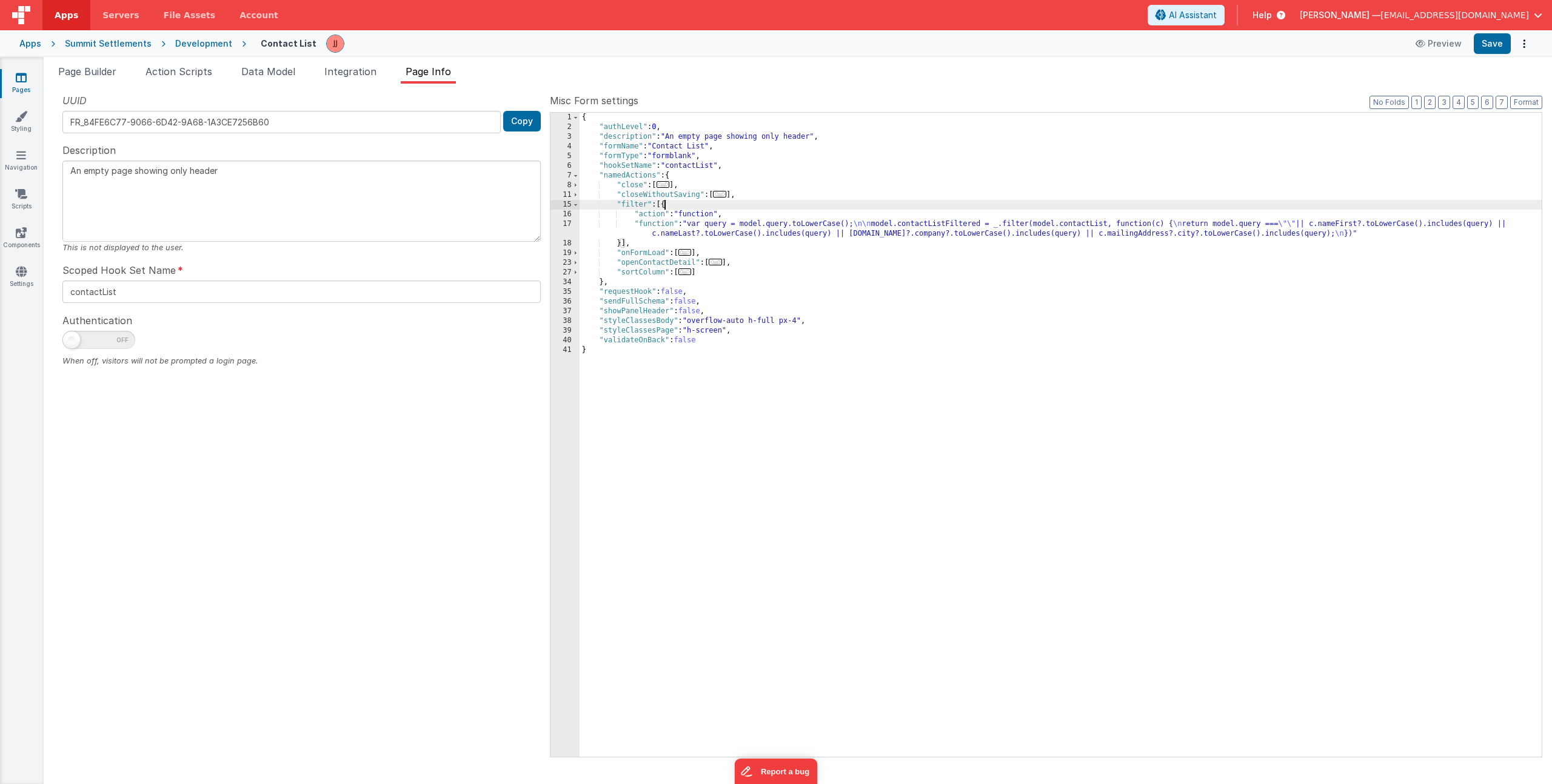
click at [700, 223] on div "{ "authLevel" : 0 , "description" : "An empty page showing only header" , "form…" at bounding box center [1060, 444] width 962 height 663
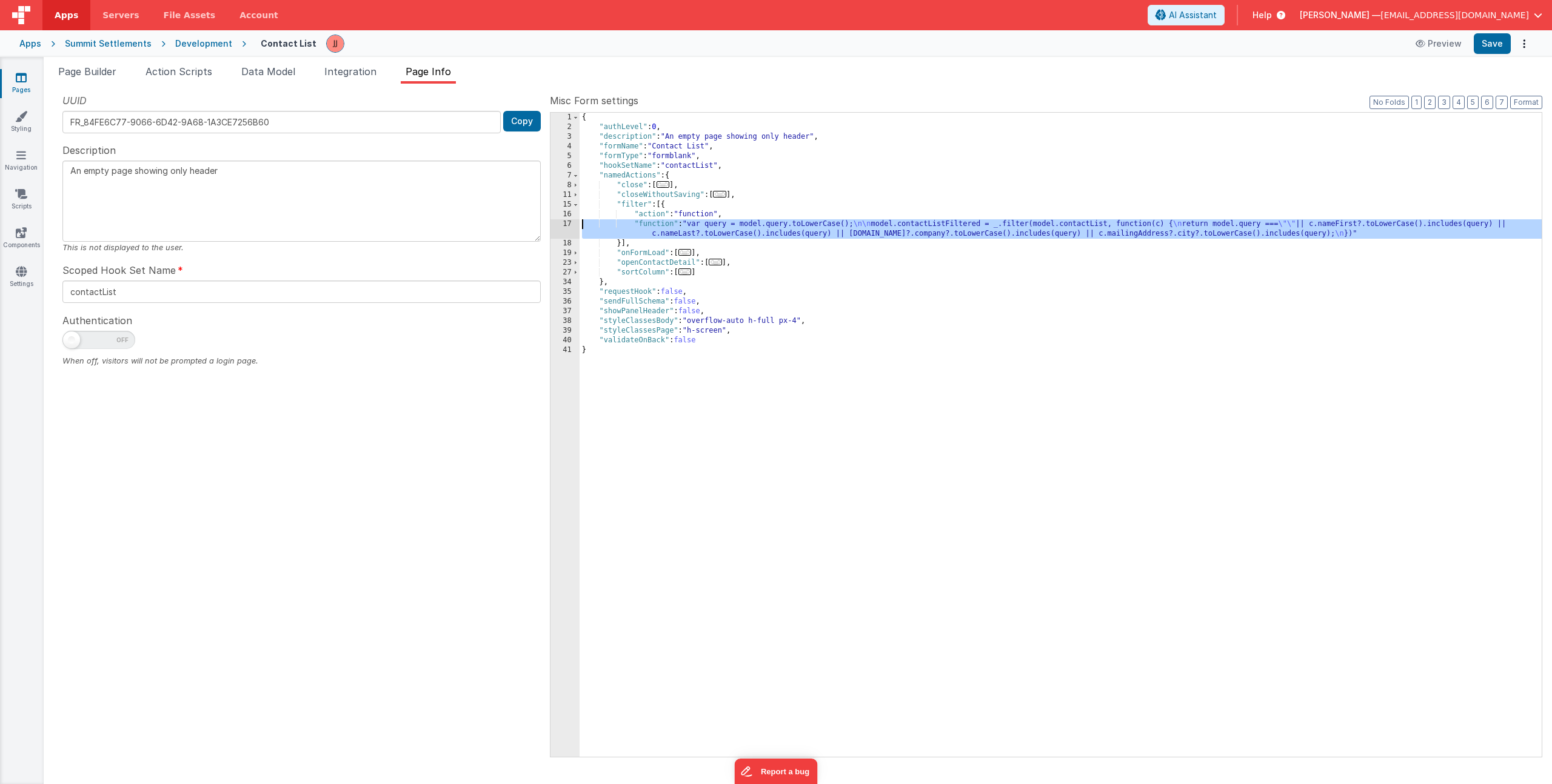
click at [568, 225] on div "17" at bounding box center [565, 229] width 29 height 19
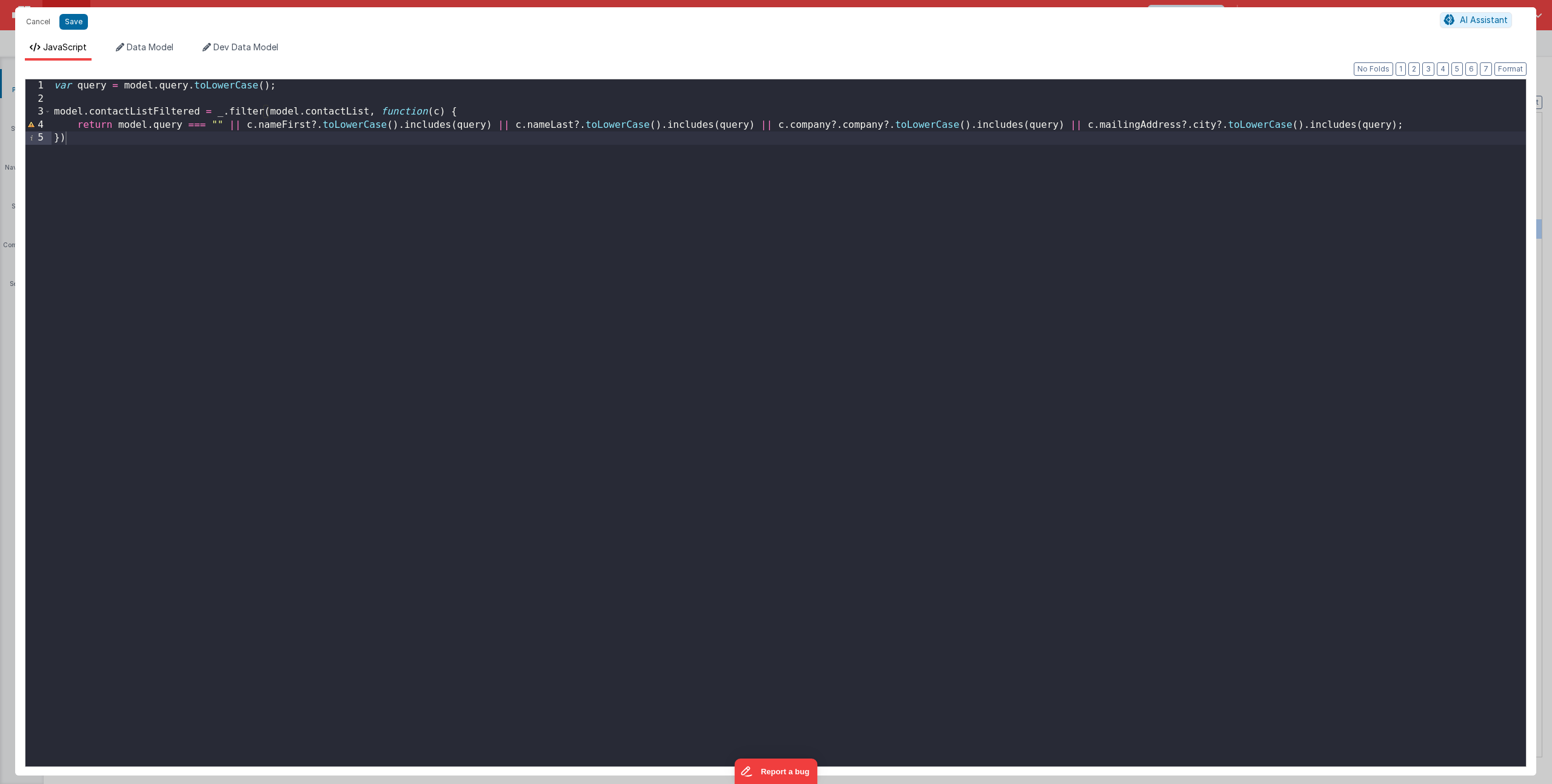
click at [851, 125] on div "var query = model . query . toLowerCase ( ) ; model . contactListFiltered = _ .…" at bounding box center [789, 435] width 1475 height 713
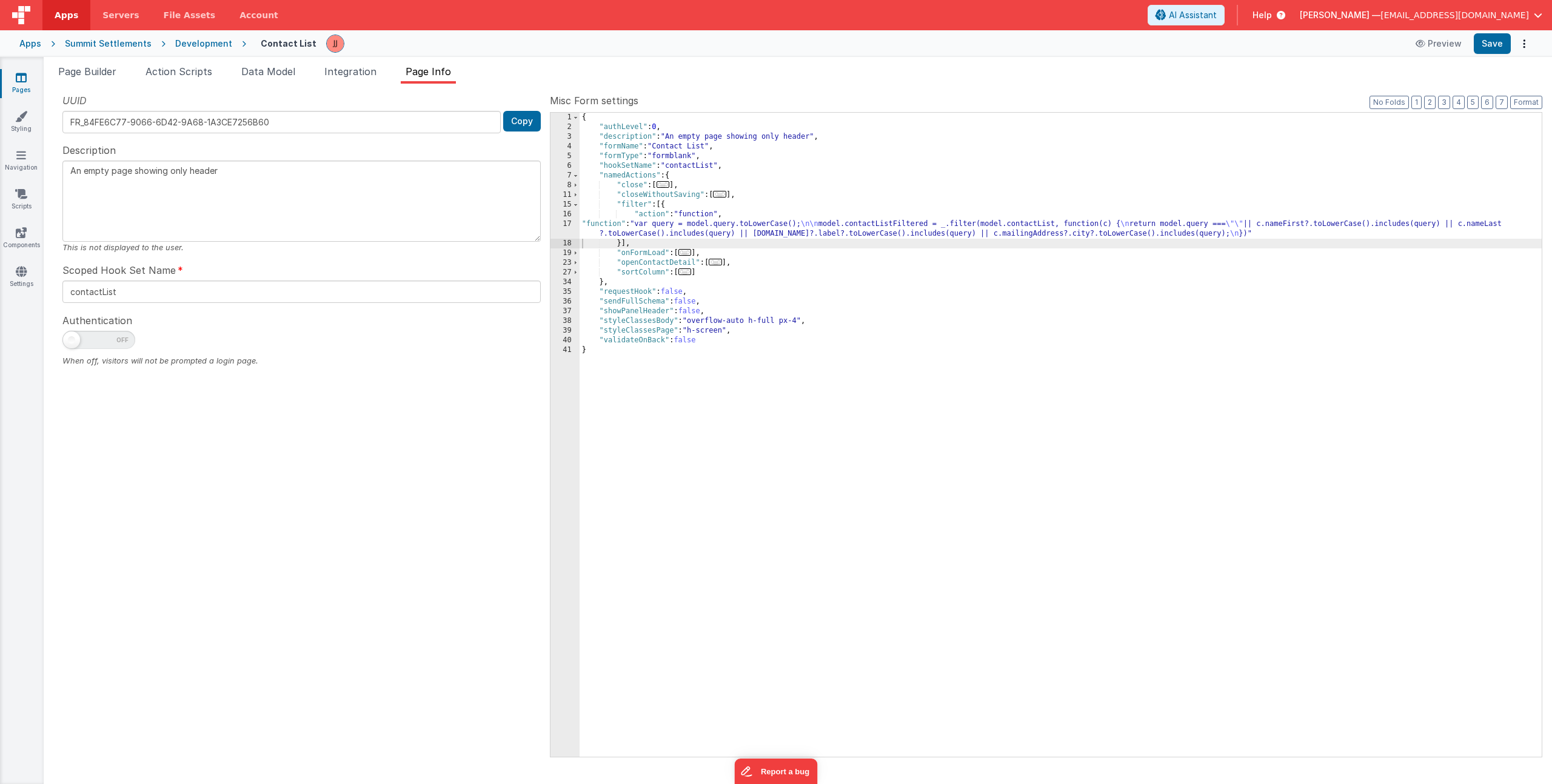
click at [836, 264] on div "{ "authLevel" : 0 , "description" : "An empty page showing only header" , "form…" at bounding box center [1060, 444] width 962 height 663
click at [766, 229] on div "{ "authLevel" : 0 , "description" : "An empty page showing only header" , "form…" at bounding box center [1060, 444] width 962 height 663
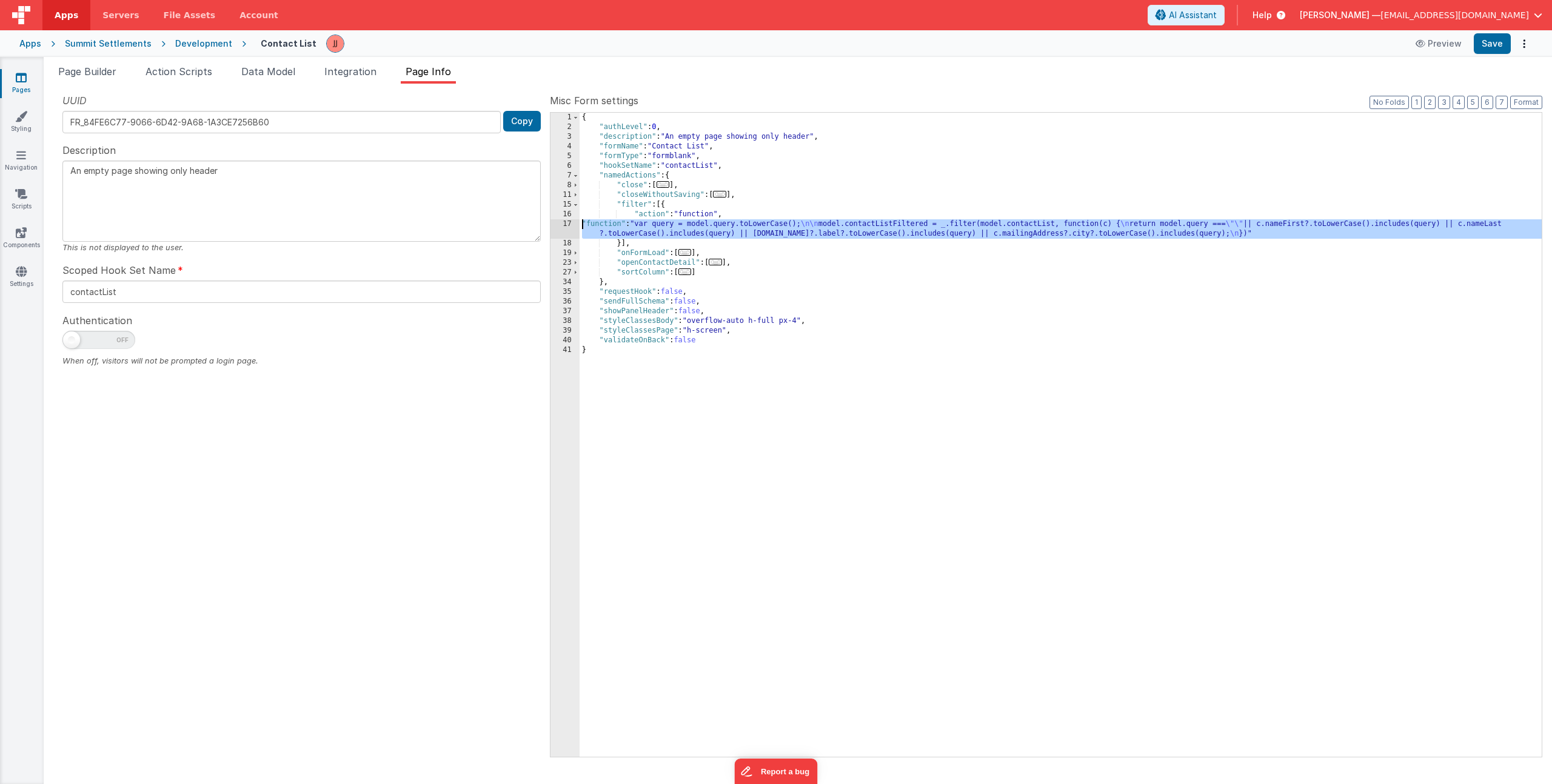
click at [568, 228] on div "17" at bounding box center [565, 229] width 29 height 19
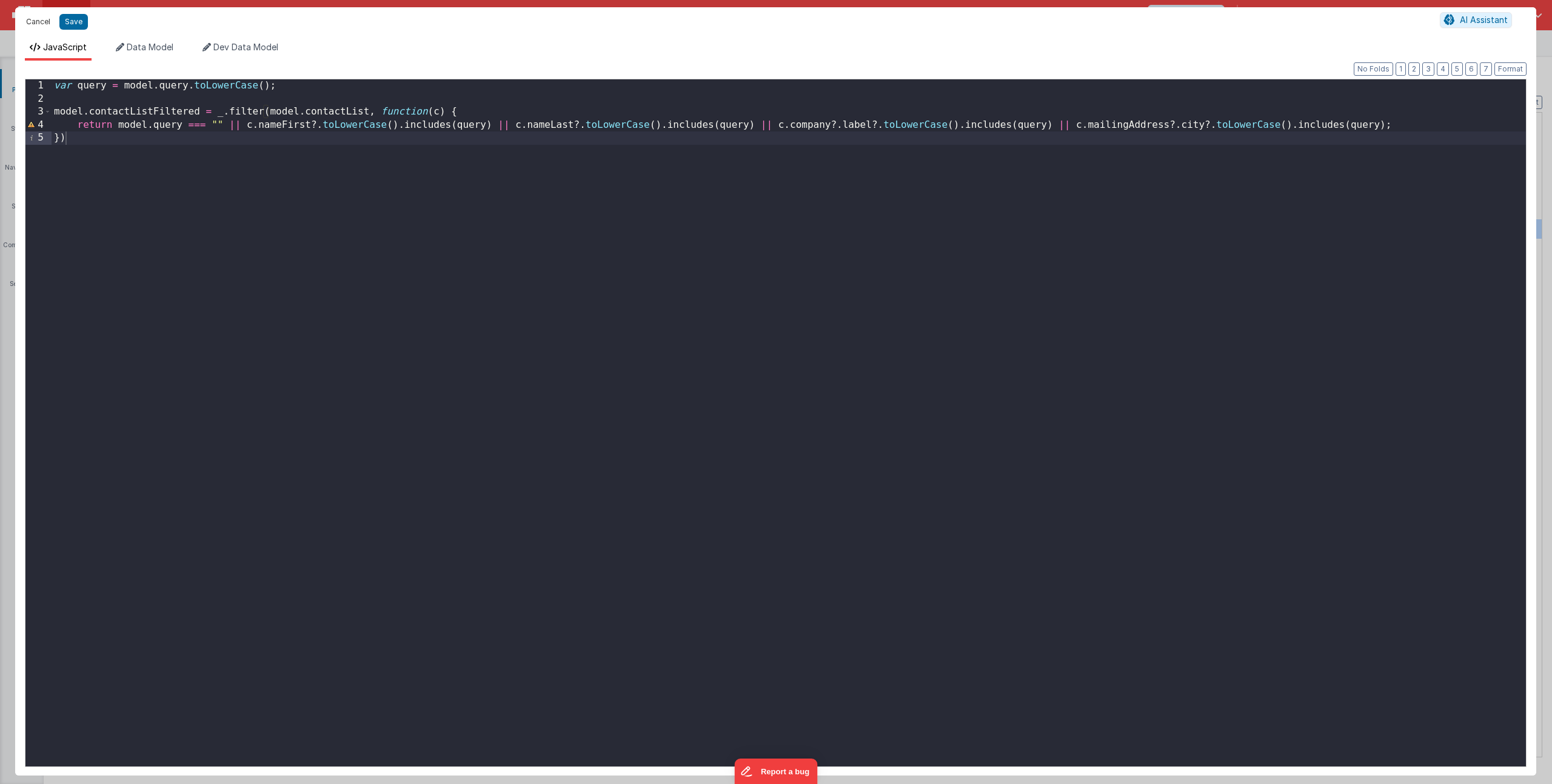
click at [41, 17] on button "Cancel" at bounding box center [38, 22] width 36 height 17
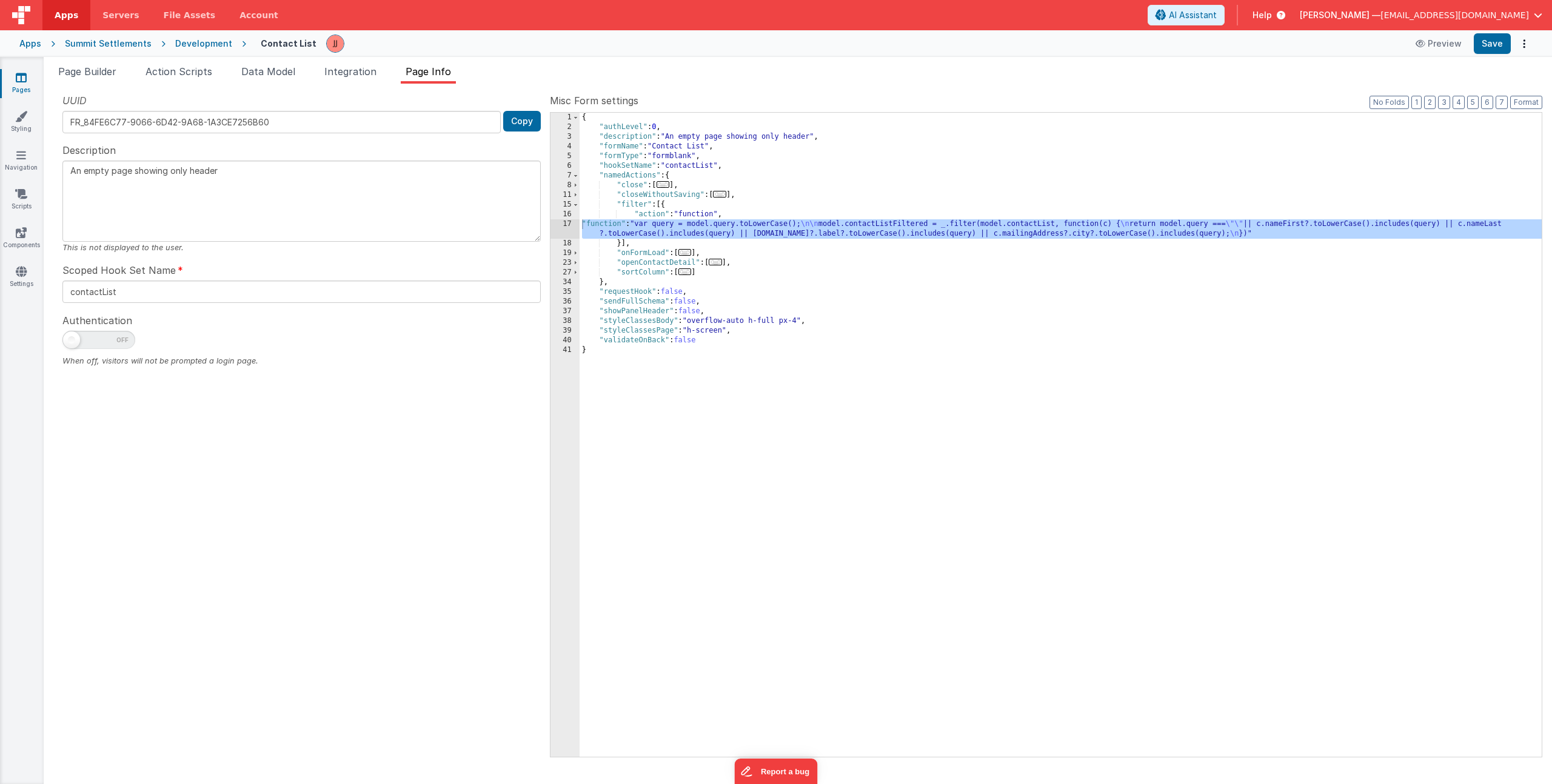
click at [736, 275] on div "{ "authLevel" : 0 , "description" : "An empty page showing only header" , "form…" at bounding box center [1060, 444] width 962 height 663
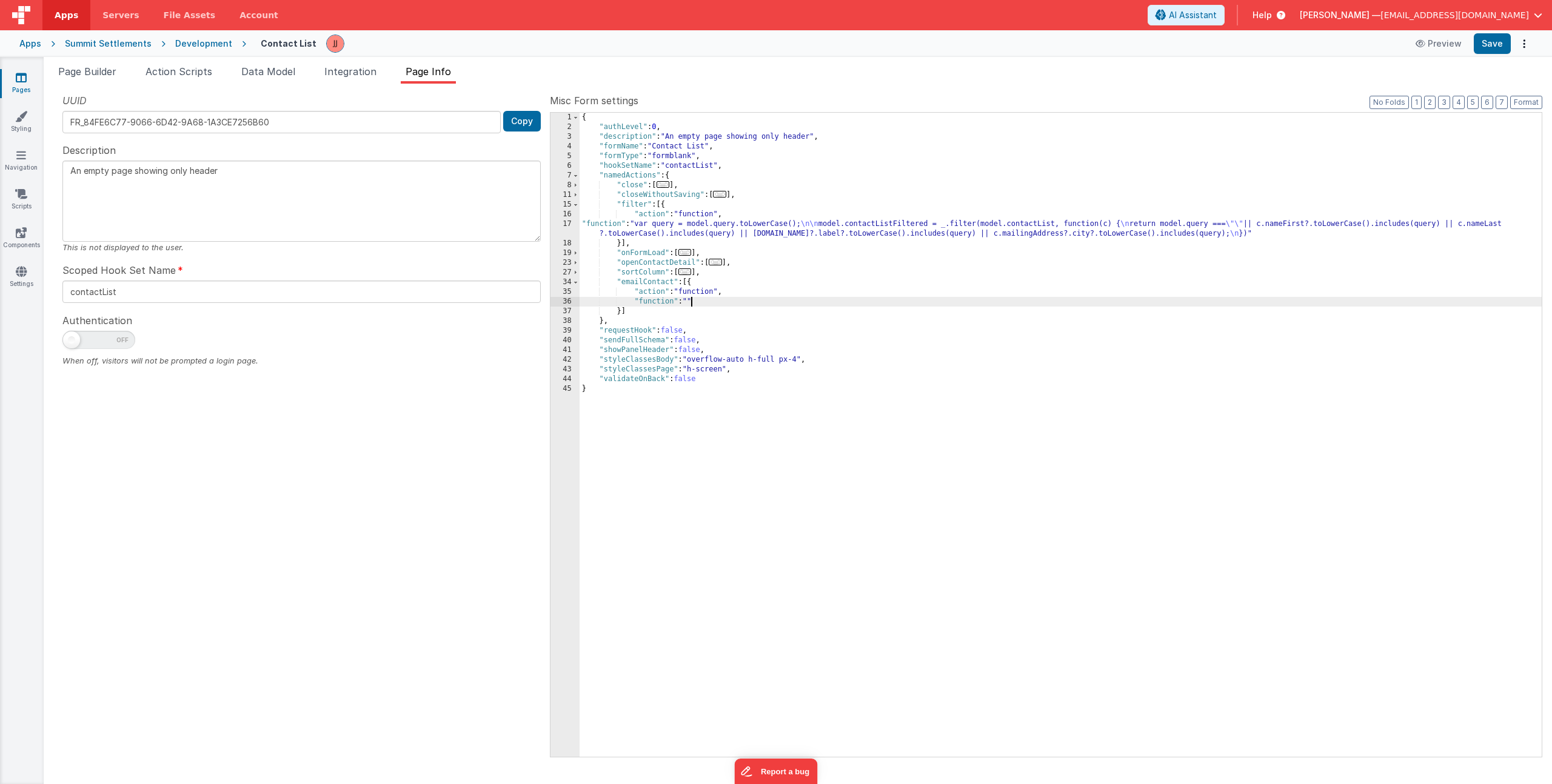
click at [562, 303] on div "36" at bounding box center [565, 301] width 29 height 10
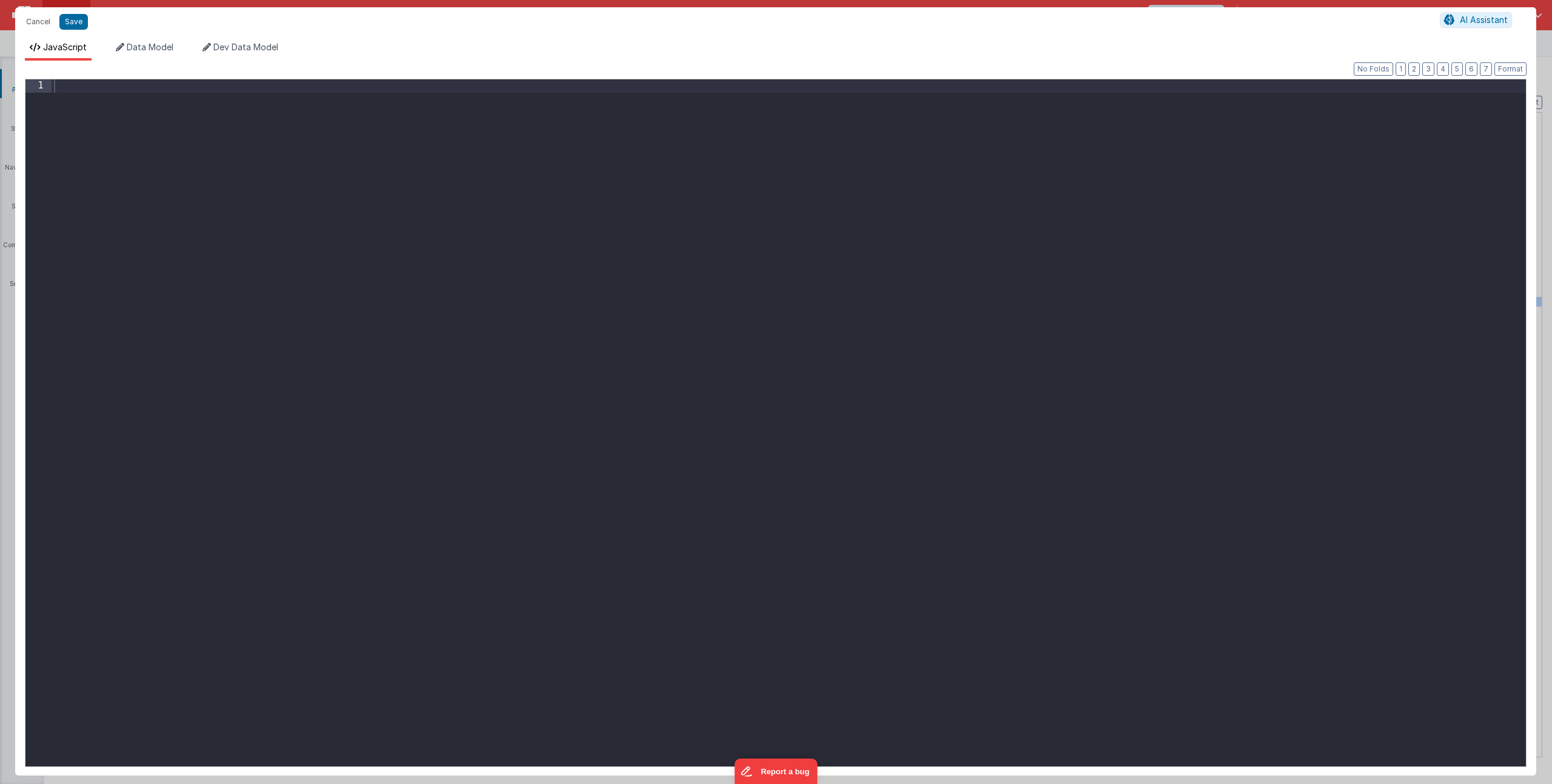
click at [562, 303] on div at bounding box center [789, 435] width 1475 height 713
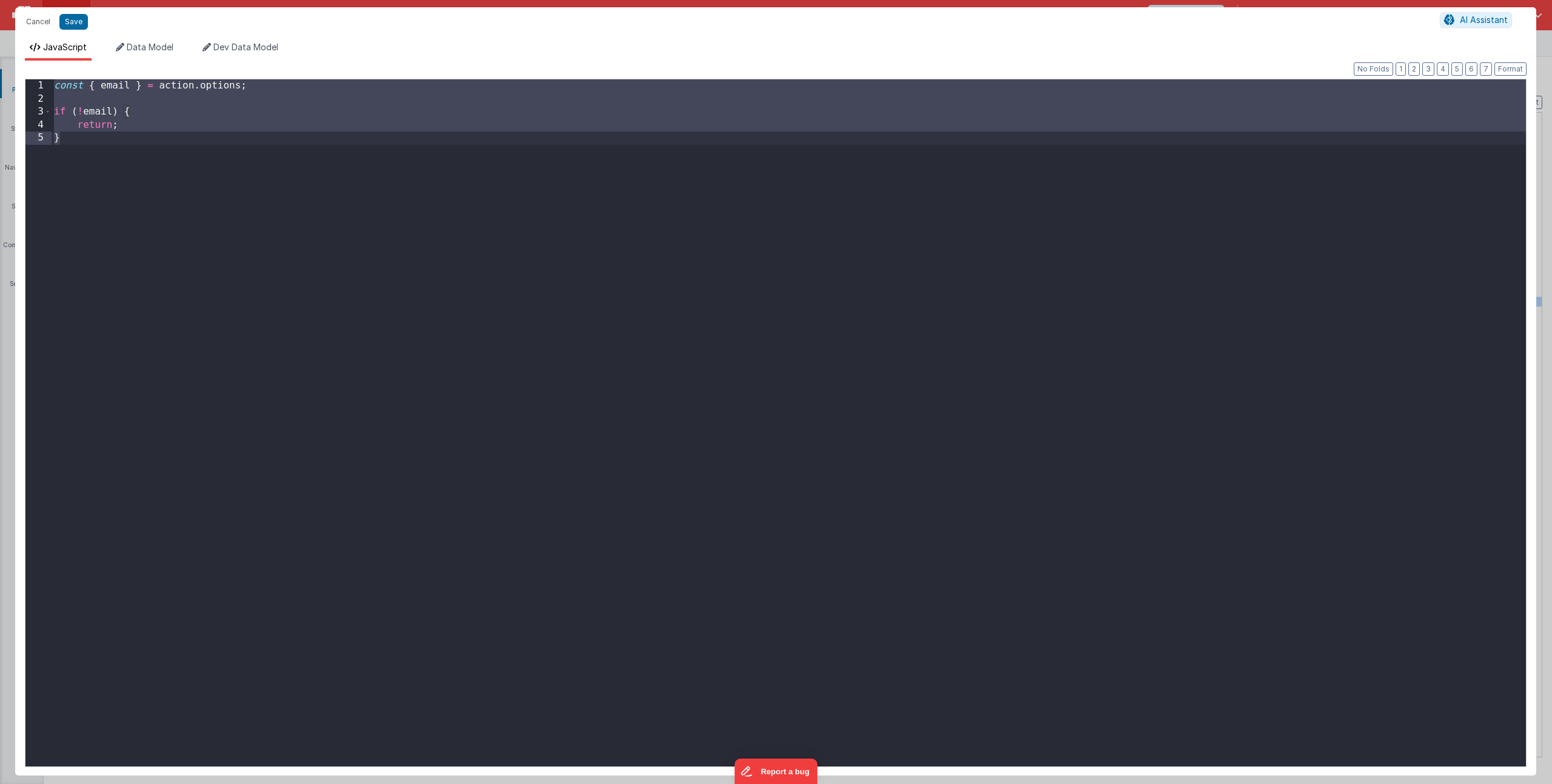
click at [126, 86] on div "const { email } = action . options ; if ( ! email ) { return ; }" at bounding box center [789, 435] width 1475 height 713
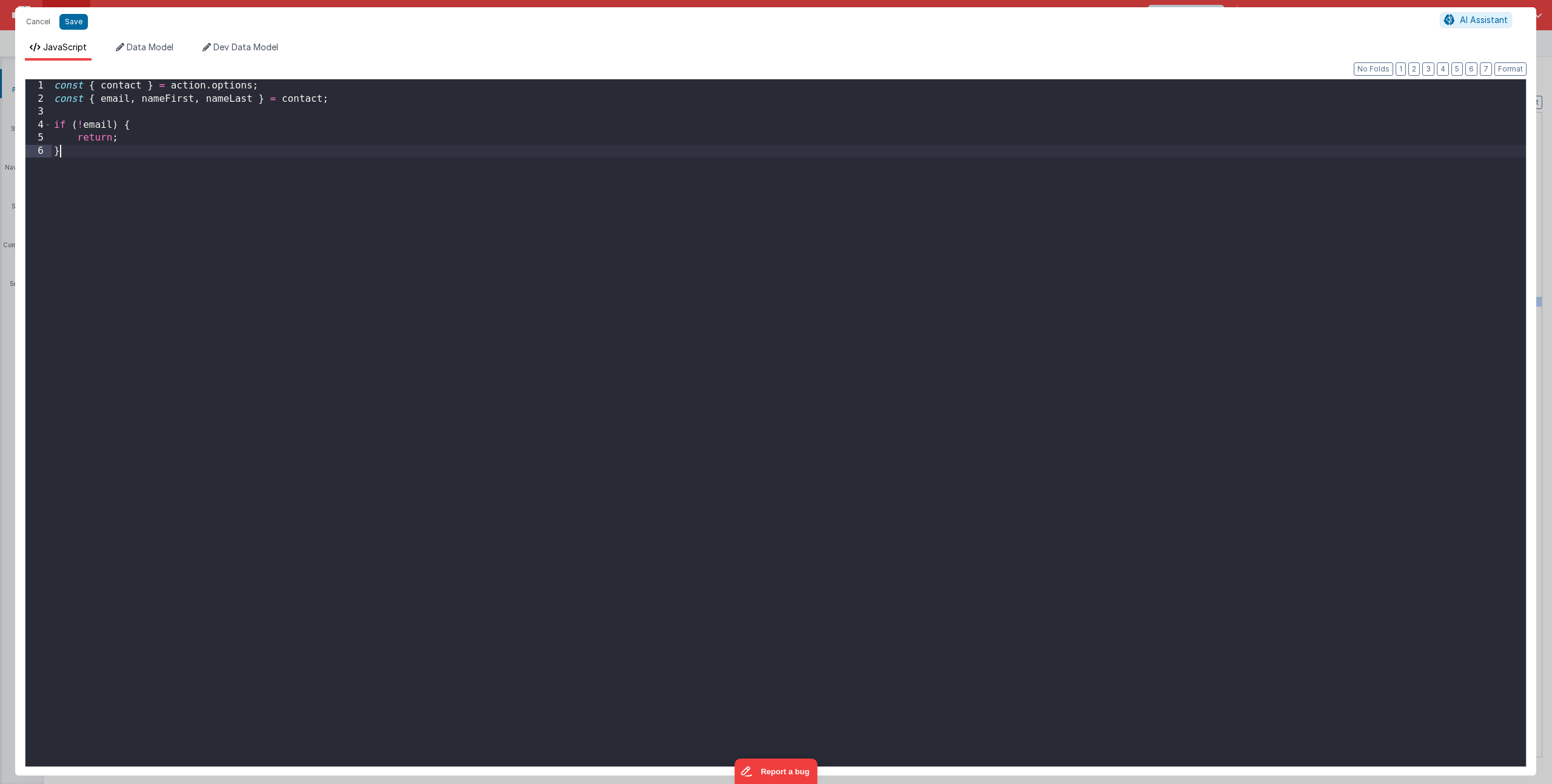
click at [349, 188] on div "const { contact } = action . options ; const { email , nameFirst , nameLast } =…" at bounding box center [789, 435] width 1475 height 713
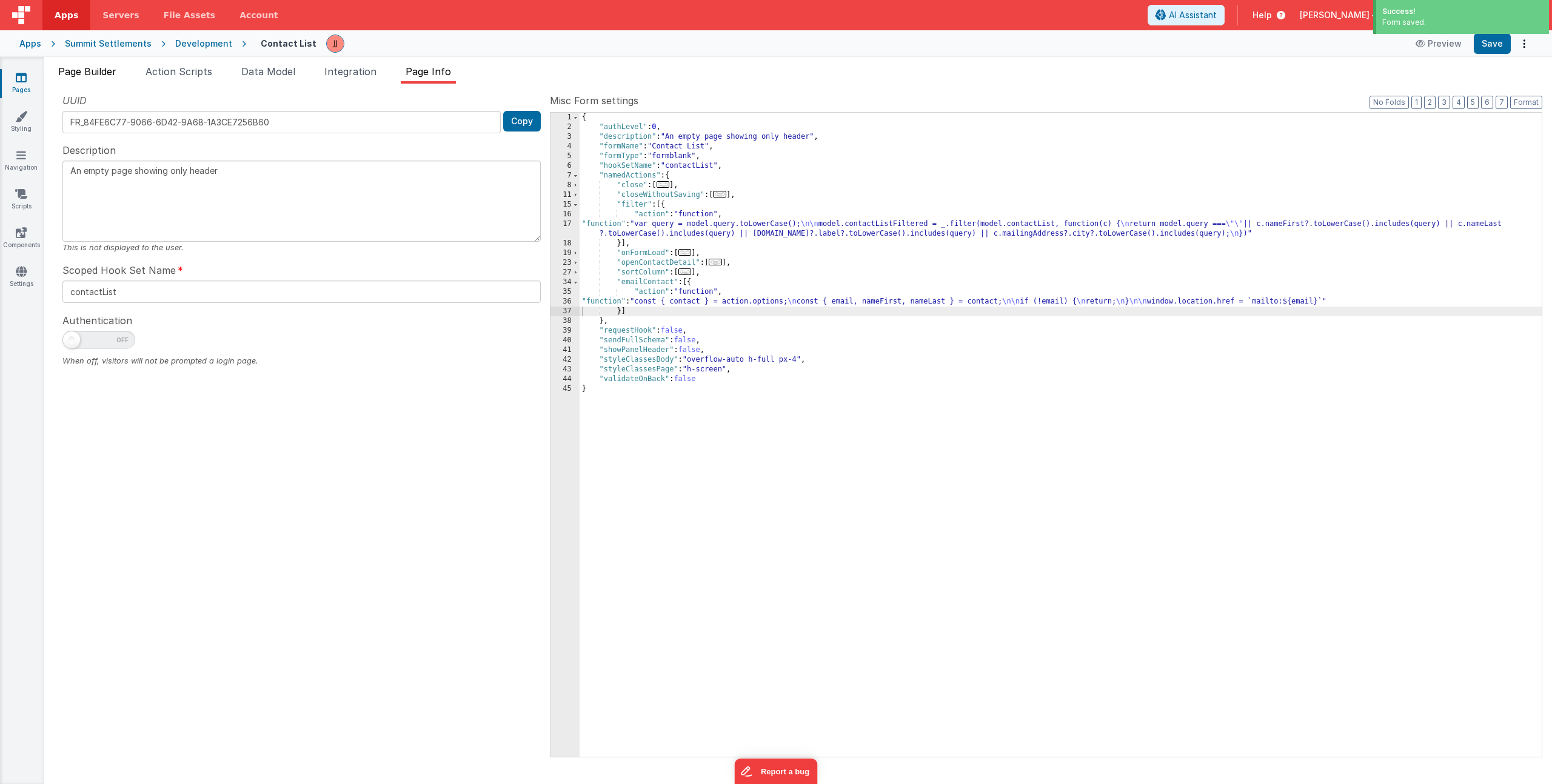
click at [103, 75] on span "Page Builder" at bounding box center [87, 72] width 58 height 12
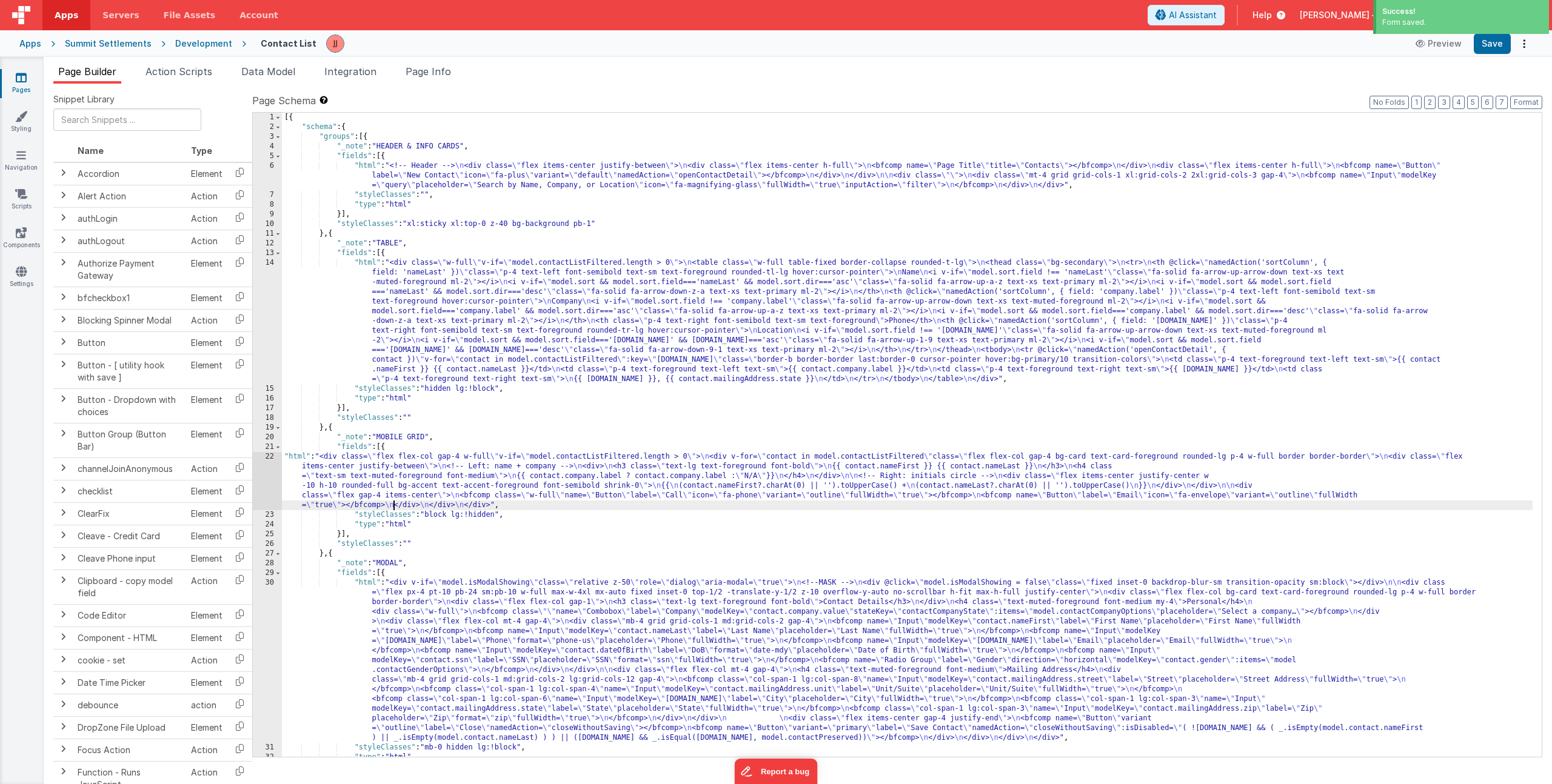
click at [393, 502] on div "[{ "schema" : { "groups" : [{ "_note" : "HEADER & INFO CARDS" , "fields" : [{ "…" at bounding box center [907, 444] width 1251 height 663
click at [257, 481] on div "22" at bounding box center [268, 481] width 29 height 58
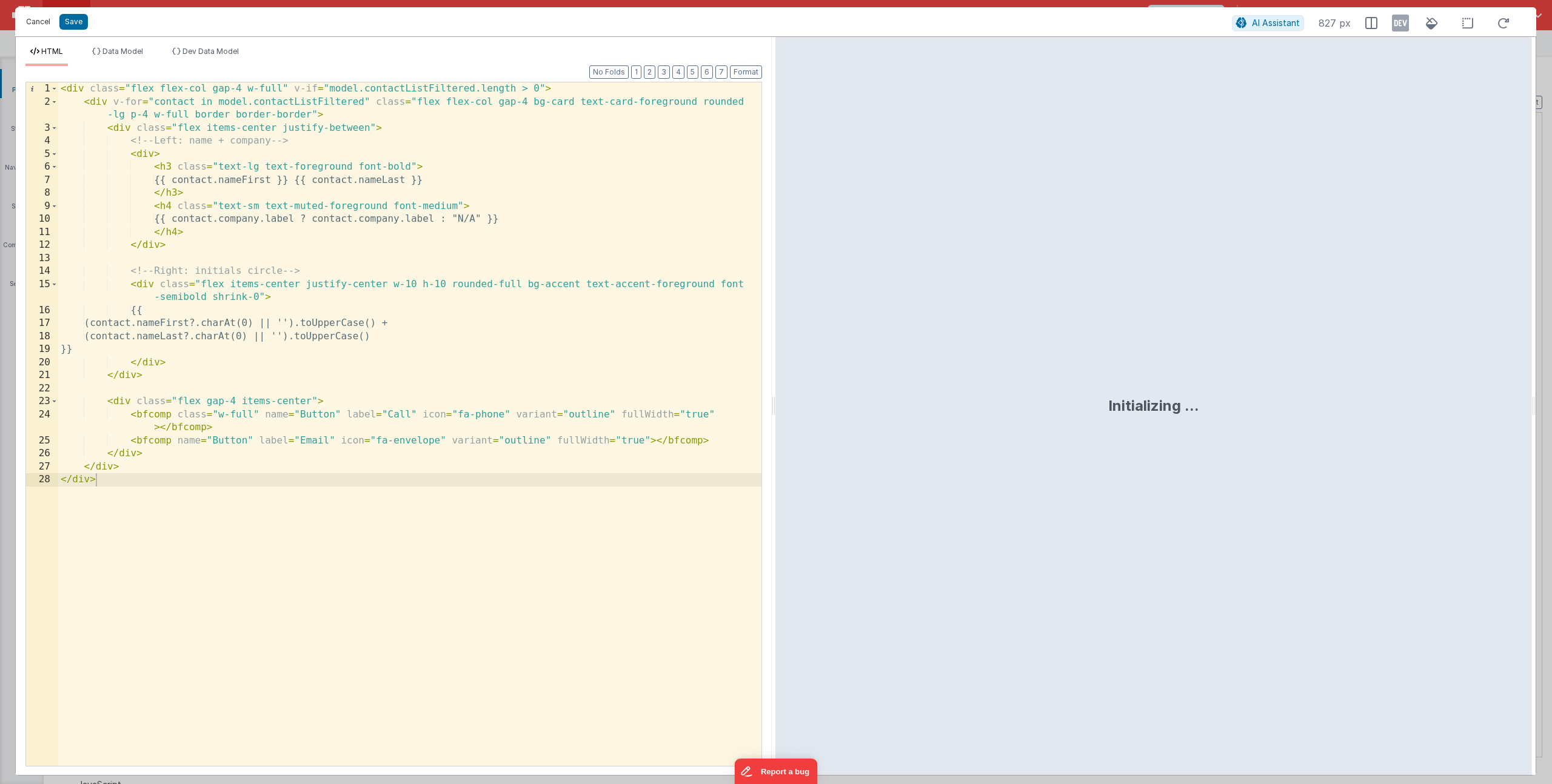
click at [40, 24] on button "Cancel" at bounding box center [38, 22] width 36 height 17
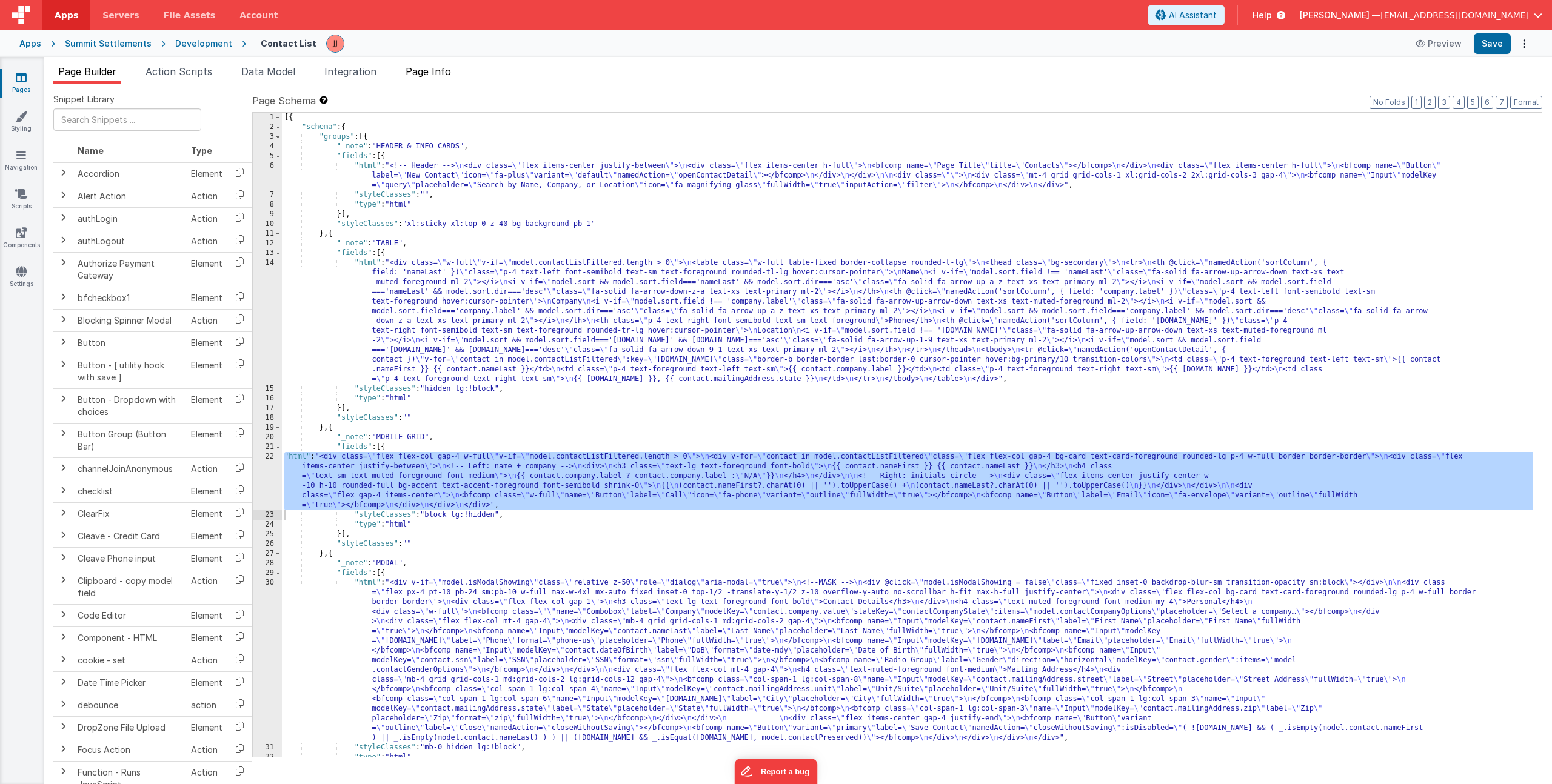
click at [417, 75] on span "Page Info" at bounding box center [428, 72] width 45 height 12
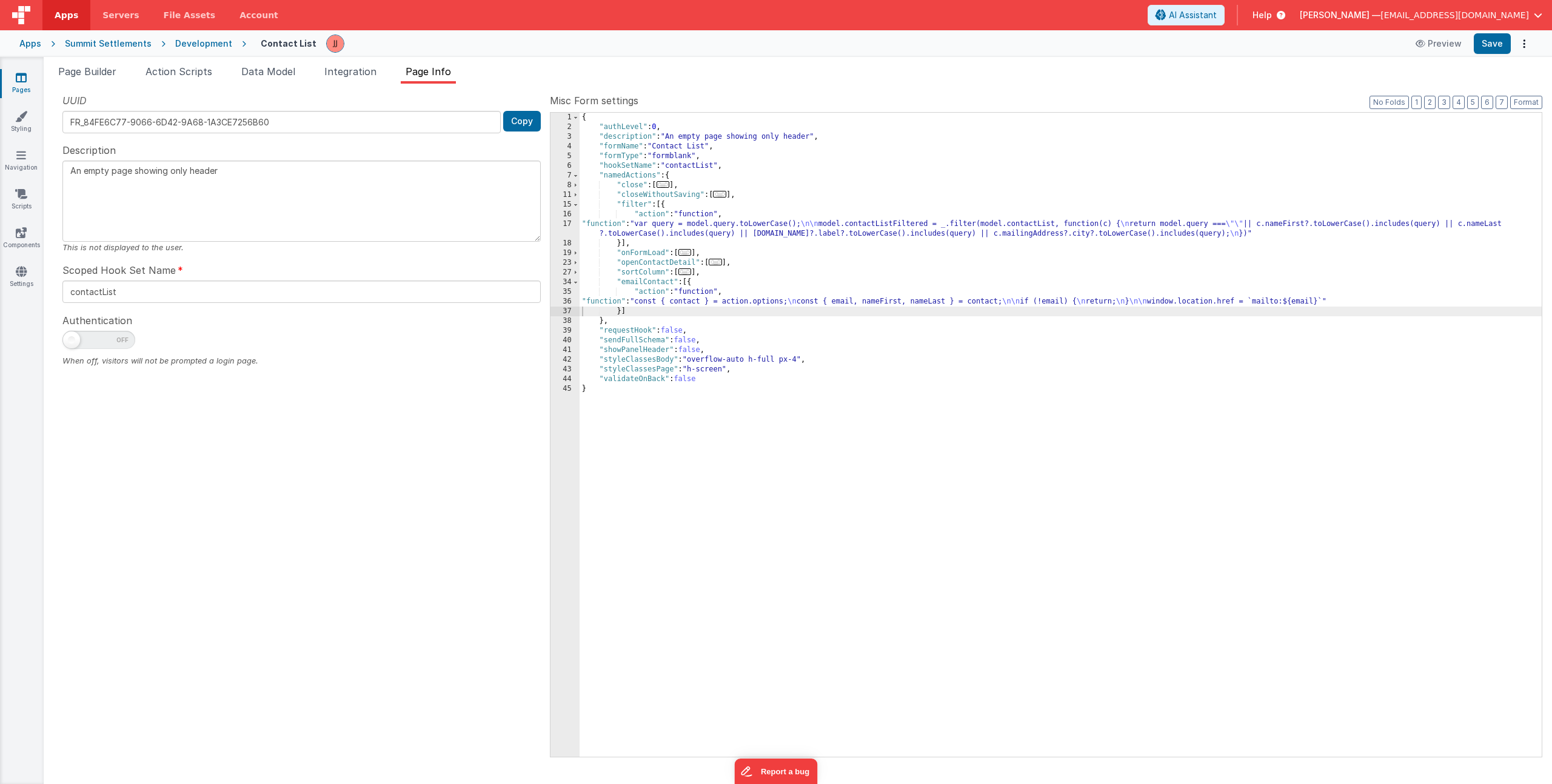
click at [650, 283] on div "{ "authLevel" : 0 , "description" : "An empty page showing only header" , "form…" at bounding box center [1060, 444] width 962 height 663
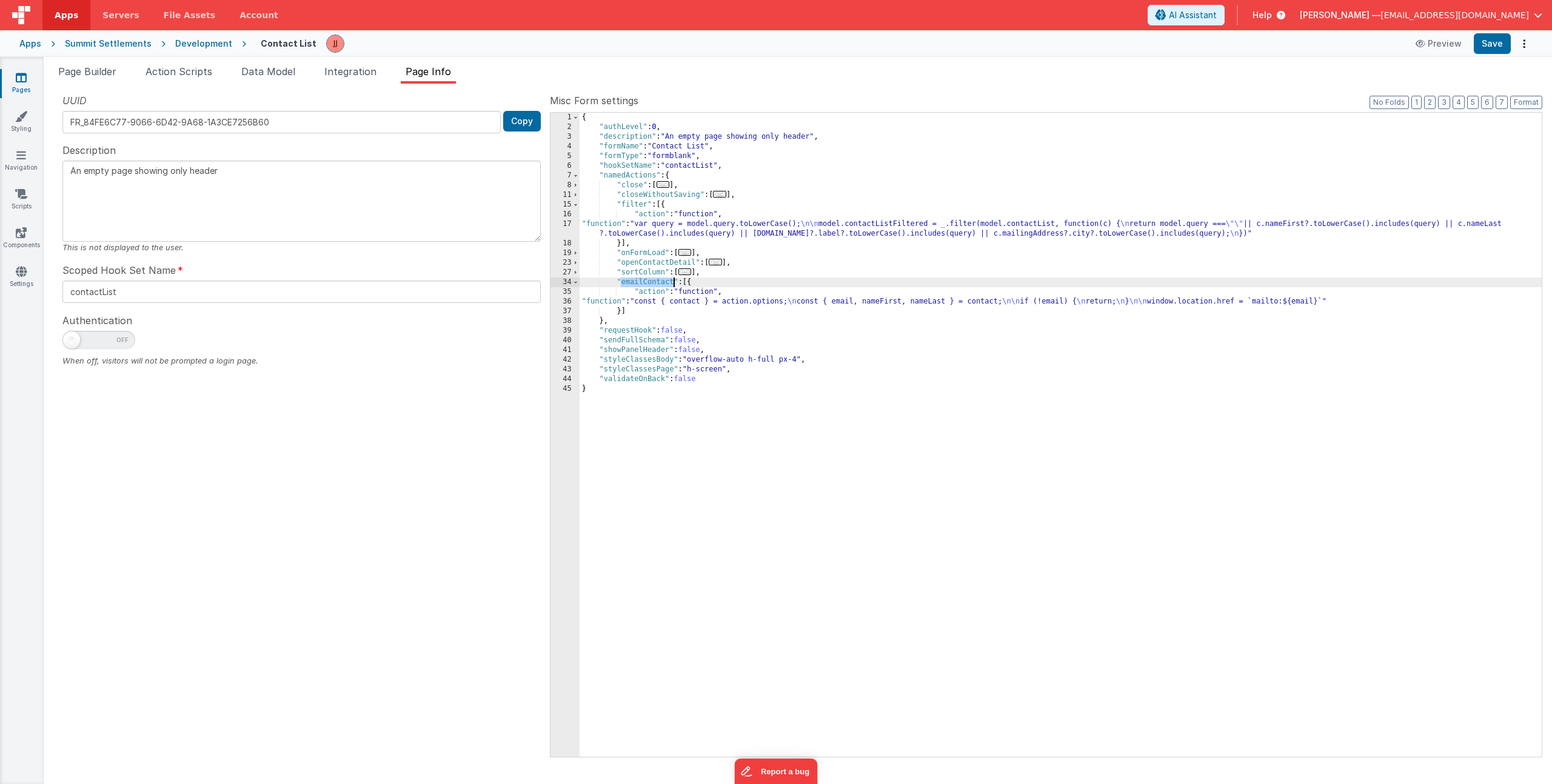
click at [650, 283] on div "{ "authLevel" : 0 , "description" : "An empty page showing only header" , "form…" at bounding box center [1060, 444] width 962 height 663
drag, startPoint x: 87, startPoint y: 56, endPoint x: 87, endPoint y: 71, distance: 15.0
click at [87, 57] on div "Page Builder Action Scripts Data Model Integration Page Info Snippet Library Na…" at bounding box center [798, 420] width 1509 height 727
click at [87, 71] on span "Page Builder" at bounding box center [87, 72] width 58 height 12
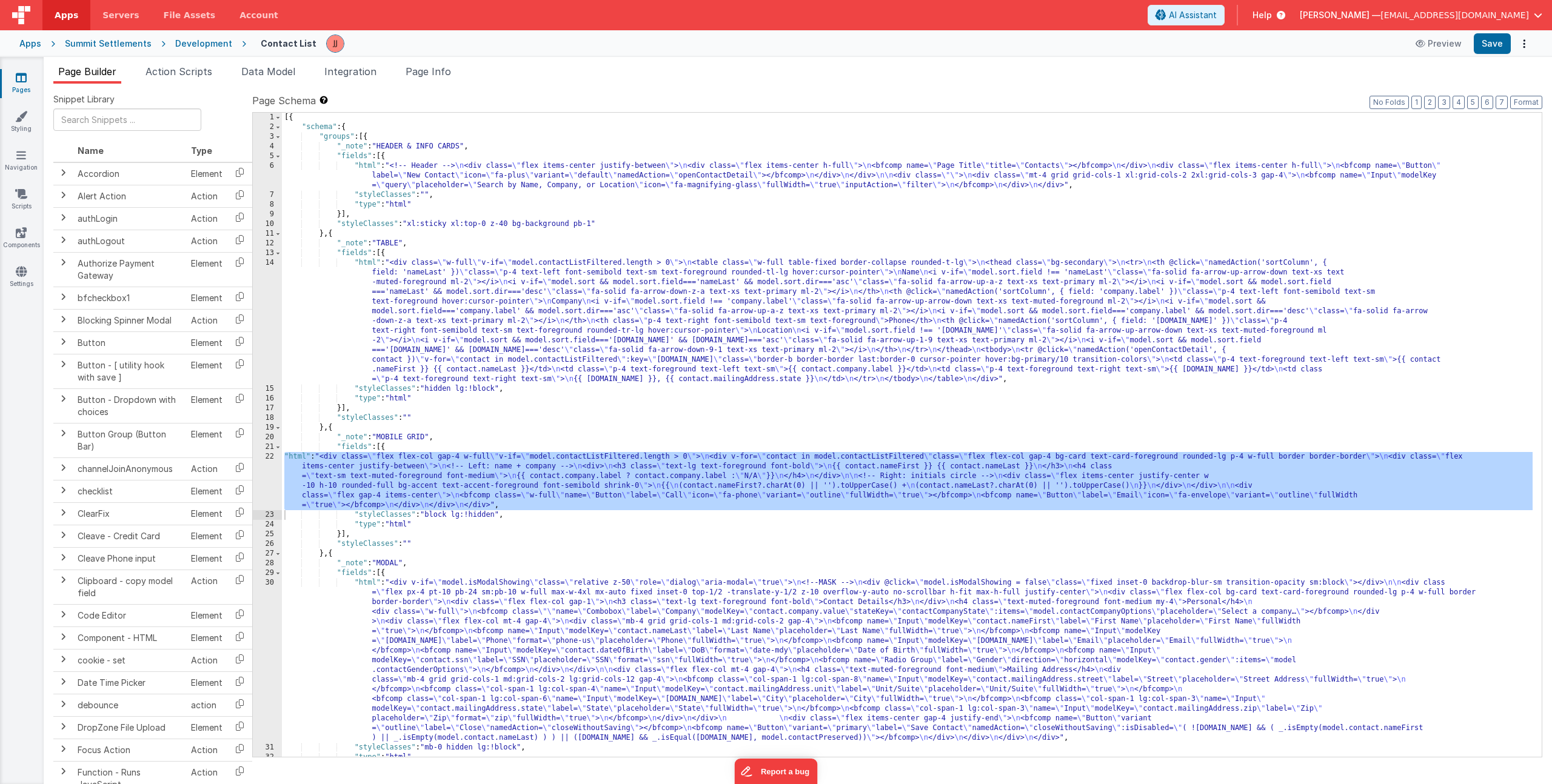
click at [382, 481] on div "[{ "schema" : { "groups" : [{ "_note" : "HEADER & INFO CARDS" , "fields" : [{ "…" at bounding box center [907, 444] width 1251 height 663
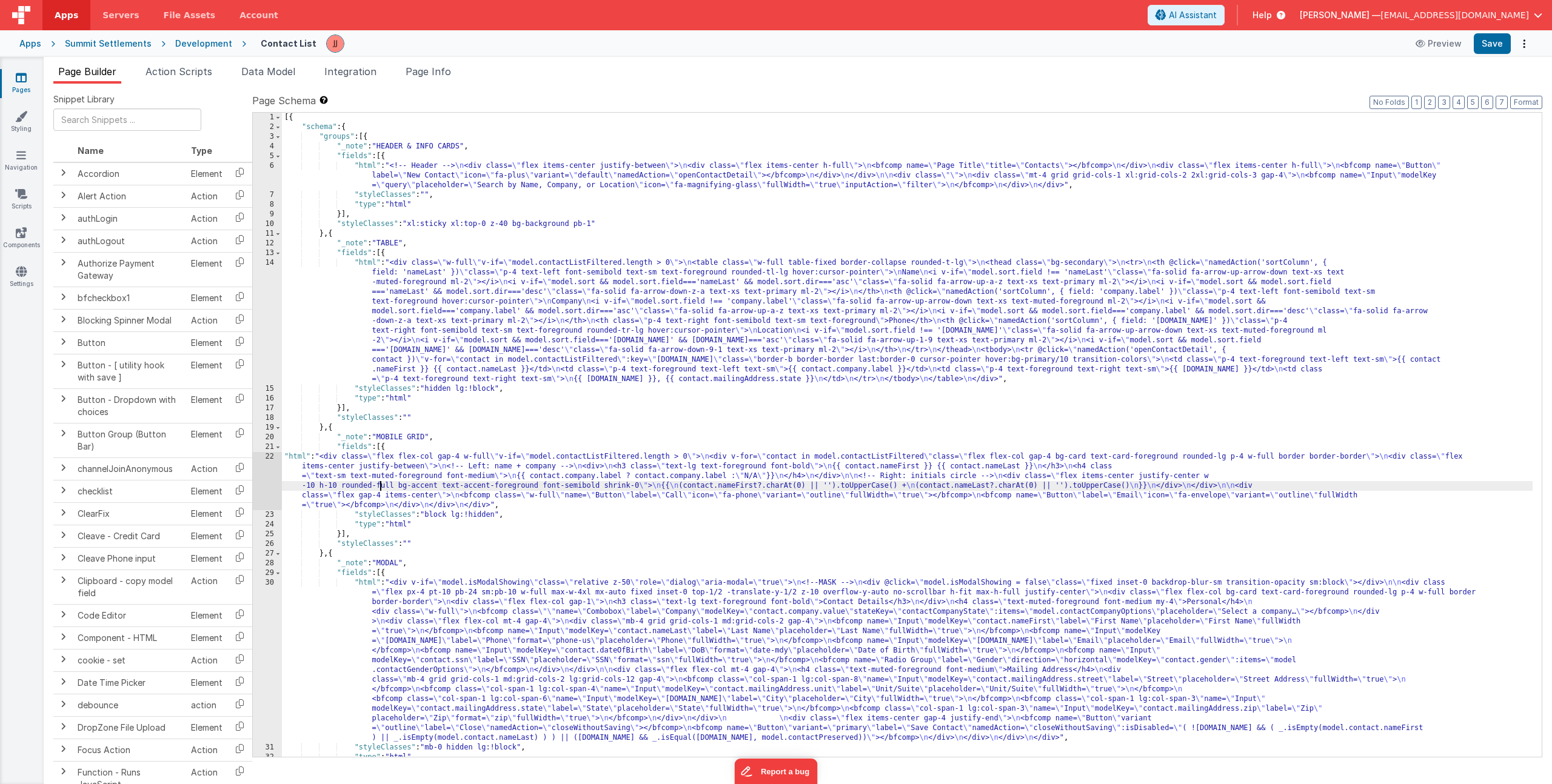
click at [266, 481] on div "22" at bounding box center [268, 481] width 29 height 58
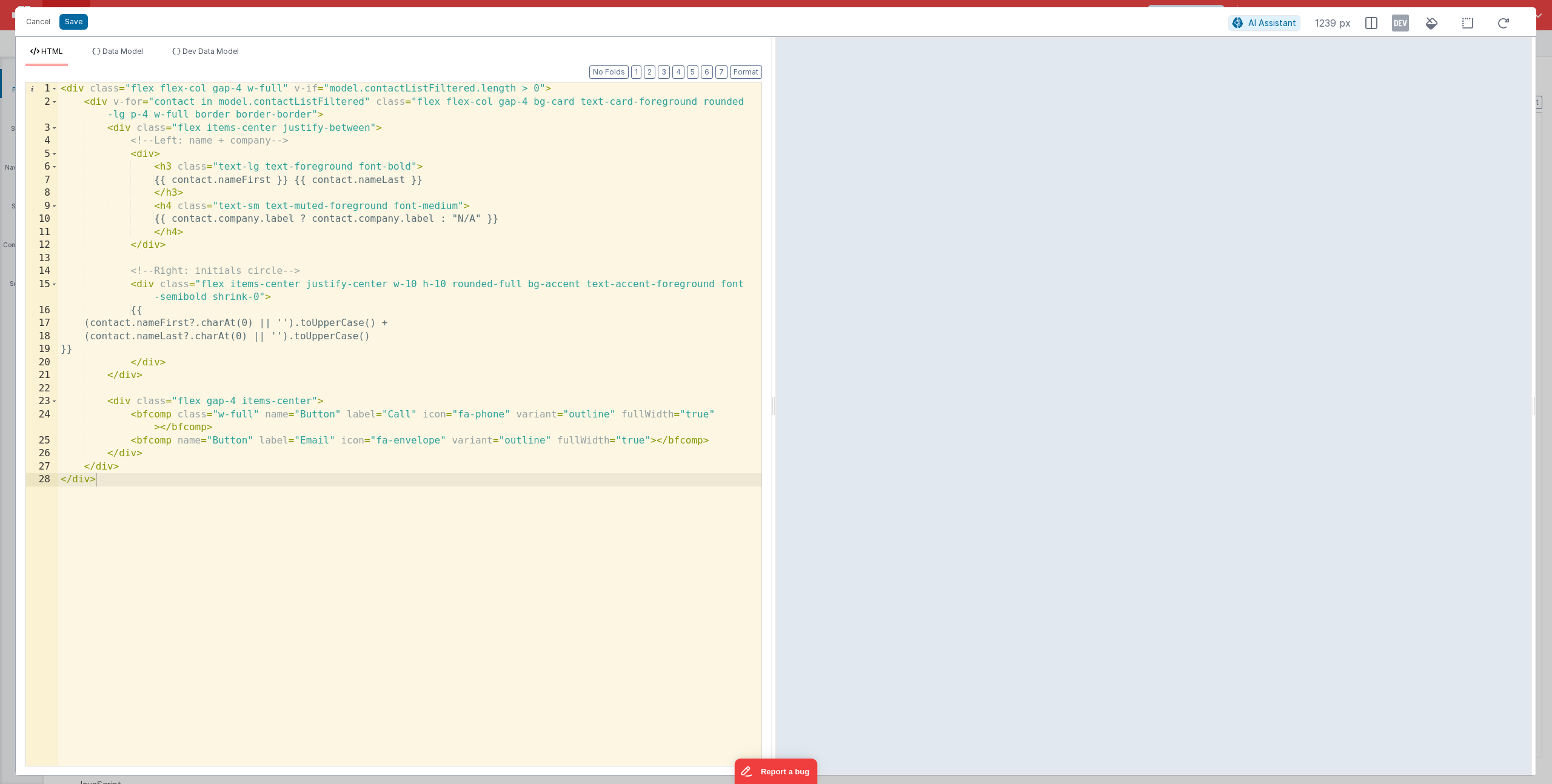
click at [649, 441] on div "< div class = "flex flex-col gap-4 w-full" v-if = "model.contactListFiltered.le…" at bounding box center [409, 437] width 703 height 710
paste textarea
click at [72, 20] on button "Save" at bounding box center [73, 22] width 29 height 16
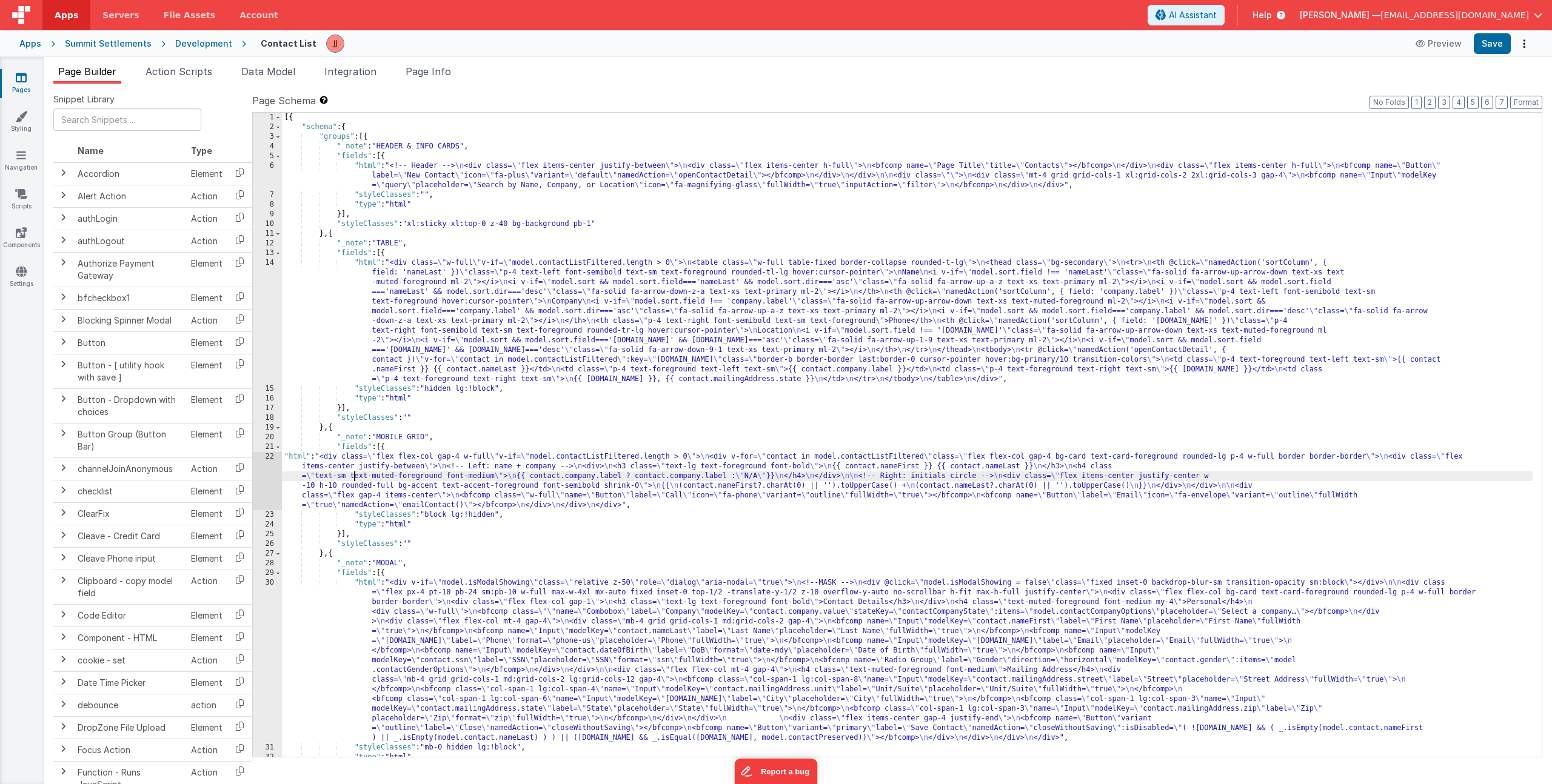
click at [355, 475] on div "[{ "schema" : { "groups" : [{ "_note" : "HEADER & INFO CARDS" , "fields" : [{ "…" at bounding box center [907, 444] width 1251 height 663
click at [269, 472] on div "22" at bounding box center [268, 481] width 29 height 58
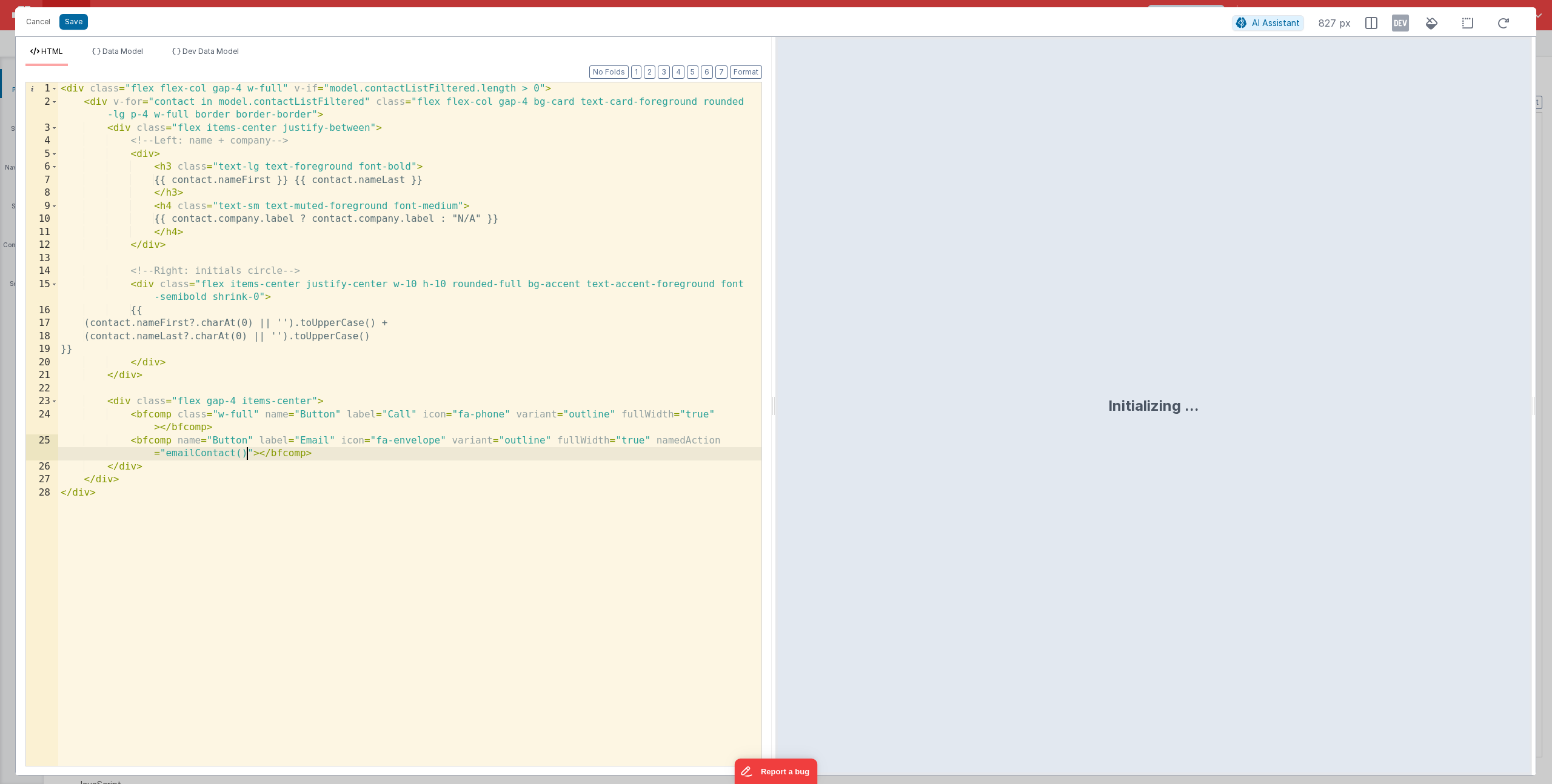
click at [245, 451] on div "< div class = "flex flex-col gap-4 w-full" v-if = "model.contactListFiltered.le…" at bounding box center [409, 437] width 703 height 710
drag, startPoint x: 344, startPoint y: 455, endPoint x: 372, endPoint y: 452, distance: 28.2
click at [372, 452] on div "< div class = "flex flex-col gap-4 w-full" v-if = "model.contactListFiltered.le…" at bounding box center [409, 437] width 703 height 710
click at [379, 452] on div "< div class = "flex flex-col gap-4 w-full" v-if = "model.contactListFiltered.le…" at bounding box center [409, 437] width 703 height 710
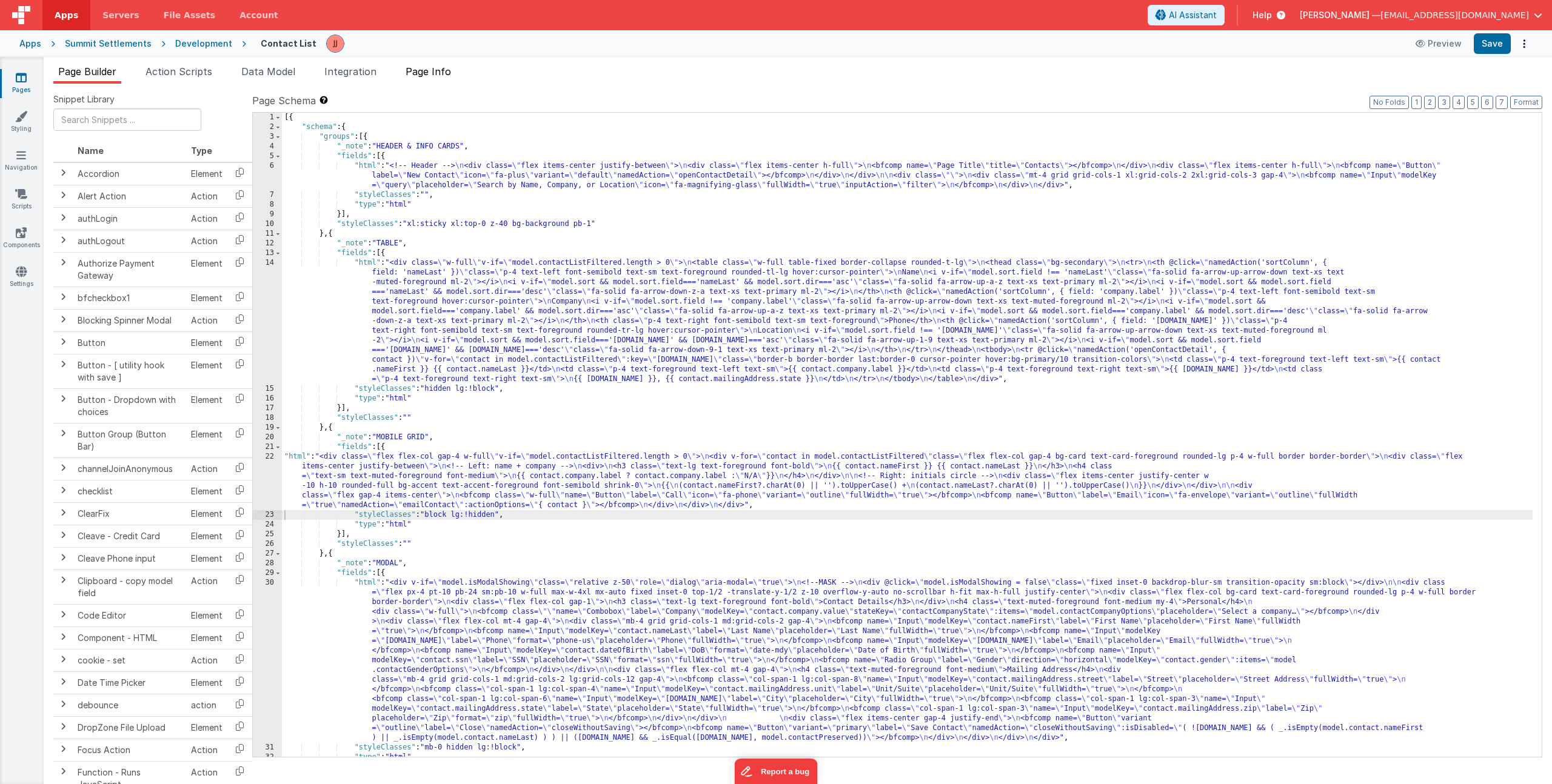
click at [423, 80] on li "Page Info" at bounding box center [428, 74] width 55 height 19
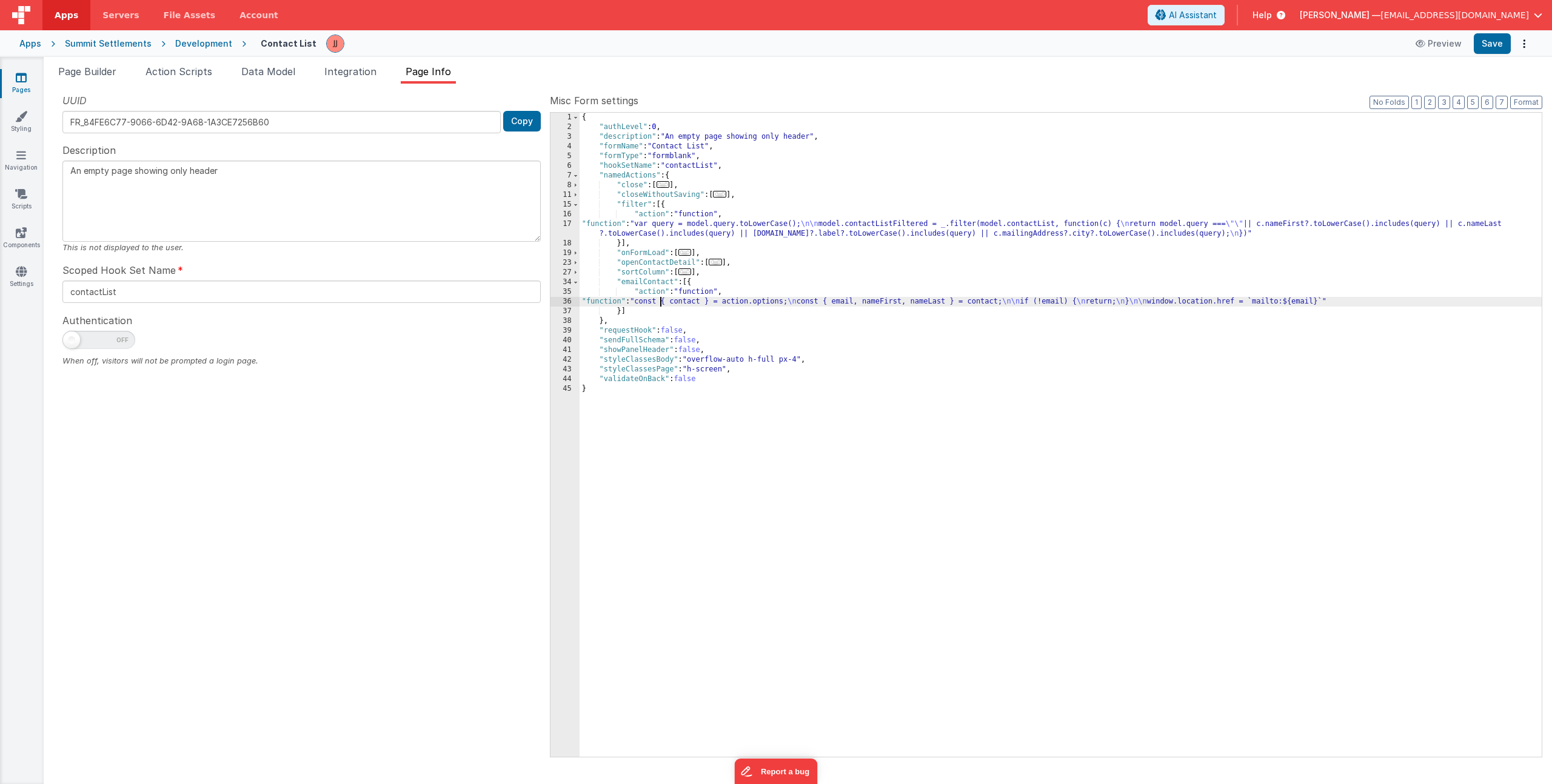
click at [658, 301] on div "{ "authLevel" : 0 , "description" : "An empty page showing only header" , "form…" at bounding box center [1060, 444] width 962 height 663
click at [623, 316] on div "{ "authLevel" : 0 , "description" : "An empty page showing only header" , "form…" at bounding box center [1060, 444] width 962 height 663
click at [628, 315] on div "{ "authLevel" : 0 , "description" : "An empty page showing only header" , "form…" at bounding box center [1060, 444] width 962 height 663
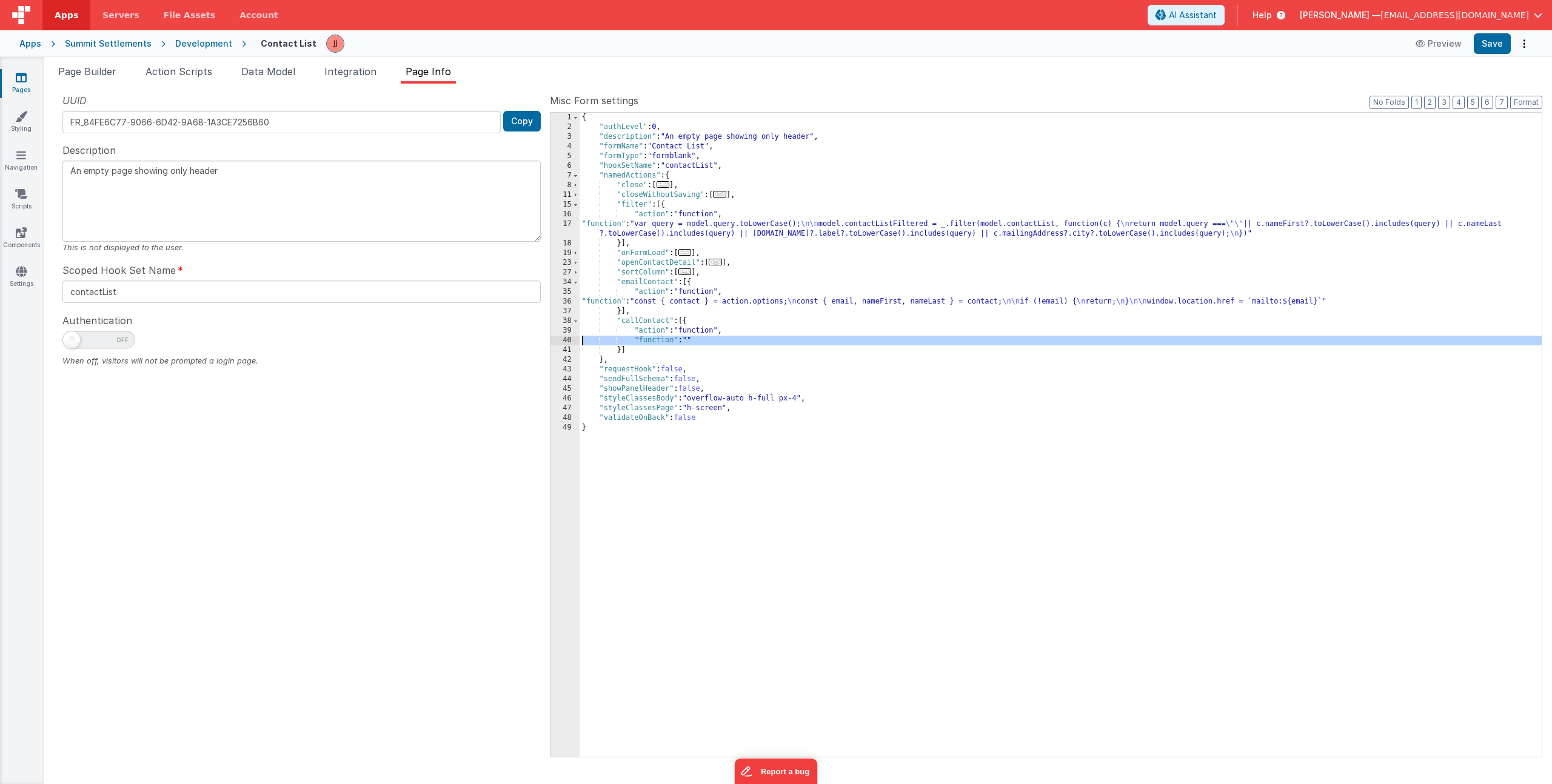
click at [568, 339] on div "40" at bounding box center [565, 340] width 29 height 10
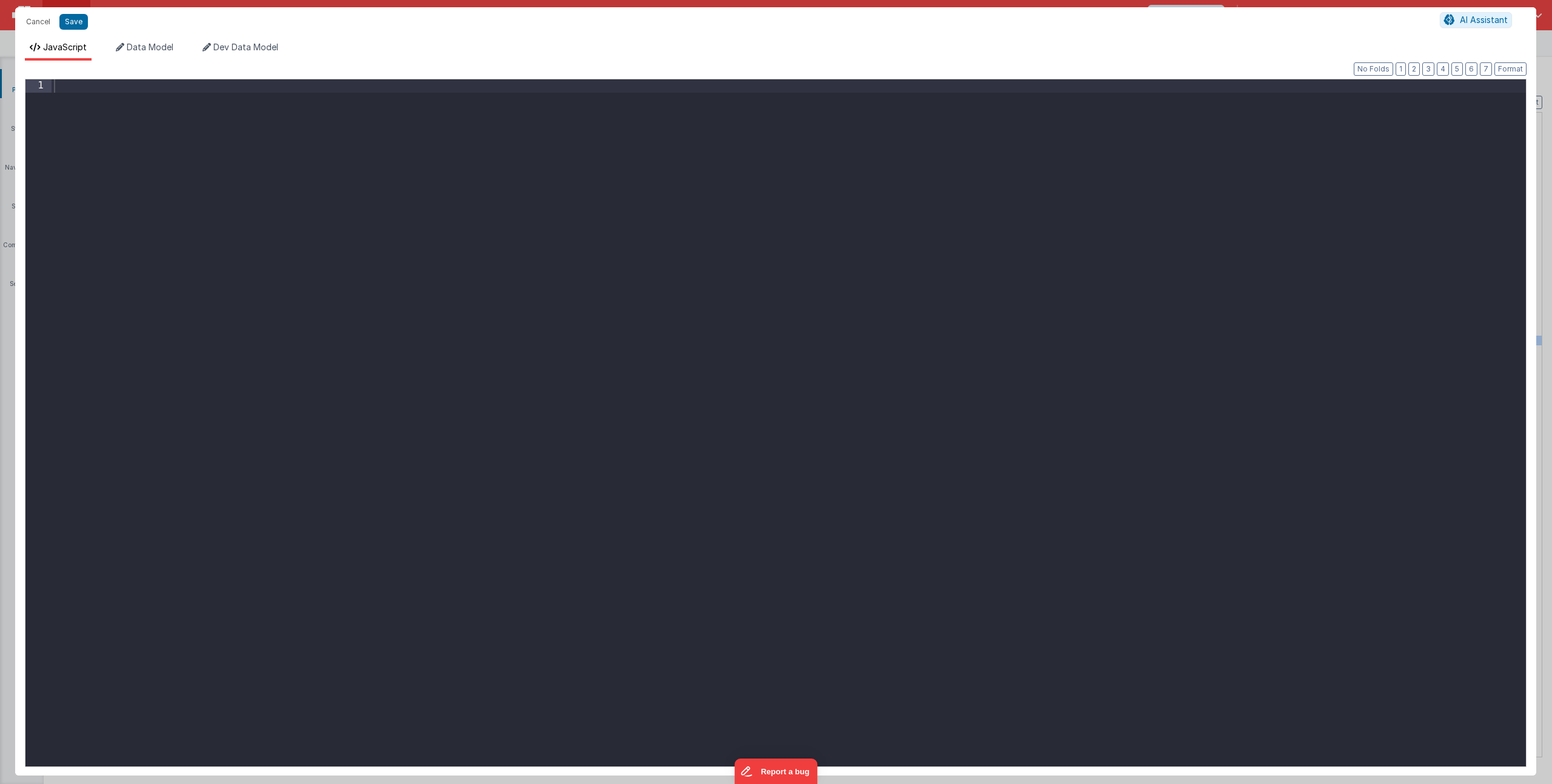
click at [568, 339] on div at bounding box center [789, 435] width 1475 height 713
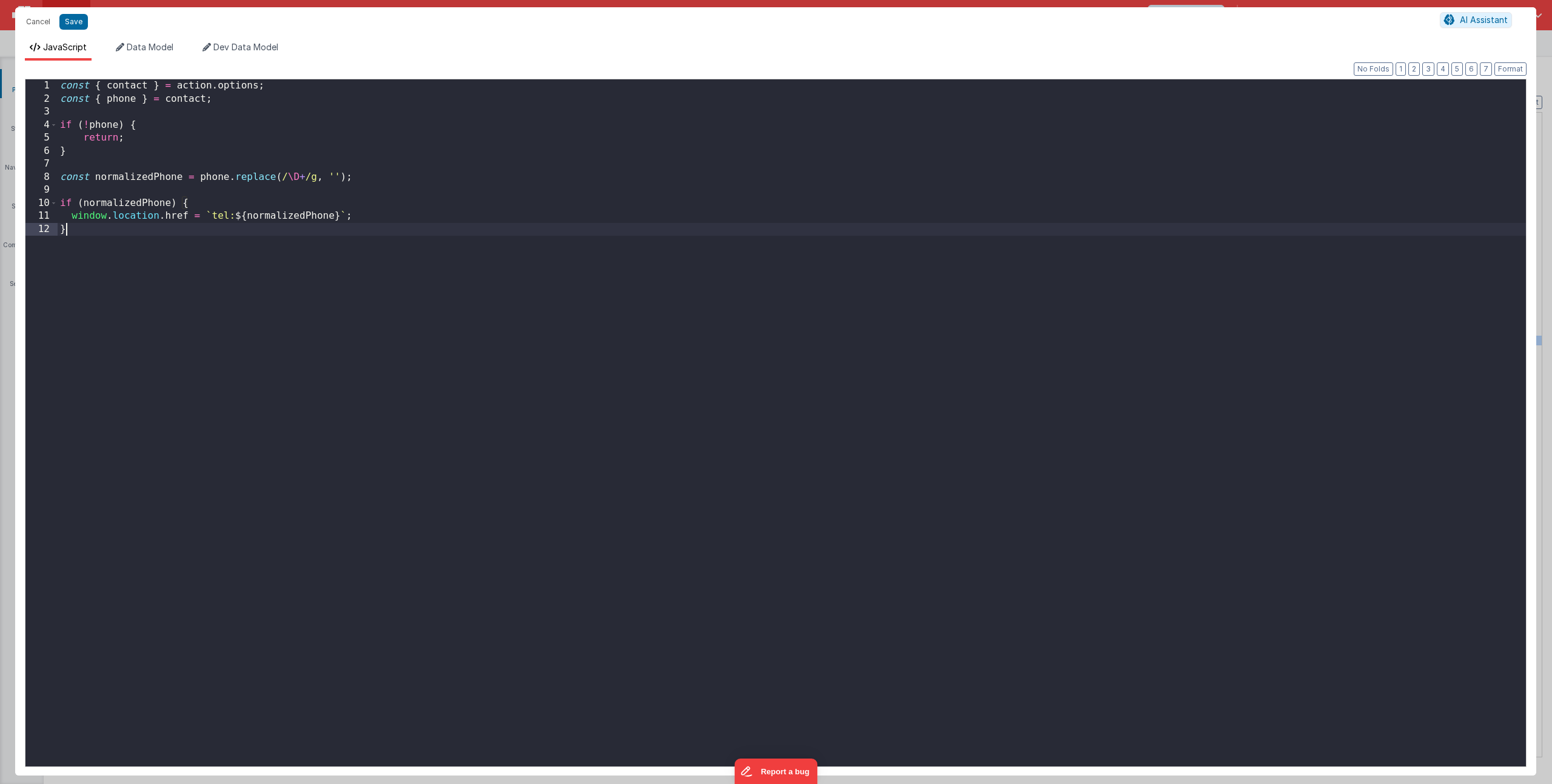
click at [178, 292] on div "const { contact } = action . options ; const { phone } = contact ; if ( ! phone…" at bounding box center [791, 435] width 1468 height 713
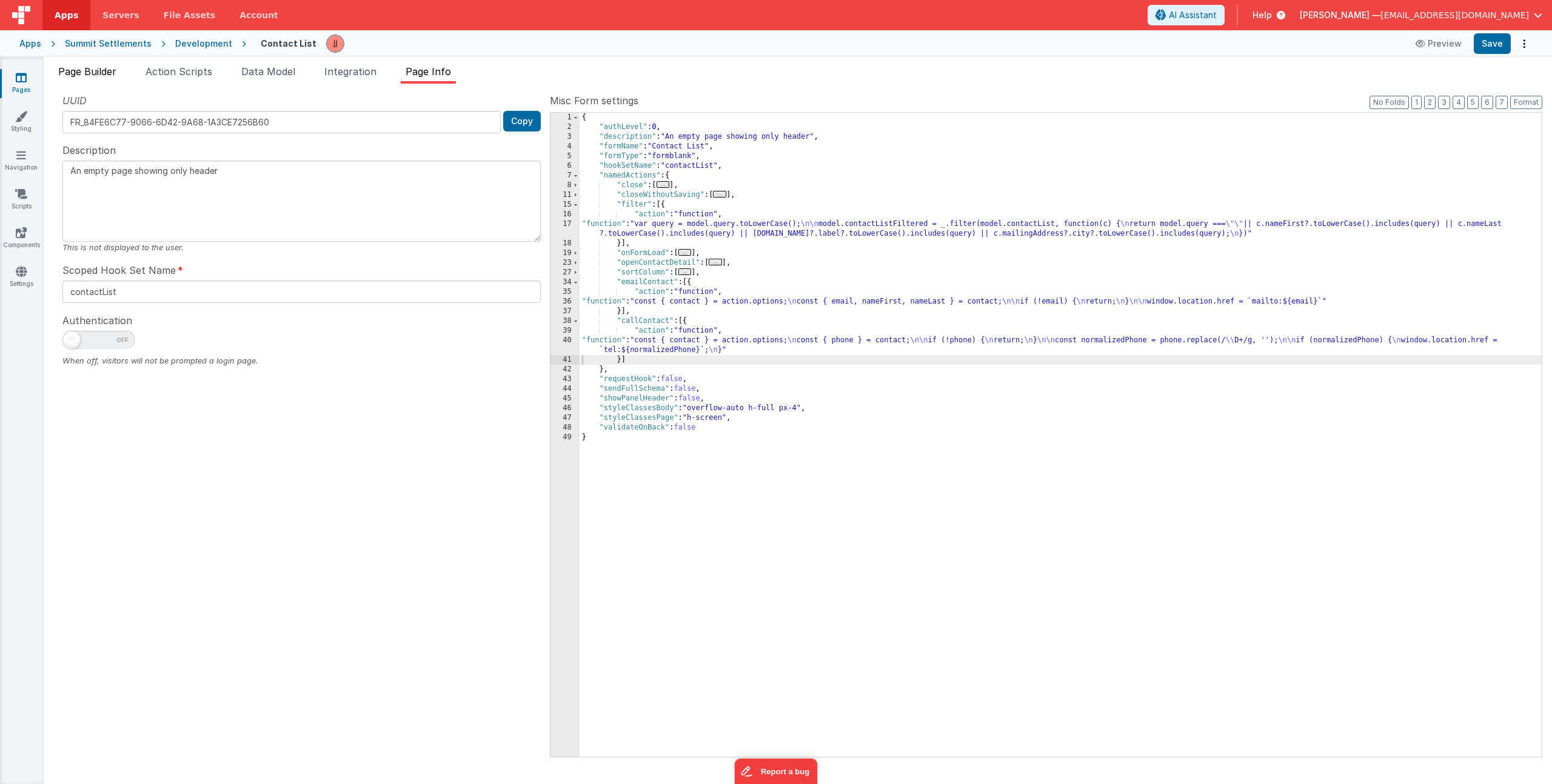
click at [111, 69] on span "Page Builder" at bounding box center [87, 72] width 58 height 12
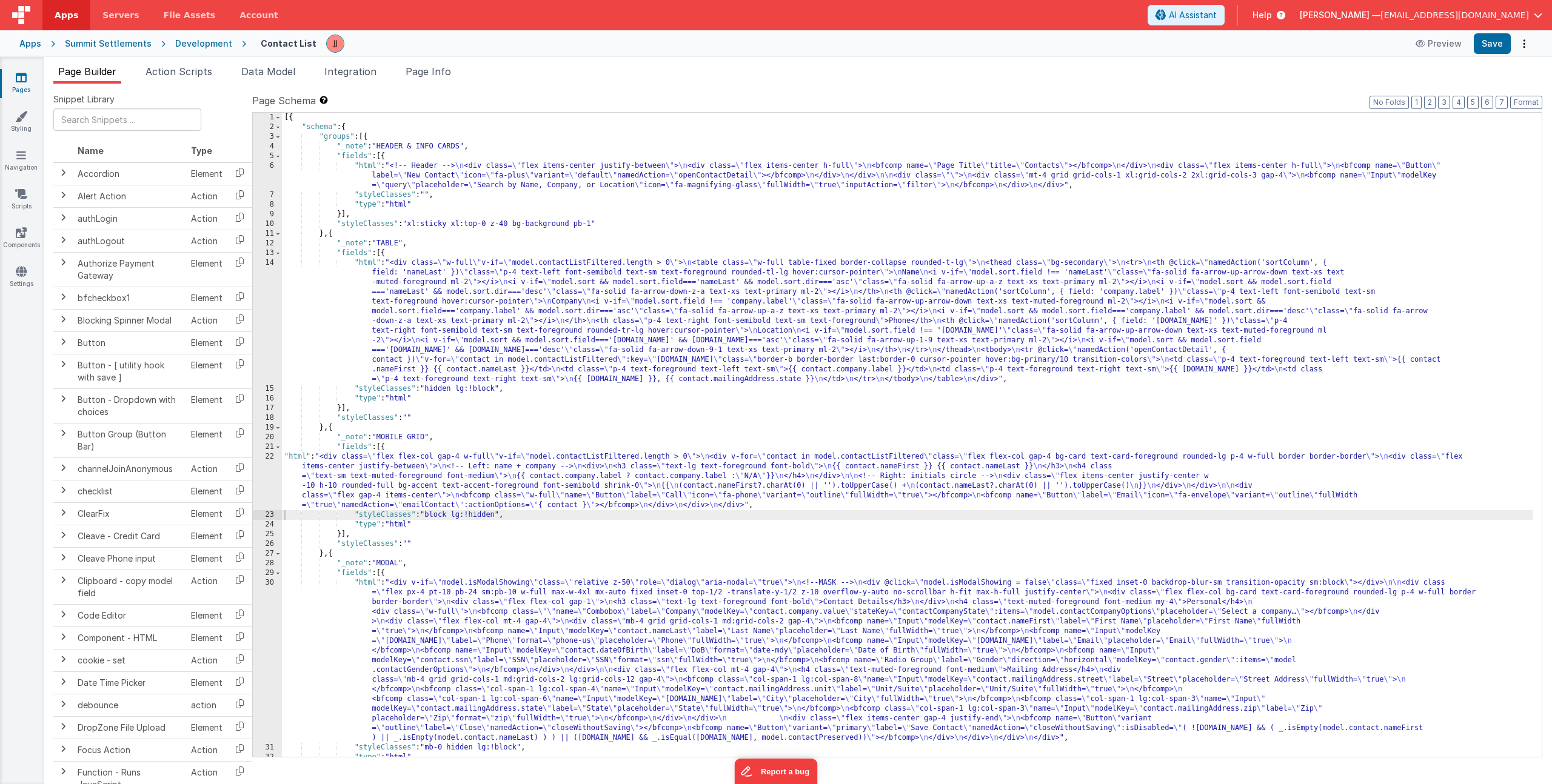
click at [508, 458] on div "[{ "schema" : { "groups" : [{ "_note" : "HEADER & INFO CARDS" , "fields" : [{ "…" at bounding box center [907, 444] width 1251 height 663
click at [439, 73] on span "Page Info" at bounding box center [428, 72] width 45 height 12
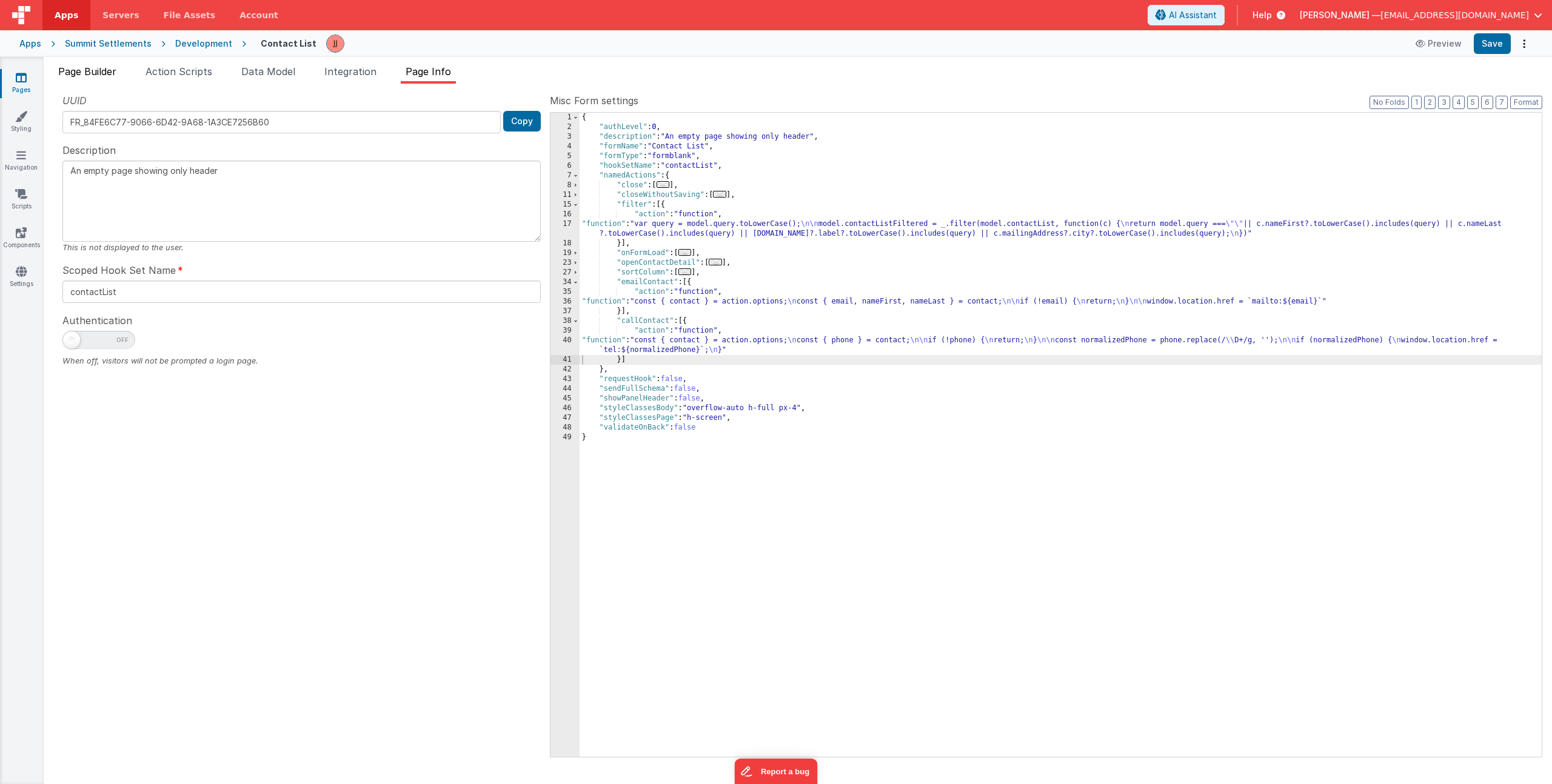
click at [100, 64] on li "Page Builder" at bounding box center [87, 74] width 68 height 19
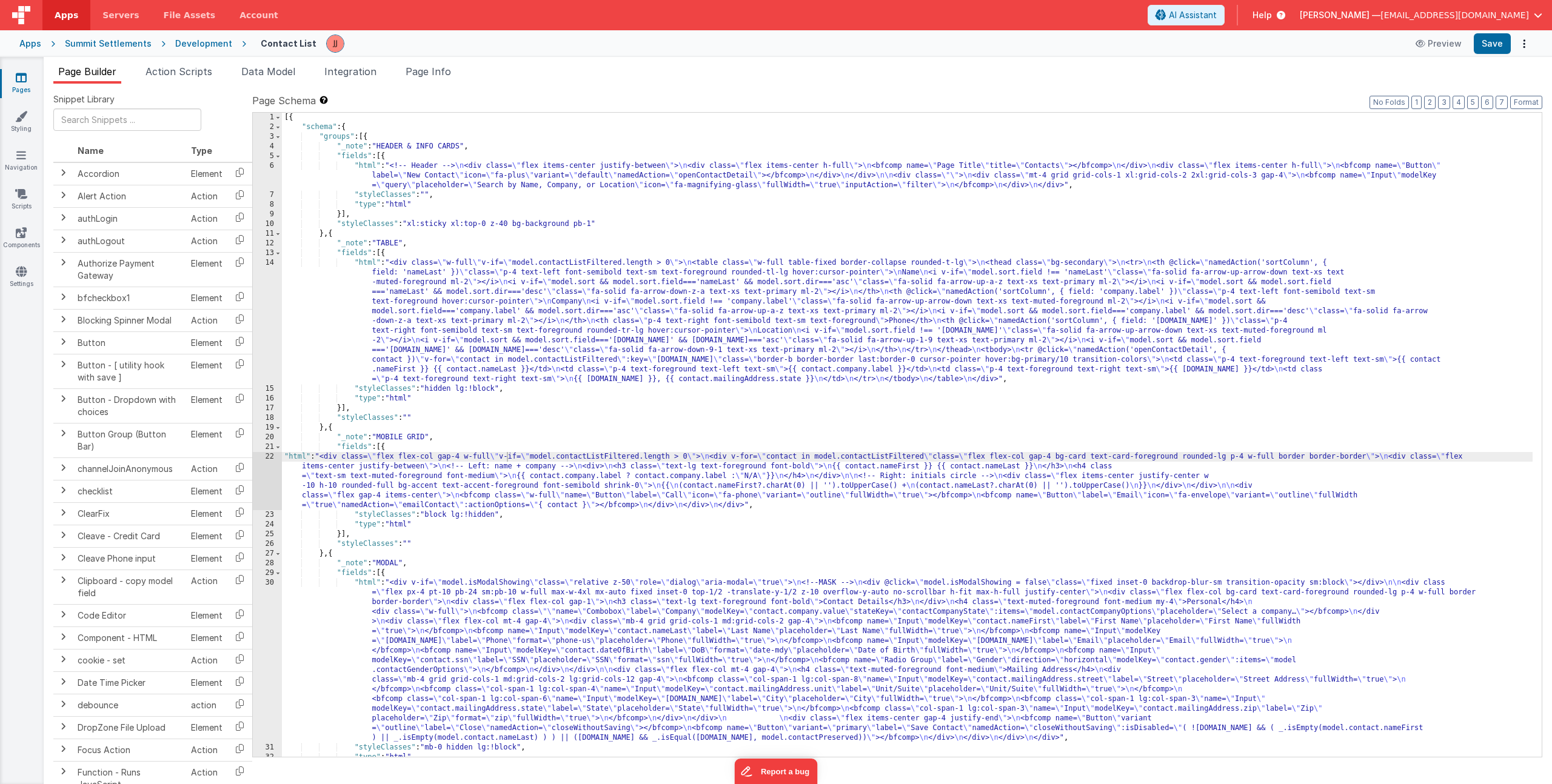
click at [362, 493] on div "[{ "schema" : { "groups" : [{ "_note" : "HEADER & INFO CARDS" , "fields" : [{ "…" at bounding box center [907, 444] width 1251 height 663
click at [268, 478] on div "22" at bounding box center [268, 481] width 29 height 58
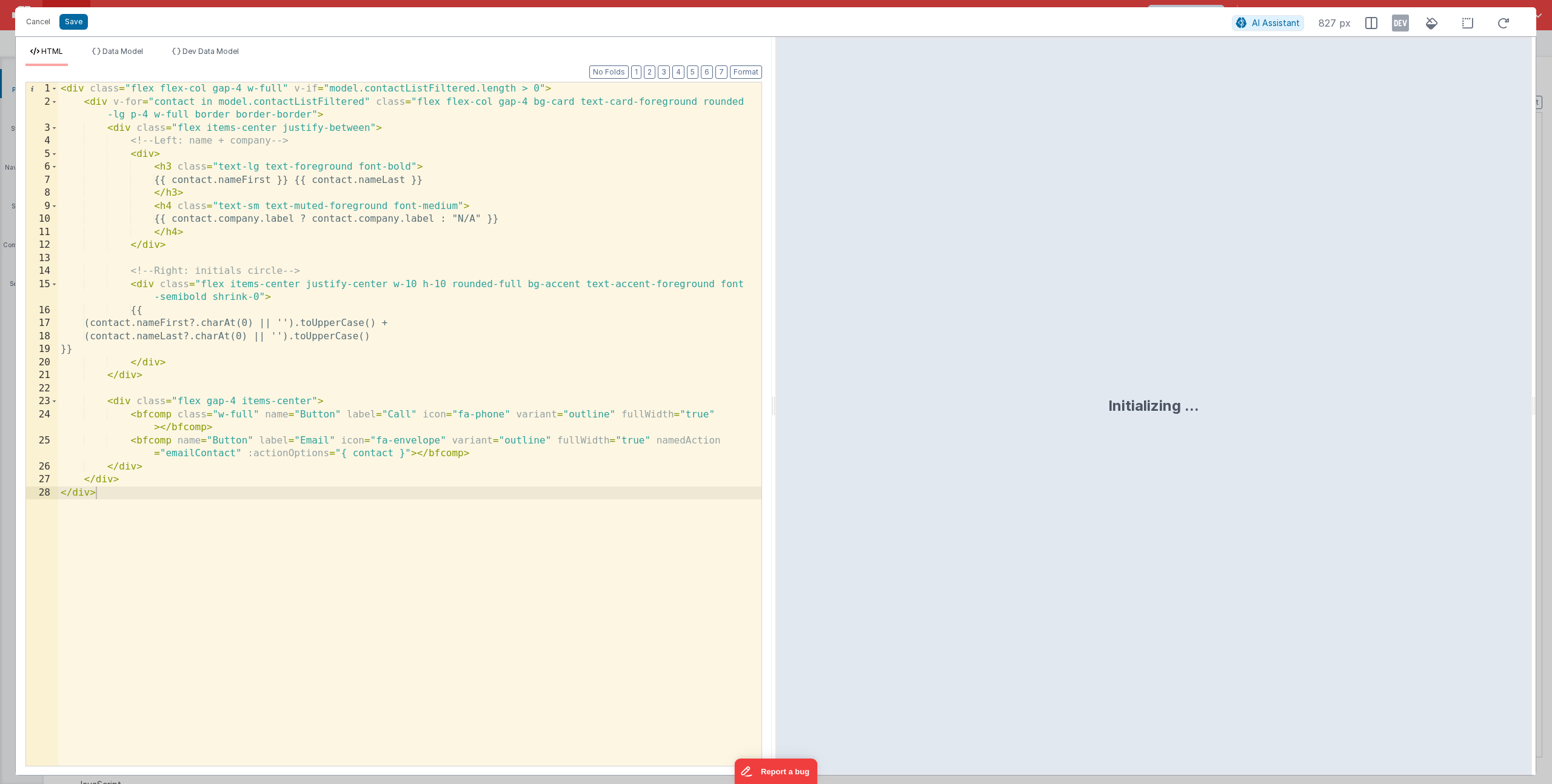
click at [409, 453] on div "< div class = "flex flex-col gap-4 w-full" v-if = "model.contactListFiltered.le…" at bounding box center [409, 437] width 703 height 710
click at [726, 415] on div "< div class = "flex flex-col gap-4 w-full" v-if = "model.contactListFiltered.le…" at bounding box center [409, 437] width 703 height 710
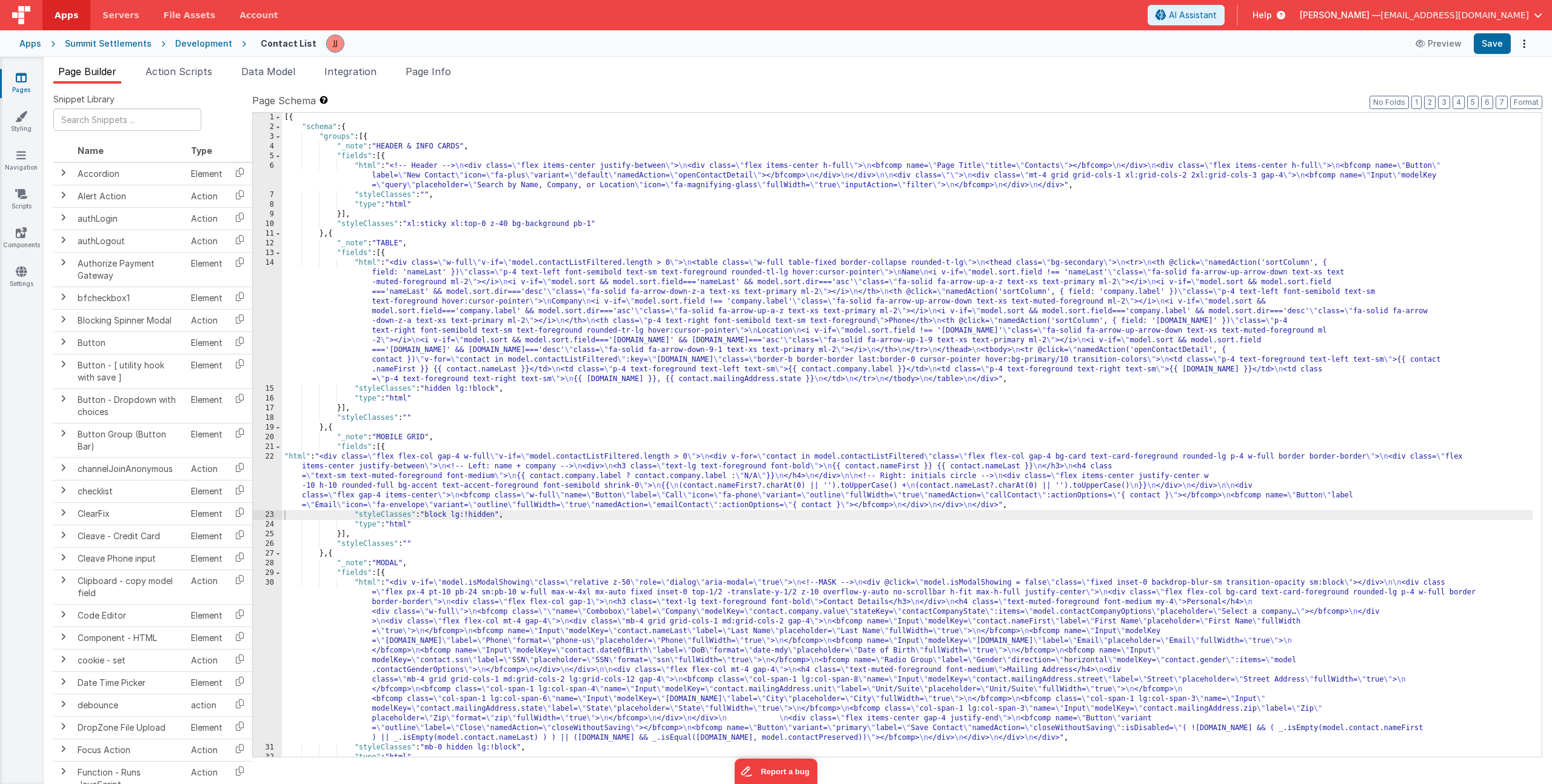
click at [478, 478] on div "[{ "schema" : { "groups" : [{ "_note" : "HEADER & INFO CARDS" , "fields" : [{ "…" at bounding box center [907, 444] width 1251 height 663
click at [257, 469] on div "22" at bounding box center [268, 481] width 29 height 58
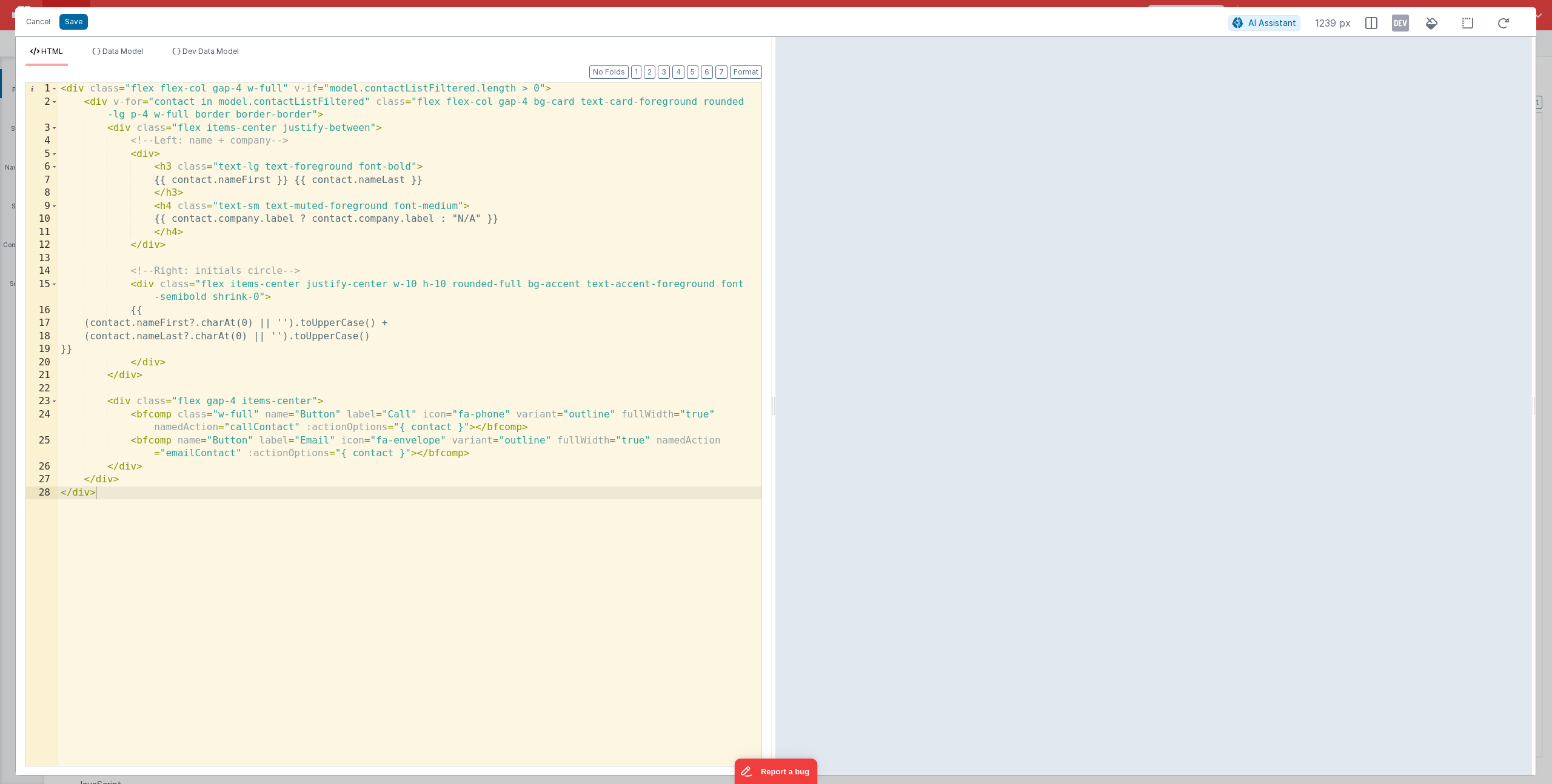
click at [314, 116] on div "< div class = "flex flex-col gap-4 w-full" v-if = "model.contactListFiltered.le…" at bounding box center [409, 437] width 703 height 710
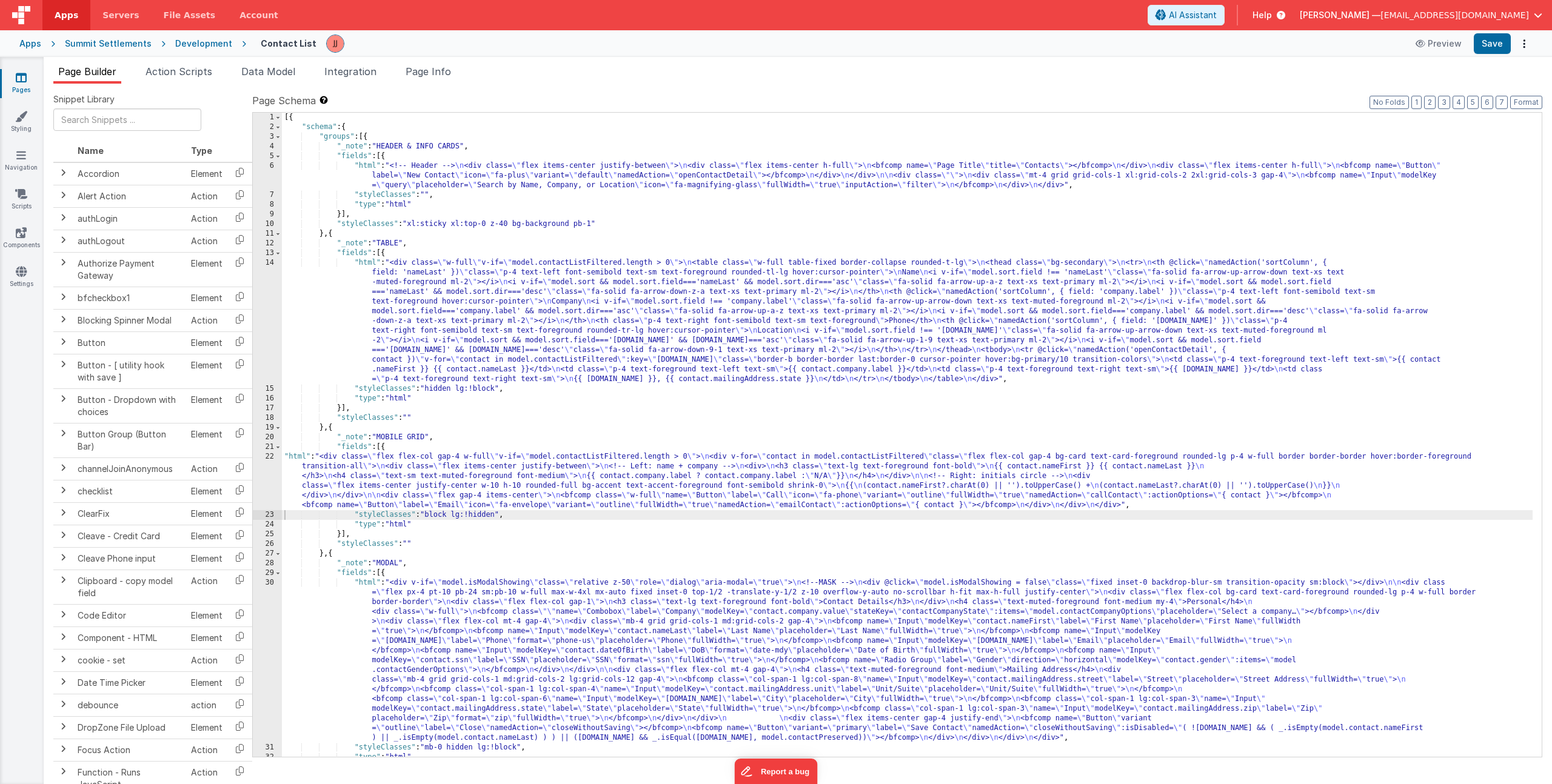
click at [473, 473] on div "[{ "schema" : { "groups" : [{ "_note" : "HEADER & INFO CARDS" , "fields" : [{ "…" at bounding box center [907, 444] width 1251 height 663
click at [266, 479] on div "22" at bounding box center [268, 481] width 29 height 58
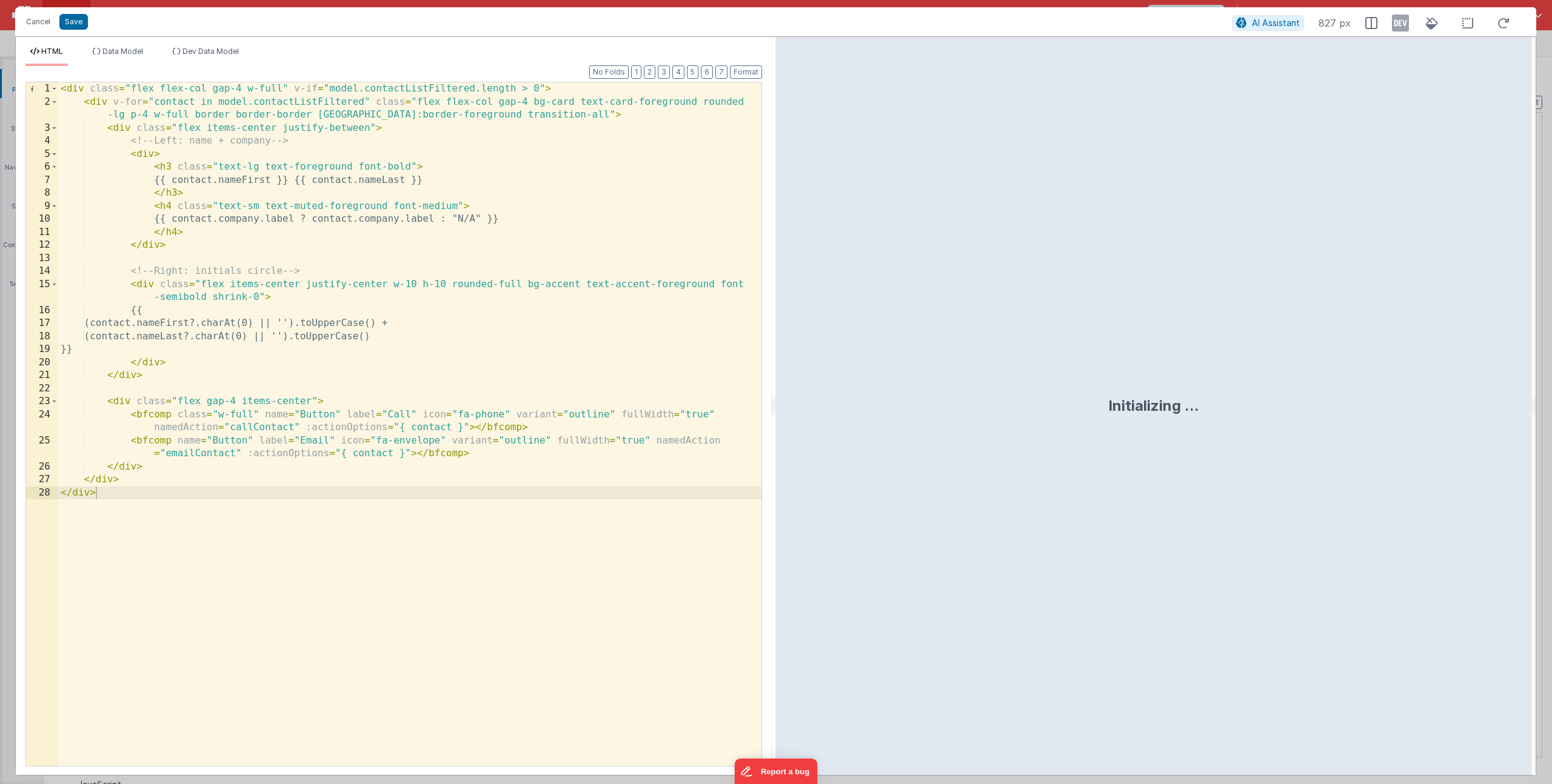
click at [313, 118] on div "< div class = "flex flex-col gap-4 w-full" v-if = "model.contactListFiltered.le…" at bounding box center [409, 437] width 703 height 710
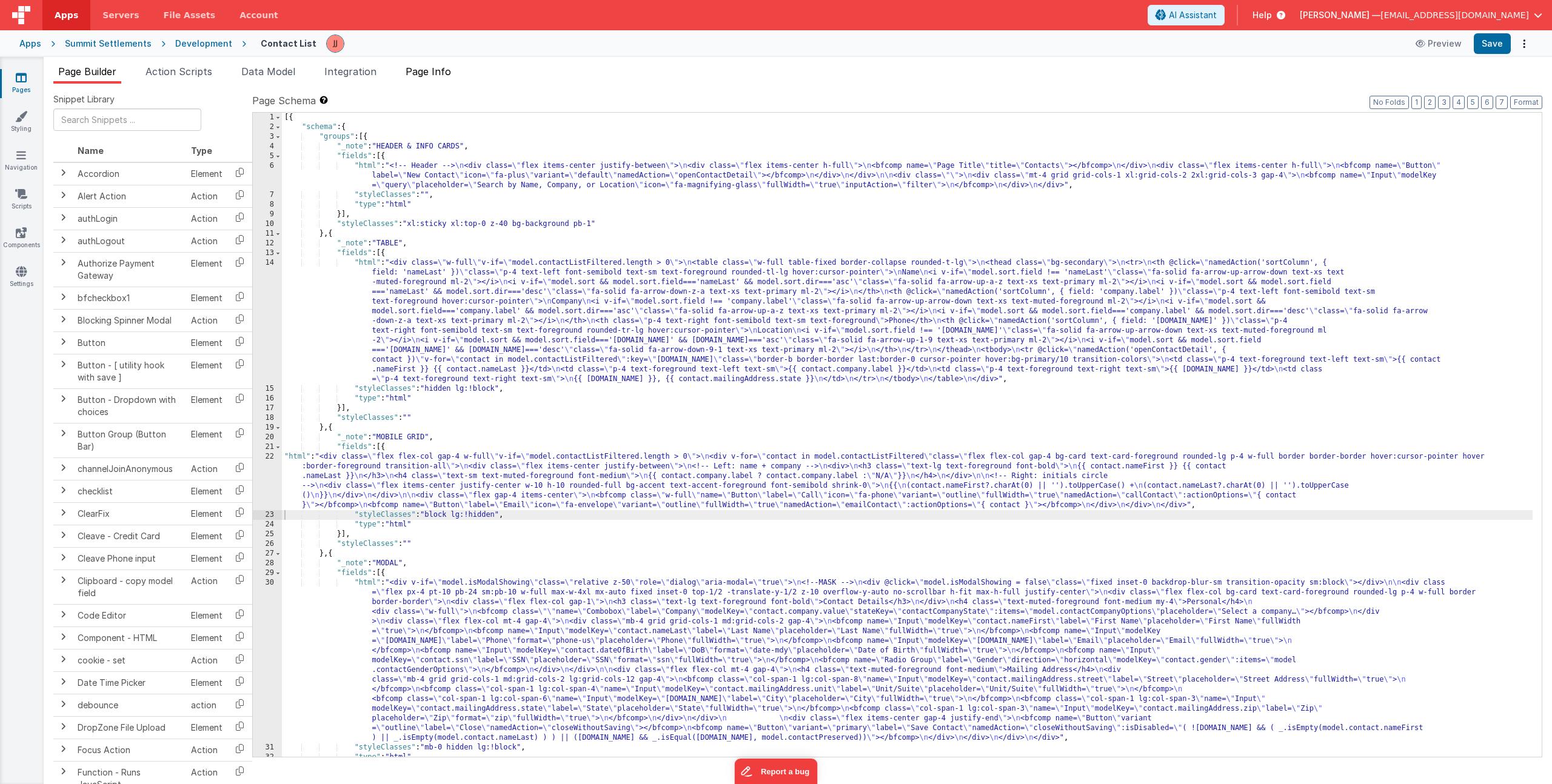
click at [445, 70] on span "Page Info" at bounding box center [428, 72] width 45 height 12
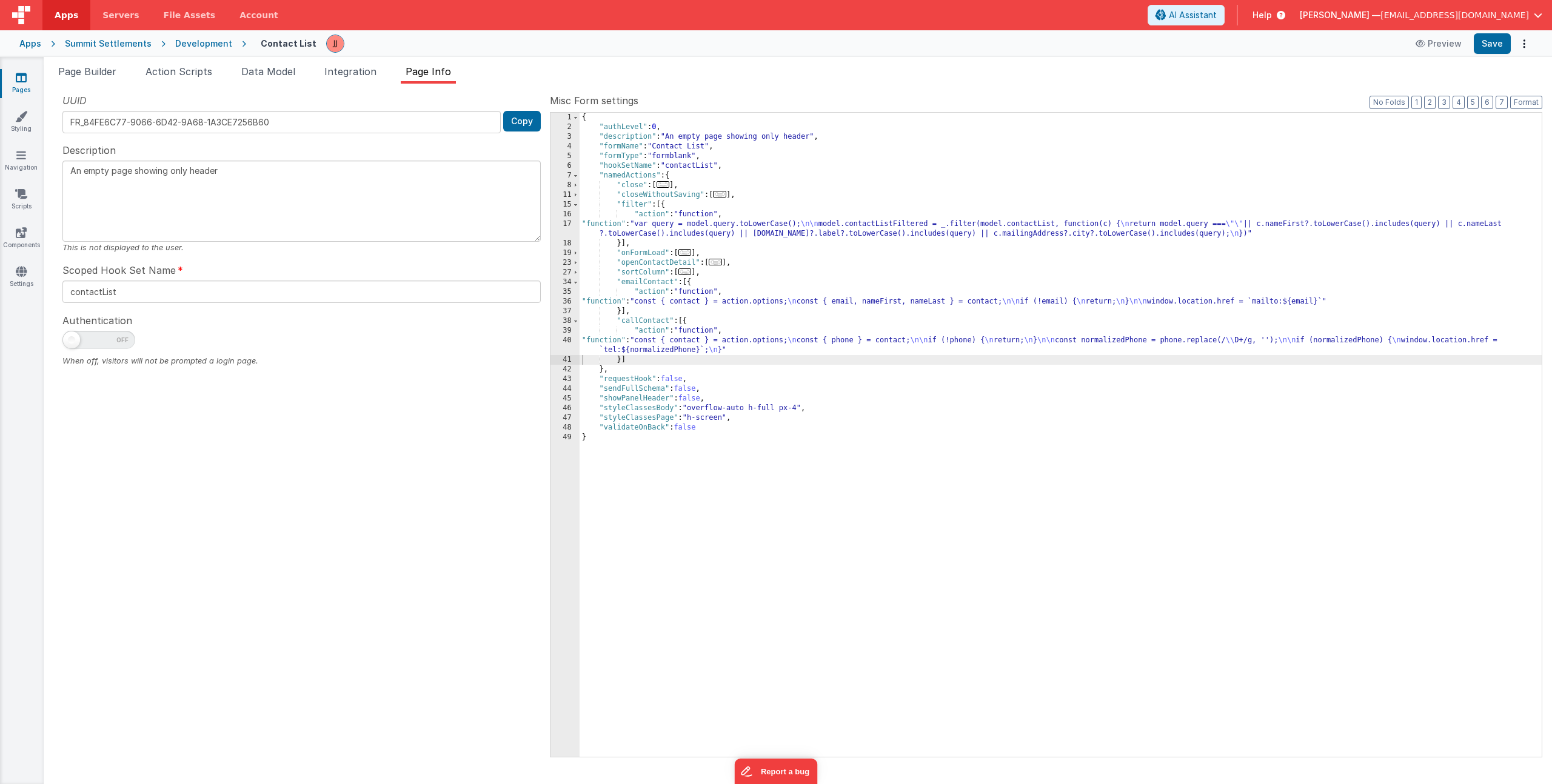
click at [640, 359] on div "{ "authLevel" : 0 , "description" : "An empty page showing only header" , "form…" at bounding box center [1060, 444] width 962 height 663
click at [630, 360] on div "{ "authLevel" : 0 , "description" : "An empty page showing only header" , "form…" at bounding box center [1060, 444] width 962 height 663
click at [103, 77] on li "Page Builder" at bounding box center [87, 74] width 68 height 19
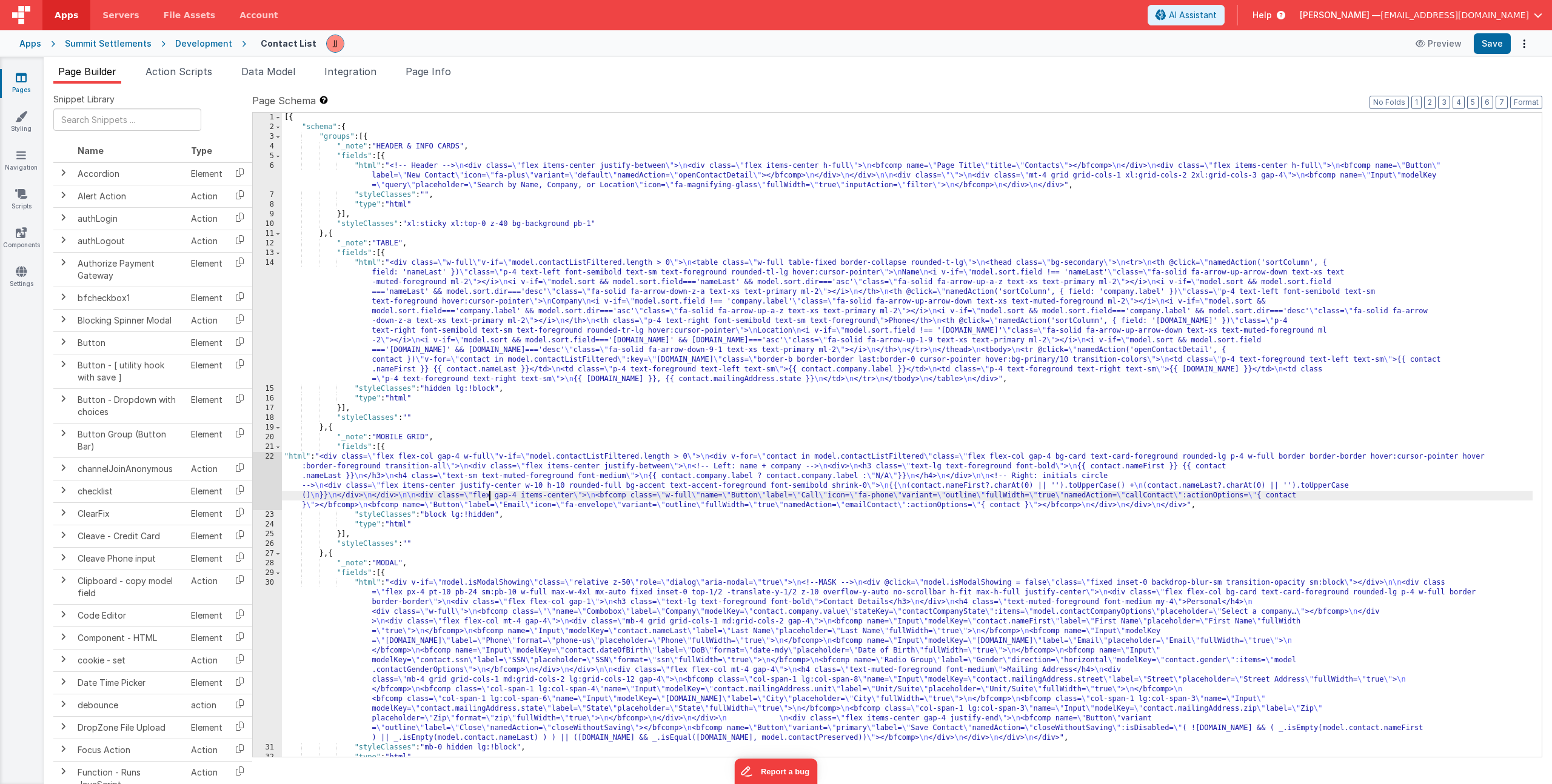
click at [489, 492] on div "[{ "schema" : { "groups" : [{ "_note" : "HEADER & INFO CARDS" , "fields" : [{ "…" at bounding box center [907, 444] width 1251 height 663
click at [264, 473] on div "22" at bounding box center [268, 481] width 29 height 58
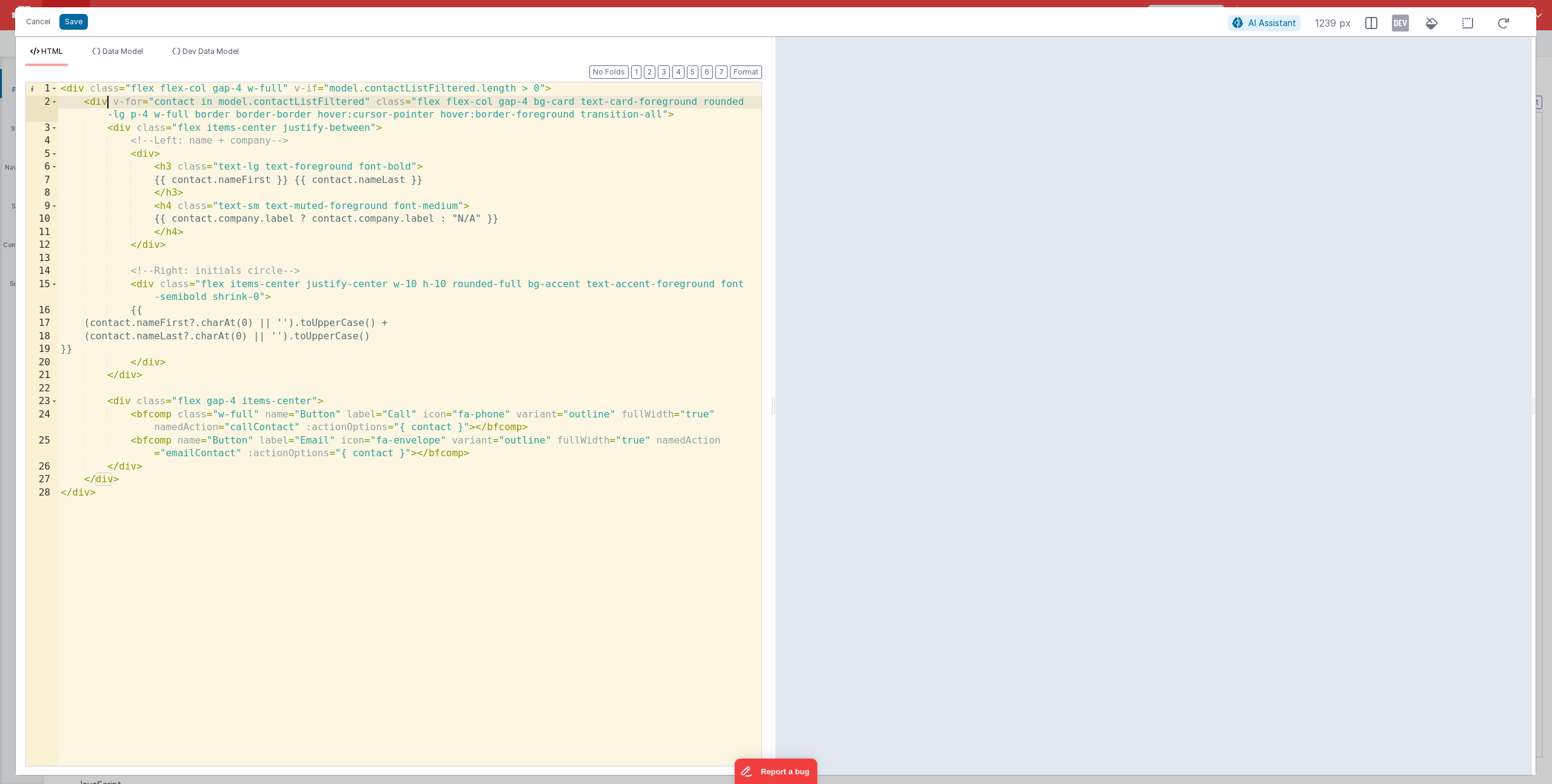
click at [109, 103] on div "< div class = "flex flex-col gap-4 w-full" v-if = "model.contactListFiltered.le…" at bounding box center [409, 437] width 703 height 710
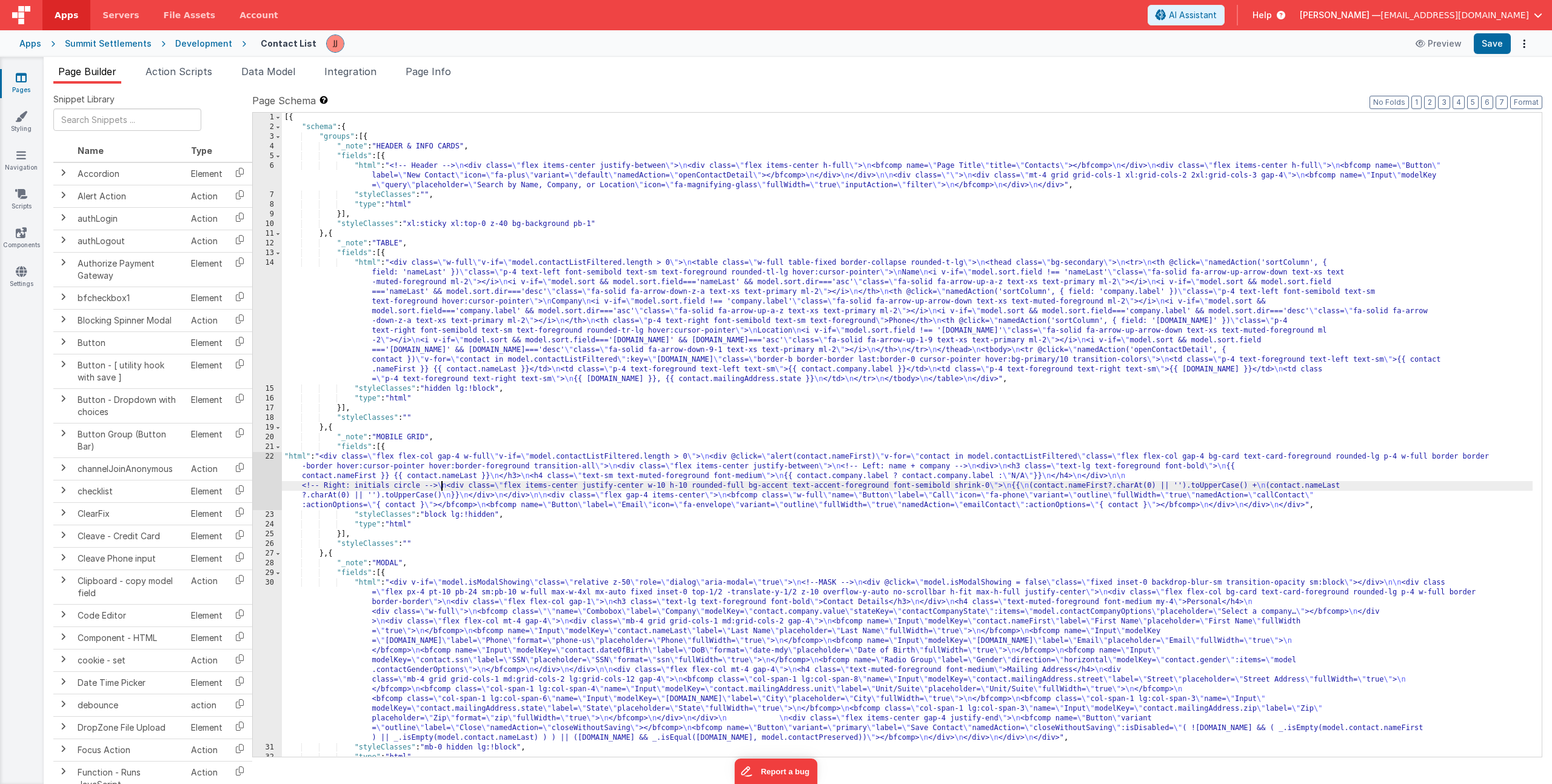
click at [441, 488] on div "[{ "schema" : { "groups" : [{ "_note" : "HEADER & INFO CARDS" , "fields" : [{ "…" at bounding box center [907, 444] width 1251 height 663
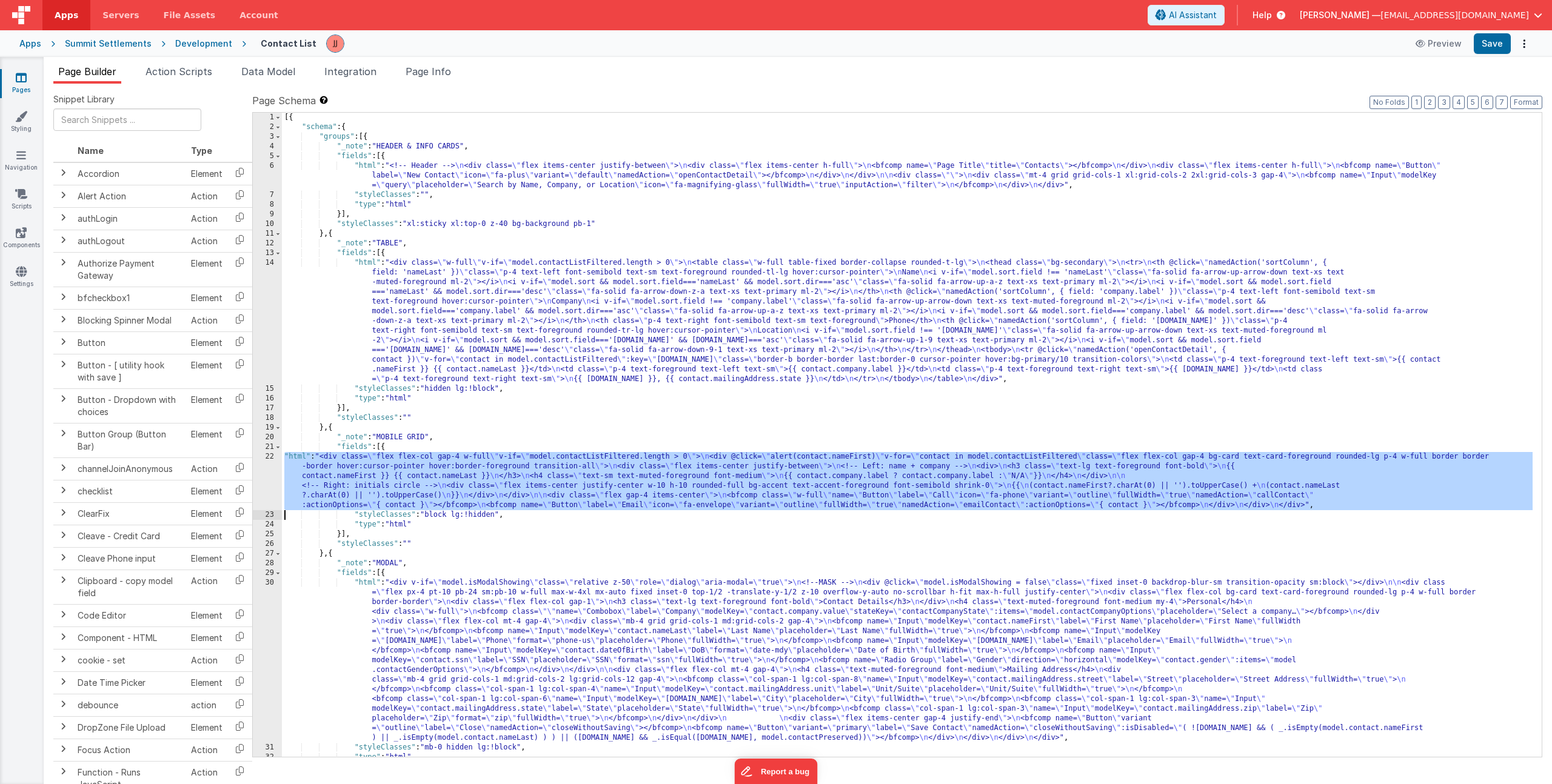
click at [257, 480] on div "22" at bounding box center [268, 481] width 29 height 58
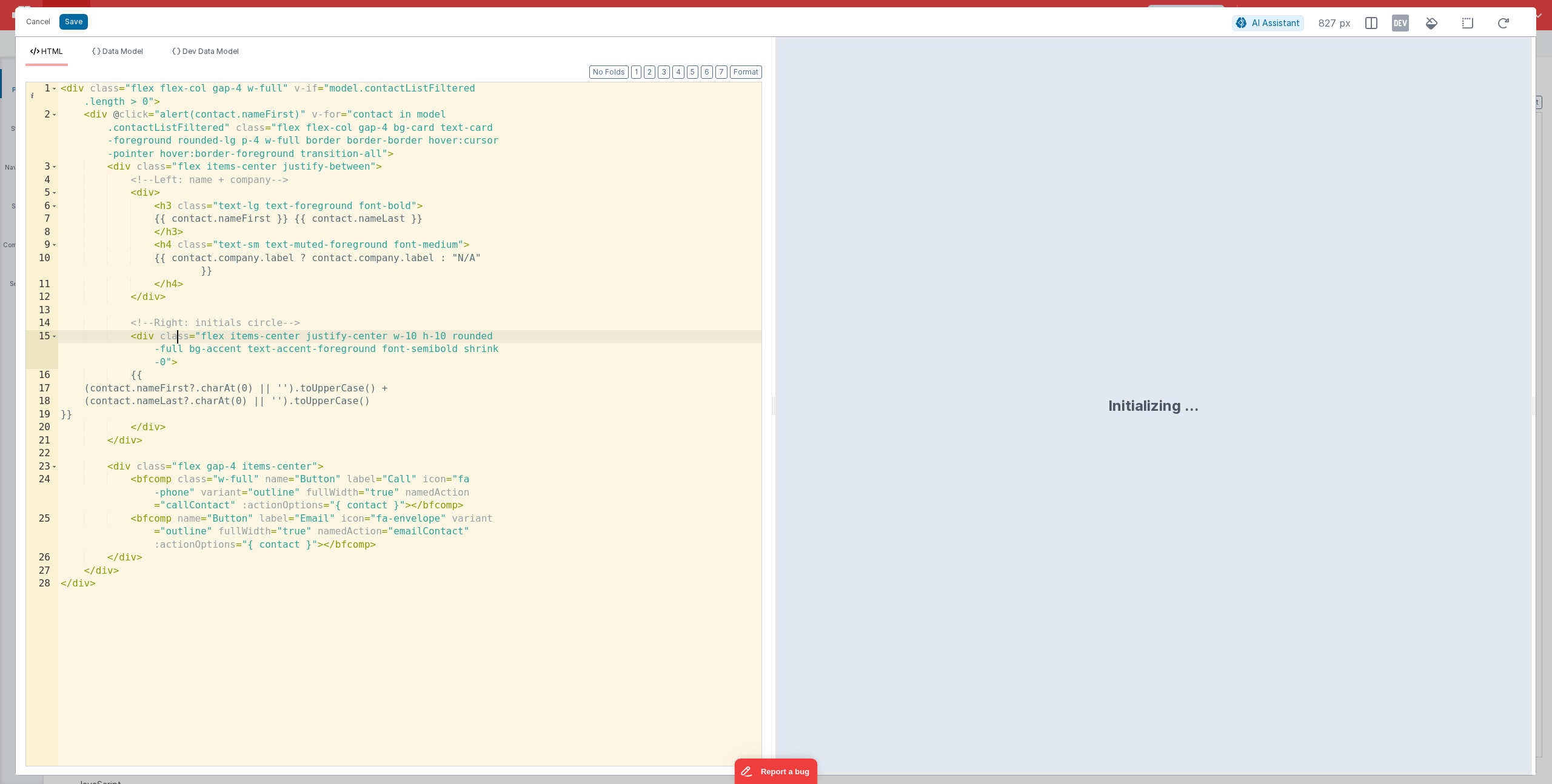
click at [177, 338] on div "< div class = "flex flex-col gap-4 w-full" v-if = "model.contactListFiltered .l…" at bounding box center [409, 444] width 703 height 723
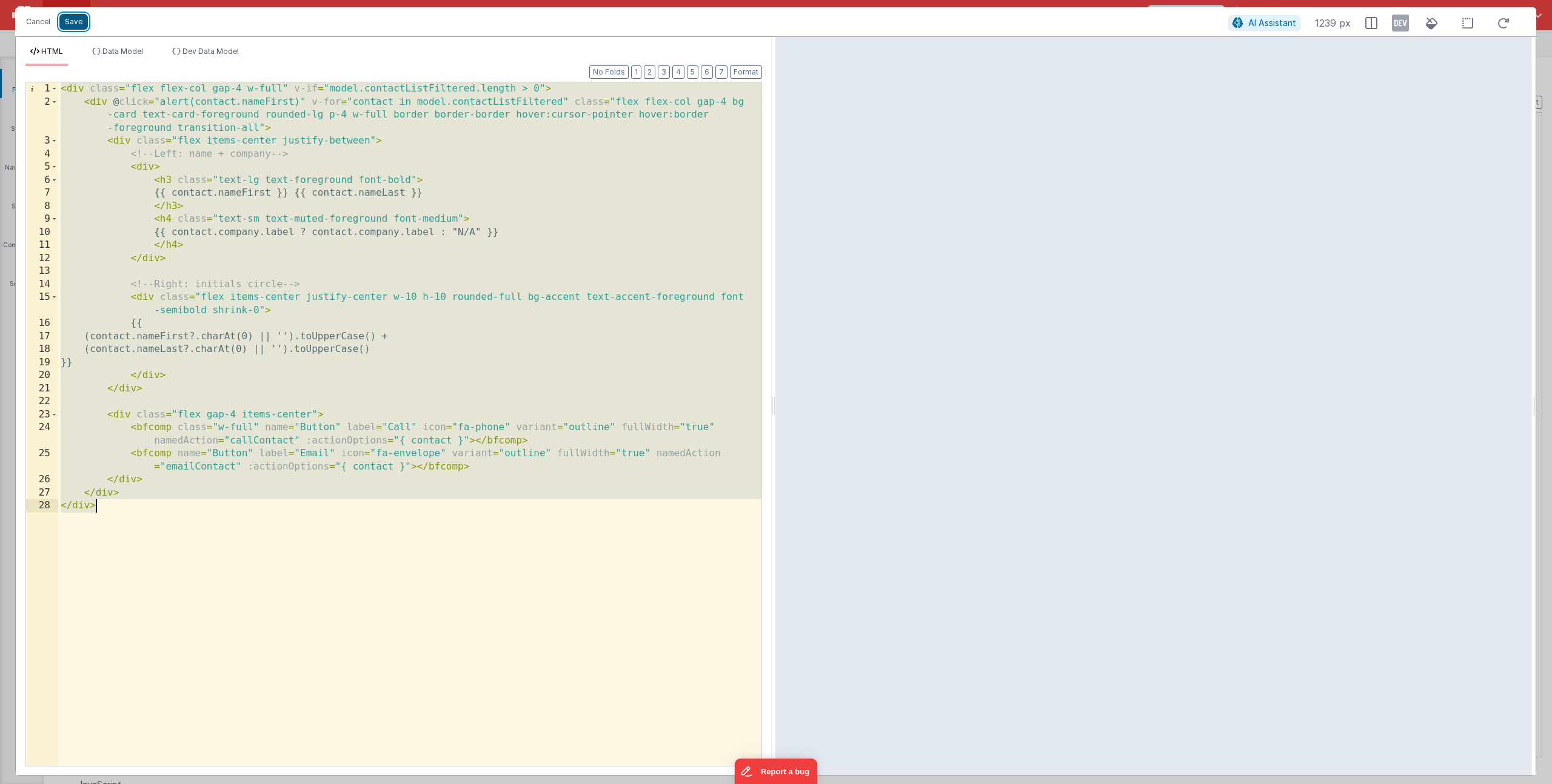
click at [70, 20] on button "Save" at bounding box center [73, 22] width 29 height 16
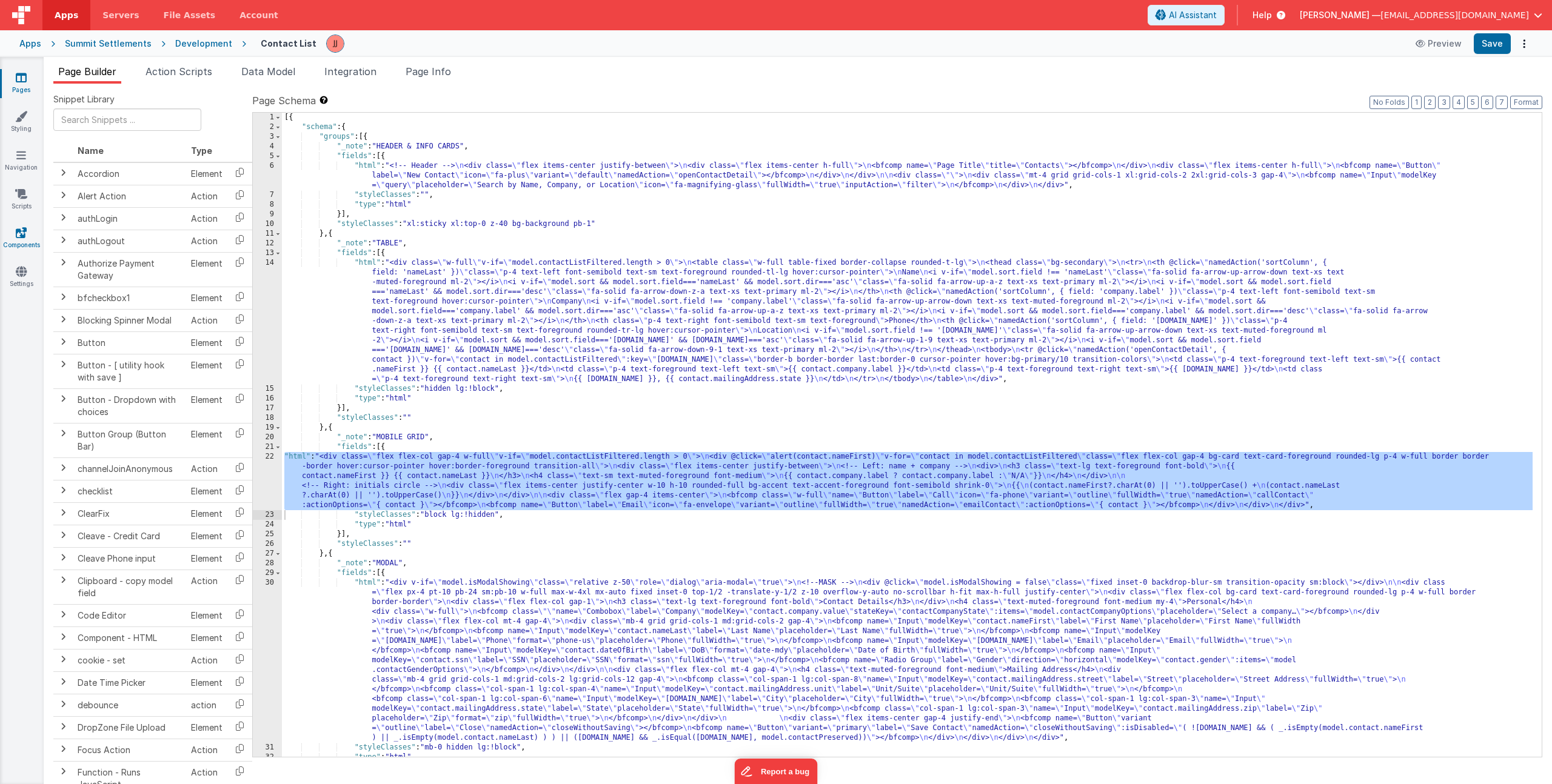
click at [18, 241] on link "Components" at bounding box center [21, 239] width 43 height 24
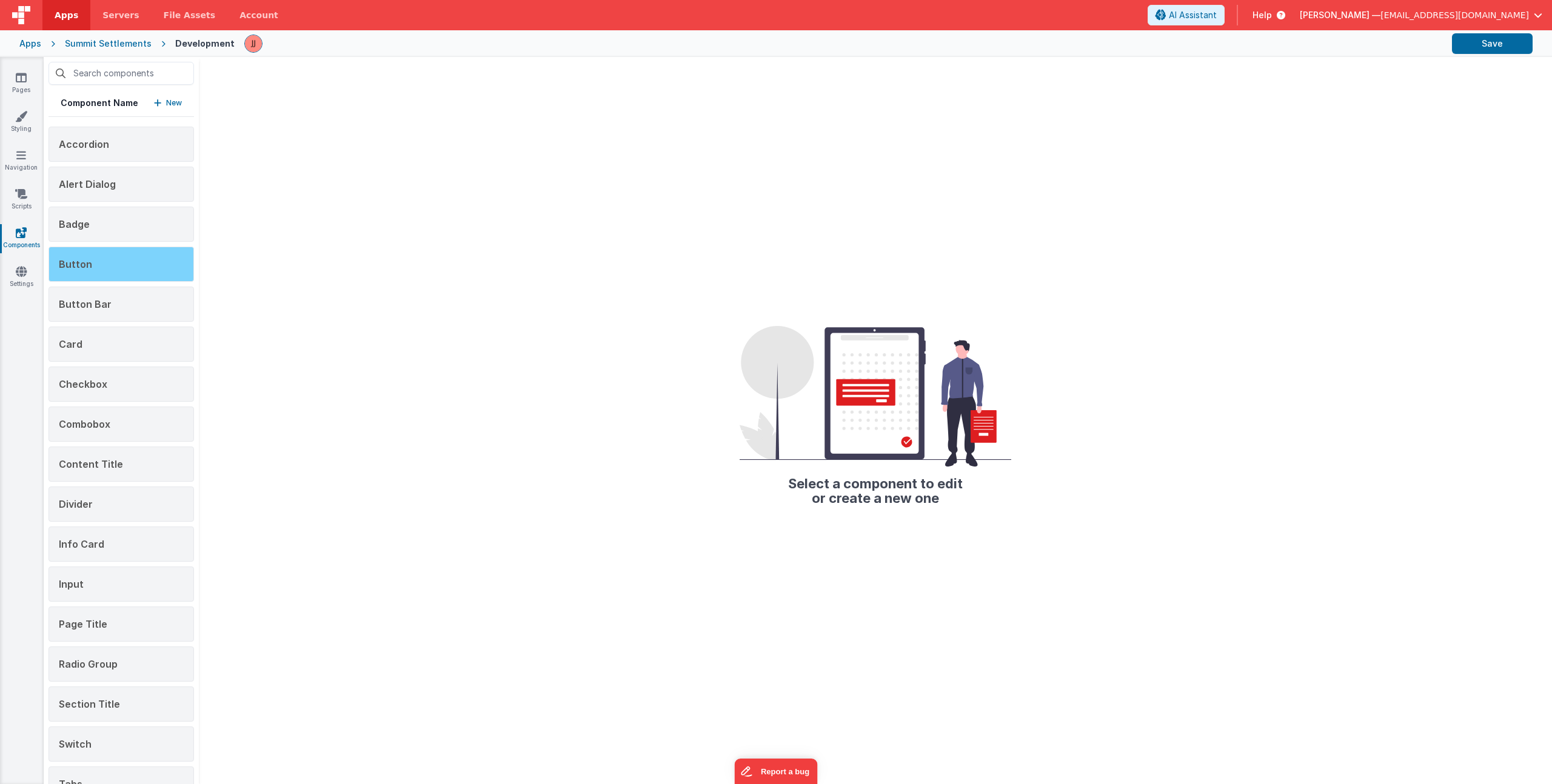
click at [91, 263] on div "Button" at bounding box center [121, 264] width 146 height 35
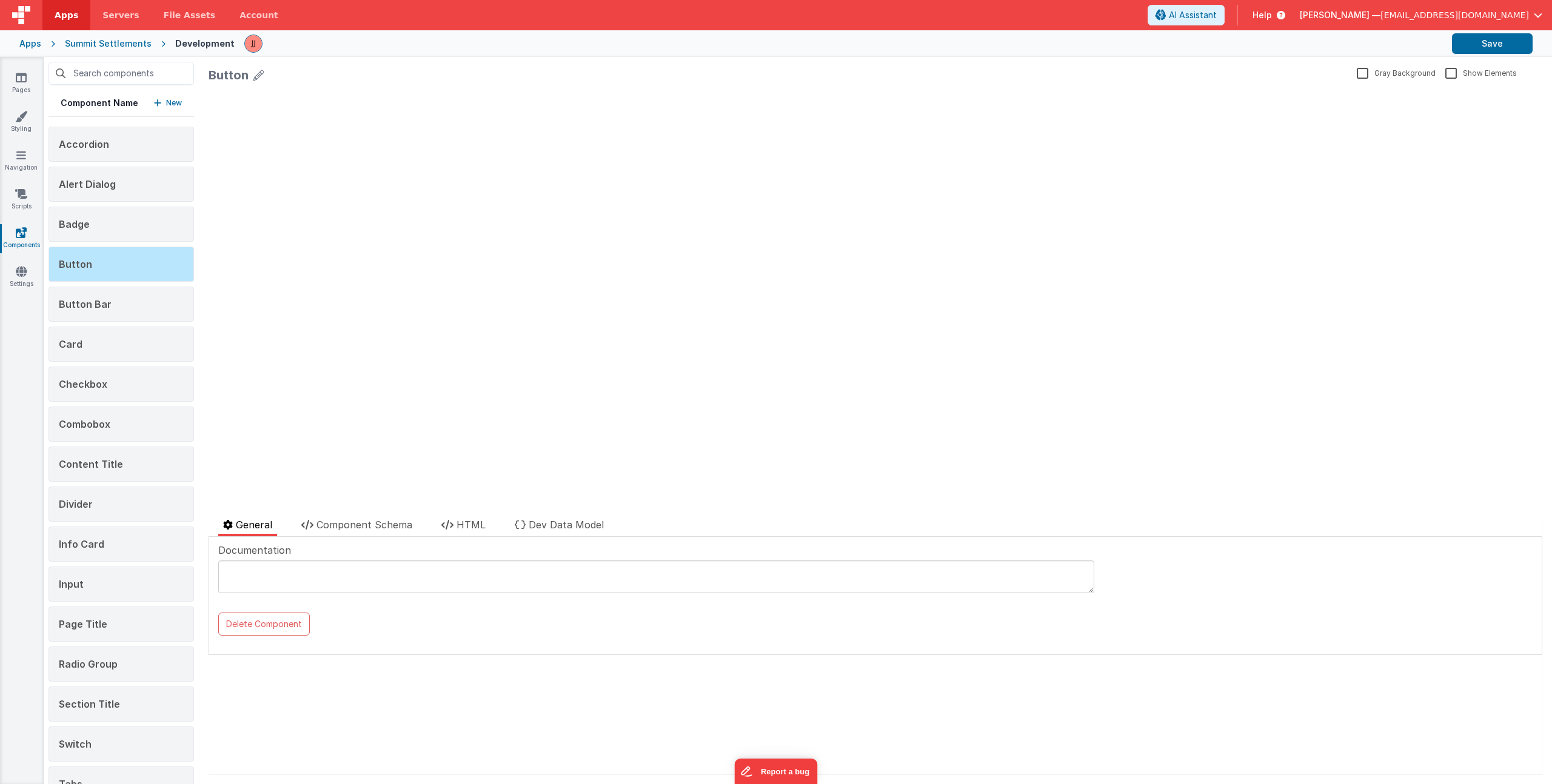
click at [452, 516] on div at bounding box center [542, 508] width 667 height 19
click at [459, 527] on span "HTML" at bounding box center [471, 525] width 29 height 12
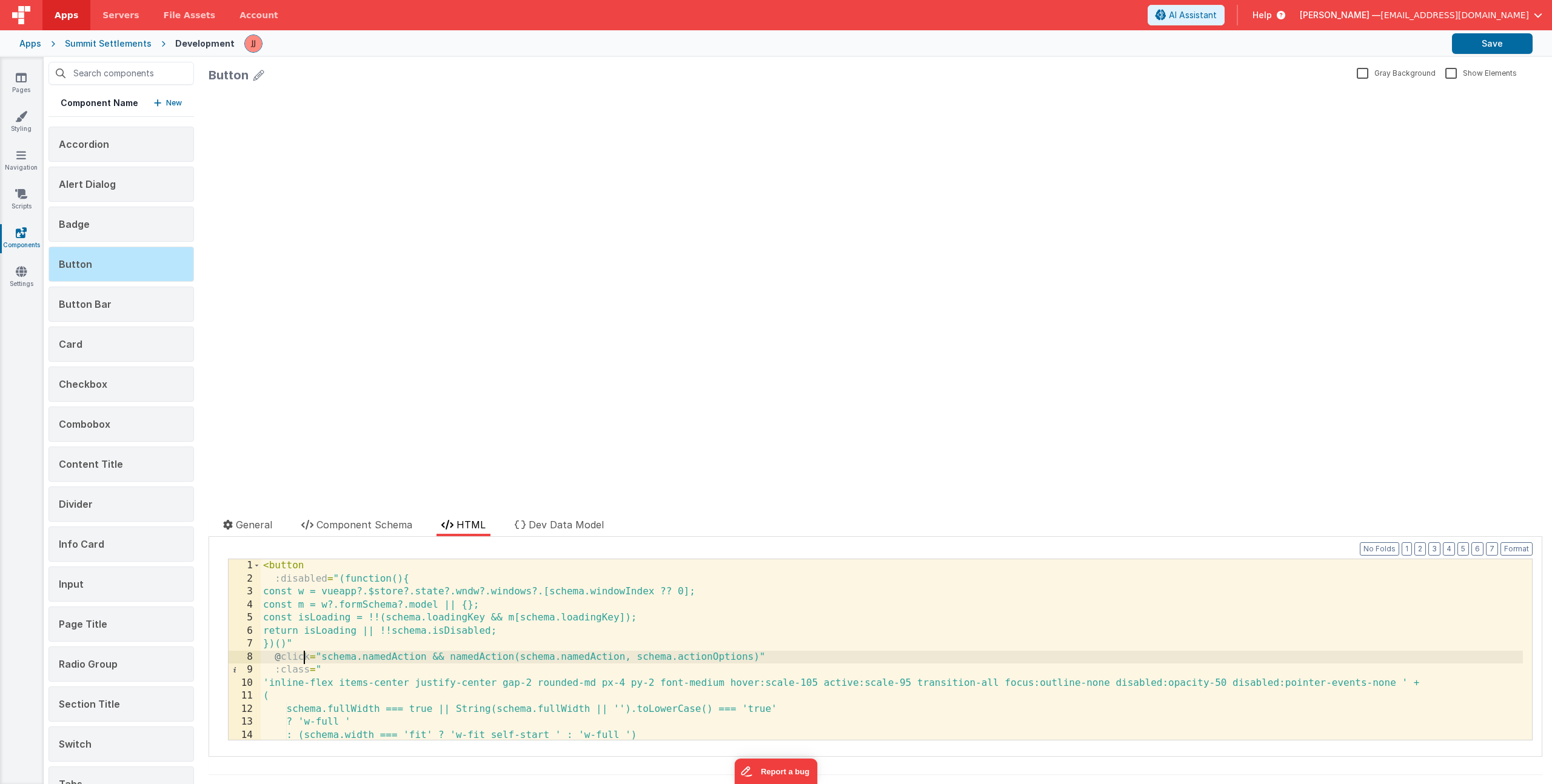
click at [305, 656] on div "< button :disabled = "(function(){ const w = vueapp?.$store?.state?.wndw?.windo…" at bounding box center [892, 663] width 1262 height 207
click at [310, 658] on div "< button :disabled = "(function(){ const w = vueapp?.$store?.state?.wndw?.windo…" at bounding box center [892, 663] width 1262 height 207
click at [24, 82] on icon at bounding box center [21, 77] width 11 height 12
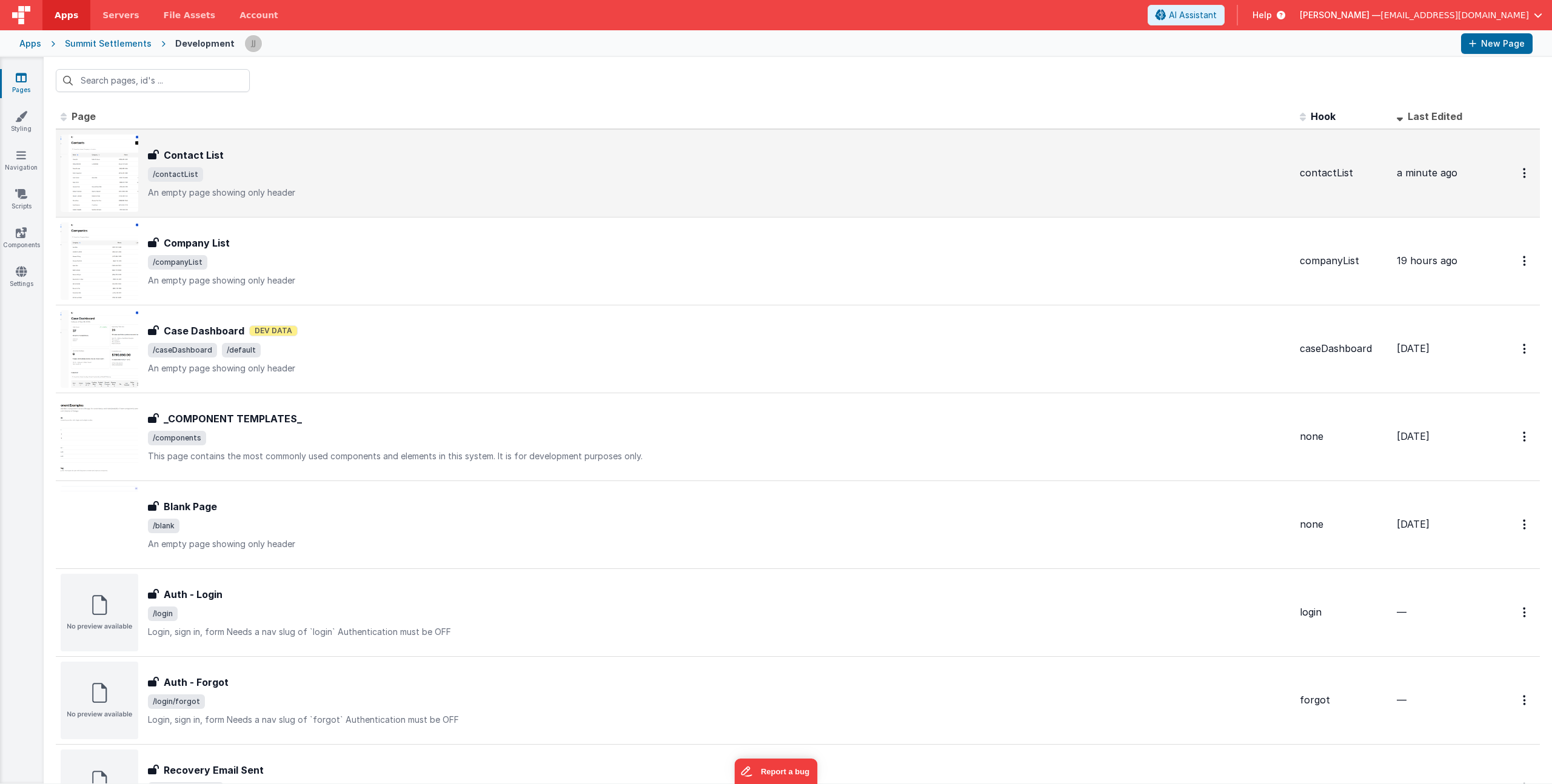
click at [333, 196] on p "An empty page showing only header" at bounding box center [719, 192] width 1142 height 12
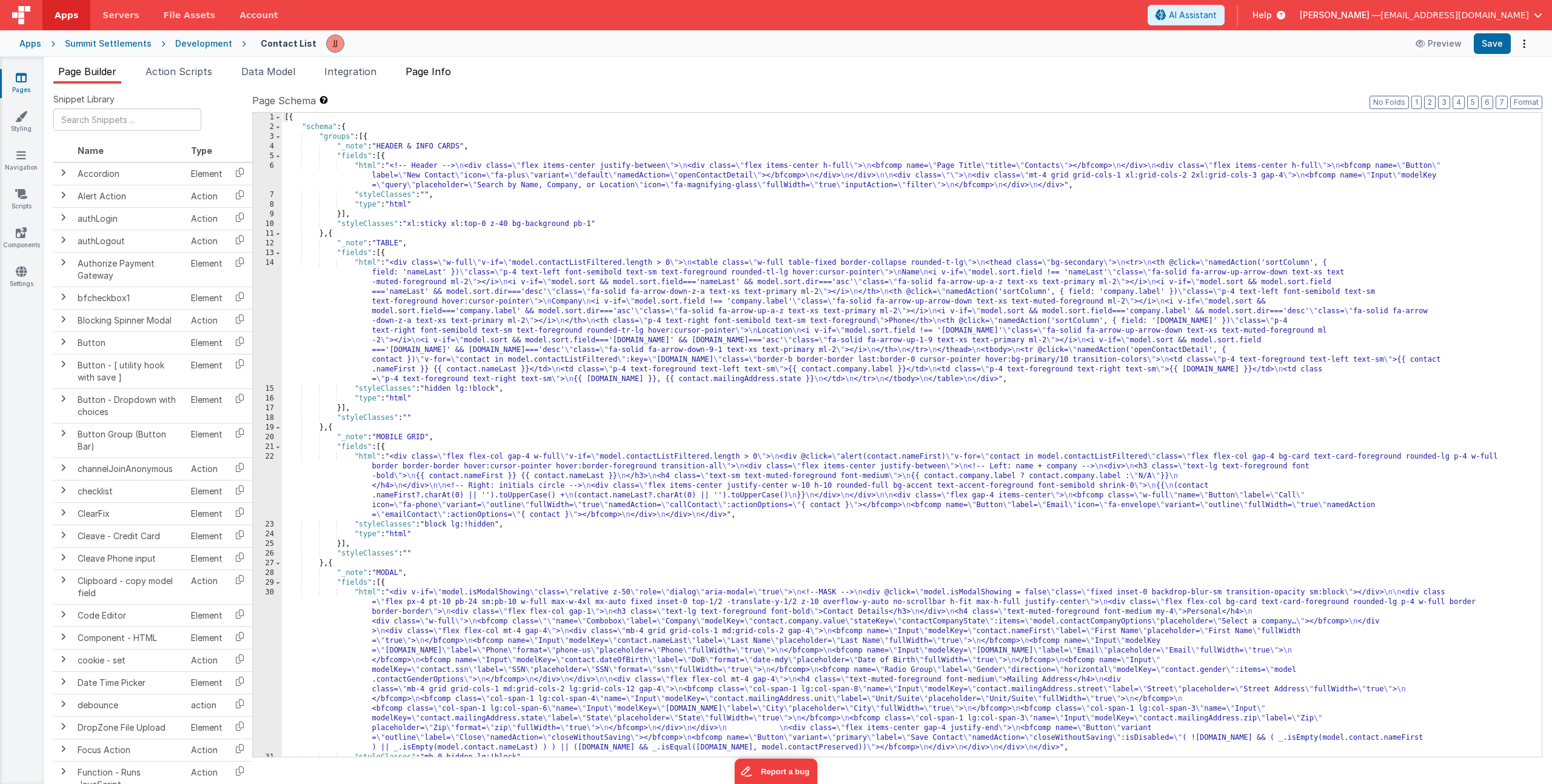
click at [437, 73] on span "Page Info" at bounding box center [428, 72] width 45 height 12
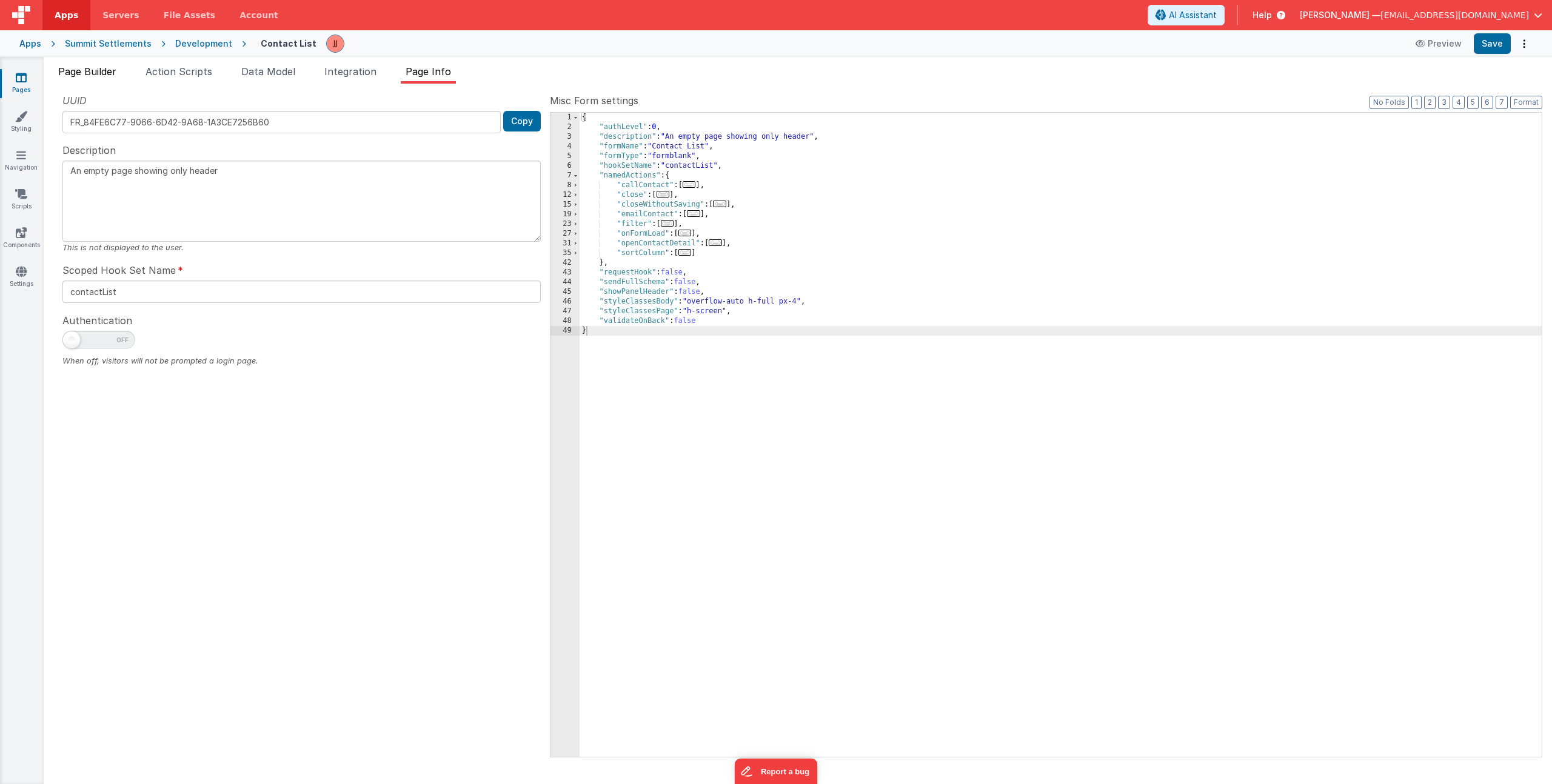
click at [102, 66] on span "Page Builder" at bounding box center [87, 72] width 58 height 12
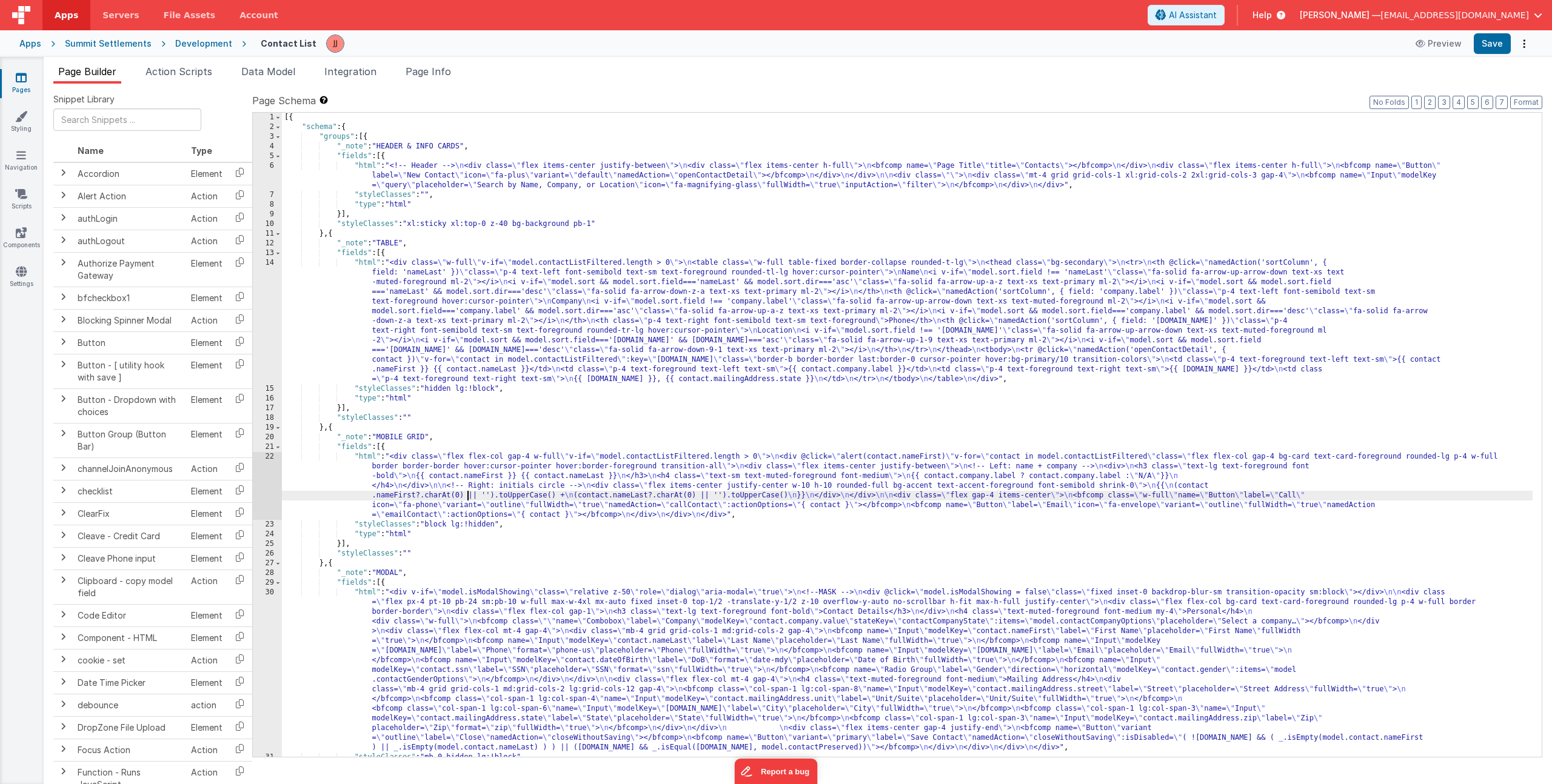
click at [468, 494] on div "[{ "schema" : { "groups" : [{ "_note" : "HEADER & INFO CARDS" , "fields" : [{ "…" at bounding box center [907, 444] width 1251 height 663
click at [266, 482] on div "22" at bounding box center [268, 486] width 29 height 68
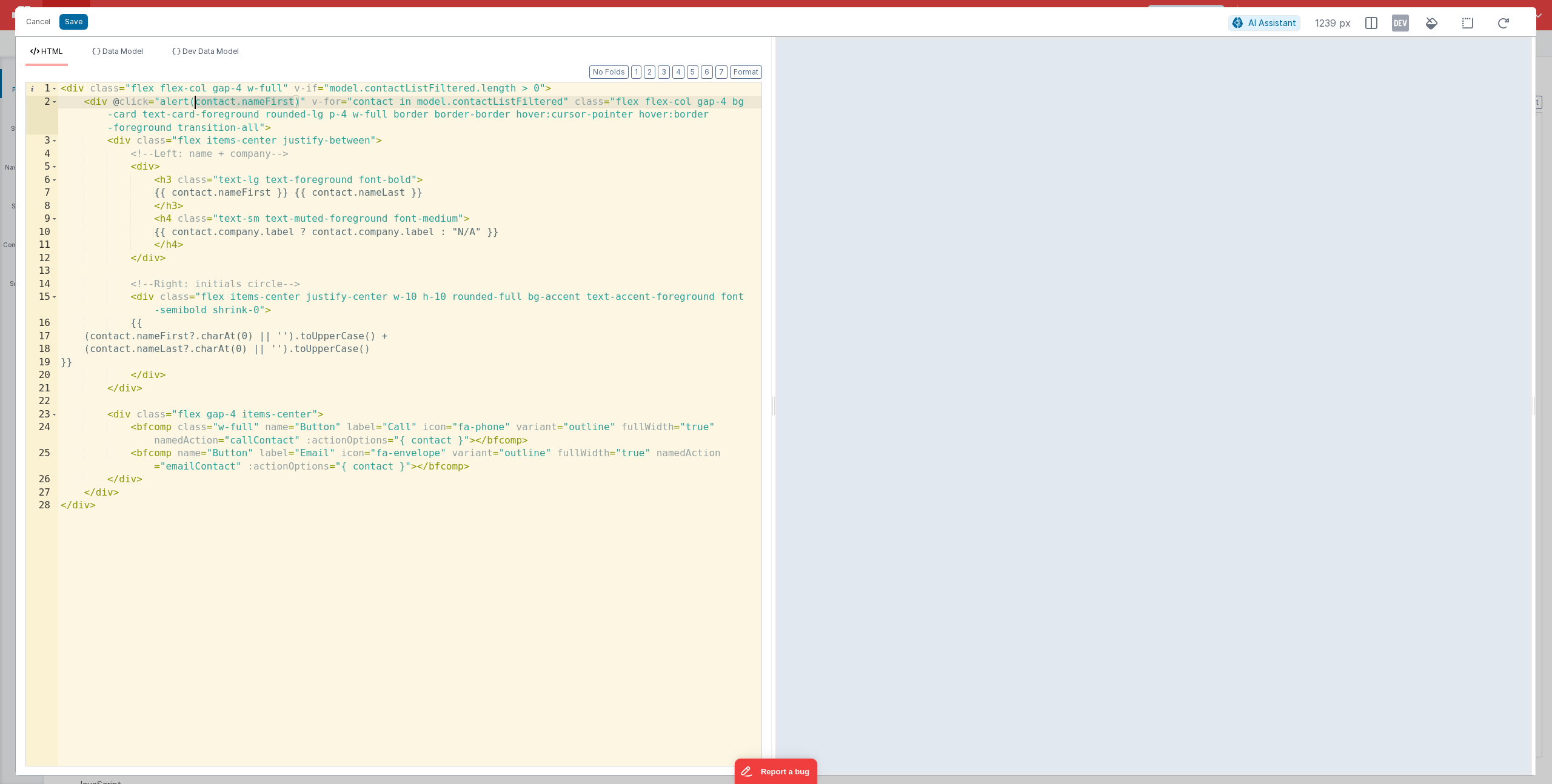
drag, startPoint x: 292, startPoint y: 103, endPoint x: 197, endPoint y: 102, distance: 95.0
click at [197, 102] on div "< div class = "flex flex-col gap-4 w-full" v-if = "model.contactListFiltered.le…" at bounding box center [409, 437] width 703 height 710
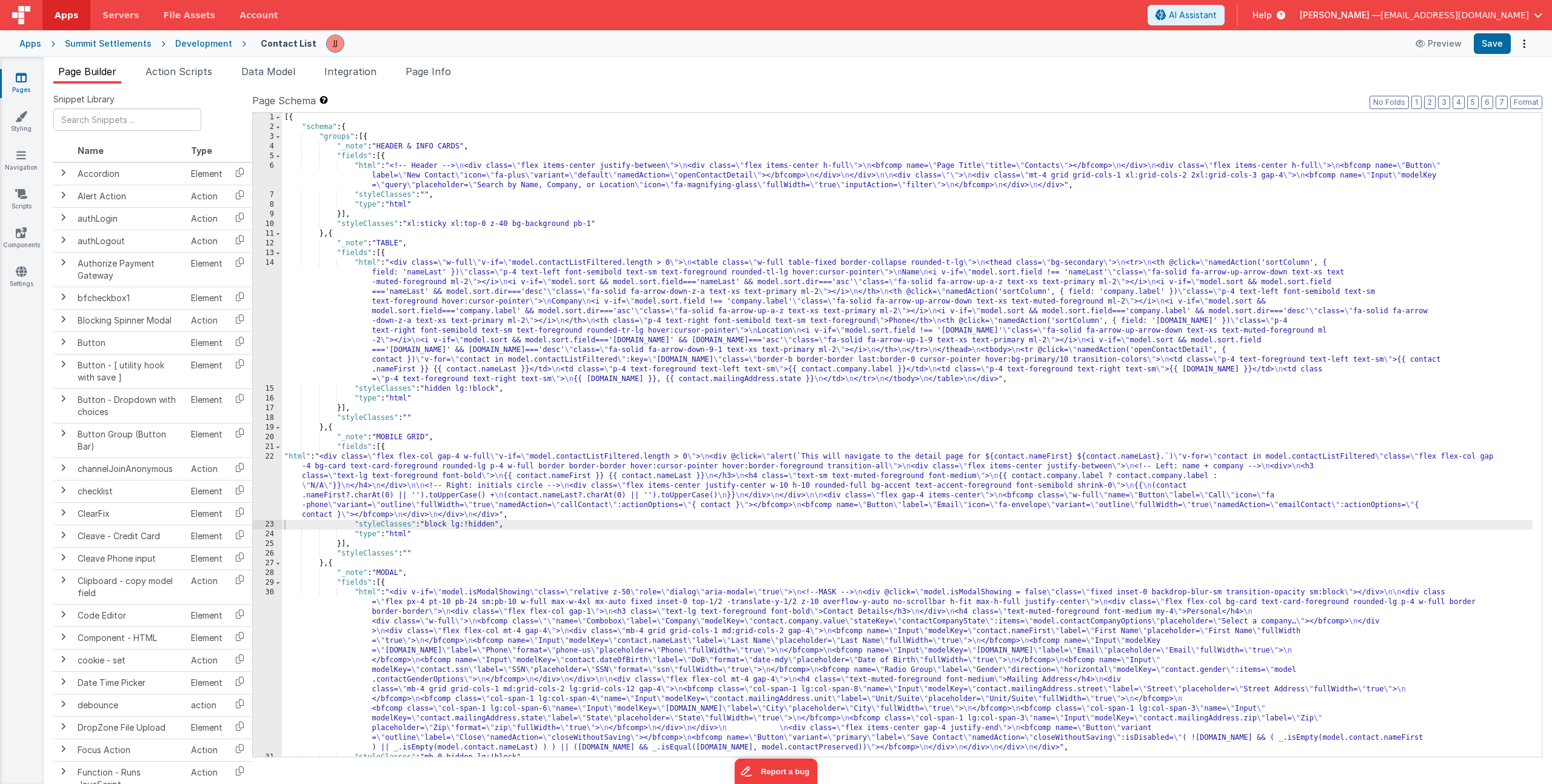
click at [514, 498] on div "[{ "schema" : { "groups" : [{ "_note" : "HEADER & INFO CARDS" , "fields" : [{ "…" at bounding box center [907, 444] width 1251 height 663
click at [266, 474] on div "22" at bounding box center [268, 486] width 29 height 68
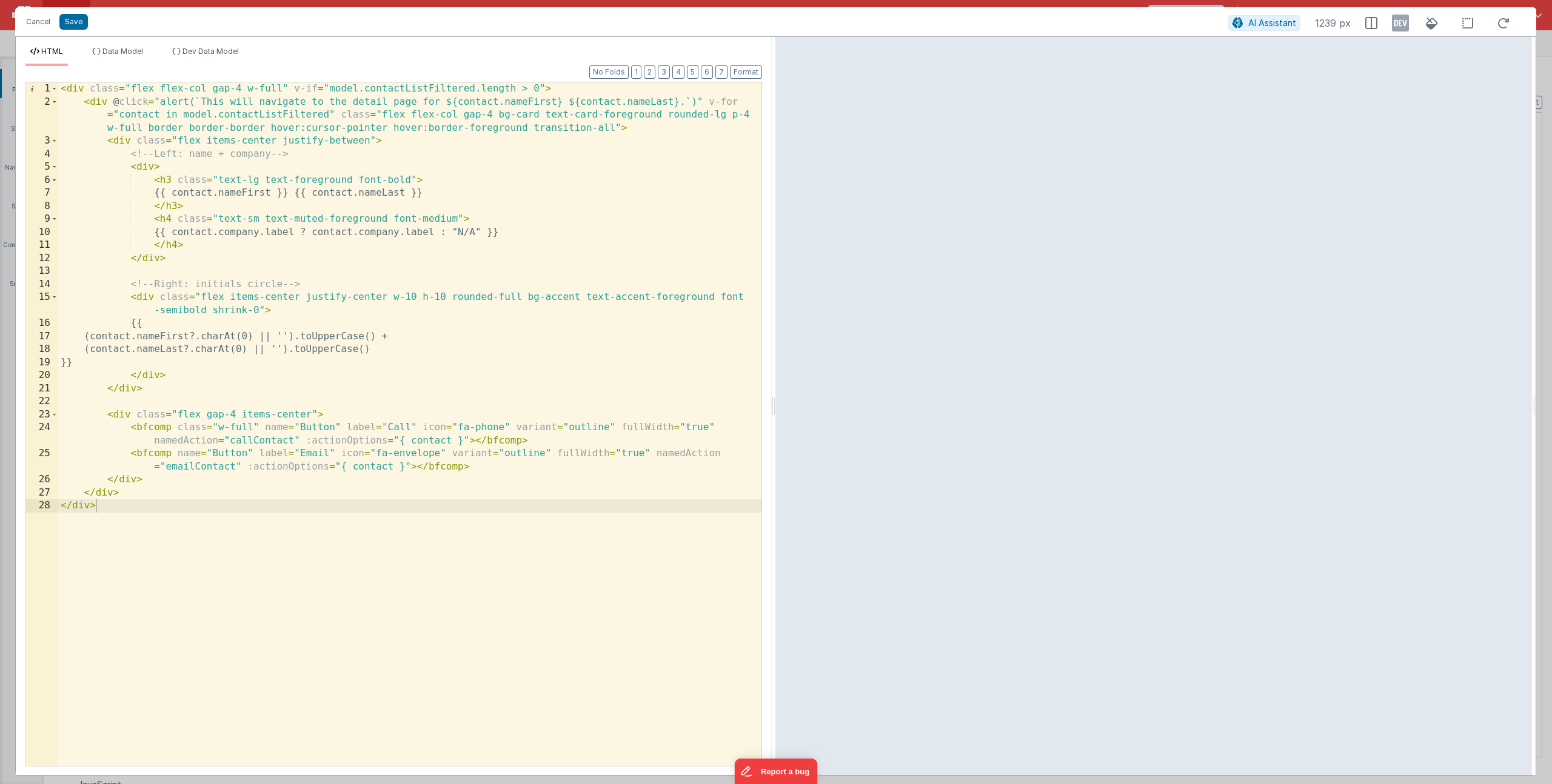
click at [620, 116] on div "< div class = "flex flex-col gap-4 w-full" v-if = "model.contactListFiltered.le…" at bounding box center [409, 437] width 703 height 710
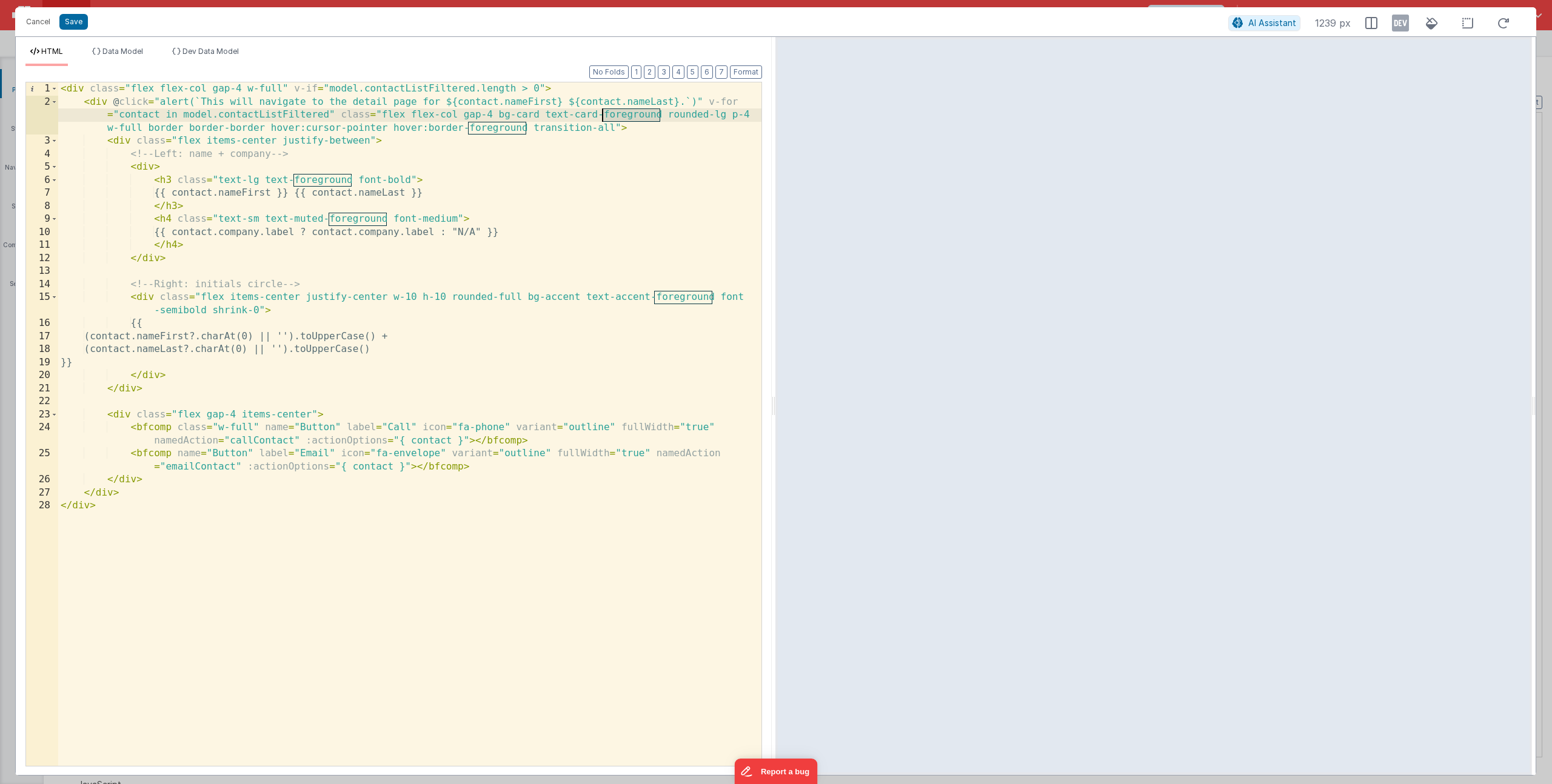
click at [492, 128] on div "< div class = "flex flex-col gap-4 w-full" v-if = "model.contactListFiltered.le…" at bounding box center [409, 437] width 703 height 710
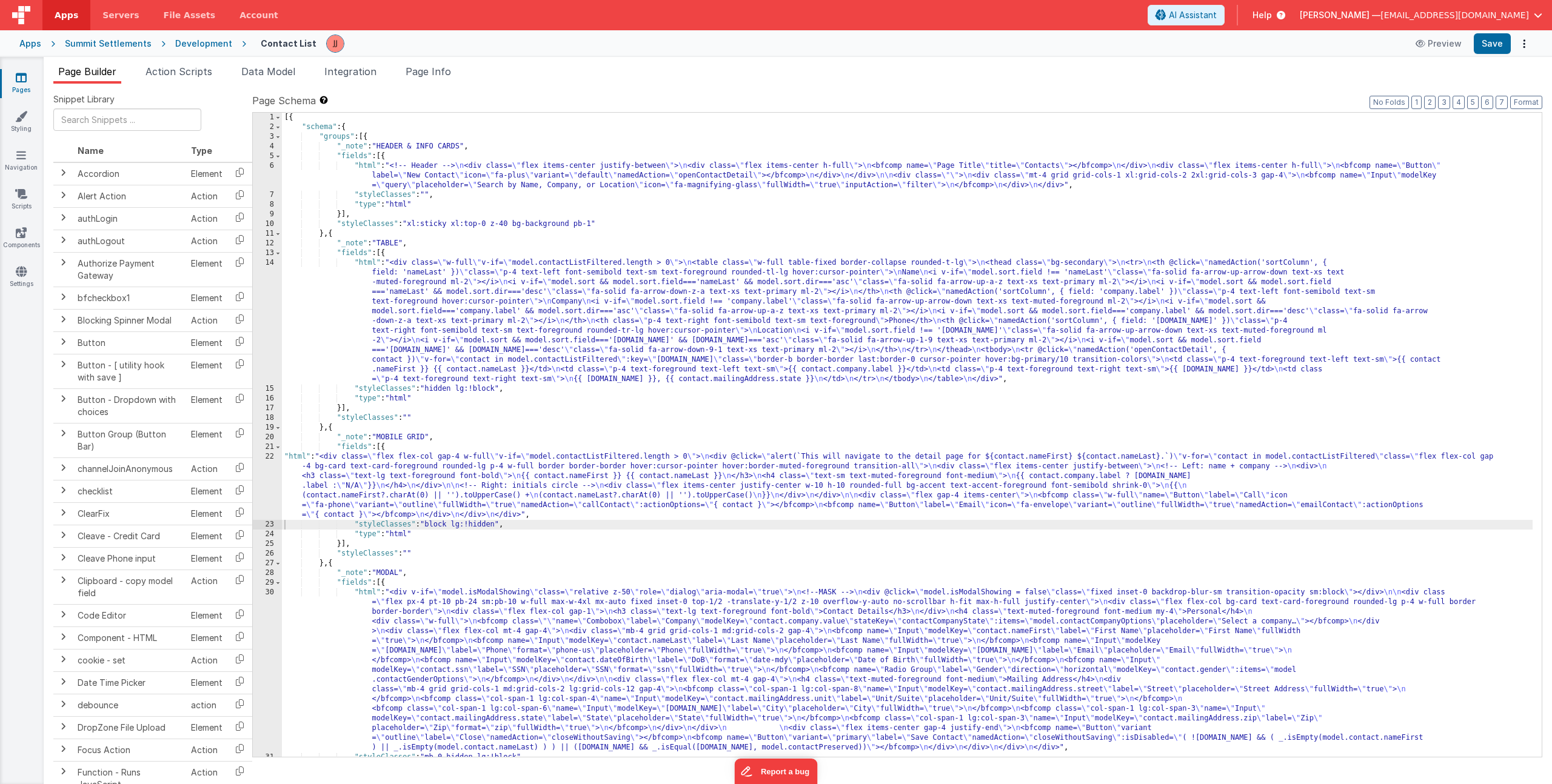
click at [475, 629] on div "[{ "schema" : { "groups" : [{ "_note" : "HEADER & INFO CARDS" , "fields" : [{ "…" at bounding box center [907, 444] width 1251 height 663
click at [263, 628] on div "30" at bounding box center [268, 670] width 29 height 165
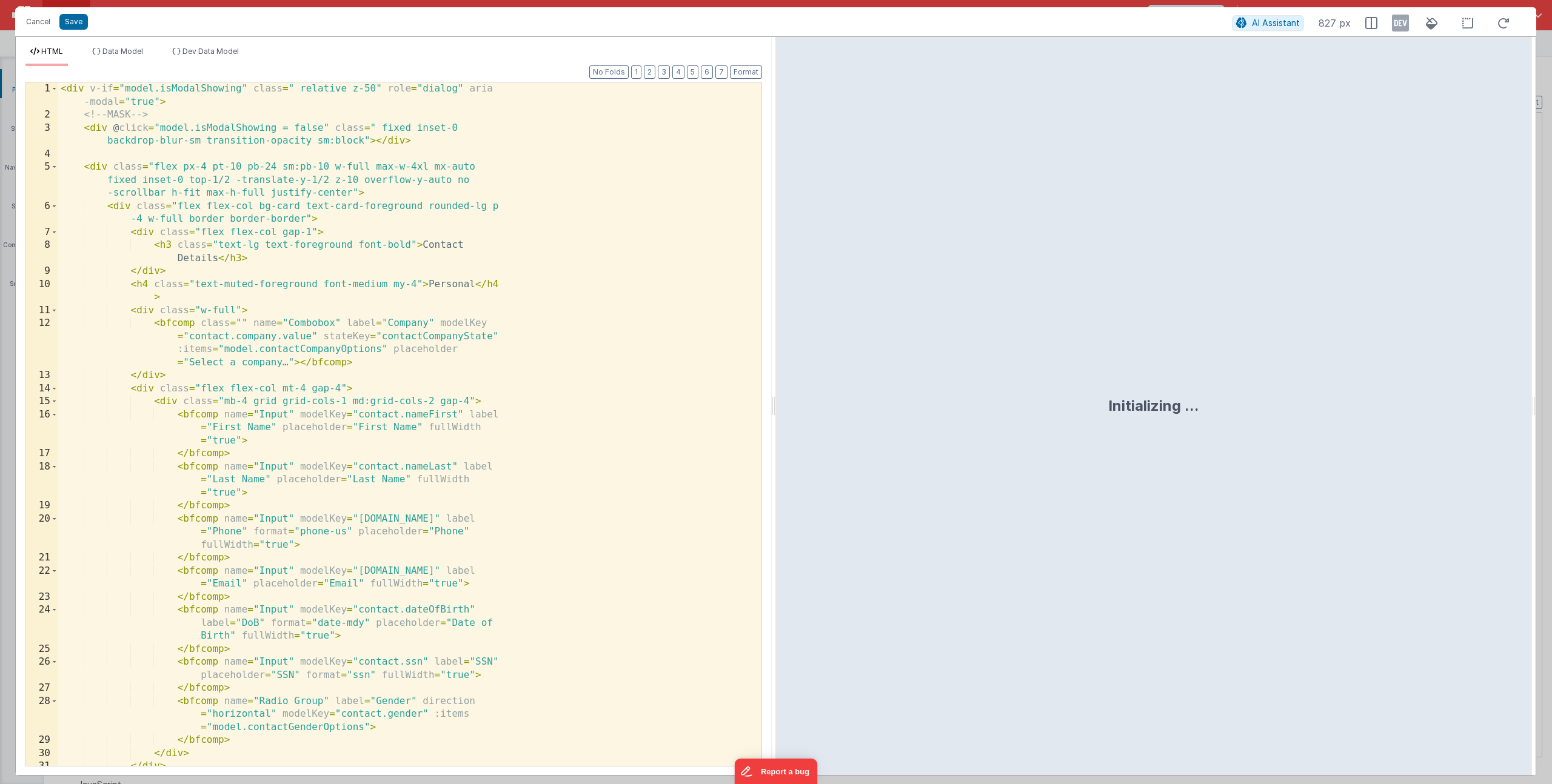
scroll to position [6, 0]
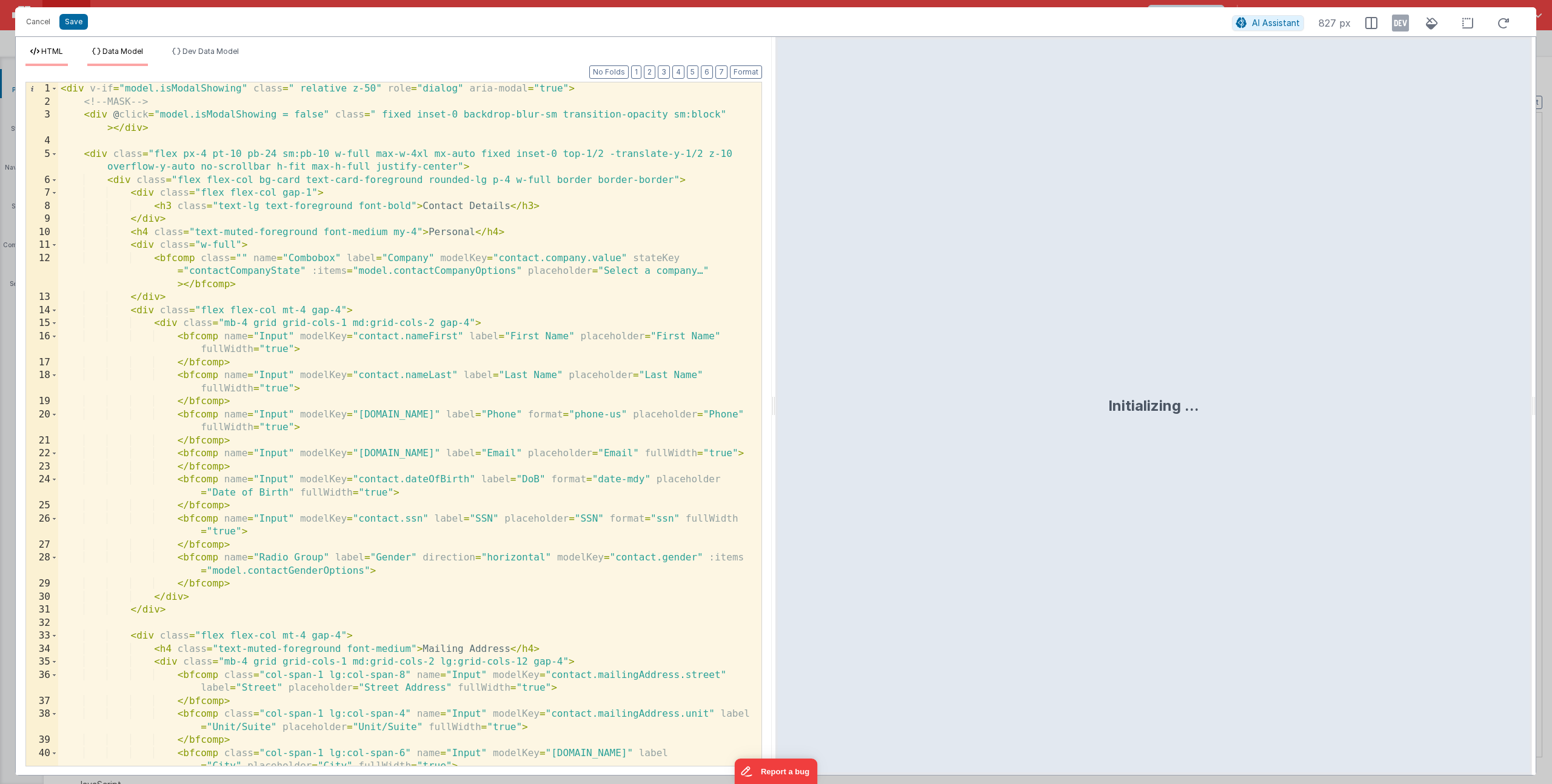
click at [132, 49] on span "Data Model" at bounding box center [123, 51] width 41 height 9
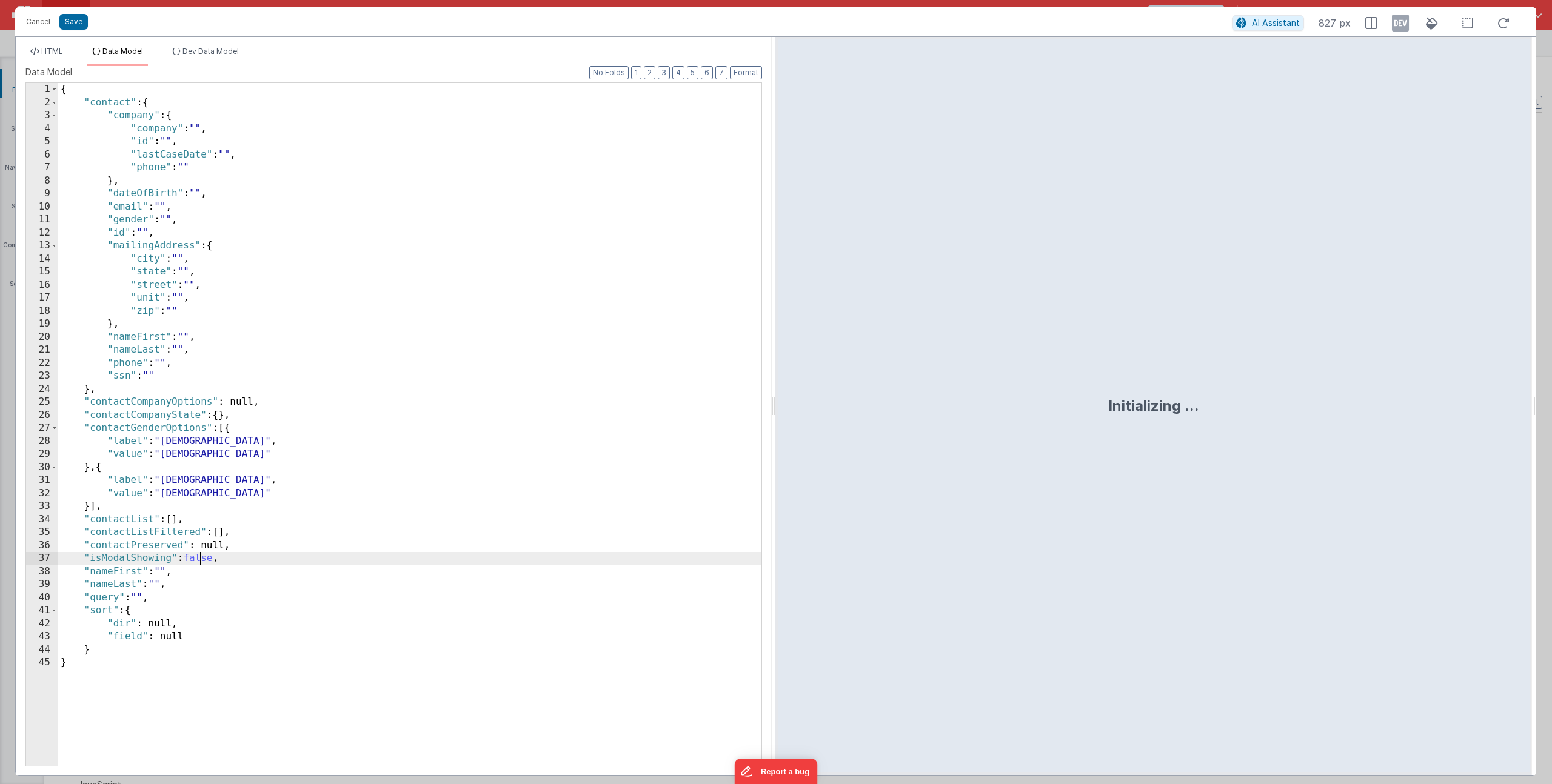
click at [199, 558] on div "{ "contact" : { "company" : { "company" : "" , "id" : "" , "lastCaseDate" : "" …" at bounding box center [409, 437] width 703 height 709
click at [71, 48] on ul "HTML Data Model Dev Data Model" at bounding box center [394, 56] width 756 height 19
click at [66, 49] on li "HTML" at bounding box center [47, 56] width 42 height 19
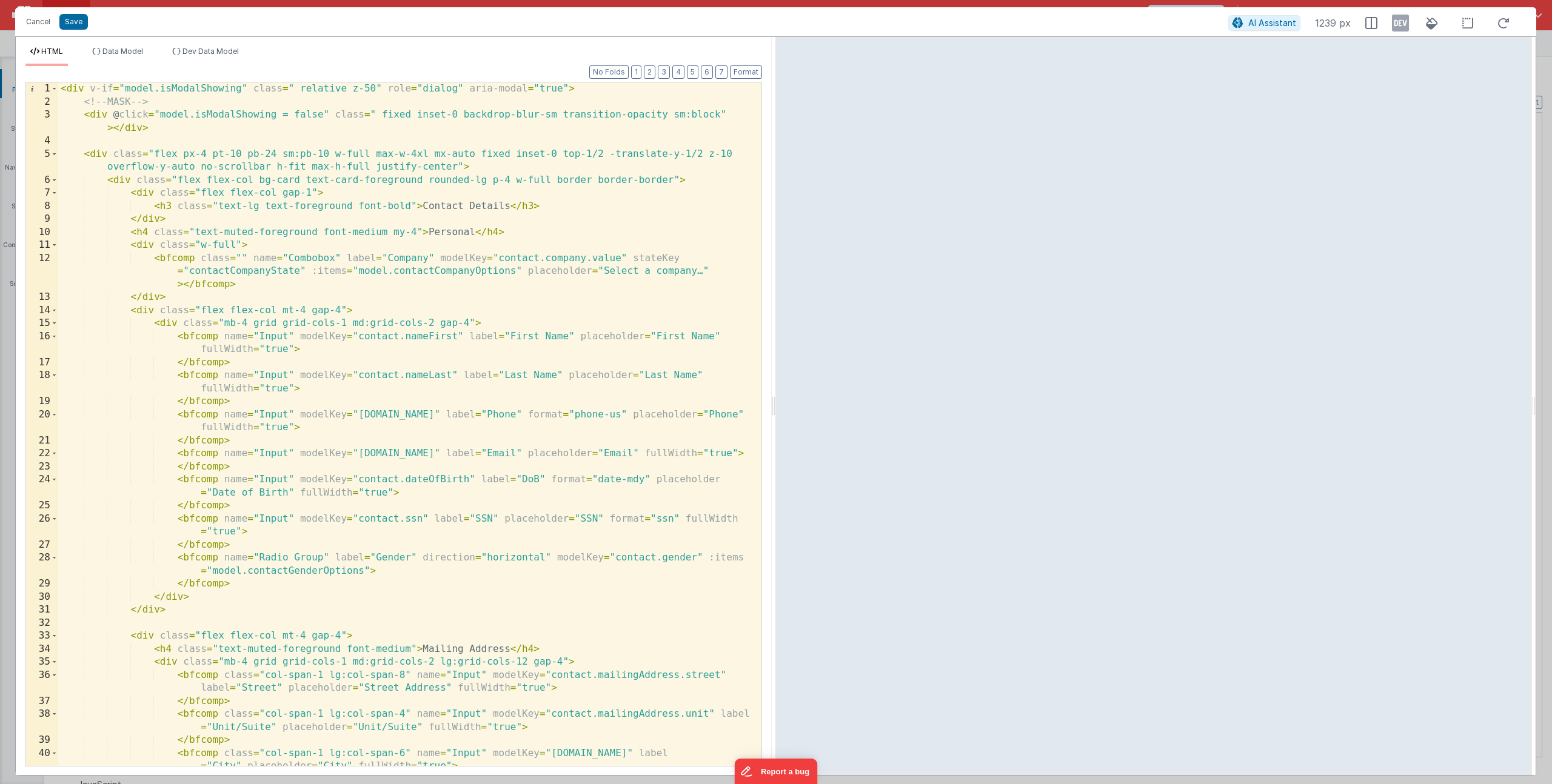
click at [234, 191] on div "< div v-if = "model.isModalShowing" class = " relative z-50" role = "dialog" ar…" at bounding box center [405, 437] width 694 height 710
drag, startPoint x: 129, startPoint y: 192, endPoint x: 188, endPoint y: 221, distance: 65.7
click at [188, 221] on div "< div v-if = "model.isModalShowing" class = " relative z-50" role = "dialog" ar…" at bounding box center [405, 437] width 694 height 710
click at [312, 192] on div "< div v-if = "model.isModalShowing" class = " relative z-50" role = "dialog" ar…" at bounding box center [405, 437] width 694 height 710
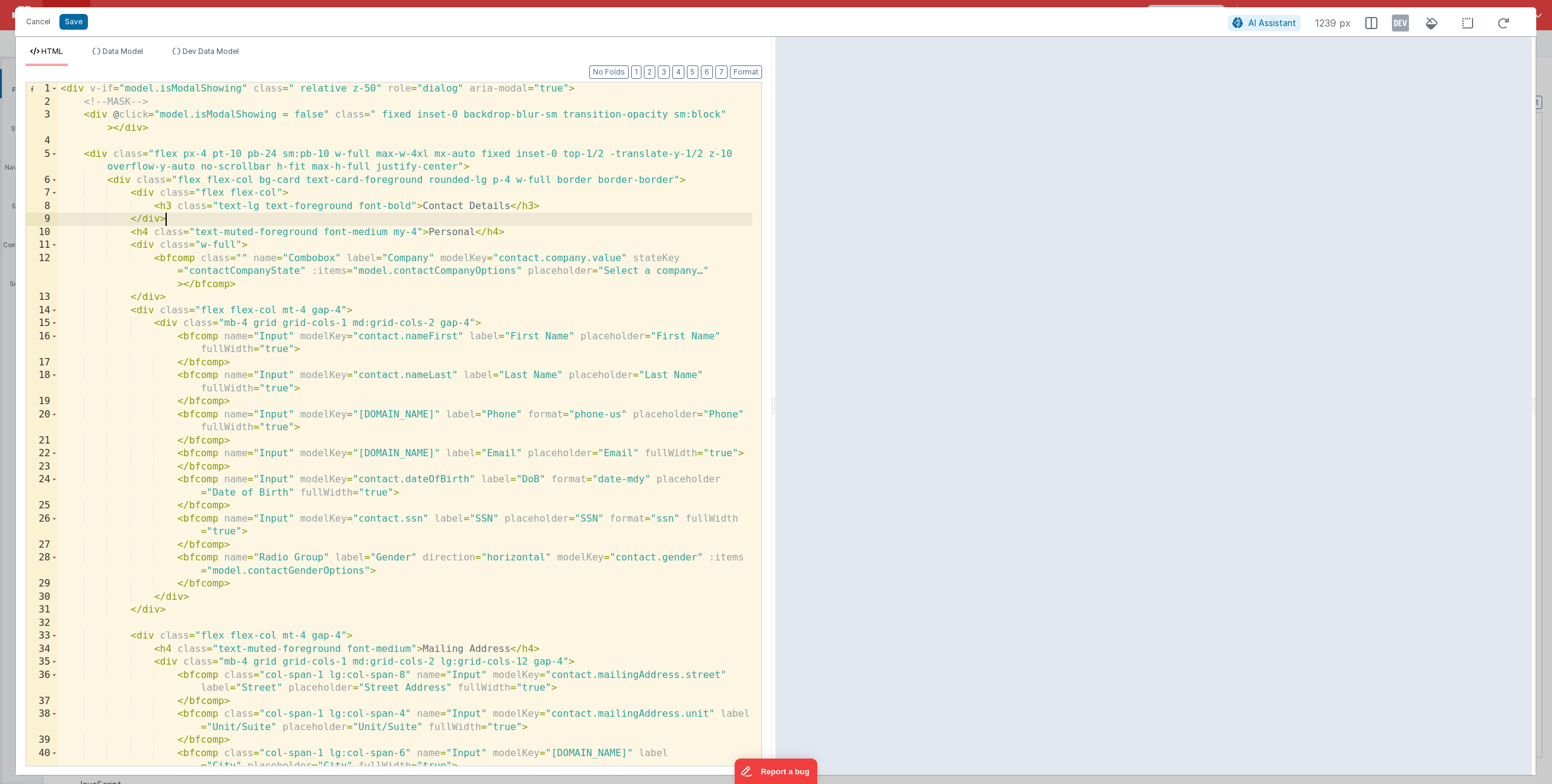
click at [262, 193] on div "< div v-if = "model.isModalShowing" class = " relative z-50" role = "dialog" ar…" at bounding box center [405, 437] width 694 height 710
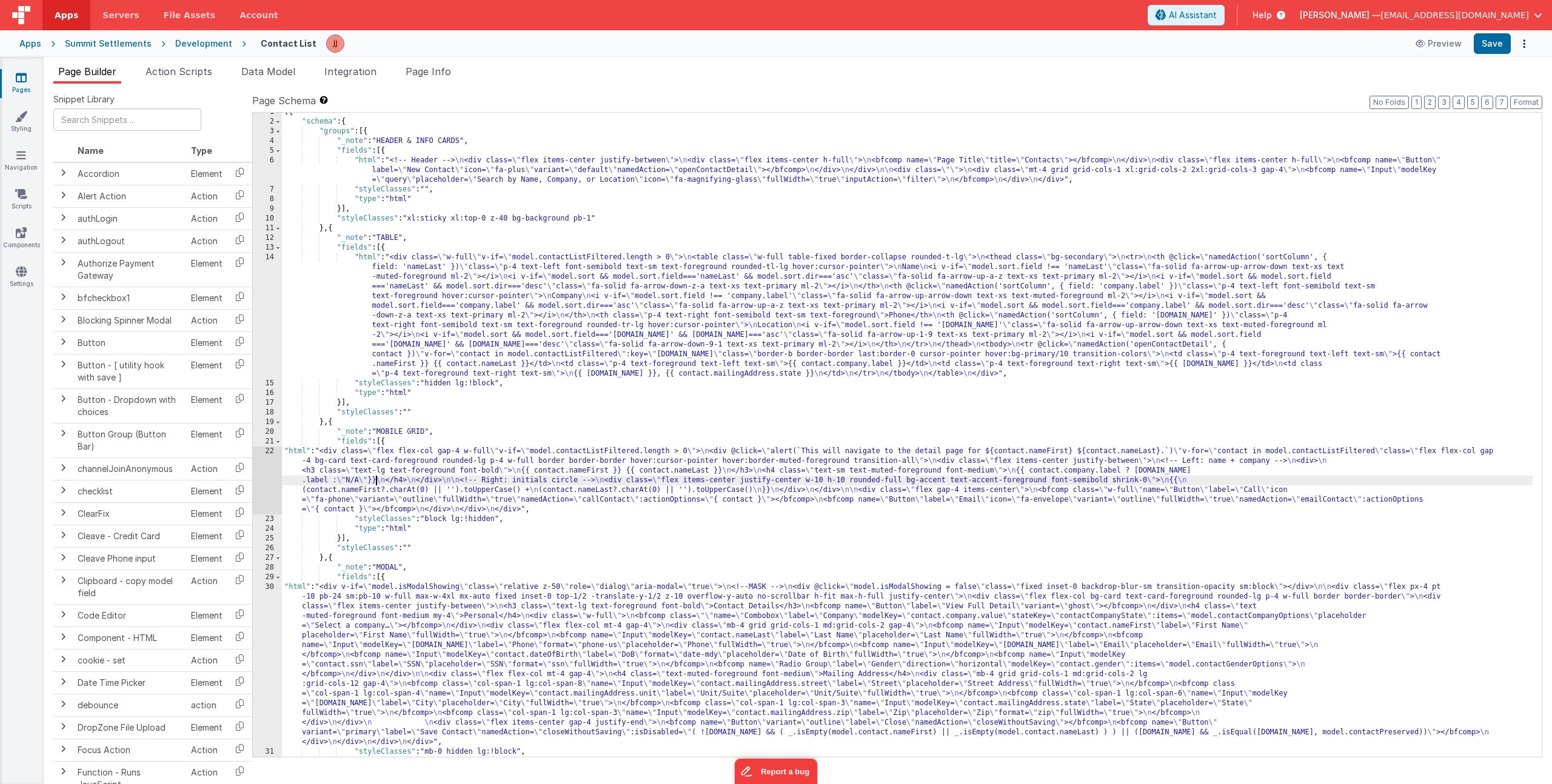
click at [377, 477] on div "[{ "schema" : { "groups" : [{ "_note" : "HEADER & INFO CARDS" , "fields" : [{ "…" at bounding box center [907, 439] width 1251 height 663
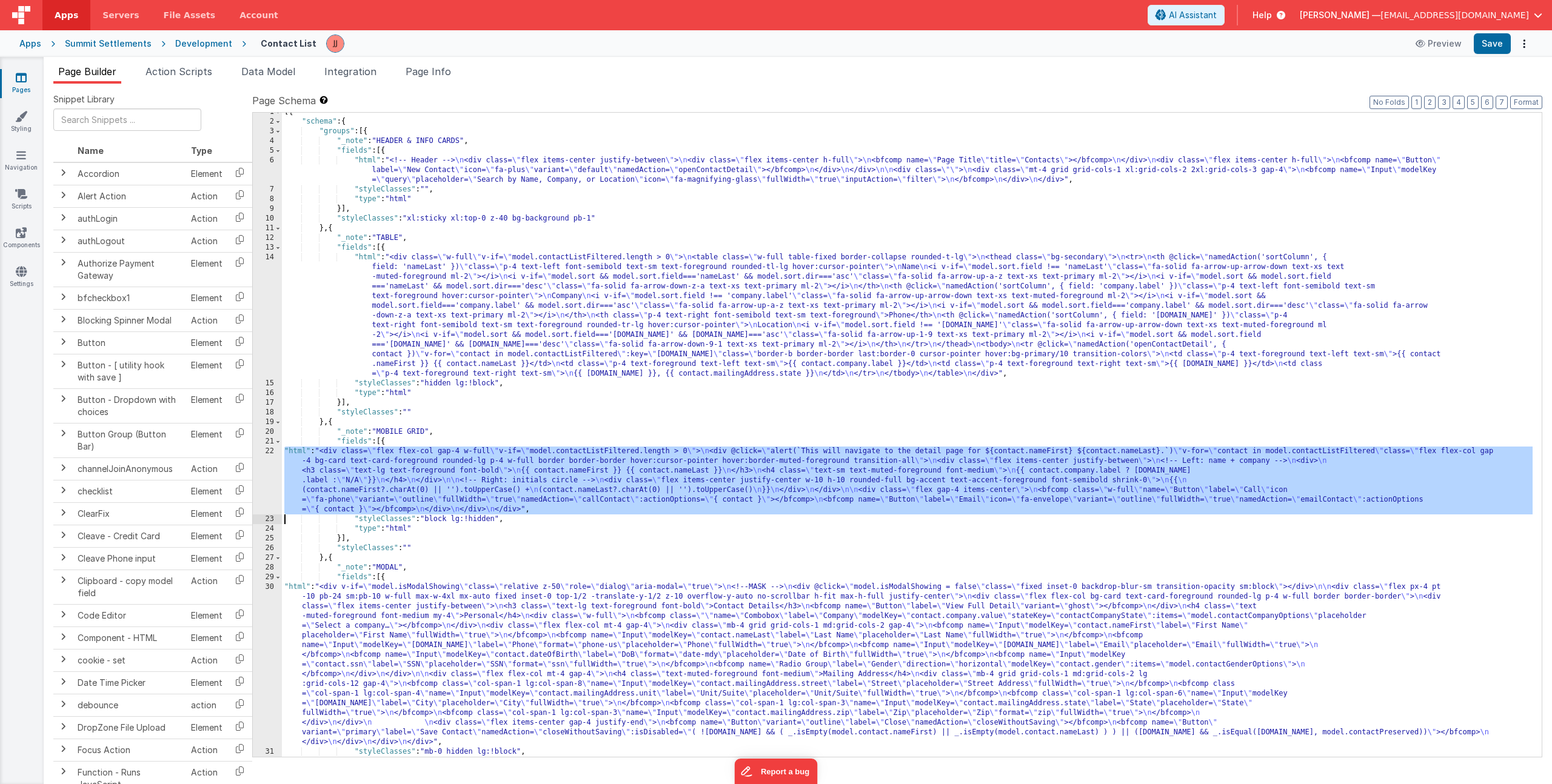
click at [253, 468] on div "22" at bounding box center [268, 481] width 29 height 68
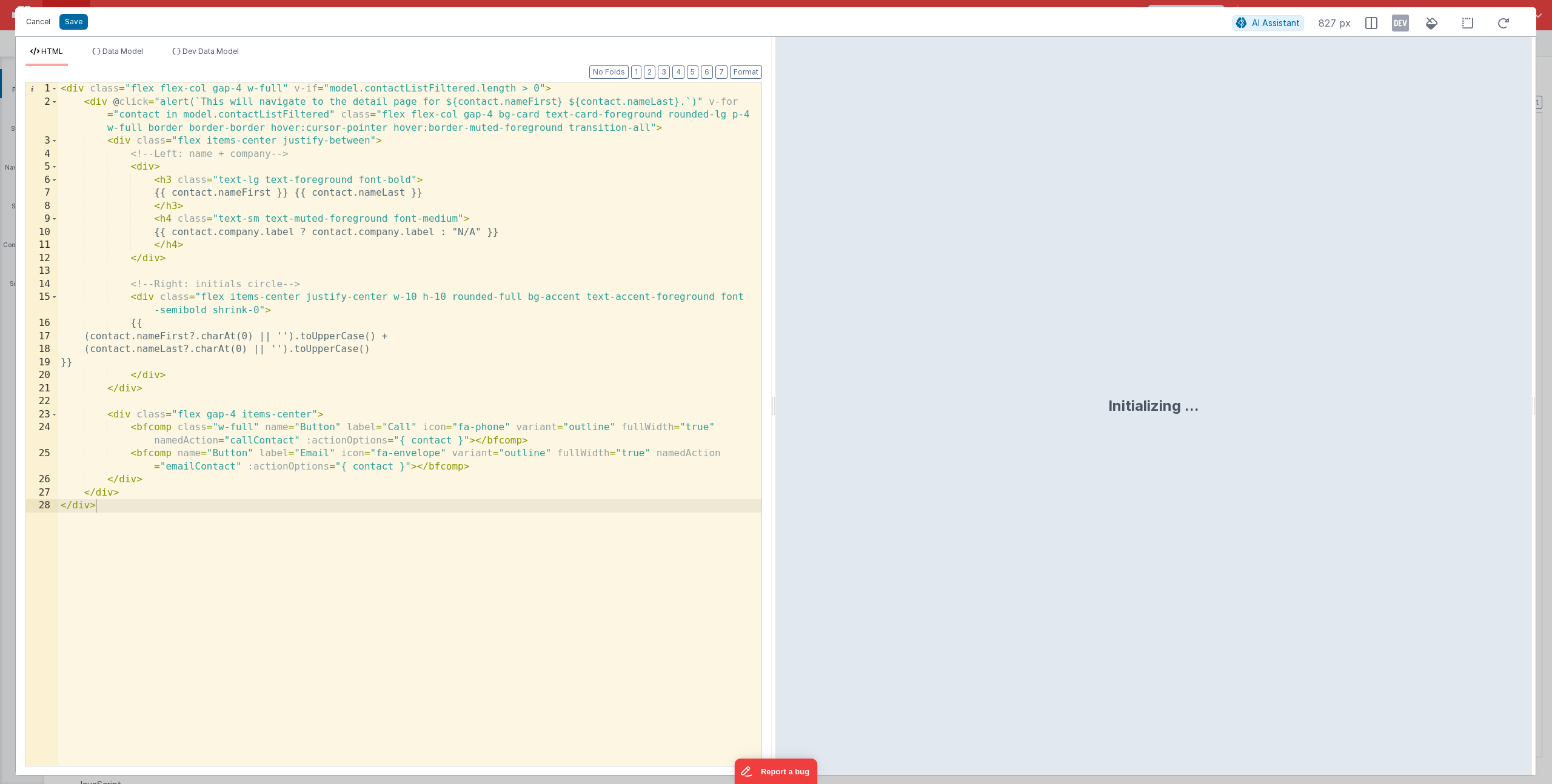
click at [47, 24] on button "Cancel" at bounding box center [38, 22] width 36 height 17
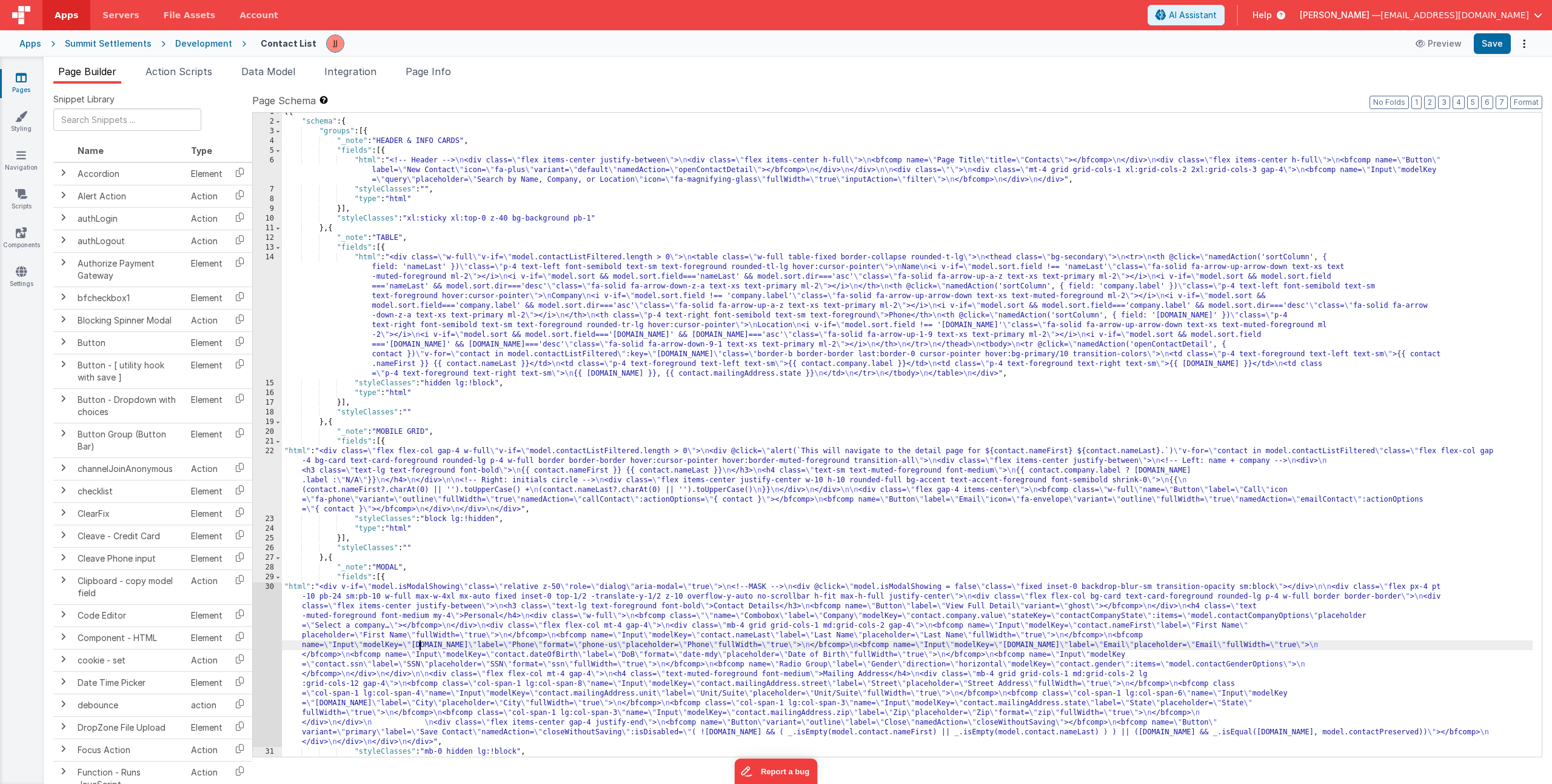
click at [420, 648] on div "[{ "schema" : { "groups" : [{ "_note" : "HEADER & INFO CARDS" , "fields" : [{ "…" at bounding box center [907, 439] width 1251 height 663
click at [269, 627] on div "30" at bounding box center [268, 665] width 29 height 165
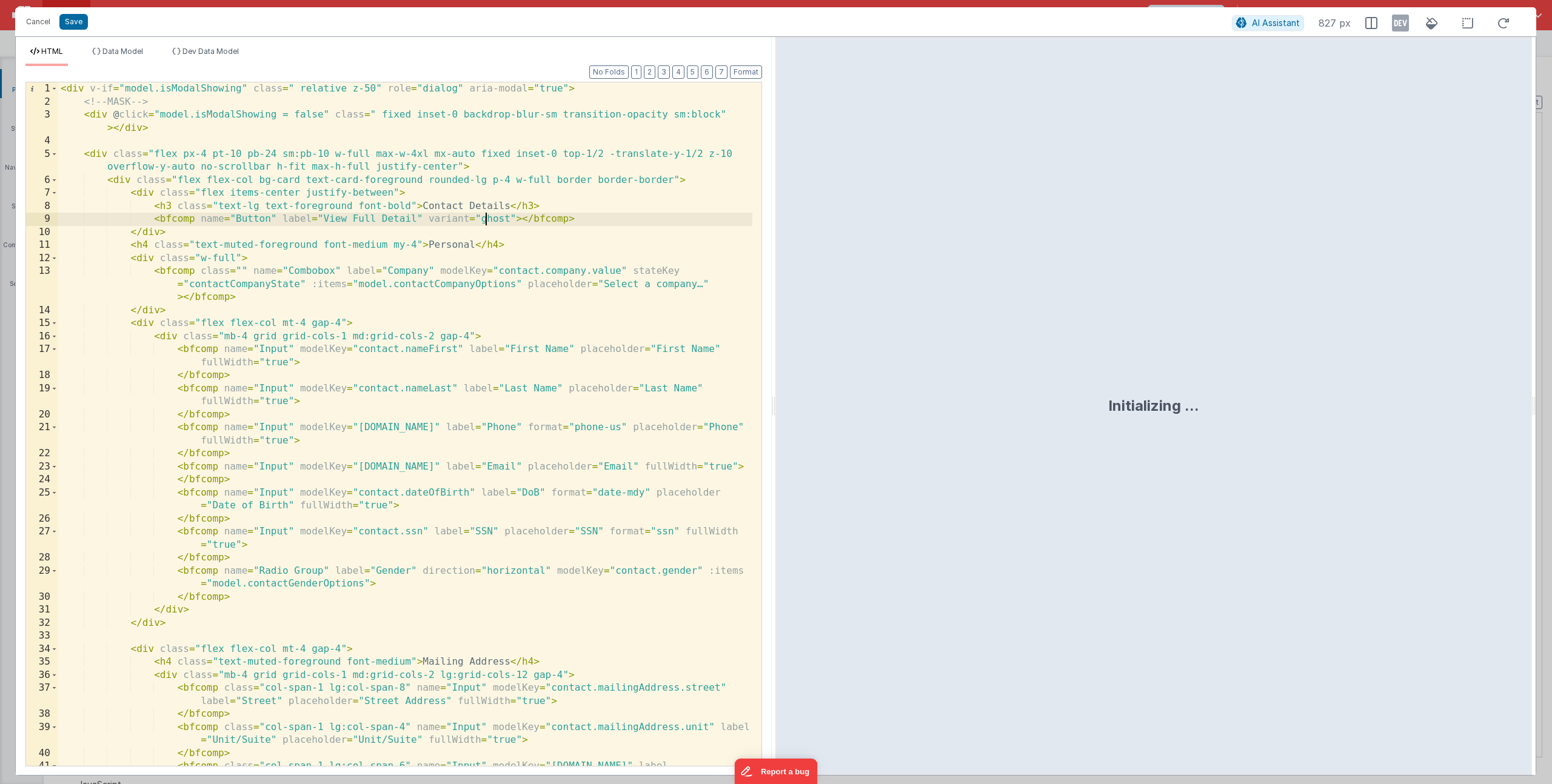
click at [484, 220] on div "< div v-if = "model.isModalShowing" class = " relative z-50" role = "dialog" ar…" at bounding box center [405, 444] width 694 height 723
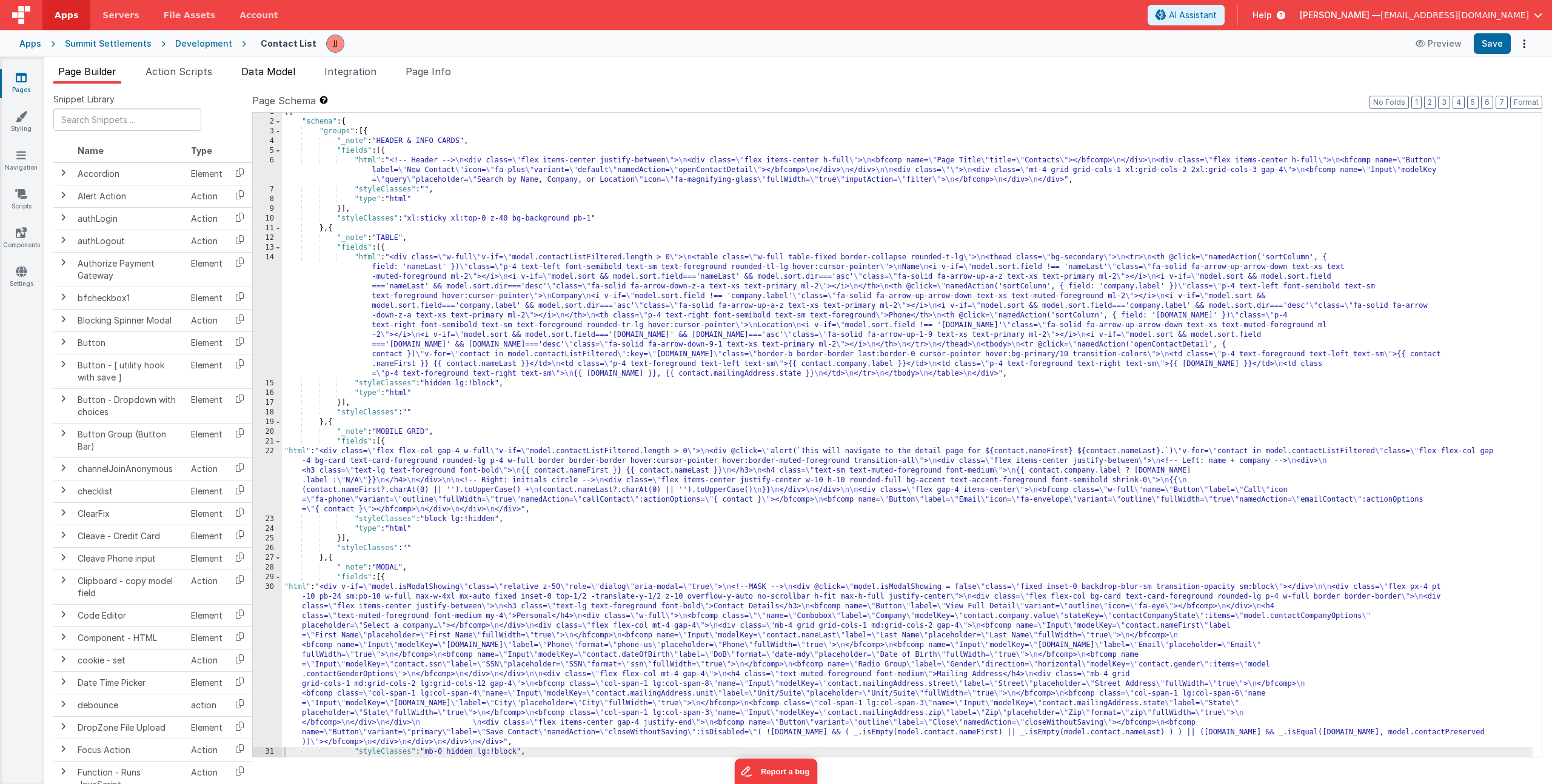
click at [274, 72] on span "Data Model" at bounding box center [268, 72] width 54 height 12
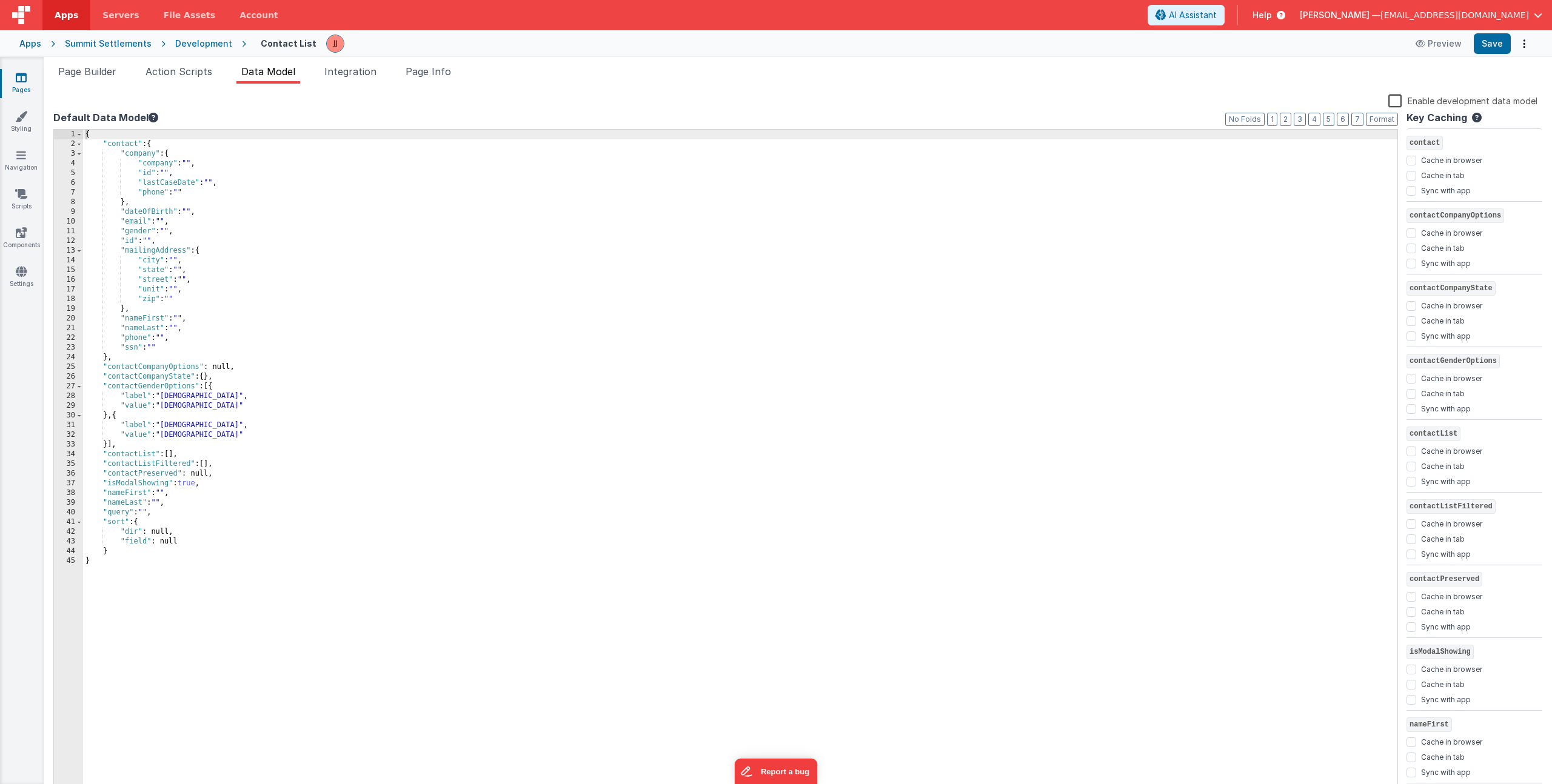
click at [186, 485] on div "{ "contact" : { "company" : { "company" : "" , "id" : "" , "lastCaseDate" : "" …" at bounding box center [740, 472] width 1314 height 684
click at [254, 487] on div "{ "contact" : { "company" : { "company" : "" , "id" : "" , "lastCaseDate" : "" …" at bounding box center [740, 472] width 1314 height 684
